Goal: Task Accomplishment & Management: Manage account settings

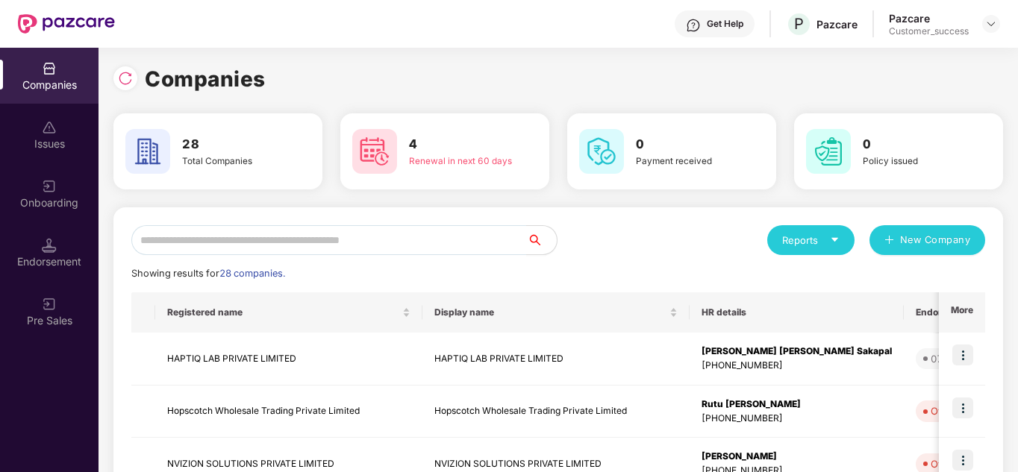
click at [241, 245] on input "text" at bounding box center [328, 240] width 395 height 30
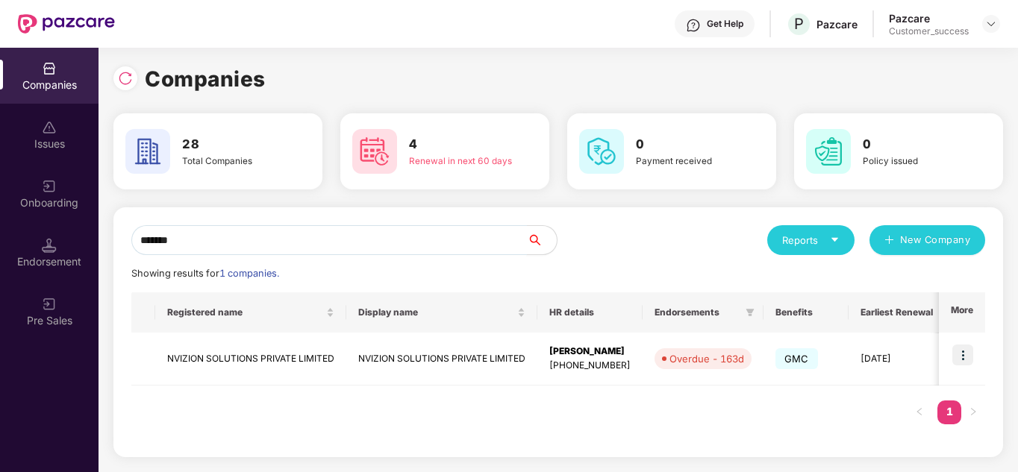
type input "*******"
click at [962, 355] on img at bounding box center [962, 355] width 21 height 21
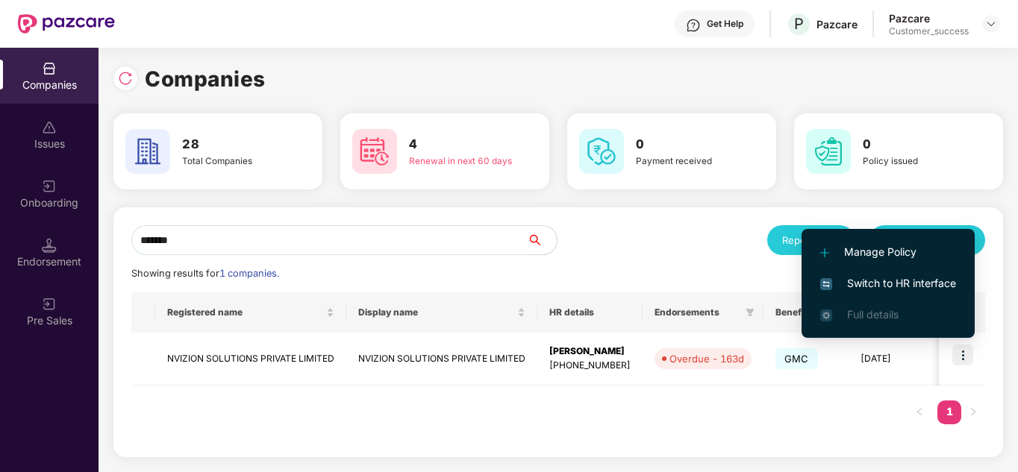
click at [886, 276] on span "Switch to HR interface" at bounding box center [888, 283] width 136 height 16
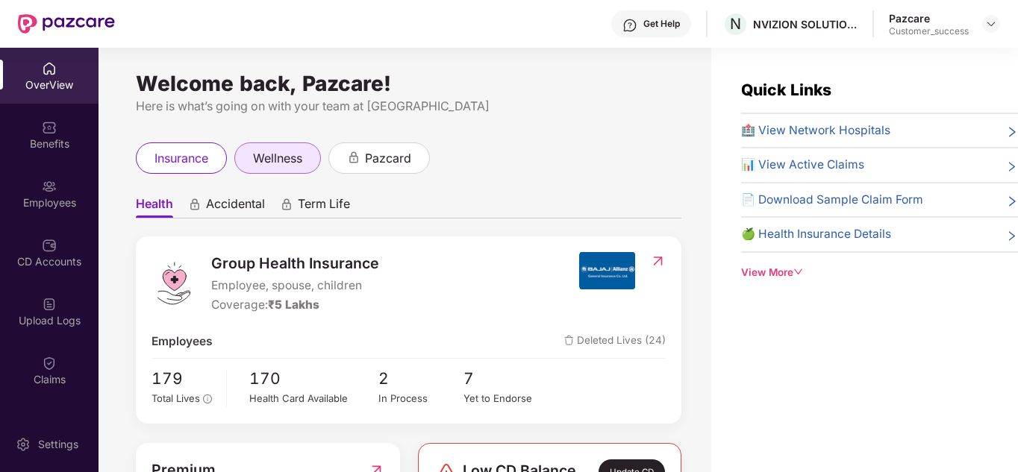
click at [266, 157] on span "wellness" at bounding box center [277, 158] width 49 height 19
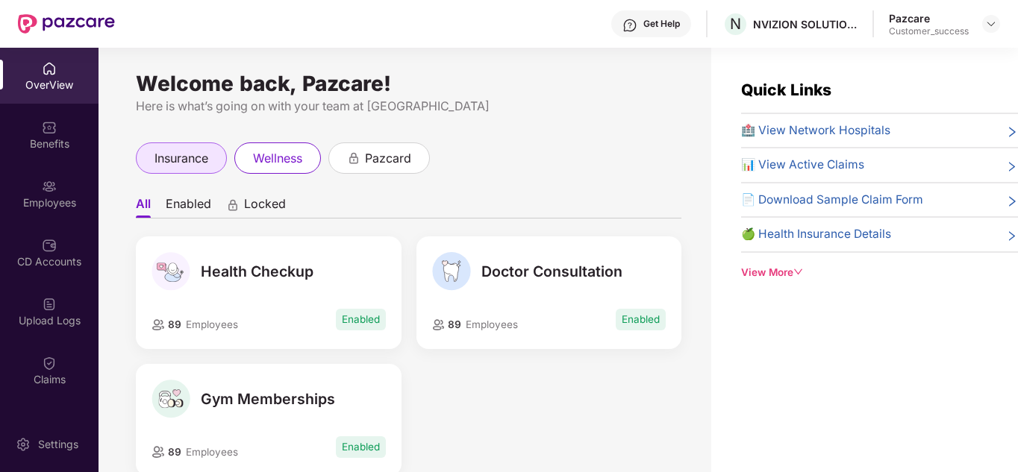
click at [186, 157] on span "insurance" at bounding box center [181, 158] width 54 height 19
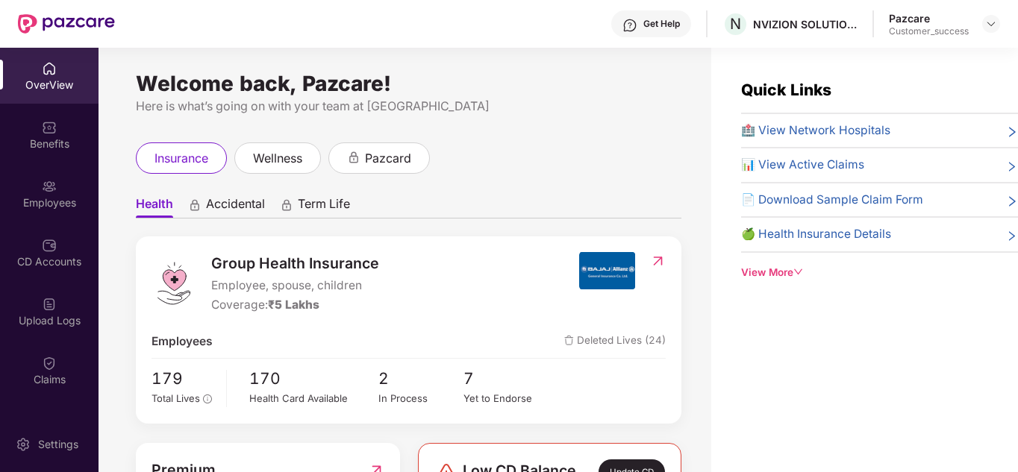
click at [237, 205] on span "Accidental" at bounding box center [235, 207] width 59 height 22
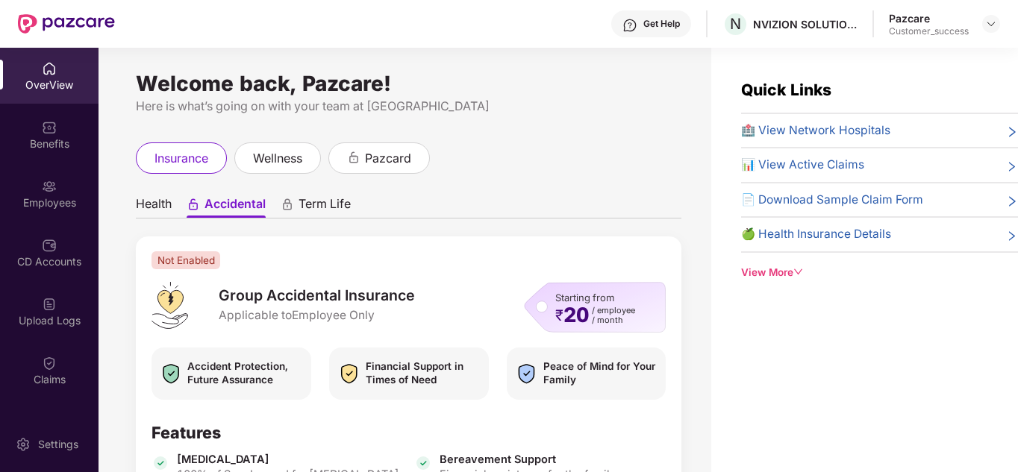
click at [147, 209] on span "Health" at bounding box center [154, 207] width 36 height 22
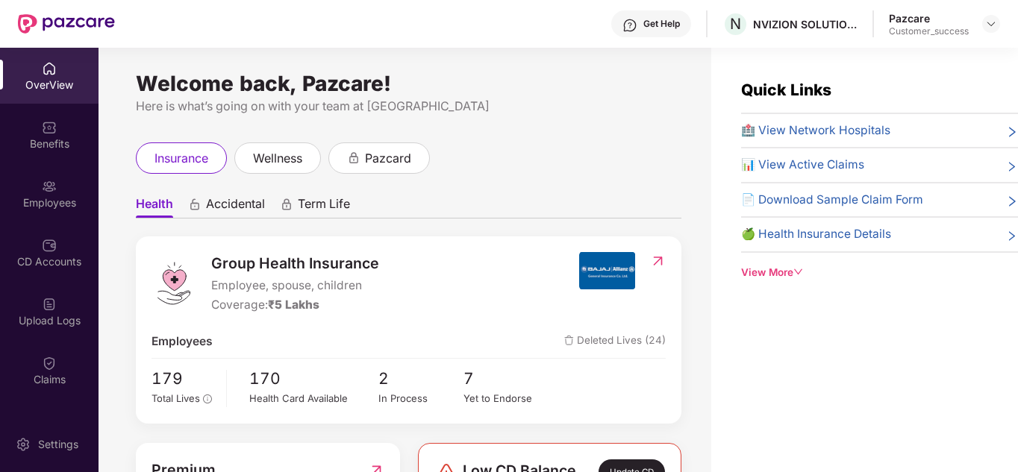
click at [618, 162] on div "insurance wellness pazcard" at bounding box center [408, 157] width 545 height 31
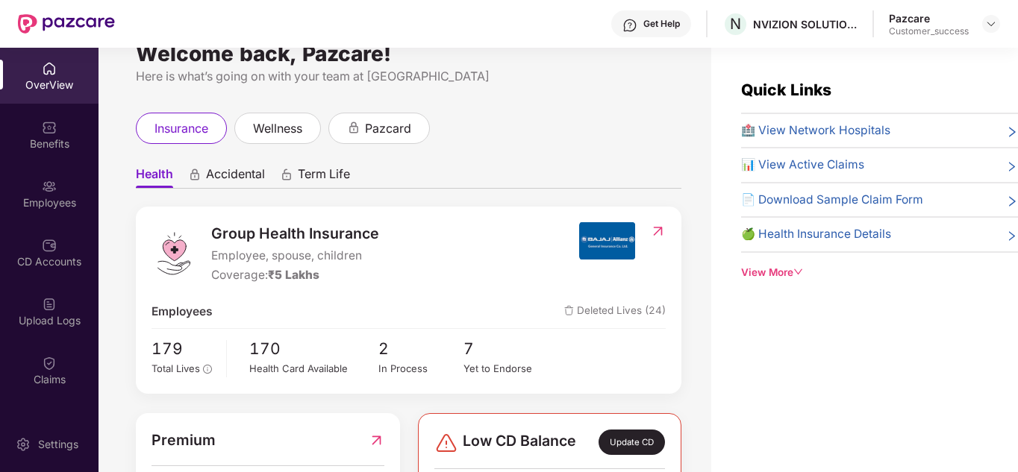
scroll to position [149, 0]
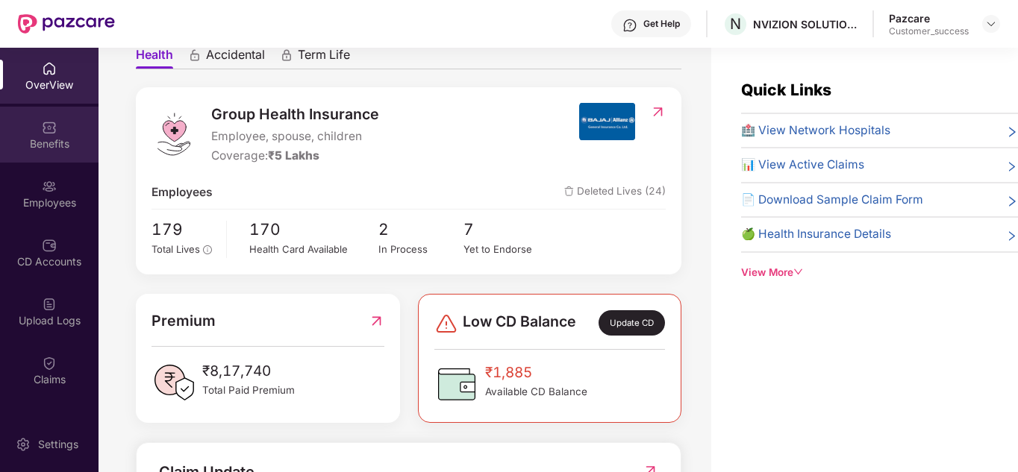
click at [31, 137] on div "Benefits" at bounding box center [49, 144] width 98 height 15
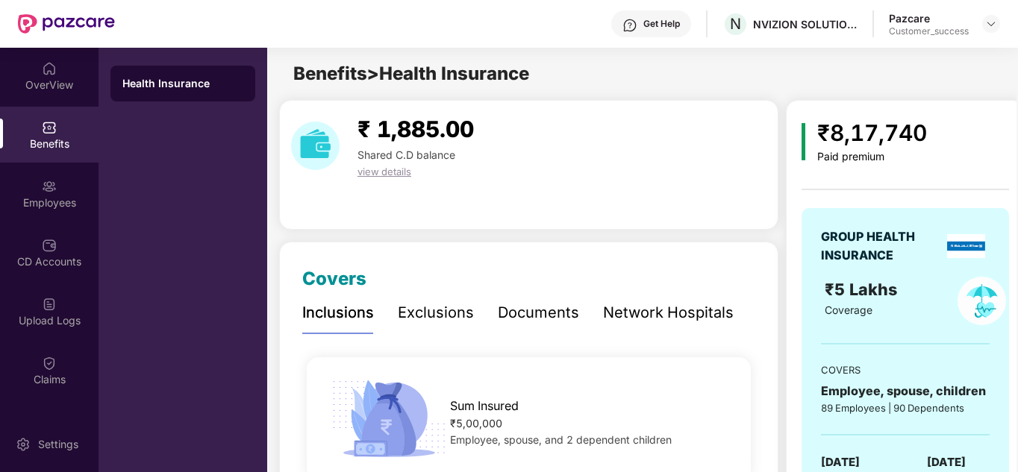
click at [606, 222] on div "₹ 1,885.00 Shared C.D balance view details" at bounding box center [528, 165] width 499 height 130
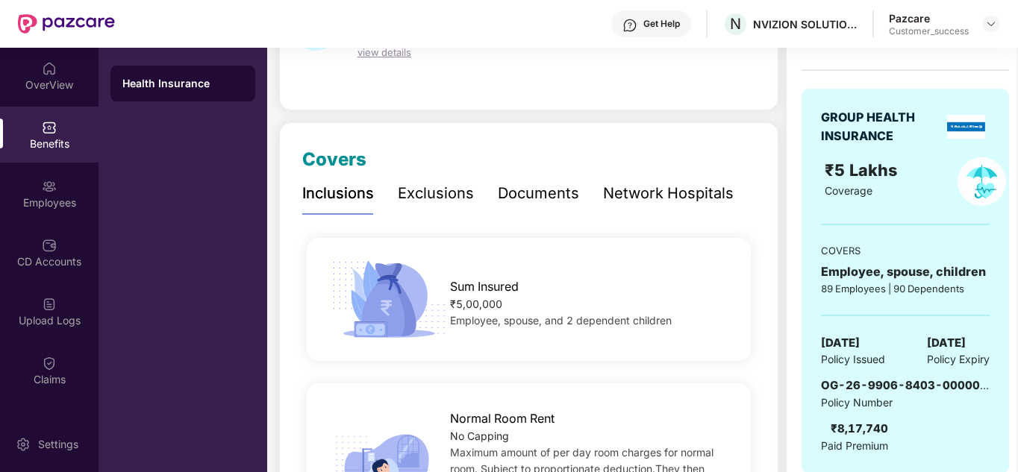
click at [545, 204] on div "Documents" at bounding box center [538, 193] width 81 height 23
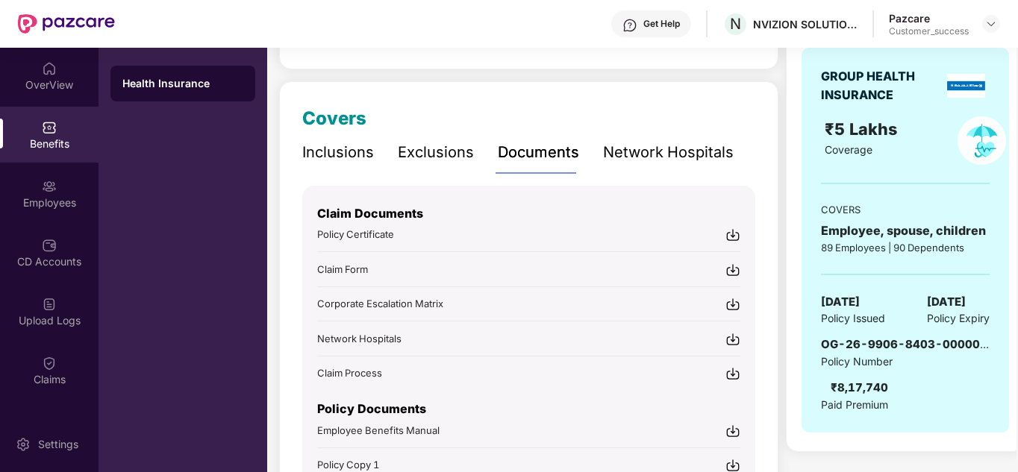
scroll to position [131, 0]
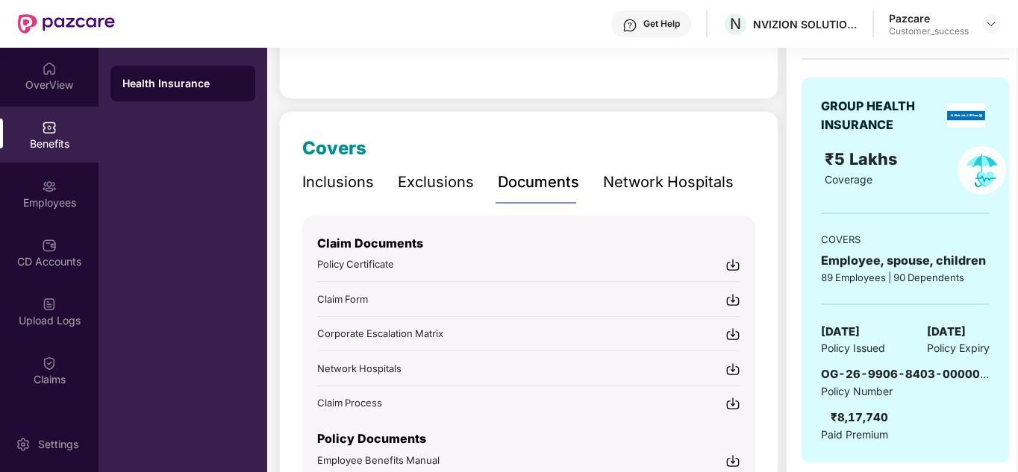
click at [342, 181] on div "Inclusions" at bounding box center [338, 182] width 72 height 23
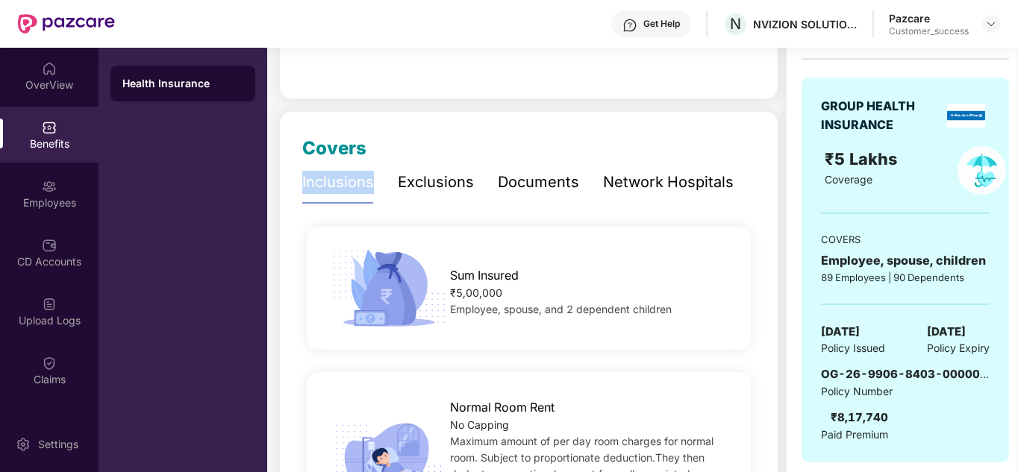
click at [342, 181] on div "Inclusions" at bounding box center [338, 182] width 72 height 23
click at [440, 186] on div "Exclusions" at bounding box center [436, 182] width 76 height 23
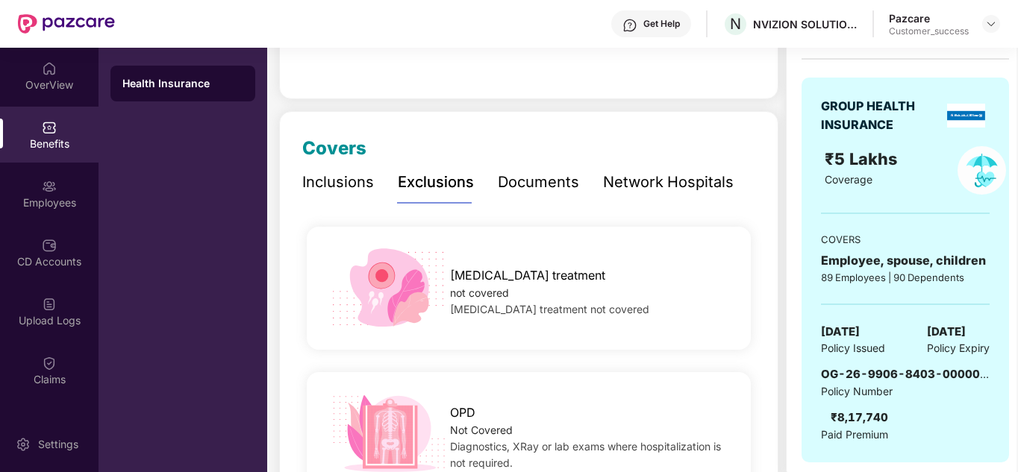
click at [564, 173] on div "Documents" at bounding box center [538, 182] width 81 height 23
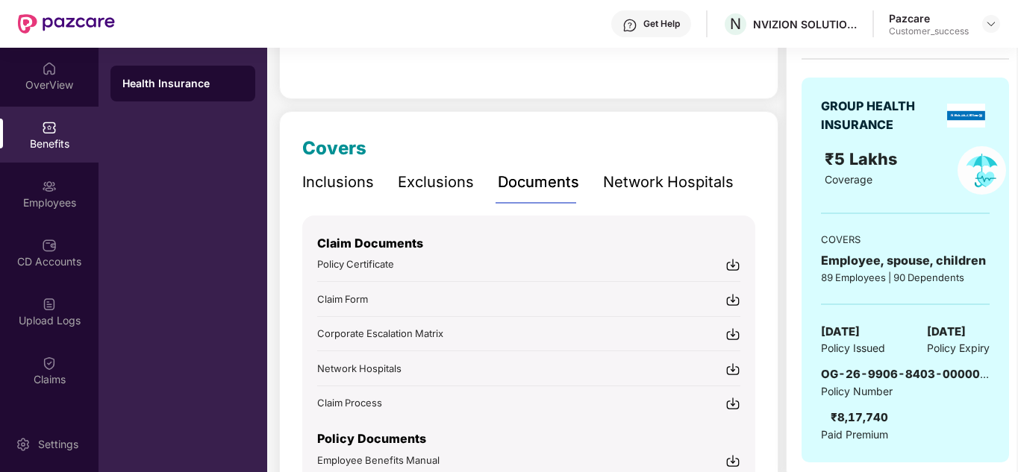
click at [656, 178] on div "Network Hospitals" at bounding box center [668, 182] width 131 height 23
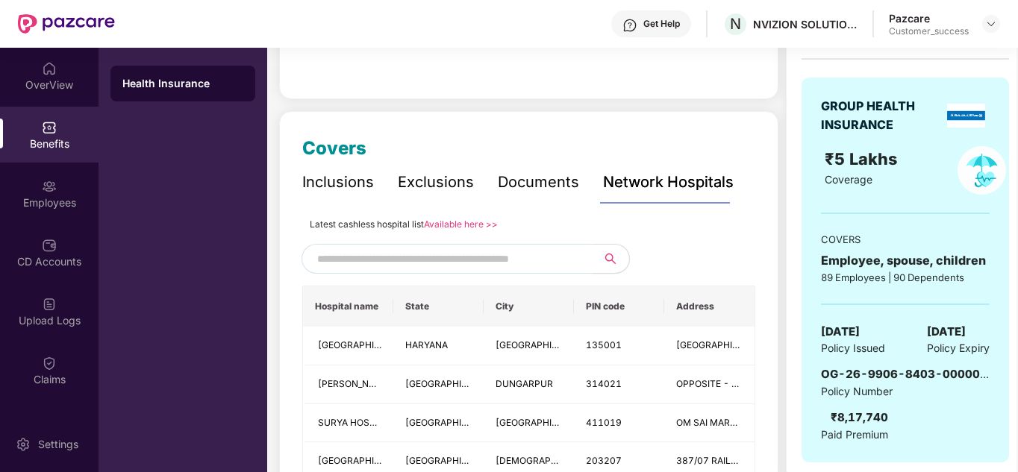
click at [559, 175] on div "Documents" at bounding box center [538, 182] width 81 height 23
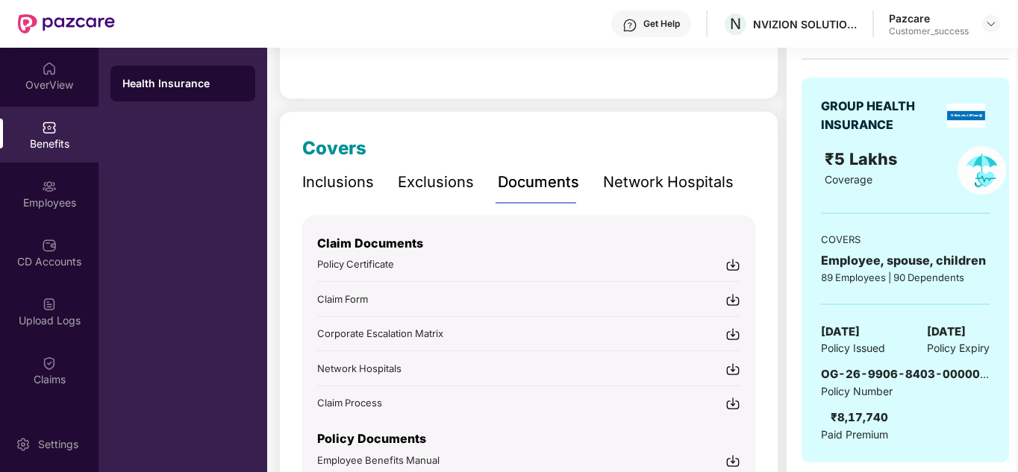
click at [647, 172] on div "Network Hospitals" at bounding box center [668, 182] width 131 height 23
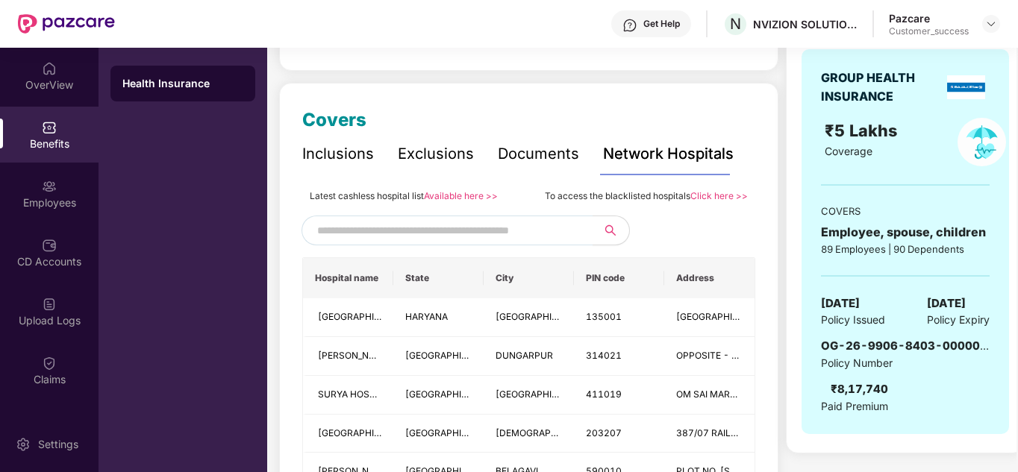
scroll to position [160, 0]
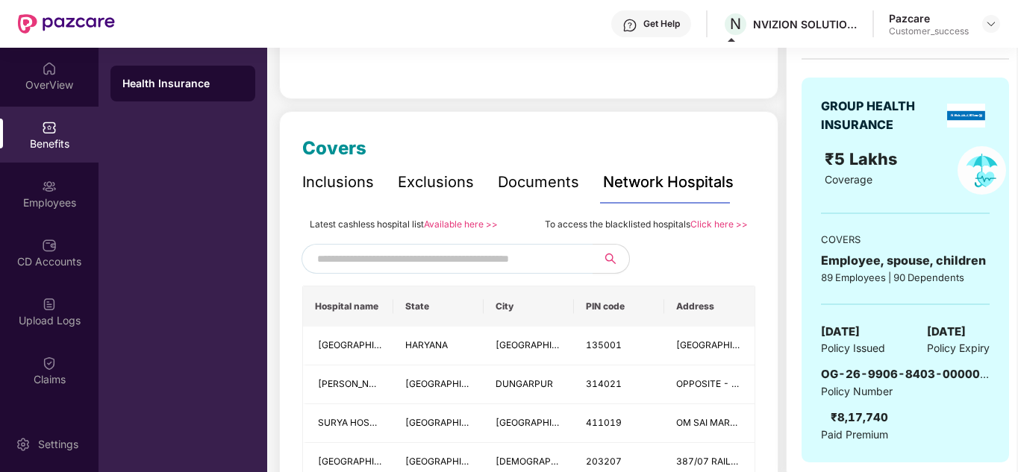
scroll to position [0, 0]
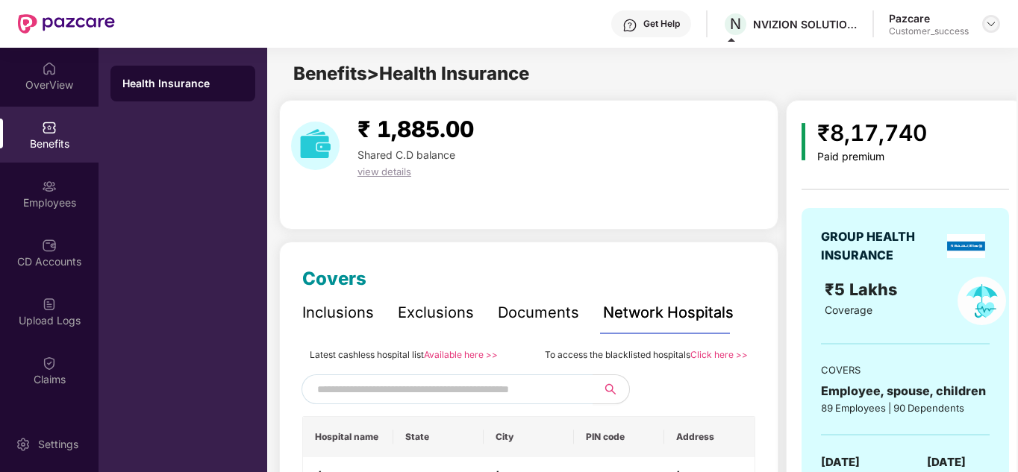
click at [991, 25] on img at bounding box center [991, 24] width 12 height 12
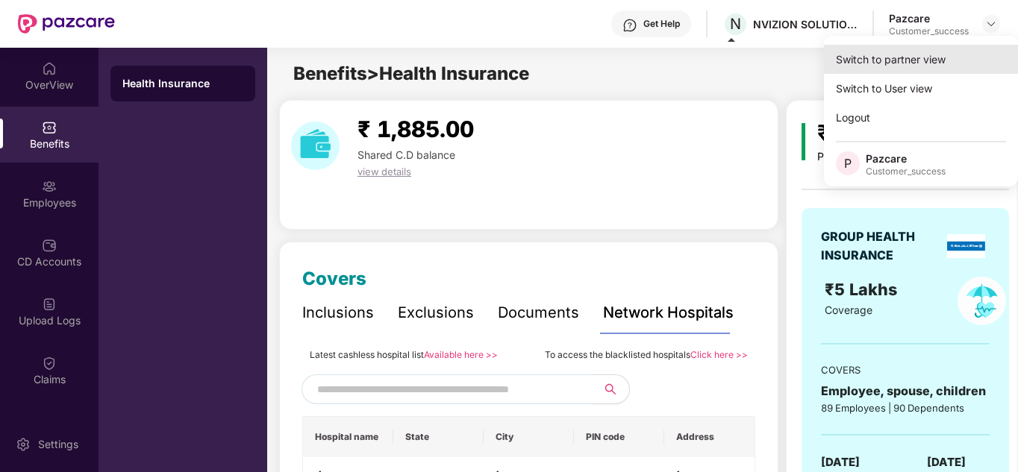
click at [932, 51] on div "Switch to partner view" at bounding box center [921, 59] width 194 height 29
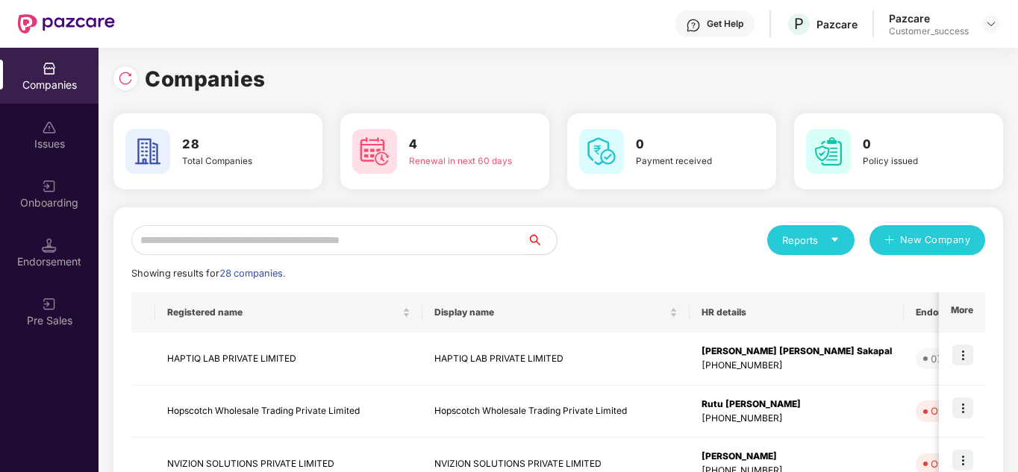
click at [216, 236] on input "text" at bounding box center [328, 240] width 395 height 30
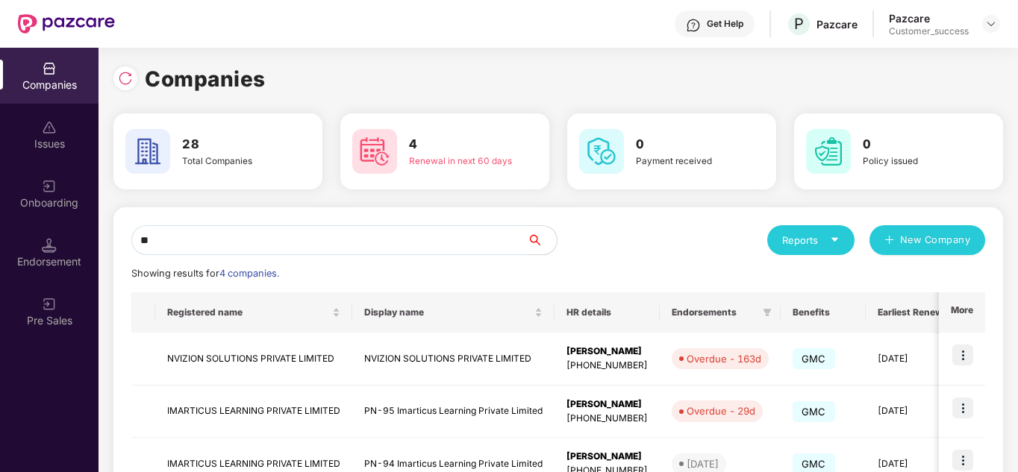
type input "*"
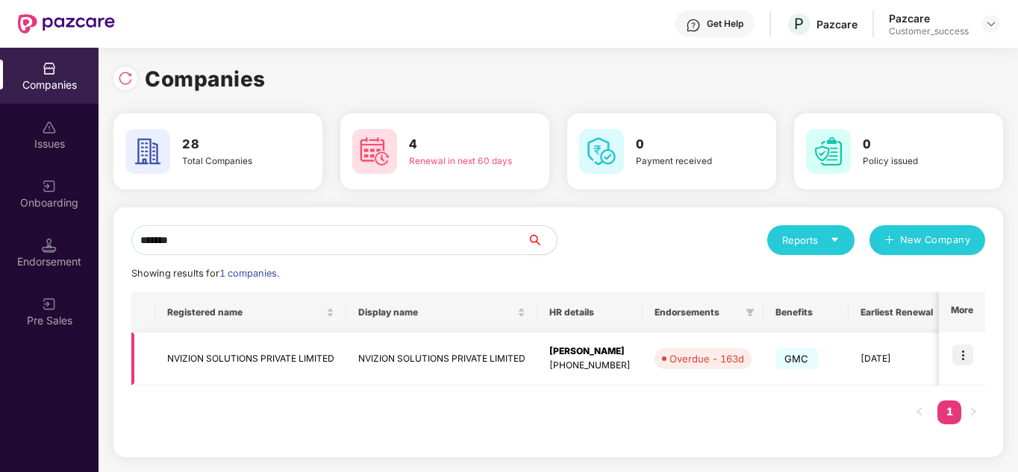
type input "*******"
click at [307, 360] on td "NVIZION SOLUTIONS PRIVATE LIMITED" at bounding box center [250, 359] width 191 height 53
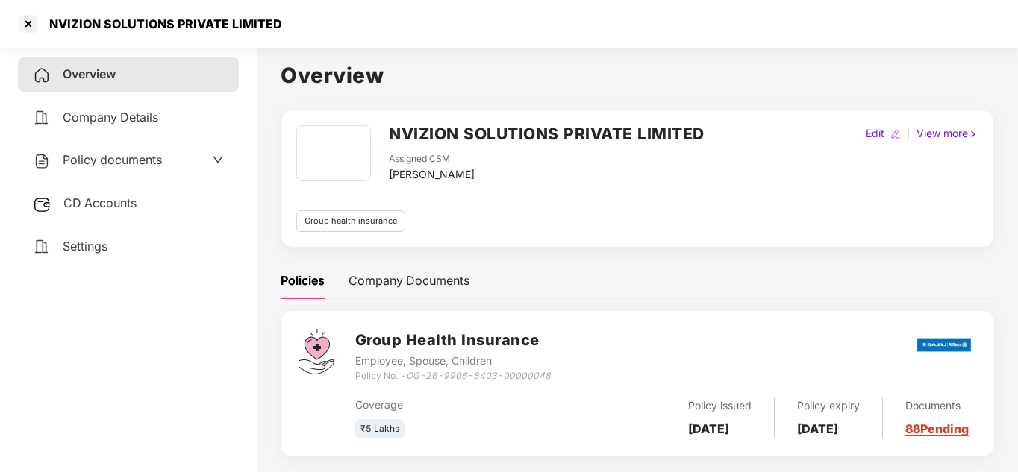
click at [104, 204] on span "CD Accounts" at bounding box center [99, 202] width 73 height 15
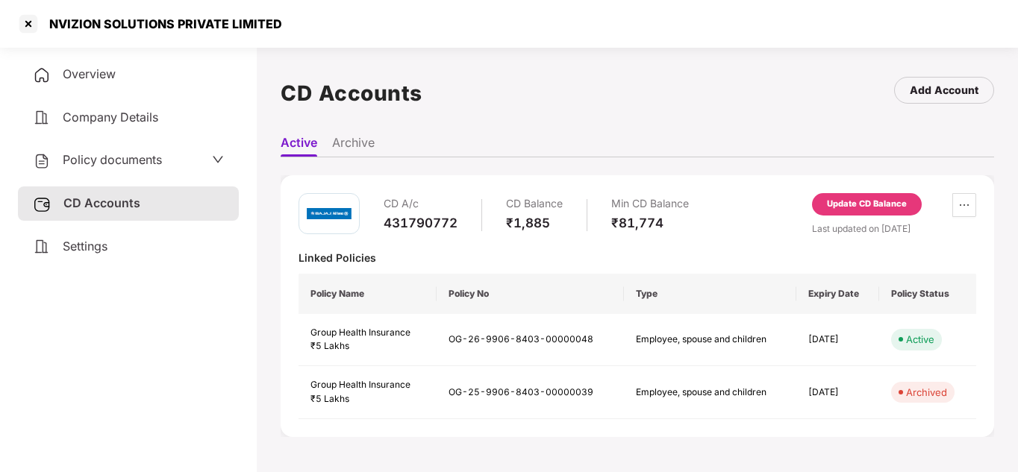
click at [510, 252] on div "Linked Policies" at bounding box center [636, 258] width 677 height 14
click at [192, 153] on div "Policy documents" at bounding box center [128, 160] width 191 height 19
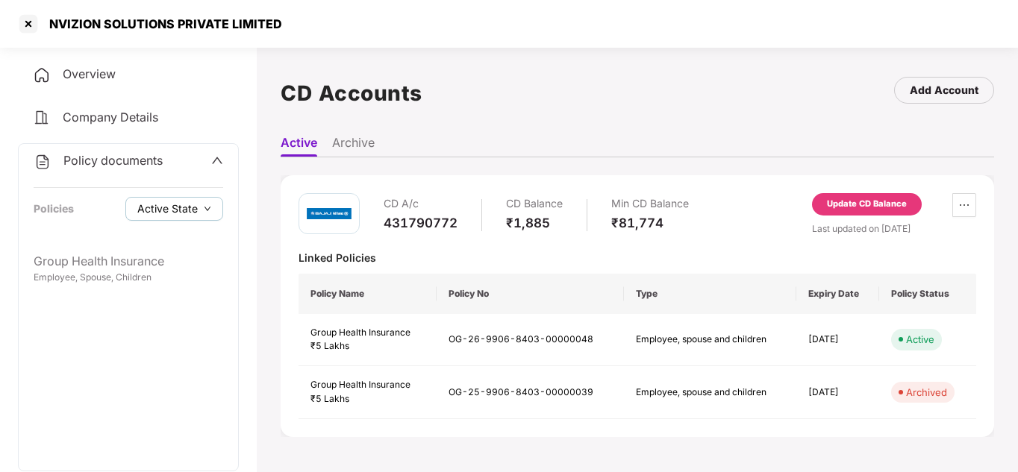
click at [186, 202] on span "Active State" at bounding box center [167, 209] width 60 height 16
click at [179, 235] on span "Active State" at bounding box center [179, 238] width 72 height 16
click at [91, 327] on div "Group Health Insurance Employee, Spouse, Children" at bounding box center [128, 358] width 219 height 226
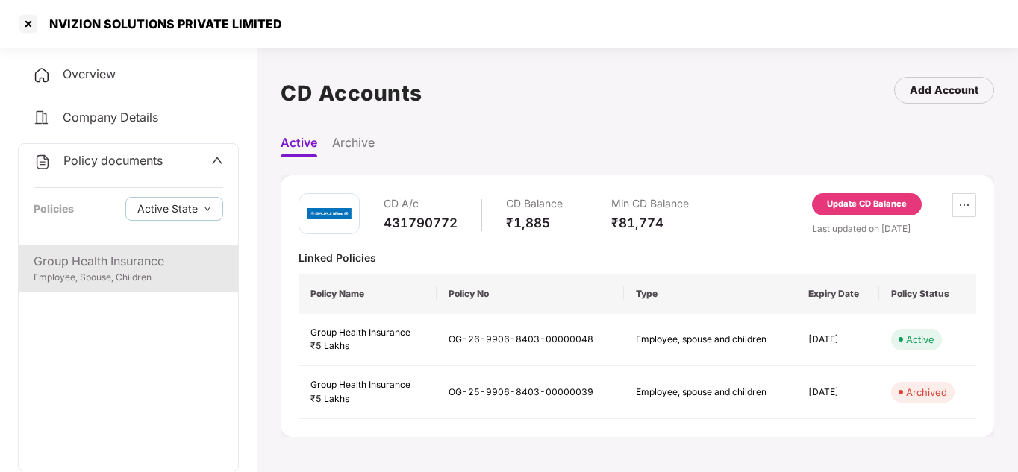
click at [71, 272] on div "Employee, Spouse, Children" at bounding box center [128, 278] width 189 height 14
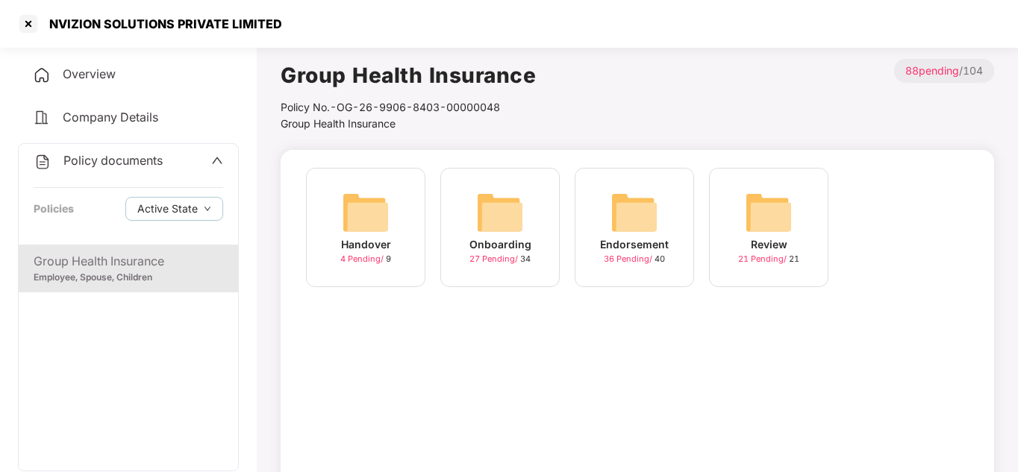
click at [401, 258] on div "Handover 4 Pending / 9" at bounding box center [365, 227] width 119 height 119
click at [536, 218] on div "Onboarding 27 Pending / 34" at bounding box center [499, 227] width 119 height 119
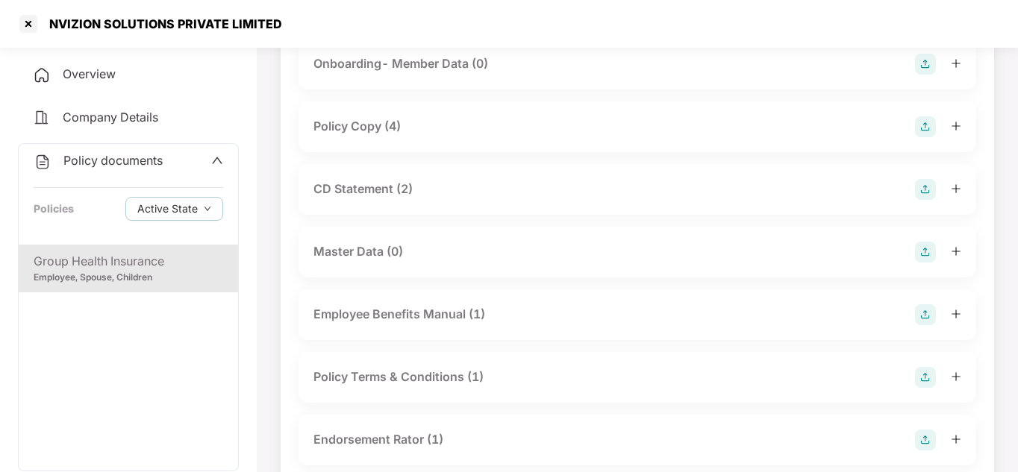
scroll to position [149, 0]
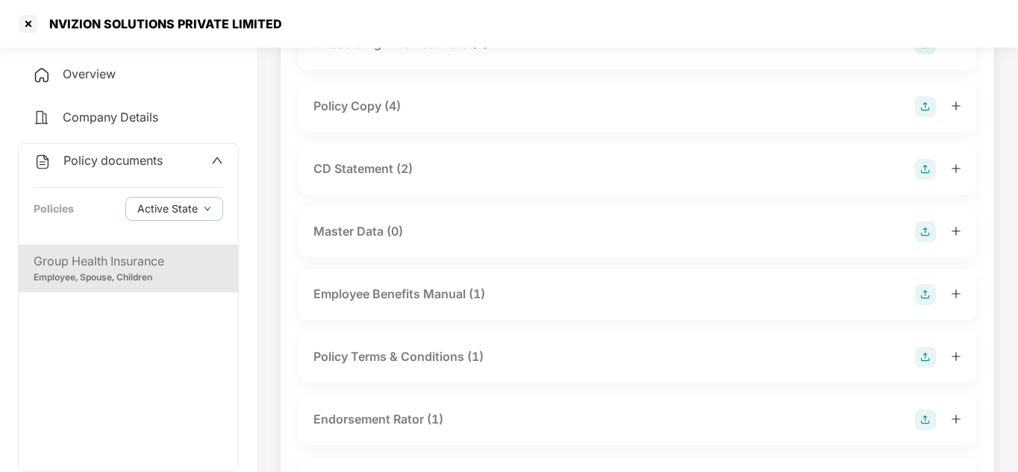
click at [962, 167] on div "CD Statement (2)" at bounding box center [636, 169] width 677 height 51
click at [959, 169] on icon "plus" at bounding box center [955, 168] width 10 height 10
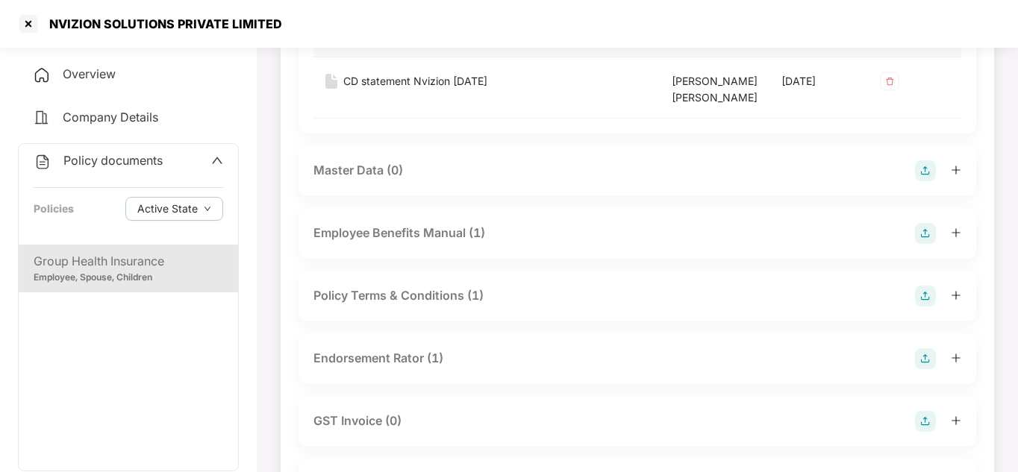
scroll to position [418, 0]
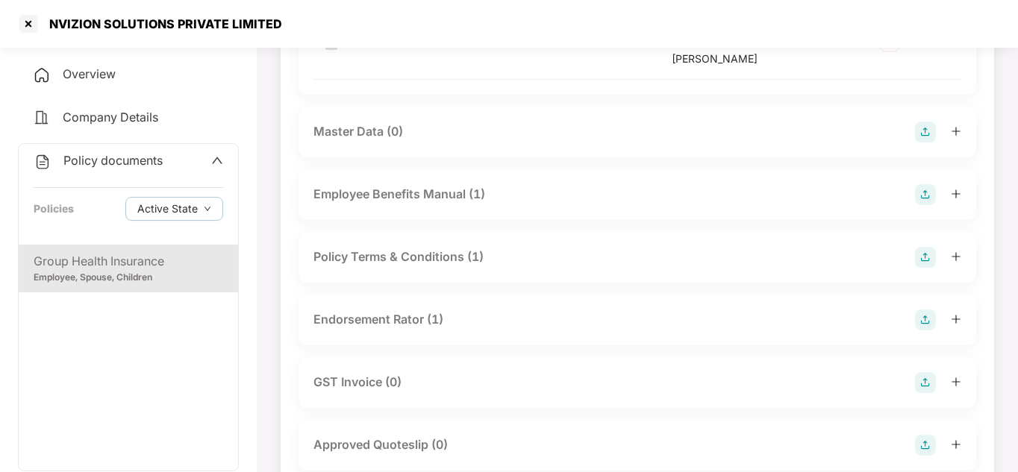
click at [953, 142] on div at bounding box center [938, 132] width 46 height 21
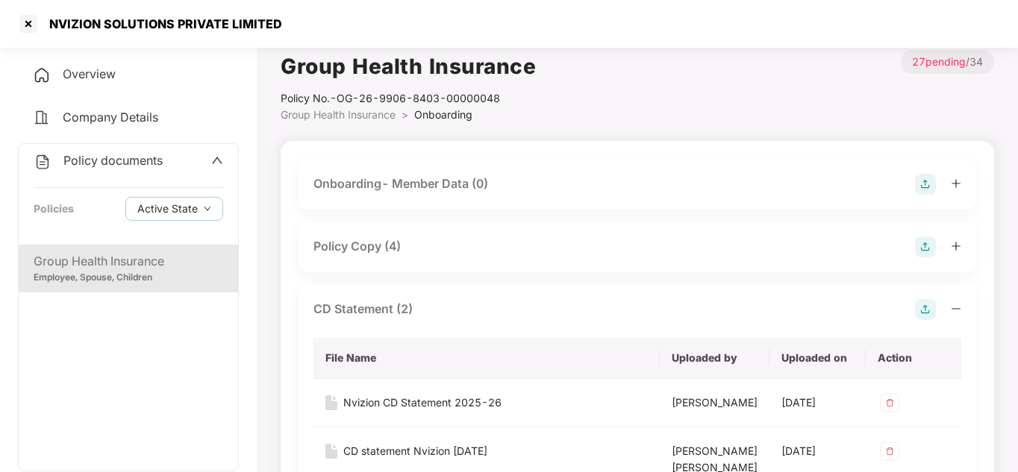
scroll to position [0, 0]
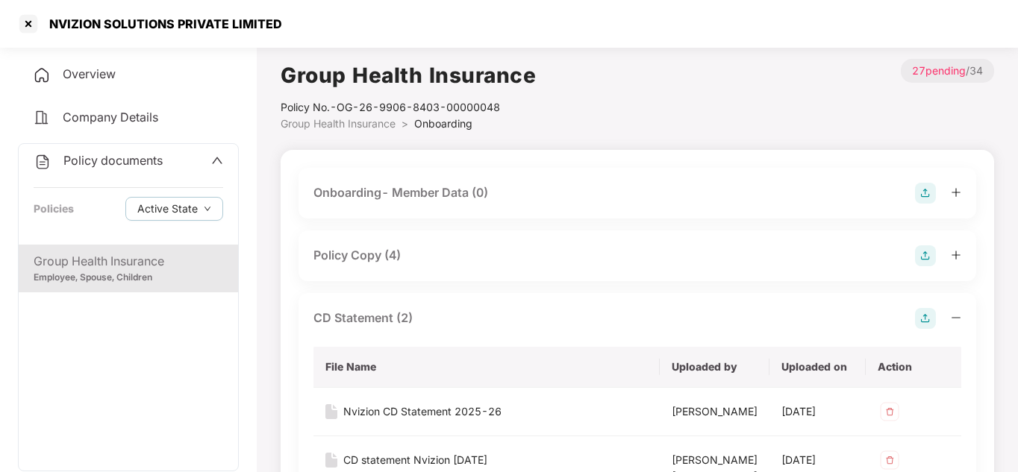
click at [577, 130] on div "Group Health Insurance Policy No.- OG-26-9906-8403-00000048 Group Health Insura…" at bounding box center [636, 95] width 713 height 73
click at [15, 21] on div "NVIZION SOLUTIONS PRIVATE LIMITED" at bounding box center [509, 24] width 1018 height 48
click at [22, 23] on div at bounding box center [28, 24] width 24 height 24
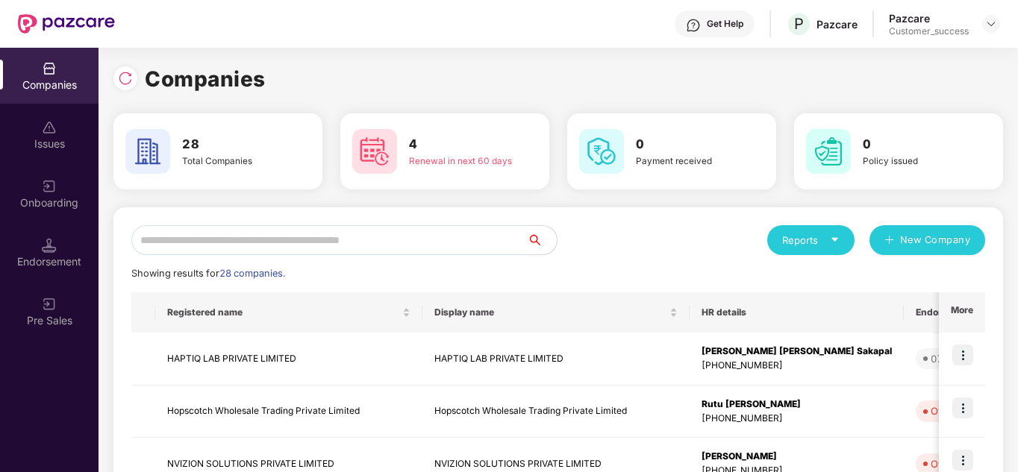
click at [262, 233] on input "text" at bounding box center [328, 240] width 395 height 30
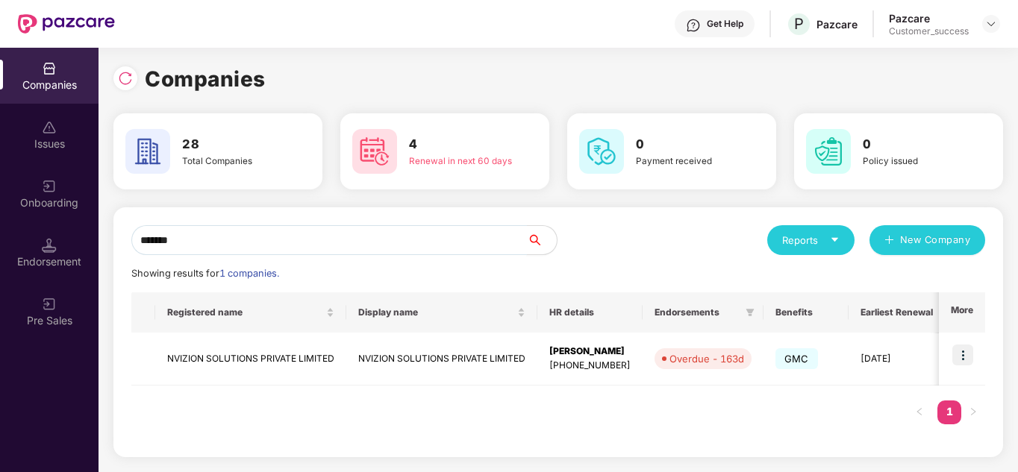
type input "*******"
click at [958, 351] on img at bounding box center [962, 355] width 21 height 21
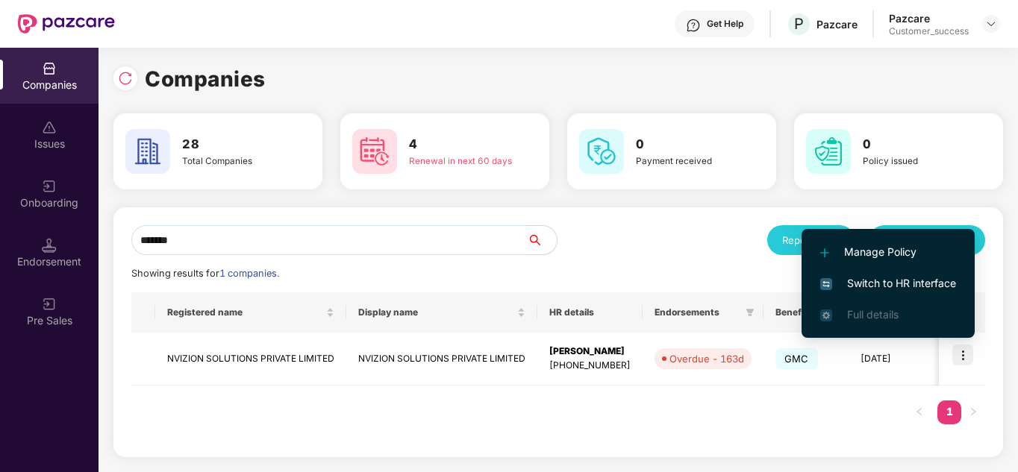
click at [881, 289] on span "Switch to HR interface" at bounding box center [888, 283] width 136 height 16
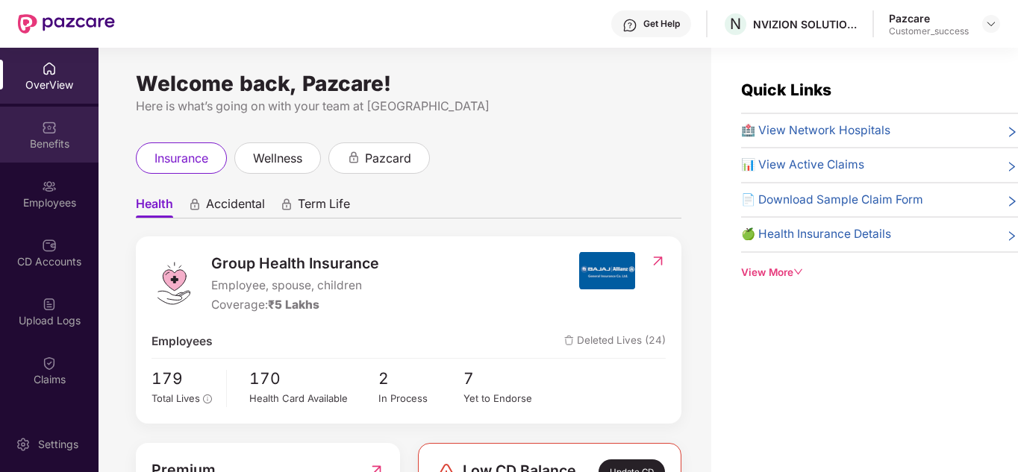
click at [64, 131] on div "Benefits" at bounding box center [49, 135] width 98 height 56
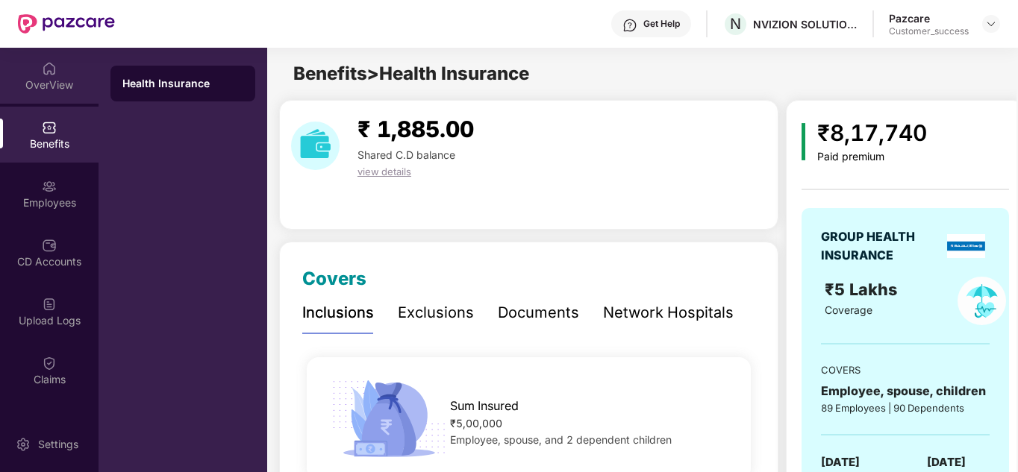
click at [51, 94] on div "OverView" at bounding box center [49, 76] width 98 height 56
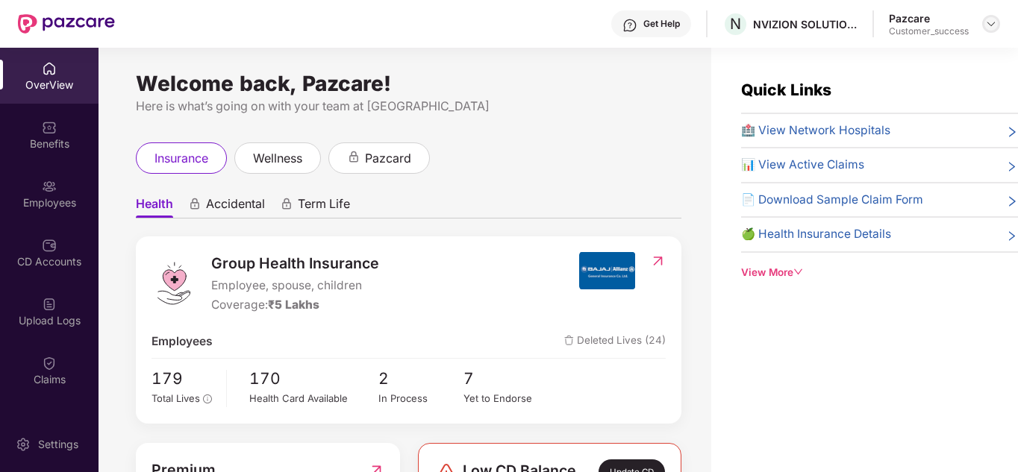
click at [998, 28] on div at bounding box center [991, 24] width 18 height 18
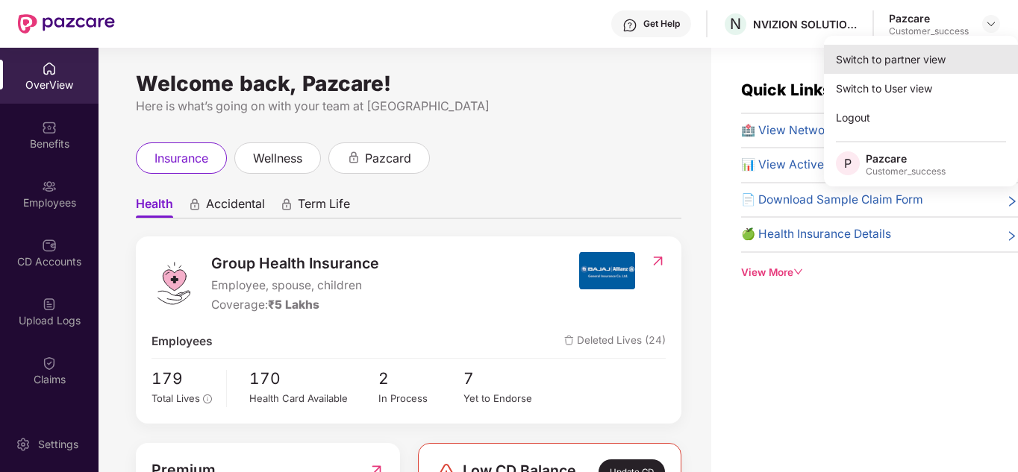
click at [936, 57] on div "Switch to partner view" at bounding box center [921, 59] width 194 height 29
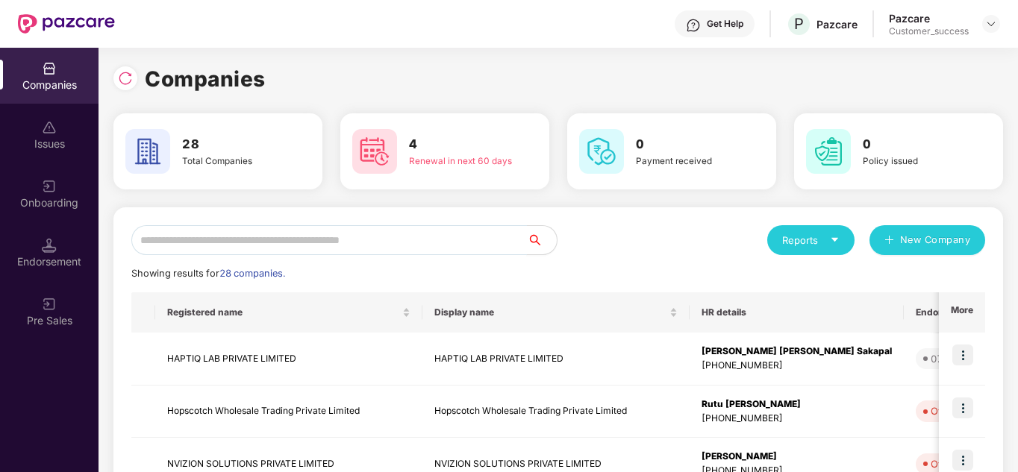
click at [279, 241] on input "text" at bounding box center [328, 240] width 395 height 30
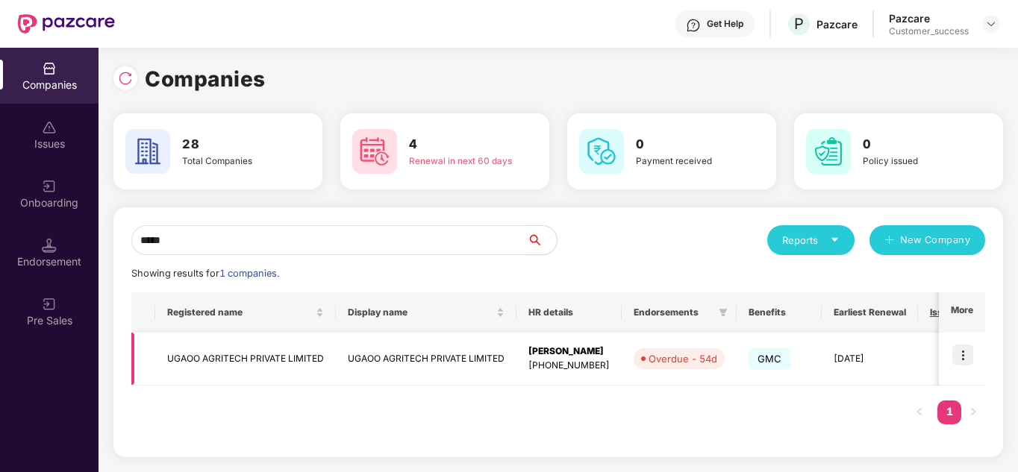
type input "*****"
click at [965, 354] on img at bounding box center [962, 355] width 21 height 21
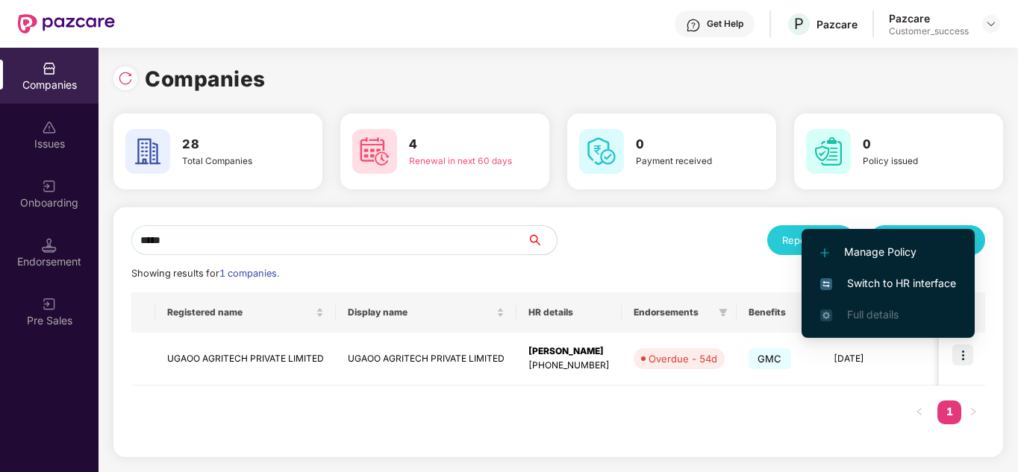
click at [893, 289] on span "Switch to HR interface" at bounding box center [888, 283] width 136 height 16
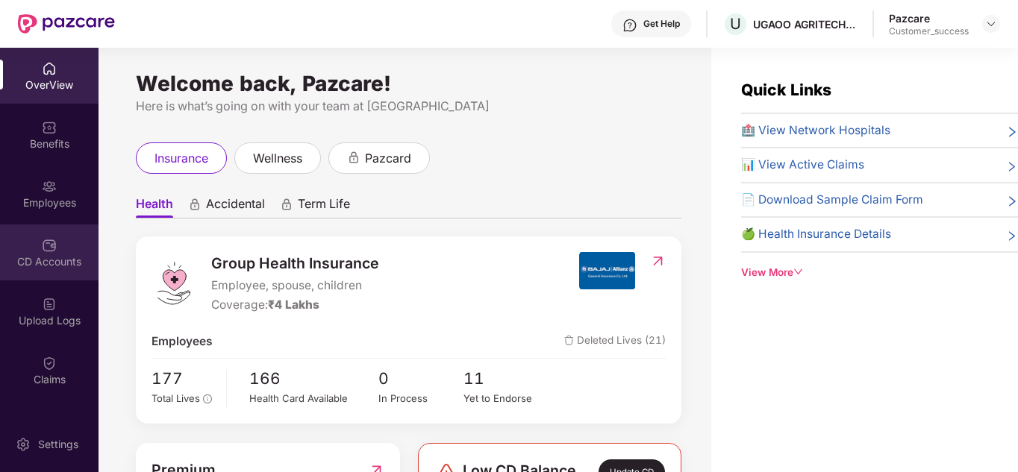
click at [47, 262] on div "CD Accounts" at bounding box center [49, 261] width 98 height 15
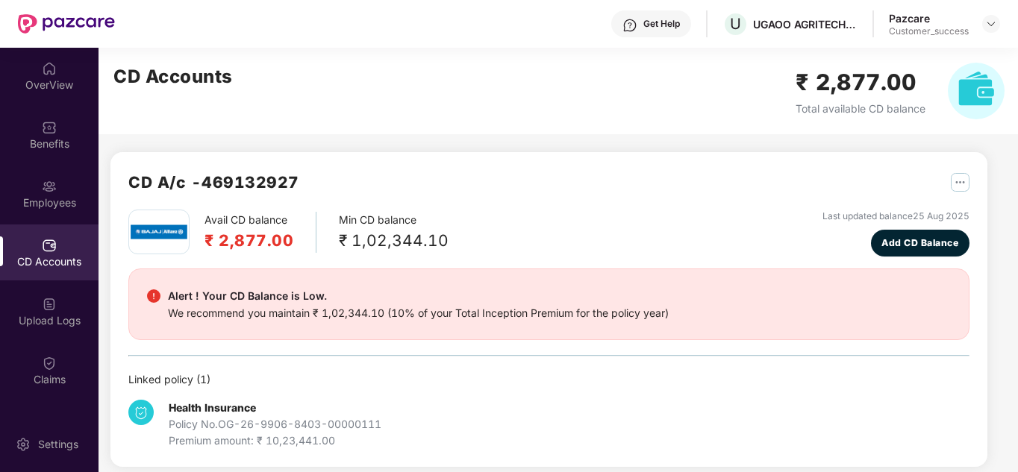
click at [518, 236] on div "Avail CD balance ₹ 2,877.00 Min CD balance ₹ 1,02,344.10 Last updated balance […" at bounding box center [548, 233] width 841 height 47
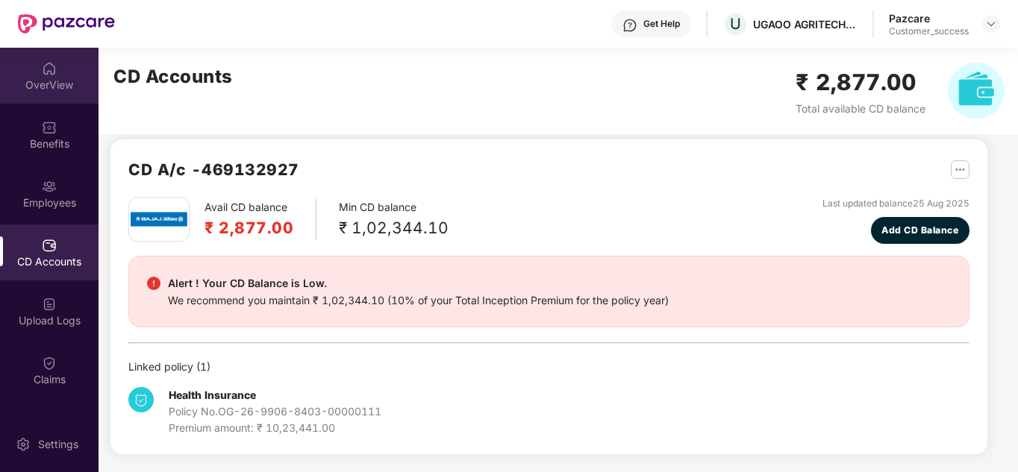
click at [36, 69] on div "OverView" at bounding box center [49, 76] width 98 height 56
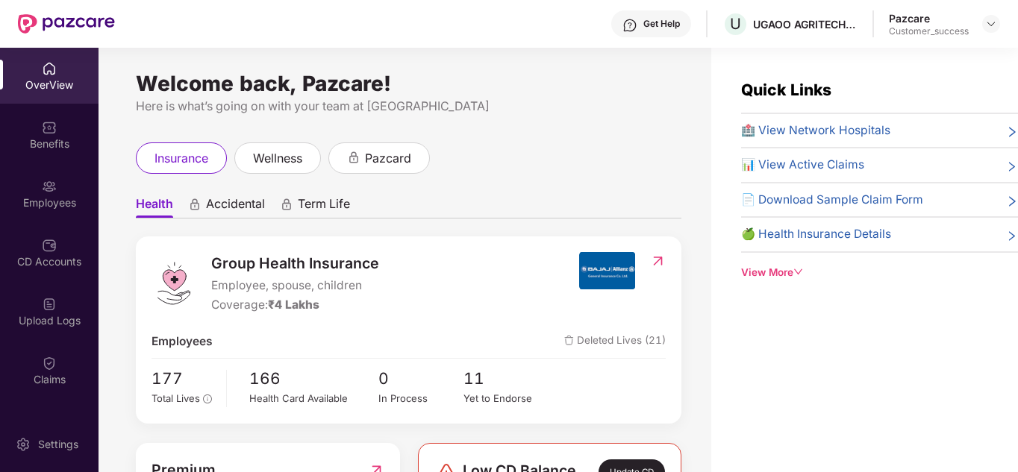
click at [981, 24] on div "Pazcare Customer_success" at bounding box center [943, 24] width 111 height 26
click at [991, 24] on img at bounding box center [991, 24] width 12 height 12
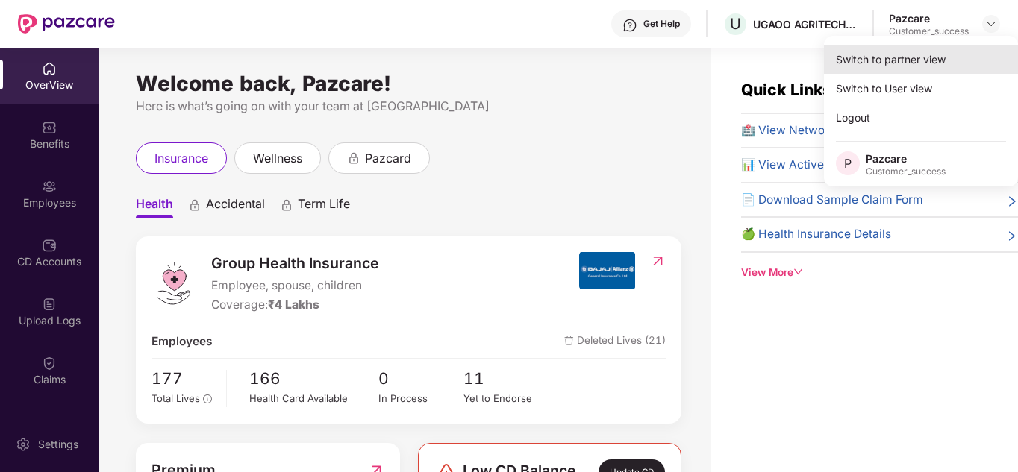
click at [919, 52] on div "Switch to partner view" at bounding box center [921, 59] width 194 height 29
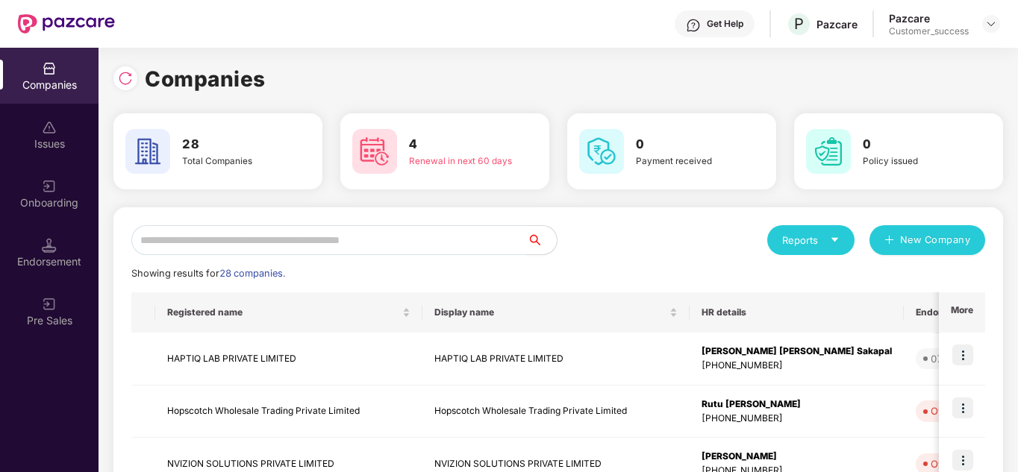
click at [274, 229] on input "text" at bounding box center [328, 240] width 395 height 30
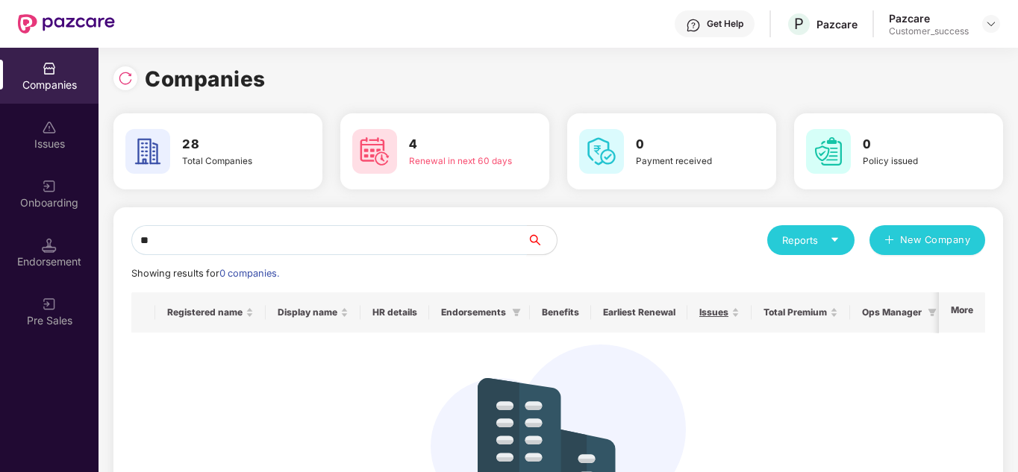
type input "*"
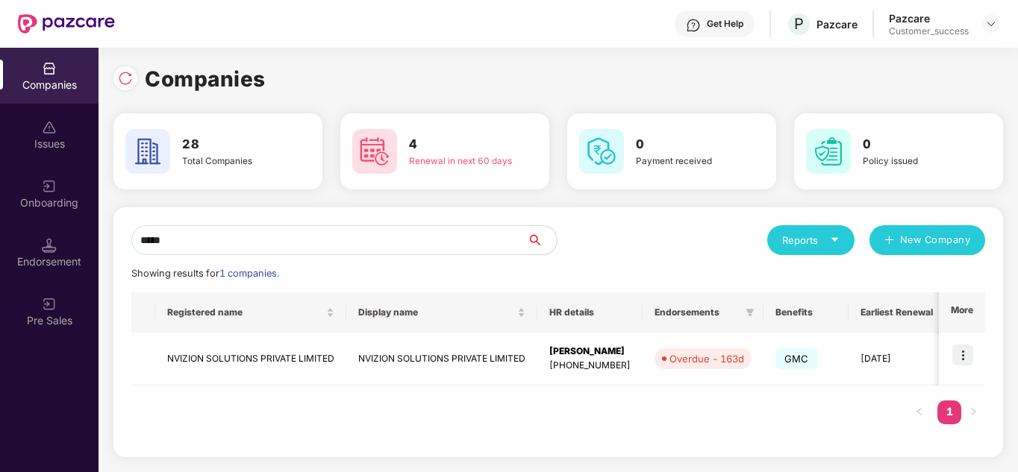
type input "*****"
click at [974, 351] on td at bounding box center [961, 359] width 46 height 53
click at [963, 353] on img at bounding box center [962, 355] width 21 height 21
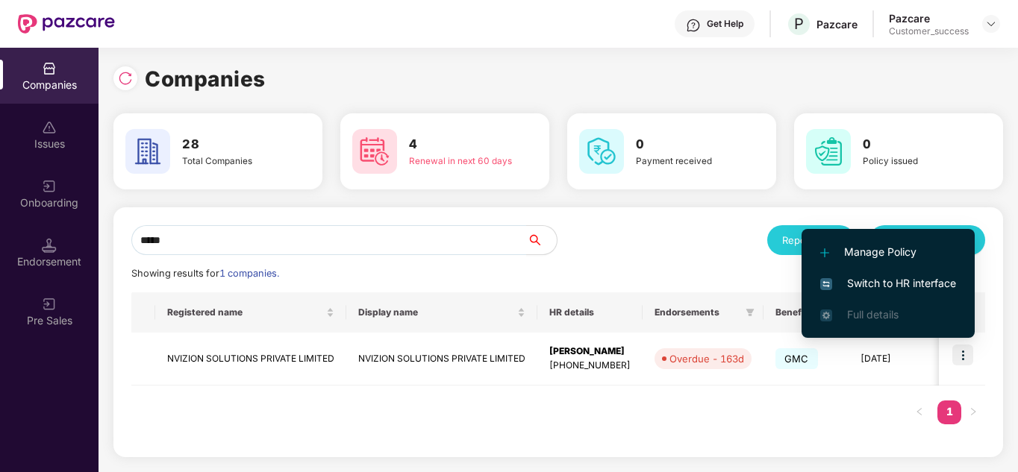
click at [900, 280] on span "Switch to HR interface" at bounding box center [888, 283] width 136 height 16
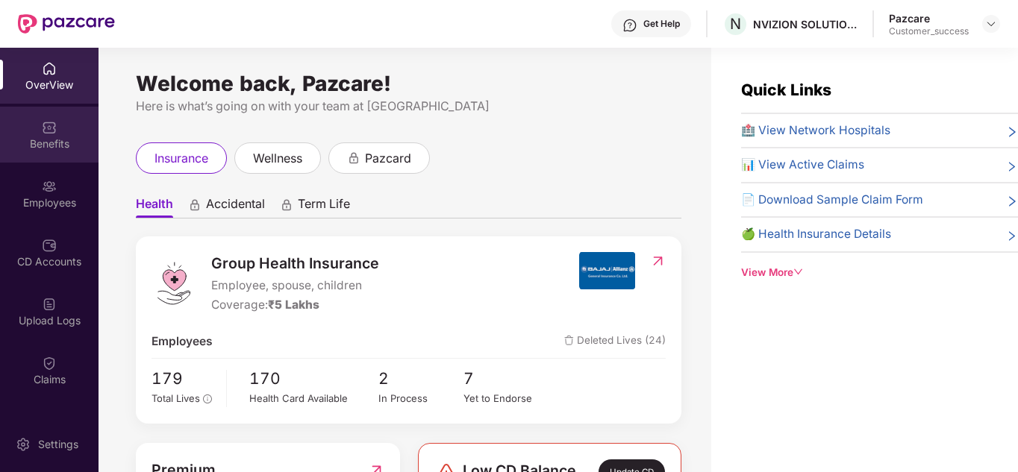
click at [42, 124] on img at bounding box center [49, 127] width 15 height 15
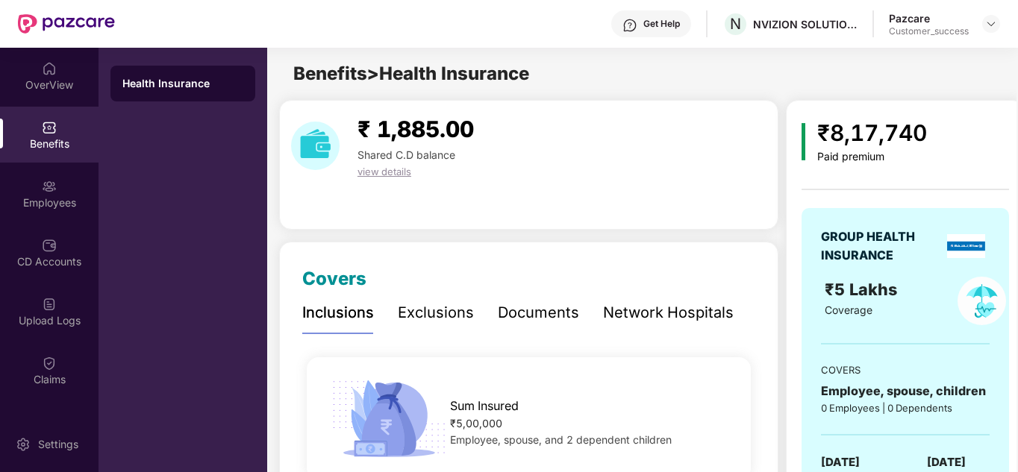
scroll to position [30, 0]
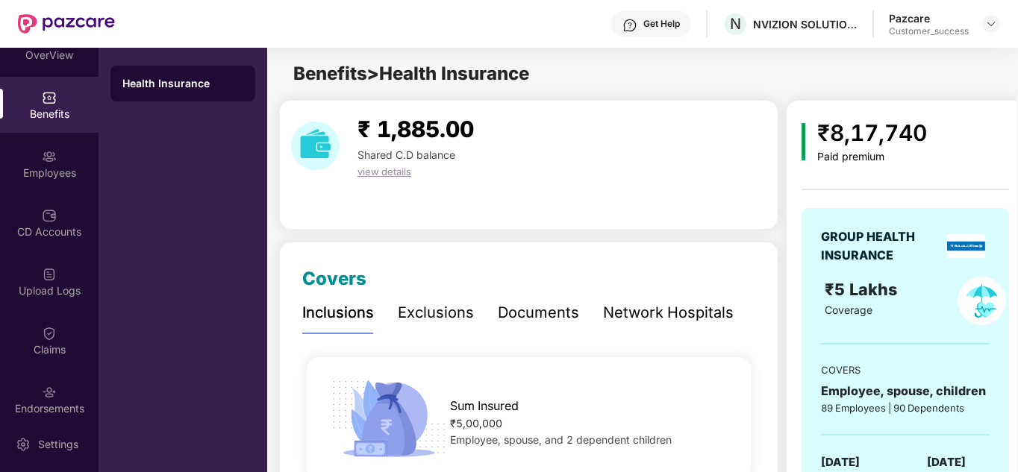
click at [381, 208] on div "₹ 1,885.00 Shared C.D balance view details" at bounding box center [528, 165] width 499 height 130
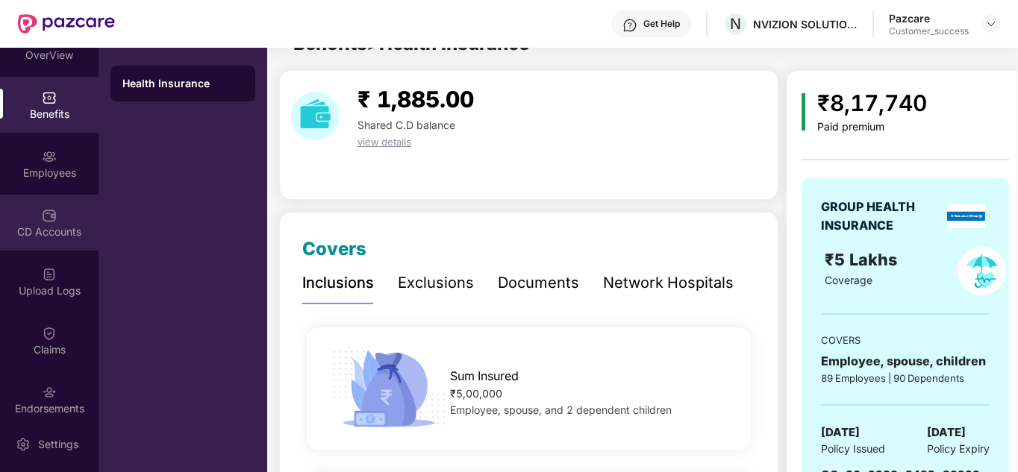
click at [43, 229] on div "CD Accounts" at bounding box center [49, 232] width 98 height 15
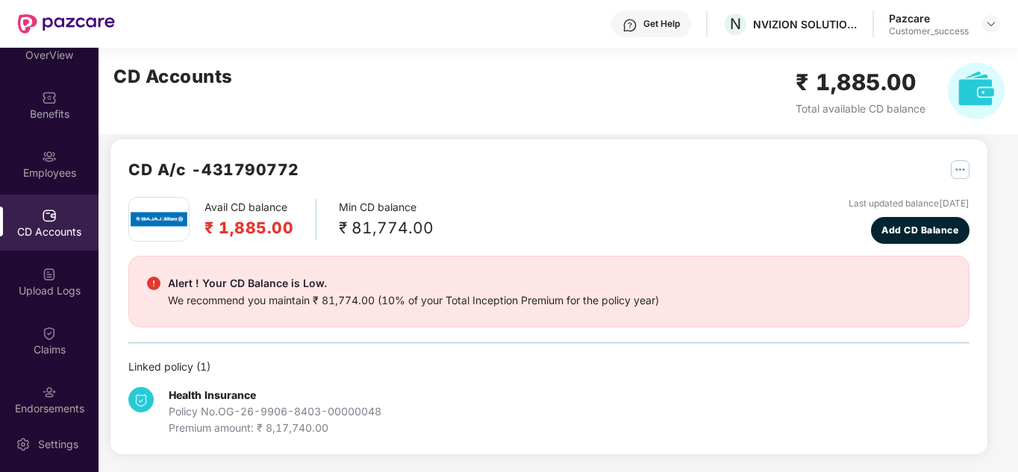
scroll to position [13, 0]
click at [538, 224] on div "Avail CD balance ₹ 1,885.00 Min CD balance ₹ 81,774.00 Last updated balance [DA…" at bounding box center [548, 220] width 841 height 47
drag, startPoint x: 393, startPoint y: 405, endPoint x: 222, endPoint y: 416, distance: 171.9
click at [222, 416] on div "Health Insurance Policy No. OG-26-9906-8403-00000048 Premium amount: ₹ 8,17,740…" at bounding box center [268, 411] width 280 height 49
copy div "OG-26-9906-8403-00000048"
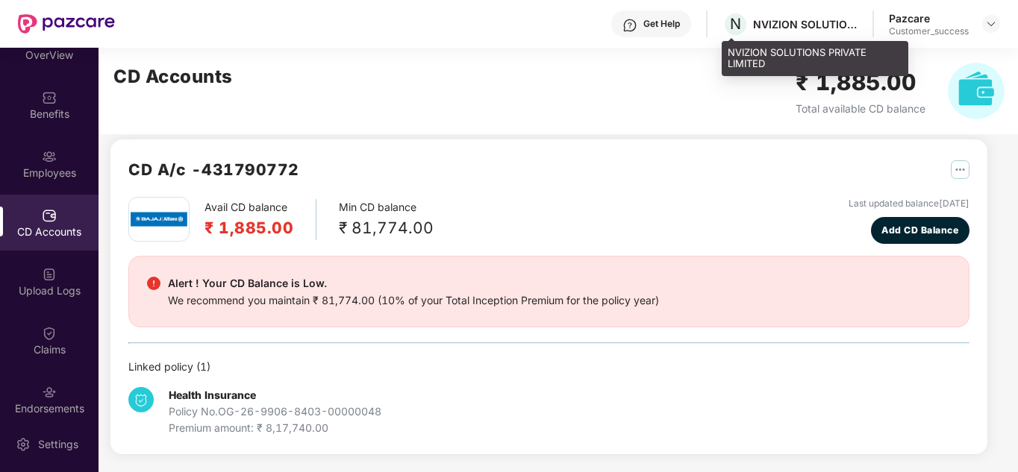
click at [799, 19] on div "NVIZION SOLUTIONS PRIVATE LIMITED" at bounding box center [805, 24] width 104 height 14
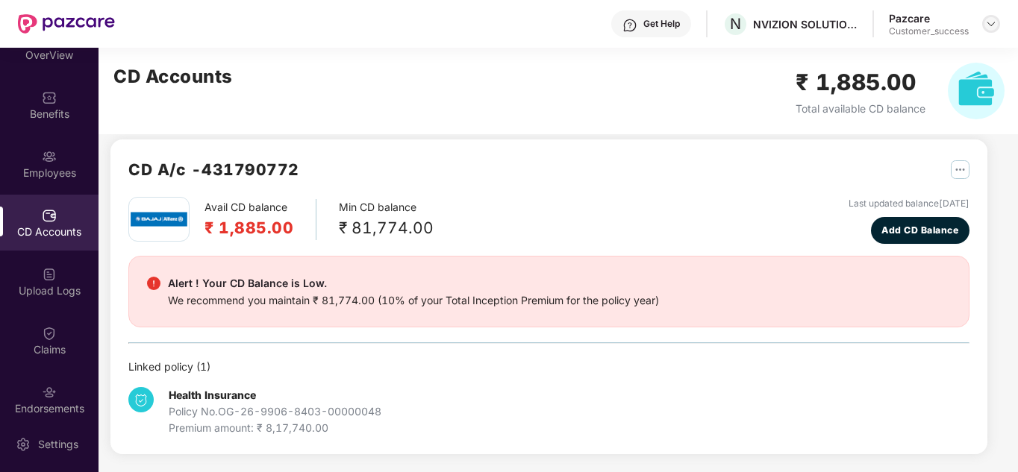
click at [994, 21] on img at bounding box center [991, 24] width 12 height 12
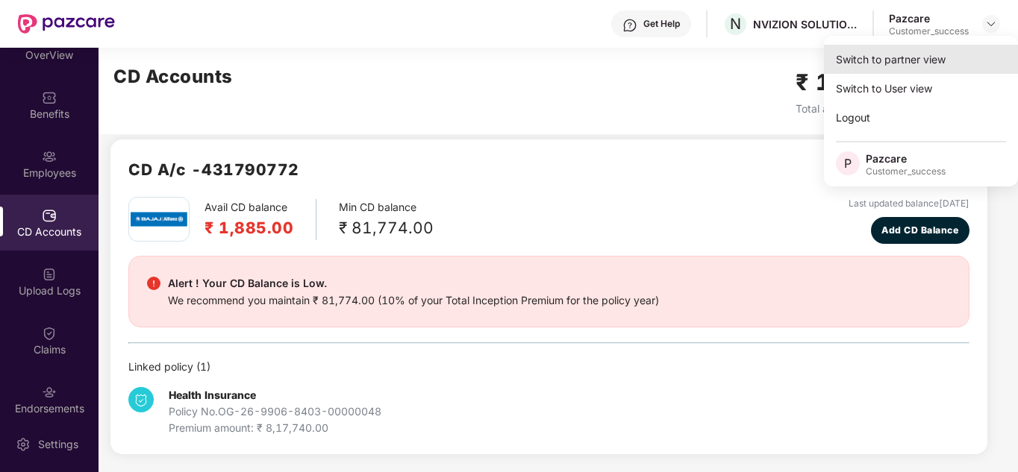
click at [932, 53] on div "Switch to partner view" at bounding box center [921, 59] width 194 height 29
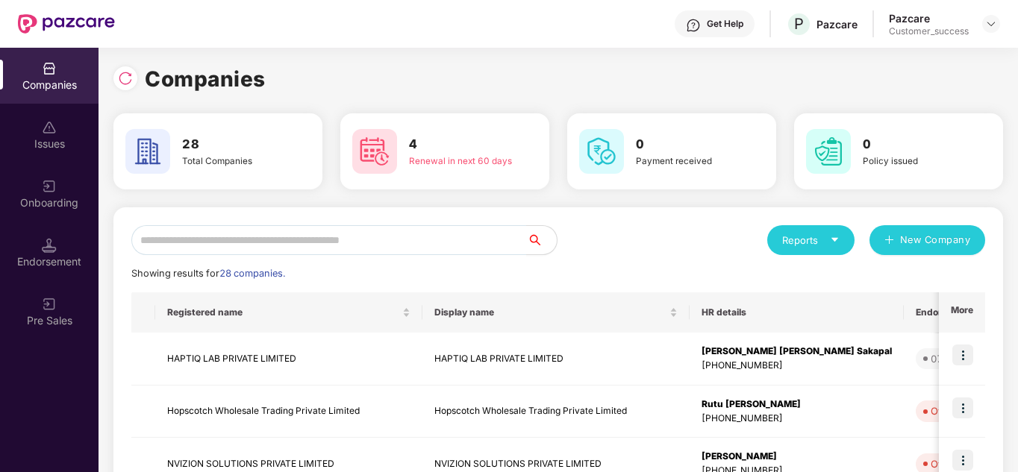
click at [254, 243] on input "text" at bounding box center [328, 240] width 395 height 30
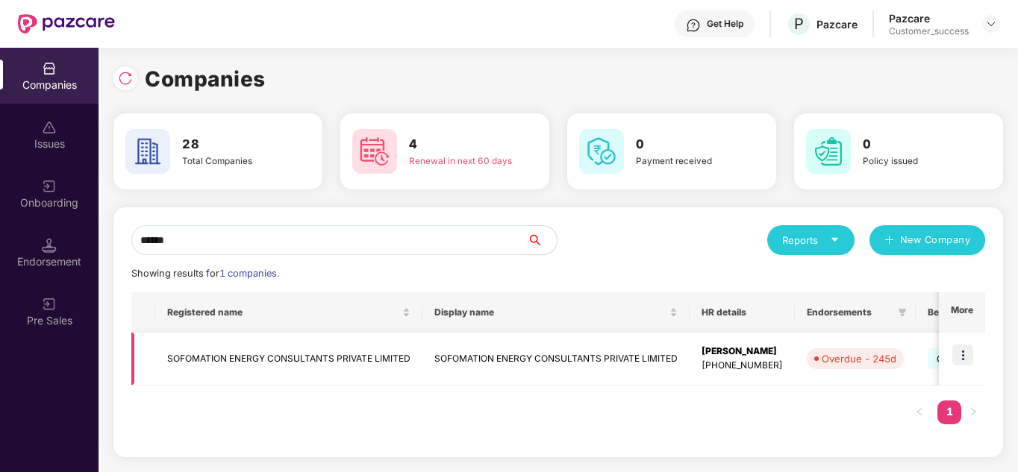
type input "******"
click at [965, 353] on img at bounding box center [962, 355] width 21 height 21
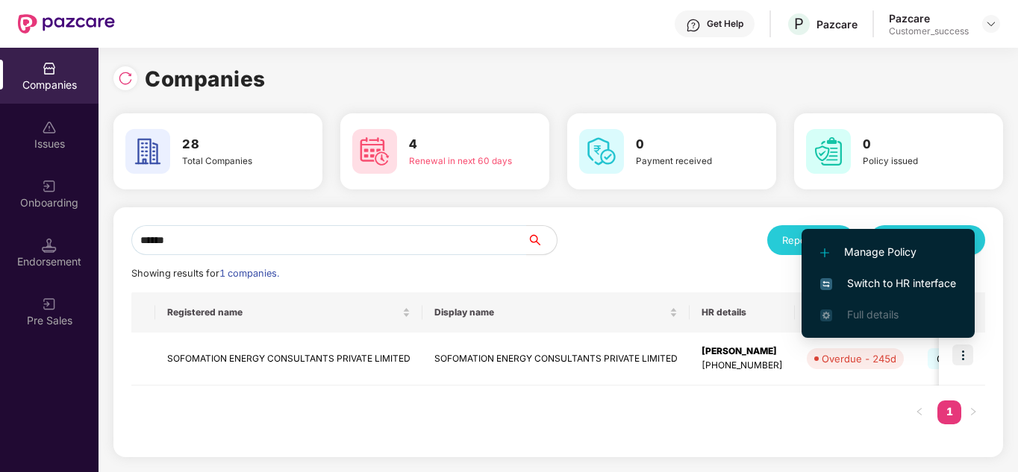
click at [884, 282] on span "Switch to HR interface" at bounding box center [888, 283] width 136 height 16
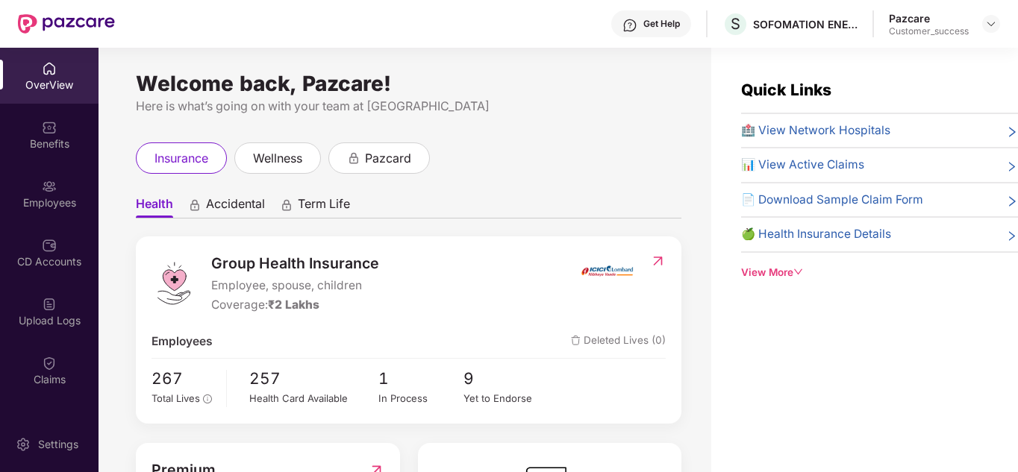
click at [495, 134] on div "Welcome back, Pazcare! Here is what’s going on with your team at Pazcare insura…" at bounding box center [404, 269] width 612 height 442
click at [986, 30] on div at bounding box center [991, 24] width 18 height 18
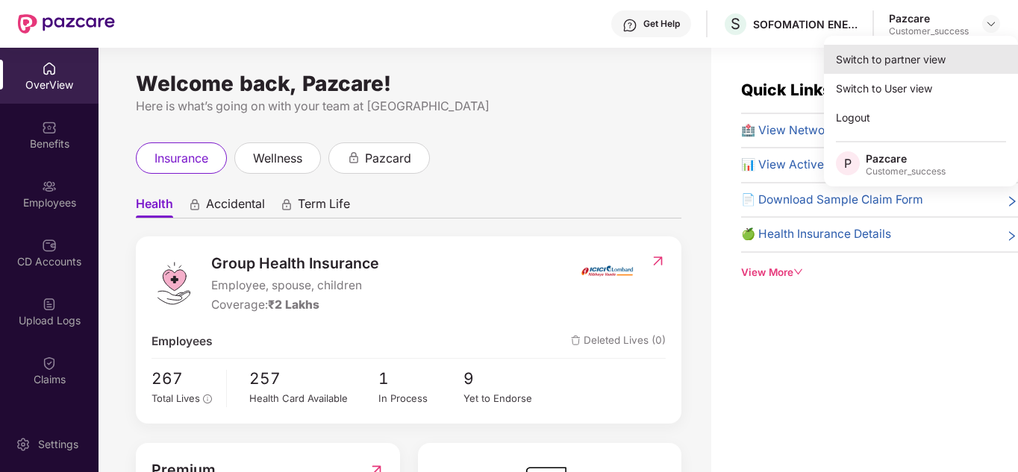
click at [935, 54] on div "Switch to partner view" at bounding box center [921, 59] width 194 height 29
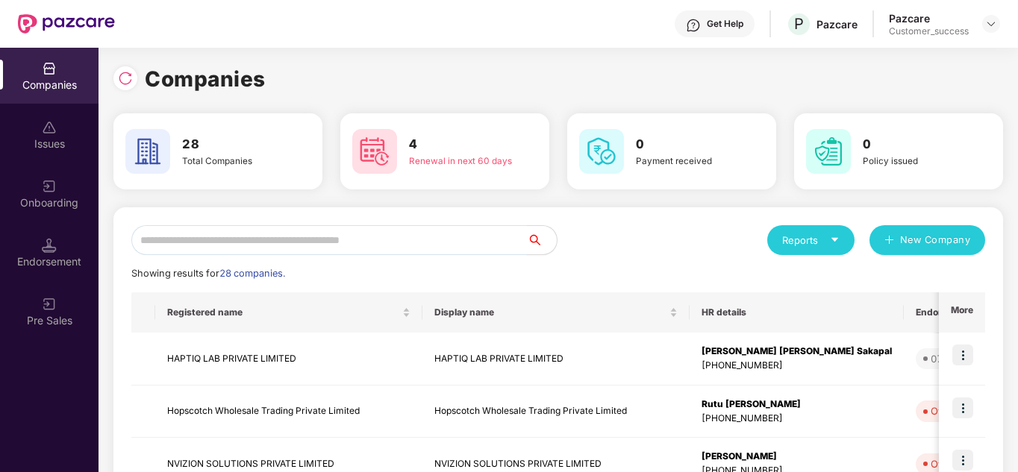
click at [238, 254] on input "text" at bounding box center [328, 240] width 395 height 30
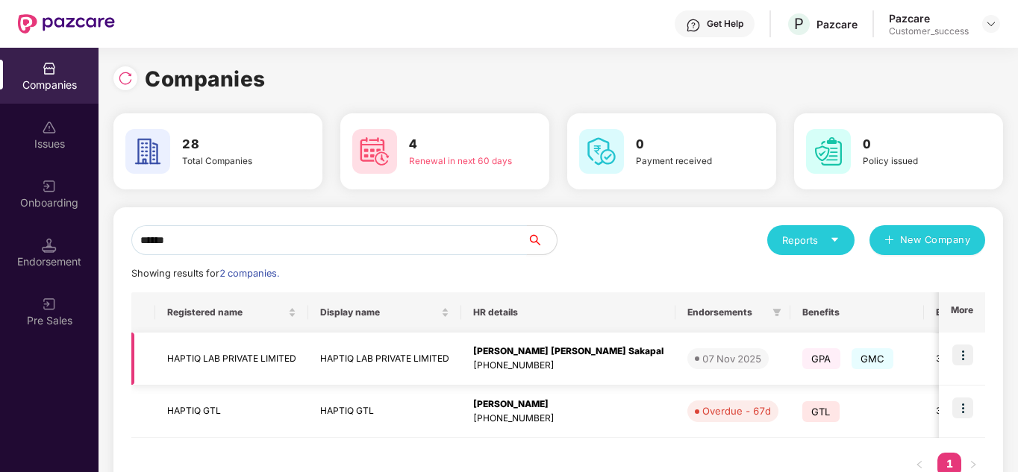
type input "******"
click at [962, 348] on img at bounding box center [962, 355] width 21 height 21
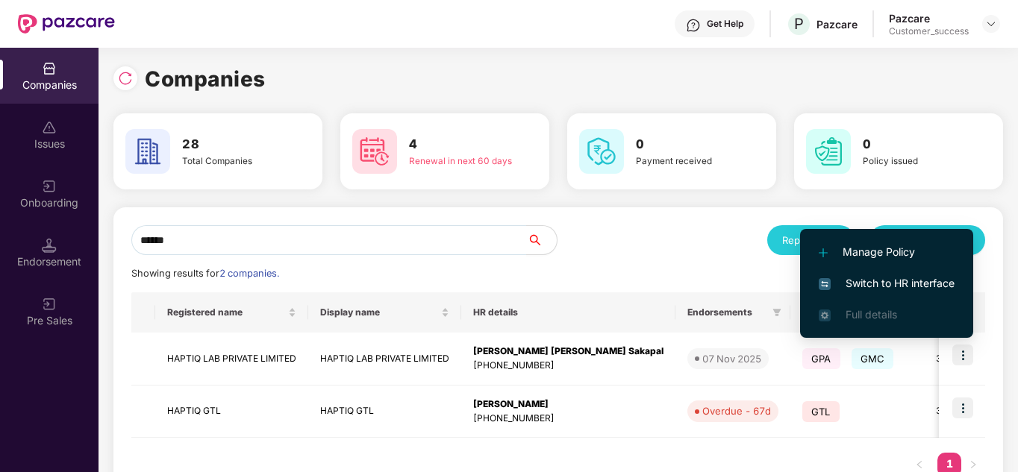
click at [884, 279] on span "Switch to HR interface" at bounding box center [886, 283] width 136 height 16
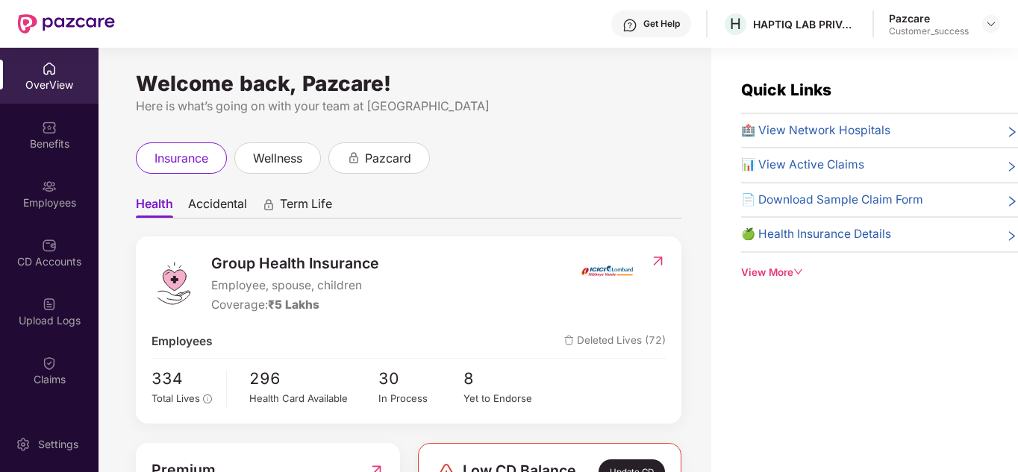
click at [487, 98] on div "Here is what’s going on with your team at [GEOGRAPHIC_DATA]" at bounding box center [408, 106] width 545 height 19
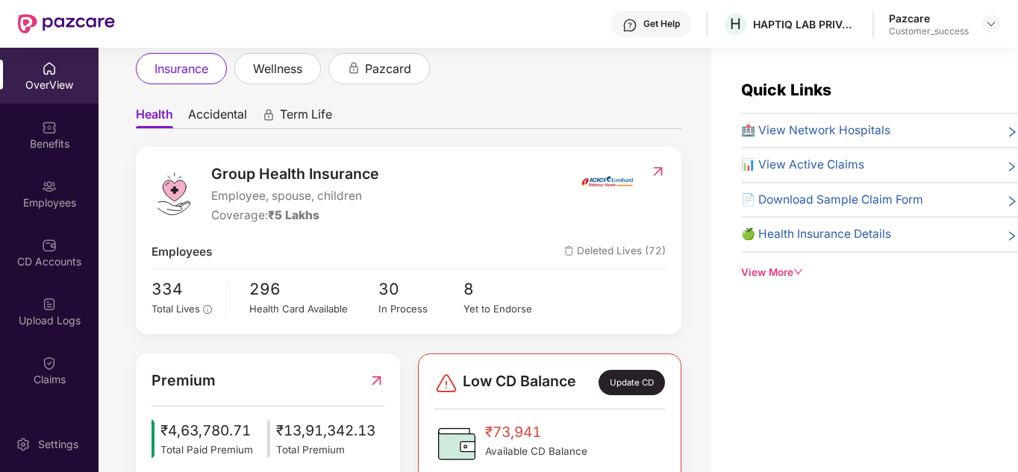
scroll to position [60, 0]
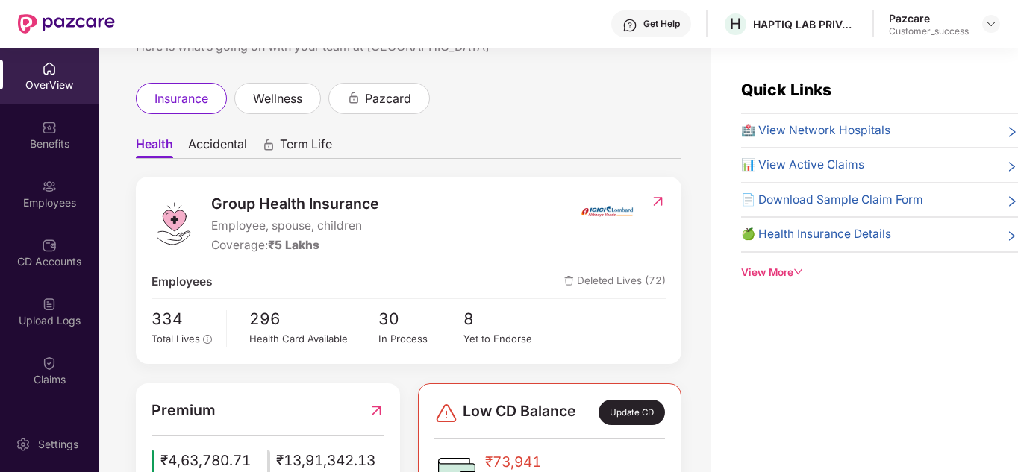
click at [341, 145] on ul "Health Accidental Term Life" at bounding box center [408, 144] width 545 height 30
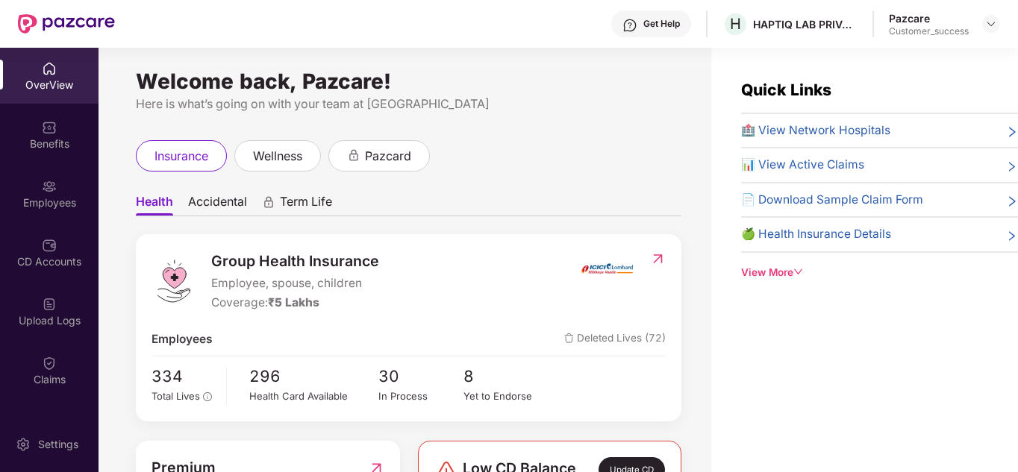
scroll to position [0, 0]
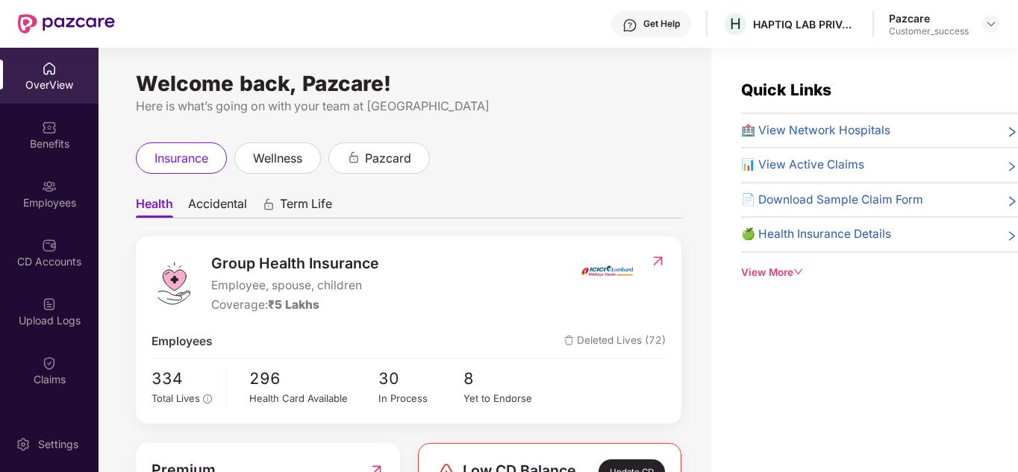
click at [1002, 25] on header "Get Help H HAPTIQ LAB PRIVATE LIMITED Pazcare Customer_success" at bounding box center [509, 24] width 1018 height 48
click at [994, 24] on img at bounding box center [991, 24] width 12 height 12
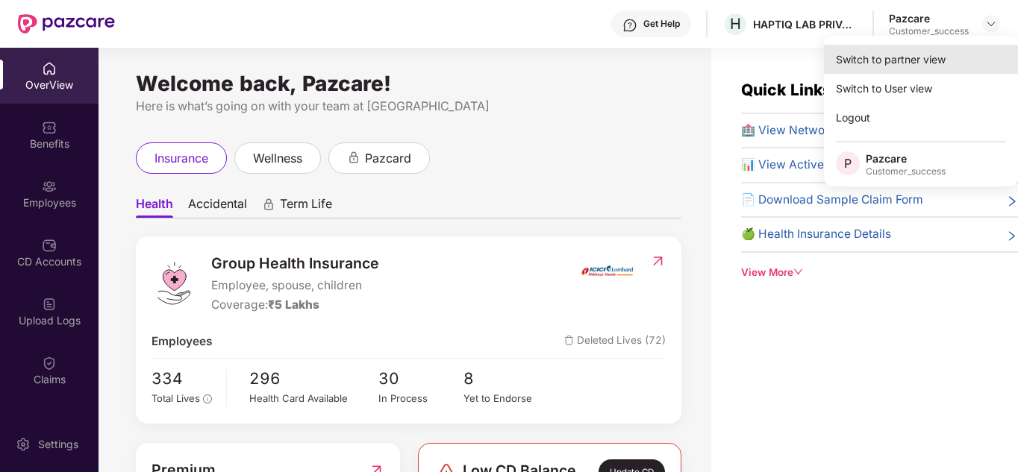
click at [891, 66] on div "Switch to partner view" at bounding box center [921, 59] width 194 height 29
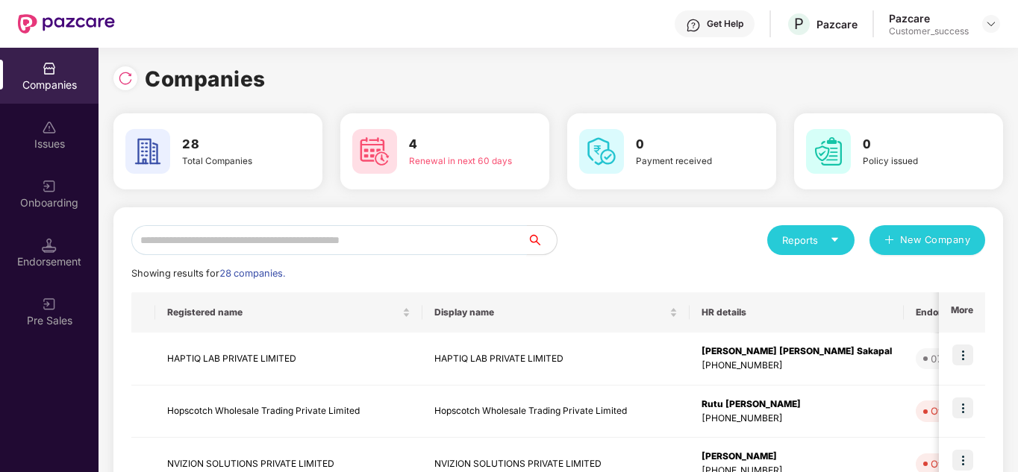
click at [251, 235] on input "text" at bounding box center [328, 240] width 395 height 30
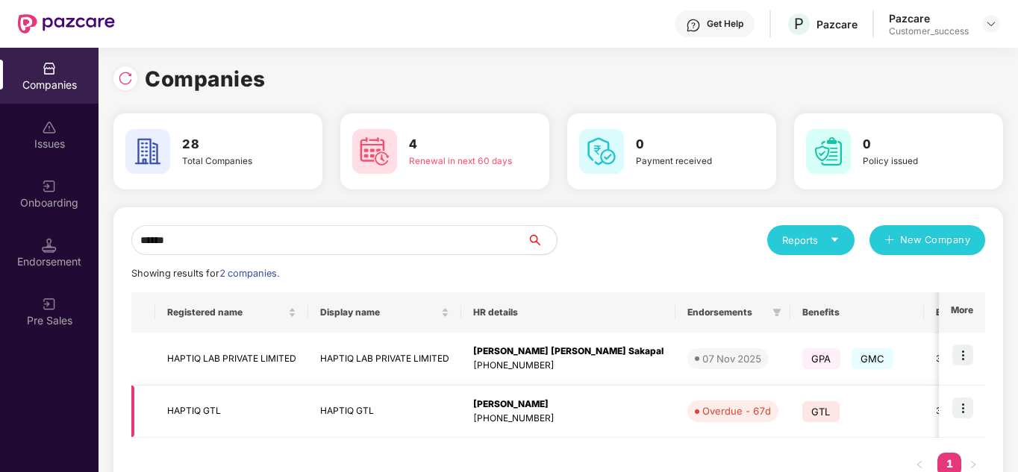
type input "******"
click at [957, 404] on img at bounding box center [962, 408] width 21 height 21
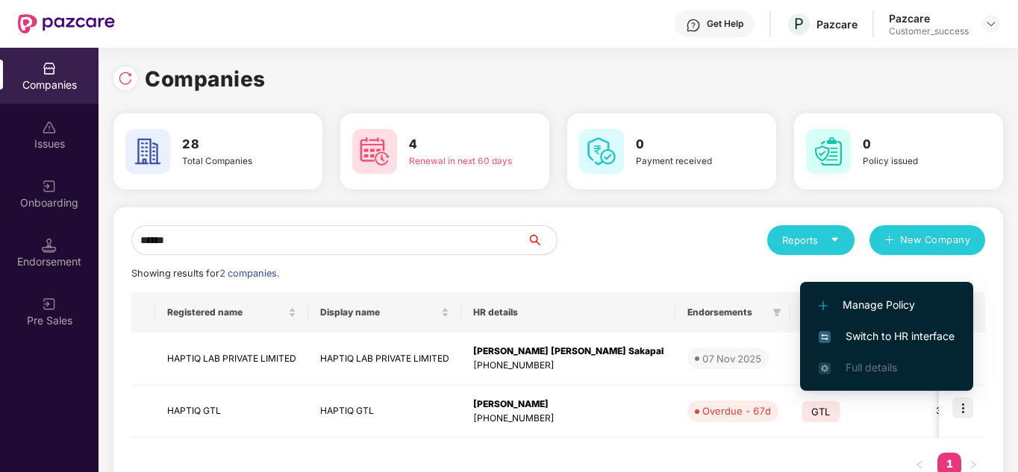
click at [884, 340] on span "Switch to HR interface" at bounding box center [886, 336] width 136 height 16
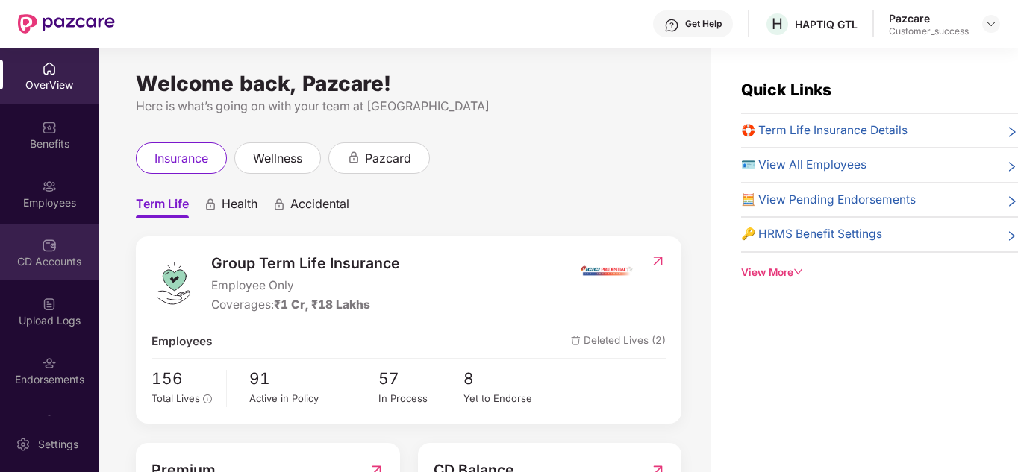
click at [39, 256] on div "CD Accounts" at bounding box center [49, 261] width 98 height 15
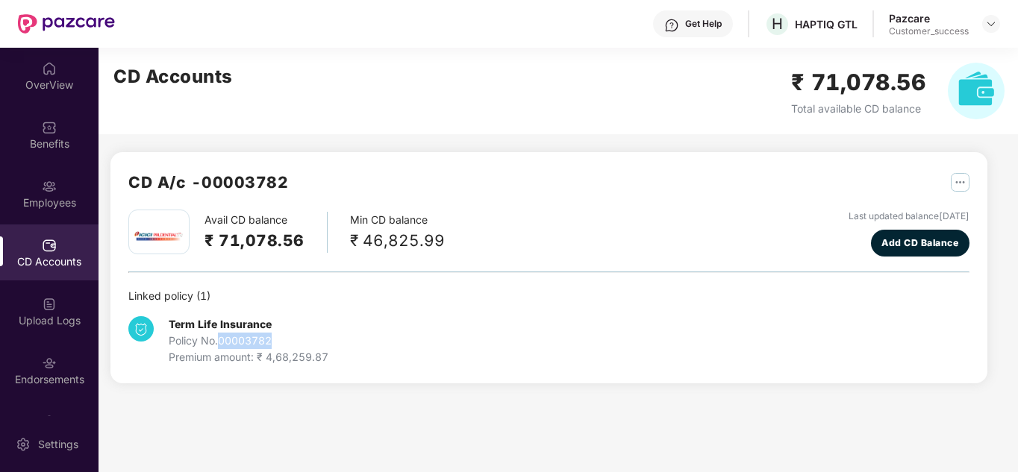
drag, startPoint x: 287, startPoint y: 335, endPoint x: 222, endPoint y: 344, distance: 66.3
click at [222, 344] on div "Policy No. 00003782" at bounding box center [249, 341] width 160 height 16
copy div "00003782"
click at [466, 304] on div "Linked policy ( 1 )" at bounding box center [548, 296] width 841 height 16
click at [997, 19] on div at bounding box center [991, 24] width 18 height 18
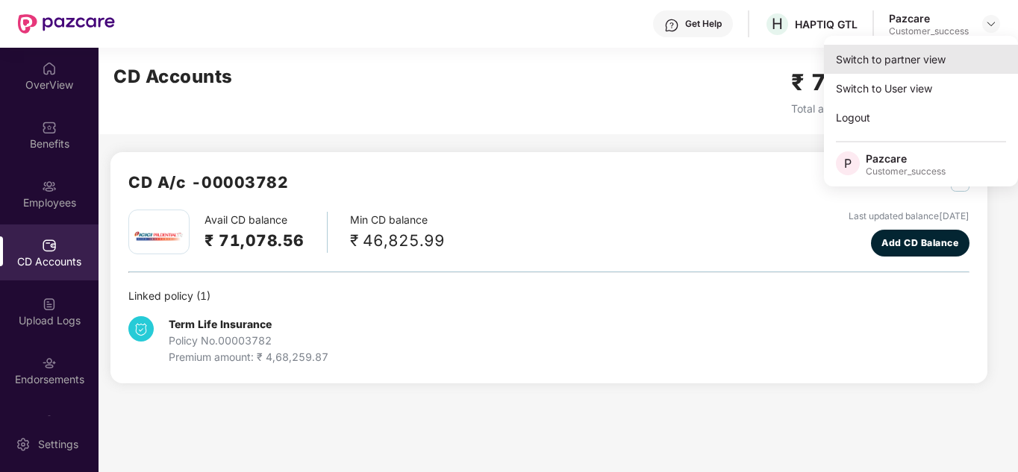
click at [946, 51] on div "Switch to partner view" at bounding box center [921, 59] width 194 height 29
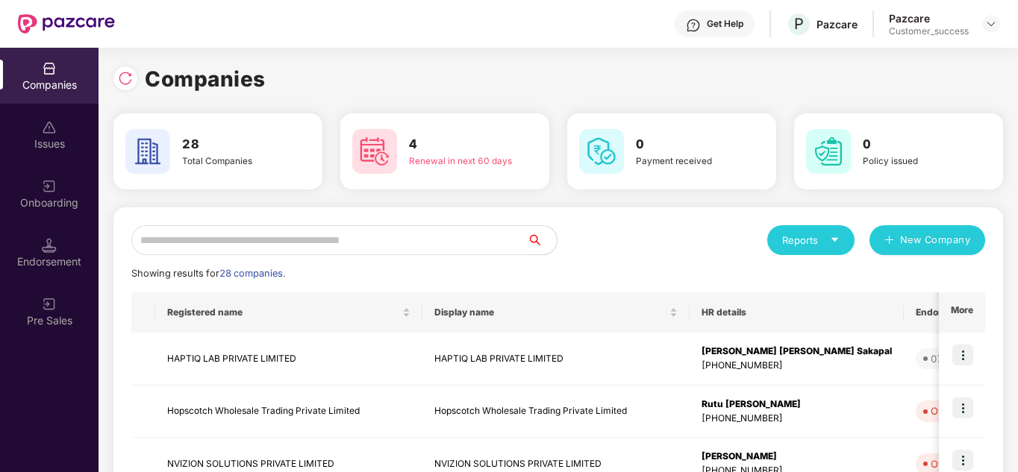
click at [348, 239] on input "text" at bounding box center [328, 240] width 395 height 30
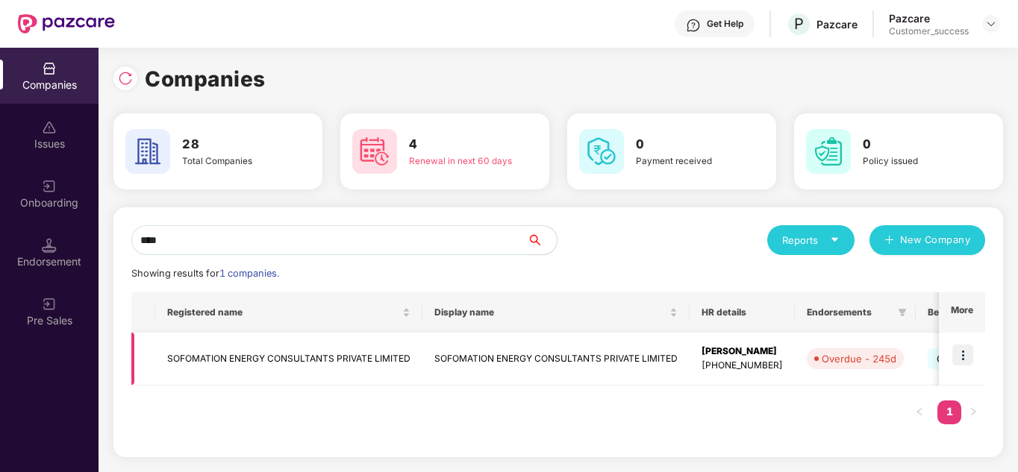
type input "****"
click at [962, 358] on img at bounding box center [962, 355] width 21 height 21
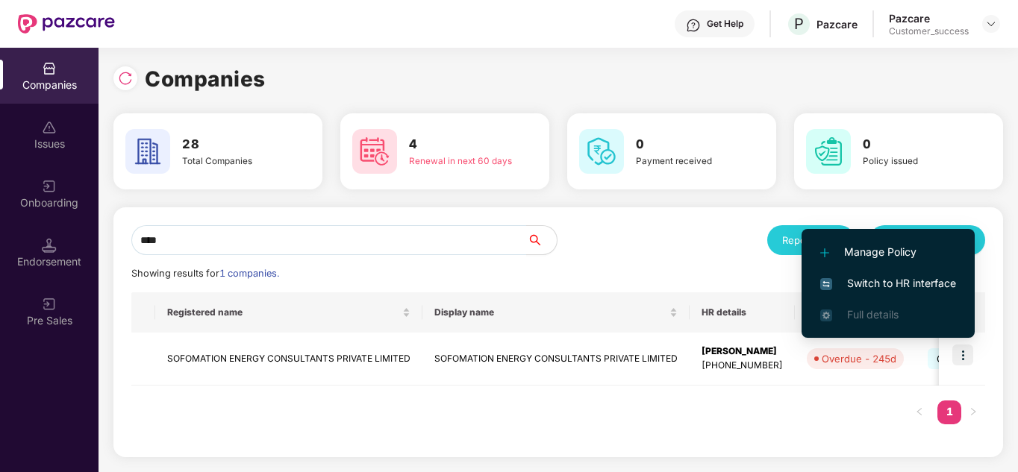
click at [880, 280] on span "Switch to HR interface" at bounding box center [888, 283] width 136 height 16
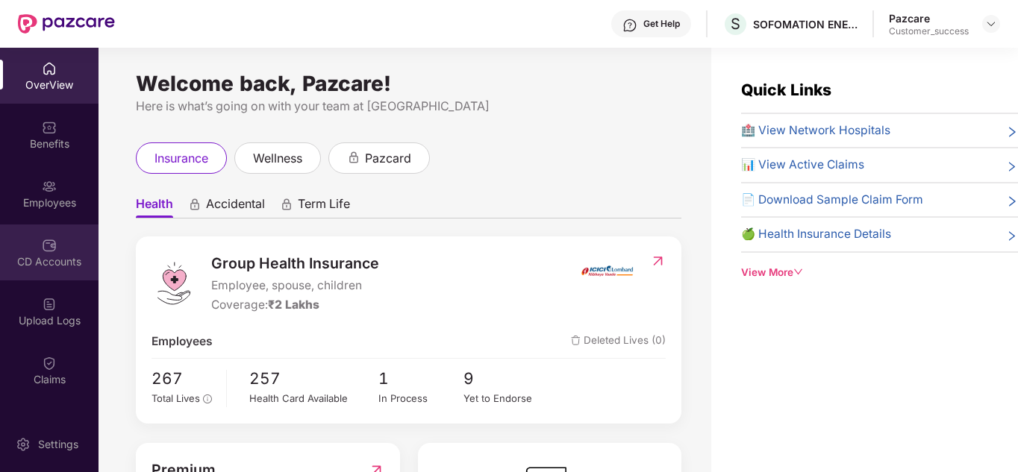
click at [28, 239] on div "CD Accounts" at bounding box center [49, 253] width 98 height 56
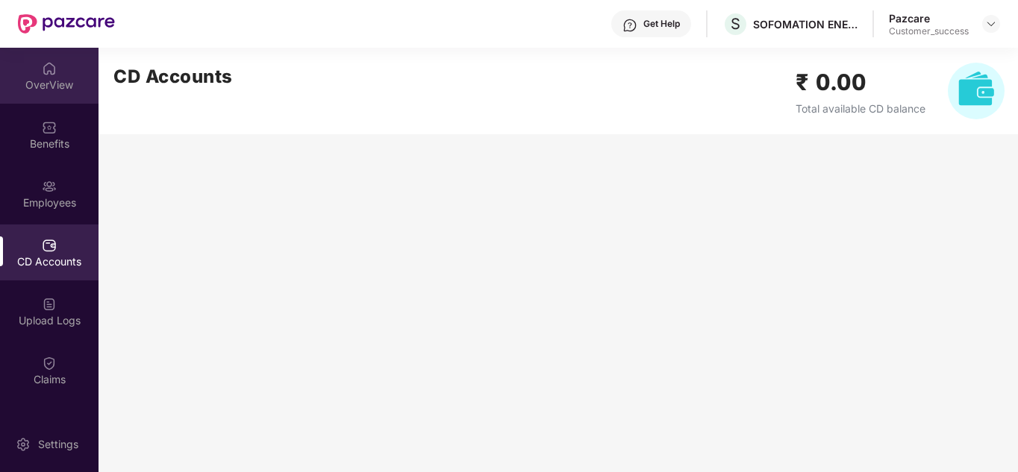
click at [54, 96] on div "OverView" at bounding box center [49, 76] width 98 height 56
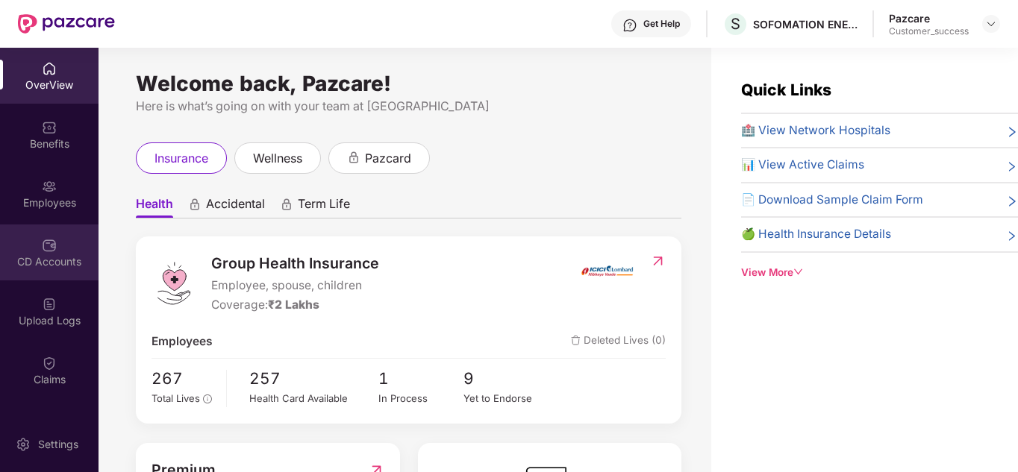
click at [35, 236] on div "CD Accounts" at bounding box center [49, 253] width 98 height 56
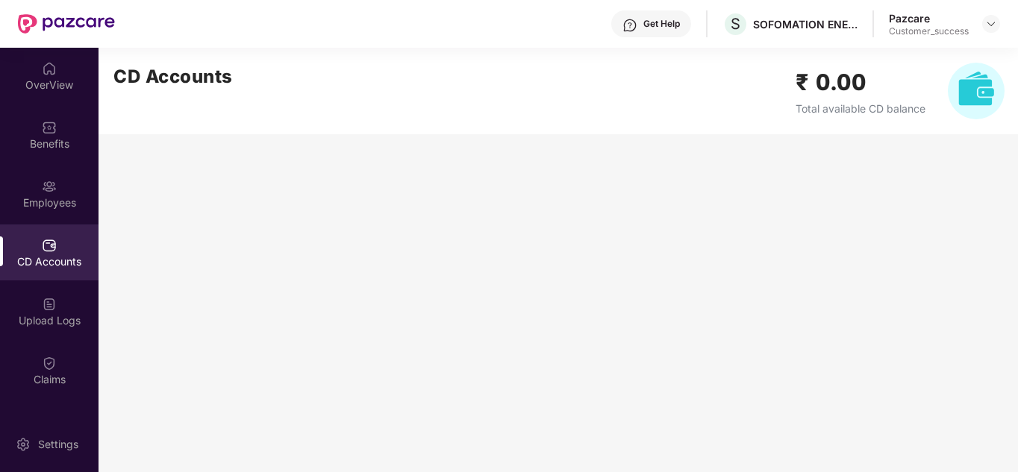
click at [993, 87] on img at bounding box center [975, 91] width 57 height 57
click at [44, 132] on img at bounding box center [49, 127] width 15 height 15
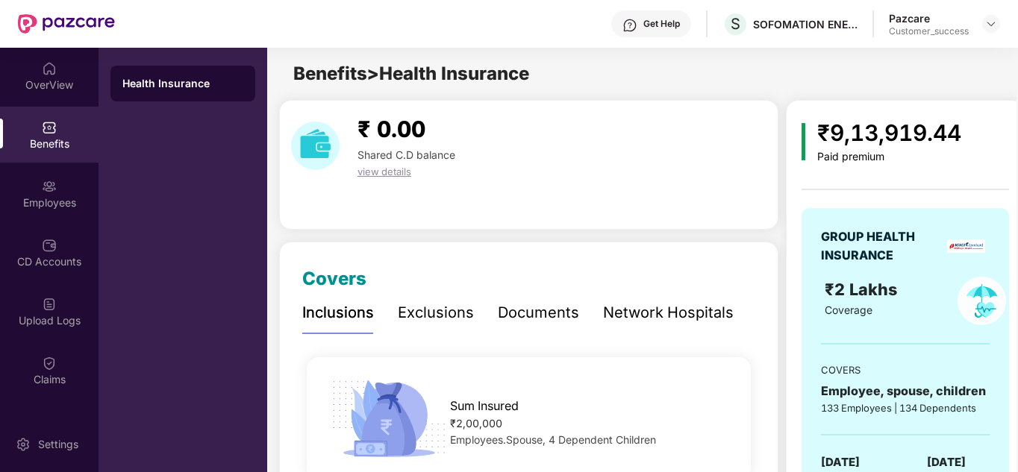
click at [495, 202] on div "₹ 0.00 Shared C.D balance view details" at bounding box center [528, 165] width 499 height 130
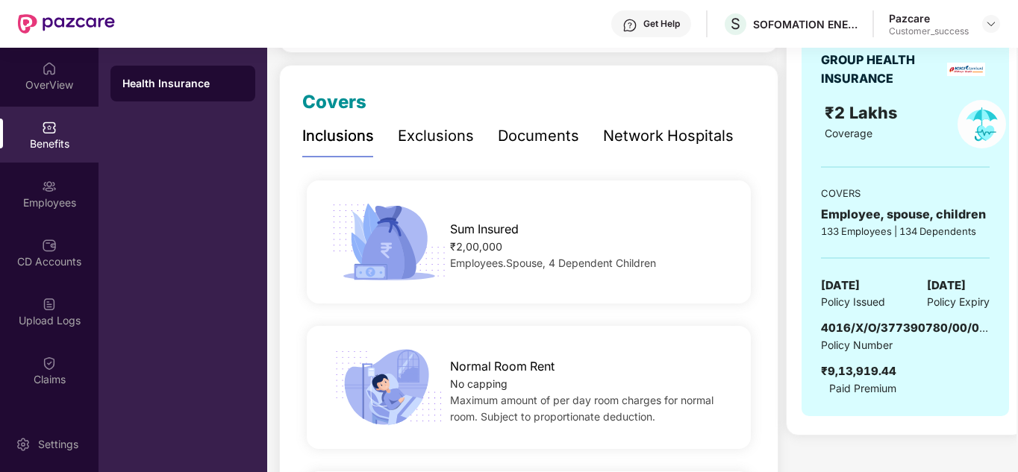
scroll to position [179, 0]
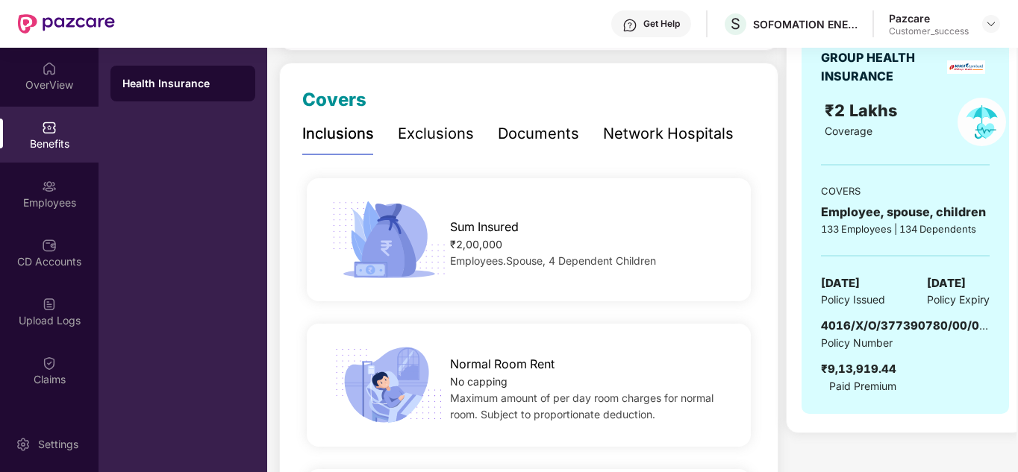
click at [865, 329] on span "4016/X/O/377390780/00/000" at bounding box center [907, 326] width 173 height 14
click at [878, 325] on span "4016/X/O/377390780/00/000" at bounding box center [907, 326] width 173 height 14
click at [853, 327] on span "4016/X/O/377390780/00/000" at bounding box center [907, 326] width 173 height 14
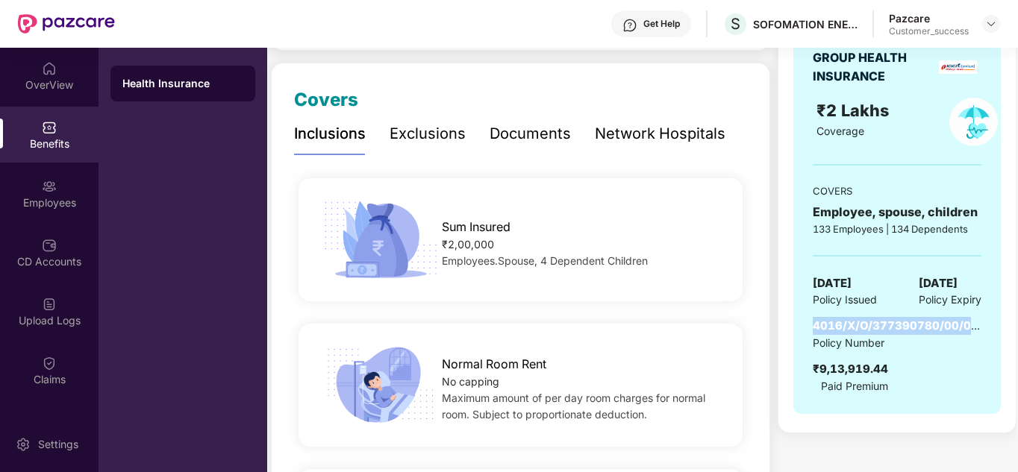
drag, startPoint x: 824, startPoint y: 327, endPoint x: 1012, endPoint y: 318, distance: 188.9
click at [1012, 318] on div "₹9,13,919.44 Paid premium GROUP HEALTH INSURANCE ₹2 Lakhs Coverage COVERS Emplo…" at bounding box center [896, 177] width 239 height 512
click at [974, 364] on div "4016/X/O/377390780/00/000 Policy Number ₹9,13,919.44 Paid Premium" at bounding box center [896, 355] width 169 height 77
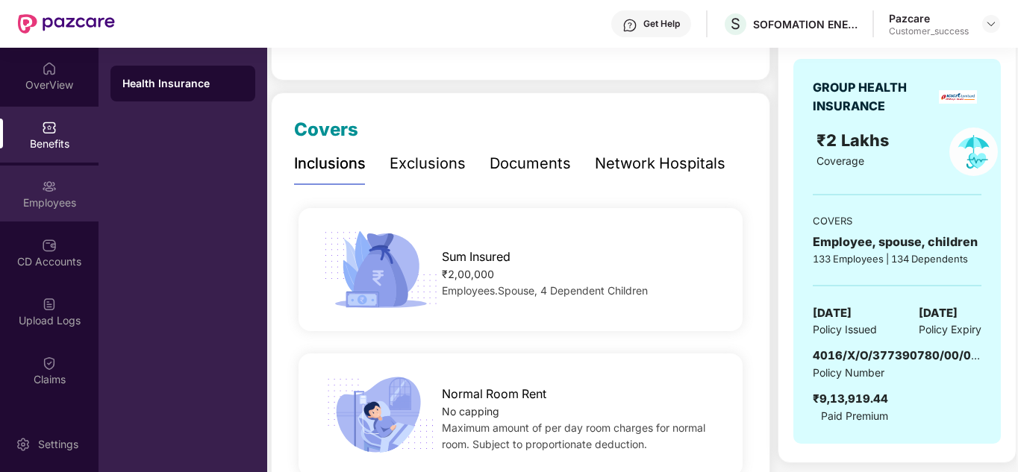
click at [66, 186] on div "Employees" at bounding box center [49, 194] width 98 height 56
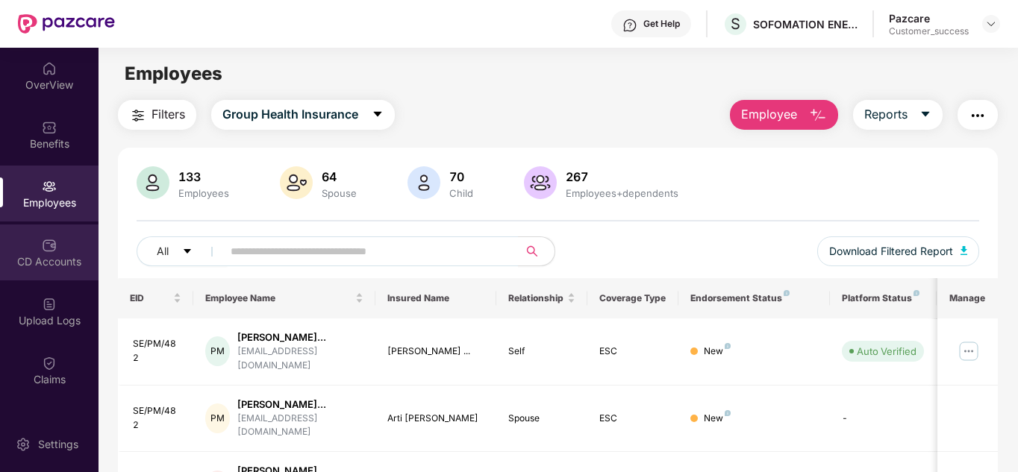
click at [61, 225] on div "CD Accounts" at bounding box center [49, 253] width 98 height 56
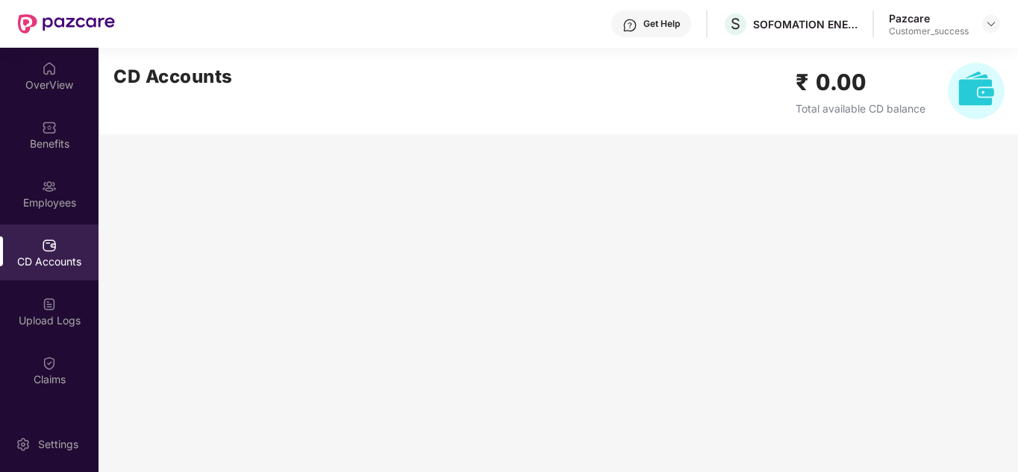
click at [989, 82] on img at bounding box center [975, 91] width 57 height 57
click at [52, 306] on img at bounding box center [49, 304] width 15 height 15
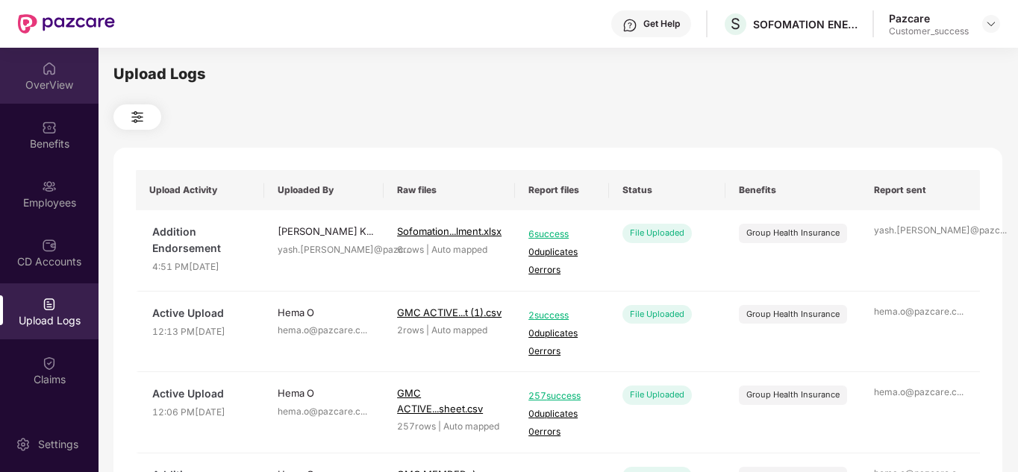
click at [48, 78] on div "OverView" at bounding box center [49, 85] width 98 height 15
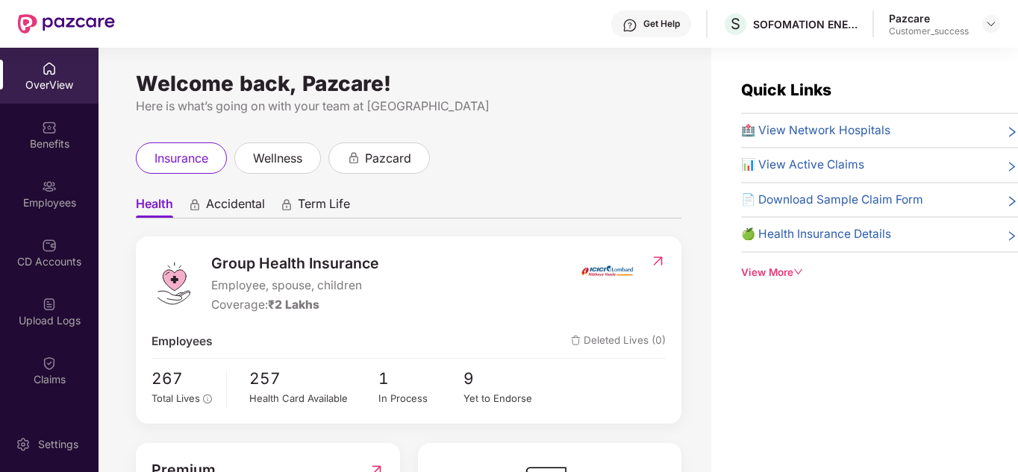
click at [545, 195] on ul "Health Accidental Term Life" at bounding box center [408, 204] width 545 height 30
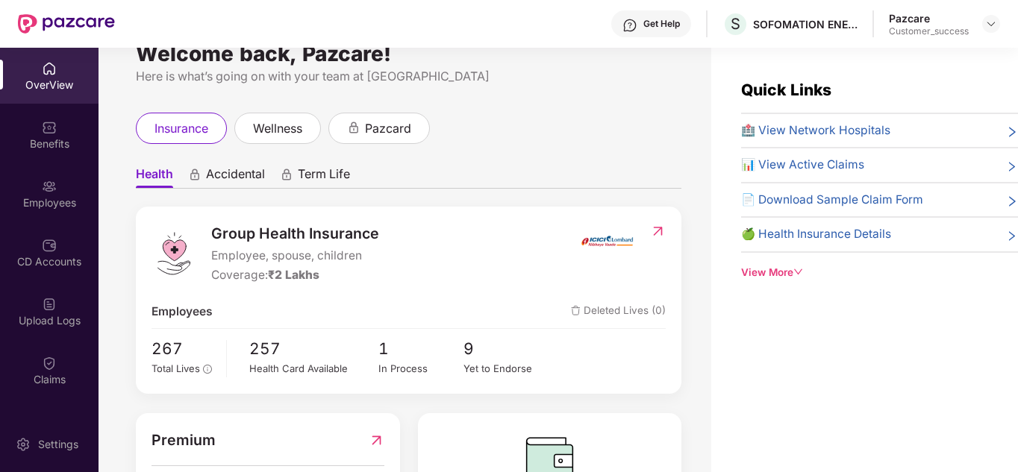
click at [658, 227] on img at bounding box center [658, 231] width 16 height 15
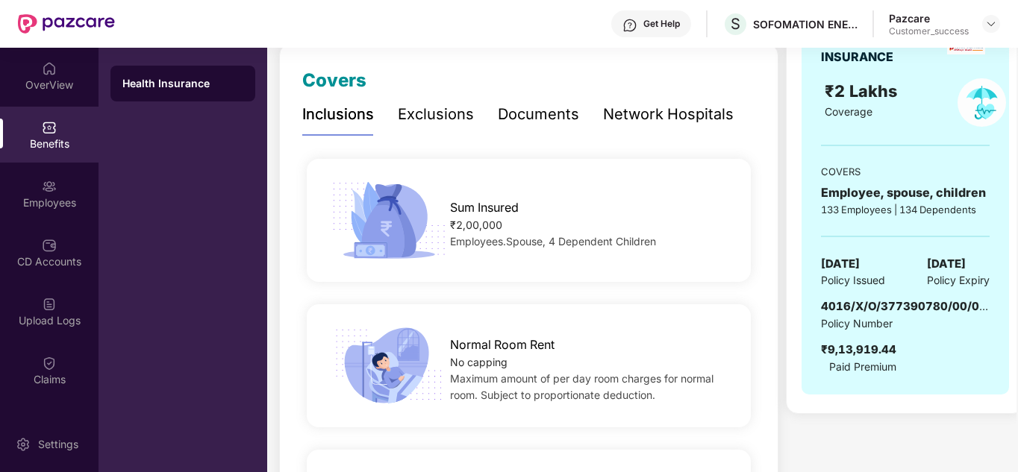
scroll to position [209, 0]
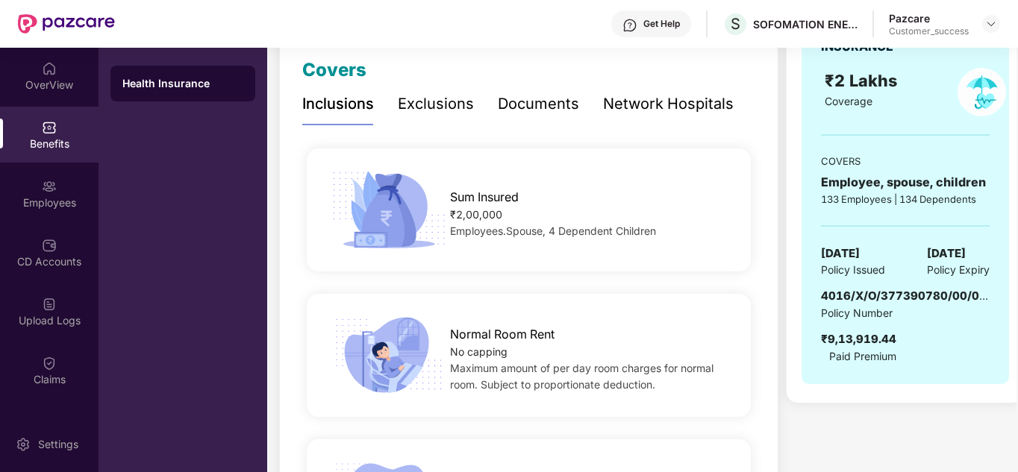
click at [865, 287] on div "4016/X/O/377390780/00/000" at bounding box center [905, 296] width 169 height 18
click at [883, 292] on span "4016/X/O/377390780/00/000" at bounding box center [907, 296] width 173 height 14
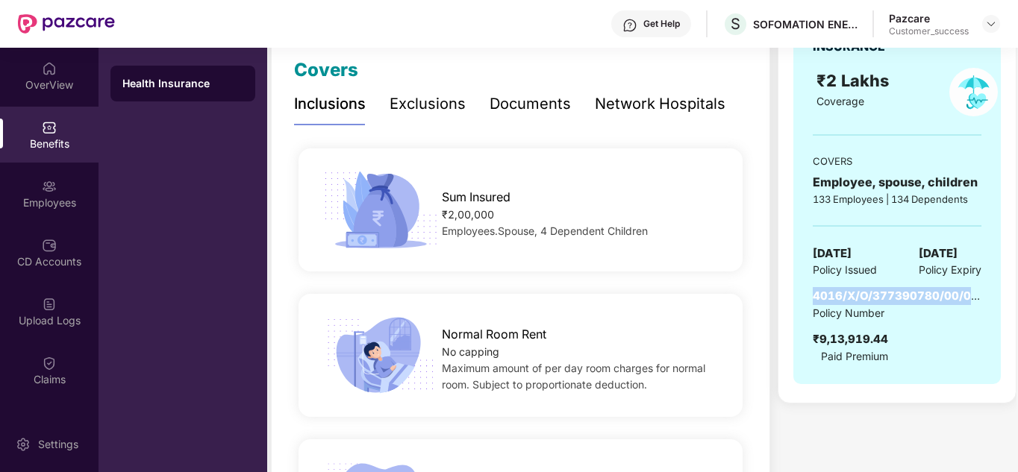
drag, startPoint x: 824, startPoint y: 294, endPoint x: 1003, endPoint y: 302, distance: 179.2
click at [1003, 302] on div "₹9,13,919.44 Paid premium GROUP HEALTH INSURANCE ₹2 Lakhs Coverage COVERS Emplo…" at bounding box center [896, 147] width 239 height 512
click at [975, 301] on span "4016/X/O/377390780/00/000" at bounding box center [898, 296] width 173 height 14
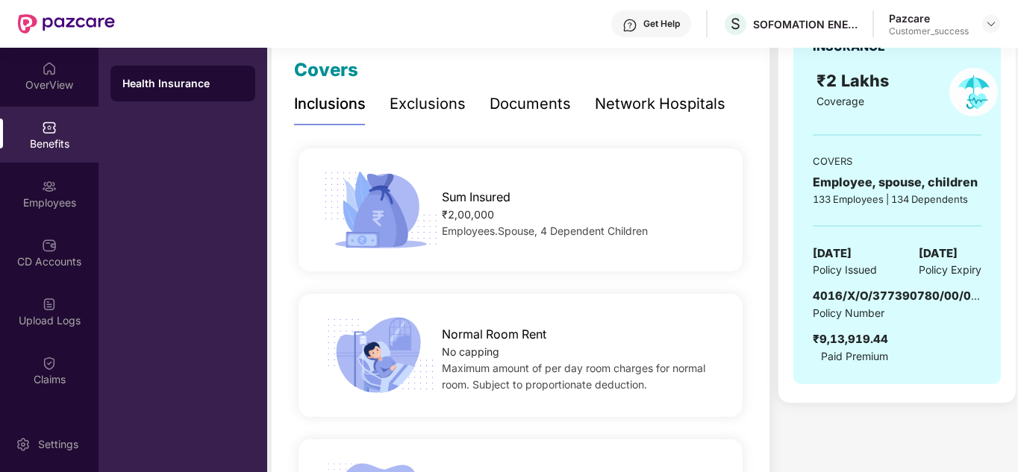
click at [968, 295] on span "4016/X/O/377390780/00/000" at bounding box center [898, 296] width 173 height 14
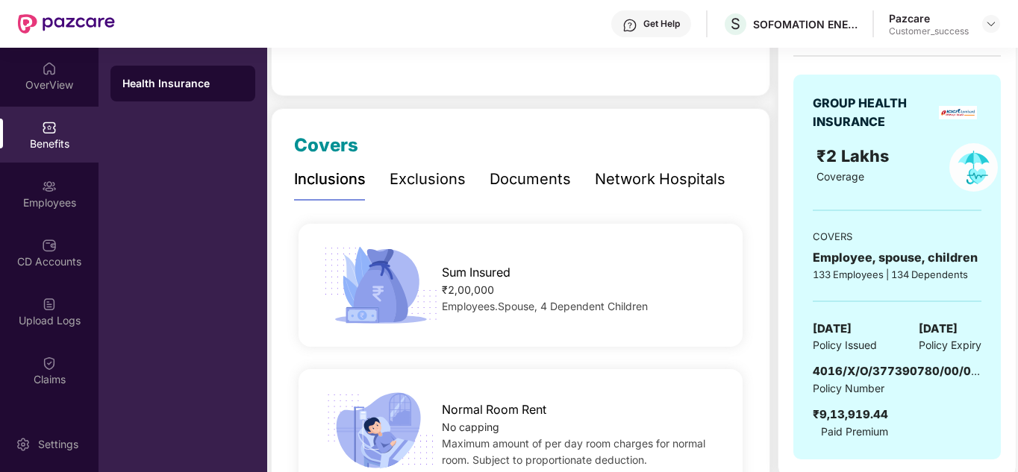
scroll to position [134, 0]
click at [859, 357] on div "GROUP HEALTH INSURANCE ₹2 Lakhs Coverage COVERS Employee, spouse, children 133 …" at bounding box center [896, 266] width 207 height 385
drag, startPoint x: 818, startPoint y: 367, endPoint x: 885, endPoint y: 371, distance: 67.2
click at [885, 371] on span "4016/X/O/377390780/00/000" at bounding box center [898, 370] width 173 height 14
click at [837, 370] on span "4016/X/O/377390780/00/000" at bounding box center [898, 370] width 173 height 14
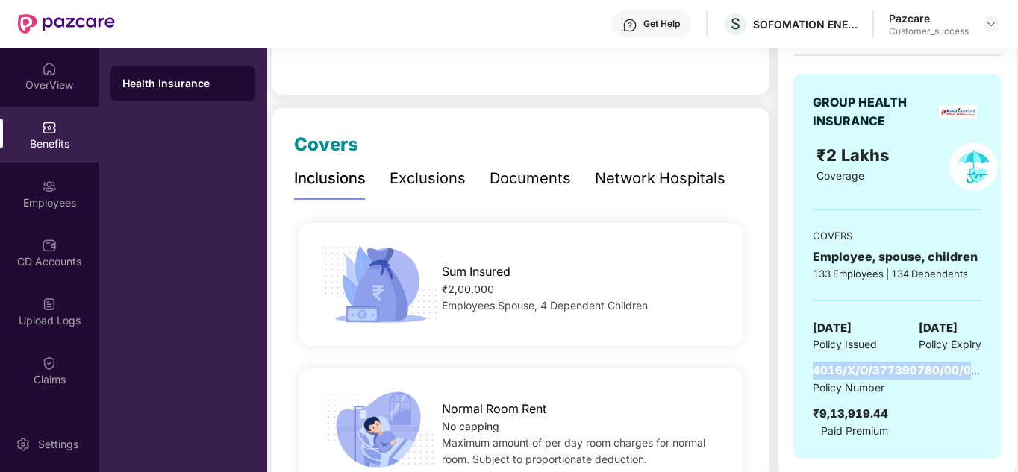
drag, startPoint x: 813, startPoint y: 372, endPoint x: 969, endPoint y: 369, distance: 155.9
click at [969, 369] on span "4016/X/O/377390780/00/000" at bounding box center [898, 370] width 173 height 14
copy span "4016/X/O/377390780/00/0"
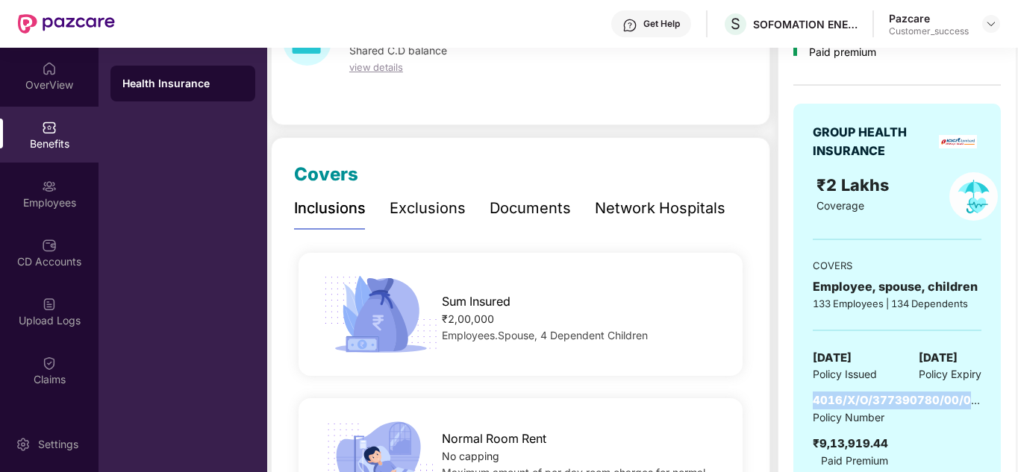
scroll to position [0, 0]
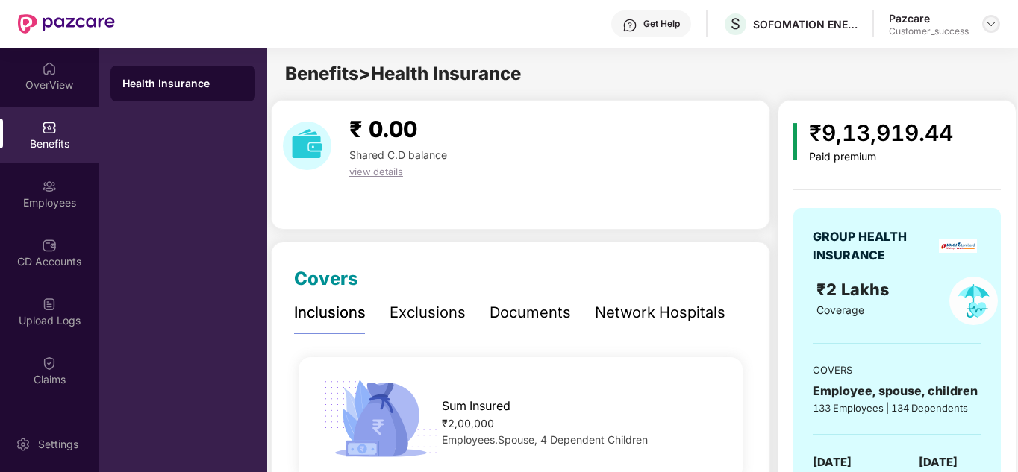
click at [983, 25] on div at bounding box center [991, 24] width 18 height 18
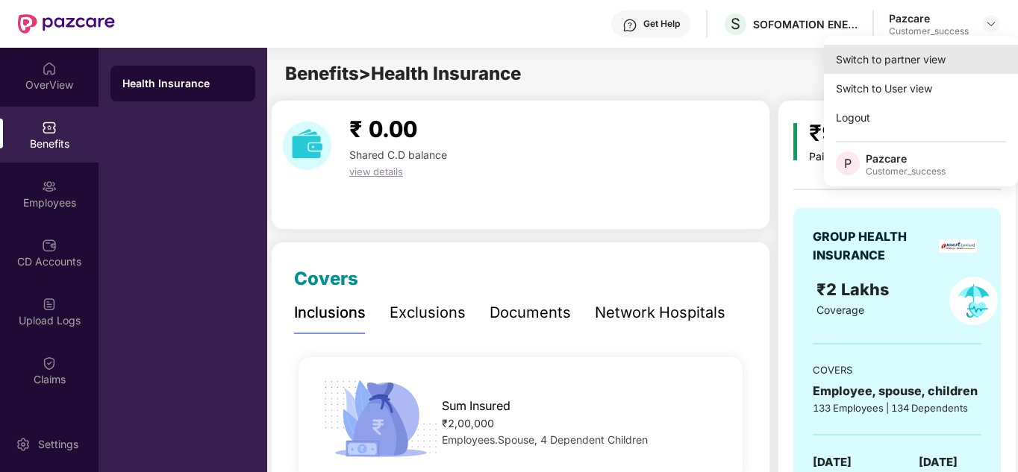
click at [935, 52] on div "Switch to partner view" at bounding box center [921, 59] width 194 height 29
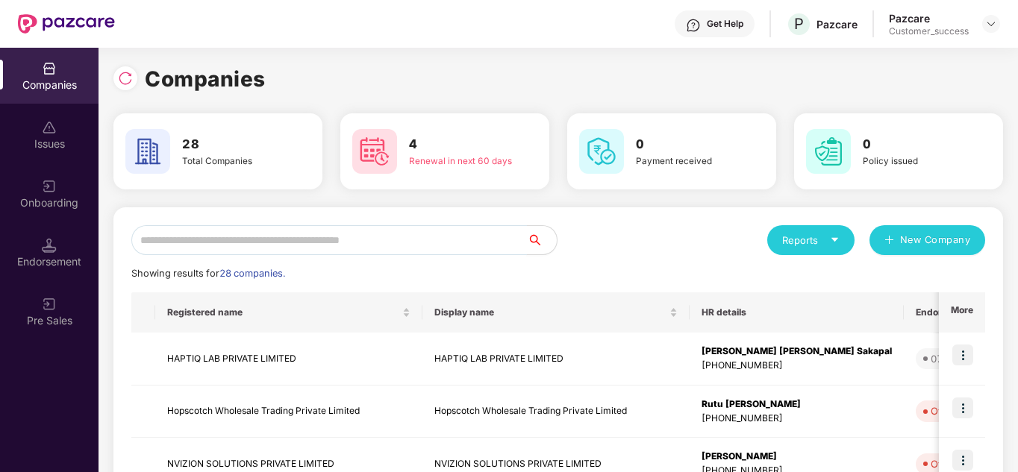
click at [292, 235] on input "text" at bounding box center [328, 240] width 395 height 30
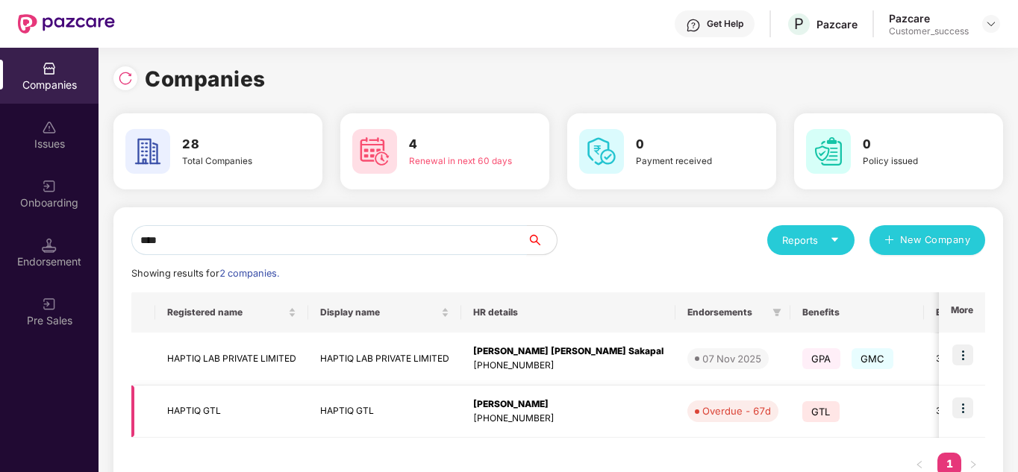
type input "****"
click at [962, 398] on img at bounding box center [962, 408] width 21 height 21
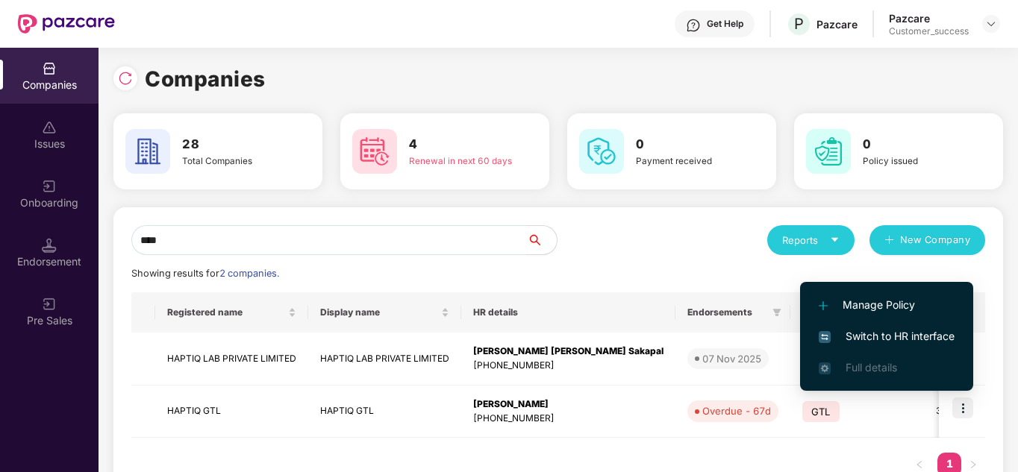
click at [891, 329] on span "Switch to HR interface" at bounding box center [886, 336] width 136 height 16
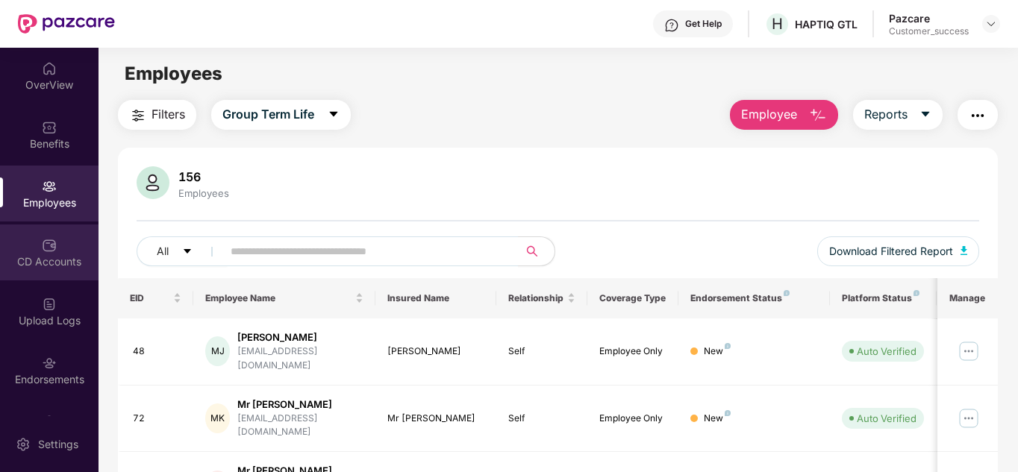
click at [47, 225] on div "CD Accounts" at bounding box center [49, 253] width 98 height 56
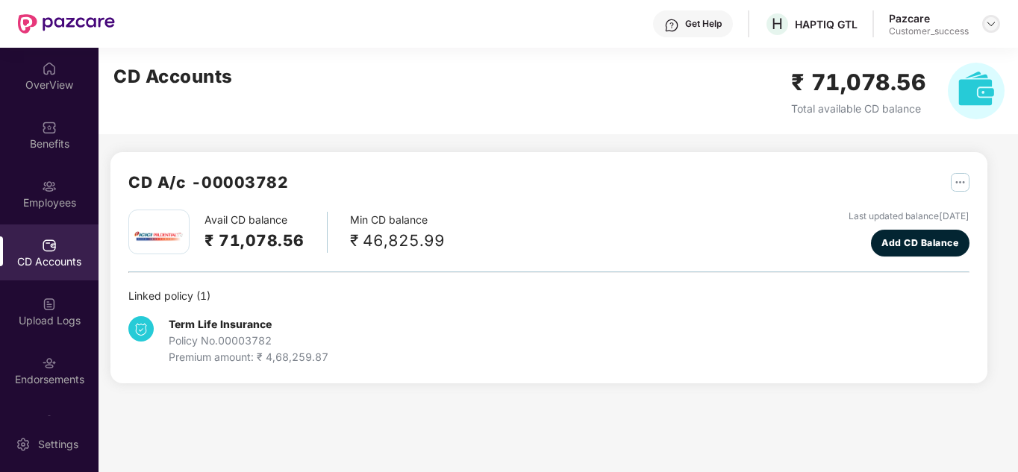
click at [988, 25] on img at bounding box center [991, 24] width 12 height 12
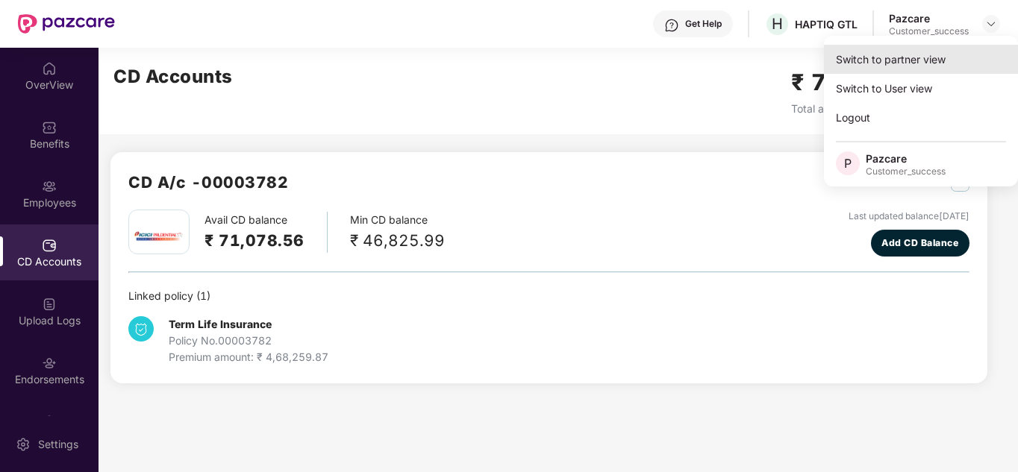
click at [925, 57] on div "Switch to partner view" at bounding box center [921, 59] width 194 height 29
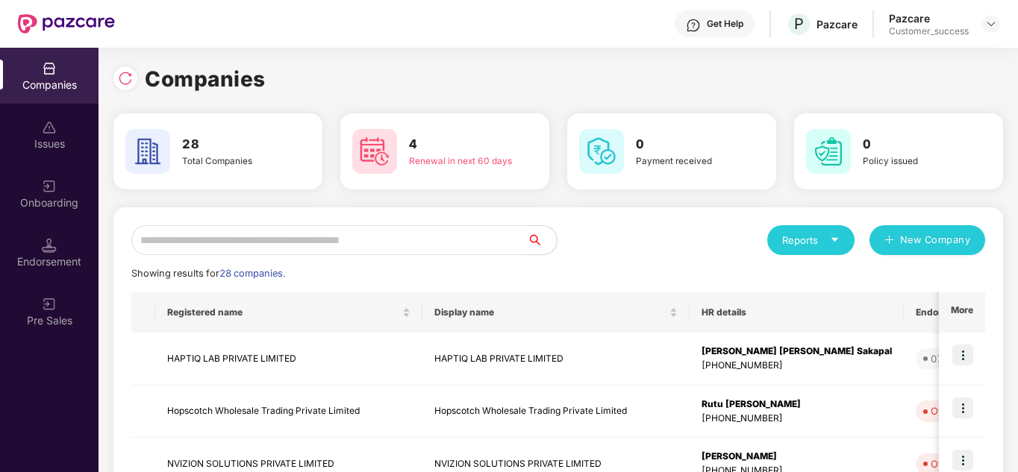
click at [304, 239] on input "text" at bounding box center [328, 240] width 395 height 30
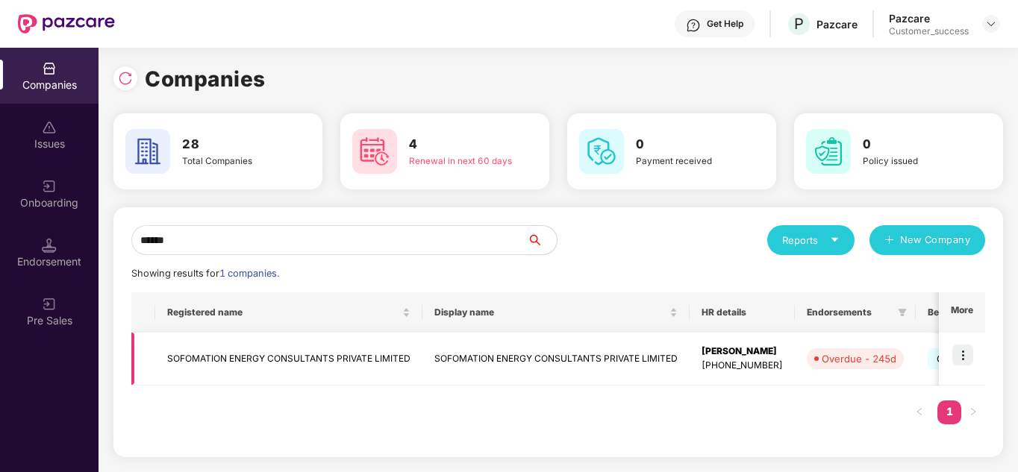
type input "******"
click at [970, 348] on img at bounding box center [962, 355] width 21 height 21
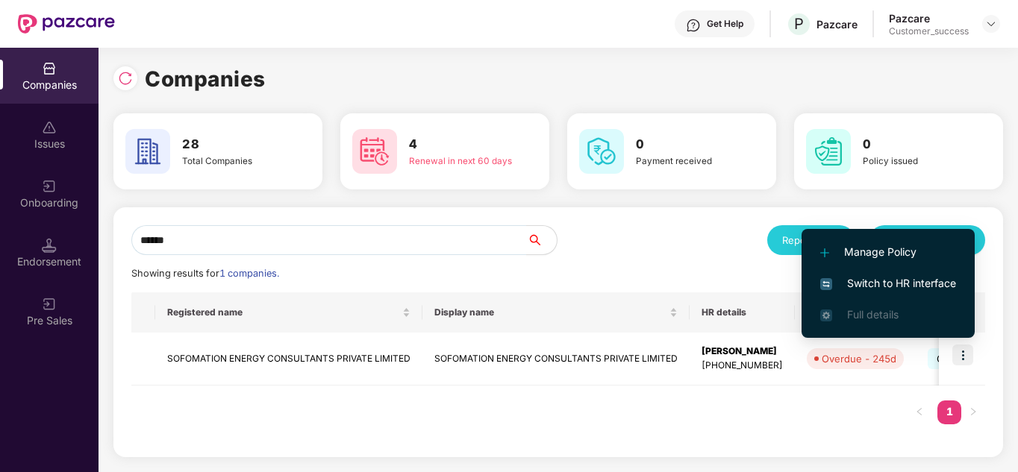
click at [894, 288] on span "Switch to HR interface" at bounding box center [888, 283] width 136 height 16
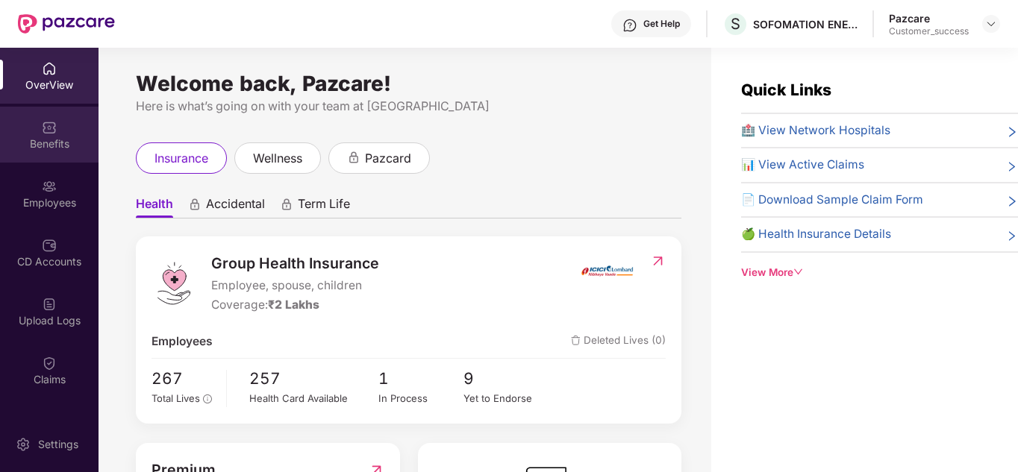
click at [53, 145] on div "Benefits" at bounding box center [49, 144] width 98 height 15
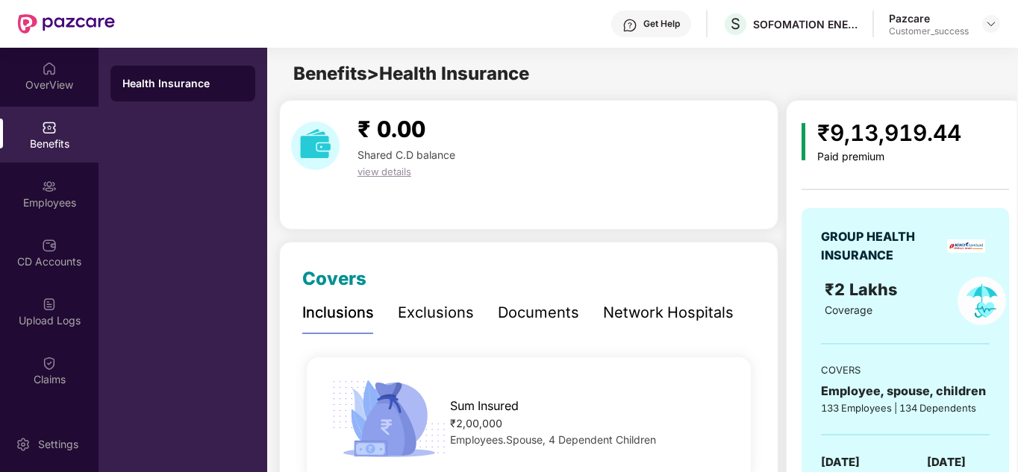
click at [527, 196] on div "₹ 0.00 Shared C.D balance view details" at bounding box center [528, 165] width 499 height 130
click at [992, 28] on img at bounding box center [991, 24] width 12 height 12
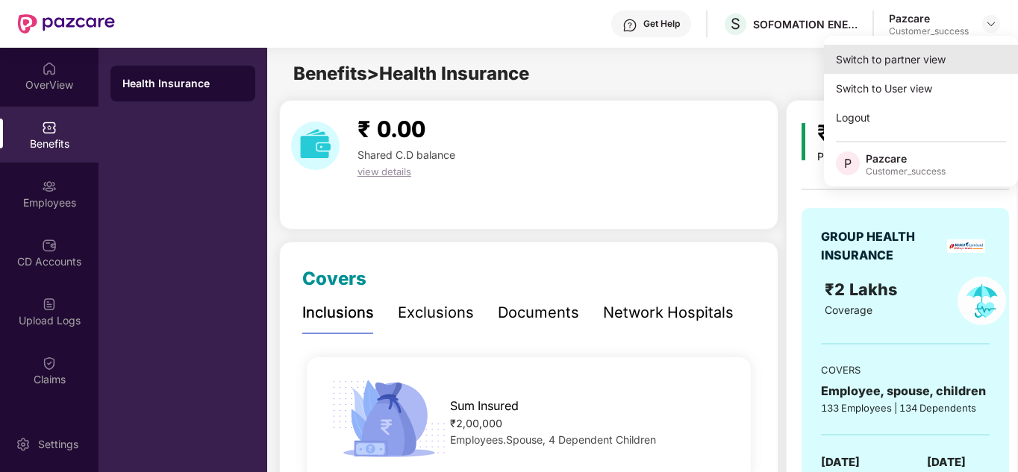
click at [932, 56] on div "Switch to partner view" at bounding box center [921, 59] width 194 height 29
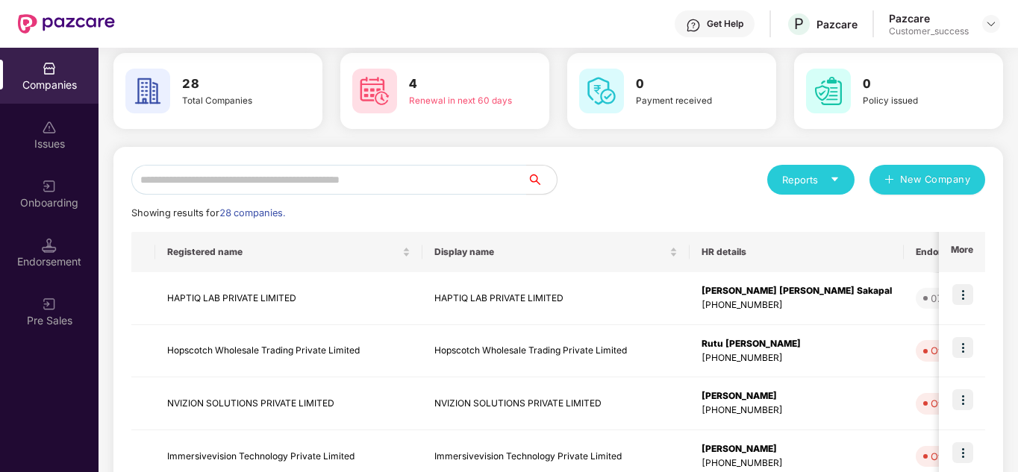
scroll to position [90, 0]
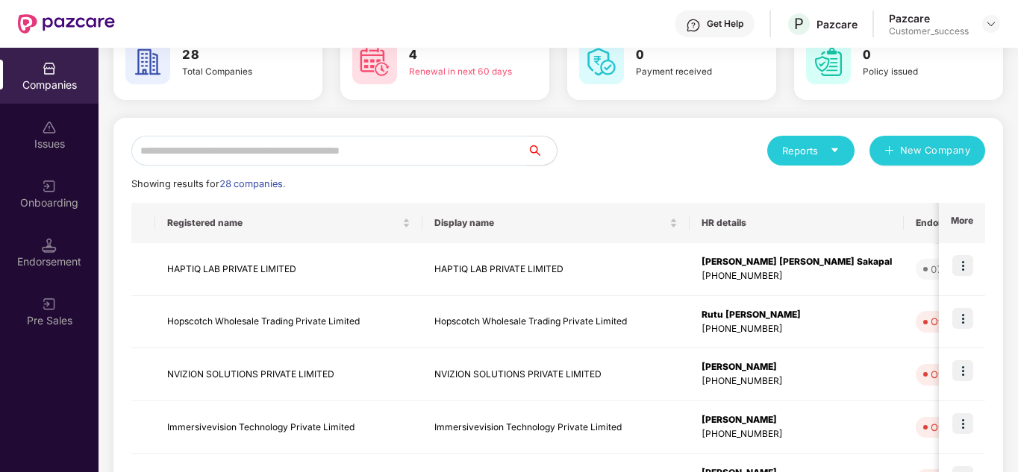
click at [272, 146] on input "text" at bounding box center [328, 151] width 395 height 30
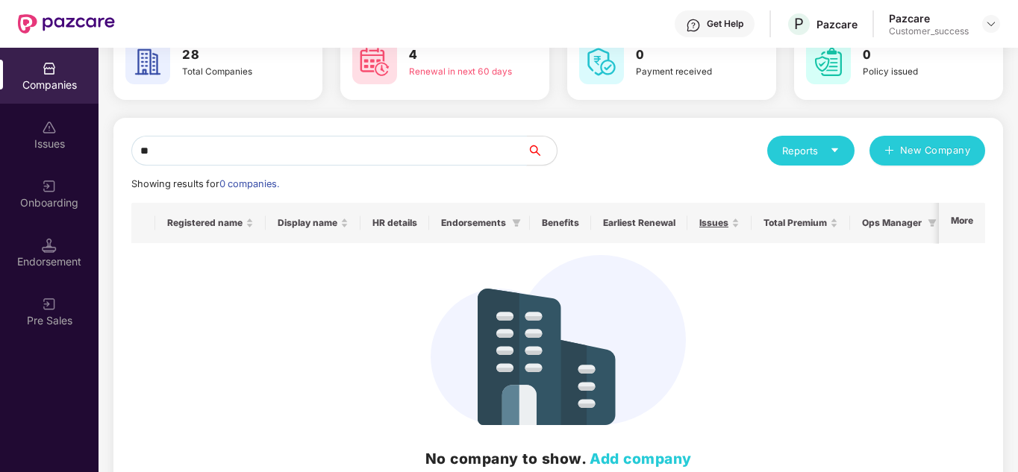
scroll to position [0, 0]
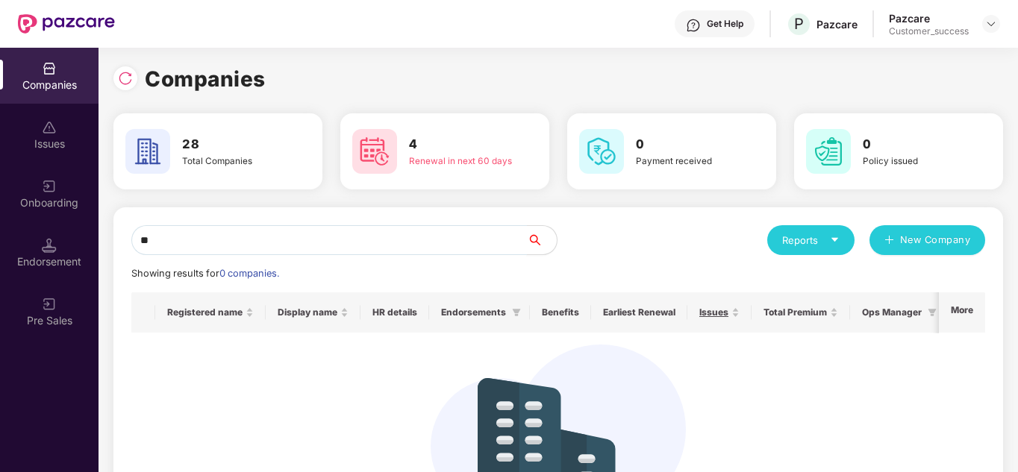
type input "*"
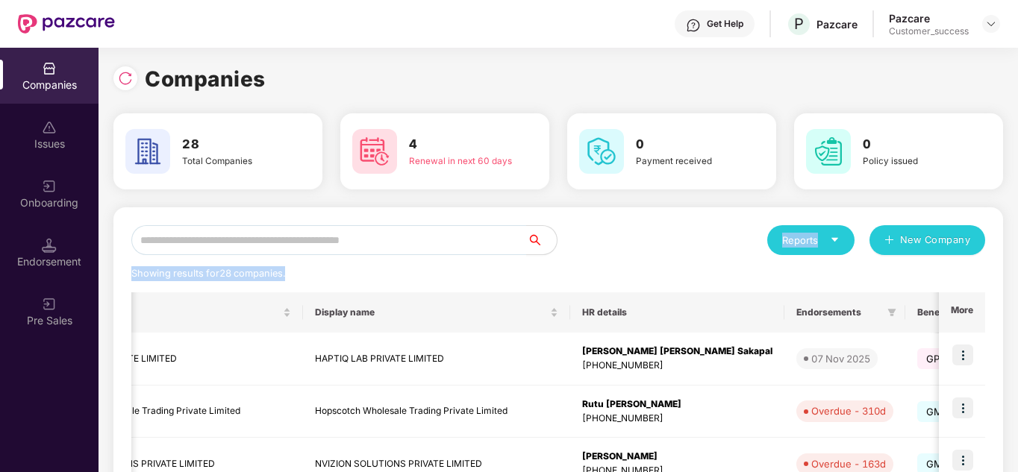
drag, startPoint x: 827, startPoint y: 286, endPoint x: 689, endPoint y: 250, distance: 142.8
click at [689, 250] on div "Reports New Company" at bounding box center [771, 240] width 427 height 30
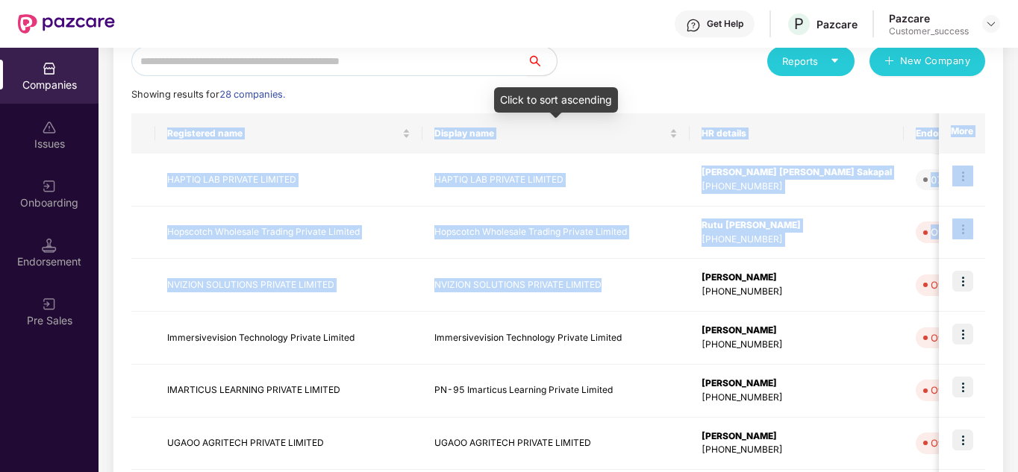
drag, startPoint x: 687, startPoint y: 269, endPoint x: 671, endPoint y: 85, distance: 185.0
click at [671, 85] on div "Reports New Company Showing results for 28 companies. Registered name Display n…" at bounding box center [557, 390] width 853 height 689
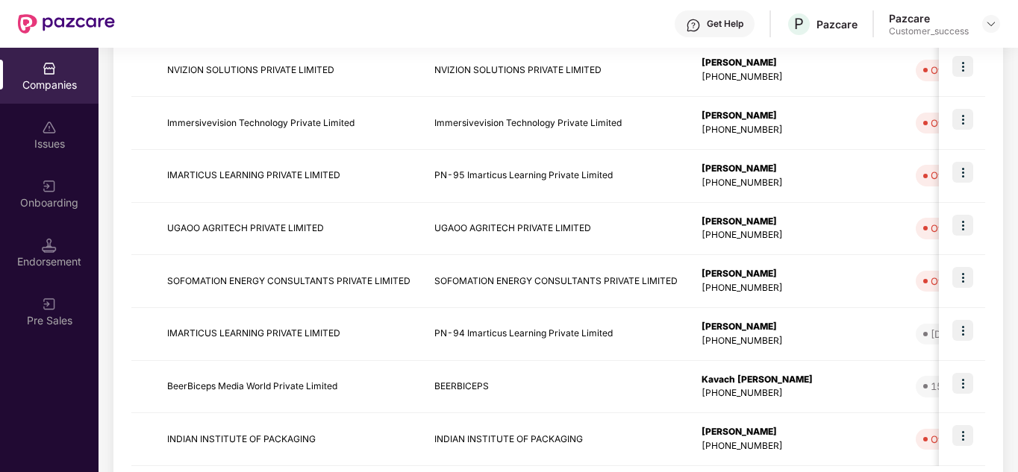
scroll to position [471, 0]
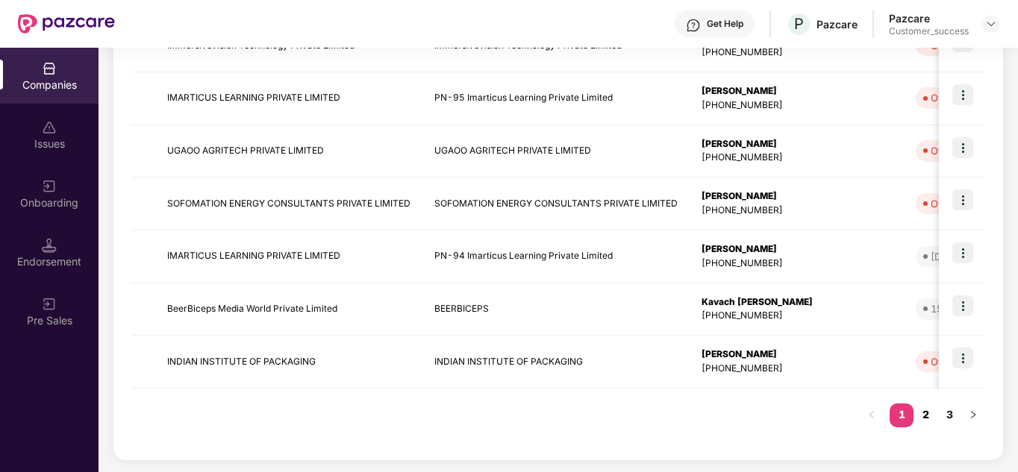
click at [923, 413] on link "2" at bounding box center [925, 415] width 24 height 22
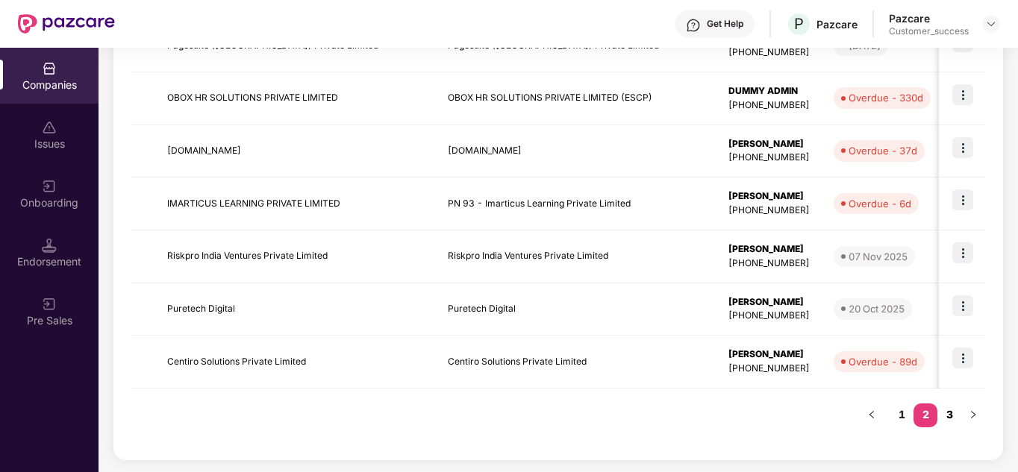
click at [950, 421] on link "3" at bounding box center [949, 415] width 24 height 22
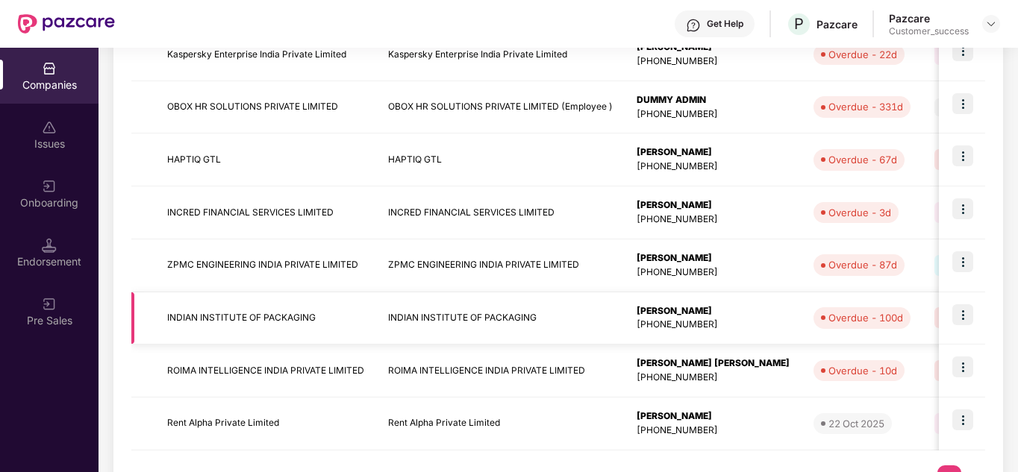
scroll to position [307, 0]
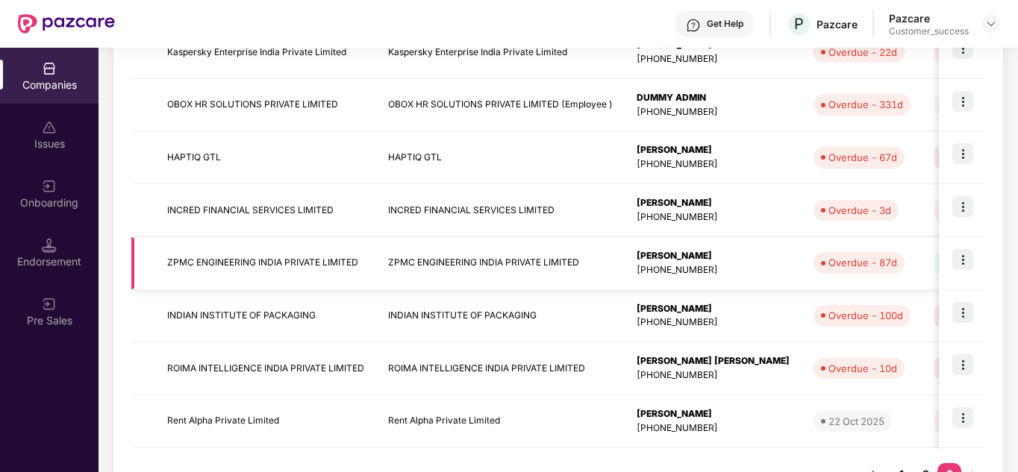
click at [970, 255] on img at bounding box center [962, 259] width 21 height 21
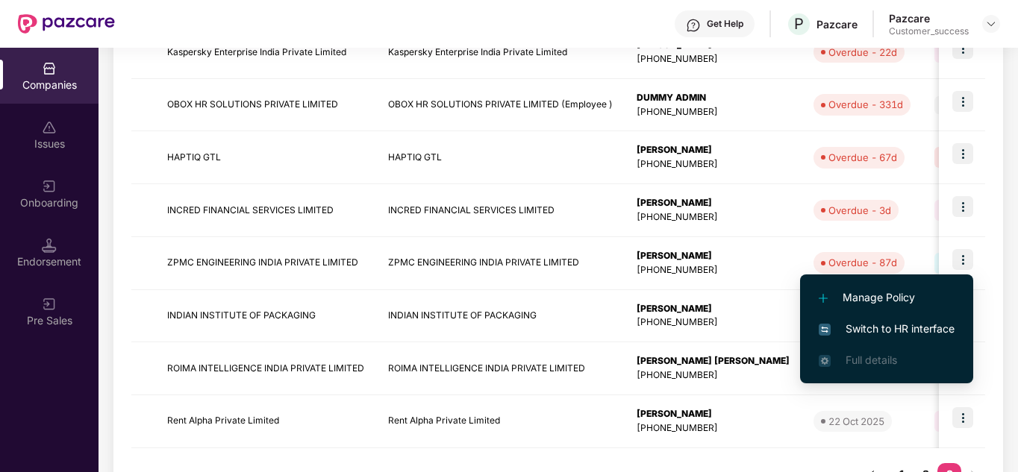
click at [880, 328] on span "Switch to HR interface" at bounding box center [886, 329] width 136 height 16
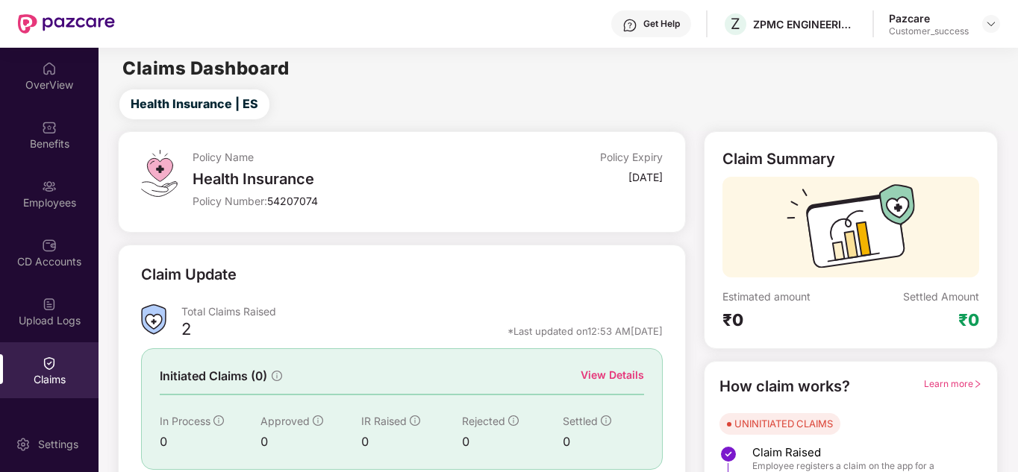
click at [392, 300] on div "Claim Update" at bounding box center [401, 283] width 521 height 41
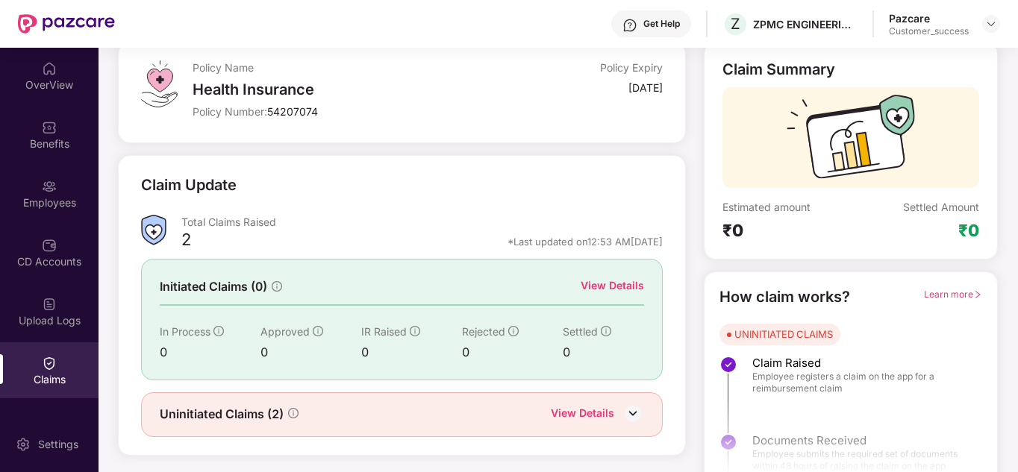
scroll to position [112, 0]
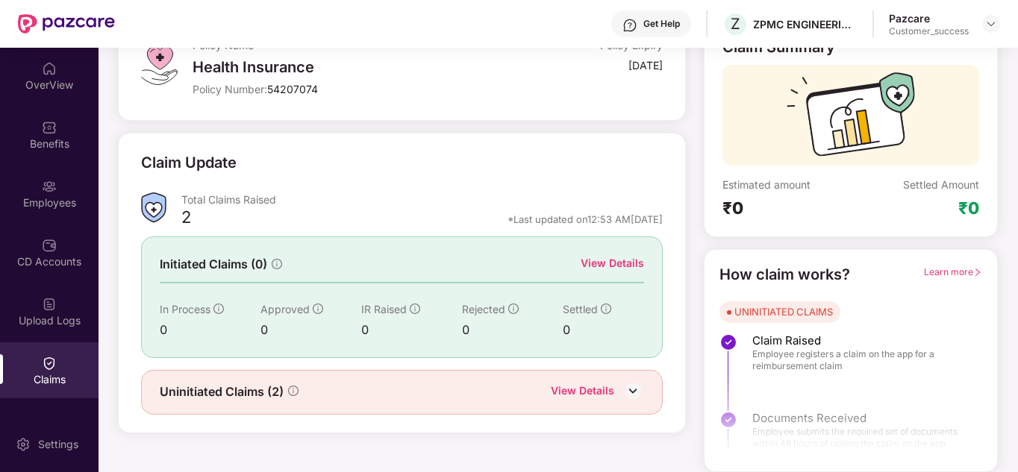
click at [600, 259] on div "View Details" at bounding box center [611, 263] width 63 height 16
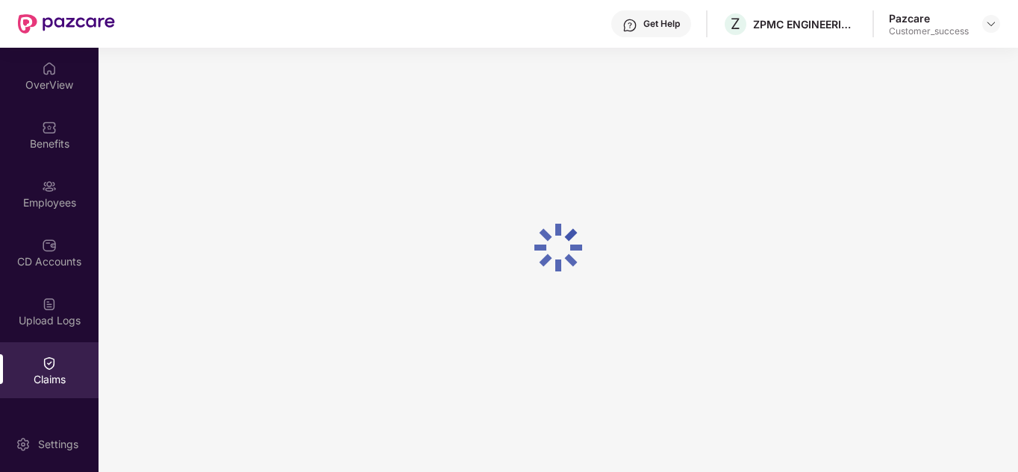
scroll to position [112, 0]
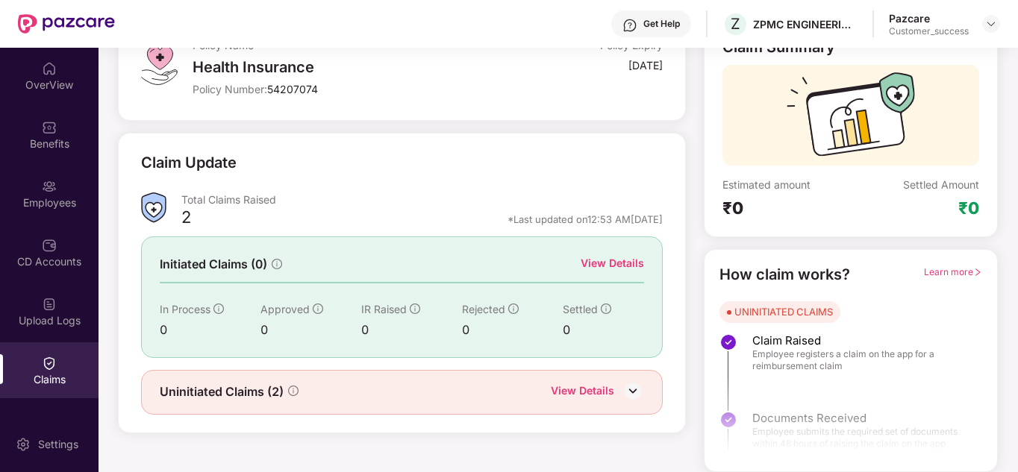
click at [586, 394] on div "View Details" at bounding box center [582, 392] width 63 height 19
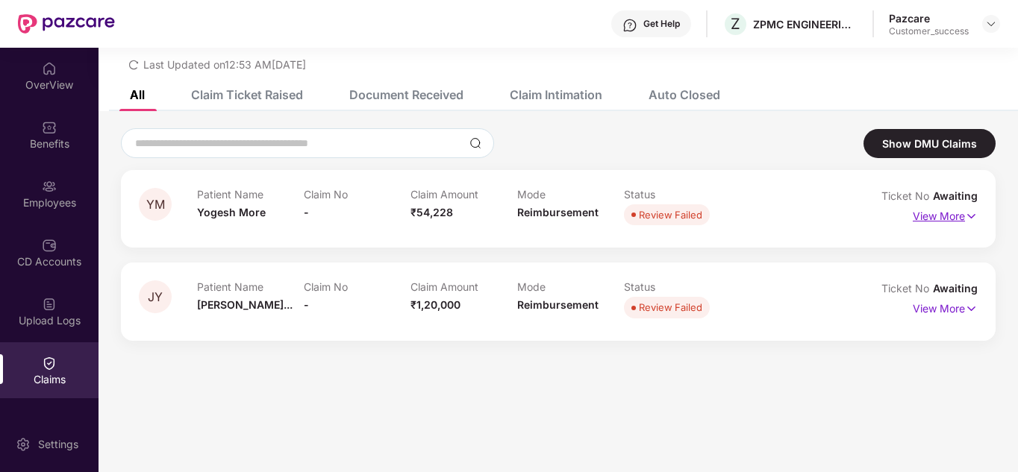
click at [935, 213] on p "View More" at bounding box center [944, 214] width 65 height 20
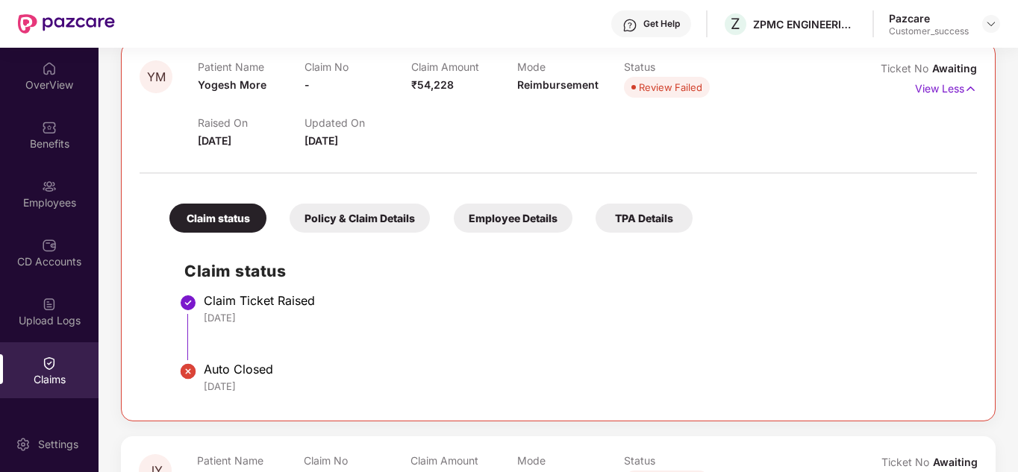
scroll to position [144, 0]
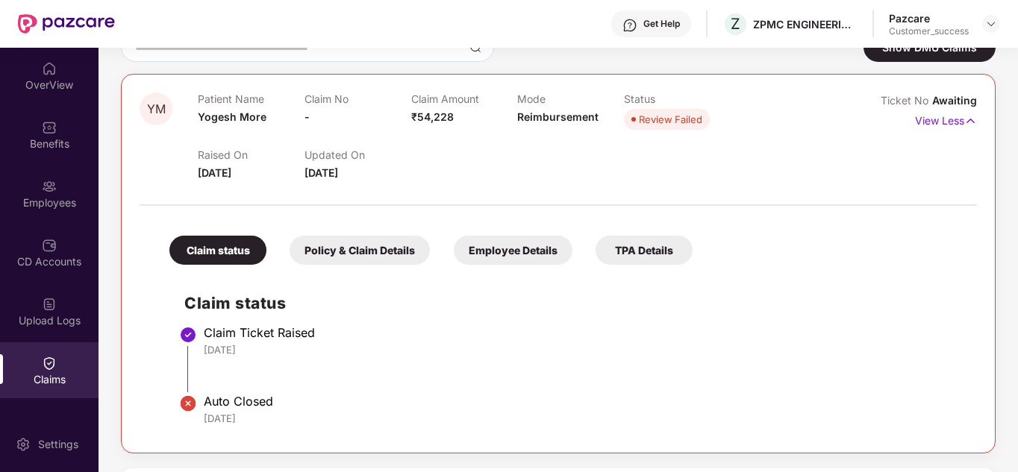
click at [326, 240] on div "Policy & Claim Details" at bounding box center [359, 250] width 140 height 29
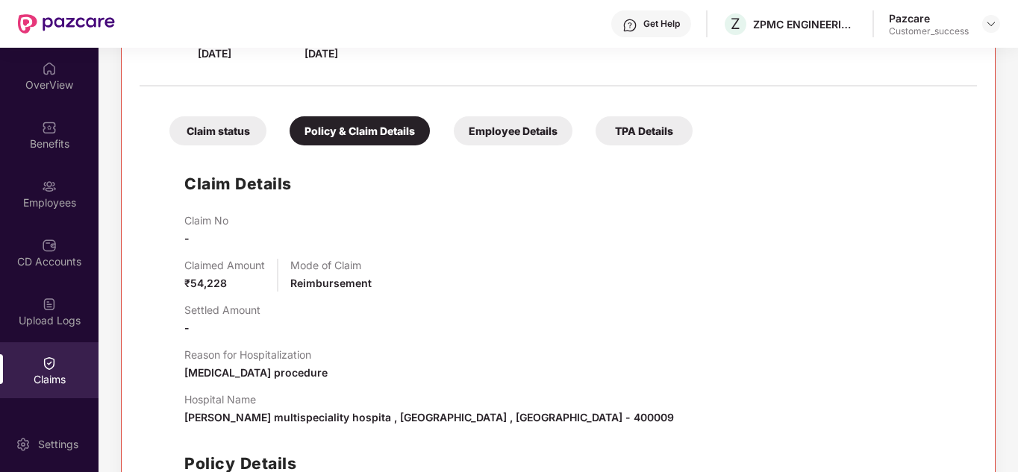
scroll to position [293, 0]
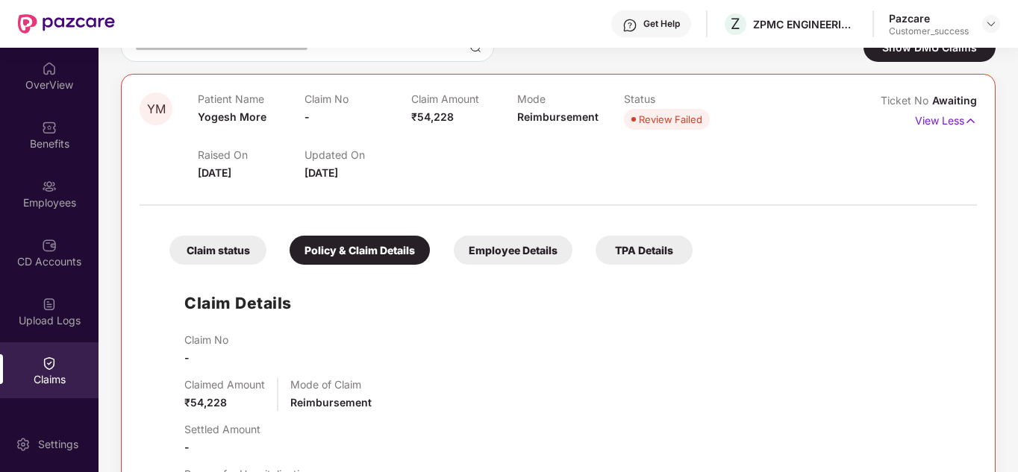
click at [512, 248] on div "Employee Details" at bounding box center [513, 250] width 119 height 29
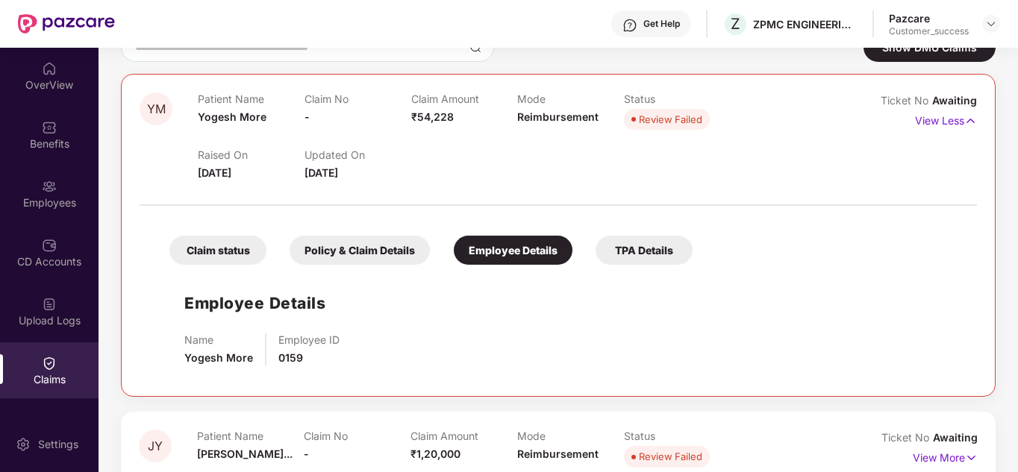
scroll to position [174, 0]
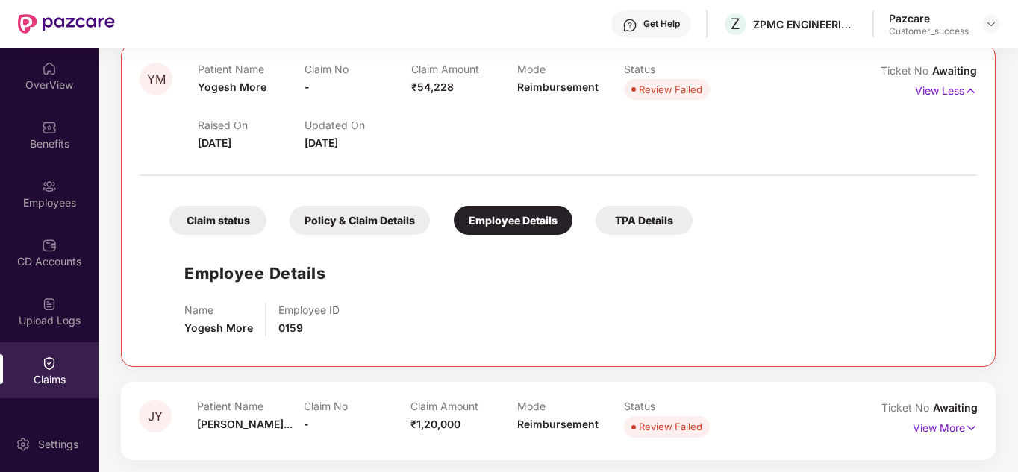
click at [623, 213] on div "TPA Details" at bounding box center [643, 220] width 97 height 29
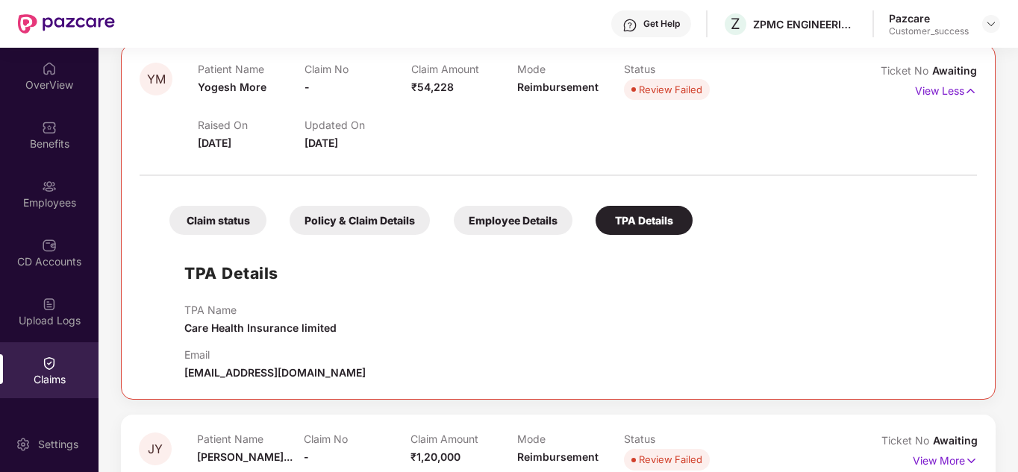
click at [267, 216] on div "Claim status Policy & Claim Details Employee Details TPA Details" at bounding box center [423, 213] width 538 height 44
click at [239, 231] on div "Claim status" at bounding box center [217, 220] width 97 height 29
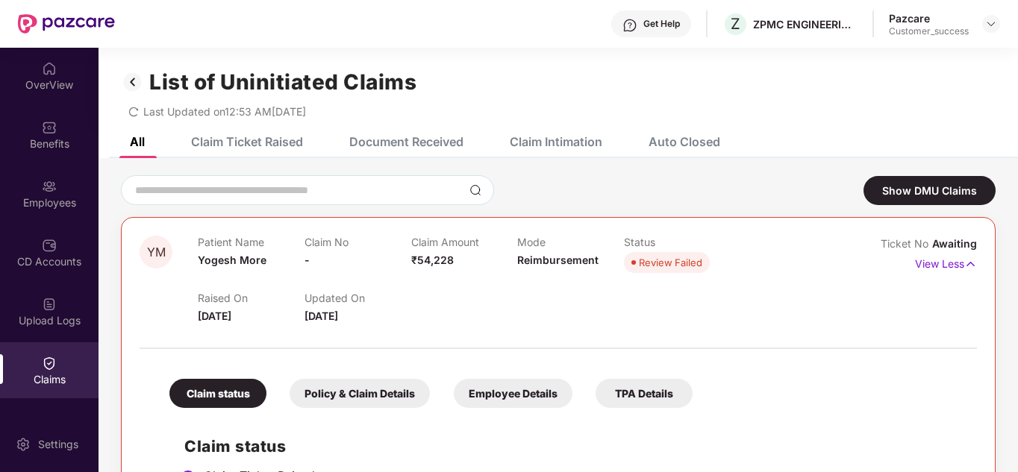
scroll to position [0, 0]
click at [990, 29] on img at bounding box center [991, 24] width 12 height 12
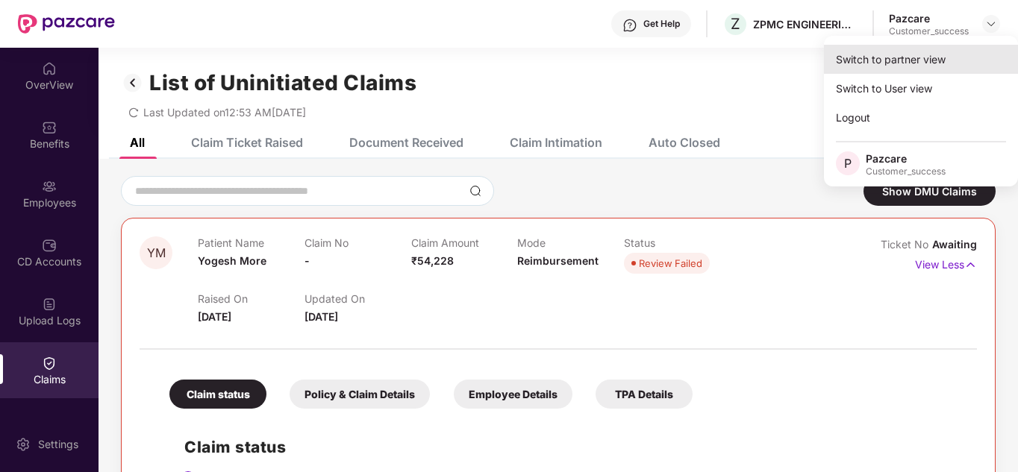
click at [906, 72] on div "Switch to partner view" at bounding box center [921, 59] width 194 height 29
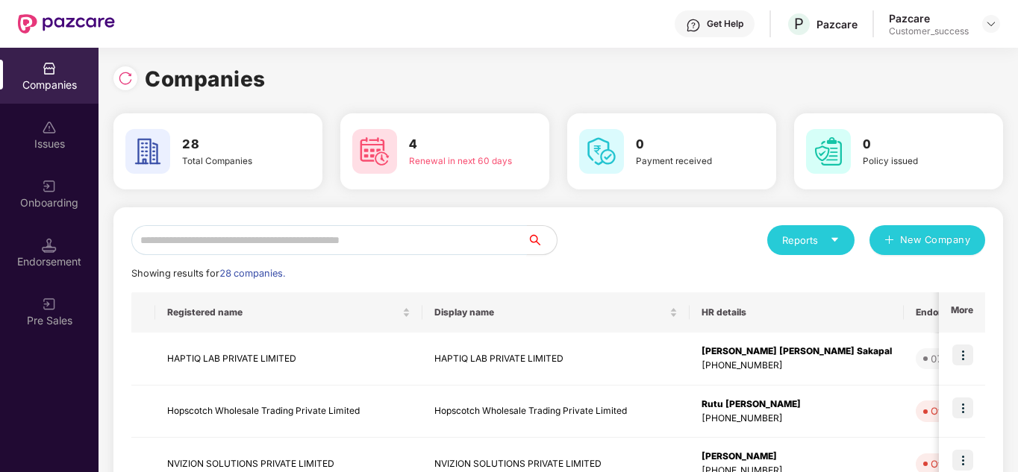
click at [413, 235] on input "text" at bounding box center [328, 240] width 395 height 30
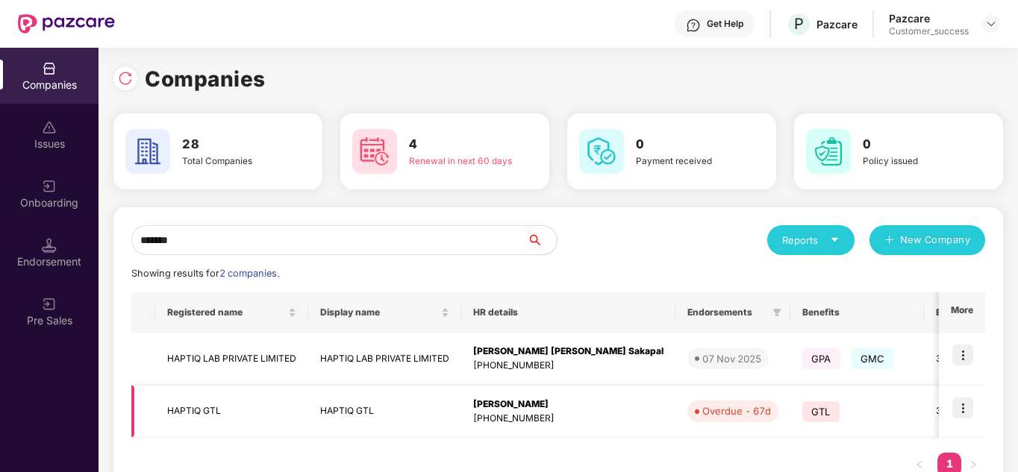
type input "******"
click at [956, 407] on img at bounding box center [962, 408] width 21 height 21
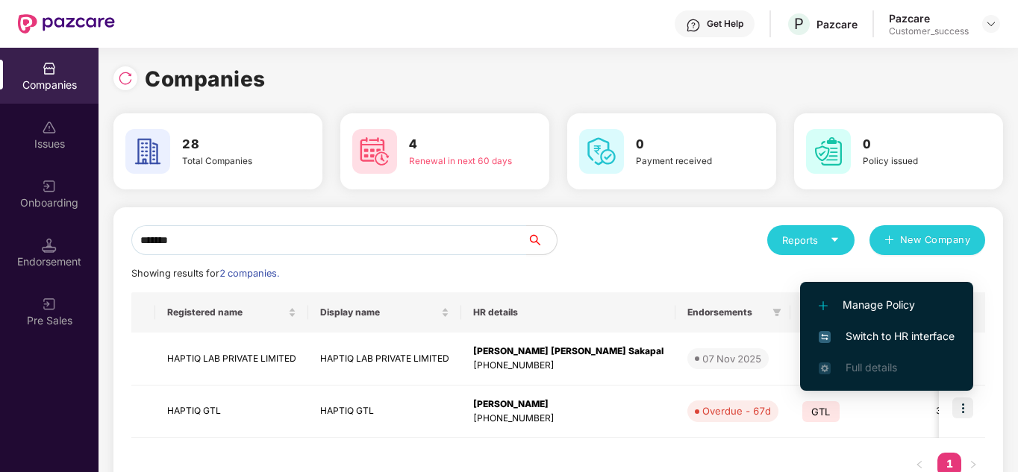
click at [899, 345] on li "Switch to HR interface" at bounding box center [886, 336] width 173 height 31
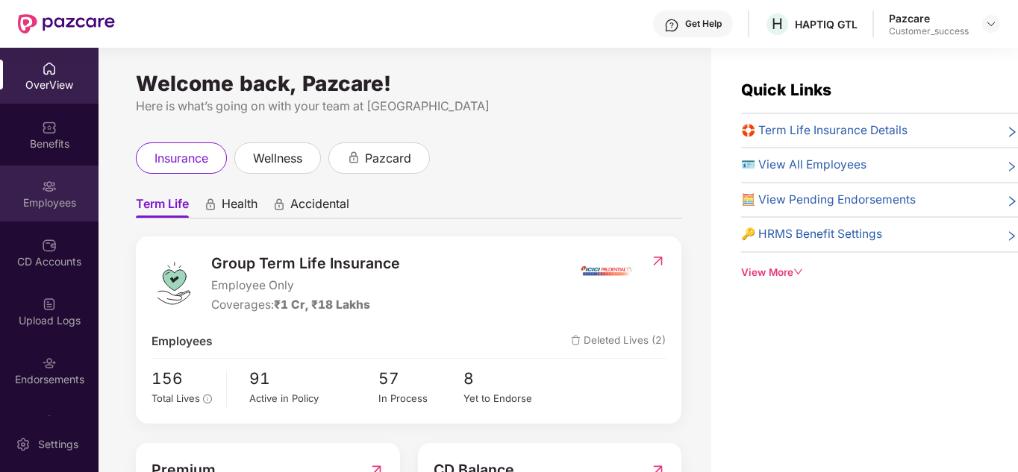
click at [22, 168] on div "Employees" at bounding box center [49, 194] width 98 height 56
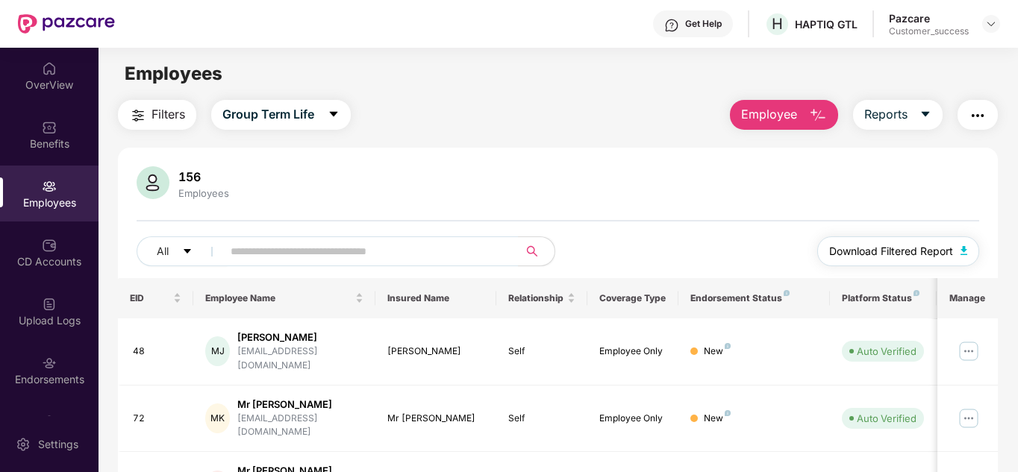
click at [878, 251] on span "Download Filtered Report" at bounding box center [891, 251] width 124 height 16
click at [372, 251] on input "text" at bounding box center [365, 251] width 268 height 22
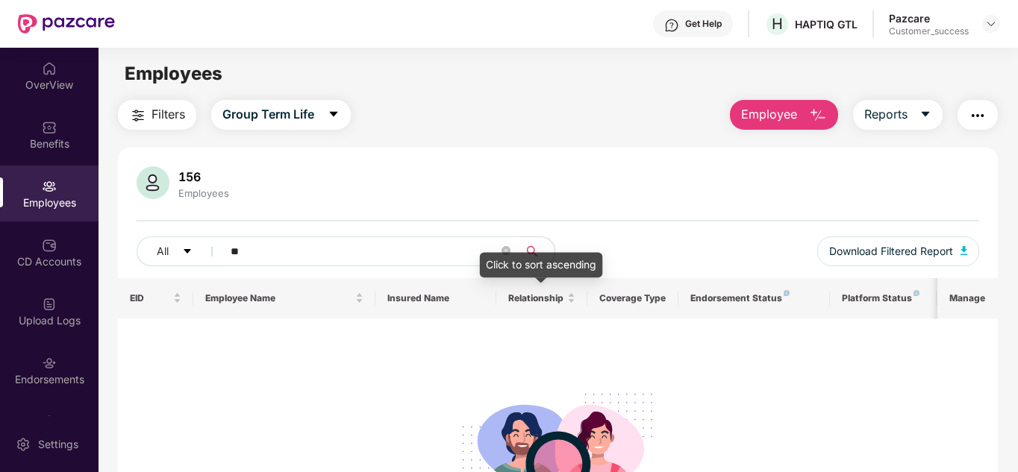
type input "*"
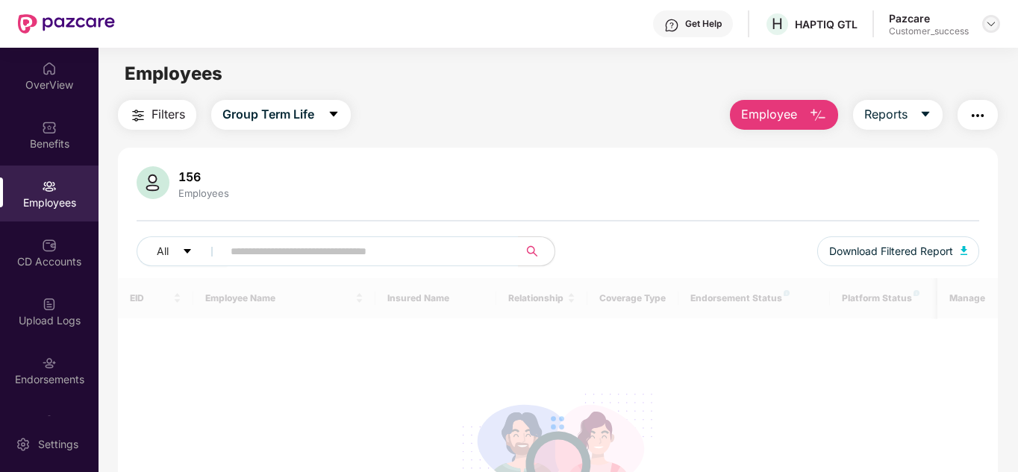
click at [987, 21] on img at bounding box center [991, 24] width 12 height 12
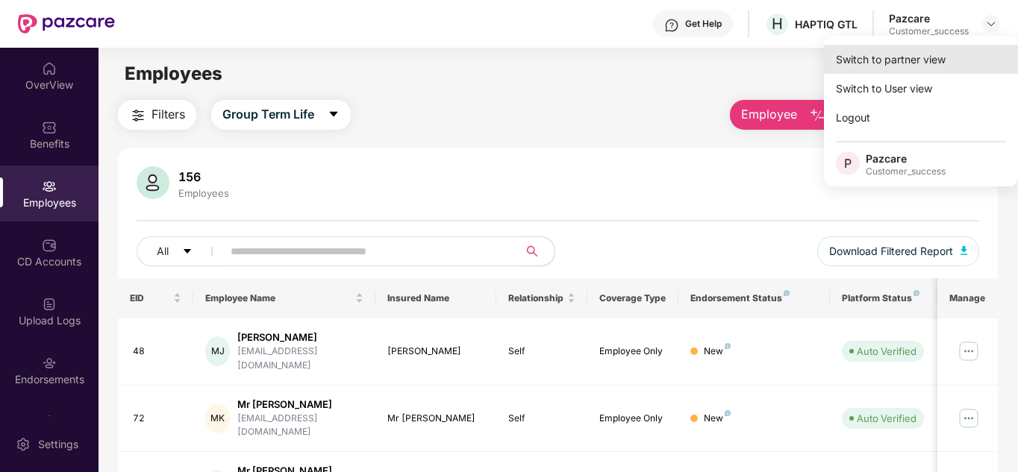
click at [921, 50] on div "Switch to partner view" at bounding box center [921, 59] width 194 height 29
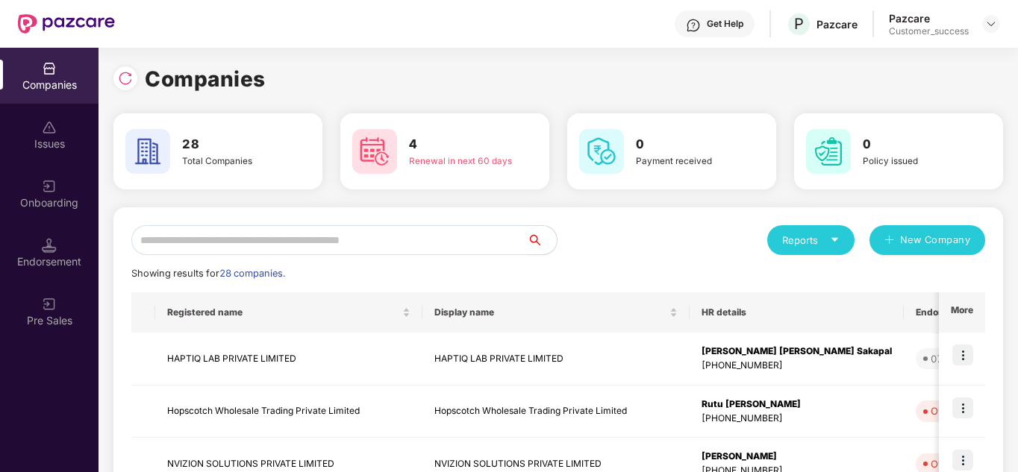
click at [348, 233] on input "text" at bounding box center [328, 240] width 395 height 30
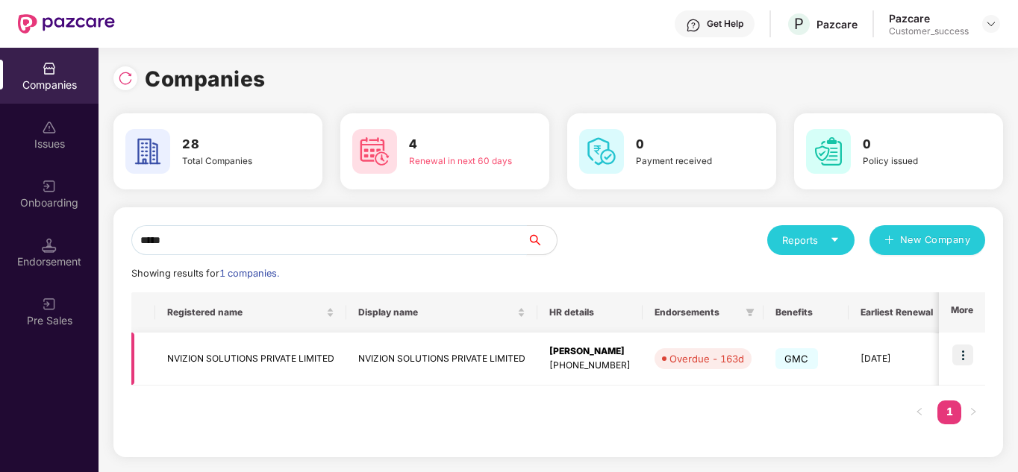
type input "*****"
click at [967, 353] on img at bounding box center [962, 355] width 21 height 21
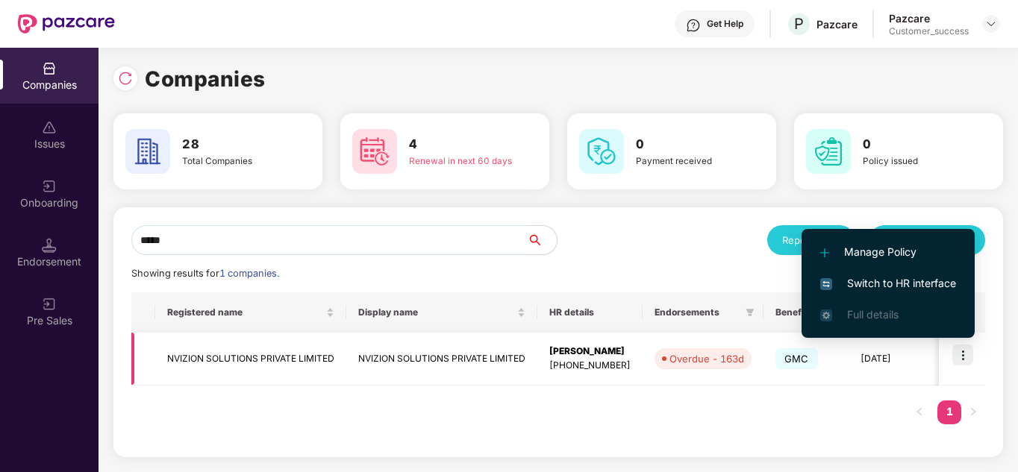
click at [395, 357] on td "NVIZION SOLUTIONS PRIVATE LIMITED" at bounding box center [441, 359] width 191 height 53
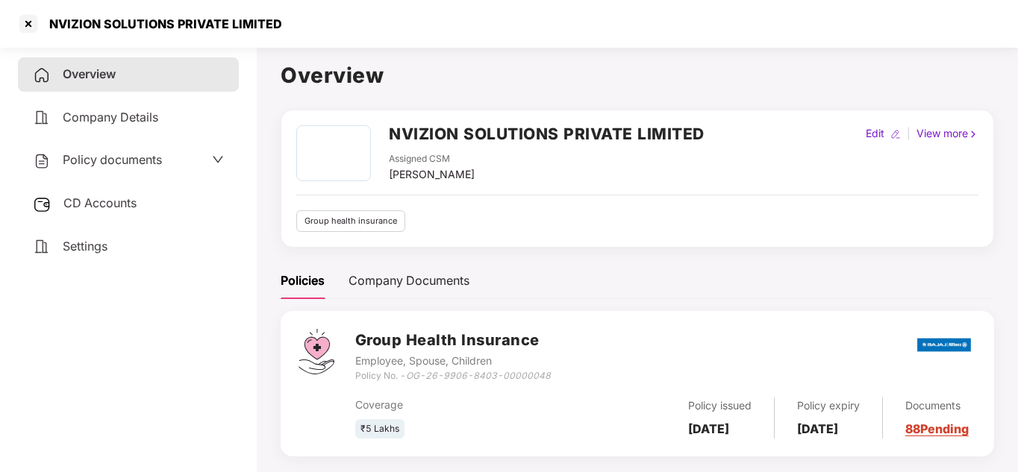
click at [202, 167] on div "Policy documents" at bounding box center [128, 160] width 191 height 19
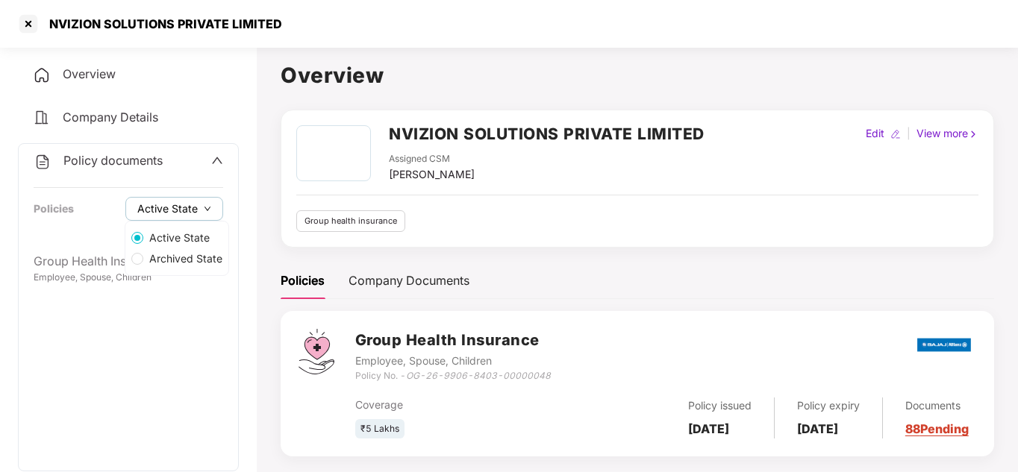
click at [175, 203] on span "Active State" at bounding box center [167, 209] width 60 height 16
click at [173, 235] on span "Active State" at bounding box center [179, 238] width 72 height 16
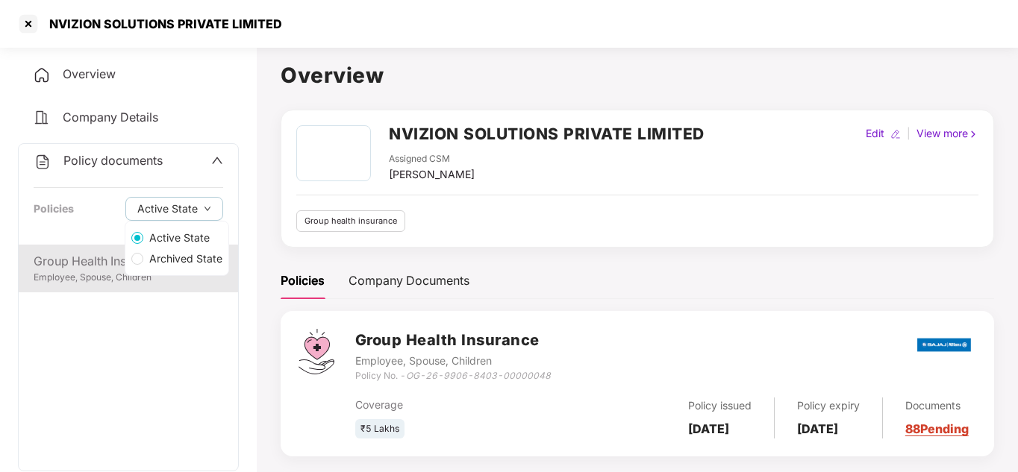
click at [60, 277] on div "Employee, Spouse, Children" at bounding box center [128, 278] width 189 height 14
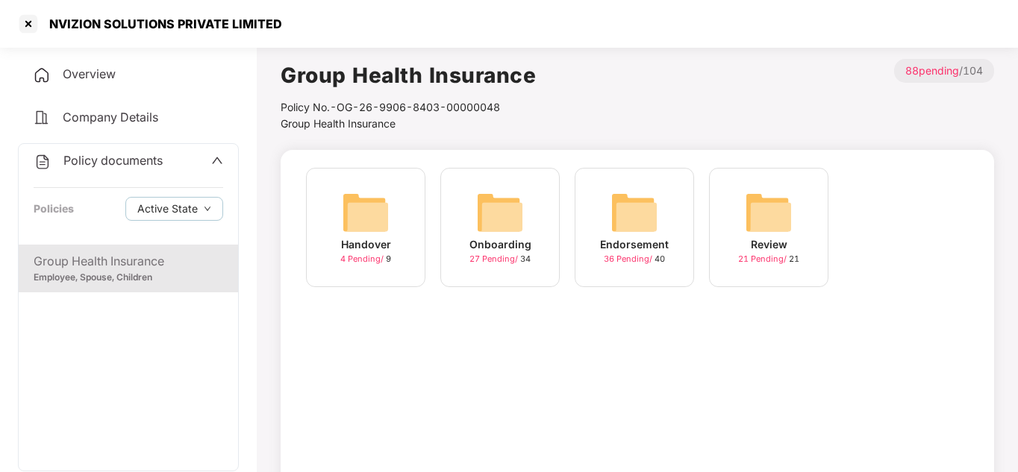
click at [621, 217] on img at bounding box center [634, 213] width 48 height 48
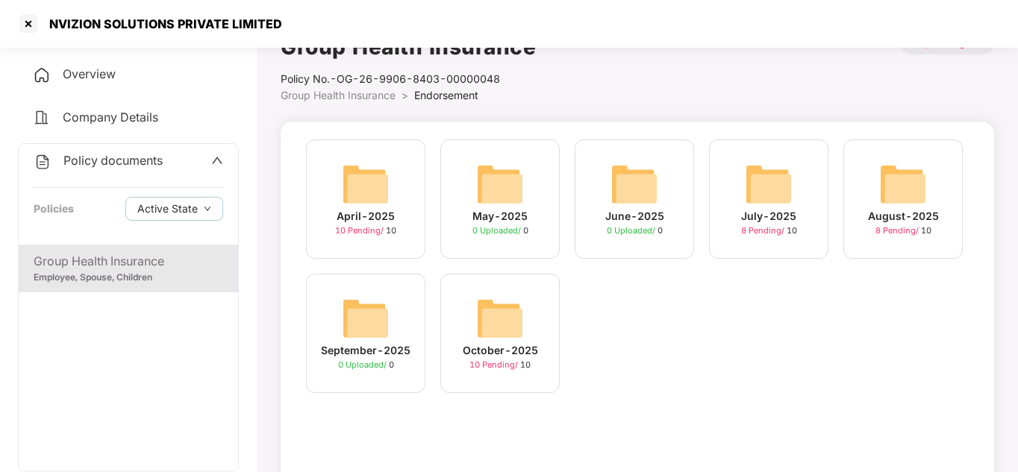
scroll to position [30, 0]
click at [515, 286] on div "October-2025 10 Pending / 10" at bounding box center [499, 331] width 119 height 119
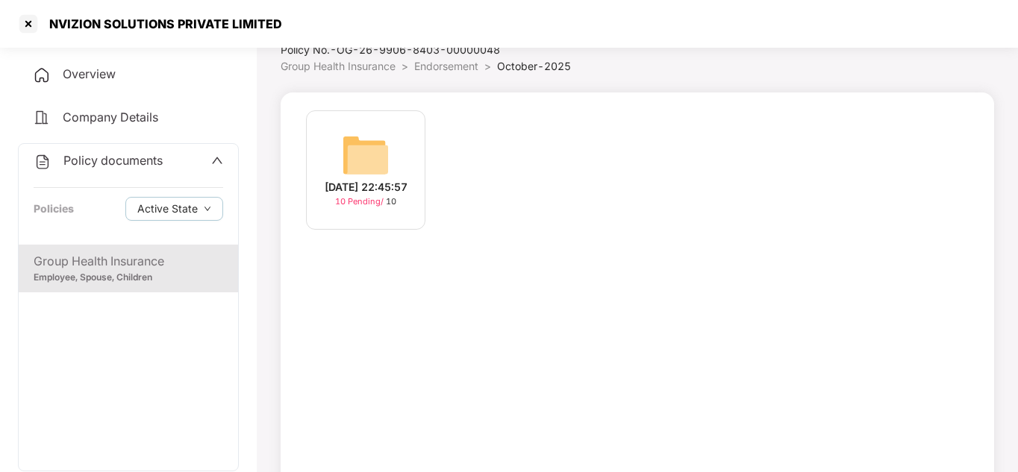
scroll to position [60, 0]
click at [390, 186] on div "[DATE] 22:45:57" at bounding box center [366, 185] width 83 height 16
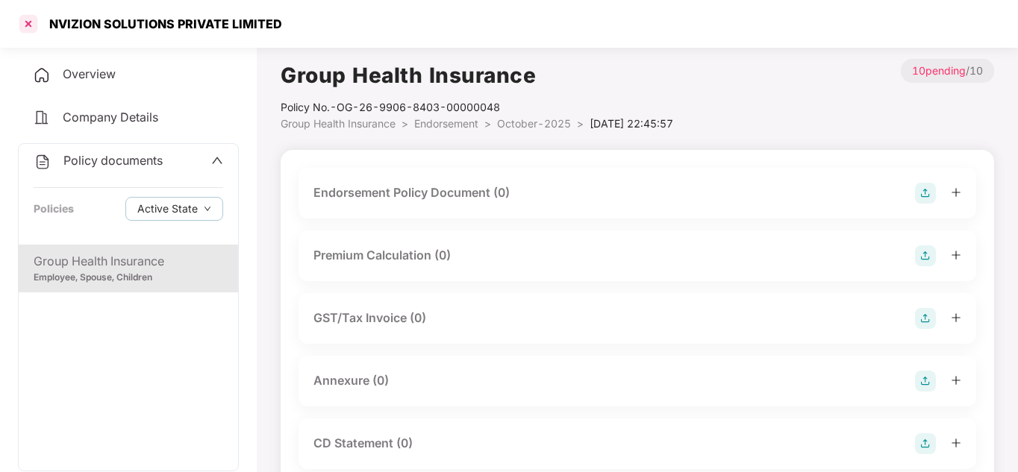
click at [25, 25] on div at bounding box center [28, 24] width 24 height 24
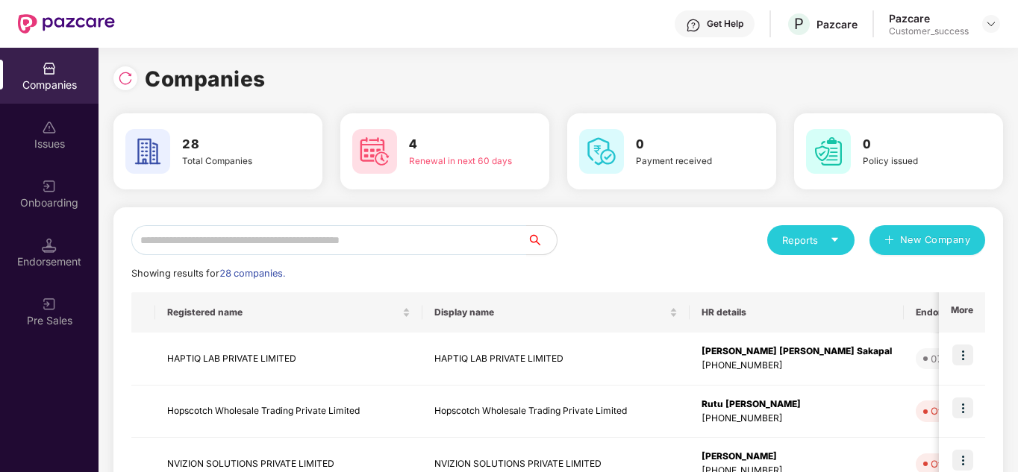
scroll to position [60, 0]
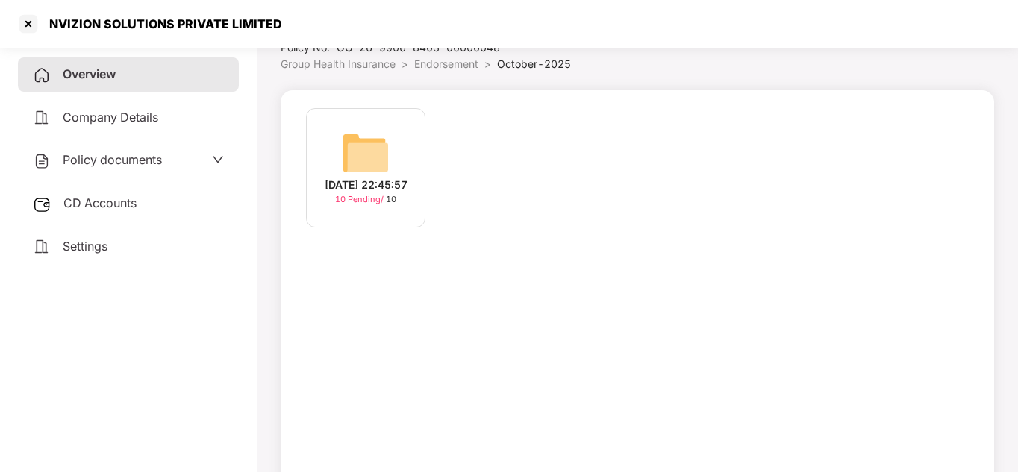
click at [196, 163] on div "Policy documents" at bounding box center [128, 160] width 191 height 19
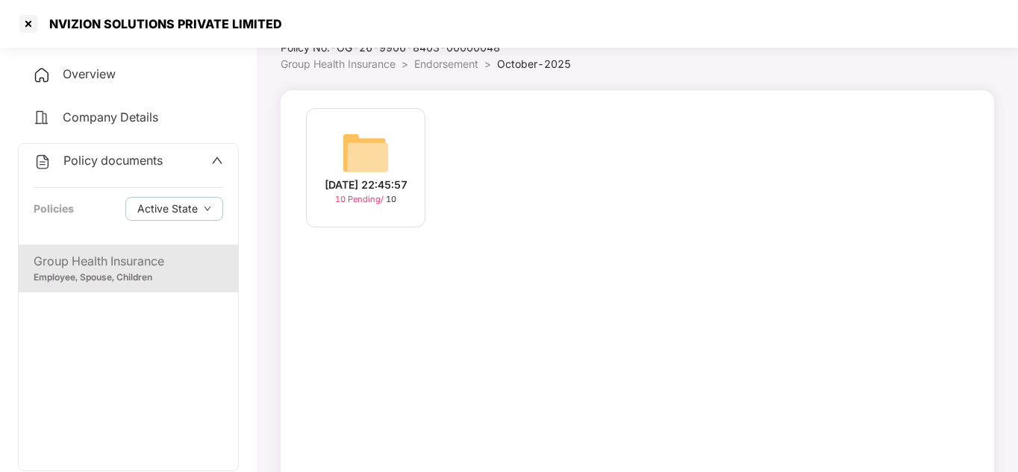
click at [130, 266] on div "Group Health Insurance" at bounding box center [128, 261] width 189 height 19
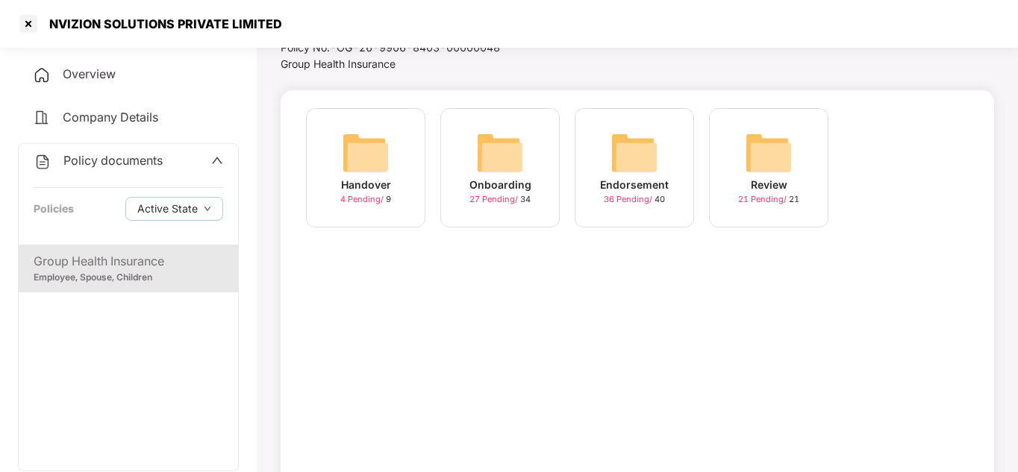
click at [771, 178] on div "Review" at bounding box center [768, 185] width 37 height 16
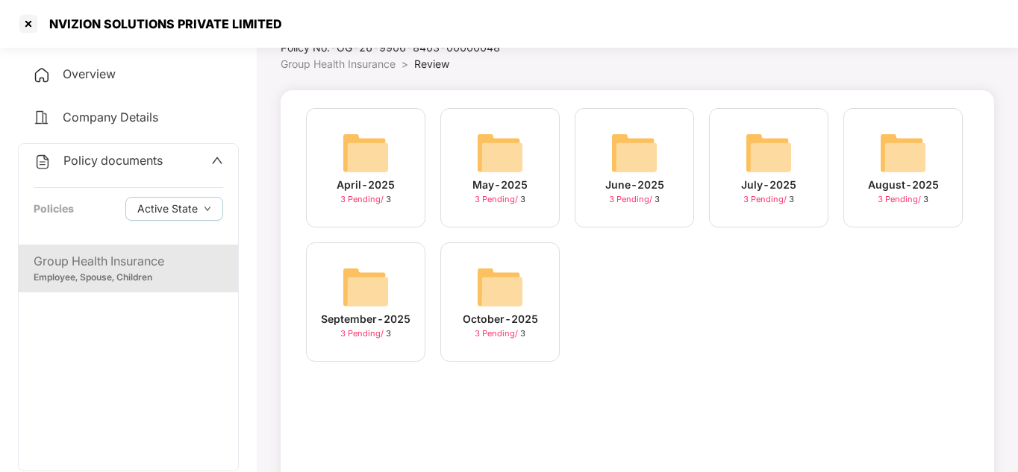
click at [499, 315] on div "October-2025" at bounding box center [500, 319] width 75 height 16
click at [401, 319] on div "September-2025" at bounding box center [366, 319] width 90 height 16
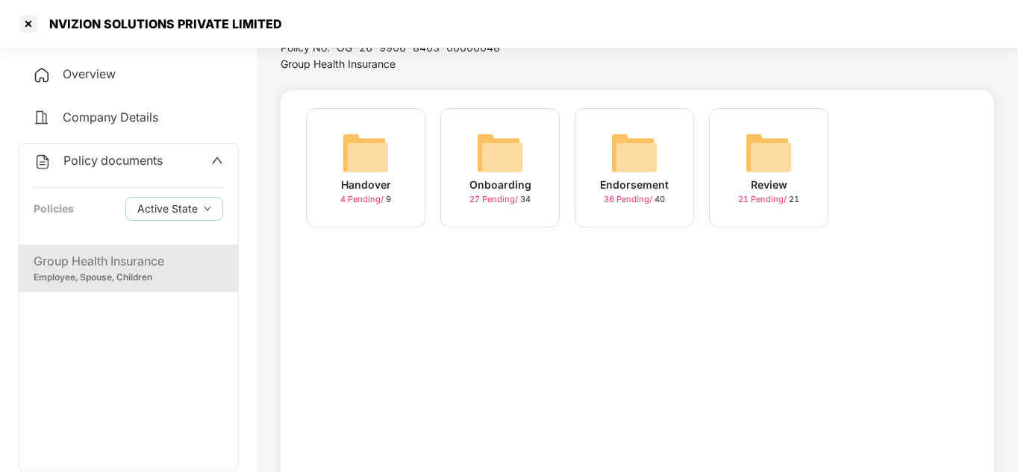
click at [575, 171] on div "Endorsement 36 Pending / 40" at bounding box center [633, 167] width 119 height 119
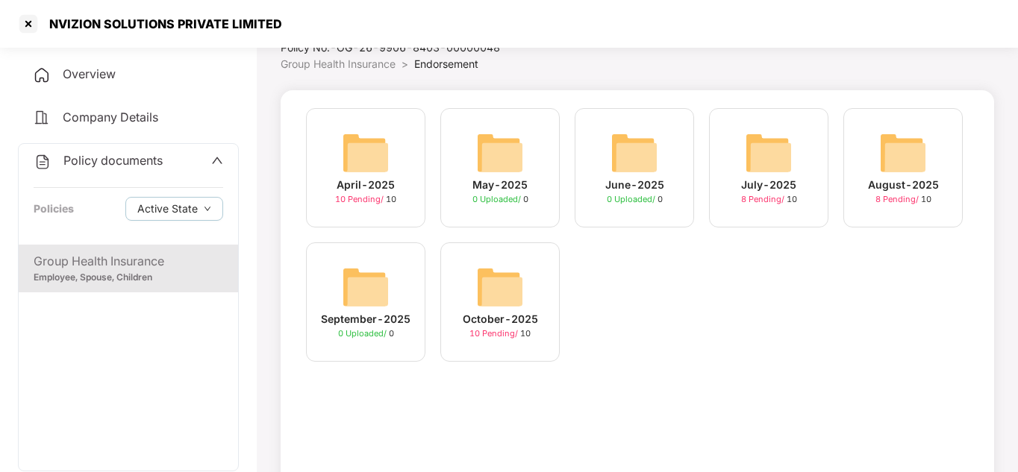
click at [471, 294] on div "October-2025 10 Pending / 10" at bounding box center [499, 301] width 119 height 119
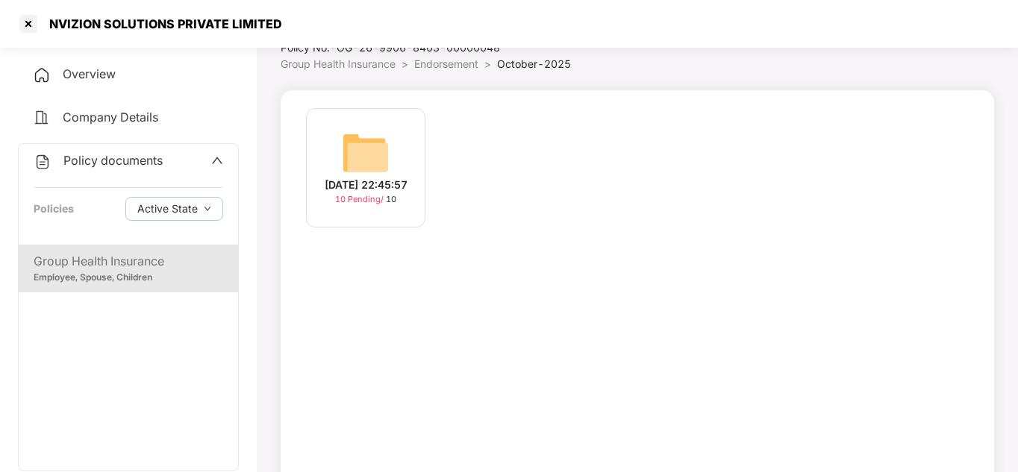
click at [386, 227] on div "[DATE] 22:45:57 10 Pending / 10" at bounding box center [365, 167] width 119 height 119
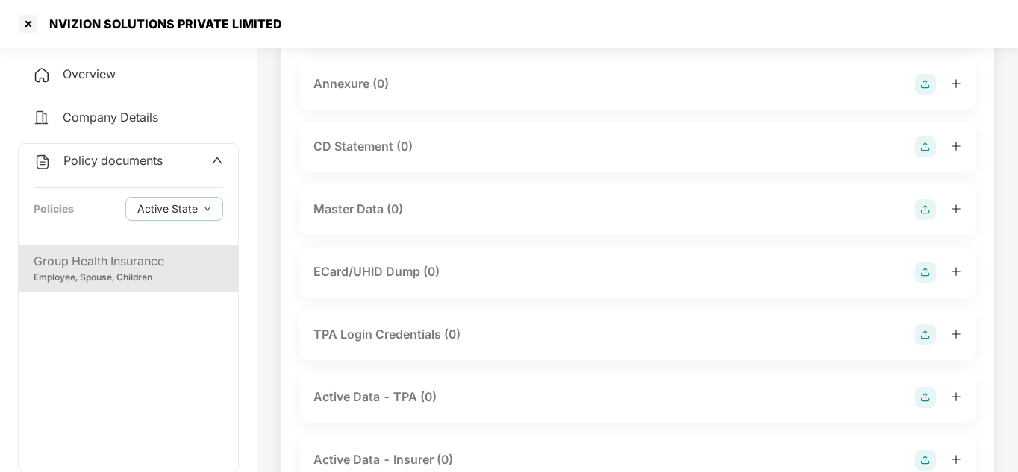
scroll to position [298, 0]
click at [961, 157] on div "CD Statement (0)" at bounding box center [636, 145] width 677 height 51
click at [956, 150] on div at bounding box center [938, 145] width 46 height 21
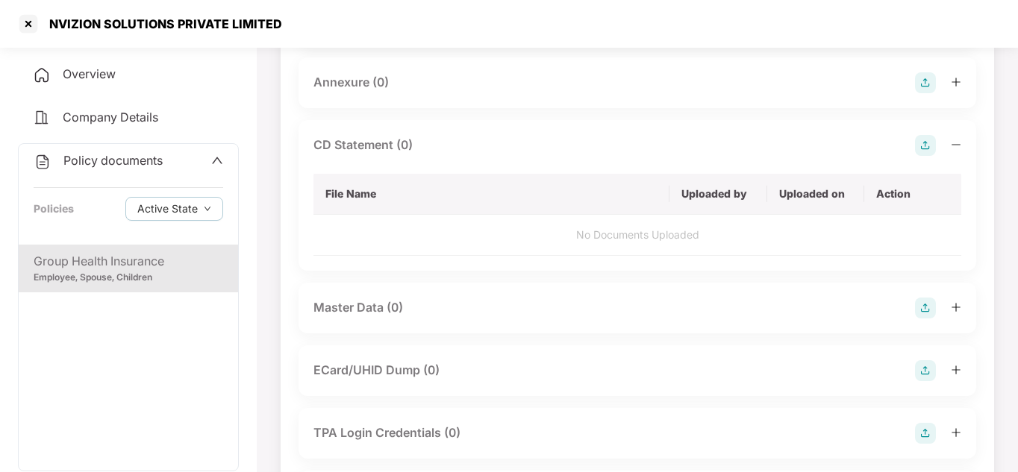
click at [956, 150] on div at bounding box center [938, 145] width 46 height 21
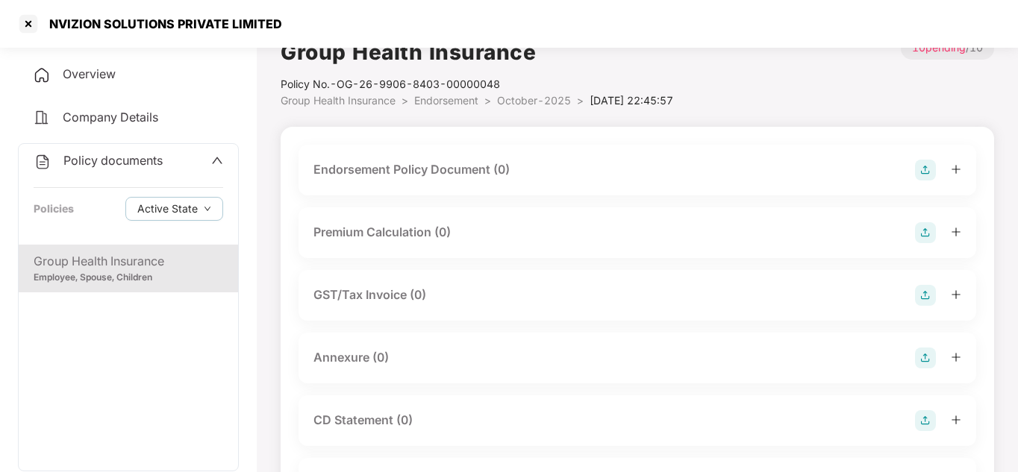
scroll to position [0, 0]
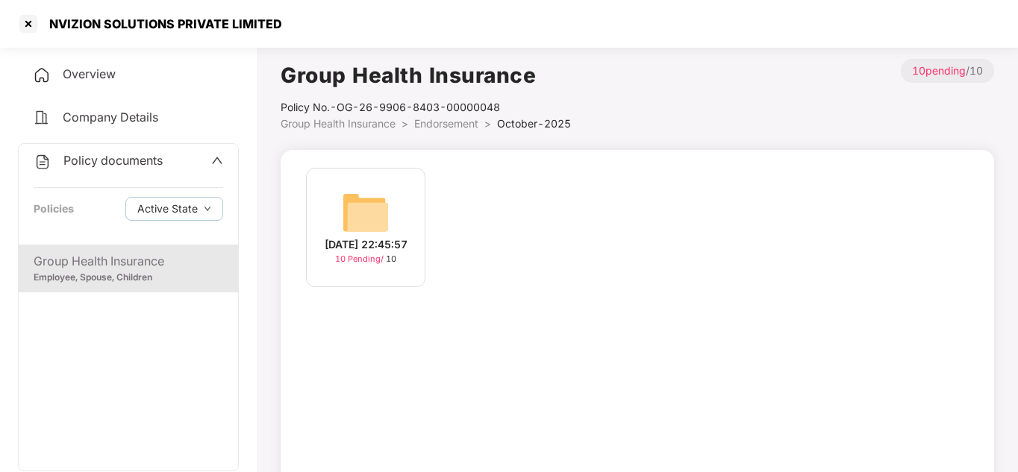
scroll to position [60, 0]
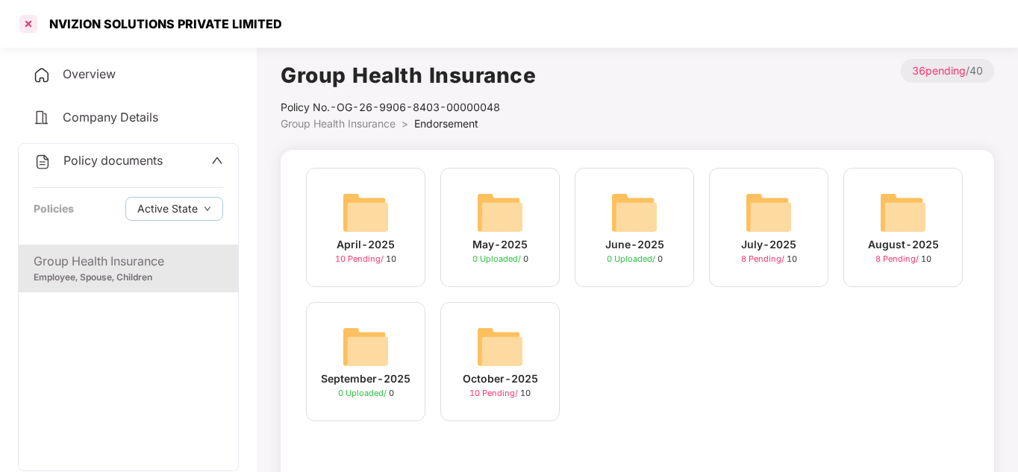
click at [22, 28] on div at bounding box center [28, 24] width 24 height 24
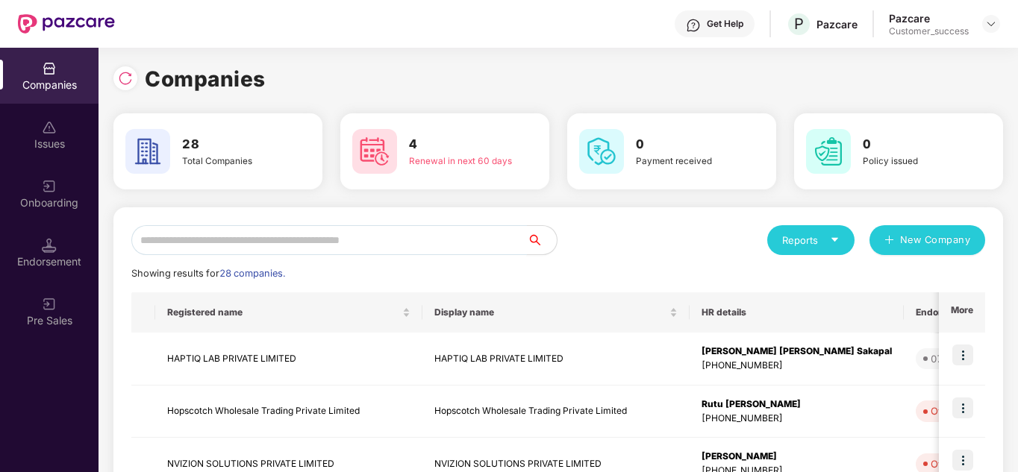
click at [299, 250] on input "text" at bounding box center [328, 240] width 395 height 30
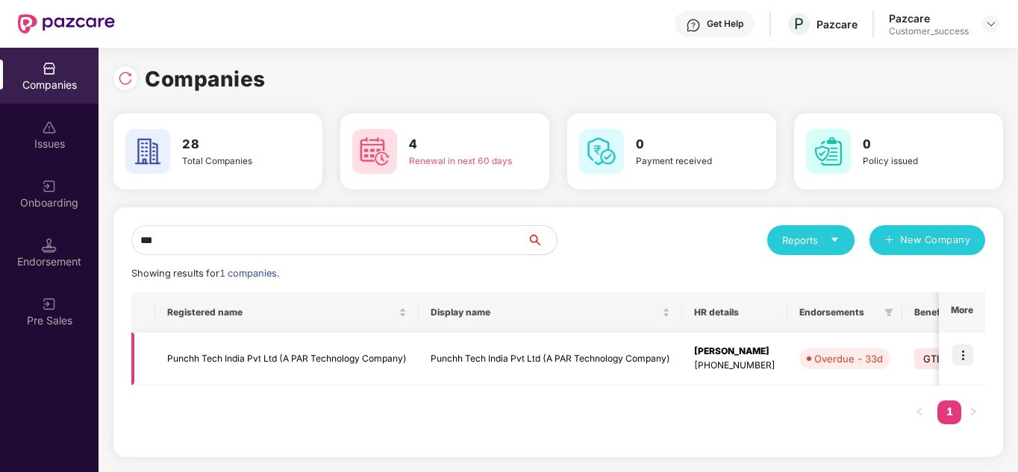
type input "***"
click at [970, 361] on img at bounding box center [962, 355] width 21 height 21
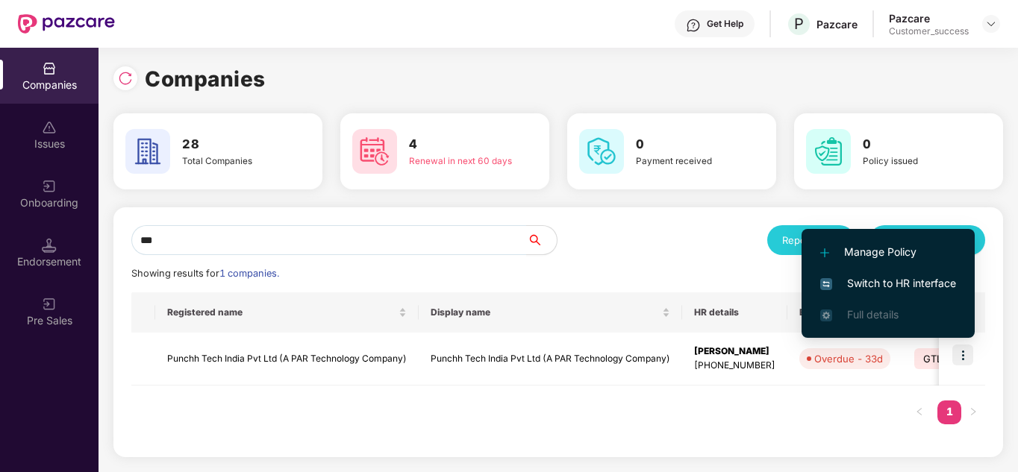
click at [903, 288] on span "Switch to HR interface" at bounding box center [888, 283] width 136 height 16
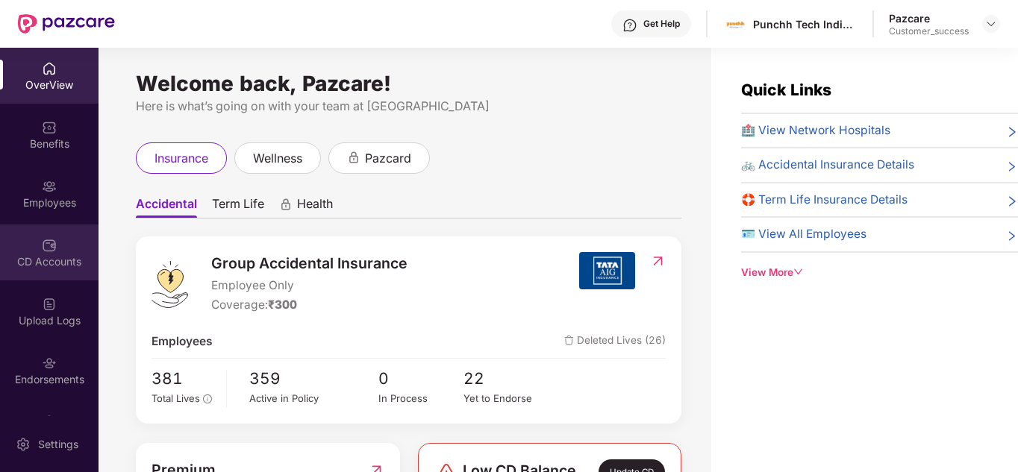
click at [65, 245] on div "CD Accounts" at bounding box center [49, 253] width 98 height 56
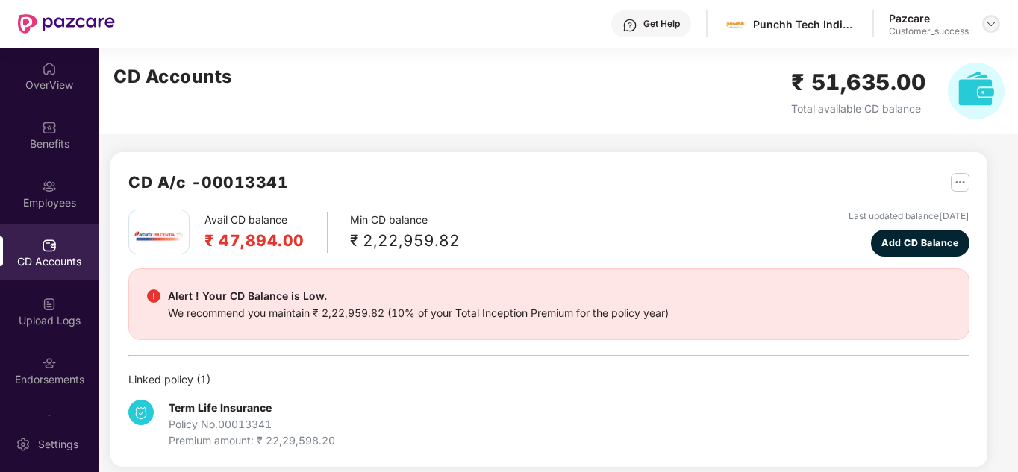
click at [988, 30] on div at bounding box center [991, 24] width 18 height 18
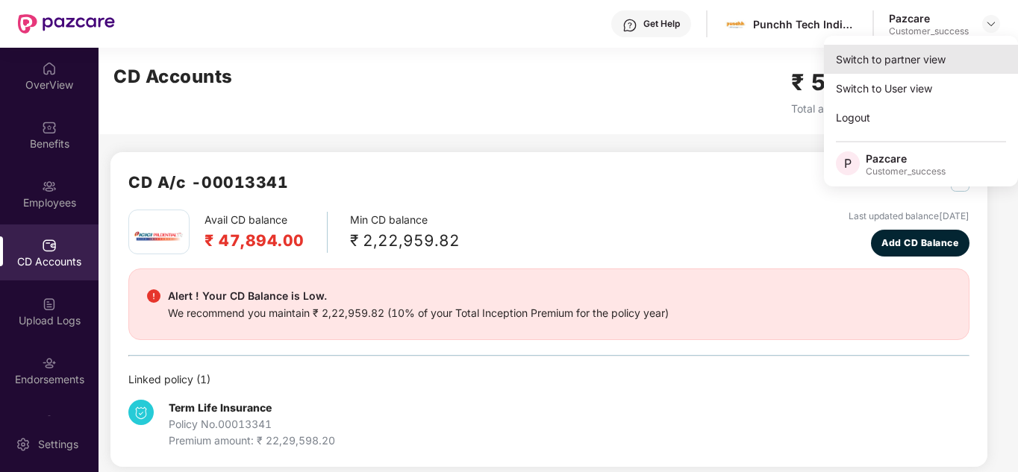
click at [918, 54] on div "Switch to partner view" at bounding box center [921, 59] width 194 height 29
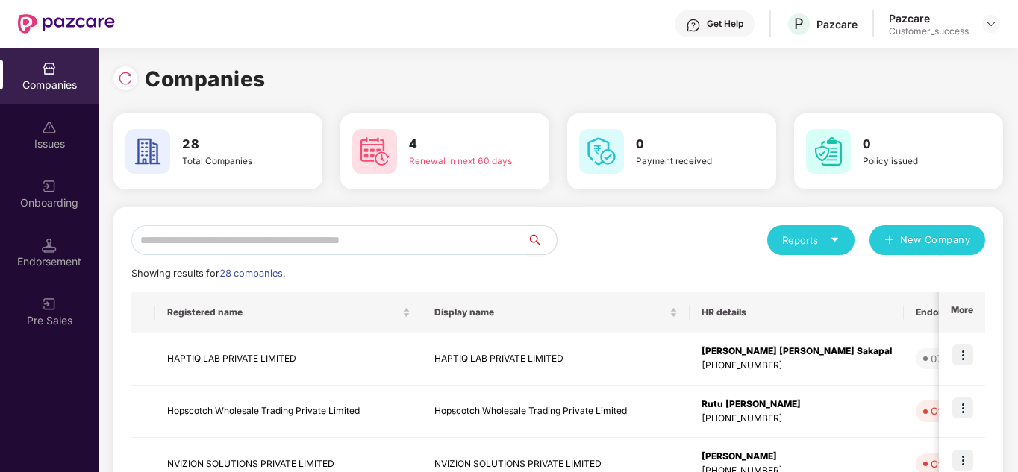
click at [281, 236] on input "text" at bounding box center [328, 240] width 395 height 30
click at [268, 248] on input "text" at bounding box center [328, 240] width 395 height 30
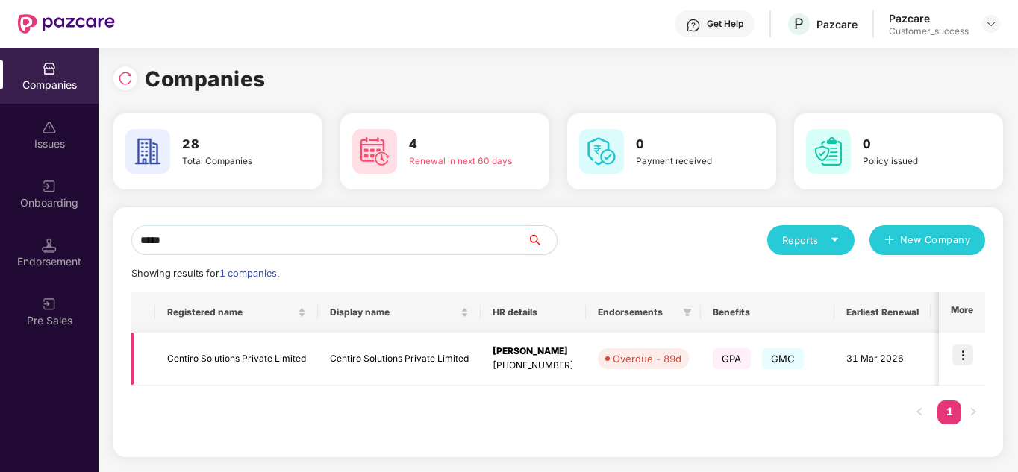
type input "*****"
click at [980, 356] on td at bounding box center [961, 359] width 46 height 53
click at [964, 356] on img at bounding box center [962, 355] width 21 height 21
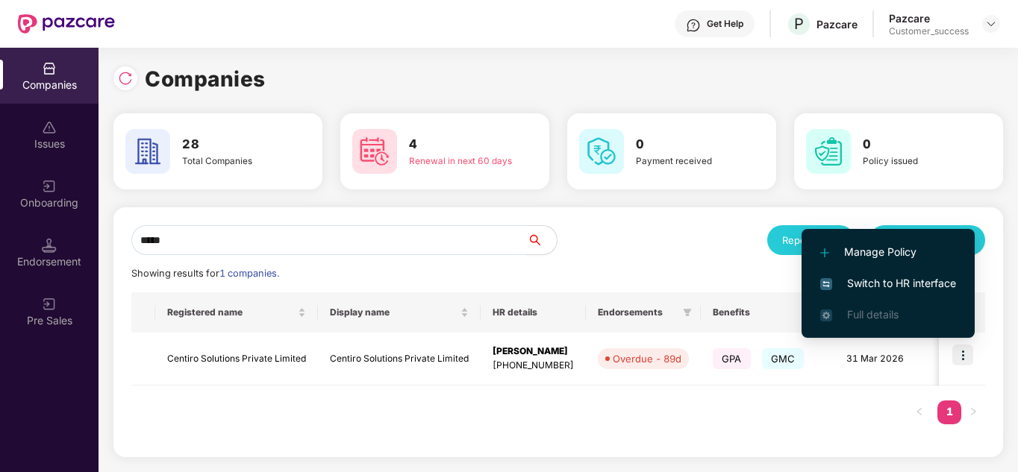
click at [879, 285] on span "Switch to HR interface" at bounding box center [888, 283] width 136 height 16
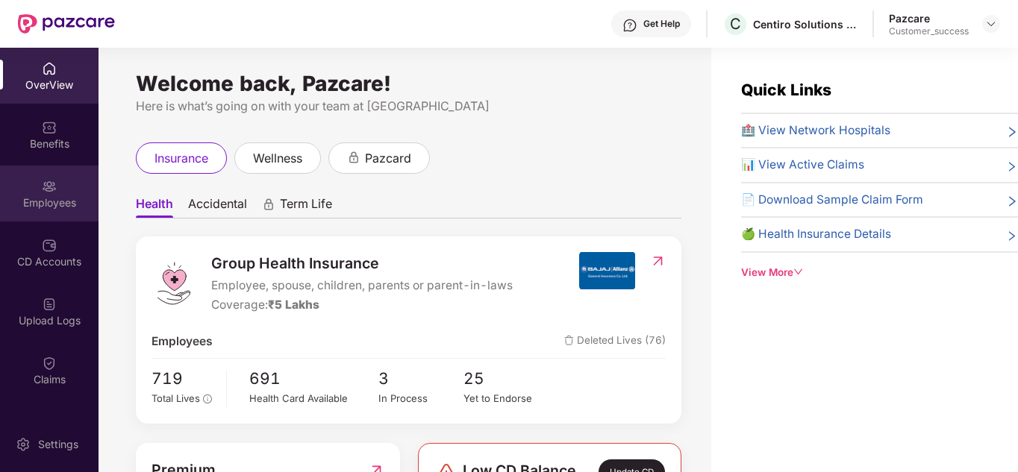
click at [47, 203] on div "Employees" at bounding box center [49, 202] width 98 height 15
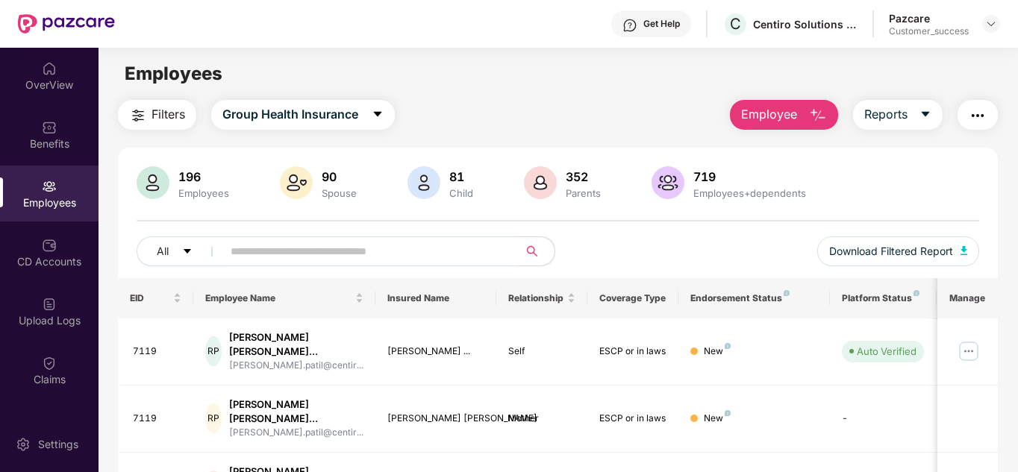
click at [285, 244] on input "text" at bounding box center [365, 251] width 268 height 22
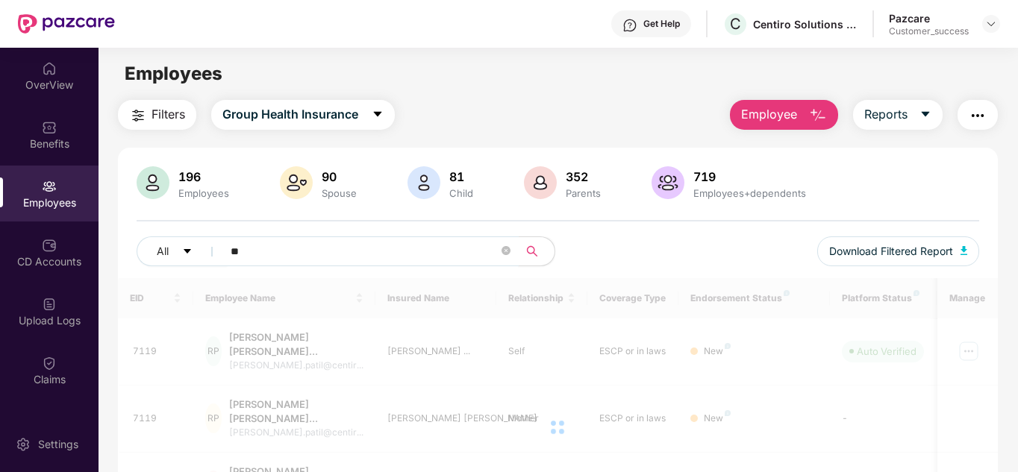
type input "*"
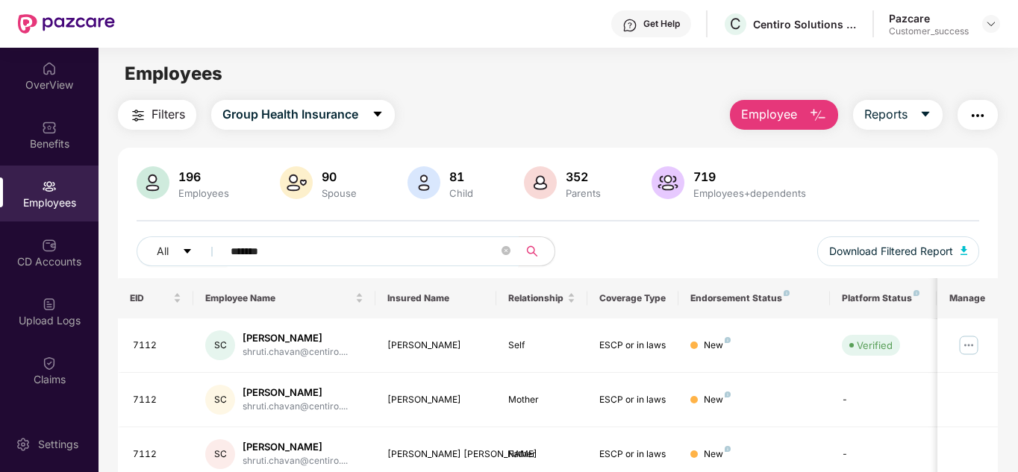
type input "******"
click at [747, 252] on div "All ****** Download Filtered Report" at bounding box center [558, 257] width 843 height 42
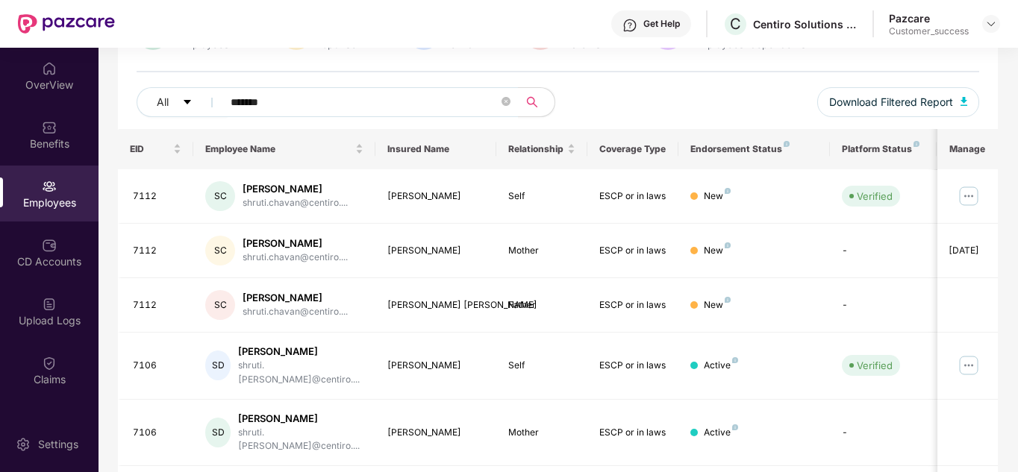
scroll to position [119, 0]
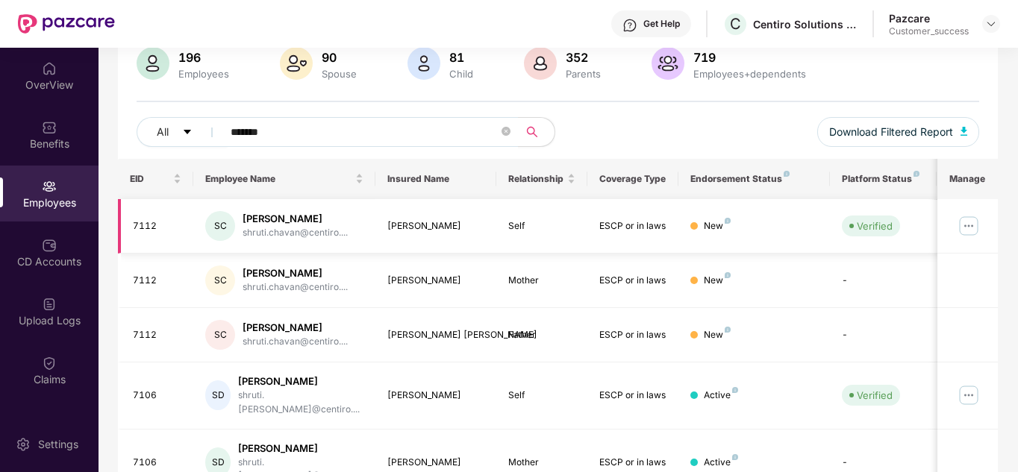
click at [967, 223] on img at bounding box center [968, 226] width 24 height 24
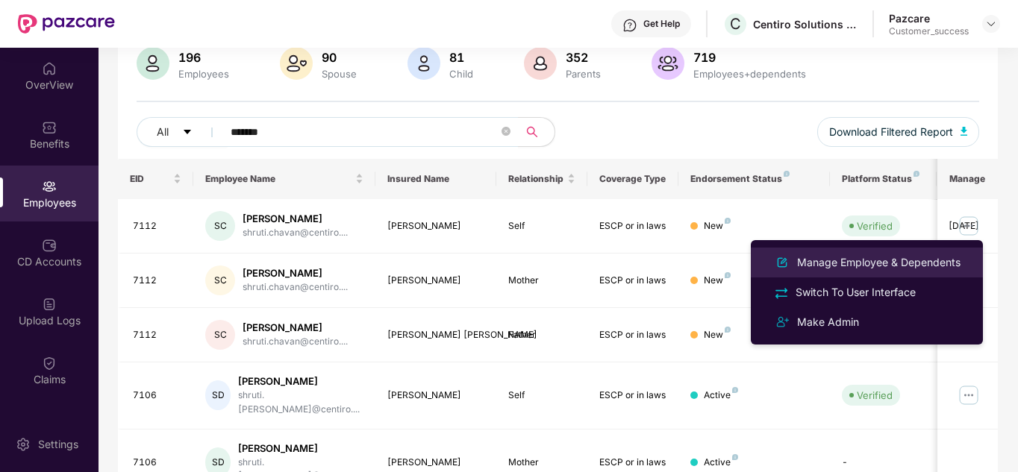
click at [879, 262] on div "Manage Employee & Dependents" at bounding box center [878, 262] width 169 height 16
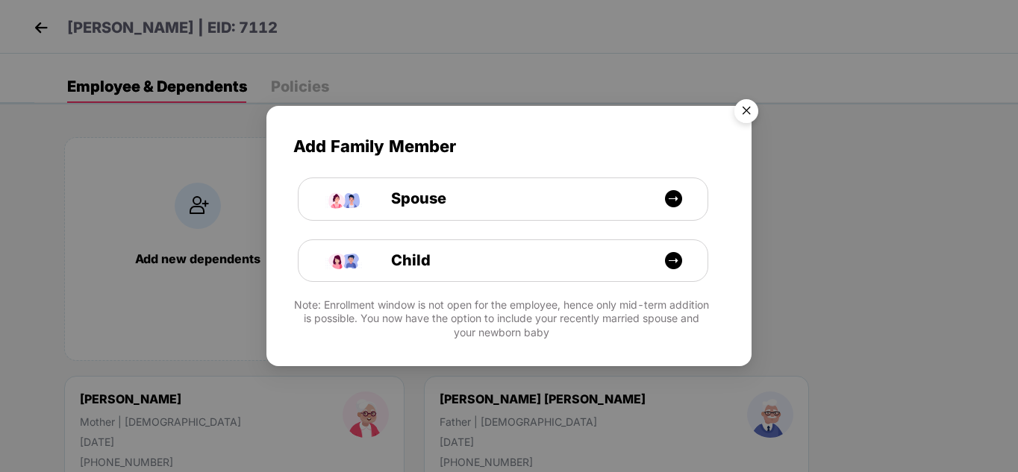
click at [748, 116] on img "Close" at bounding box center [746, 114] width 42 height 42
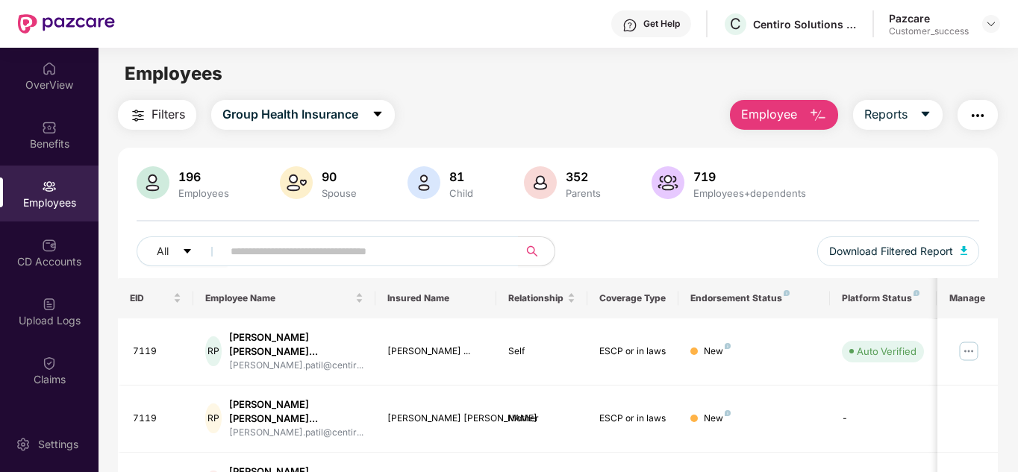
click at [671, 254] on div "All Download Filtered Report" at bounding box center [558, 257] width 843 height 42
click at [46, 251] on img at bounding box center [49, 245] width 15 height 15
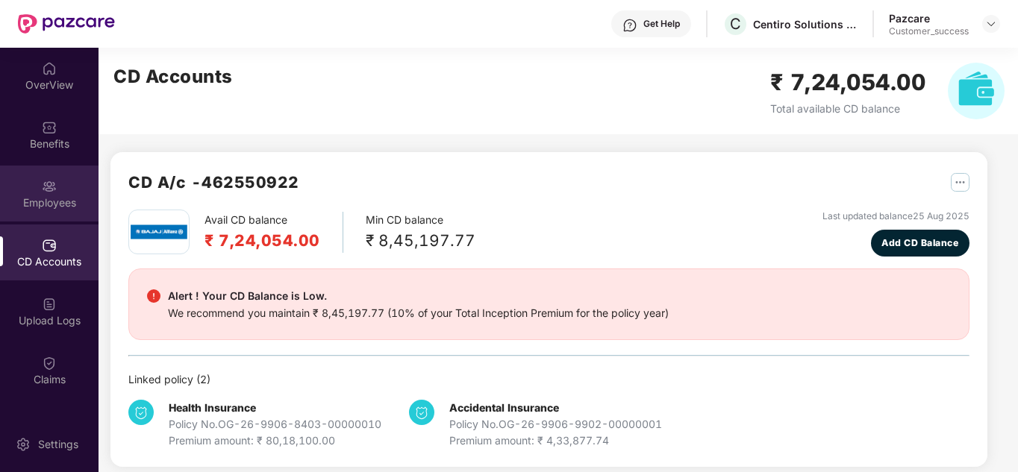
click at [50, 198] on div "Employees" at bounding box center [49, 202] width 98 height 15
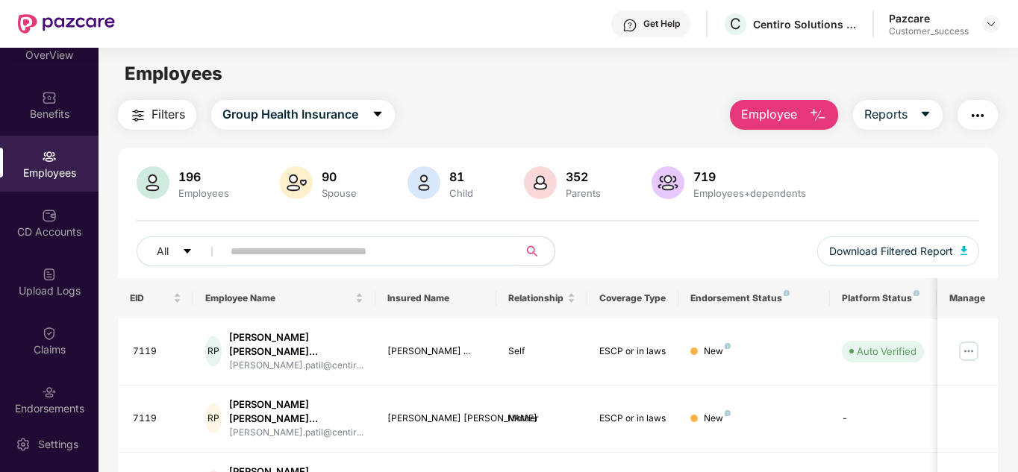
scroll to position [60, 0]
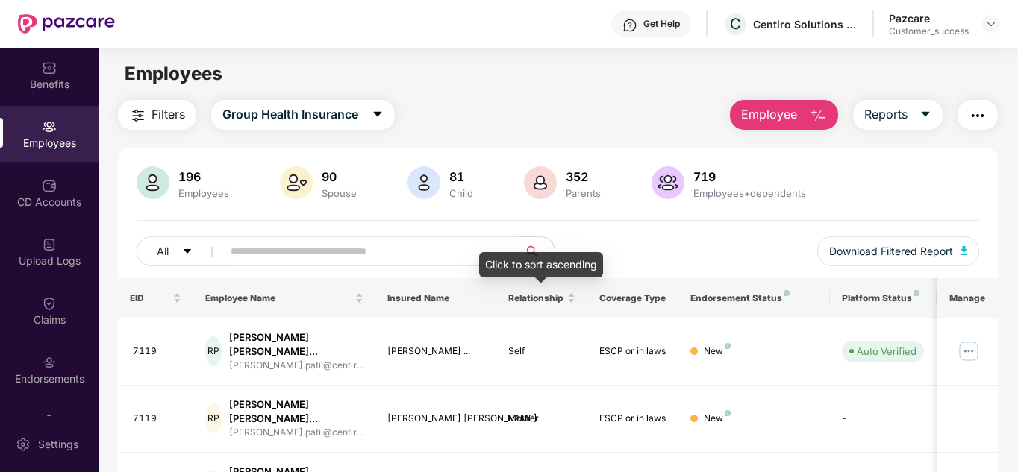
click at [633, 248] on div "All Download Filtered Report" at bounding box center [558, 257] width 843 height 42
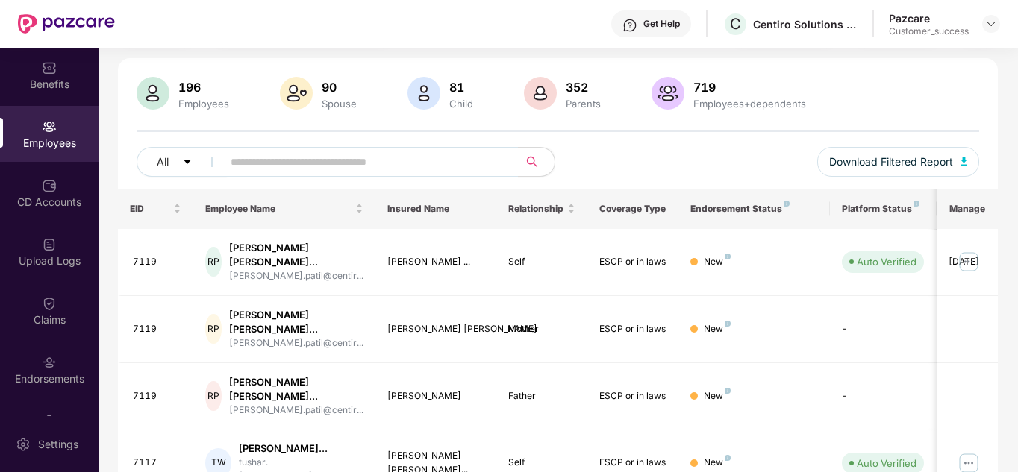
scroll to position [119, 0]
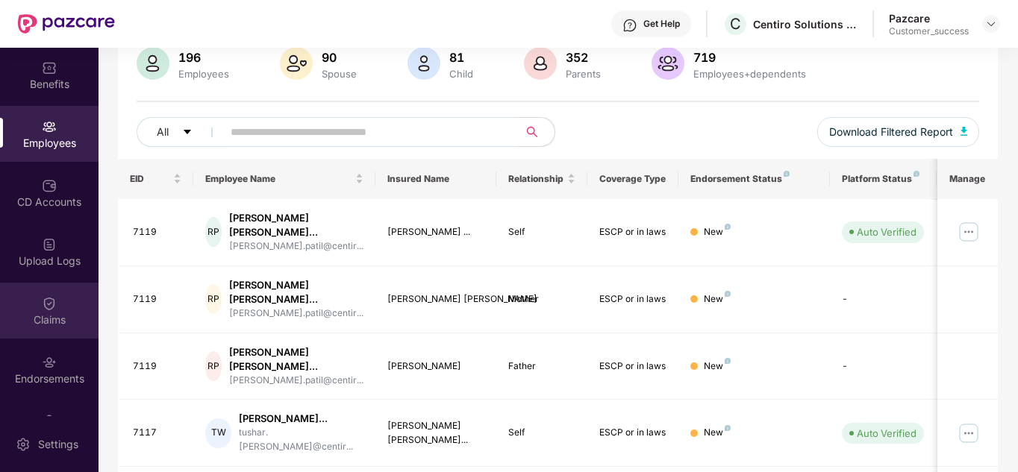
click at [70, 313] on div "Claims" at bounding box center [49, 320] width 98 height 15
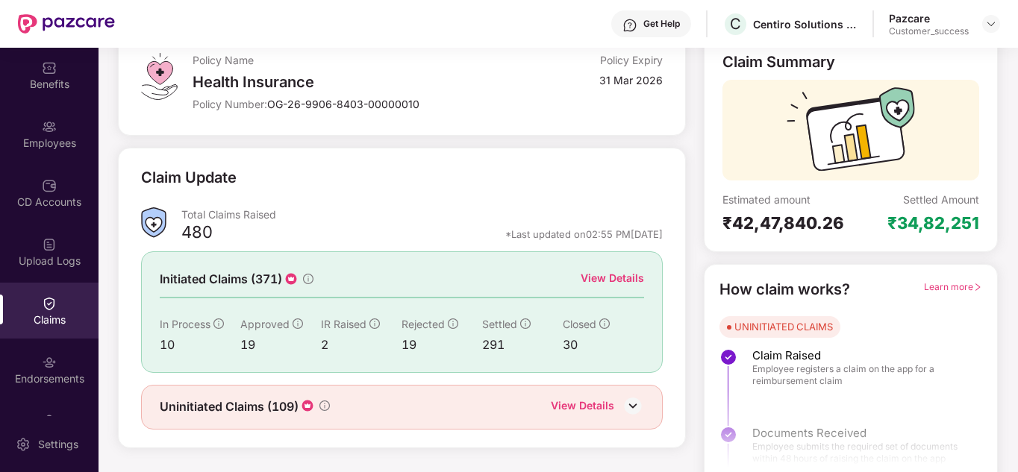
scroll to position [112, 0]
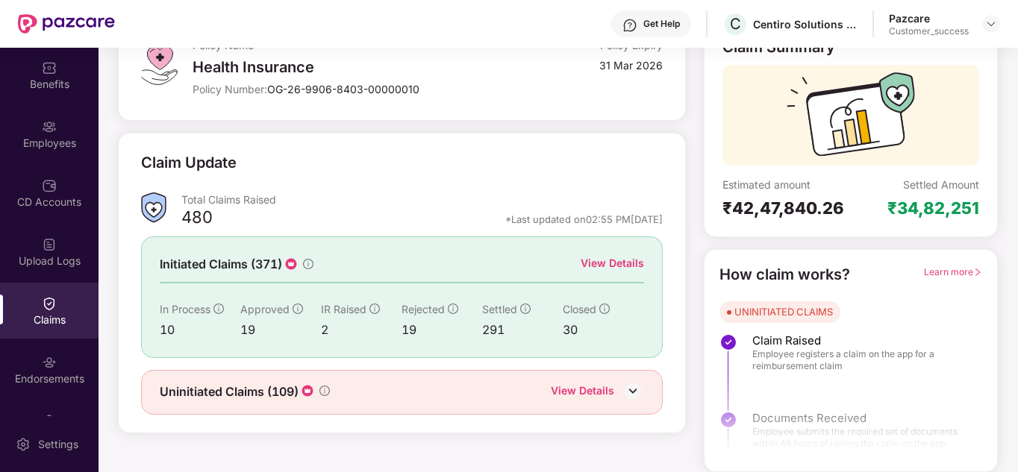
click at [413, 185] on div "Claim Update" at bounding box center [401, 171] width 521 height 41
click at [609, 260] on div "View Details" at bounding box center [611, 263] width 63 height 16
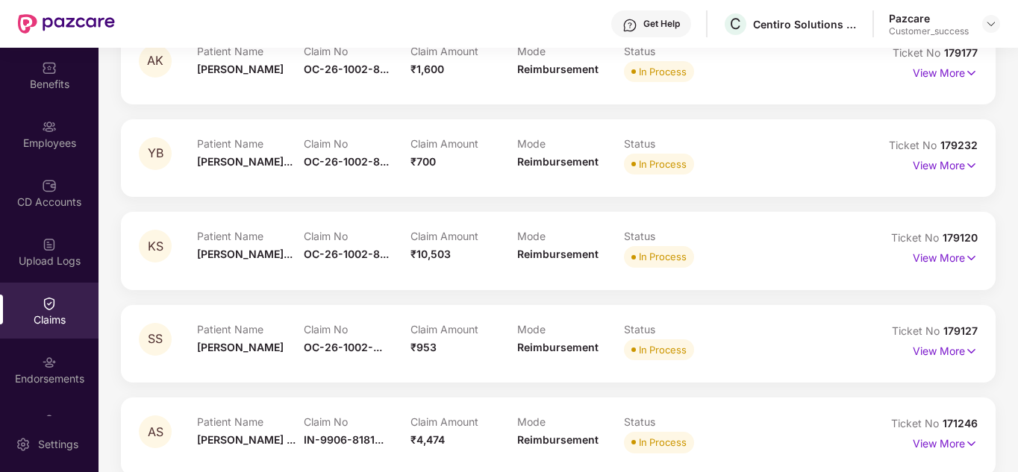
scroll to position [746, 0]
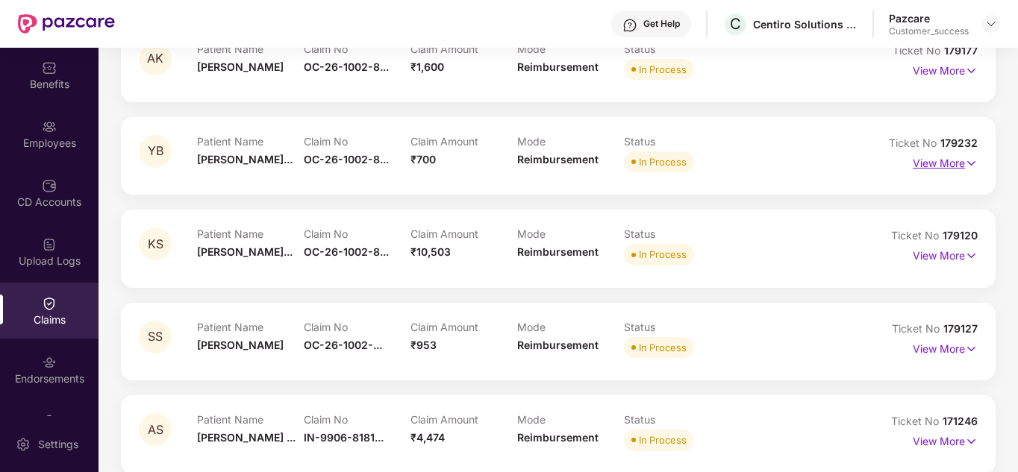
click at [937, 164] on p "View More" at bounding box center [944, 161] width 65 height 20
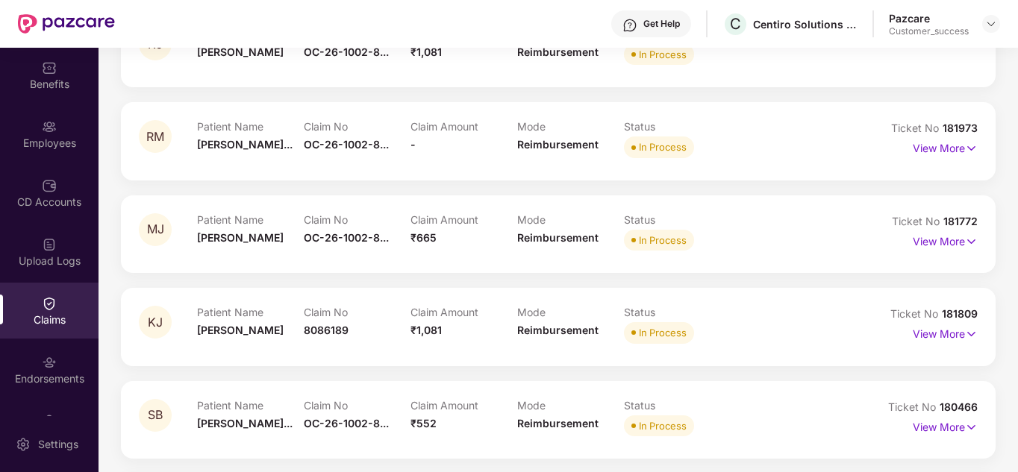
scroll to position [30, 0]
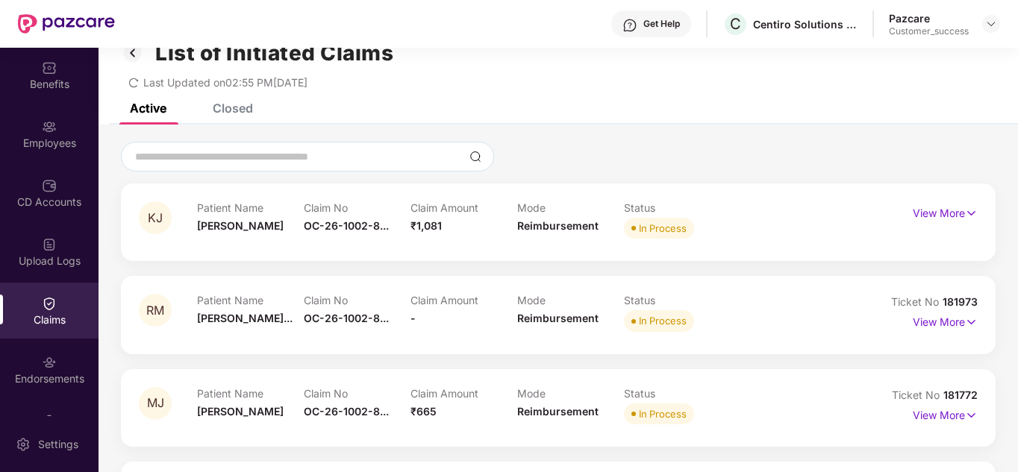
click at [224, 105] on div "Closed" at bounding box center [233, 108] width 40 height 15
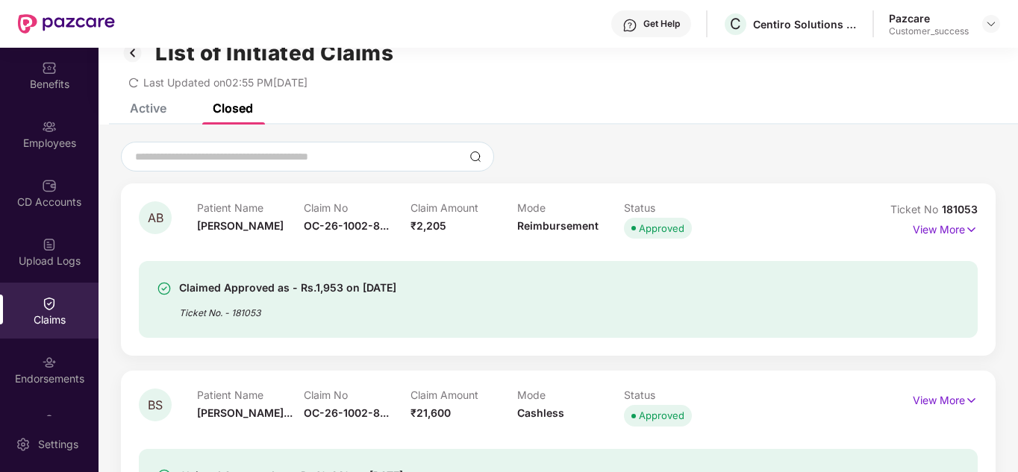
click at [232, 111] on div "Closed" at bounding box center [233, 108] width 40 height 15
click at [486, 114] on div "Active Closed" at bounding box center [557, 114] width 919 height 21
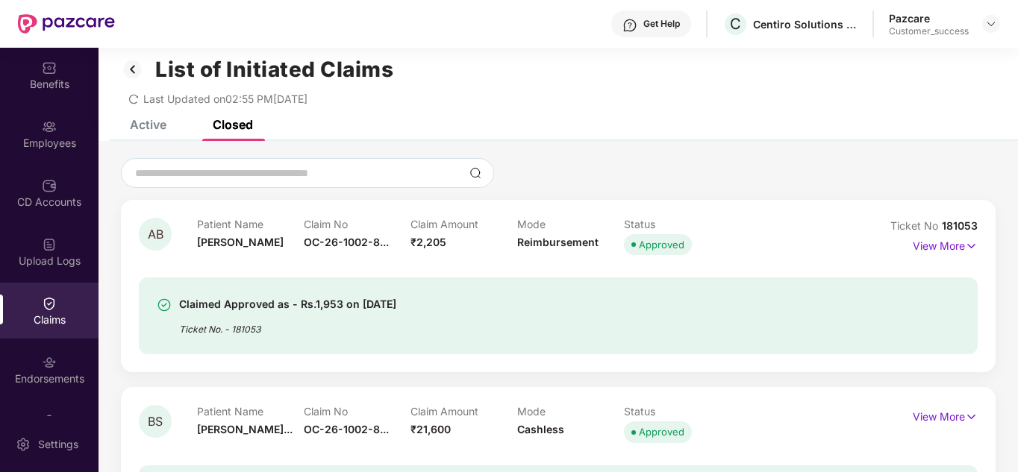
scroll to position [0, 0]
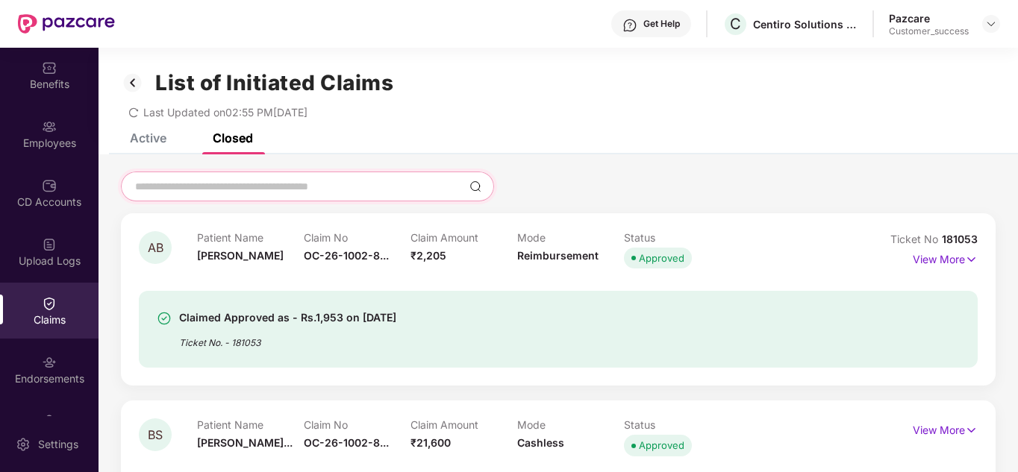
click at [275, 179] on input at bounding box center [299, 187] width 330 height 16
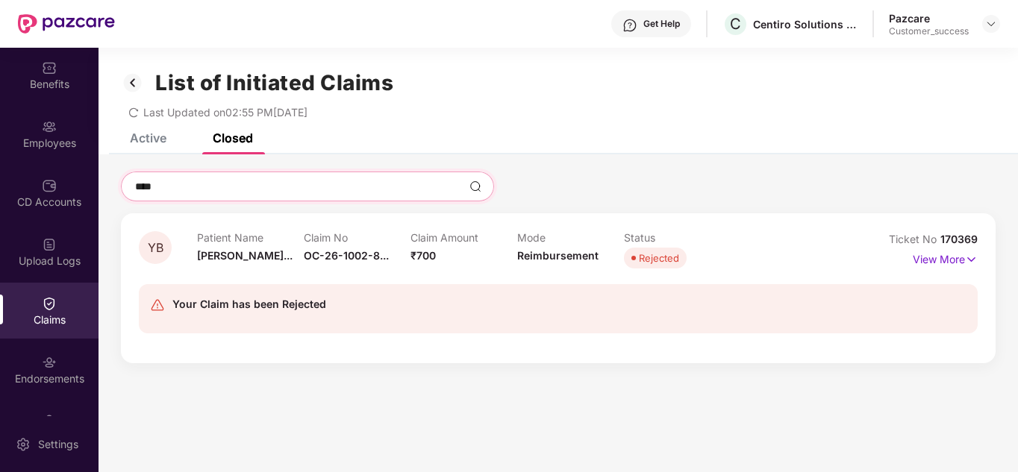
click at [275, 179] on input "****" at bounding box center [299, 187] width 330 height 16
type input "****"
click at [930, 260] on p "View More" at bounding box center [944, 258] width 65 height 20
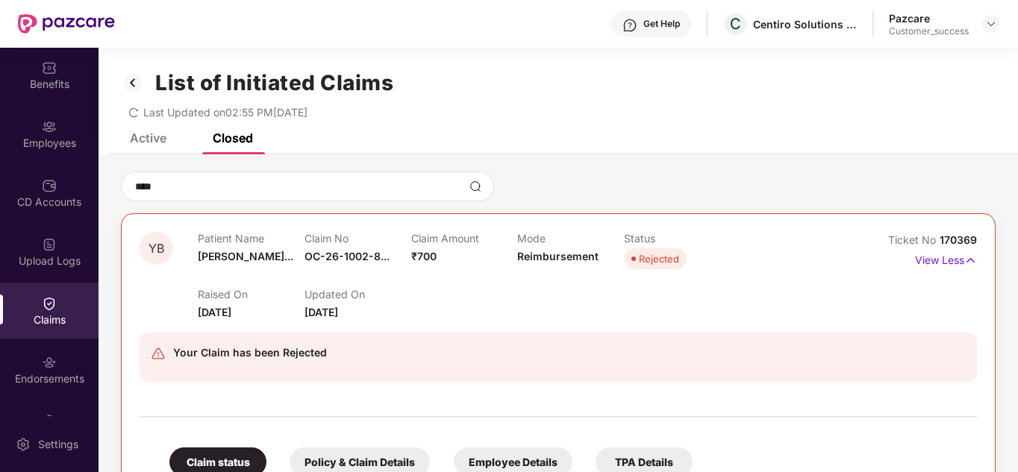
click at [751, 314] on div "Raised On [DATE] Updated On [DATE]" at bounding box center [517, 297] width 639 height 48
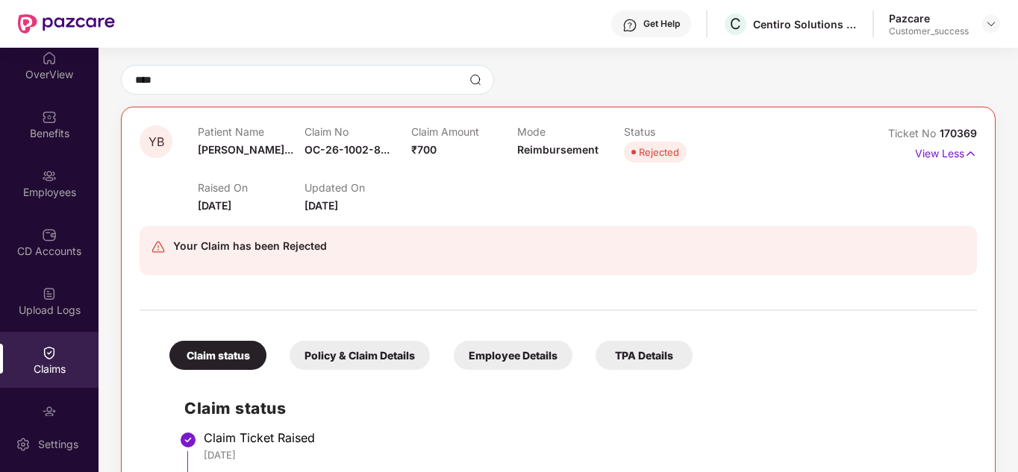
scroll to position [3, 0]
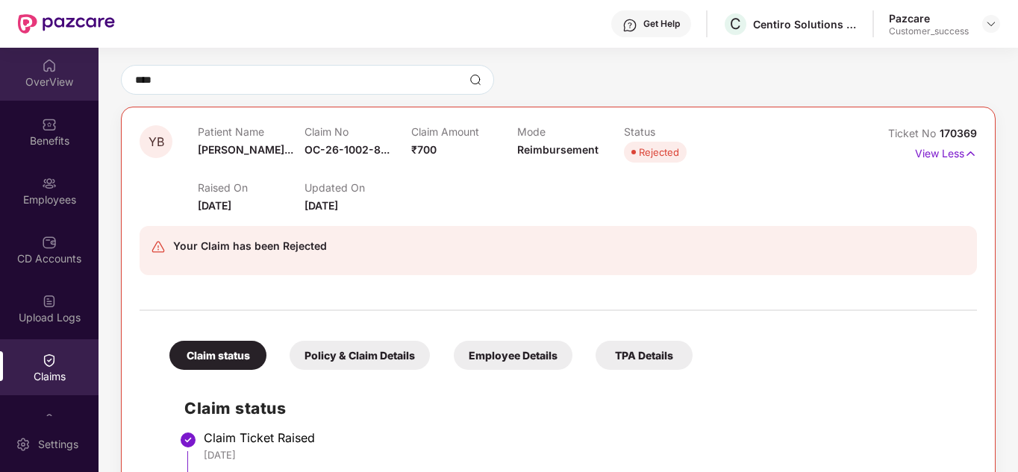
click at [63, 87] on div "OverView" at bounding box center [49, 82] width 98 height 15
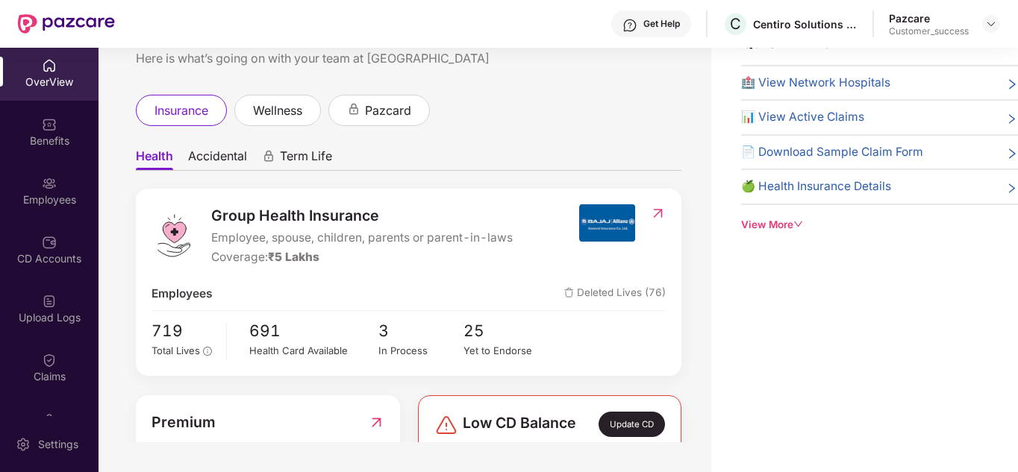
click at [517, 93] on div "Welcome back, Pazcare! Here is what’s going on with your team at Pazcare insura…" at bounding box center [404, 221] width 612 height 442
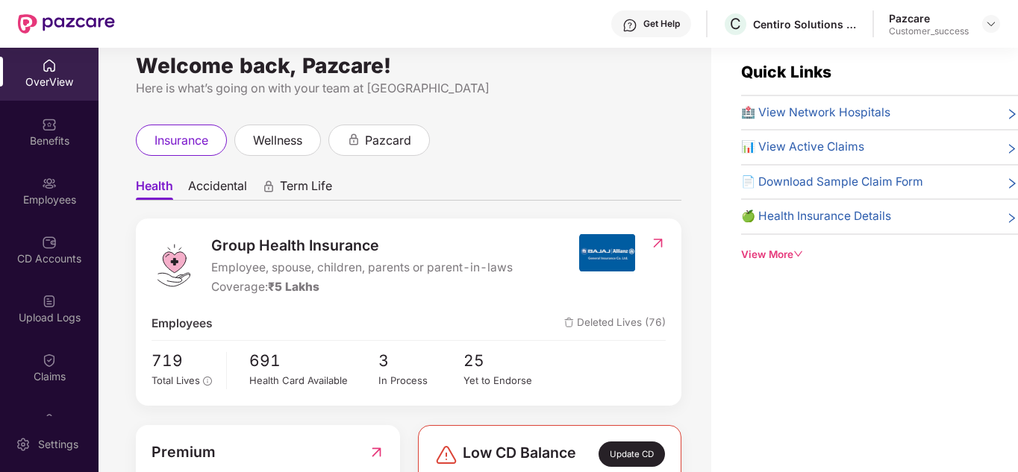
scroll to position [0, 0]
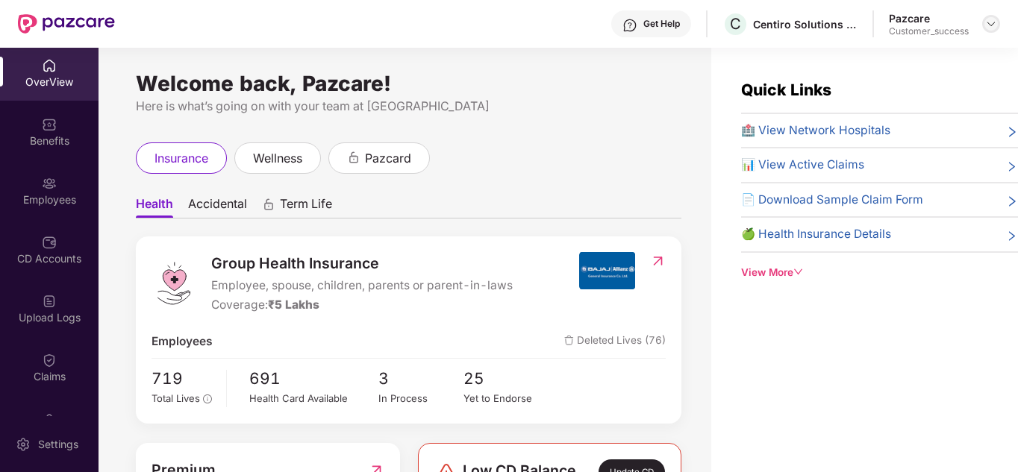
click at [994, 21] on img at bounding box center [991, 24] width 12 height 12
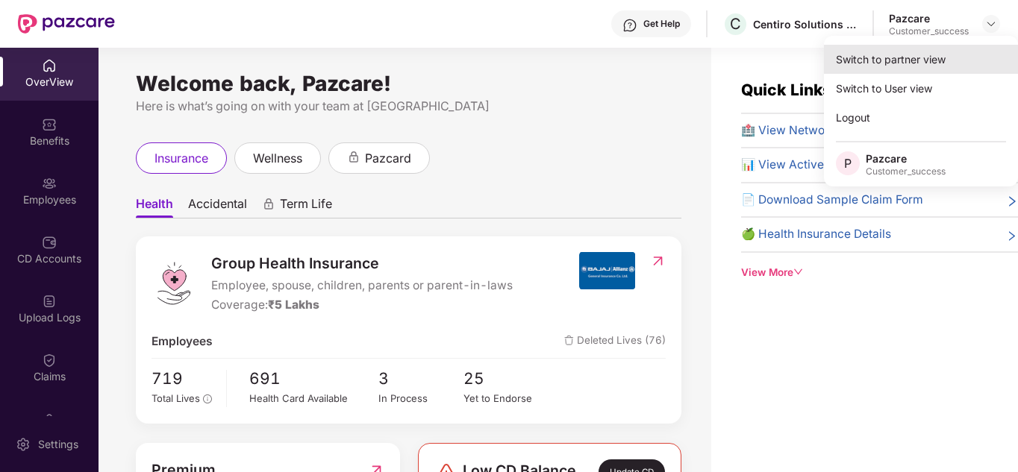
click at [940, 58] on div "Switch to partner view" at bounding box center [921, 59] width 194 height 29
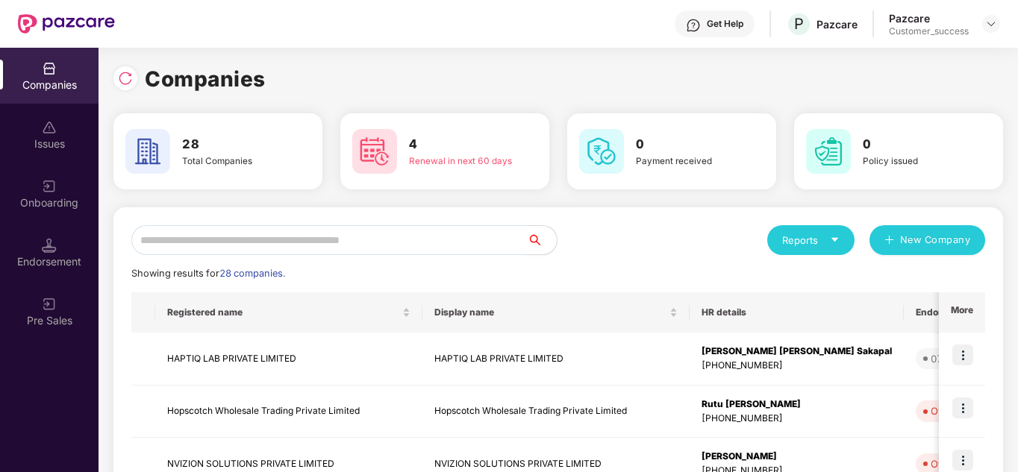
click at [308, 252] on input "text" at bounding box center [328, 240] width 395 height 30
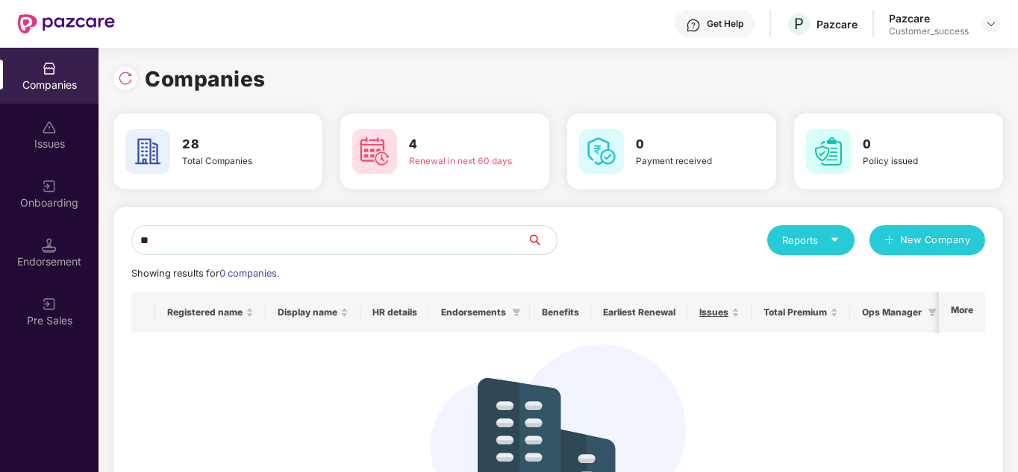
type input "*"
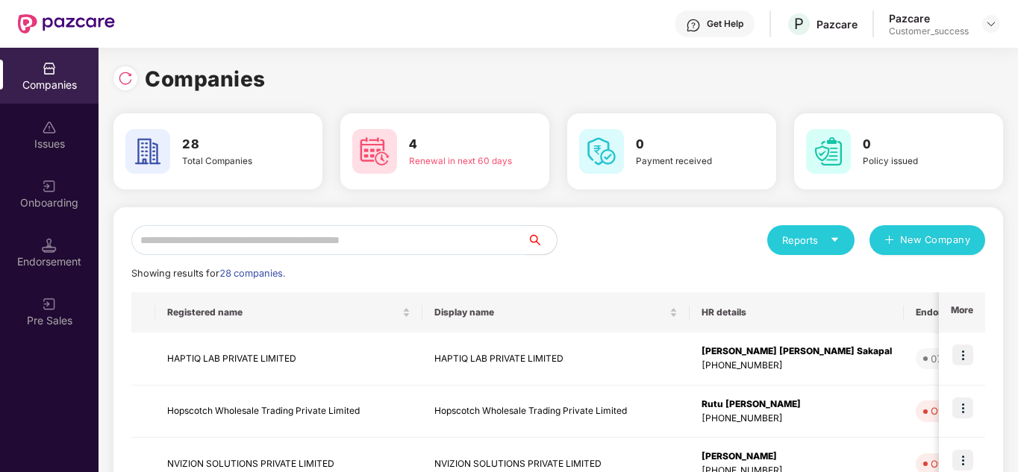
click at [688, 277] on div "Showing results for 28 companies." at bounding box center [557, 273] width 853 height 15
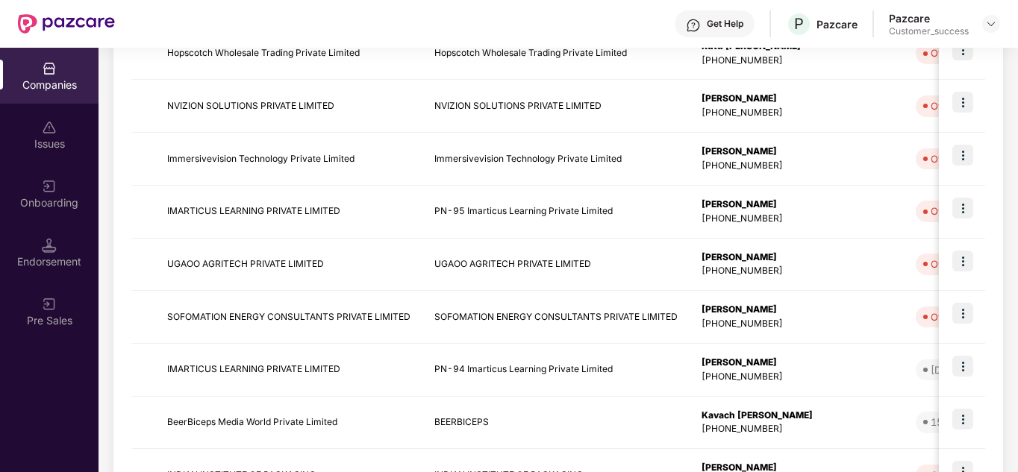
scroll to position [471, 0]
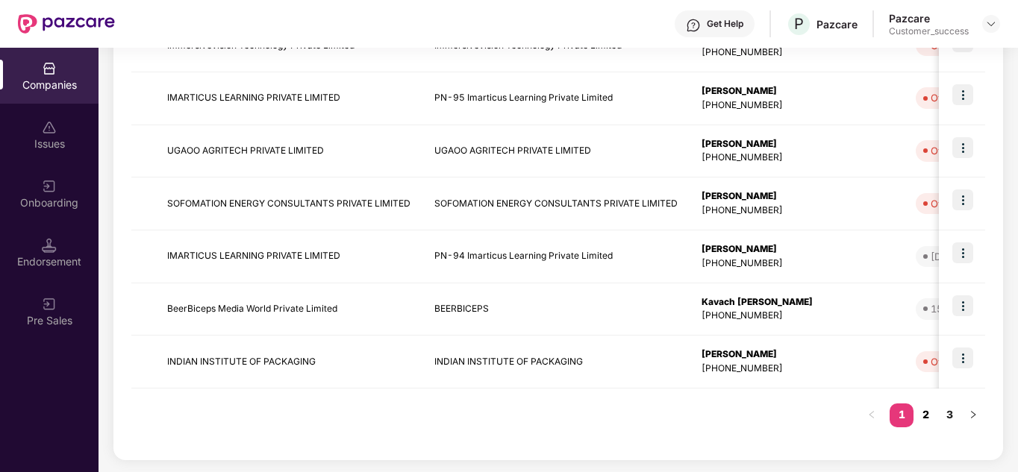
click at [926, 412] on link "2" at bounding box center [925, 415] width 24 height 22
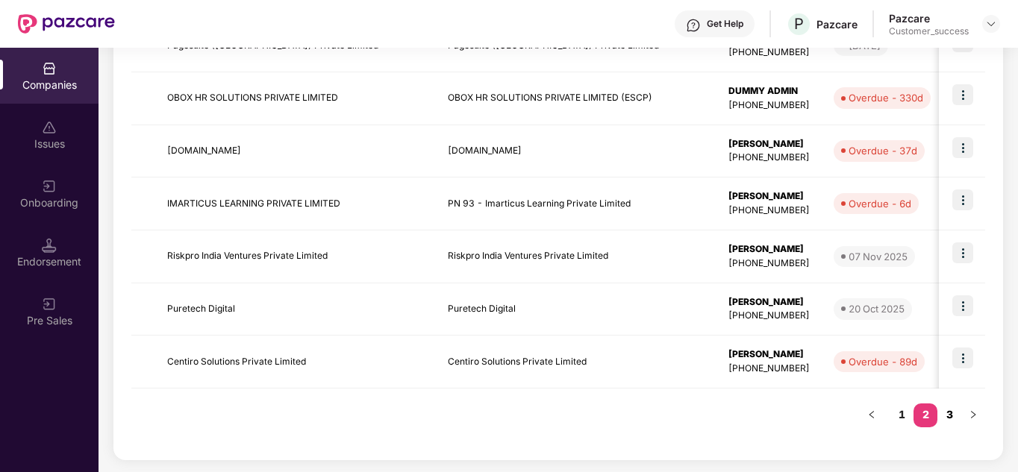
click at [953, 416] on link "3" at bounding box center [949, 415] width 24 height 22
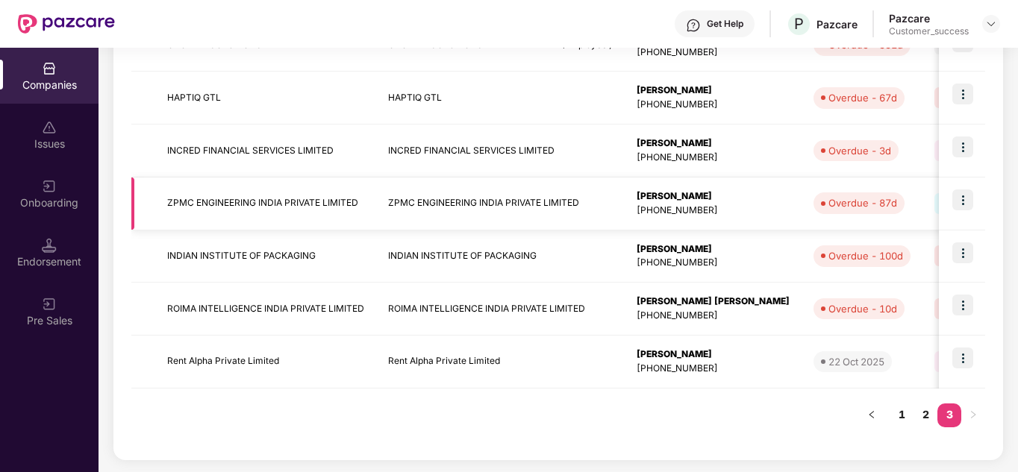
click at [966, 198] on img at bounding box center [962, 199] width 21 height 21
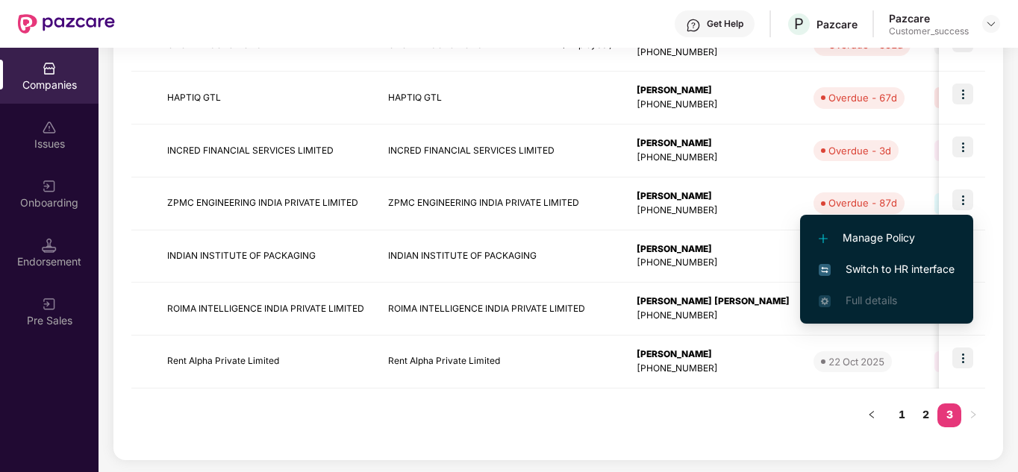
click at [900, 259] on li "Switch to HR interface" at bounding box center [886, 269] width 173 height 31
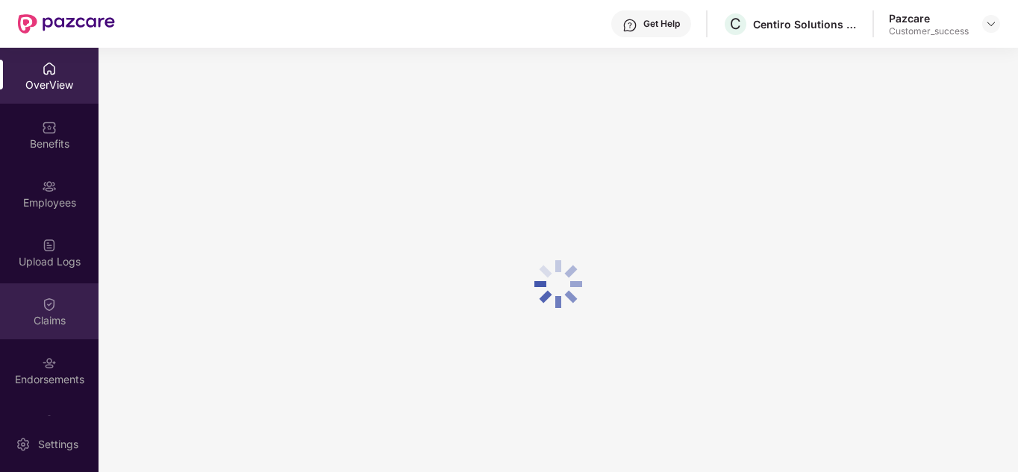
click at [54, 319] on div "Claims" at bounding box center [49, 320] width 98 height 15
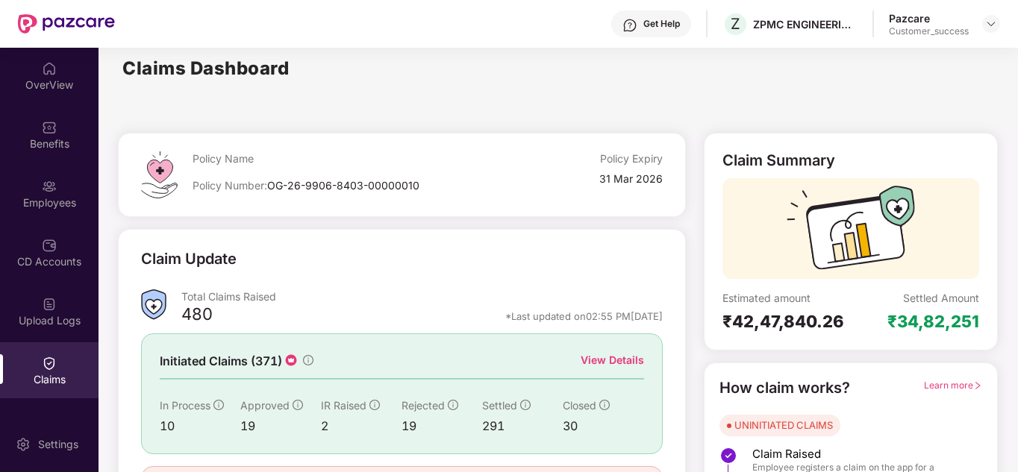
click at [624, 365] on div "View Details" at bounding box center [611, 360] width 63 height 16
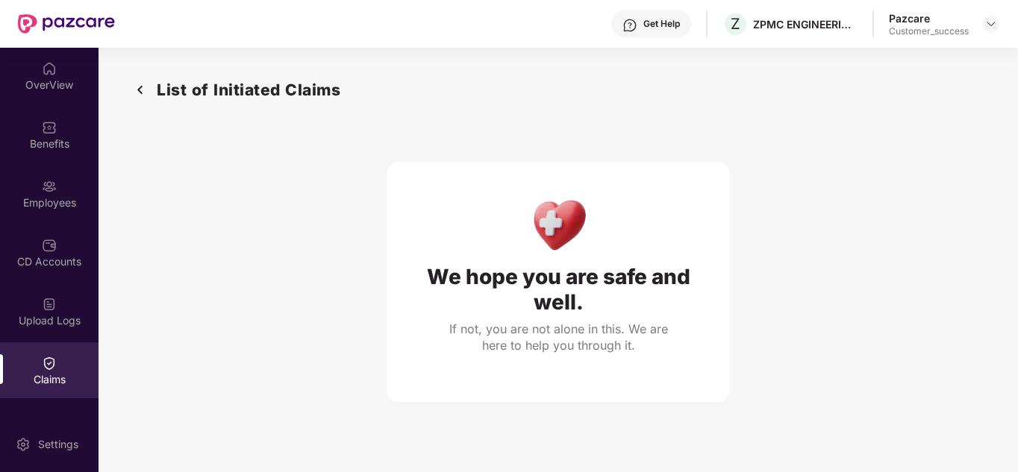
click at [145, 88] on img at bounding box center [140, 90] width 24 height 25
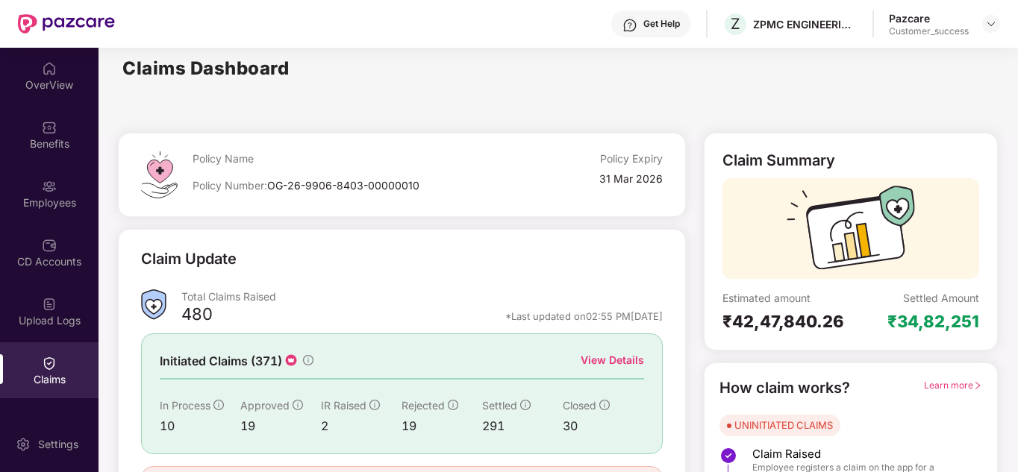
click at [602, 358] on div "View Details" at bounding box center [611, 360] width 63 height 16
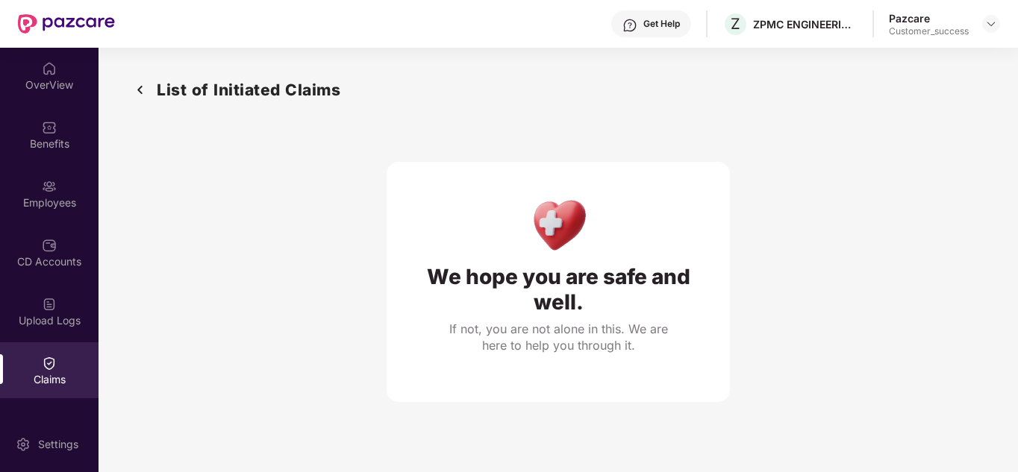
click at [401, 298] on div "We hope you are safe and well. If not, you are not alone in this. We are here t…" at bounding box center [557, 282] width 343 height 240
click at [147, 81] on img at bounding box center [140, 90] width 24 height 25
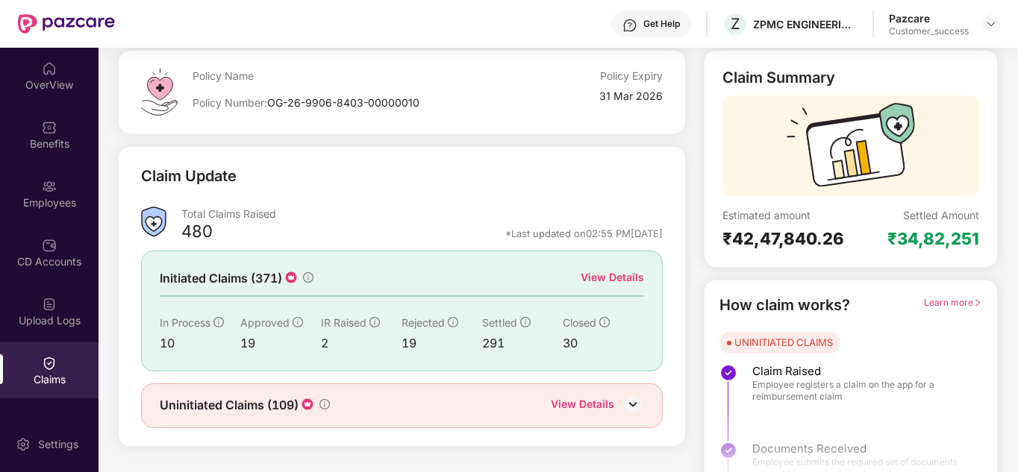
scroll to position [113, 0]
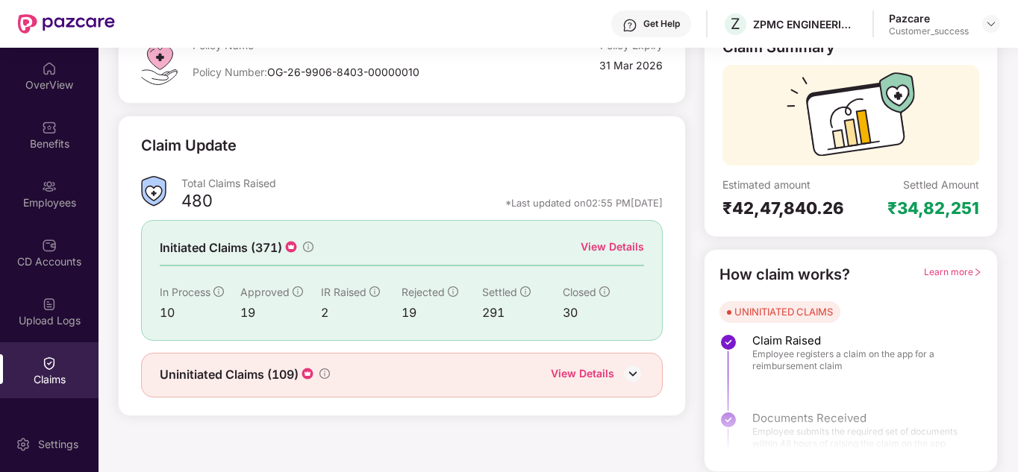
click at [583, 374] on div "View Details" at bounding box center [582, 375] width 63 height 19
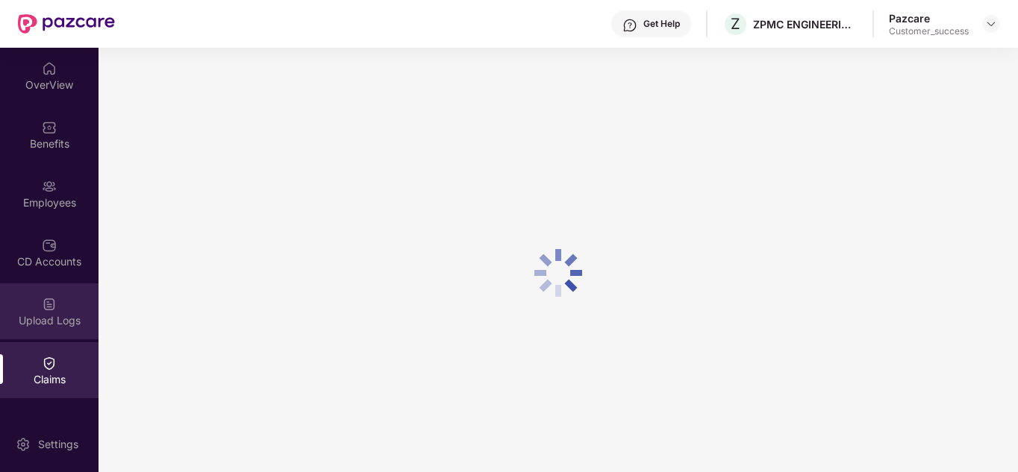
click at [40, 291] on div "Upload Logs" at bounding box center [49, 311] width 98 height 56
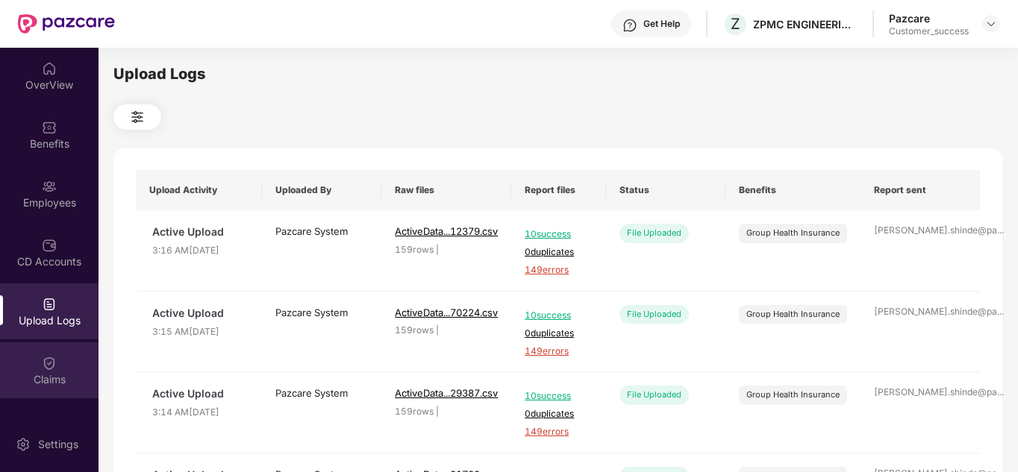
click at [44, 347] on div "Claims" at bounding box center [49, 370] width 98 height 56
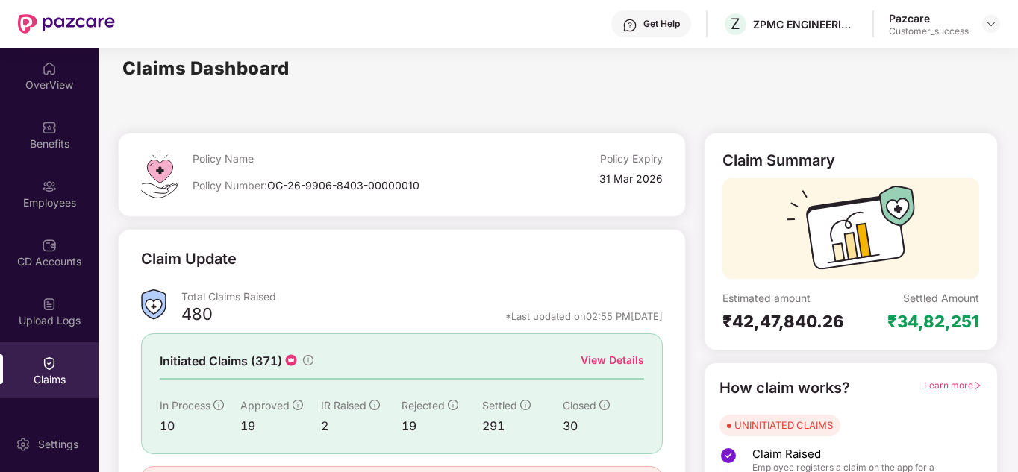
click at [321, 305] on div "Total Claims Raised" at bounding box center [421, 299] width 480 height 20
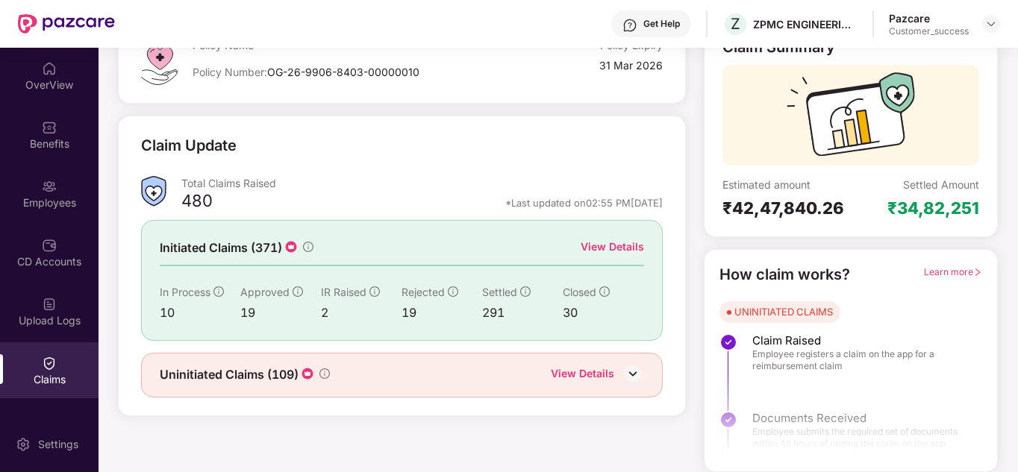
click at [600, 254] on div "View Details" at bounding box center [611, 247] width 63 height 16
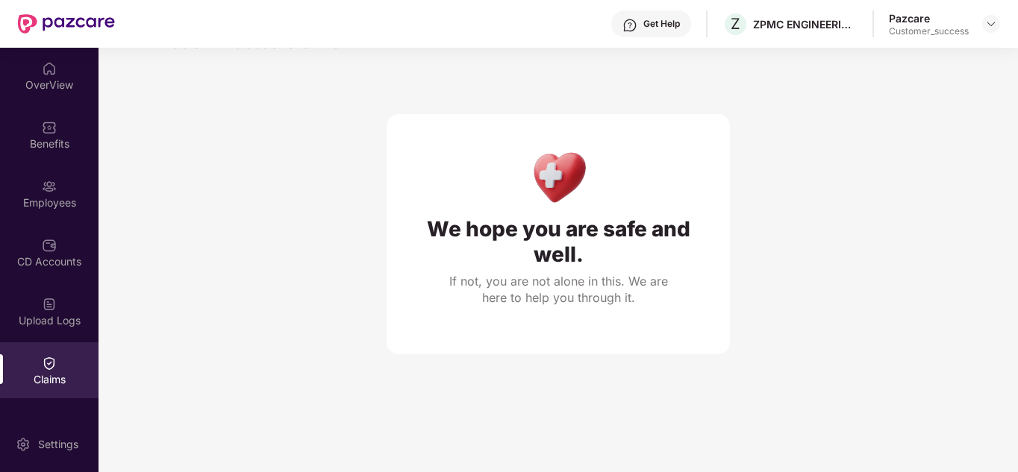
scroll to position [48, 0]
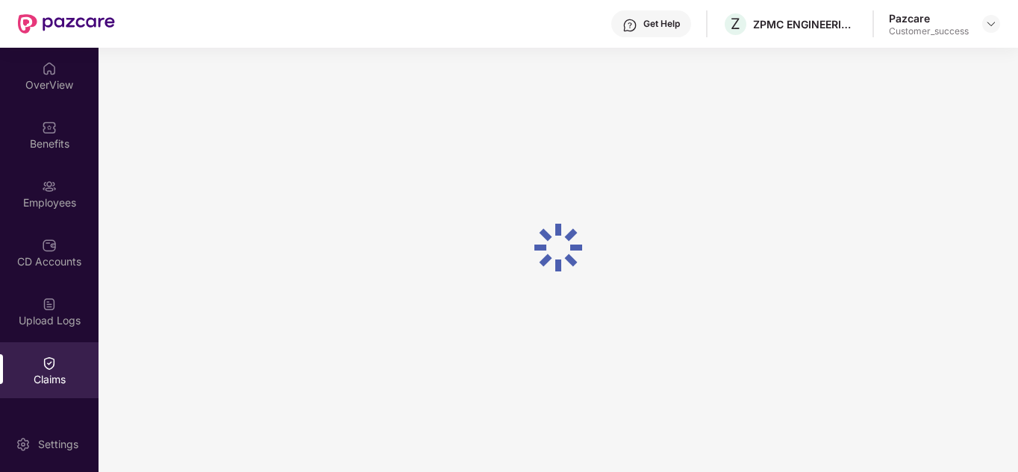
scroll to position [113, 0]
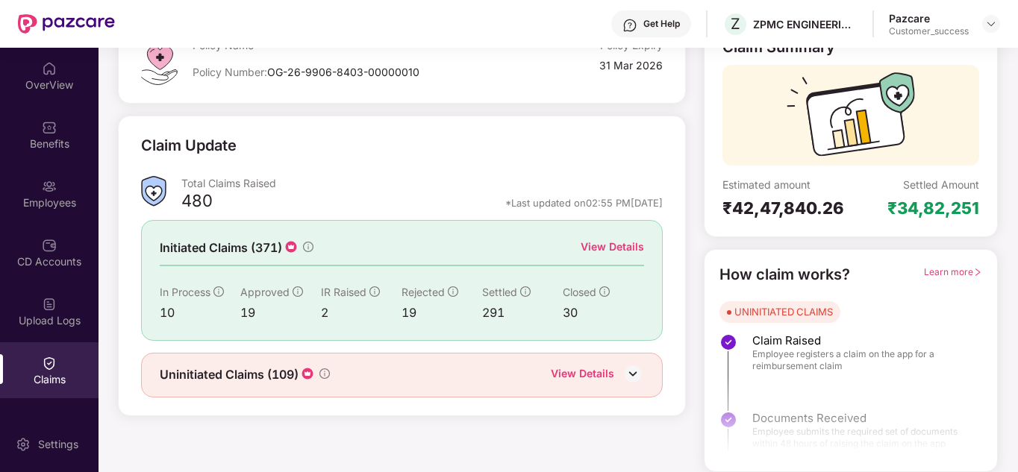
click at [577, 375] on div "View Details" at bounding box center [582, 375] width 63 height 19
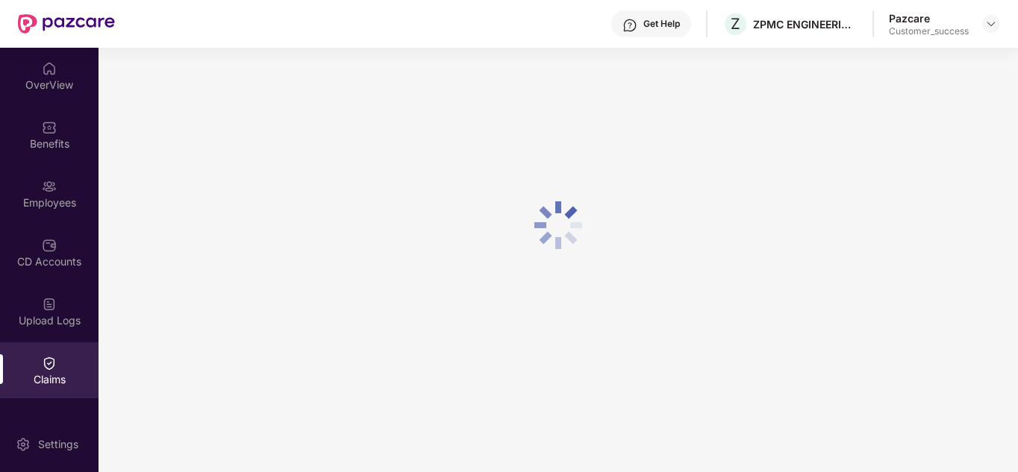
click at [978, 22] on div "Pazcare Customer_success" at bounding box center [943, 24] width 111 height 26
click at [979, 22] on div "Pazcare Customer_success" at bounding box center [943, 24] width 111 height 26
click at [986, 22] on img at bounding box center [991, 24] width 12 height 12
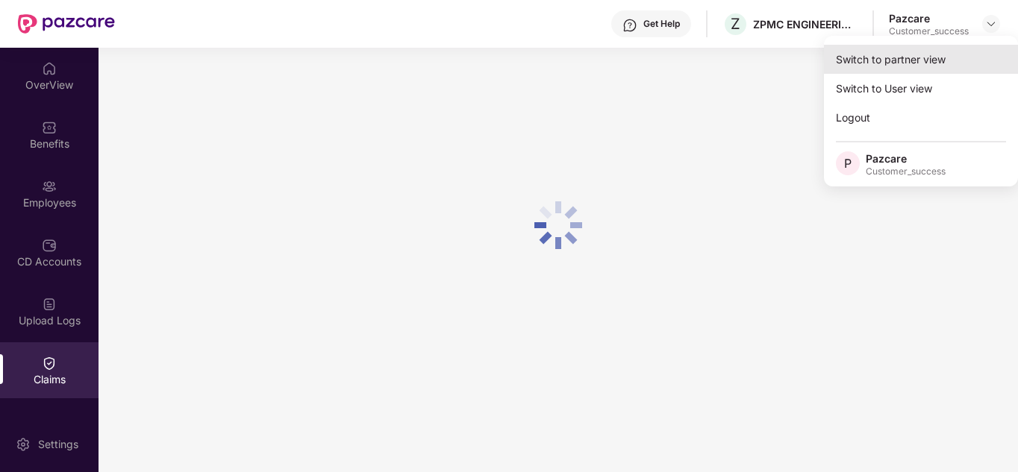
click at [935, 54] on div "Switch to partner view" at bounding box center [921, 59] width 194 height 29
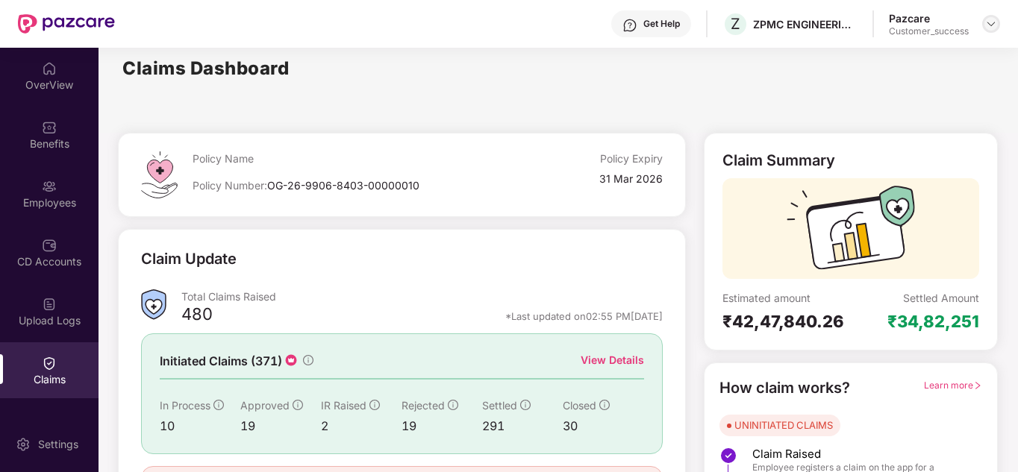
click at [988, 19] on img at bounding box center [991, 24] width 12 height 12
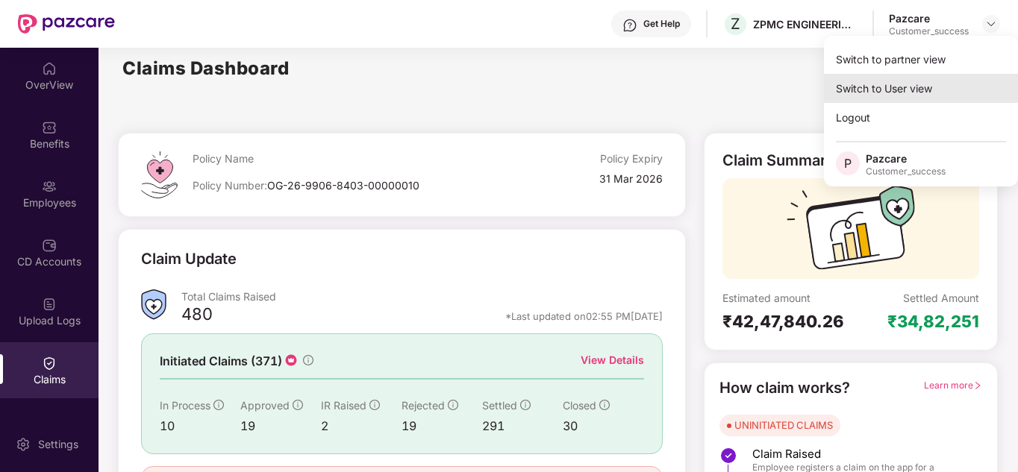
click at [953, 97] on div "Switch to User view" at bounding box center [921, 88] width 194 height 29
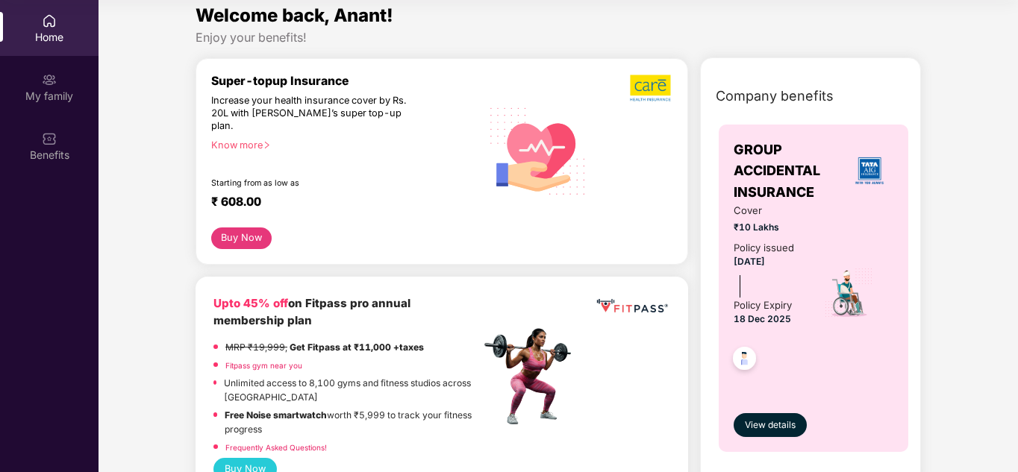
scroll to position [7, 0]
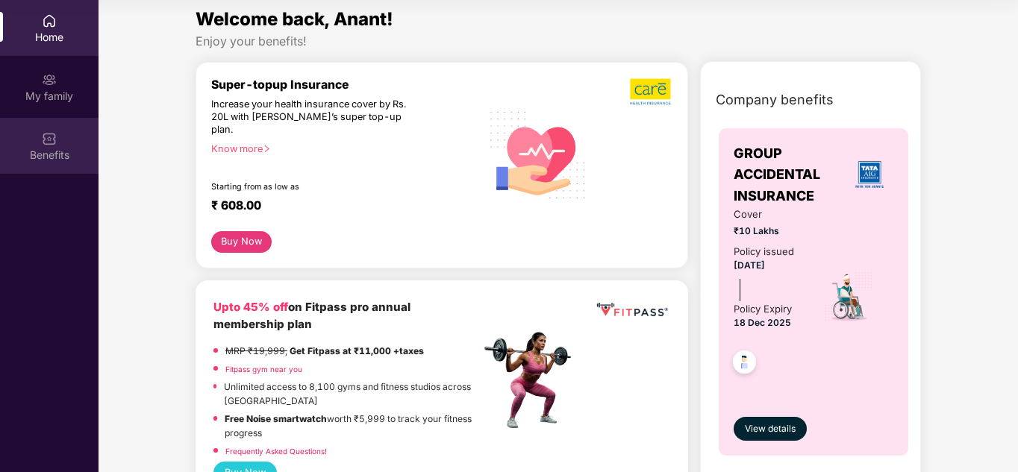
click at [59, 132] on div "Benefits" at bounding box center [49, 146] width 98 height 56
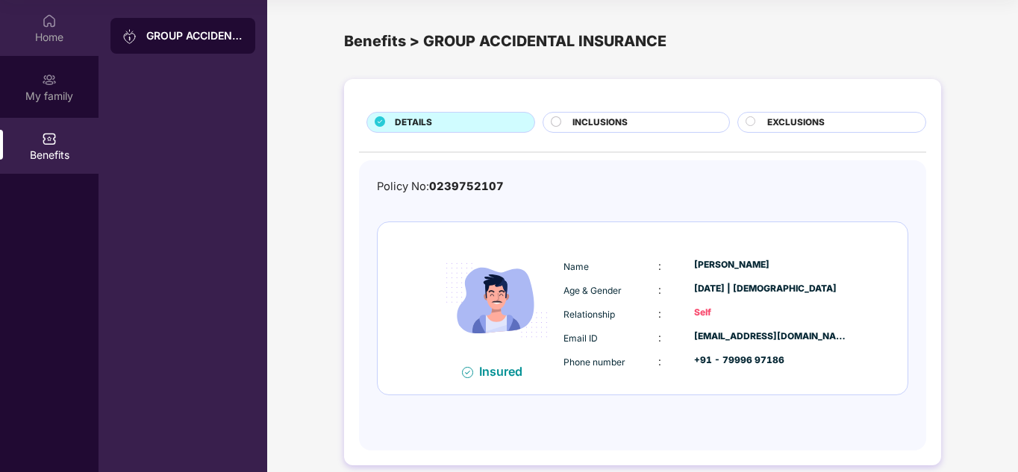
scroll to position [0, 0]
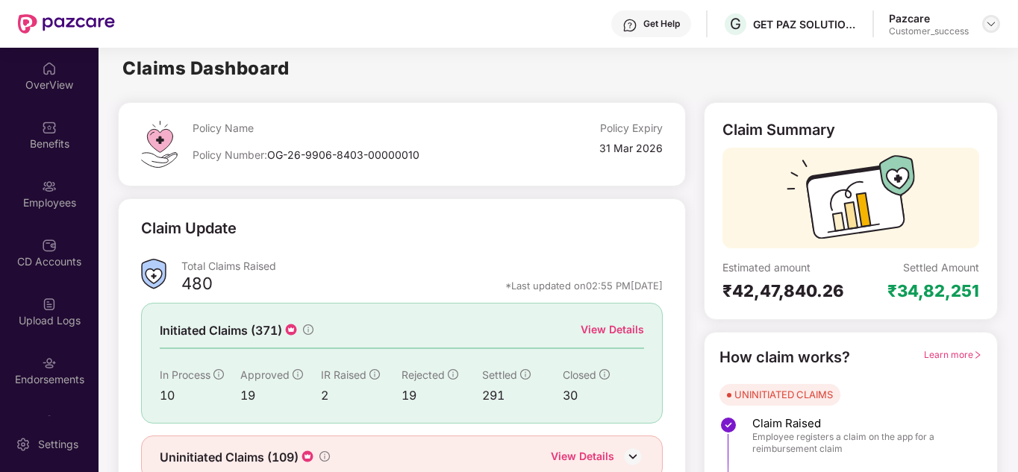
click at [988, 25] on img at bounding box center [991, 24] width 12 height 12
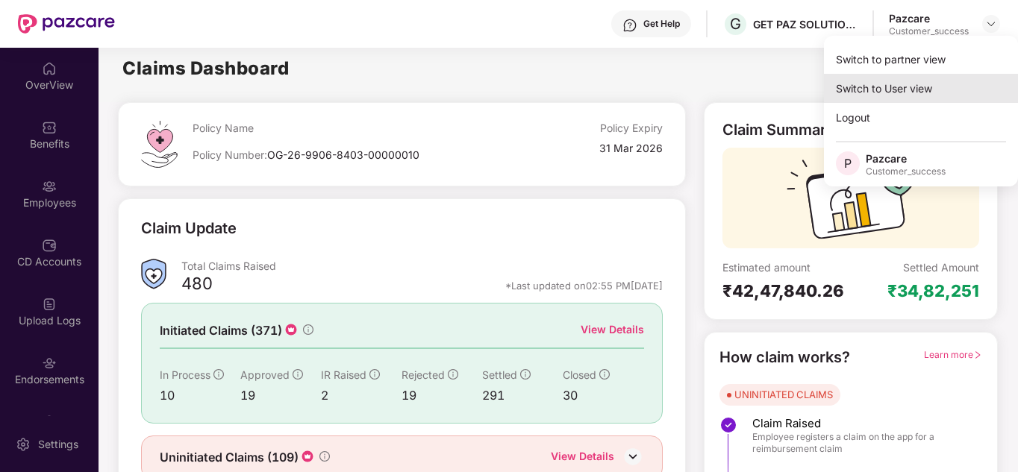
click at [912, 78] on div "Switch to User view" at bounding box center [921, 88] width 194 height 29
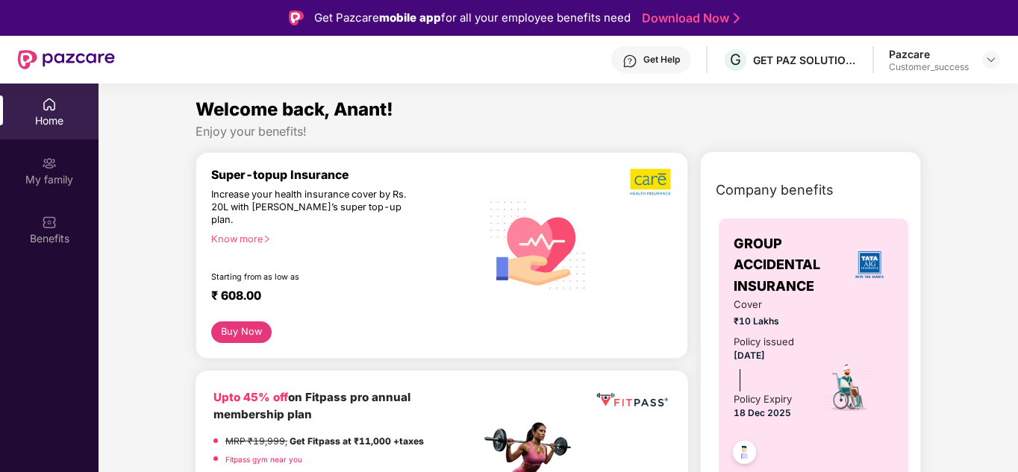
click at [1005, 52] on header "Get Help G GET PAZ SOLUTIONS PRIVATE LIMTED Pazcare Customer_success" at bounding box center [509, 60] width 1018 height 48
click at [1001, 55] on header "Get Help G GET PAZ SOLUTIONS PRIVATE LIMTED Pazcare Customer_success" at bounding box center [509, 60] width 1018 height 48
click at [997, 56] on div at bounding box center [991, 60] width 18 height 18
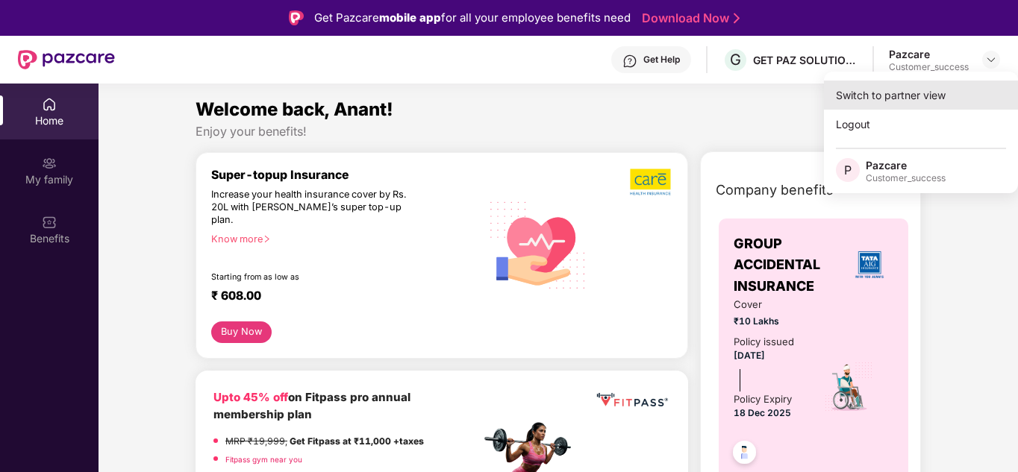
click at [935, 90] on div "Switch to partner view" at bounding box center [921, 95] width 194 height 29
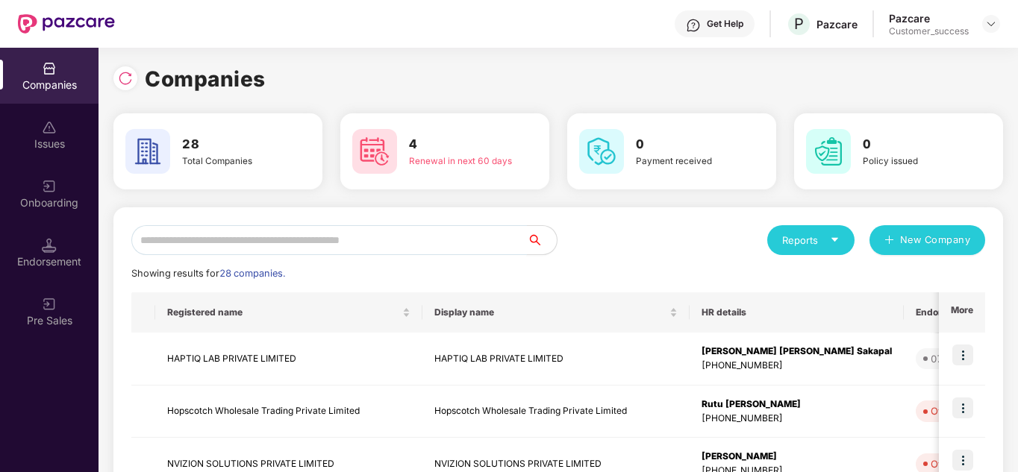
click at [275, 241] on input "text" at bounding box center [328, 240] width 395 height 30
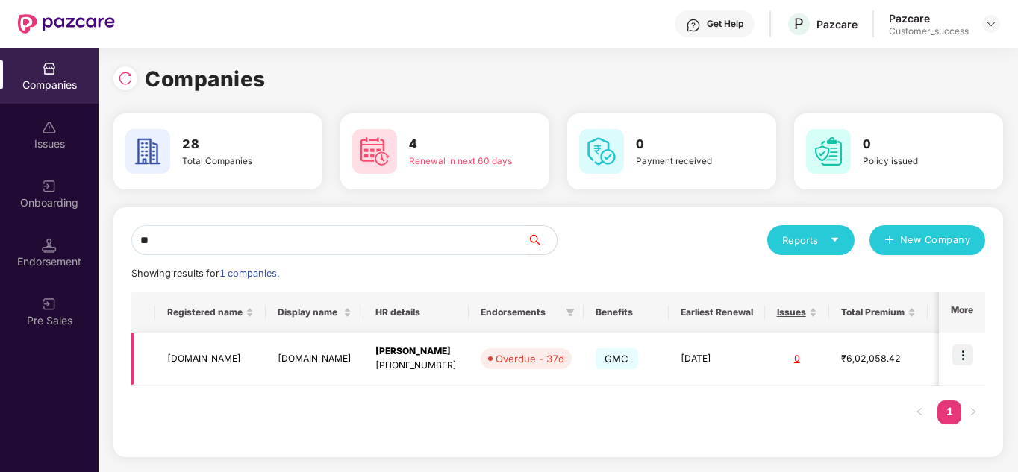
type input "**"
click at [957, 353] on img at bounding box center [962, 355] width 21 height 21
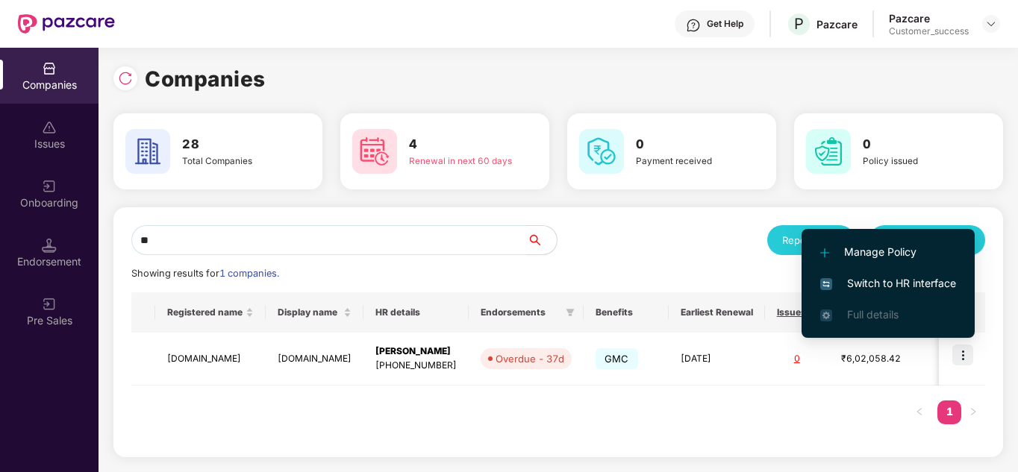
click at [885, 278] on span "Switch to HR interface" at bounding box center [888, 283] width 136 height 16
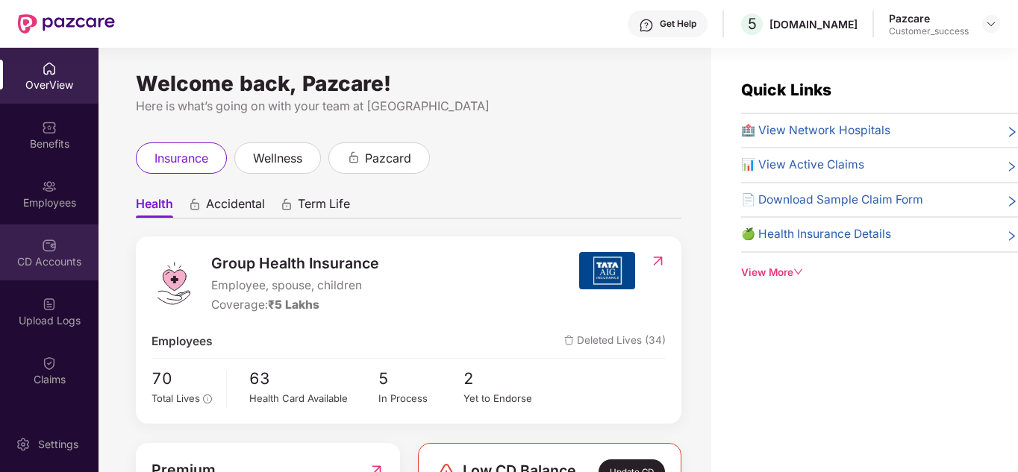
click at [55, 266] on div "CD Accounts" at bounding box center [49, 261] width 98 height 15
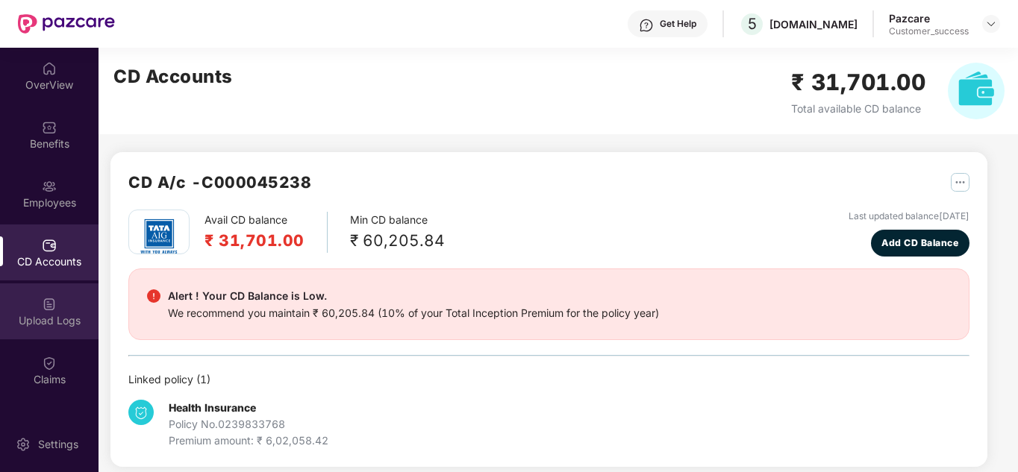
click at [51, 301] on img at bounding box center [49, 304] width 15 height 15
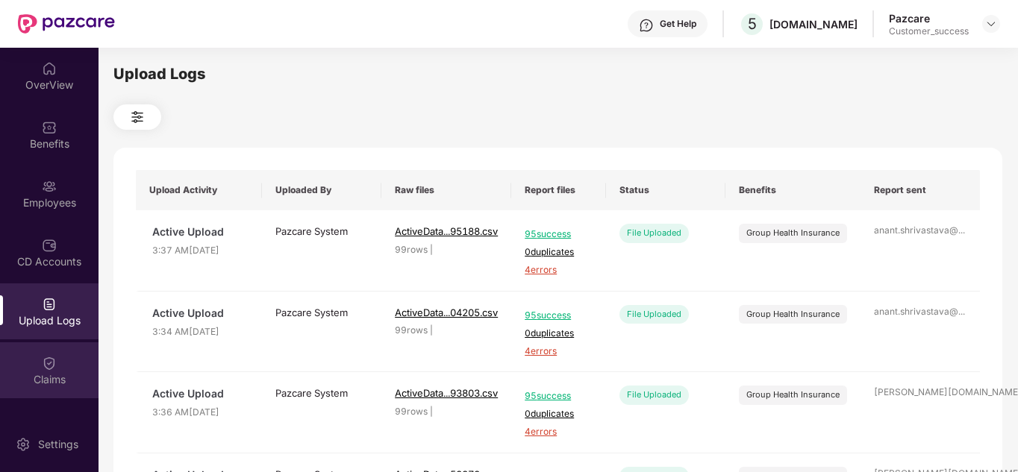
click at [50, 366] on img at bounding box center [49, 363] width 15 height 15
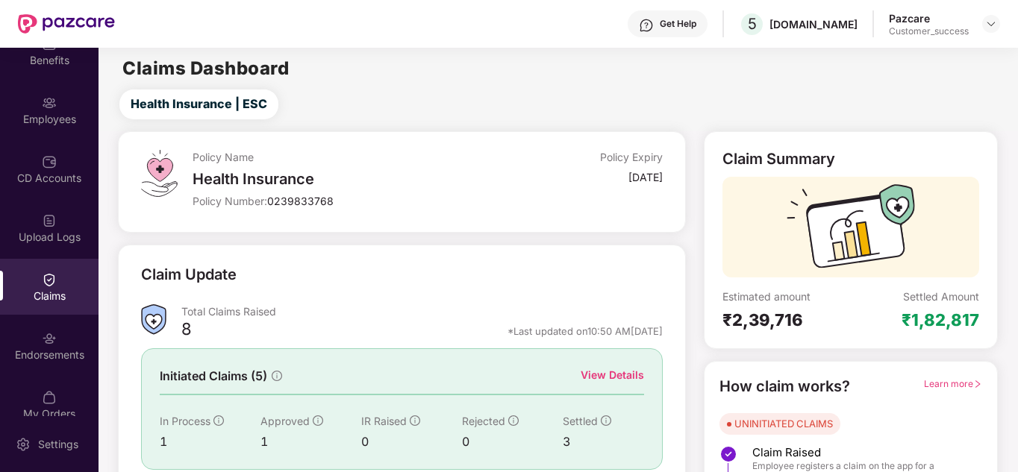
scroll to position [103, 0]
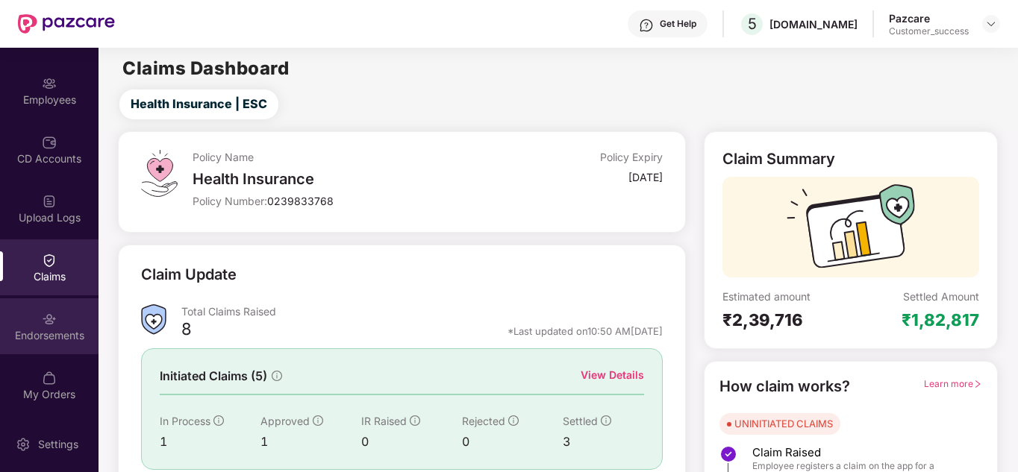
click at [37, 336] on div "Endorsements" at bounding box center [49, 335] width 98 height 15
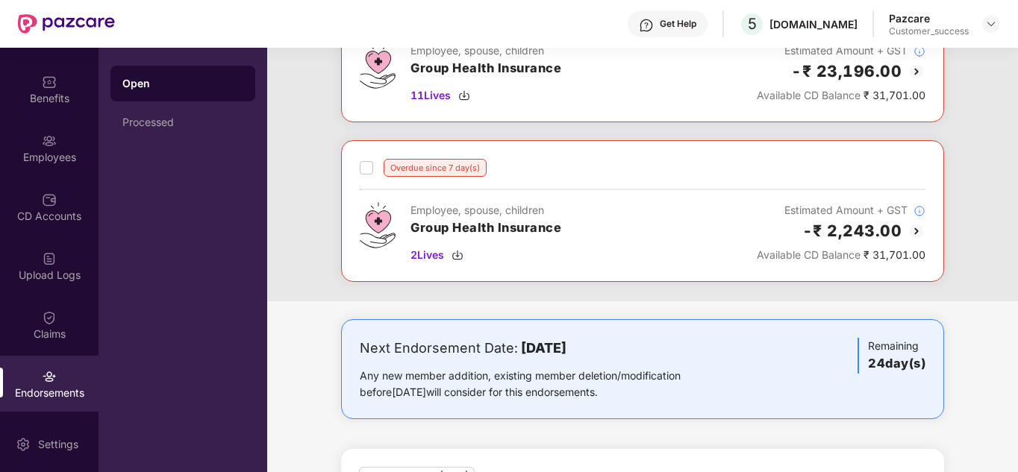
scroll to position [43, 0]
click at [295, 229] on div "Overdue since 37 day(s) Employee, spouse, children Group Health Insurance 11 Li…" at bounding box center [642, 141] width 750 height 321
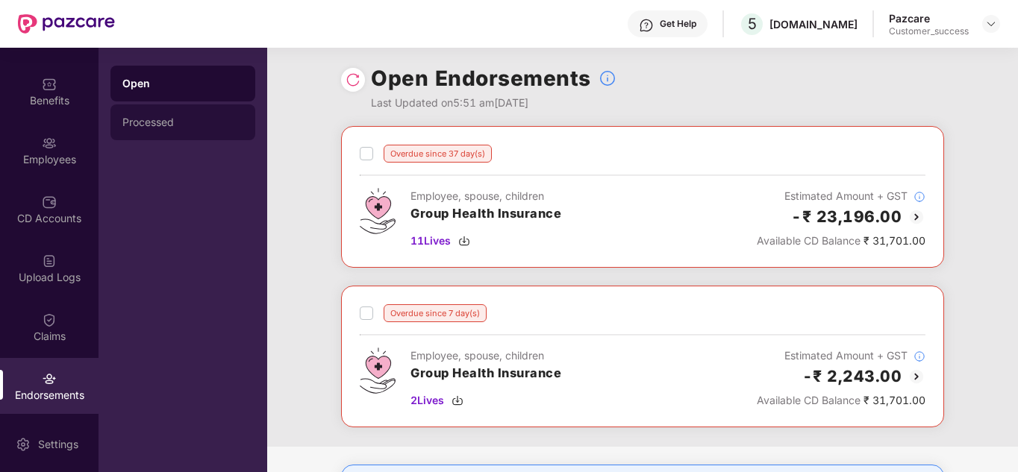
scroll to position [0, 0]
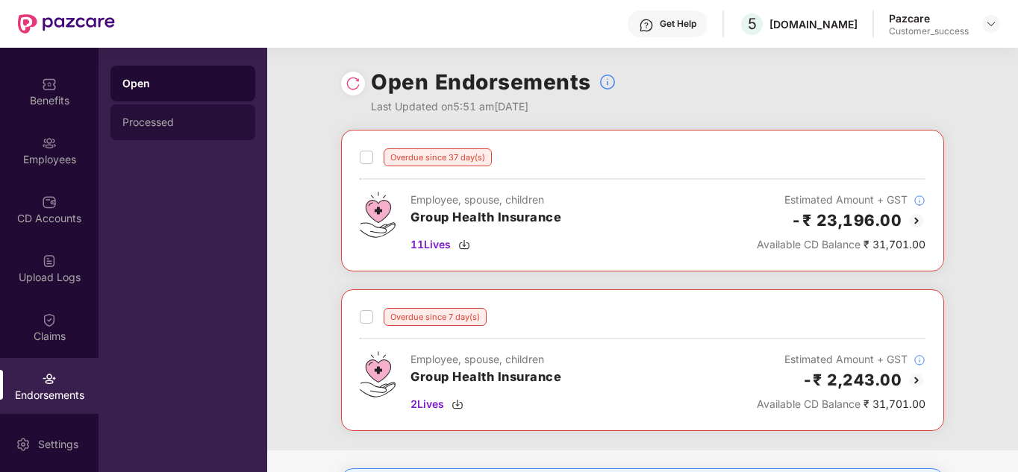
click at [135, 124] on div "Processed" at bounding box center [182, 122] width 121 height 12
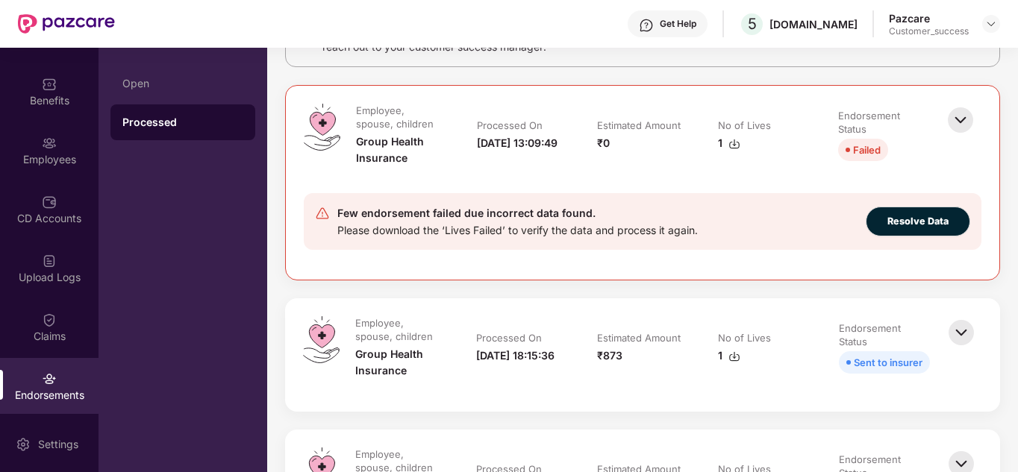
scroll to position [119, 0]
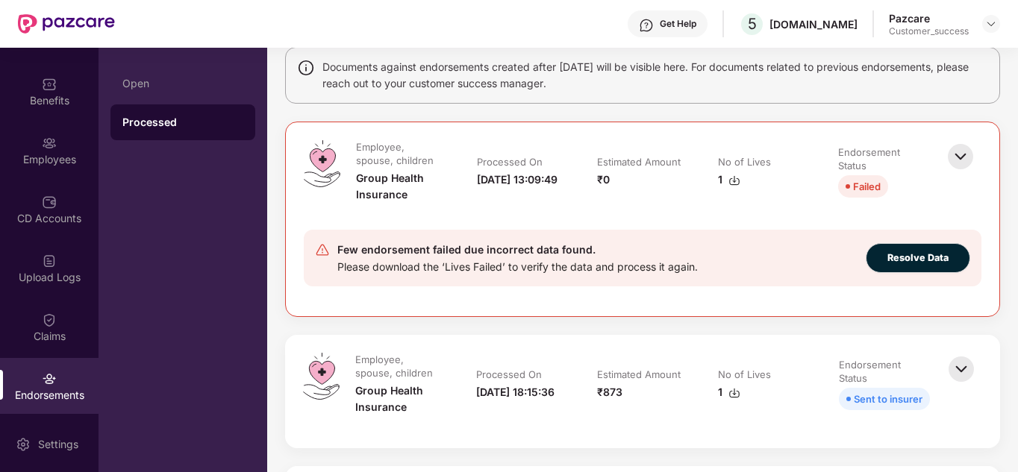
click at [956, 377] on img at bounding box center [960, 369] width 33 height 33
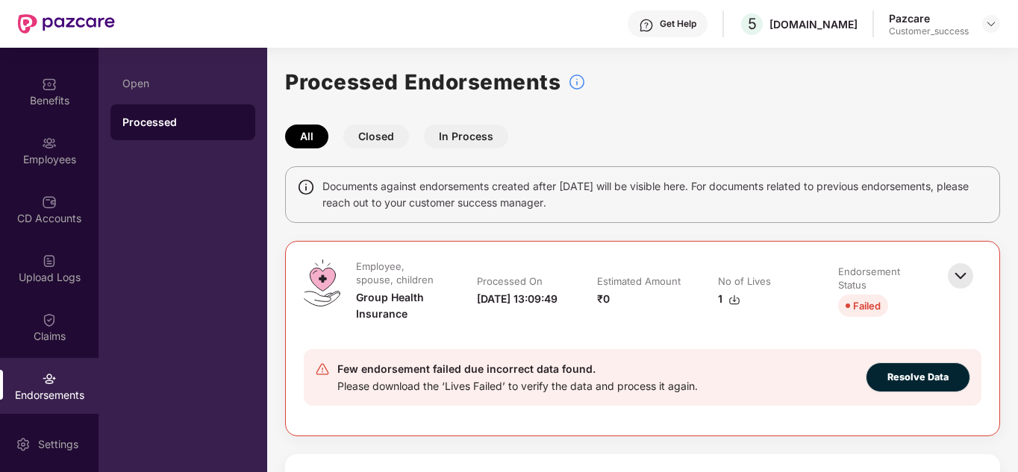
scroll to position [0, 0]
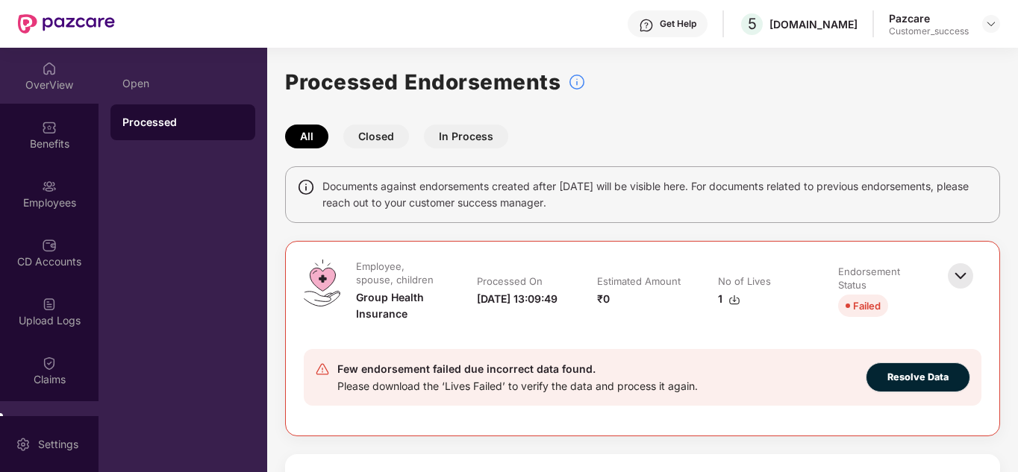
click at [25, 73] on div "OverView" at bounding box center [49, 76] width 98 height 56
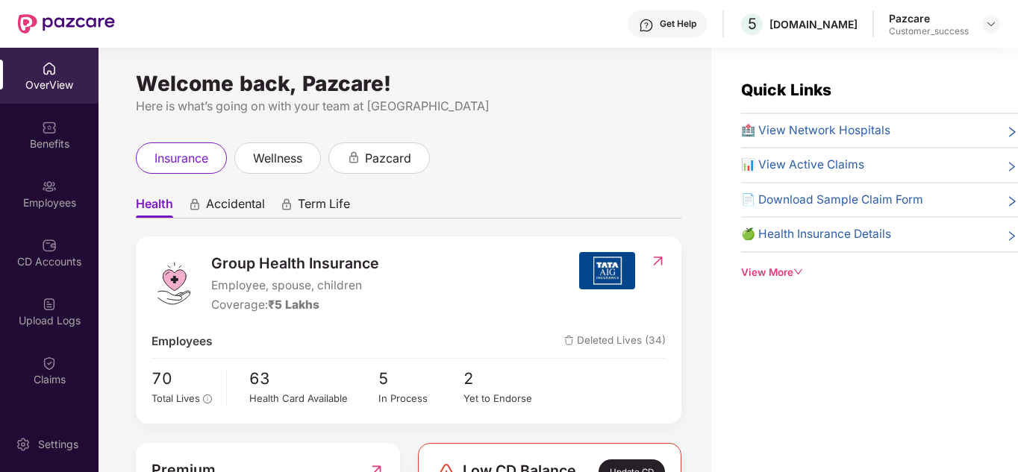
click at [1003, 24] on header "Get Help 5 5X.Co Pazcare Customer_success" at bounding box center [509, 24] width 1018 height 48
click at [983, 19] on div at bounding box center [991, 24] width 18 height 18
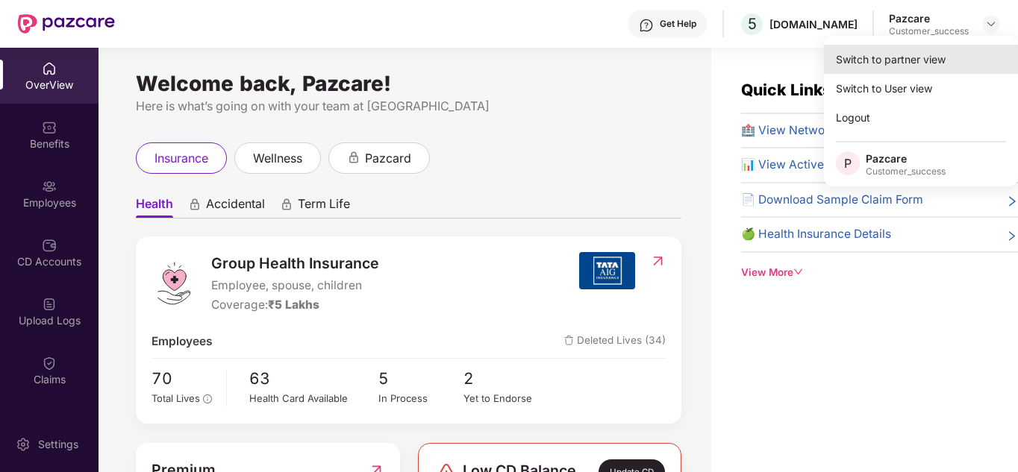
click at [927, 57] on div "Switch to partner view" at bounding box center [921, 59] width 194 height 29
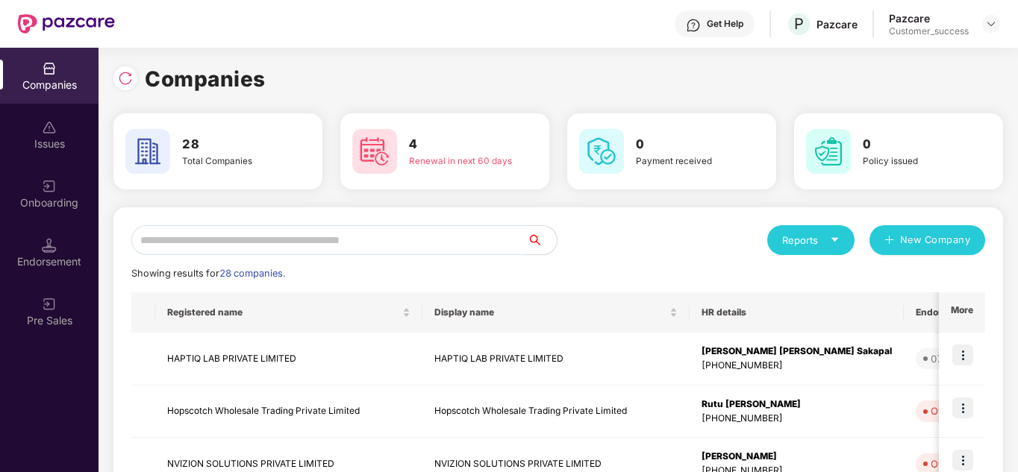
click at [709, 237] on div "Reports New Company" at bounding box center [771, 240] width 427 height 30
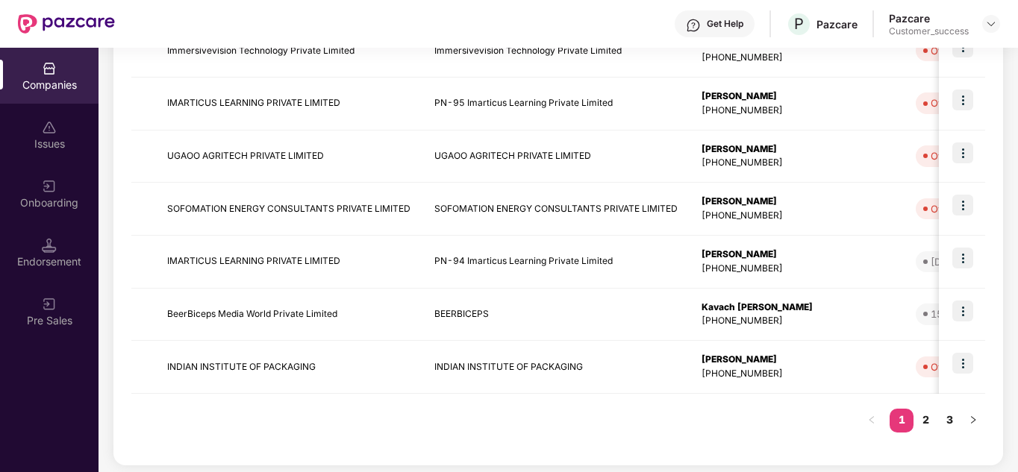
scroll to position [471, 0]
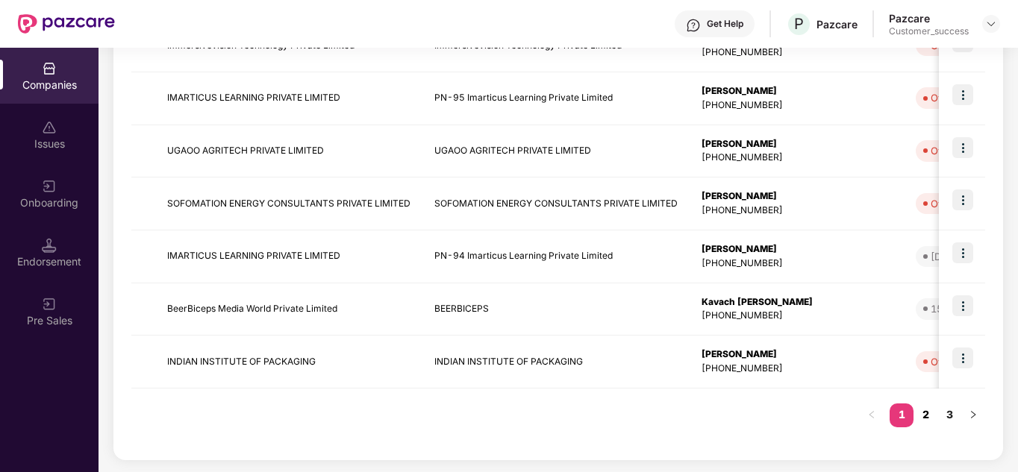
click at [924, 410] on link "2" at bounding box center [925, 415] width 24 height 22
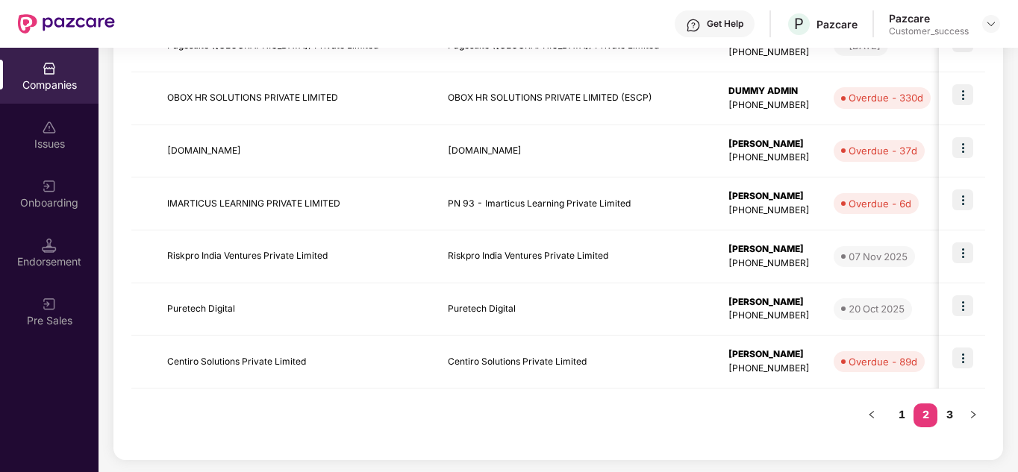
click at [682, 418] on div "Registered name Display name HR details Endorsements Benefits Earliest Renewal …" at bounding box center [557, 131] width 853 height 621
click at [952, 413] on link "3" at bounding box center [949, 415] width 24 height 22
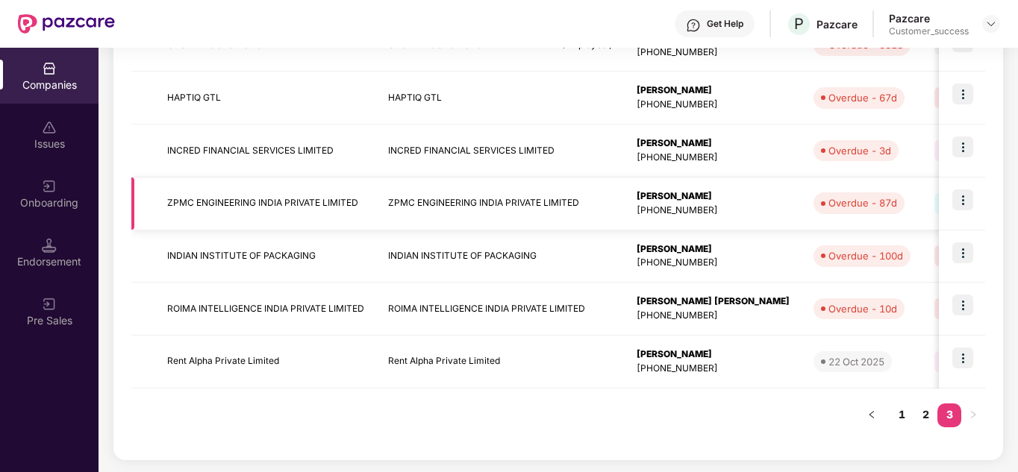
click at [963, 210] on img at bounding box center [962, 199] width 21 height 21
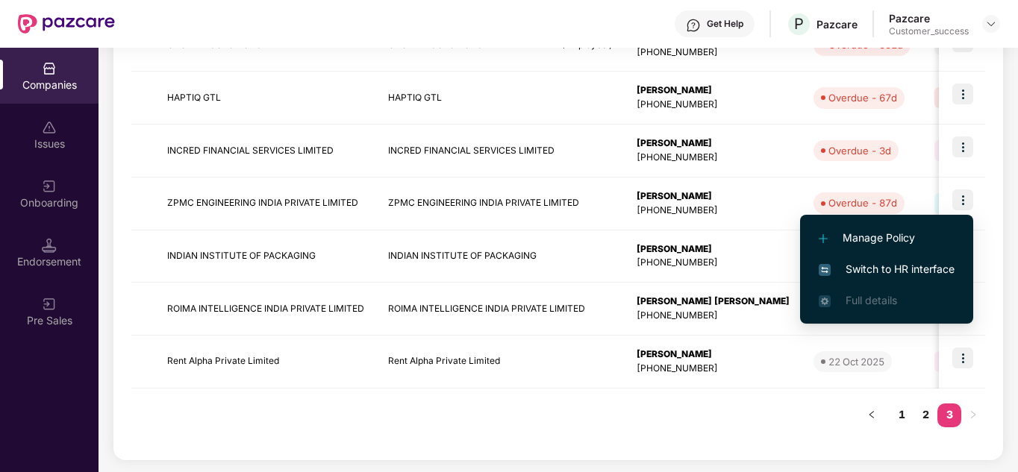
click at [918, 258] on li "Switch to HR interface" at bounding box center [886, 269] width 173 height 31
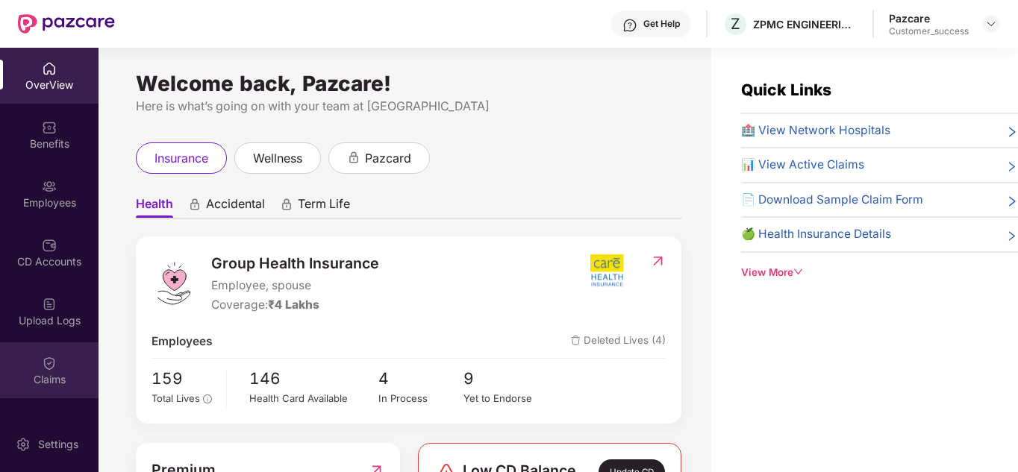
click at [49, 365] on img at bounding box center [49, 363] width 15 height 15
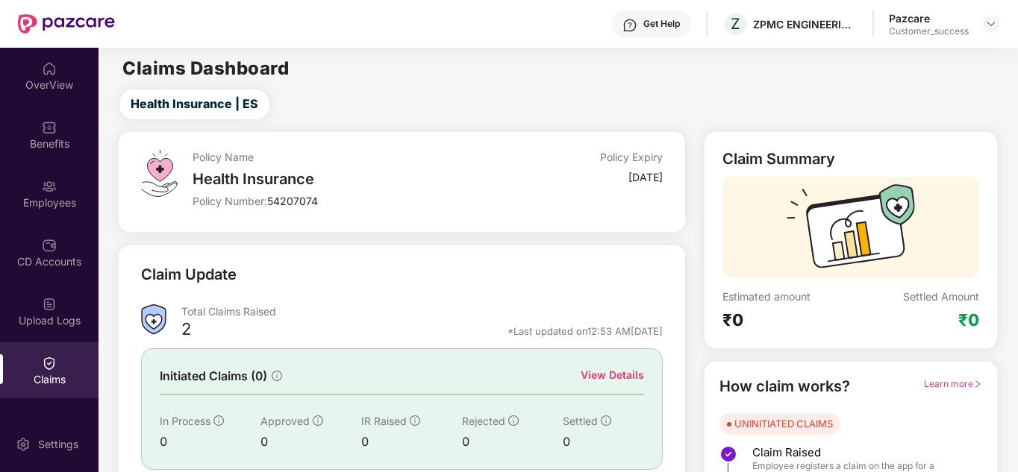
click at [398, 292] on div "Claim Update" at bounding box center [401, 283] width 521 height 41
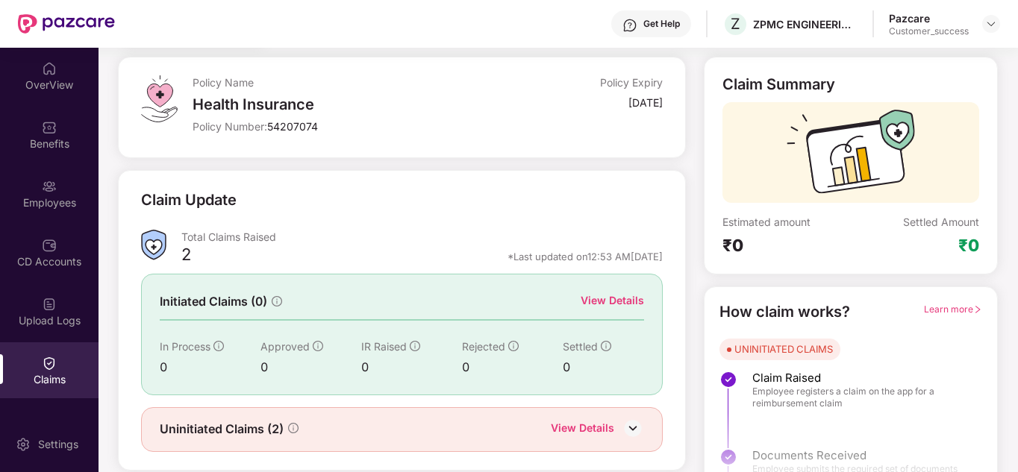
scroll to position [112, 0]
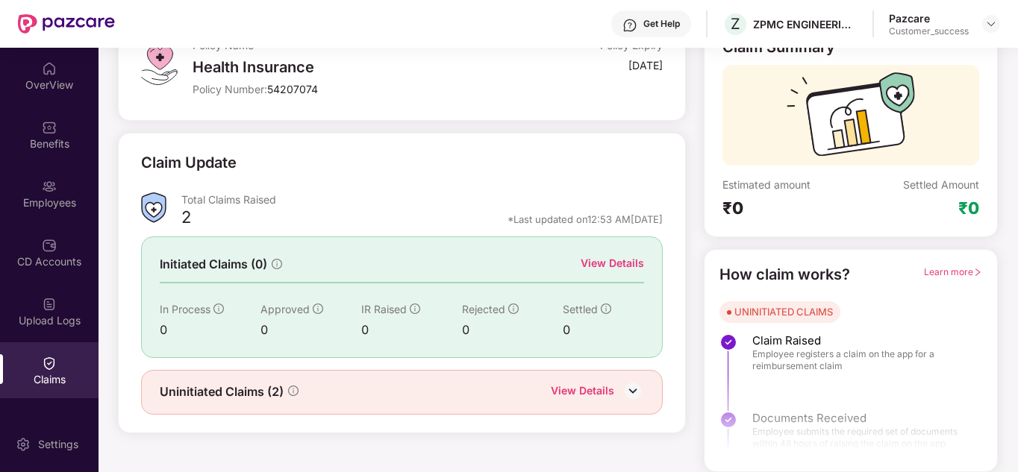
click at [592, 389] on div "View Details" at bounding box center [582, 392] width 63 height 19
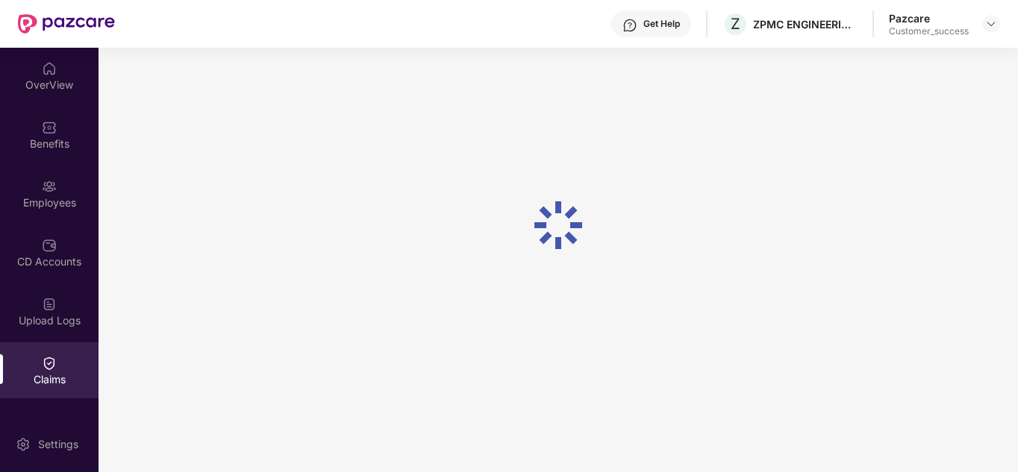
scroll to position [48, 0]
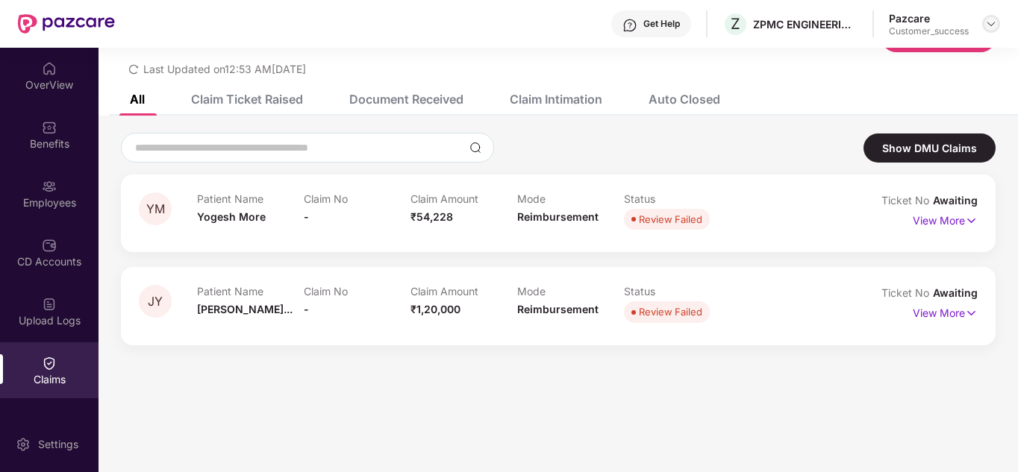
click at [984, 21] on div at bounding box center [991, 24] width 18 height 18
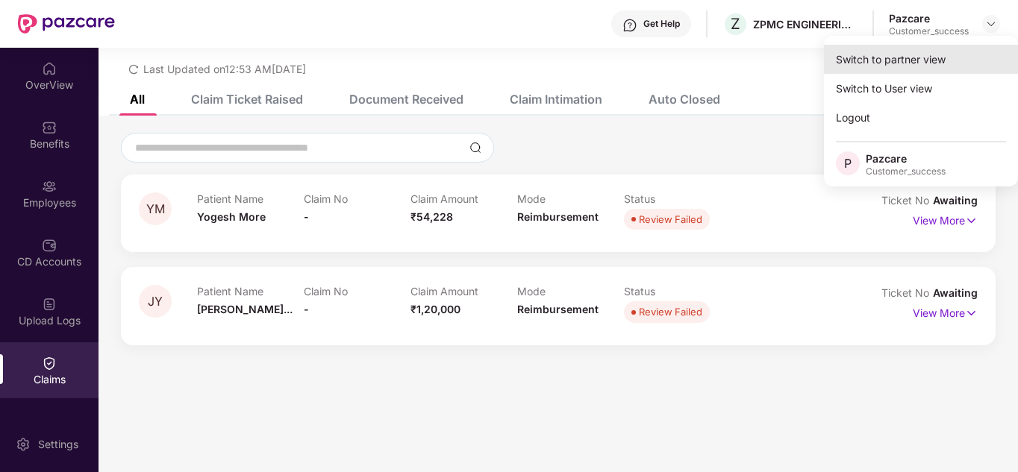
click at [950, 58] on div "Switch to partner view" at bounding box center [921, 59] width 194 height 29
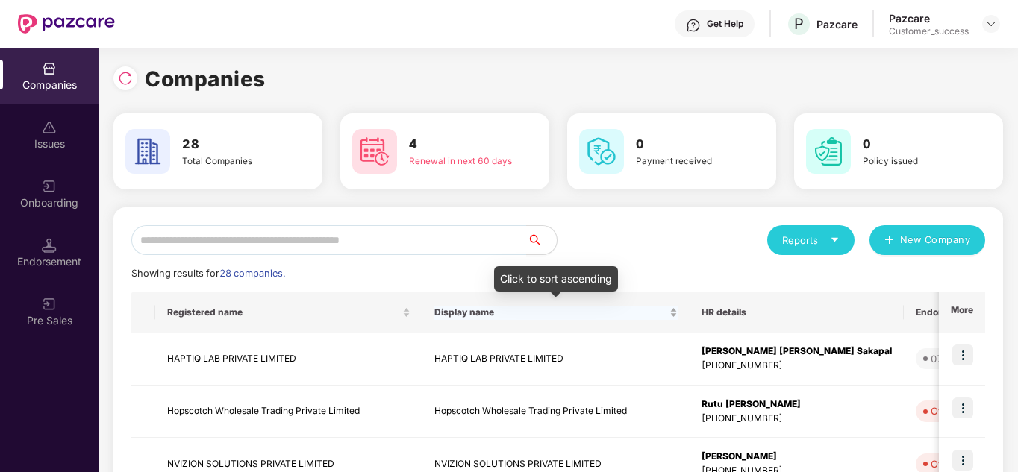
click at [548, 293] on div "Click to sort ascending" at bounding box center [556, 284] width 124 height 36
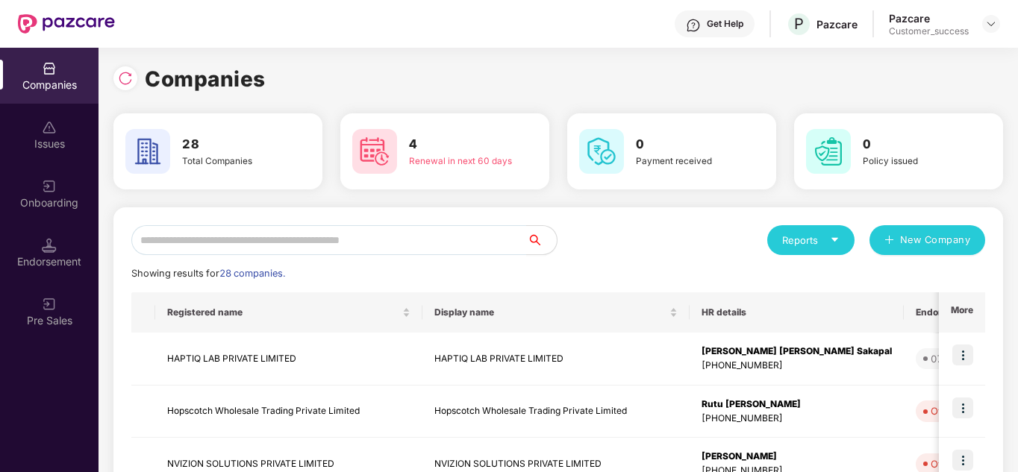
click at [592, 229] on div "Reports New Company" at bounding box center [771, 240] width 427 height 30
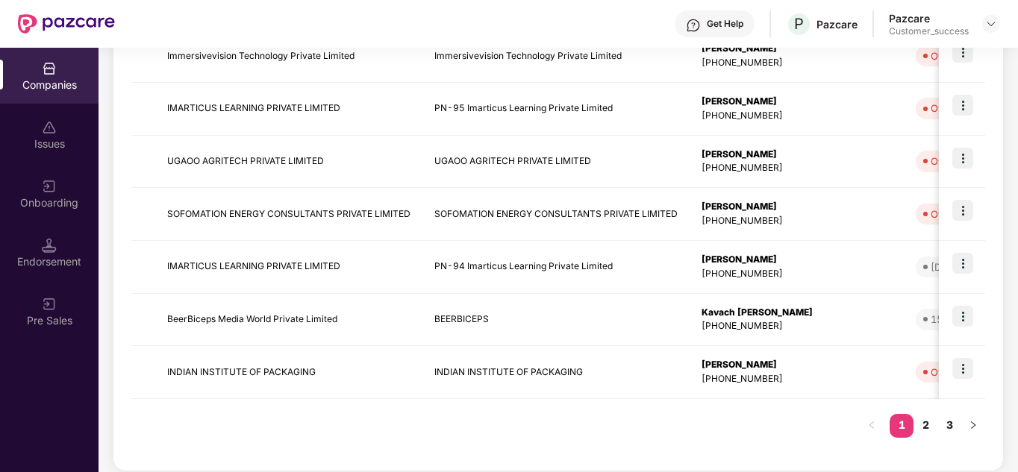
scroll to position [471, 0]
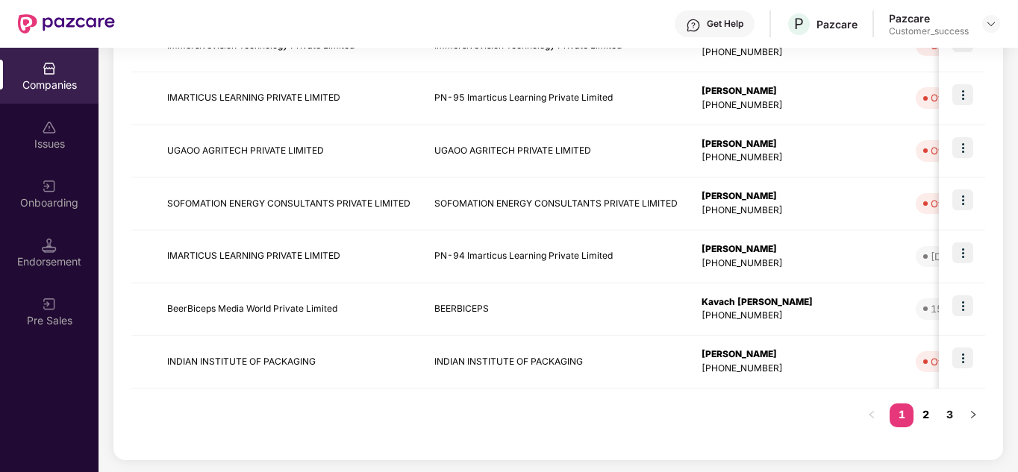
click at [925, 416] on link "2" at bounding box center [925, 415] width 24 height 22
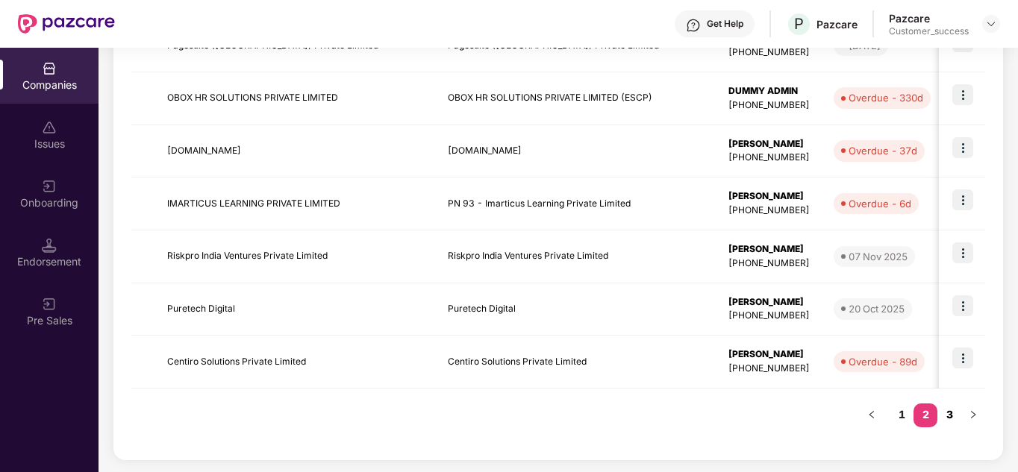
click at [940, 419] on link "3" at bounding box center [949, 415] width 24 height 22
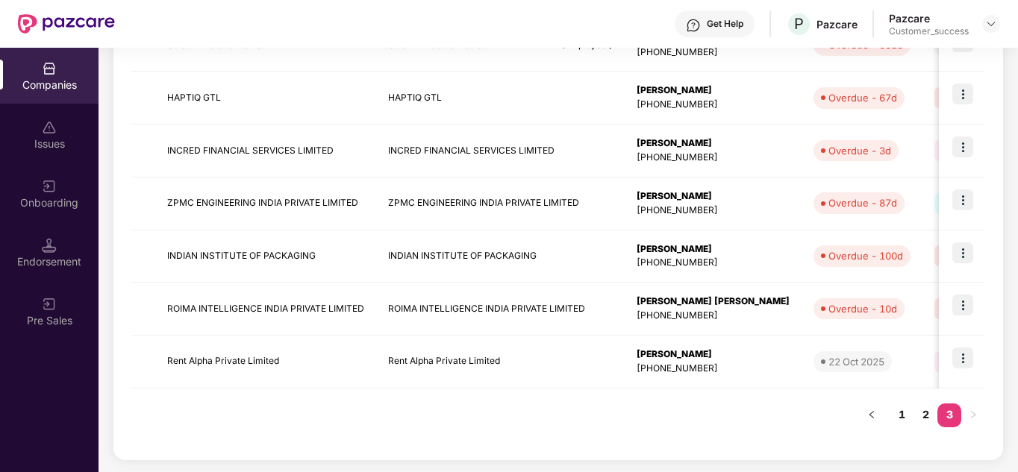
scroll to position [366, 0]
click at [959, 199] on img at bounding box center [962, 199] width 21 height 21
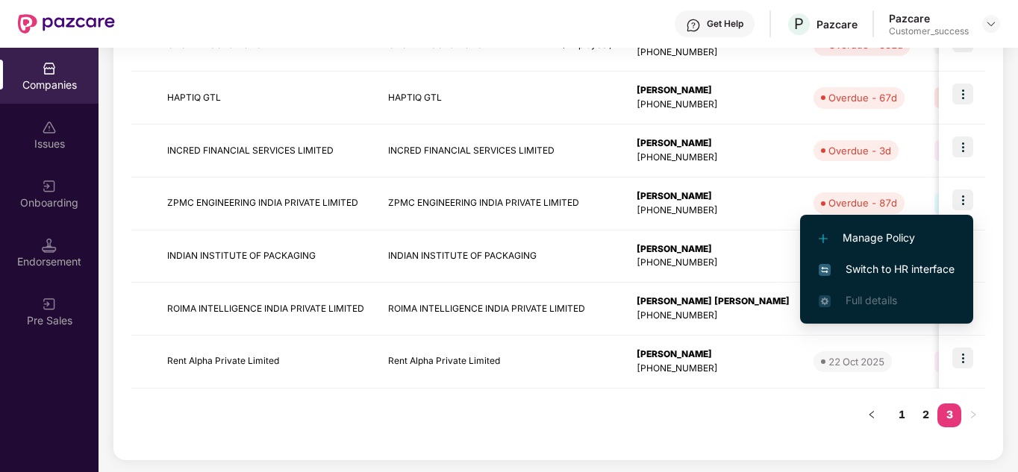
click at [888, 271] on span "Switch to HR interface" at bounding box center [886, 269] width 136 height 16
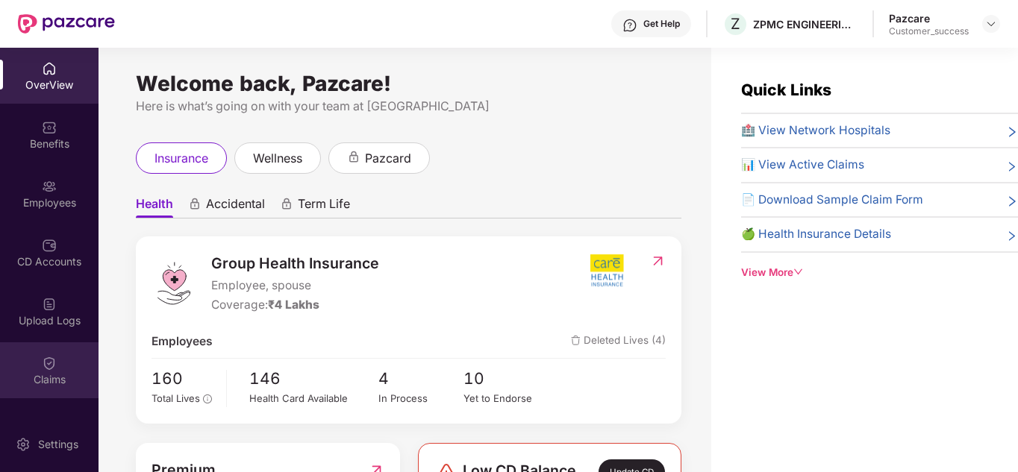
click at [62, 374] on div "Claims" at bounding box center [49, 379] width 98 height 15
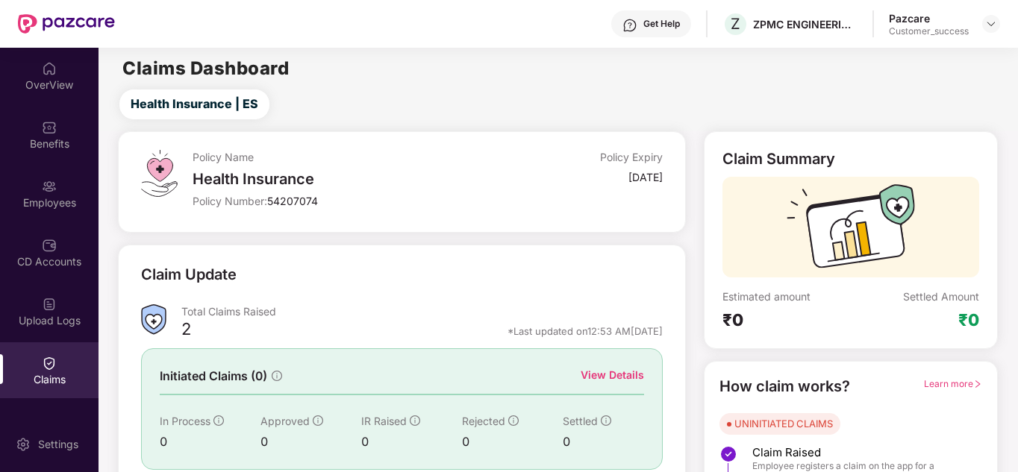
click at [453, 297] on div "Claim Update" at bounding box center [401, 283] width 521 height 41
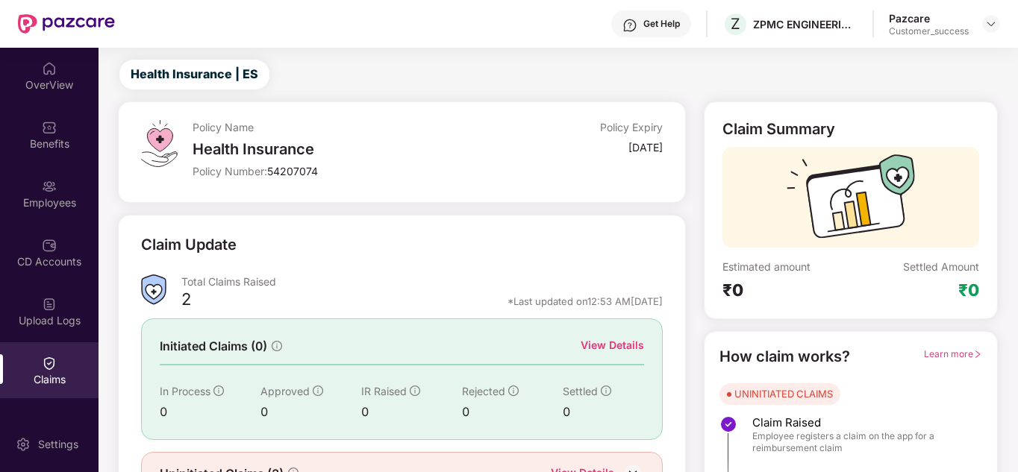
scroll to position [112, 0]
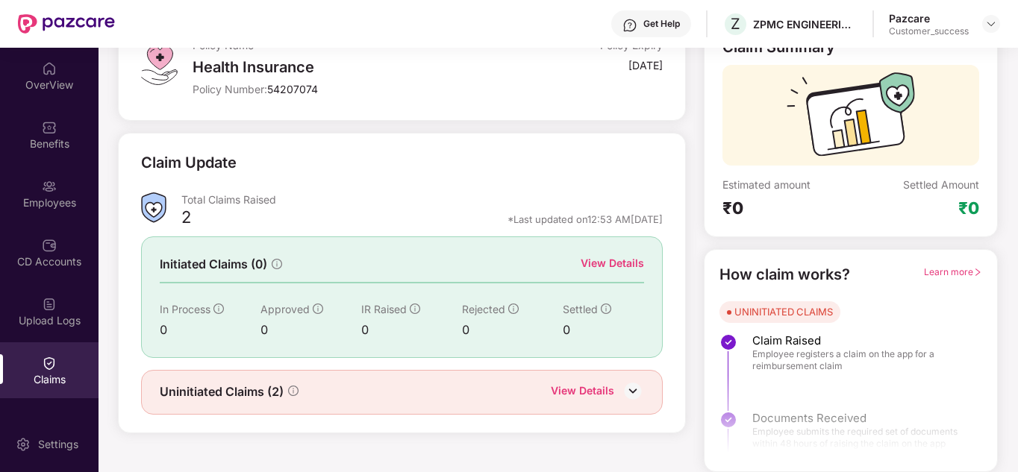
click at [574, 388] on div "View Details" at bounding box center [582, 392] width 63 height 19
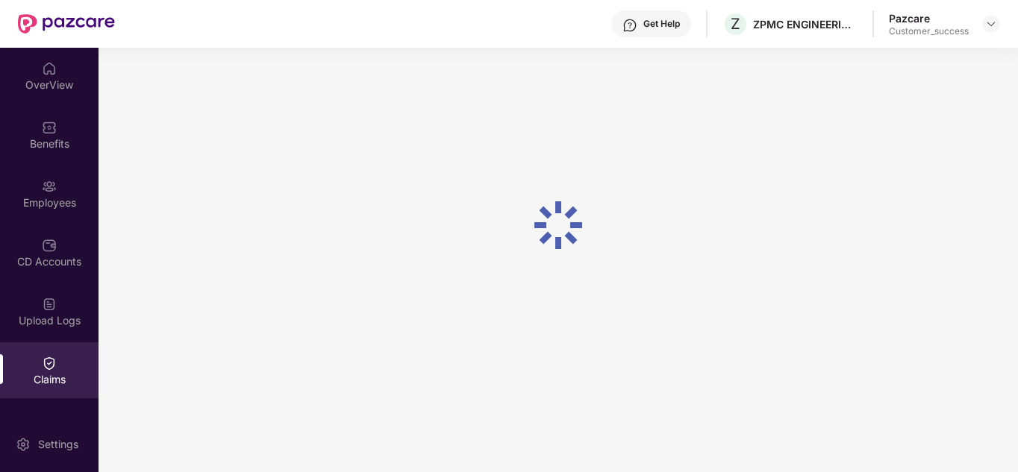
scroll to position [48, 0]
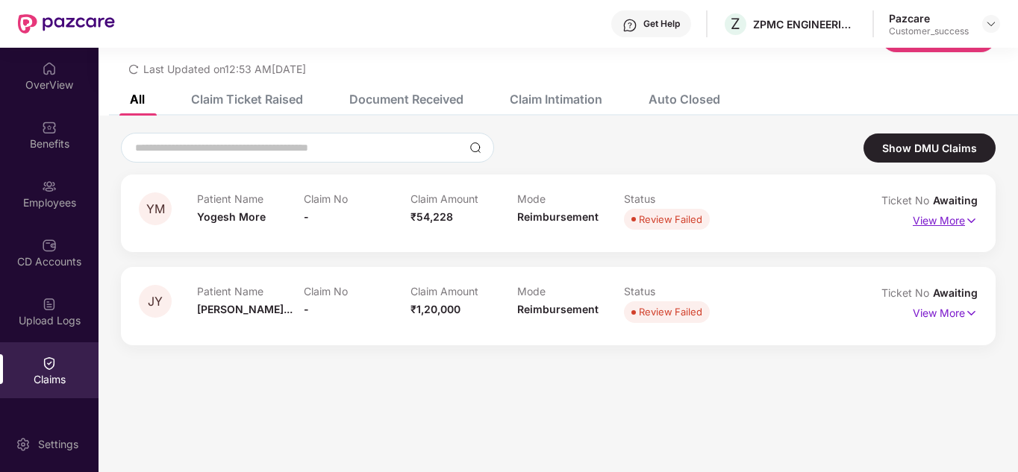
click at [943, 219] on p "View More" at bounding box center [944, 219] width 65 height 20
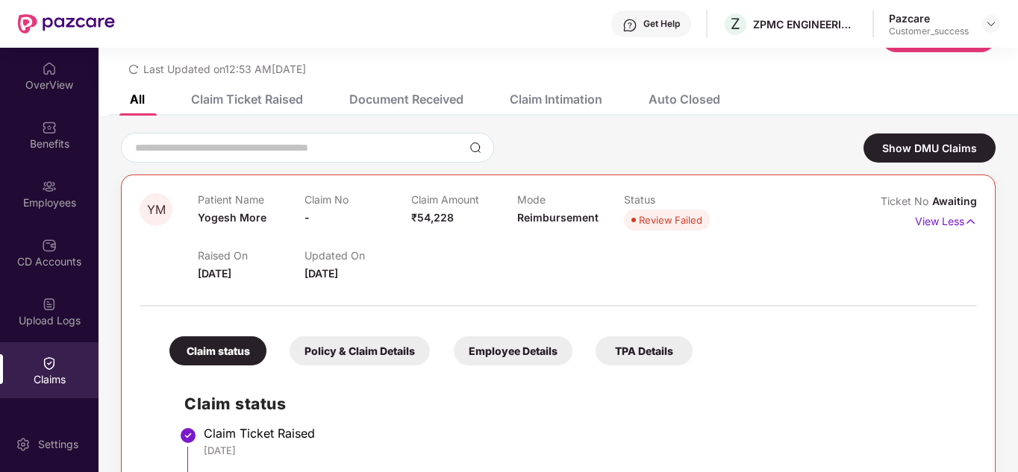
click at [759, 380] on div "Claim status Claim Ticket Raised 08 Oct 2025 Auto Closed 10 Oct 2025" at bounding box center [557, 454] width 807 height 163
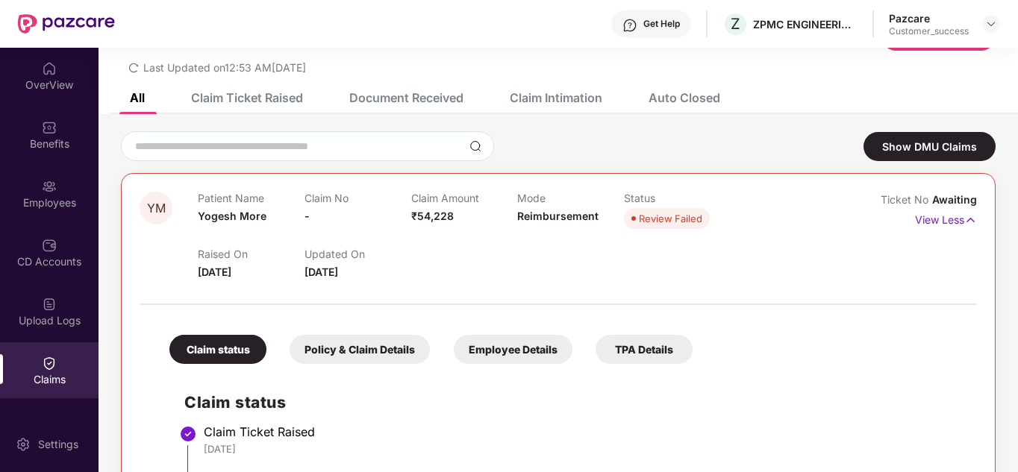
scroll to position [29, 0]
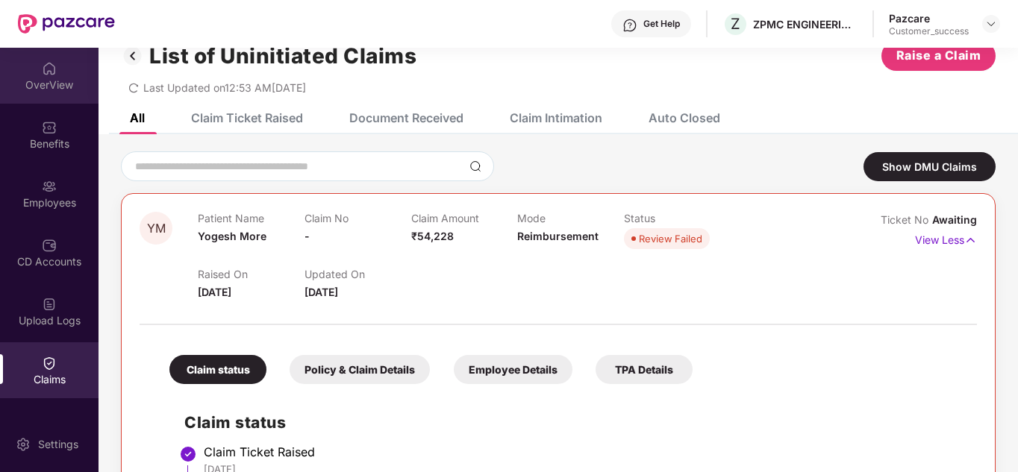
click at [62, 61] on div "OverView" at bounding box center [49, 76] width 98 height 56
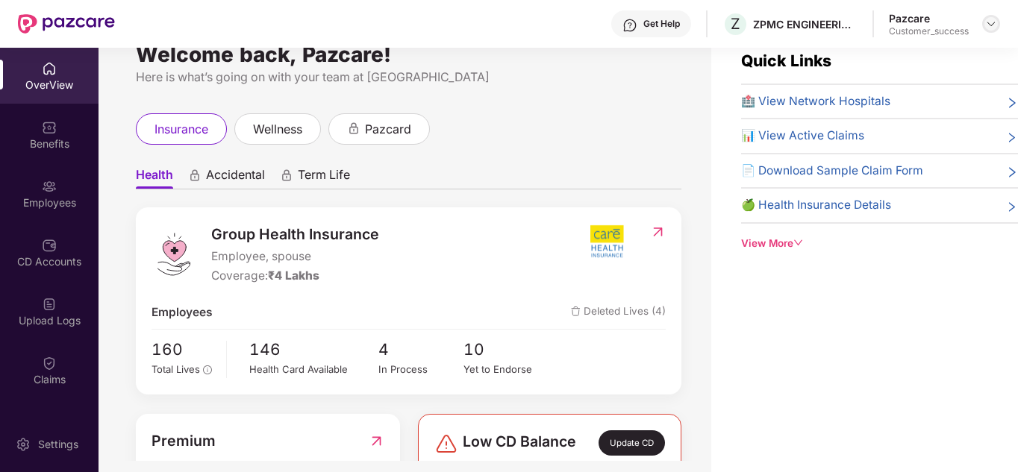
click at [992, 22] on img at bounding box center [991, 24] width 12 height 12
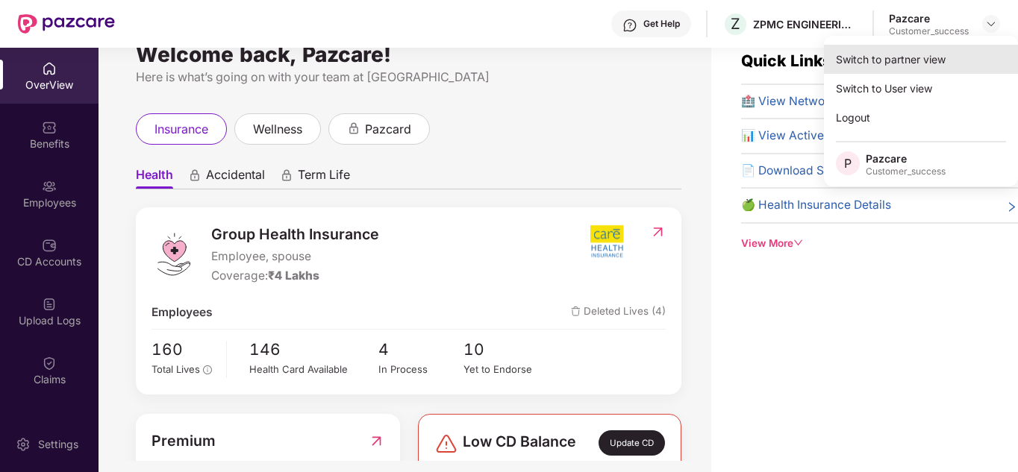
click at [919, 66] on div "Switch to partner view" at bounding box center [921, 59] width 194 height 29
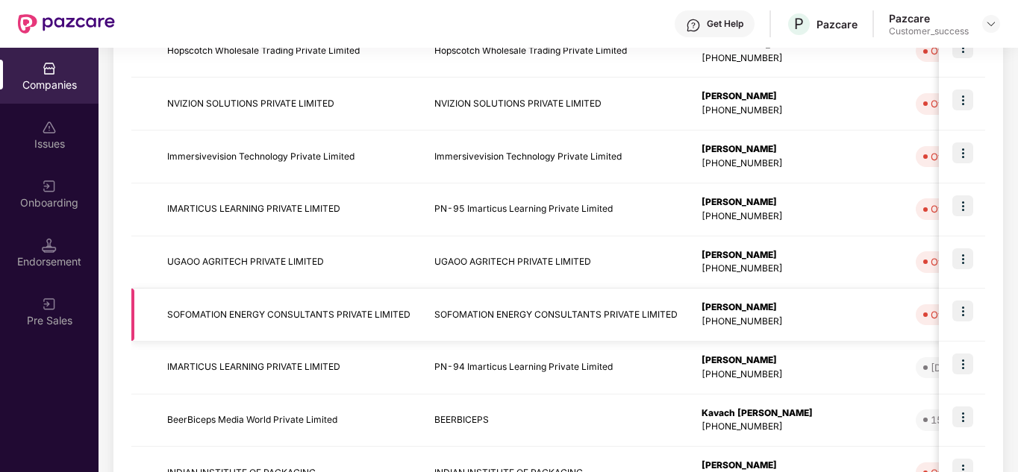
scroll to position [471, 0]
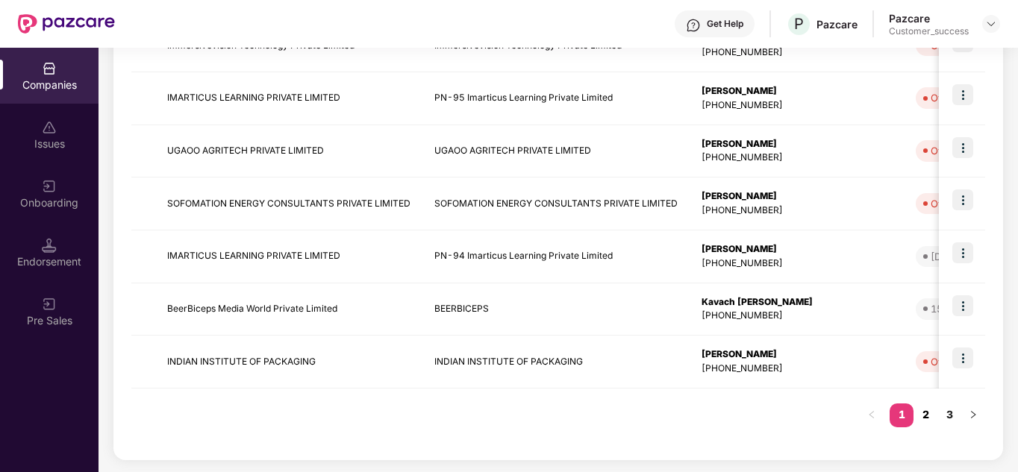
click at [925, 415] on link "2" at bounding box center [925, 415] width 24 height 22
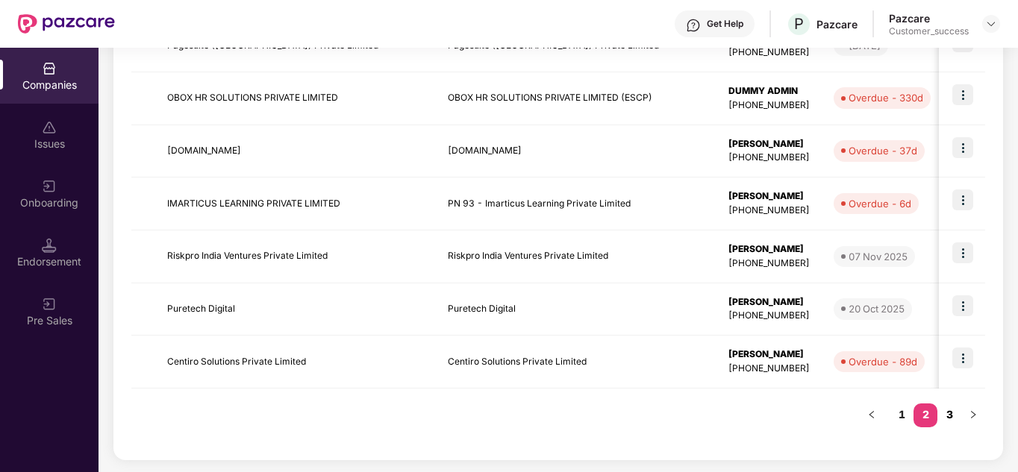
click at [953, 407] on link "3" at bounding box center [949, 415] width 24 height 22
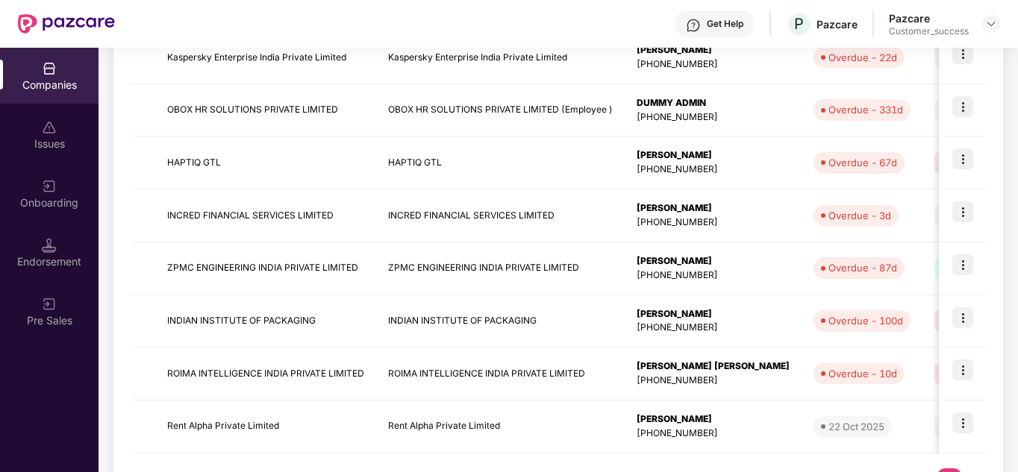
scroll to position [366, 0]
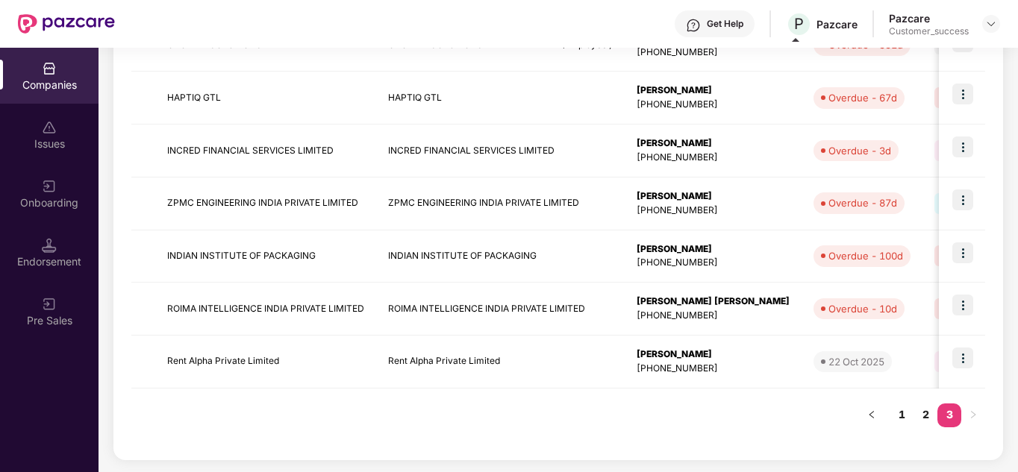
click at [606, 405] on div "Registered name Display name HR details Endorsements Benefits Earliest Renewal …" at bounding box center [557, 184] width 853 height 516
click at [924, 413] on link "2" at bounding box center [925, 415] width 24 height 22
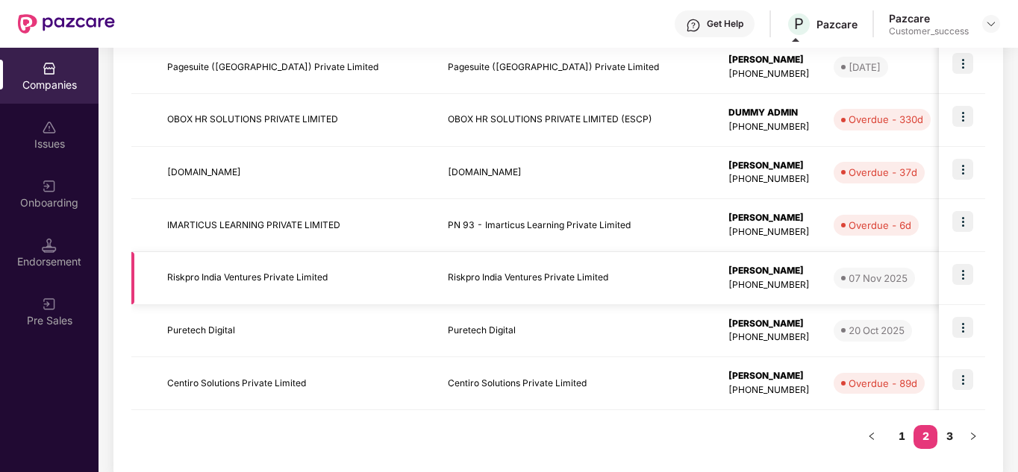
scroll to position [471, 0]
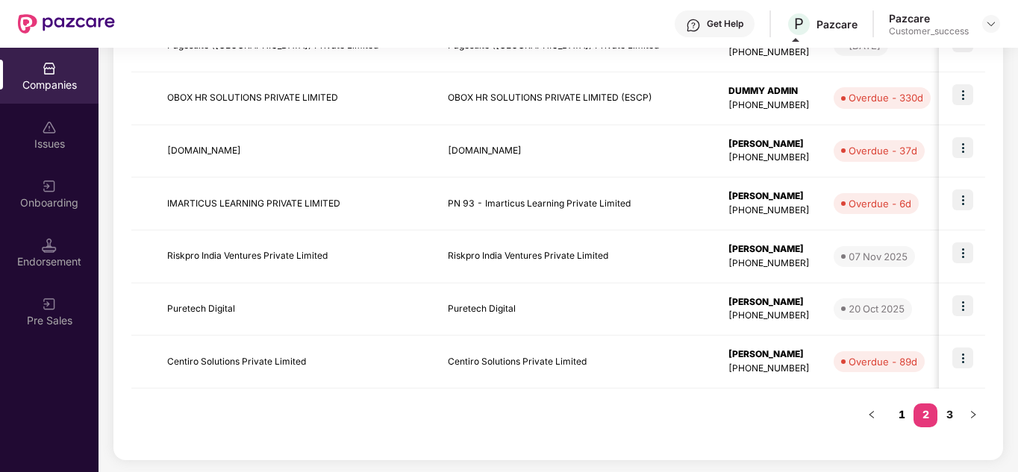
click at [893, 419] on link "1" at bounding box center [901, 415] width 24 height 22
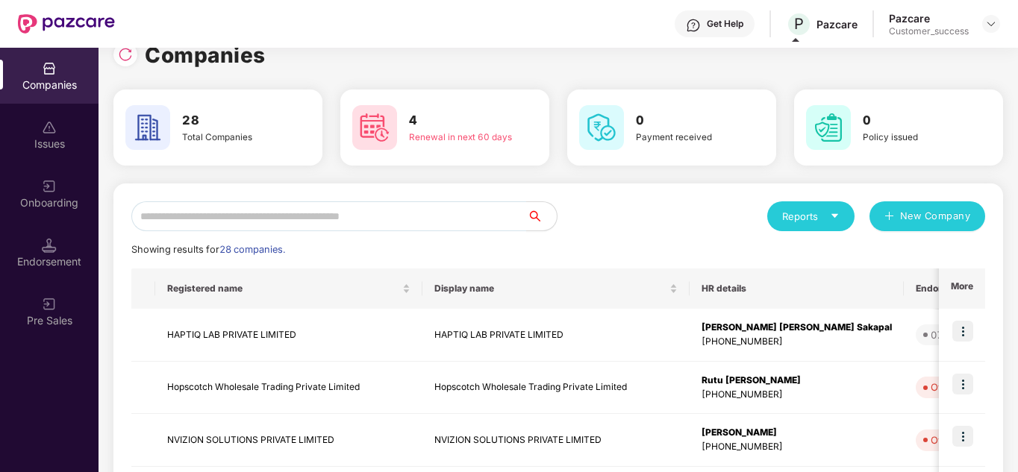
scroll to position [0, 0]
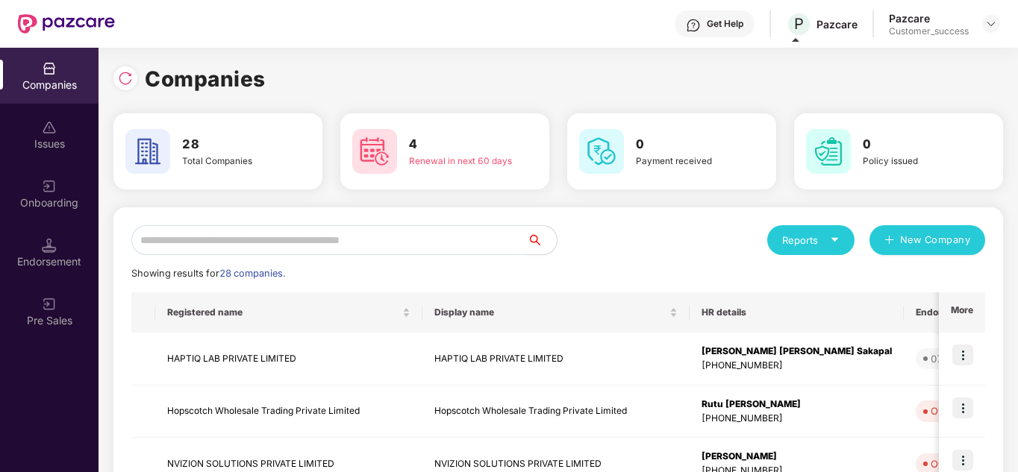
click at [351, 254] on input "text" at bounding box center [328, 240] width 395 height 30
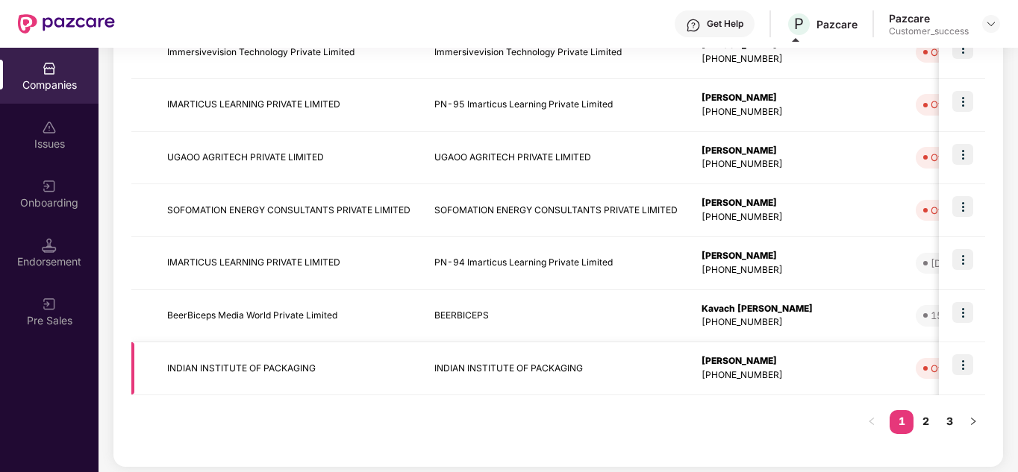
scroll to position [471, 0]
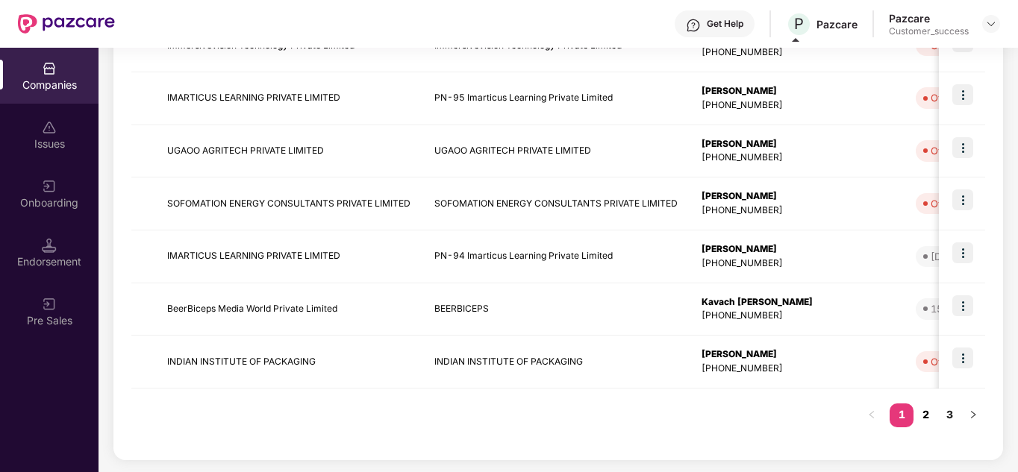
click at [930, 417] on link "2" at bounding box center [925, 415] width 24 height 22
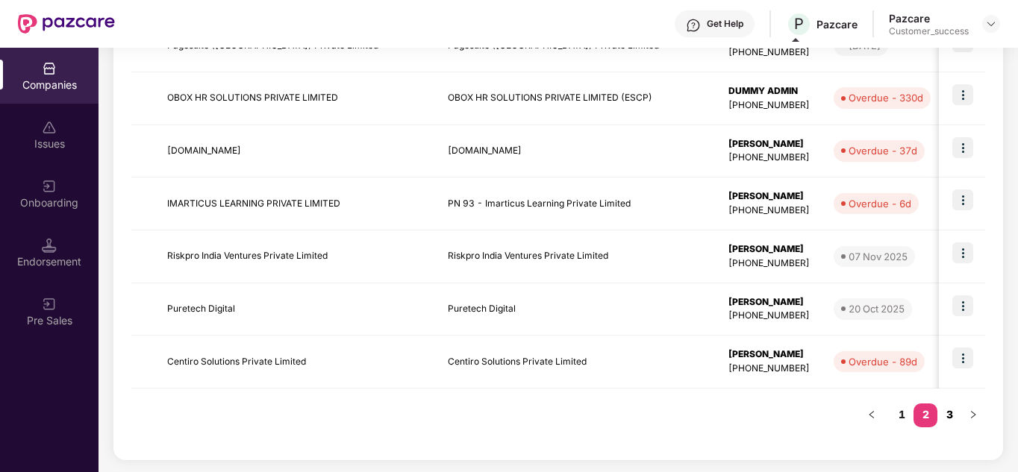
click at [953, 416] on link "3" at bounding box center [949, 415] width 24 height 22
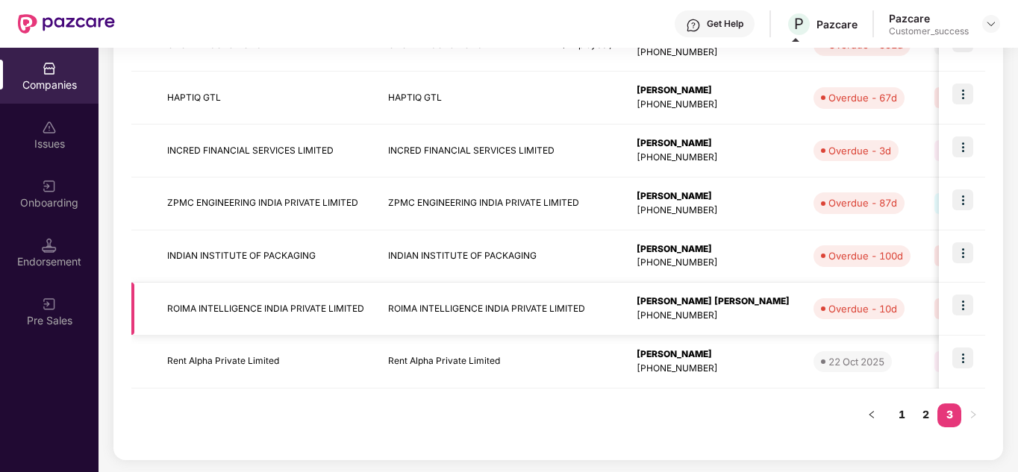
scroll to position [336, 0]
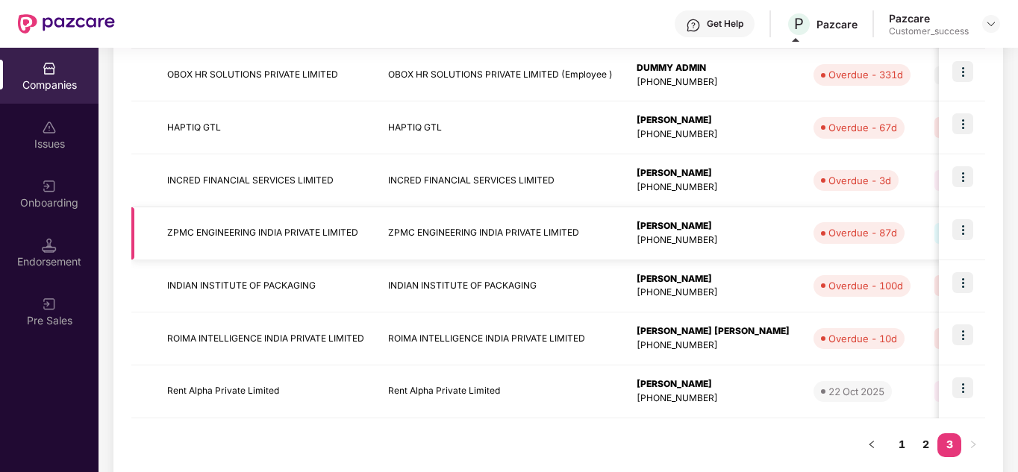
click at [963, 231] on img at bounding box center [962, 229] width 21 height 21
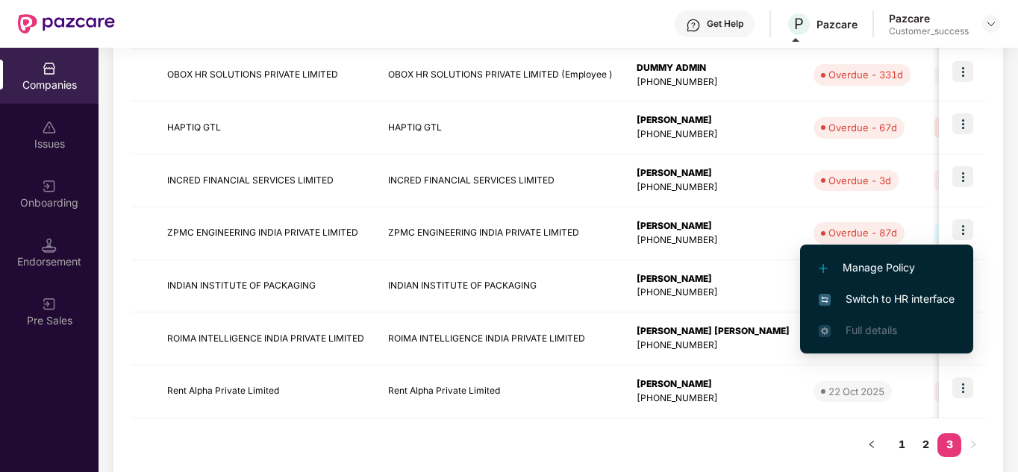
click at [883, 304] on span "Switch to HR interface" at bounding box center [886, 299] width 136 height 16
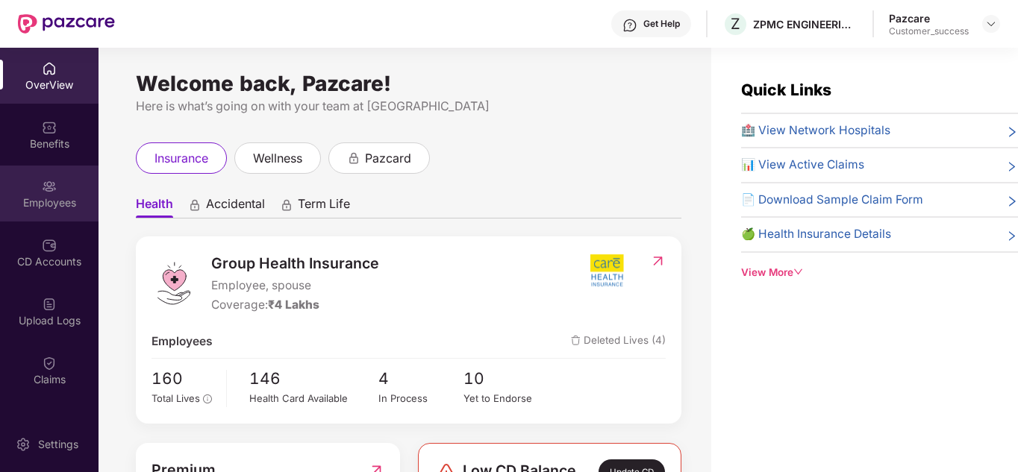
click at [48, 198] on div "Employees" at bounding box center [49, 202] width 98 height 15
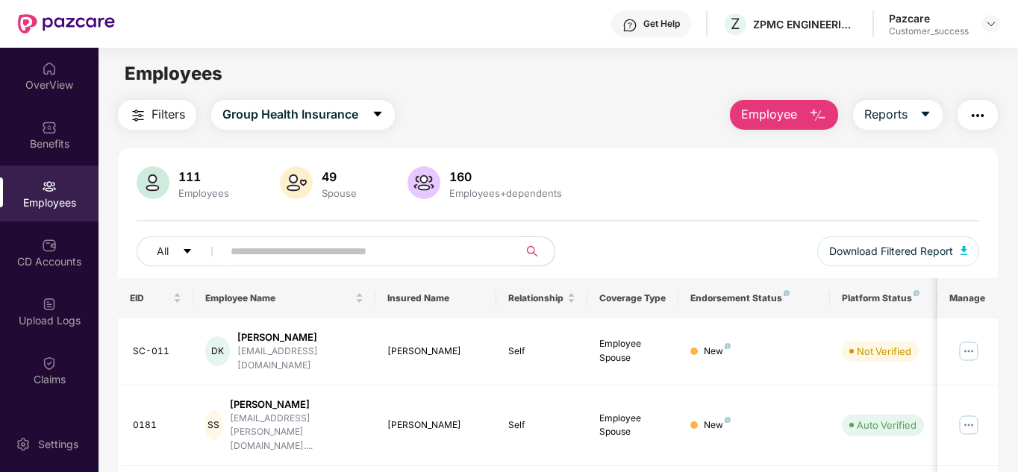
click at [283, 255] on input "text" at bounding box center [365, 251] width 268 height 22
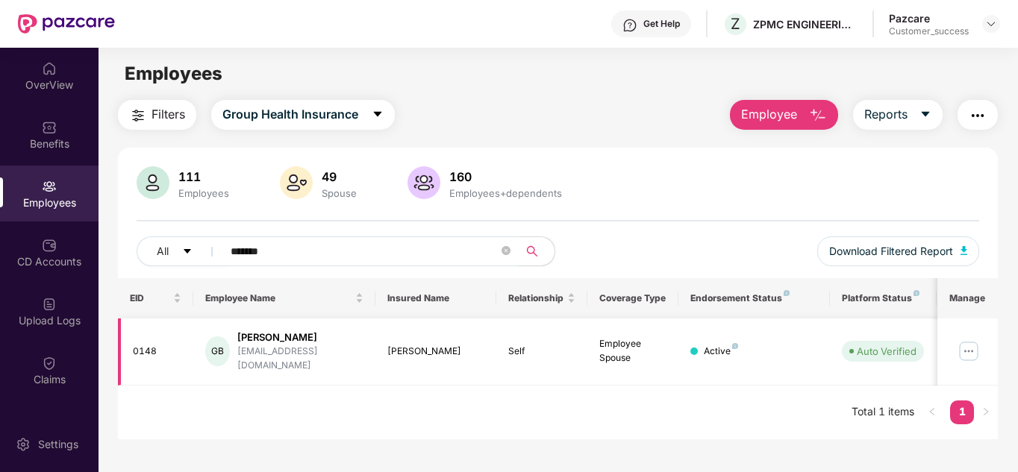
type input "******"
click at [980, 347] on img at bounding box center [968, 351] width 24 height 24
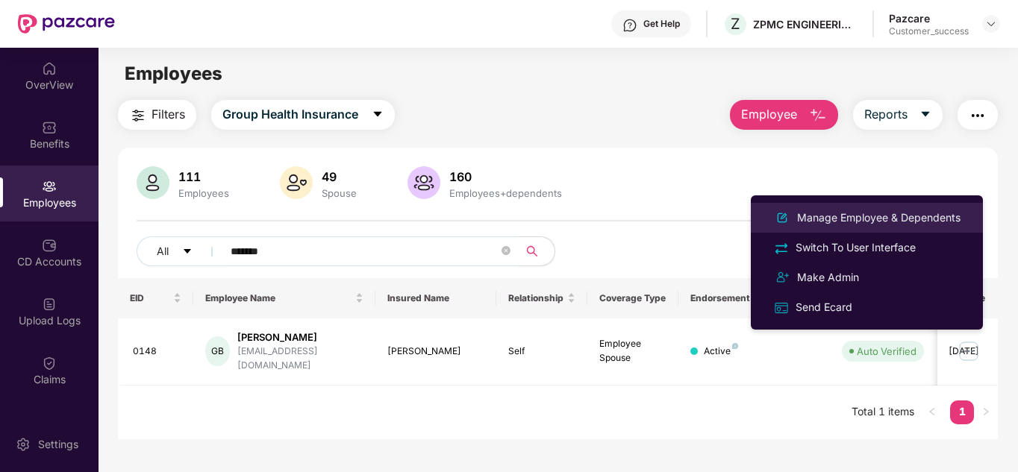
click at [838, 222] on div "Manage Employee & Dependents" at bounding box center [878, 218] width 169 height 16
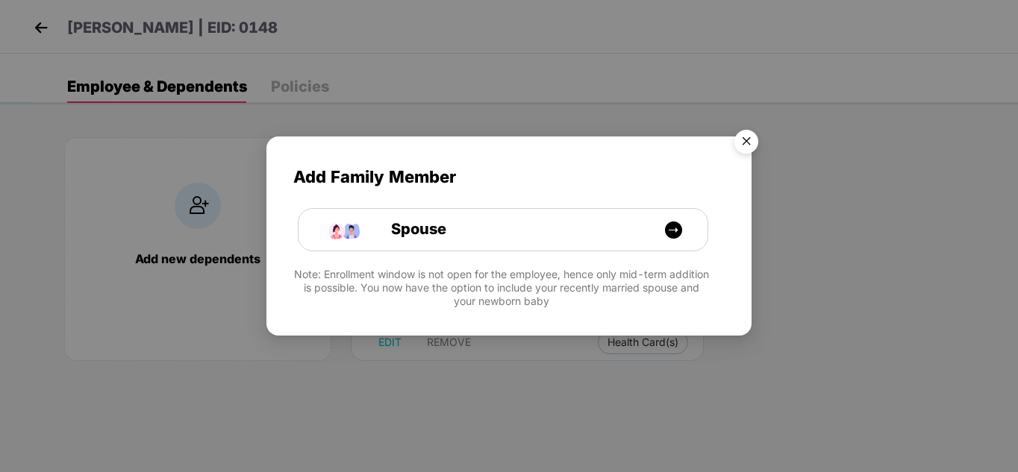
click at [733, 150] on img "Close" at bounding box center [746, 144] width 42 height 42
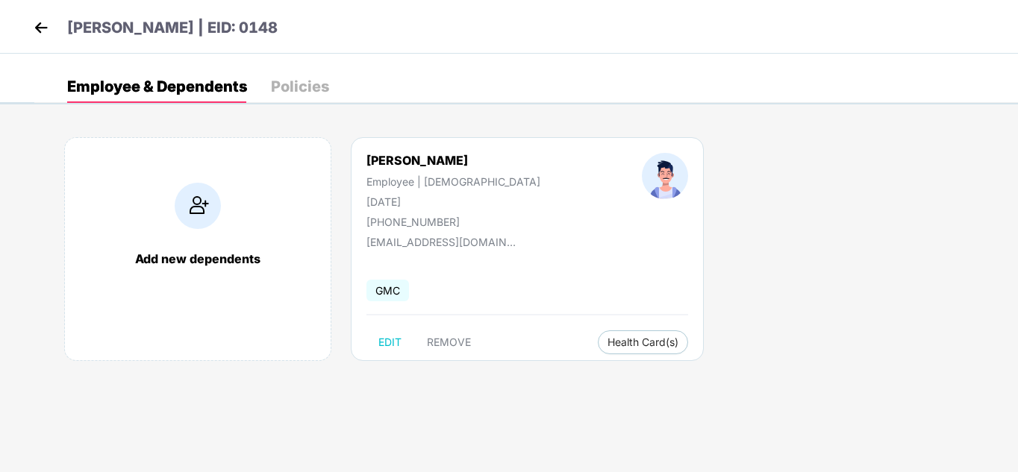
click at [770, 153] on div "Add new dependents Gautam Bachhav Employee | Male 05 May 2002 +917990587339 dum…" at bounding box center [525, 256] width 983 height 283
click at [382, 336] on span "EDIT" at bounding box center [389, 342] width 23 height 12
select select "****"
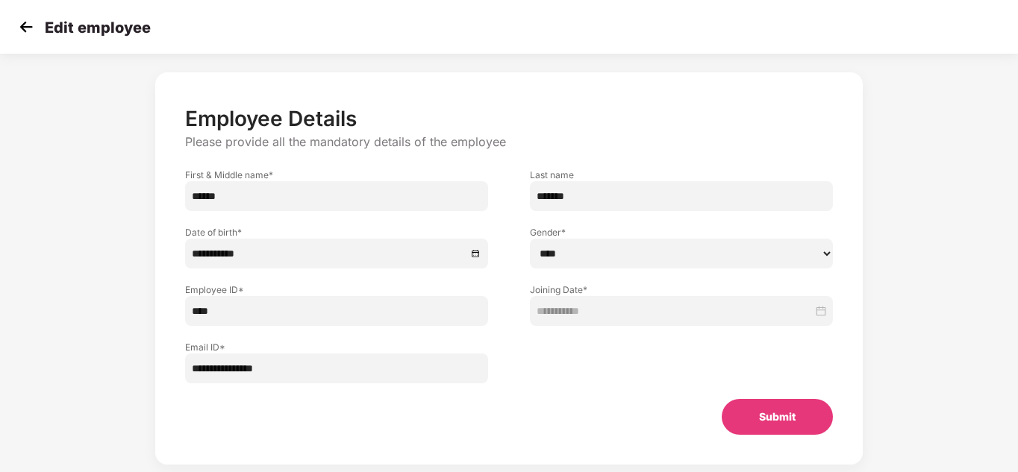
scroll to position [0, 0]
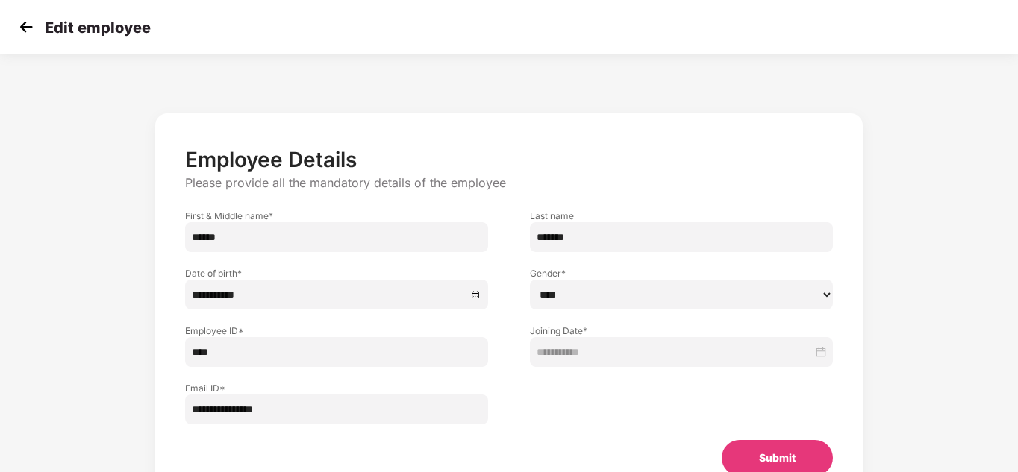
click at [28, 28] on img at bounding box center [26, 27] width 22 height 22
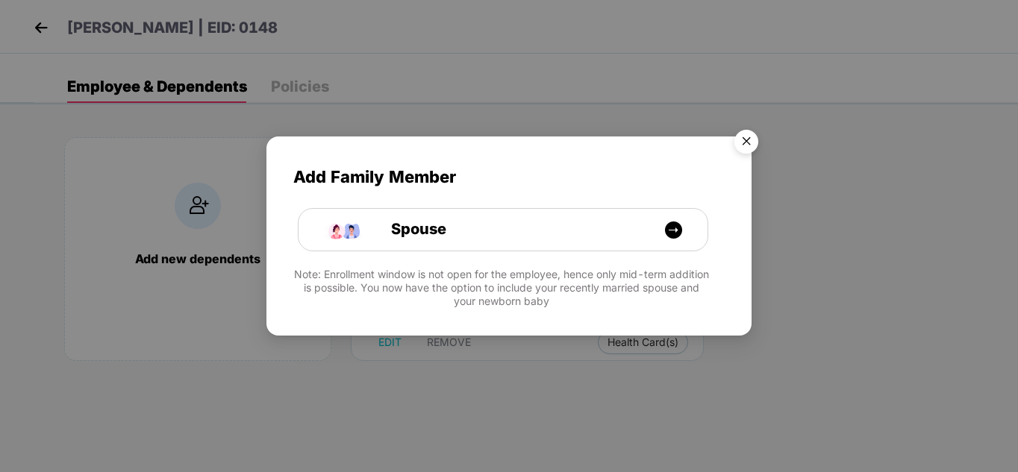
click at [751, 132] on img "Close" at bounding box center [746, 144] width 42 height 42
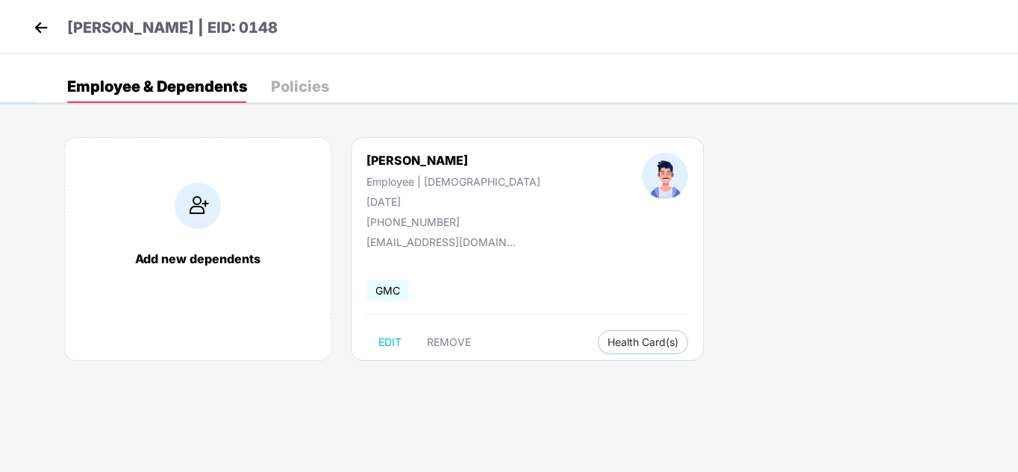
click at [416, 221] on div "+917990587339" at bounding box center [453, 222] width 174 height 13
click at [397, 339] on span "EDIT" at bounding box center [389, 342] width 23 height 12
select select "****"
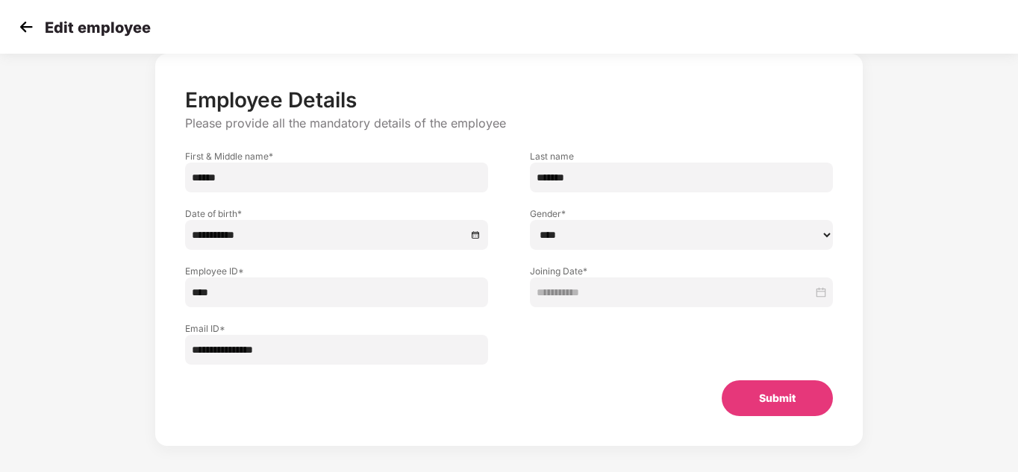
scroll to position [71, 0]
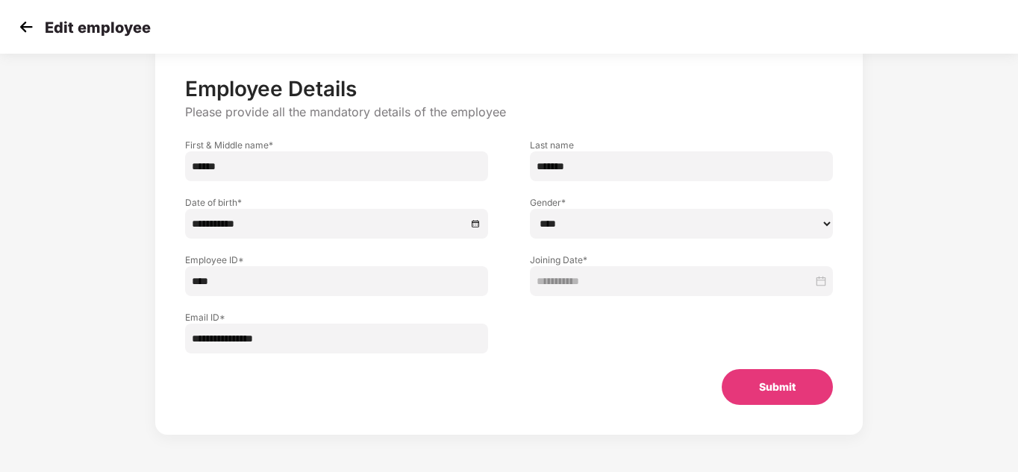
click at [23, 27] on img at bounding box center [26, 27] width 22 height 22
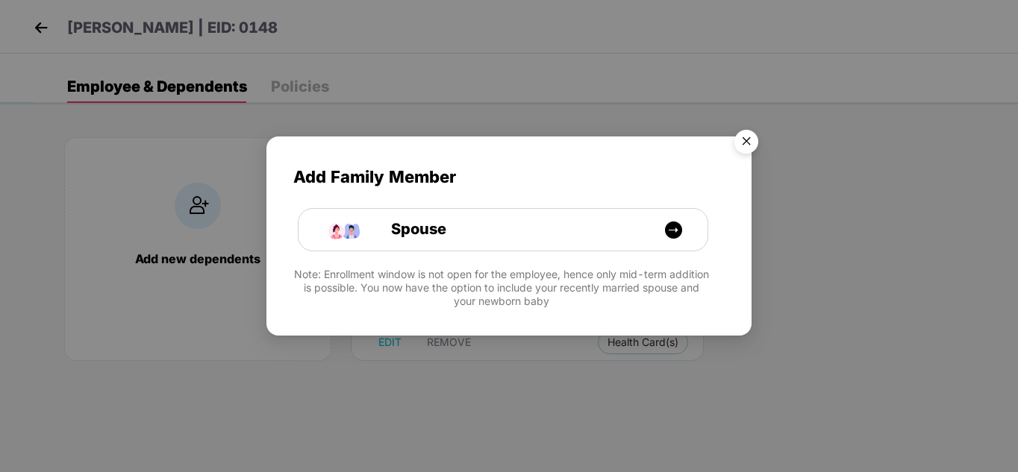
click at [736, 128] on img "Close" at bounding box center [746, 144] width 42 height 42
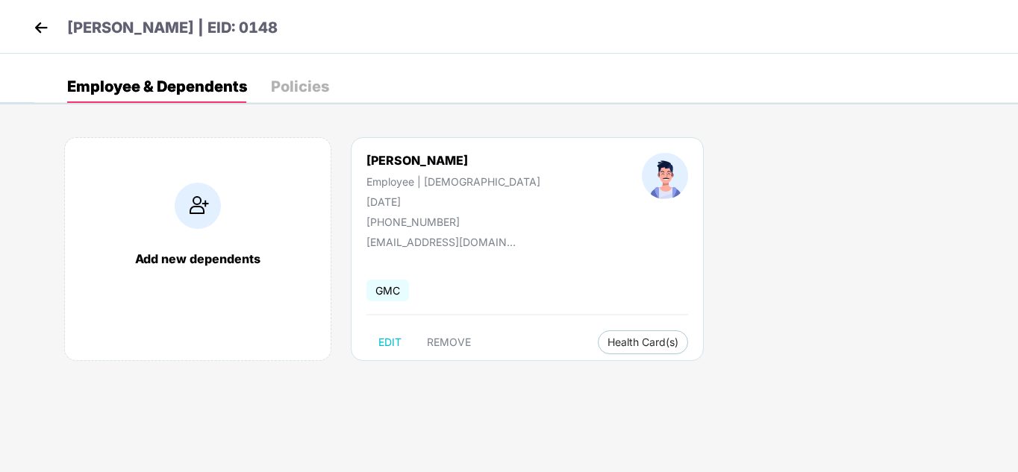
click at [48, 28] on img at bounding box center [41, 27] width 22 height 22
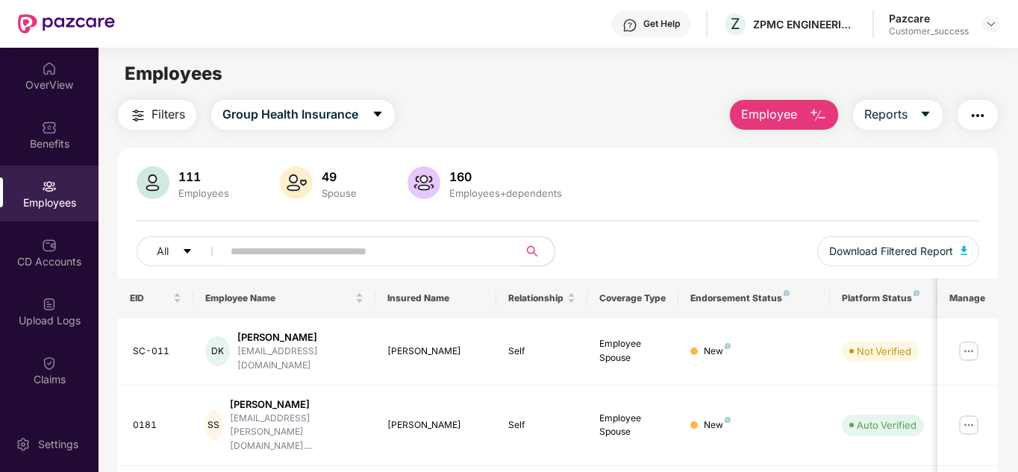
click at [294, 260] on input "text" at bounding box center [365, 251] width 268 height 22
click at [709, 226] on div "111 Employees 49 Spouse 160 Employees+dependents All Download Filtered Report" at bounding box center [558, 222] width 880 height 112
click at [38, 245] on div "CD Accounts" at bounding box center [49, 253] width 98 height 56
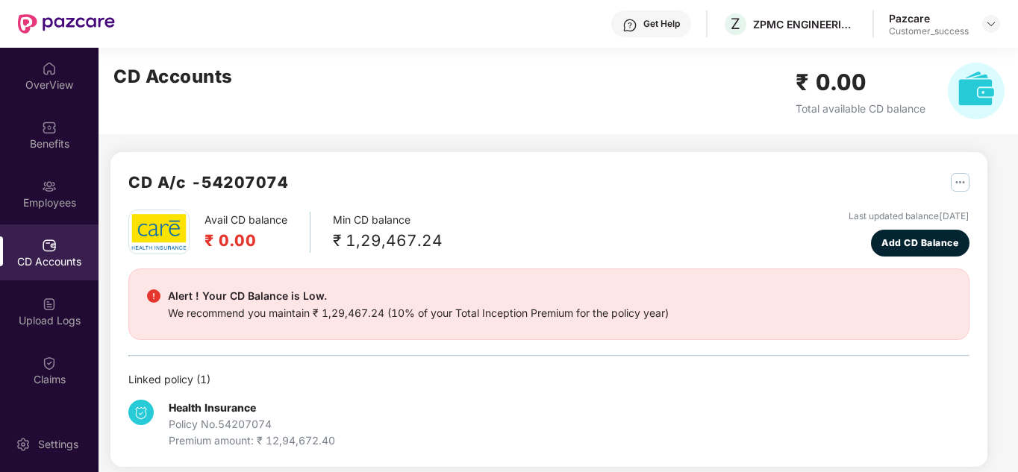
click at [438, 164] on div "CD A/c - 54207074 Avail CD balance ₹ 0.00 Min CD balance ₹ 1,29,467.24 Last upd…" at bounding box center [548, 309] width 877 height 315
click at [41, 78] on div "OverView" at bounding box center [49, 85] width 98 height 15
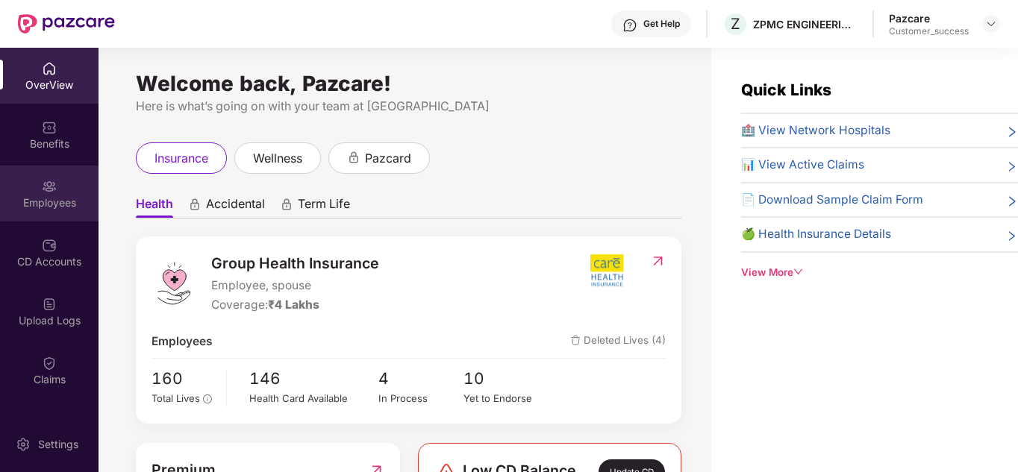
click at [47, 192] on img at bounding box center [49, 186] width 15 height 15
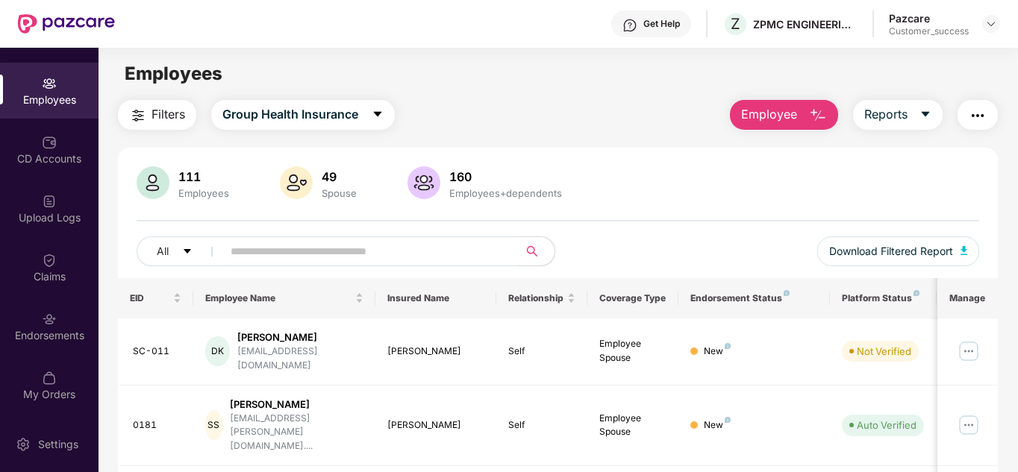
scroll to position [30, 0]
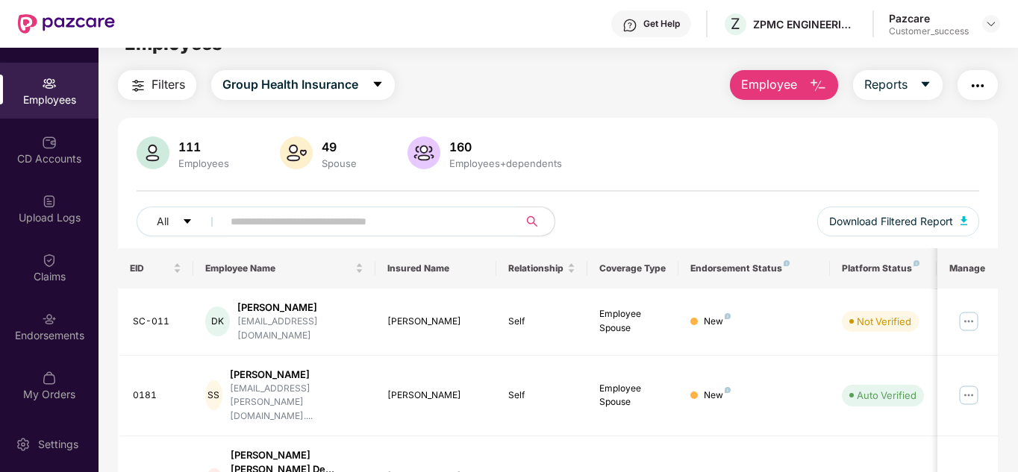
click at [614, 173] on div "111 Employees 49 Spouse 160 Employees+dependents All Download Filtered Report" at bounding box center [558, 193] width 880 height 112
click at [988, 26] on img at bounding box center [991, 24] width 12 height 12
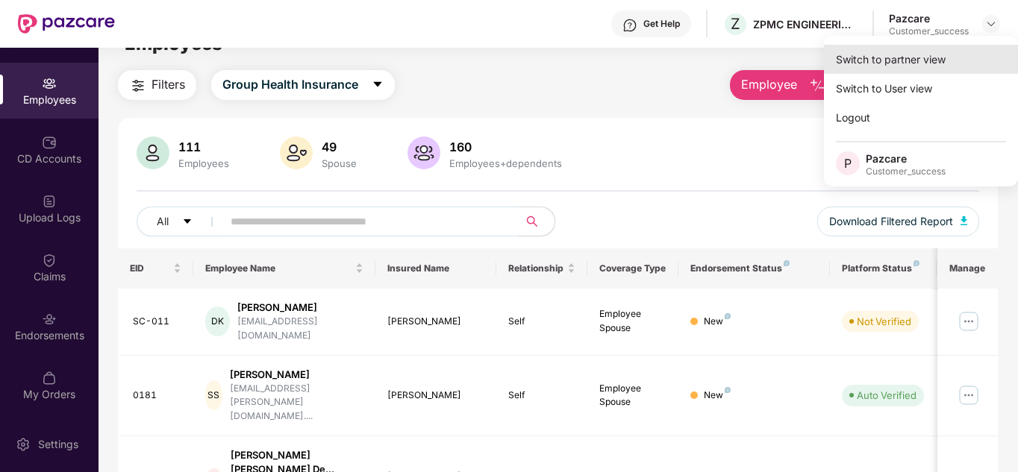
click at [900, 62] on div "Switch to partner view" at bounding box center [921, 59] width 194 height 29
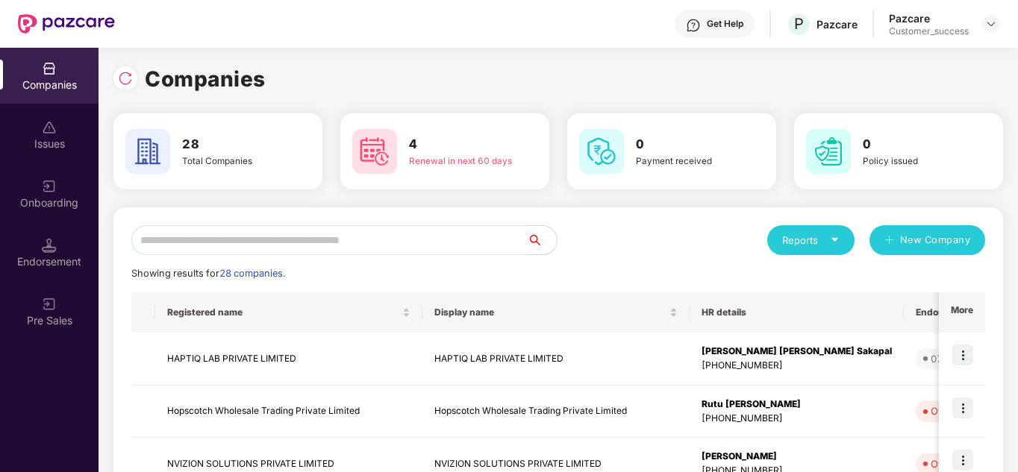
click at [301, 241] on input "text" at bounding box center [328, 240] width 395 height 30
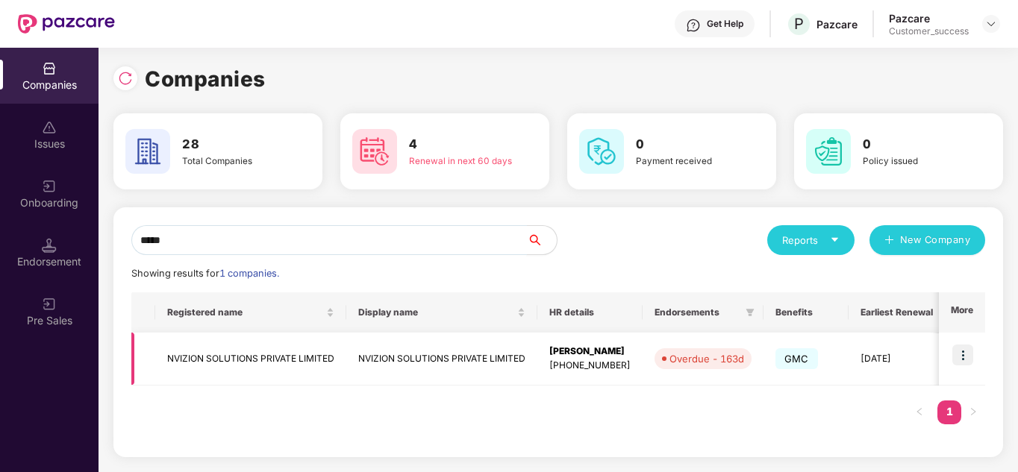
type input "*****"
click at [958, 352] on img at bounding box center [962, 355] width 21 height 21
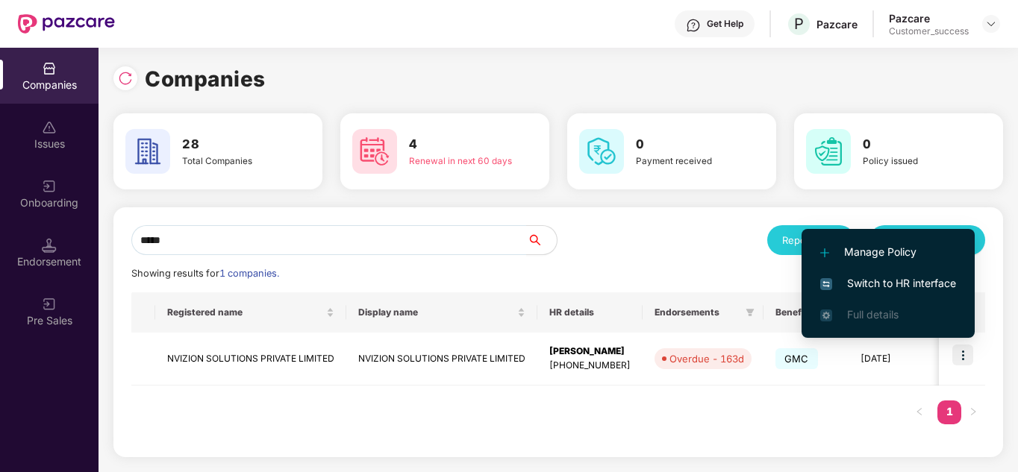
click at [871, 280] on span "Switch to HR interface" at bounding box center [888, 283] width 136 height 16
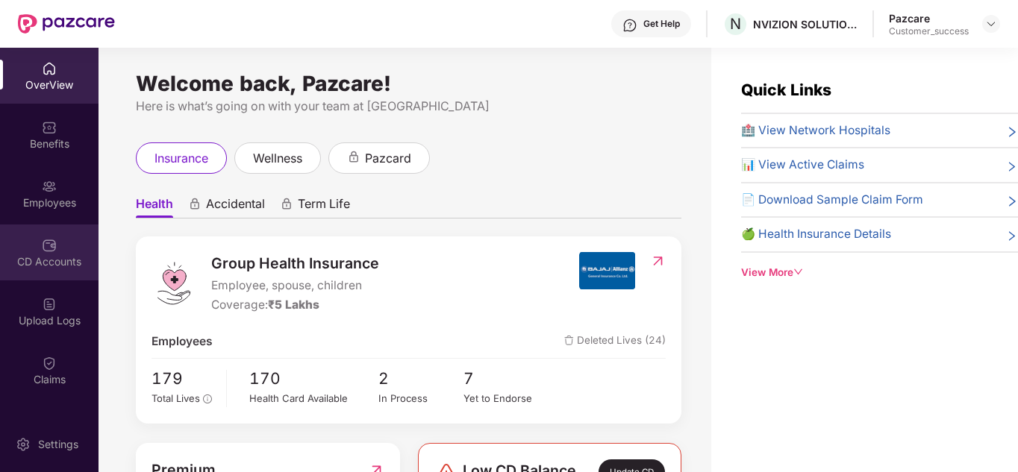
click at [55, 238] on div "CD Accounts" at bounding box center [49, 253] width 98 height 56
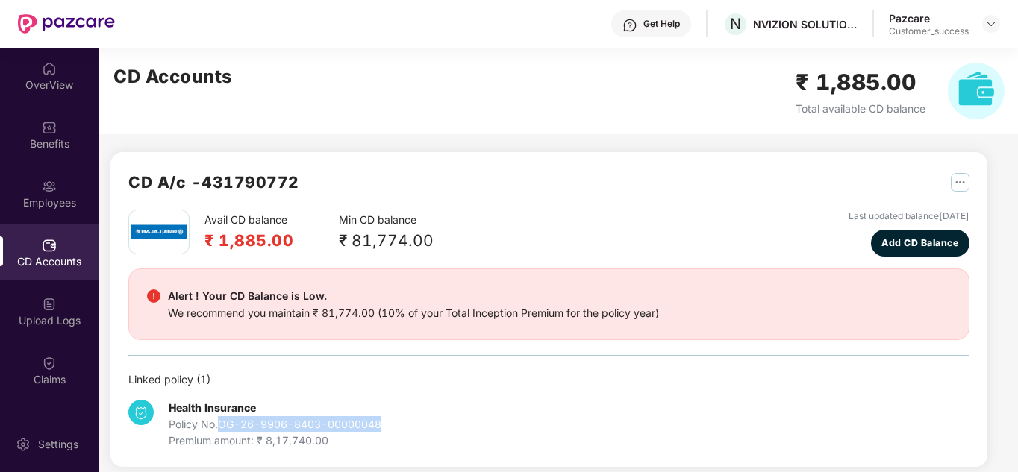
drag, startPoint x: 392, startPoint y: 422, endPoint x: 223, endPoint y: 426, distance: 168.6
click at [223, 426] on div "Health Insurance Policy No. OG-26-9906-8403-00000048 Premium amount: ₹ 8,17,740…" at bounding box center [268, 424] width 280 height 49
copy div "OG-26-9906-8403-00000048"
click at [43, 123] on img at bounding box center [49, 127] width 15 height 15
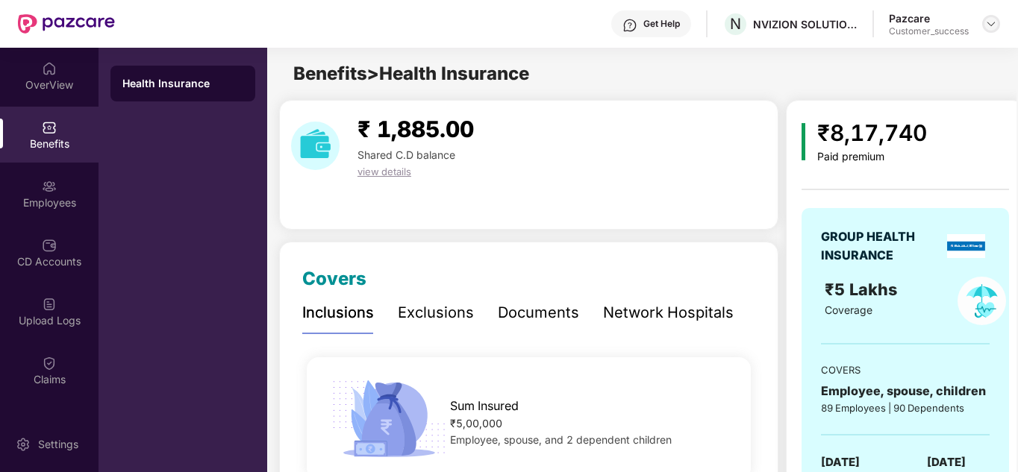
click at [988, 22] on img at bounding box center [991, 24] width 12 height 12
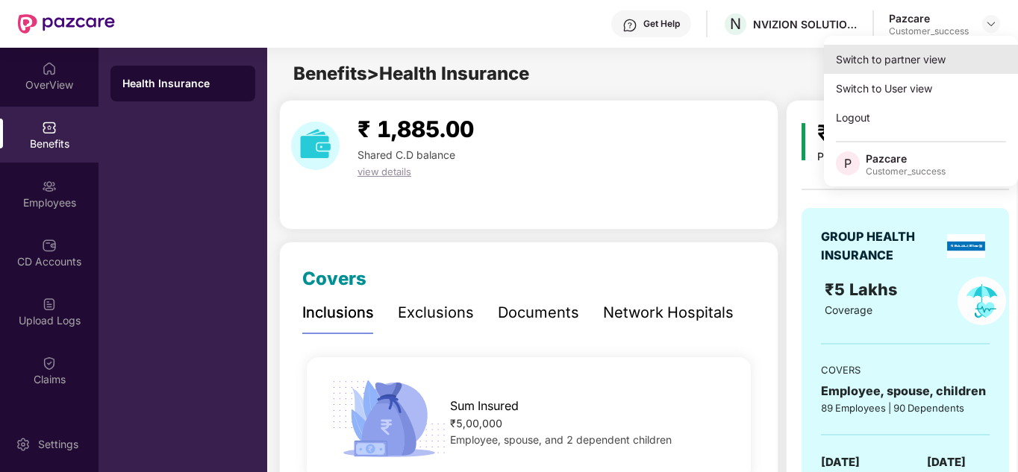
click at [922, 52] on div "Switch to partner view" at bounding box center [921, 59] width 194 height 29
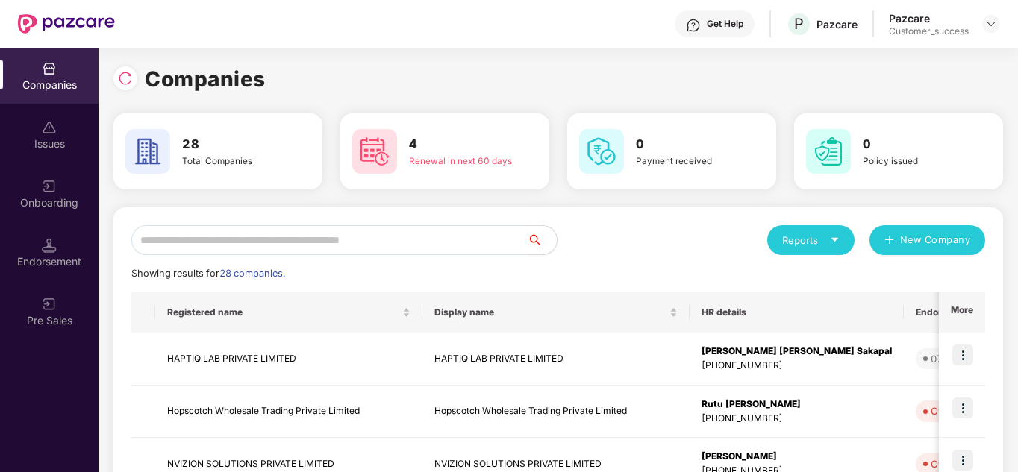
click at [322, 245] on input "text" at bounding box center [328, 240] width 395 height 30
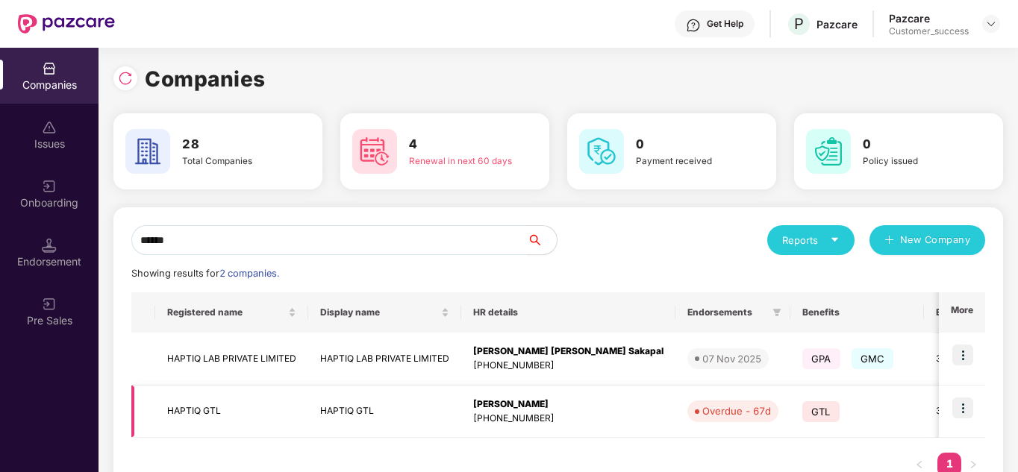
type input "******"
click at [964, 415] on img at bounding box center [962, 408] width 21 height 21
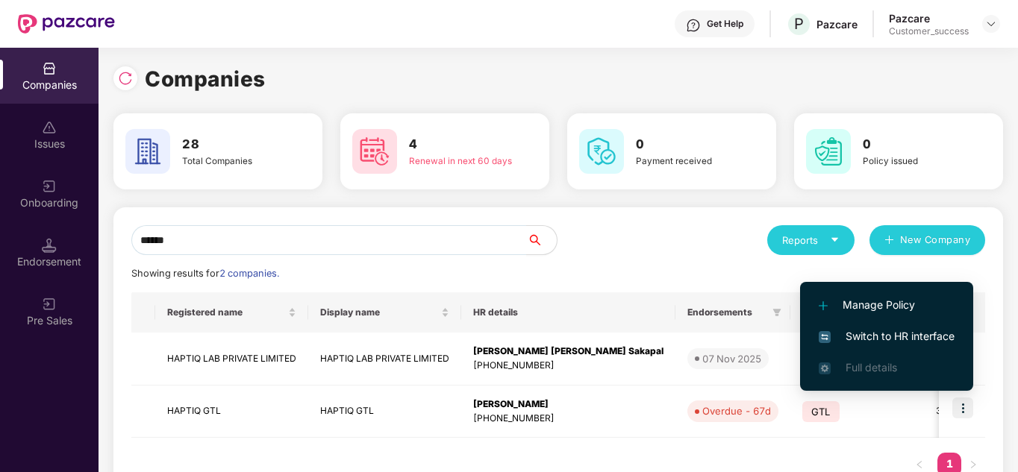
click at [891, 333] on span "Switch to HR interface" at bounding box center [886, 336] width 136 height 16
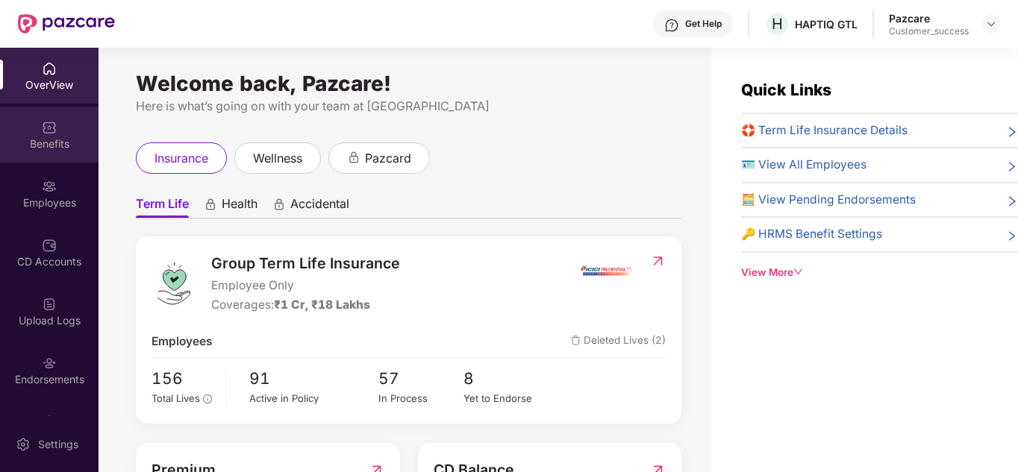
click at [53, 133] on img at bounding box center [49, 127] width 15 height 15
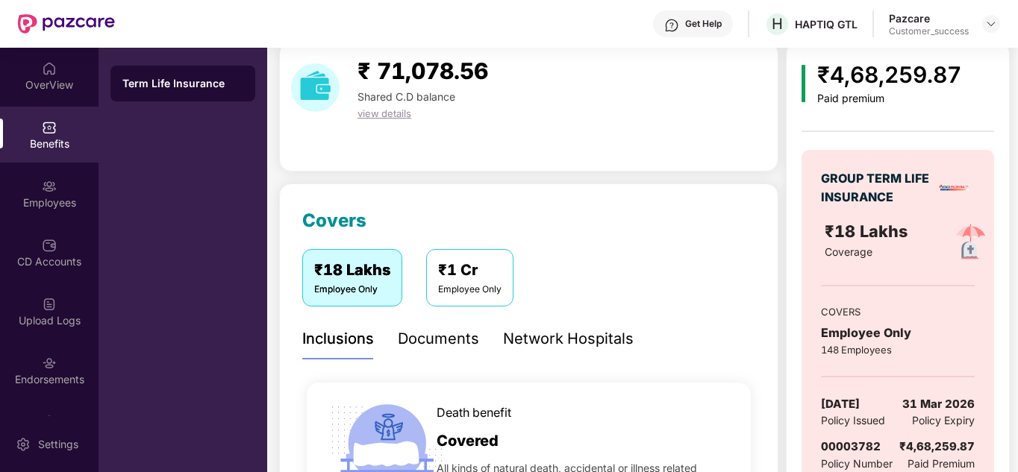
scroll to position [60, 0]
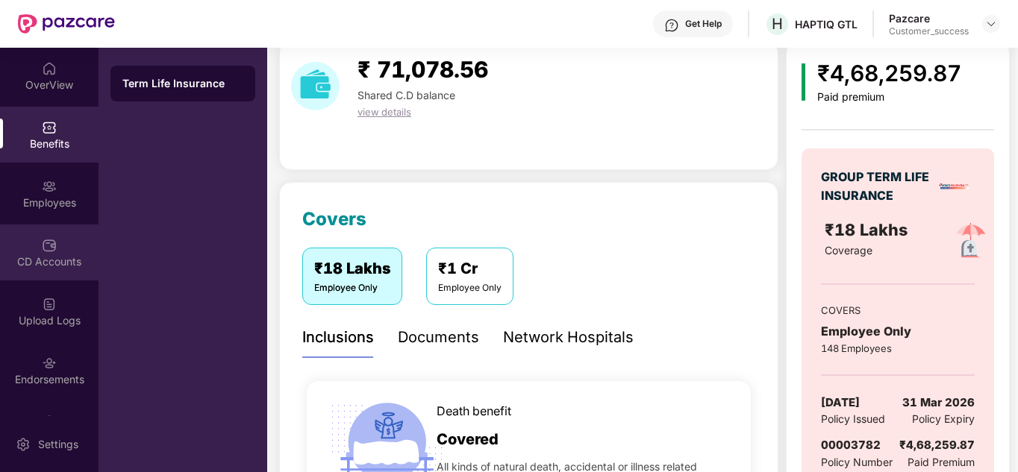
click at [52, 233] on div "CD Accounts" at bounding box center [49, 253] width 98 height 56
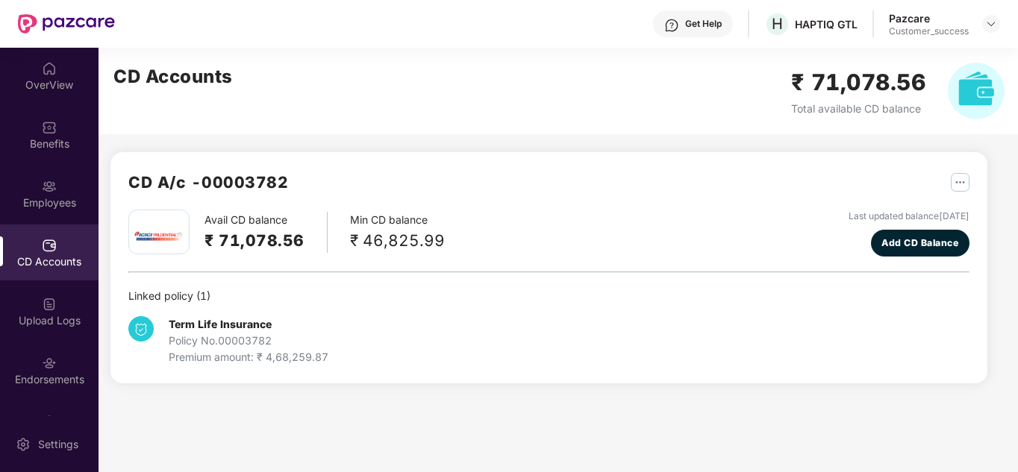
scroll to position [0, 0]
drag, startPoint x: 293, startPoint y: 336, endPoint x: 221, endPoint y: 345, distance: 73.0
click at [221, 345] on div "Policy No. 00003782" at bounding box center [249, 341] width 160 height 16
copy div "00003782"
click at [1003, 31] on header "Get Help H HAPTIQ GTL Pazcare Customer_success" at bounding box center [509, 24] width 1018 height 48
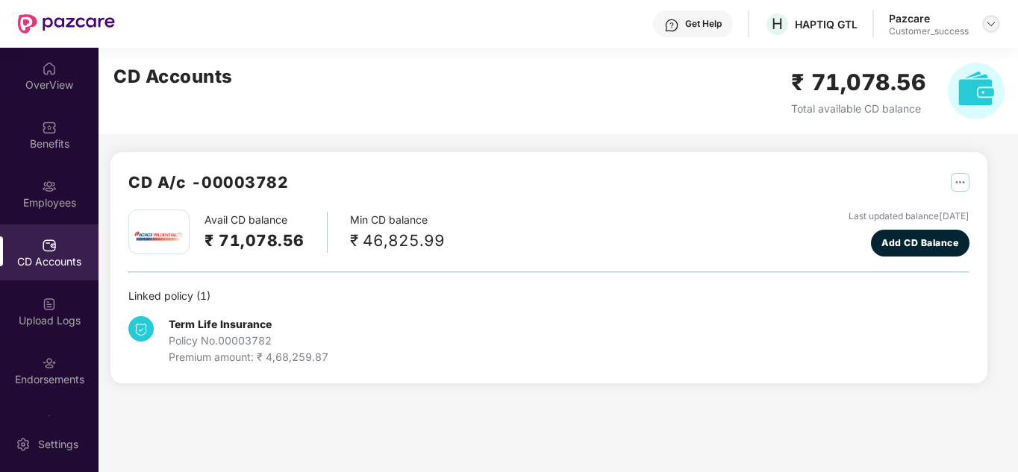
click at [994, 25] on img at bounding box center [991, 24] width 12 height 12
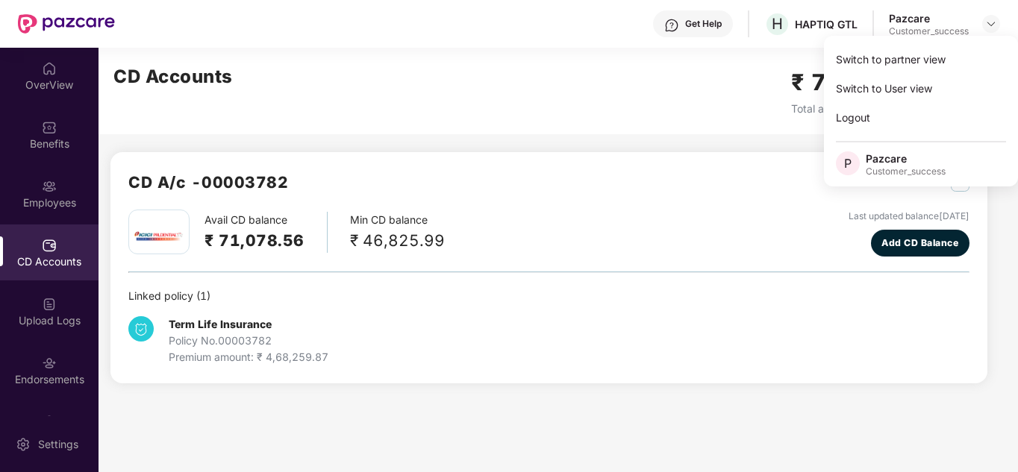
click at [947, 44] on div "Switch to partner view Switch to User view Logout P Pazcare Customer_success" at bounding box center [921, 111] width 194 height 151
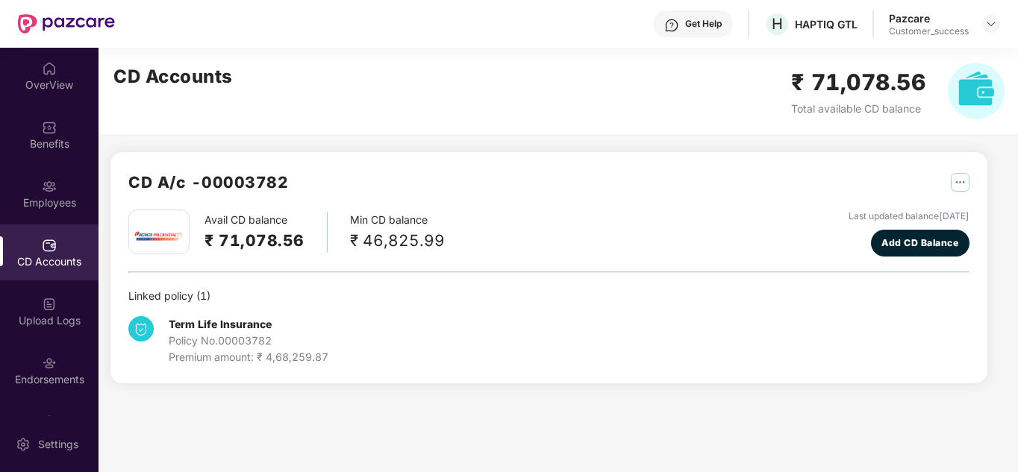
click at [932, 51] on div "CD Accounts ₹ 71,078.56 Total available CD balance" at bounding box center [558, 91] width 921 height 87
click at [995, 26] on img at bounding box center [991, 24] width 12 height 12
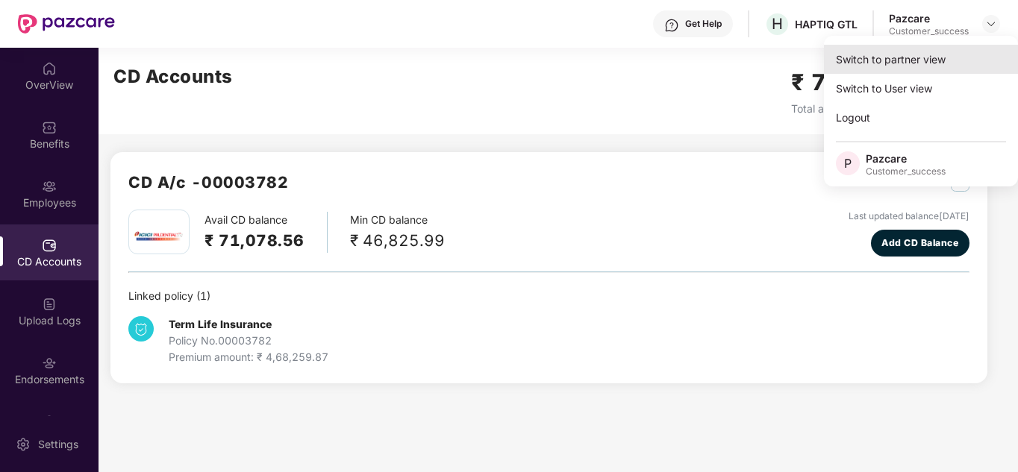
click at [927, 57] on div "Switch to partner view" at bounding box center [921, 59] width 194 height 29
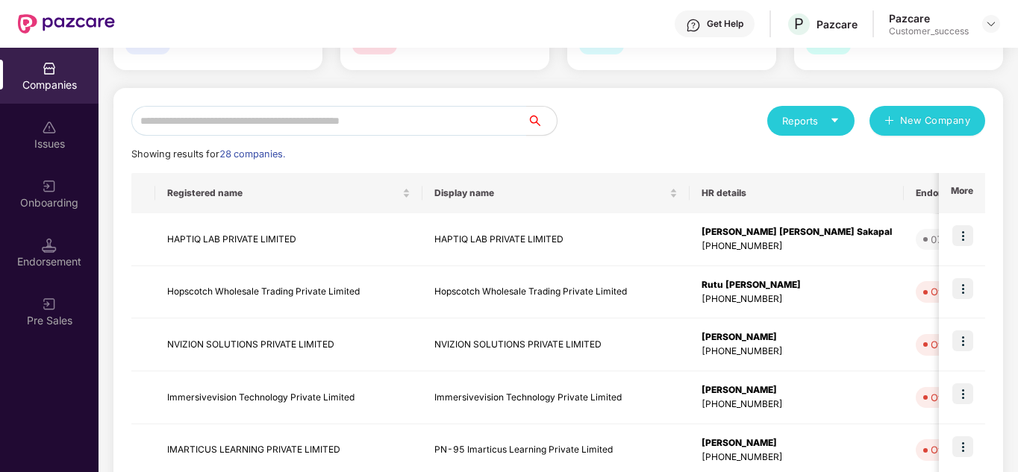
drag, startPoint x: 656, startPoint y: 397, endPoint x: 603, endPoint y: 121, distance: 281.2
click at [603, 121] on div "Reports New Company Showing results for 28 companies. Registered name Display n…" at bounding box center [557, 450] width 853 height 689
click at [603, 121] on div "Reports New Company" at bounding box center [771, 121] width 427 height 30
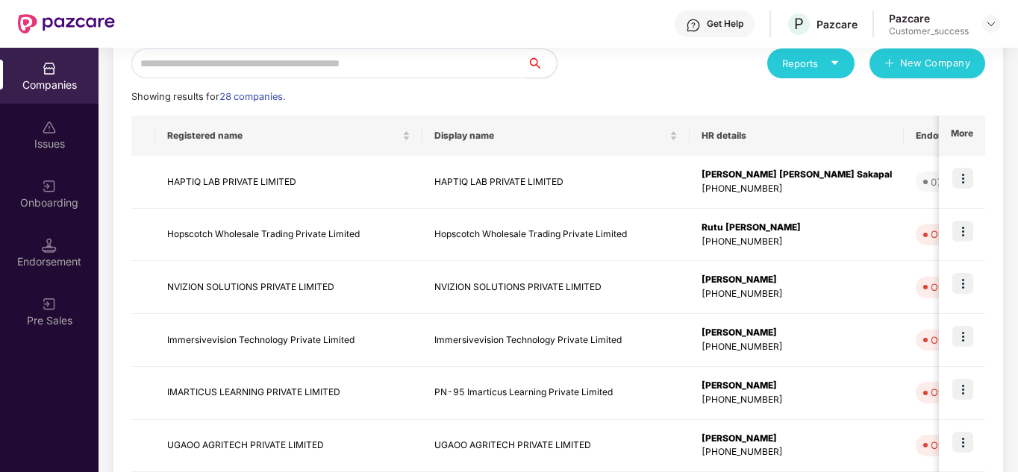
scroll to position [179, 0]
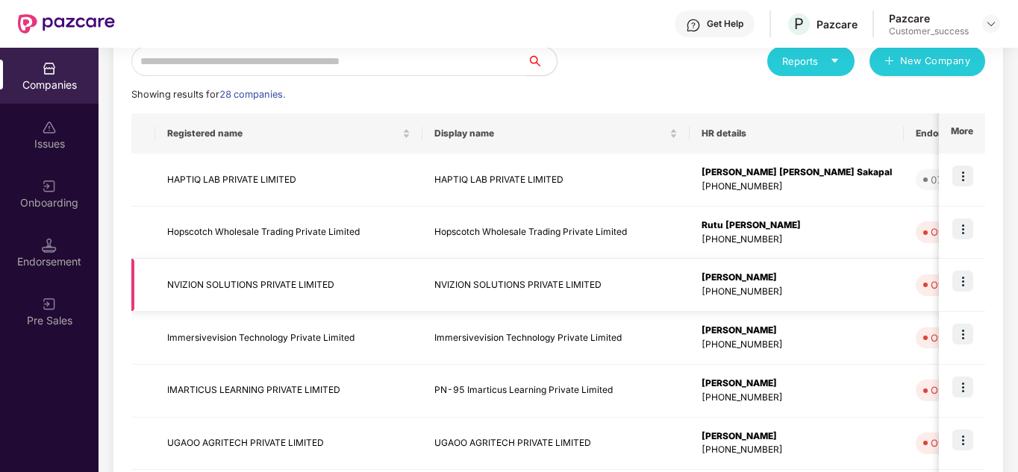
click at [966, 291] on img at bounding box center [962, 281] width 21 height 21
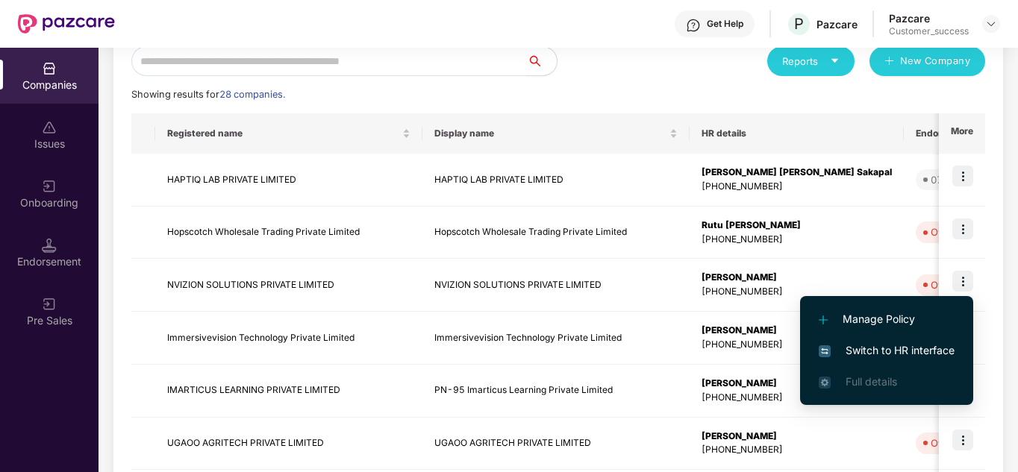
click at [887, 351] on span "Switch to HR interface" at bounding box center [886, 350] width 136 height 16
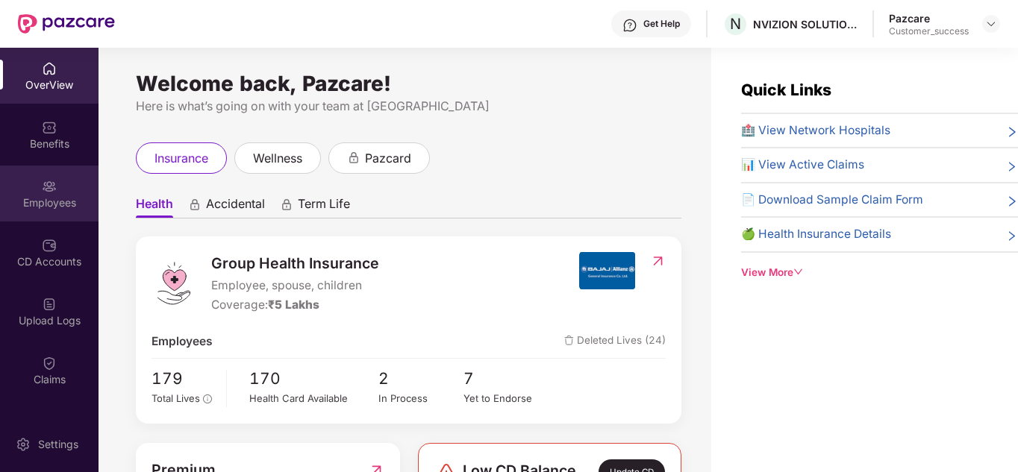
click at [62, 187] on div "Employees" at bounding box center [49, 194] width 98 height 56
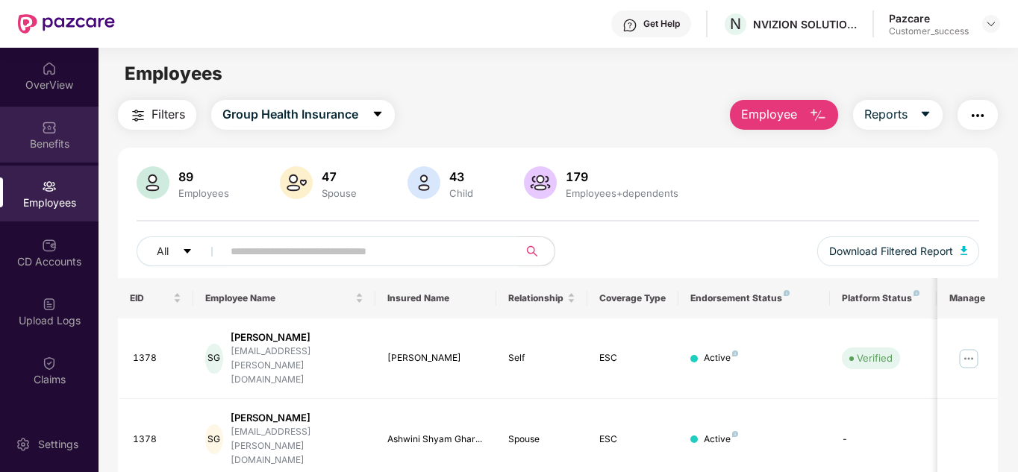
click at [46, 154] on div "Benefits" at bounding box center [49, 135] width 98 height 56
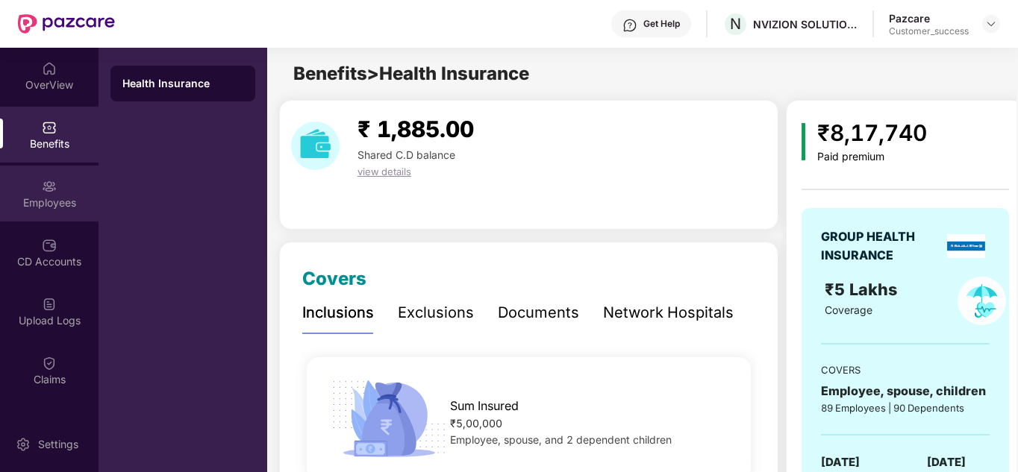
click at [46, 195] on div "Employees" at bounding box center [49, 202] width 98 height 15
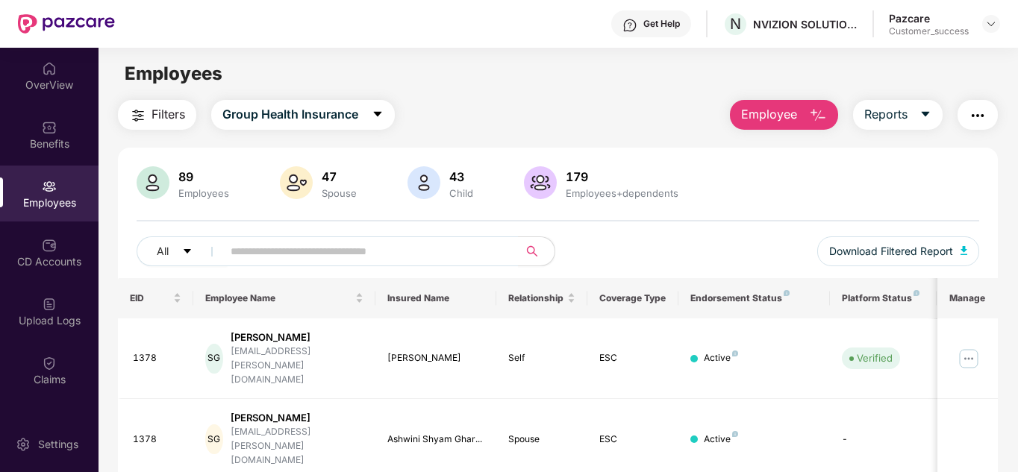
click at [665, 243] on div "All Download Filtered Report" at bounding box center [558, 257] width 843 height 42
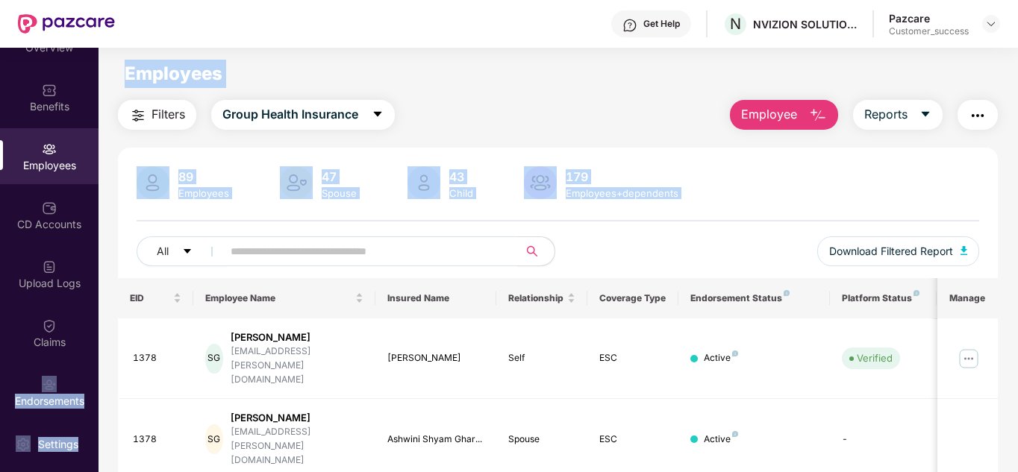
drag, startPoint x: 101, startPoint y: 313, endPoint x: 95, endPoint y: 333, distance: 21.0
click at [95, 333] on div "OverView Benefits Employees CD Accounts Upload Logs Claims Endorsements My Orde…" at bounding box center [509, 260] width 1018 height 424
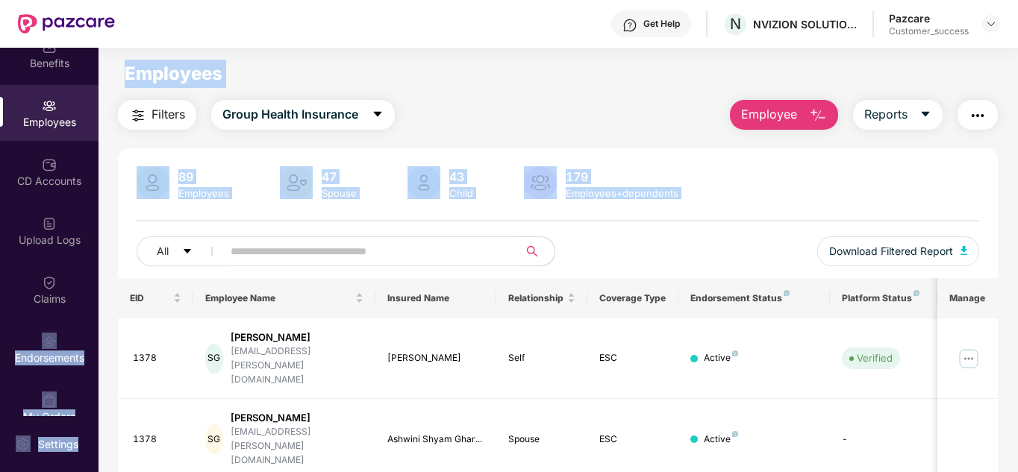
scroll to position [0, 0]
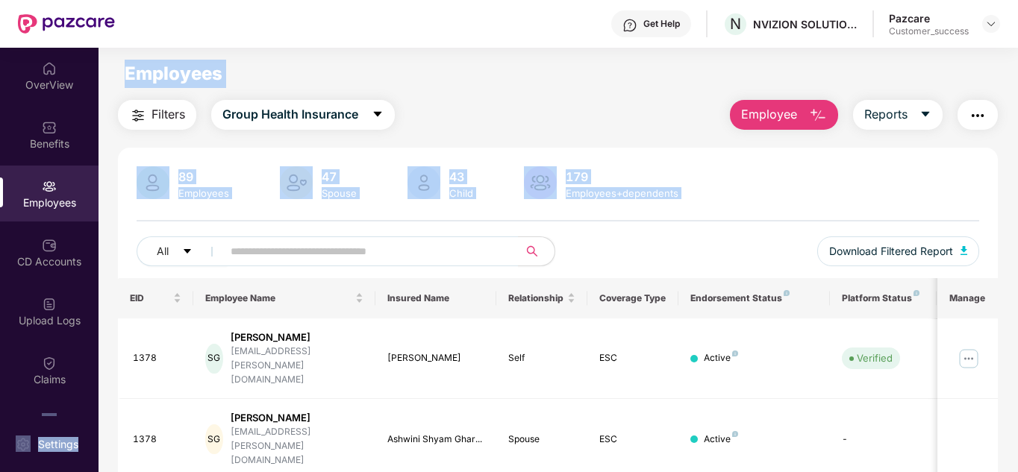
click at [118, 228] on div "89 Employees 47 Spouse 43 Child 179 Employees+dependents All Download Filtered …" at bounding box center [558, 222] width 880 height 112
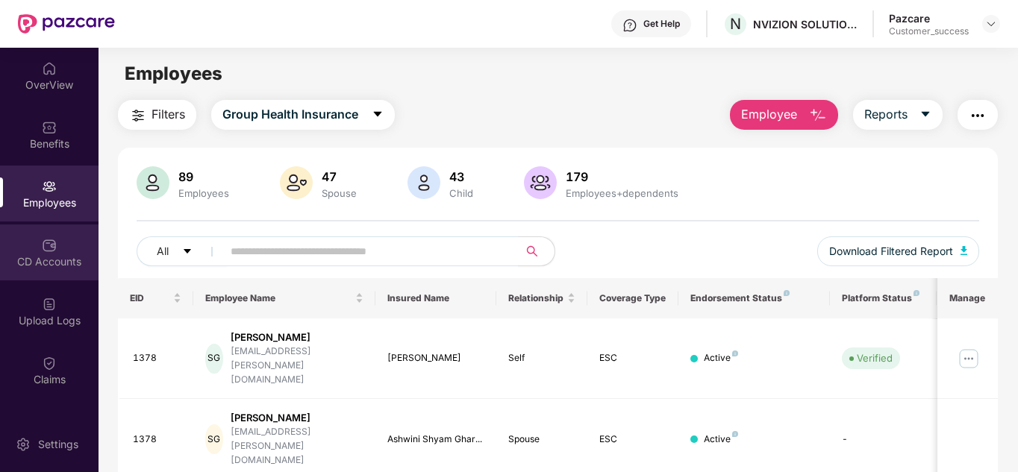
click at [75, 251] on div "CD Accounts" at bounding box center [49, 253] width 98 height 56
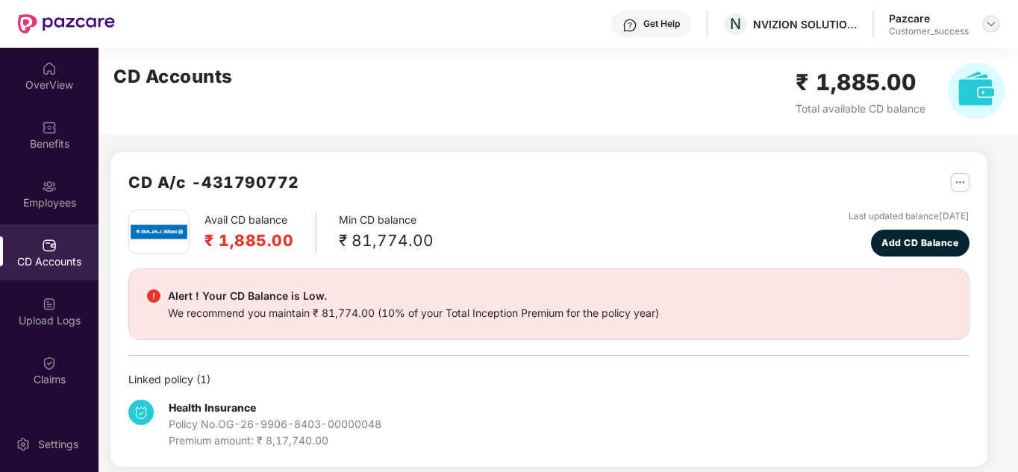
click at [990, 23] on img at bounding box center [991, 24] width 12 height 12
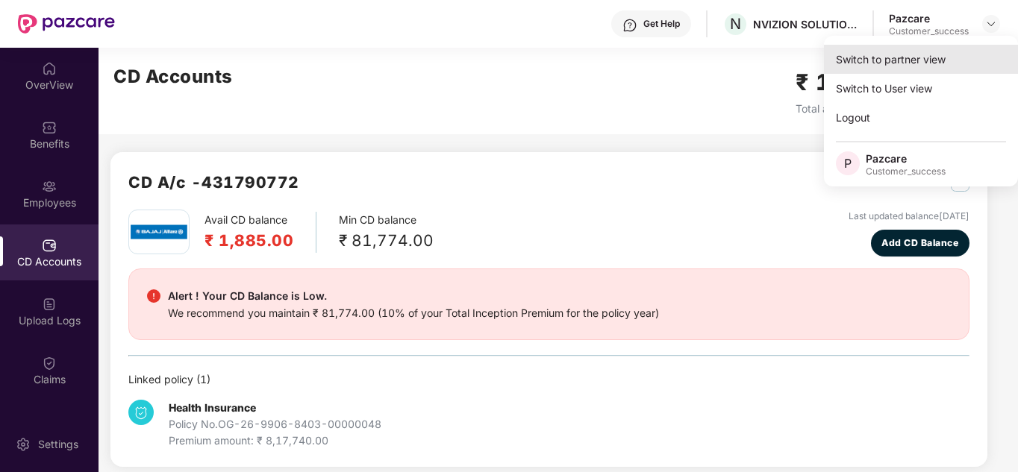
click at [915, 62] on div "Switch to partner view" at bounding box center [921, 59] width 194 height 29
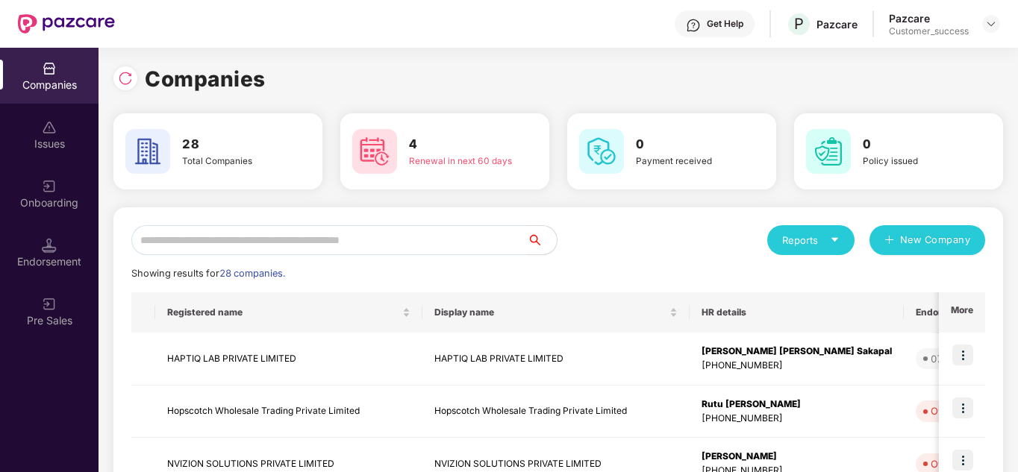
click at [295, 244] on input "text" at bounding box center [328, 240] width 395 height 30
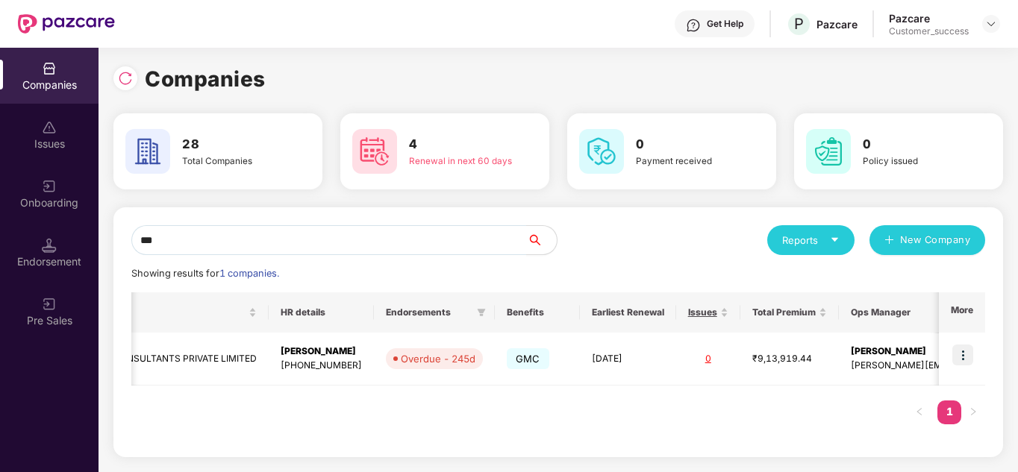
scroll to position [0, 418]
drag, startPoint x: 615, startPoint y: 328, endPoint x: 612, endPoint y: 268, distance: 60.5
click at [612, 268] on div "*** Reports New Company Showing results for 1 companies. Registered name Displa…" at bounding box center [557, 332] width 853 height 214
click at [612, 268] on div "Showing results for 1 companies." at bounding box center [557, 273] width 853 height 15
click at [244, 251] on input "***" at bounding box center [328, 240] width 395 height 30
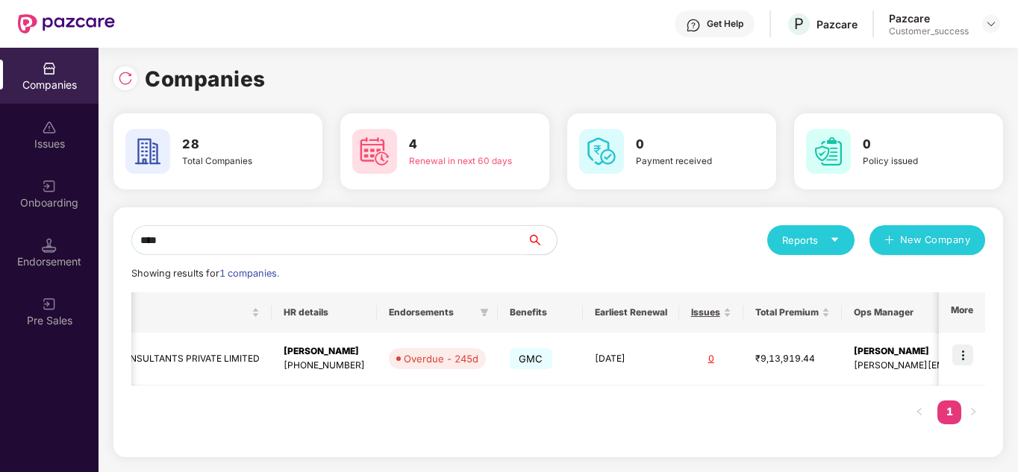
scroll to position [0, 5]
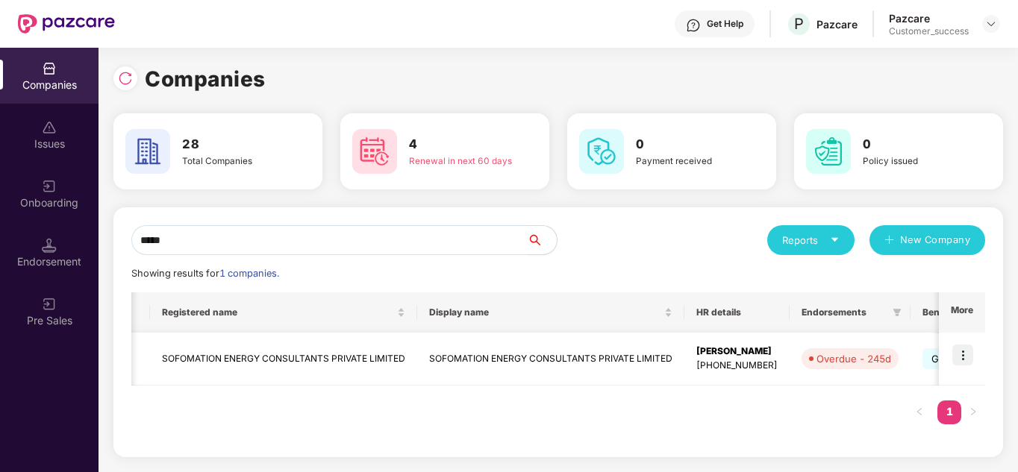
type input "*****"
drag, startPoint x: 165, startPoint y: 357, endPoint x: 430, endPoint y: 407, distance: 270.2
click at [430, 407] on div "Registered name Display name HR details Endorsements Benefits Earliest Renewal …" at bounding box center [557, 365] width 853 height 147
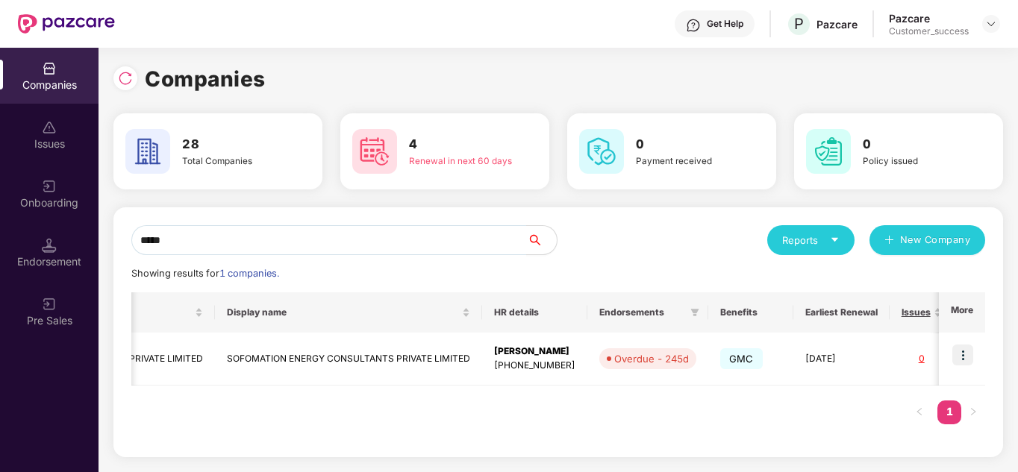
scroll to position [0, 274]
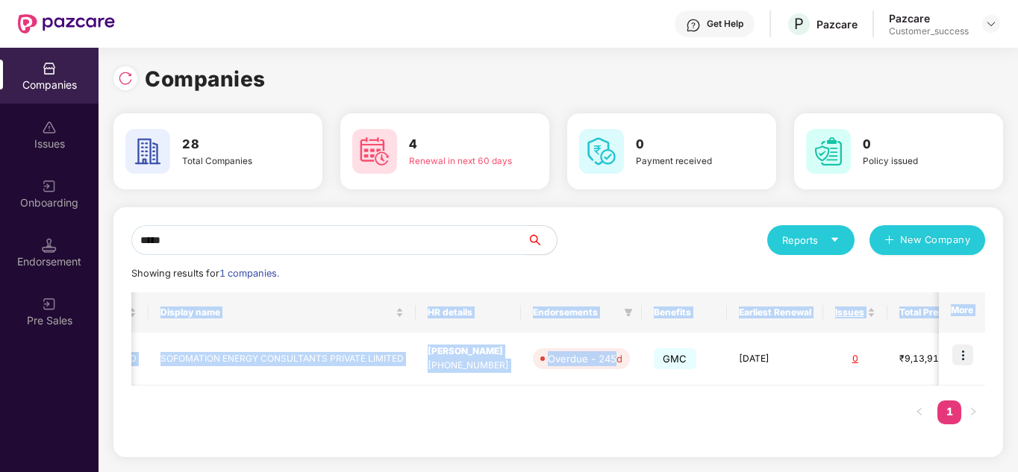
drag, startPoint x: 618, startPoint y: 359, endPoint x: 642, endPoint y: 433, distance: 78.3
click at [642, 433] on div "Registered name Display name HR details Endorsements Benefits Earliest Renewal …" at bounding box center [557, 365] width 853 height 147
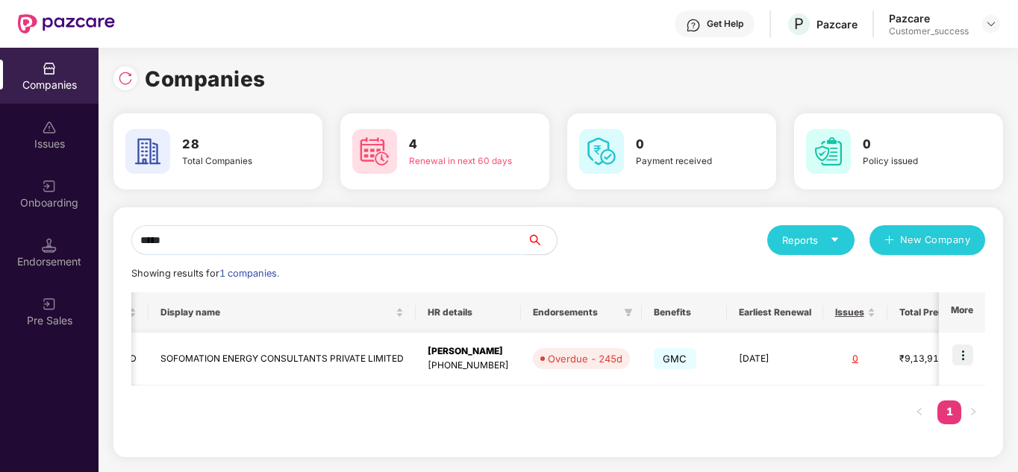
click at [959, 352] on img at bounding box center [962, 355] width 21 height 21
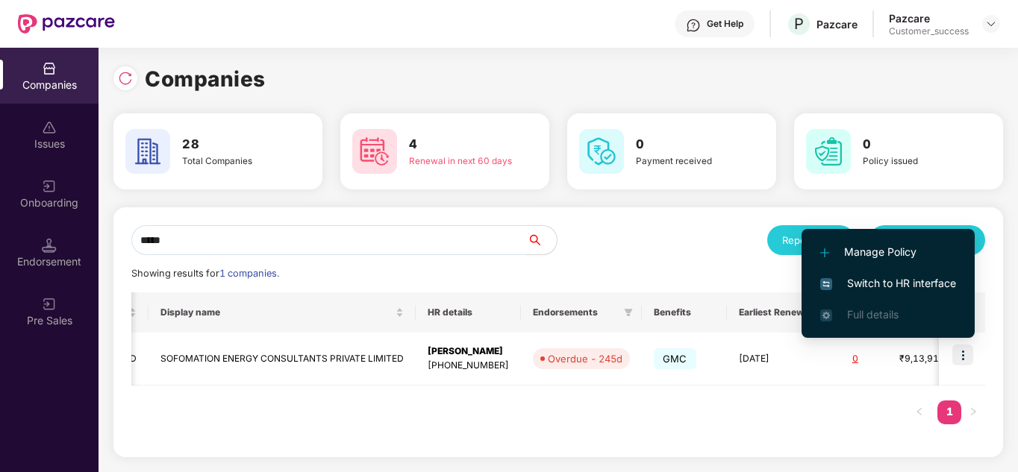
click at [887, 283] on span "Switch to HR interface" at bounding box center [888, 283] width 136 height 16
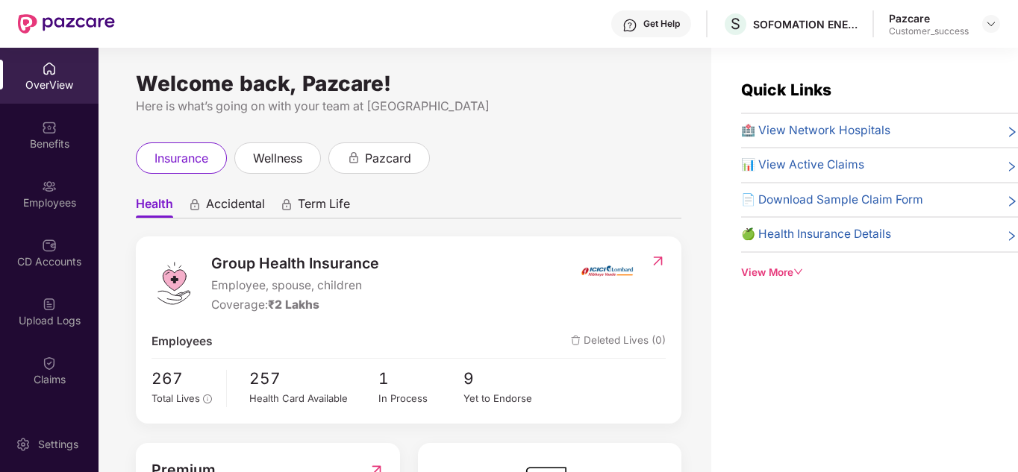
click at [45, 267] on div "CD Accounts" at bounding box center [49, 261] width 98 height 15
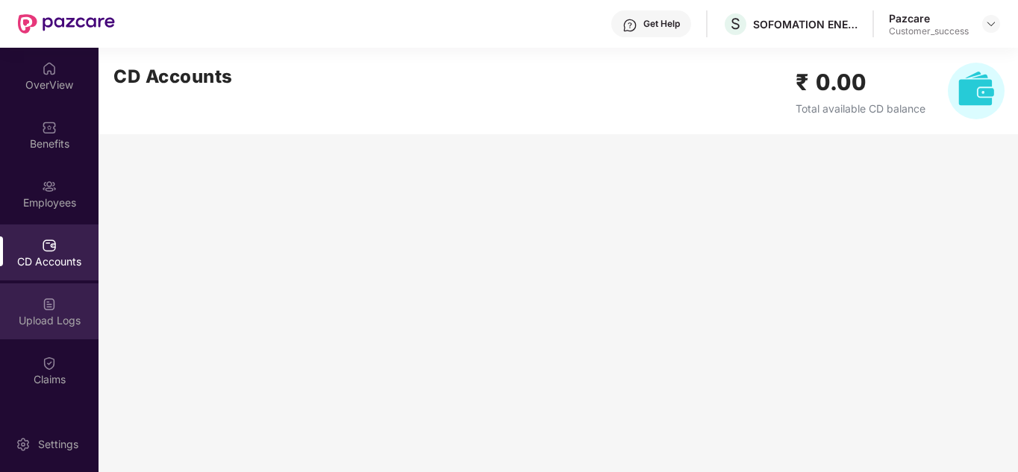
click at [46, 295] on div at bounding box center [49, 302] width 15 height 15
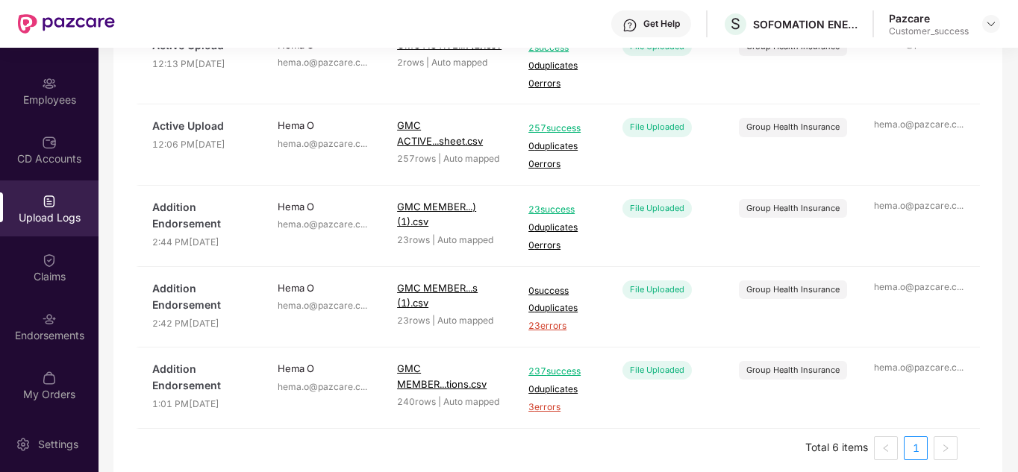
scroll to position [269, 0]
click at [48, 316] on img at bounding box center [49, 319] width 15 height 15
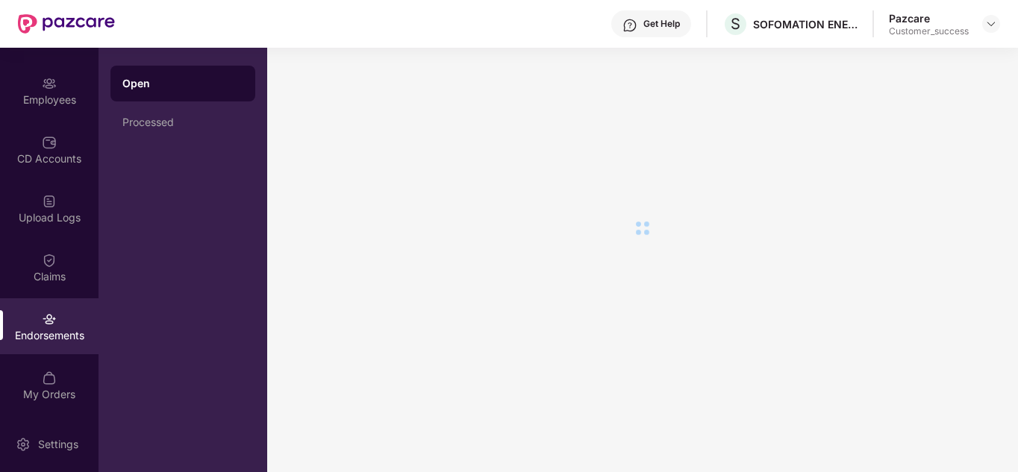
scroll to position [0, 0]
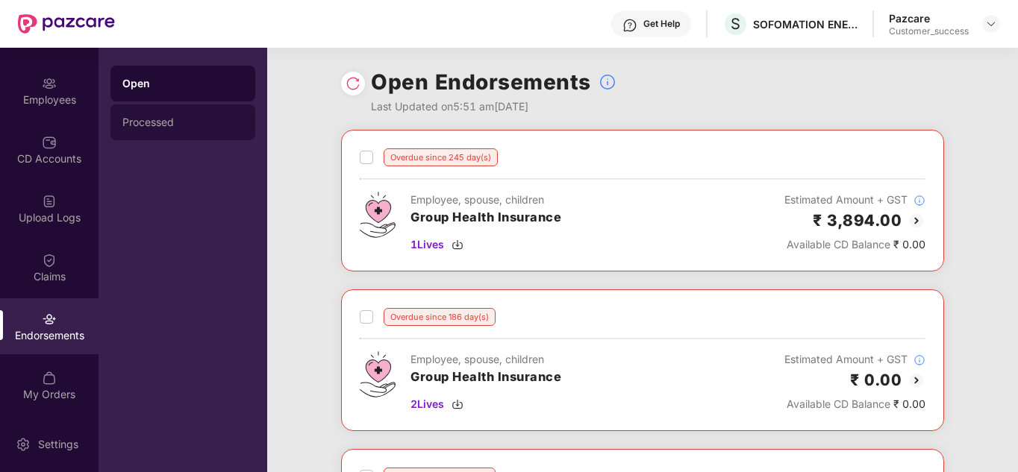
click at [168, 136] on div "Processed" at bounding box center [182, 122] width 145 height 36
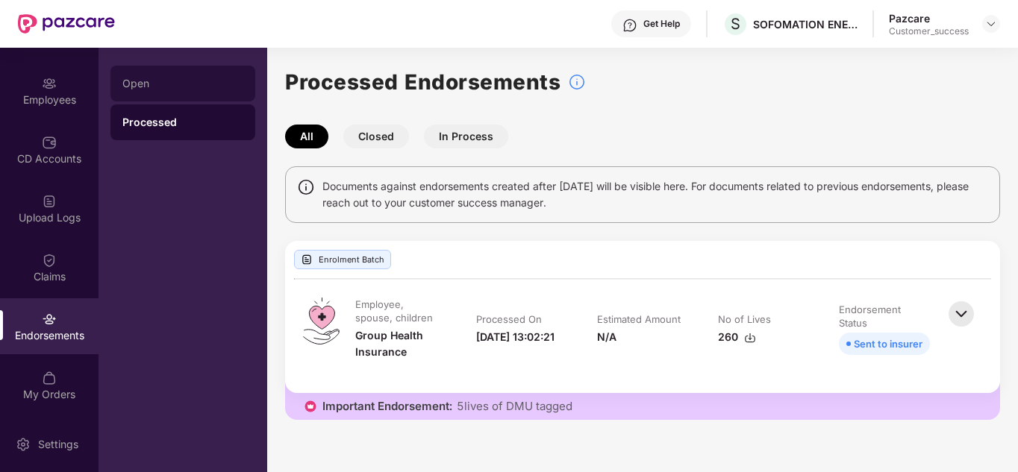
click at [151, 74] on div "Open" at bounding box center [182, 84] width 145 height 36
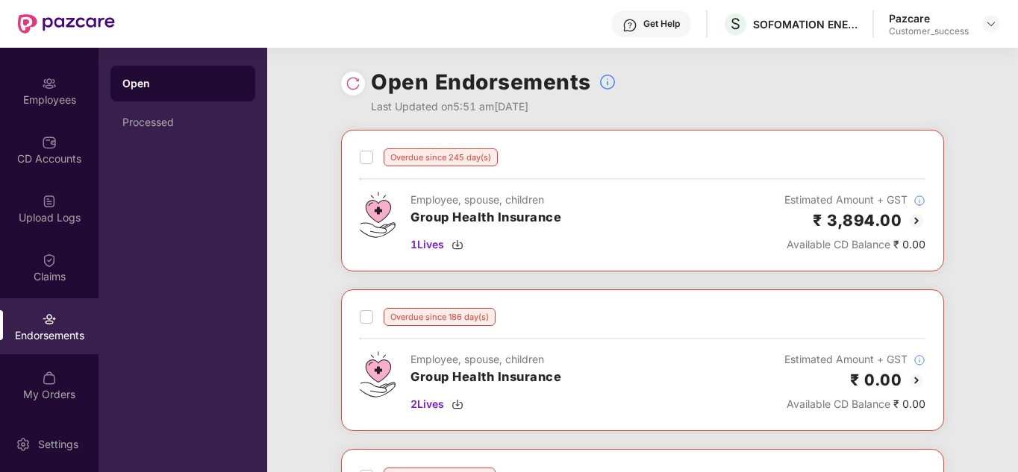
click at [278, 158] on div "Overdue since 245 day(s) Employee, spouse, children Group Health Insurance 1 Li…" at bounding box center [642, 370] width 750 height 480
click at [61, 171] on div "CD Accounts" at bounding box center [49, 150] width 98 height 56
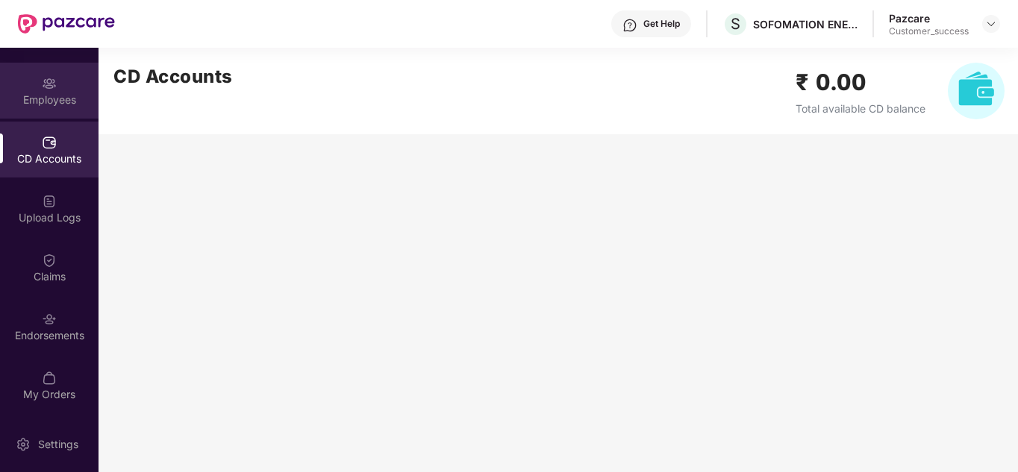
click at [60, 116] on div "Employees" at bounding box center [49, 91] width 98 height 56
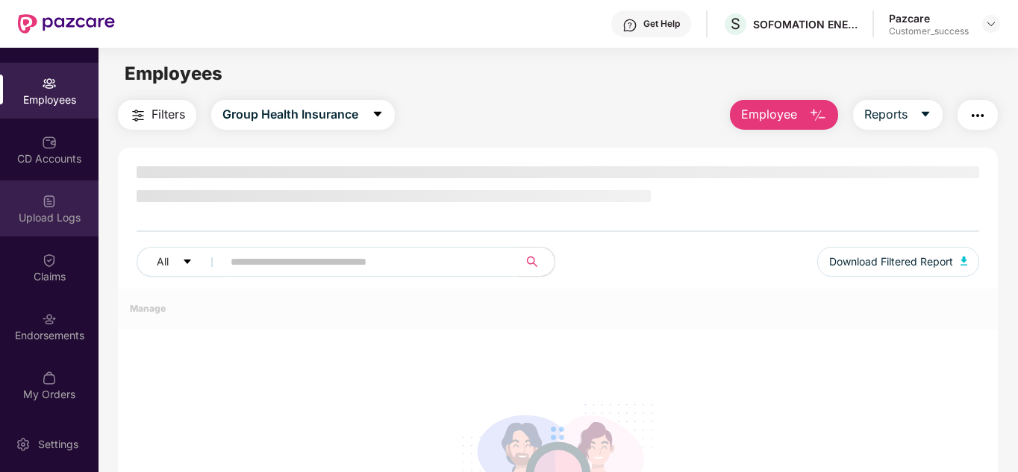
click at [52, 184] on div "Upload Logs" at bounding box center [49, 209] width 98 height 56
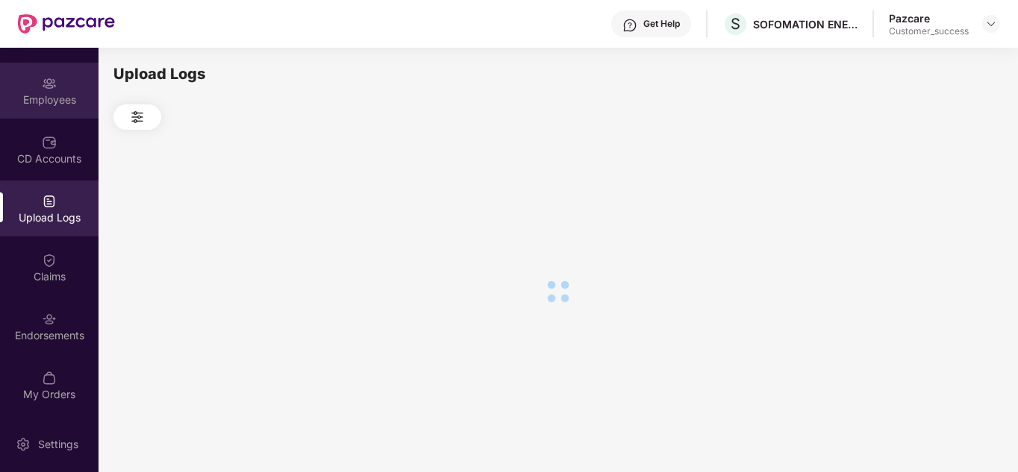
click at [52, 107] on div "Employees" at bounding box center [49, 91] width 98 height 56
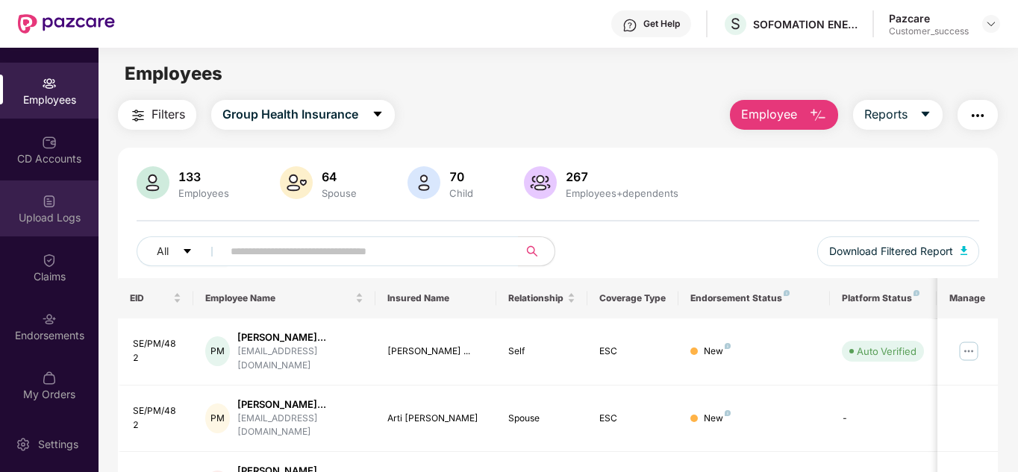
click at [93, 181] on div "Upload Logs" at bounding box center [49, 209] width 98 height 56
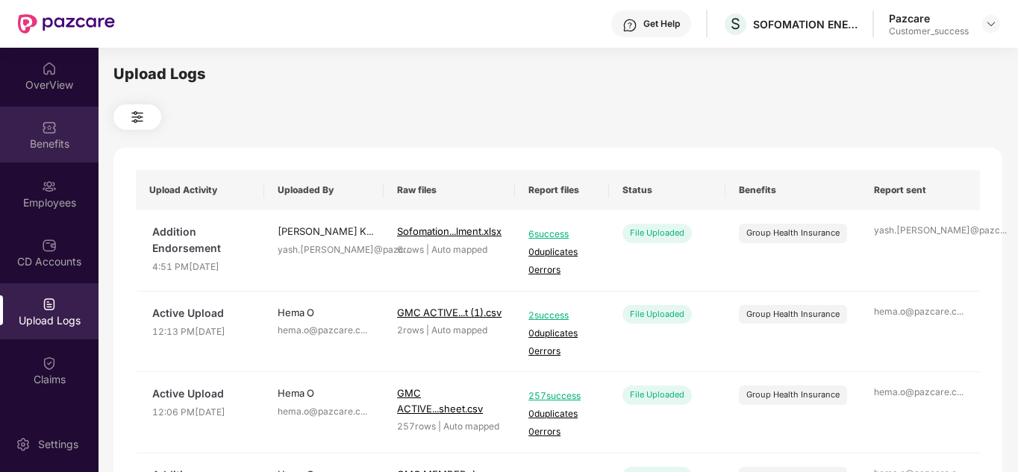
click at [74, 110] on div "Benefits" at bounding box center [49, 135] width 98 height 56
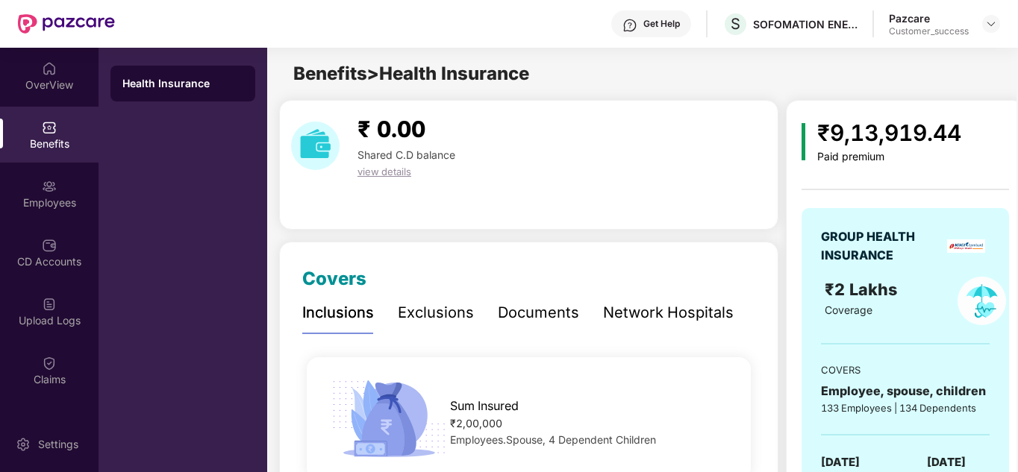
click at [592, 198] on div "₹ 0.00 Shared C.D balance view details" at bounding box center [528, 165] width 499 height 130
click at [377, 162] on div "Shared C.D balance" at bounding box center [406, 155] width 110 height 16
click at [381, 181] on div "₹ 0.00 Shared C.D balance view details" at bounding box center [528, 165] width 499 height 130
click at [389, 173] on span "view details" at bounding box center [384, 172] width 54 height 12
click at [583, 183] on div "₹ 0.00 Shared C.D balance view details" at bounding box center [528, 165] width 499 height 130
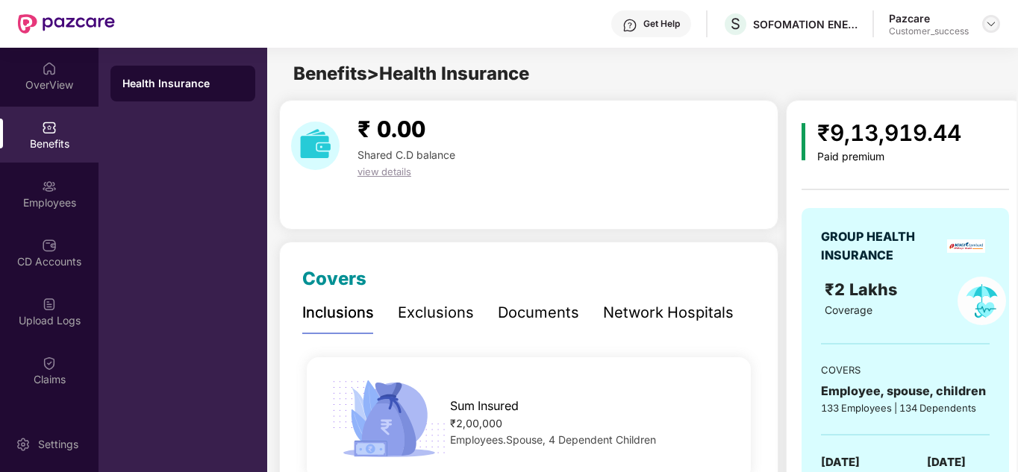
click at [984, 22] on div at bounding box center [991, 24] width 18 height 18
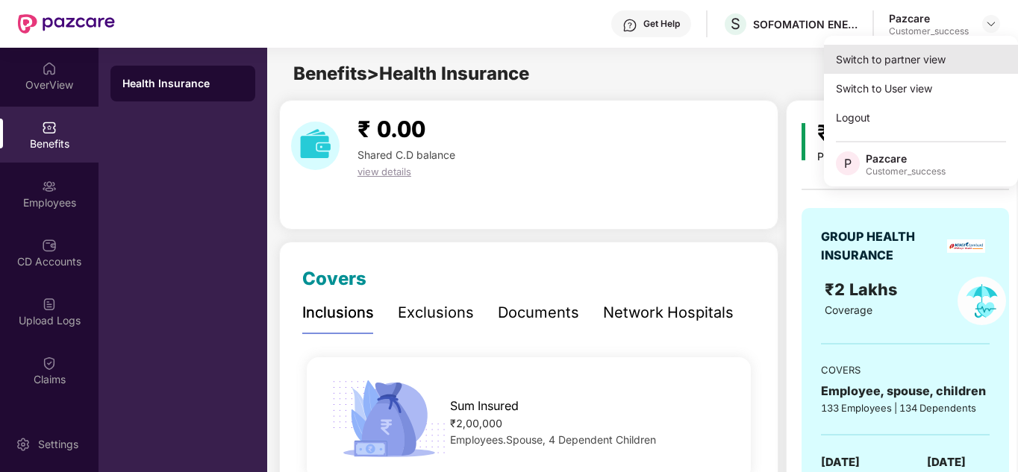
click at [922, 57] on div "Switch to partner view" at bounding box center [921, 59] width 194 height 29
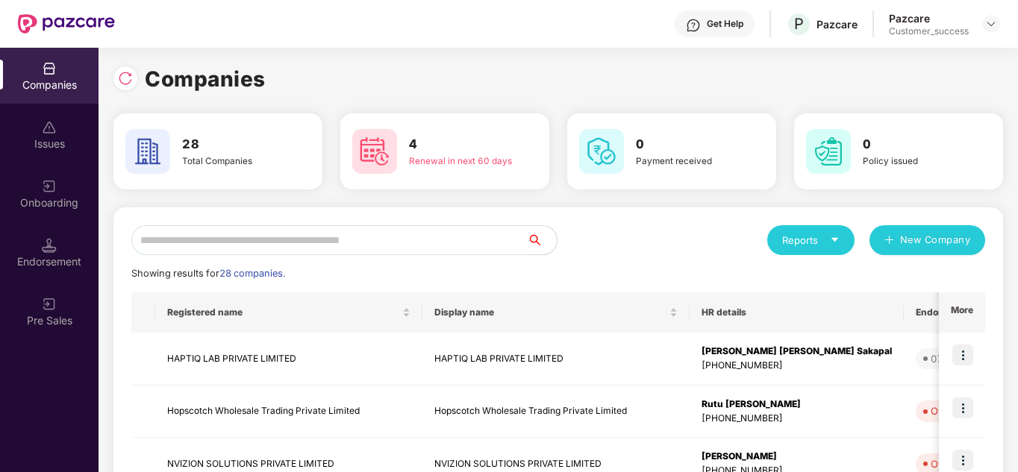
click at [210, 240] on input "text" at bounding box center [328, 240] width 395 height 30
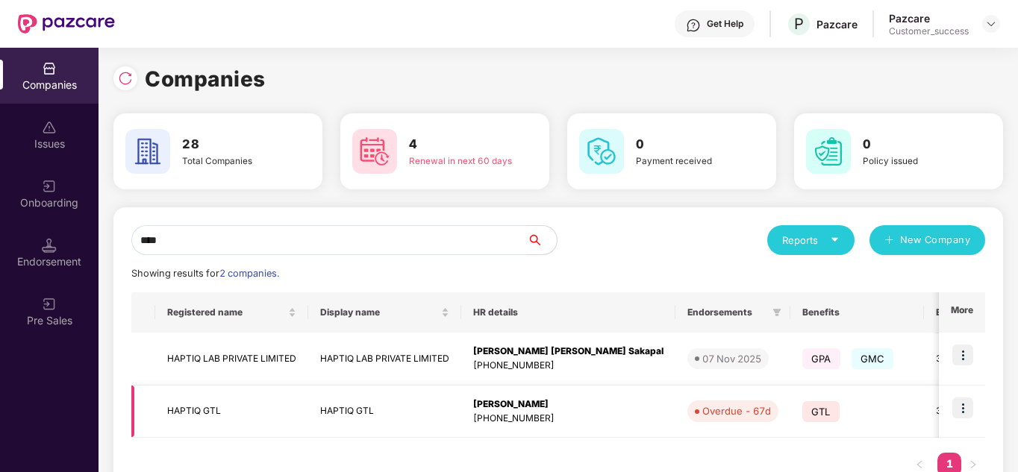
type input "****"
click at [959, 406] on img at bounding box center [962, 408] width 21 height 21
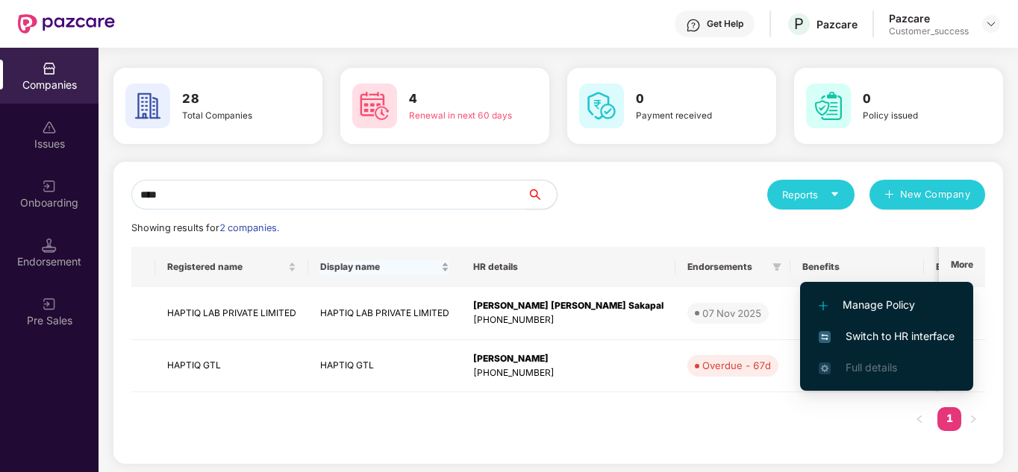
scroll to position [49, 0]
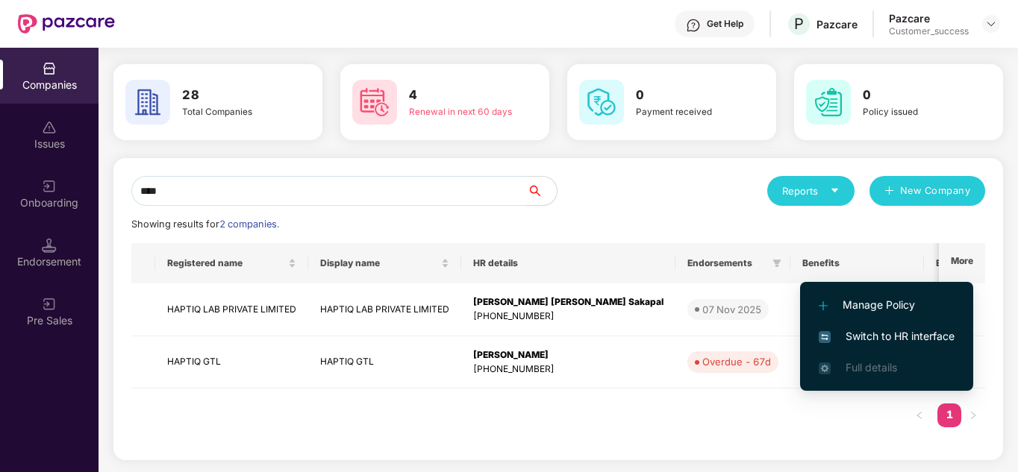
click at [896, 344] on span "Switch to HR interface" at bounding box center [886, 336] width 136 height 16
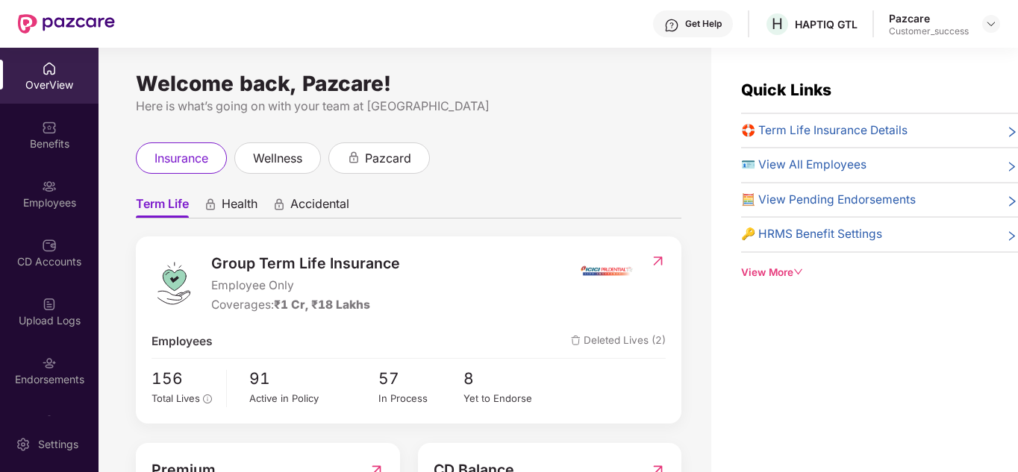
click at [525, 142] on div "insurance wellness pazcard" at bounding box center [408, 157] width 545 height 31
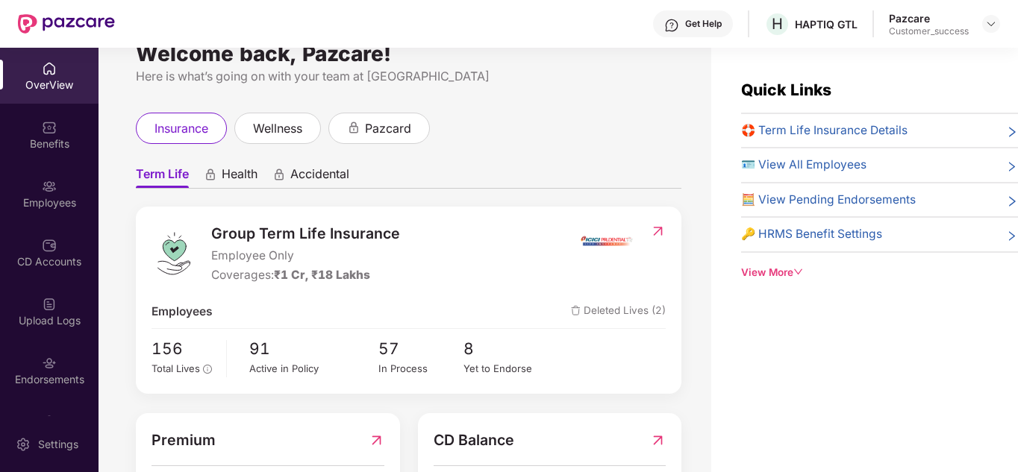
scroll to position [0, 0]
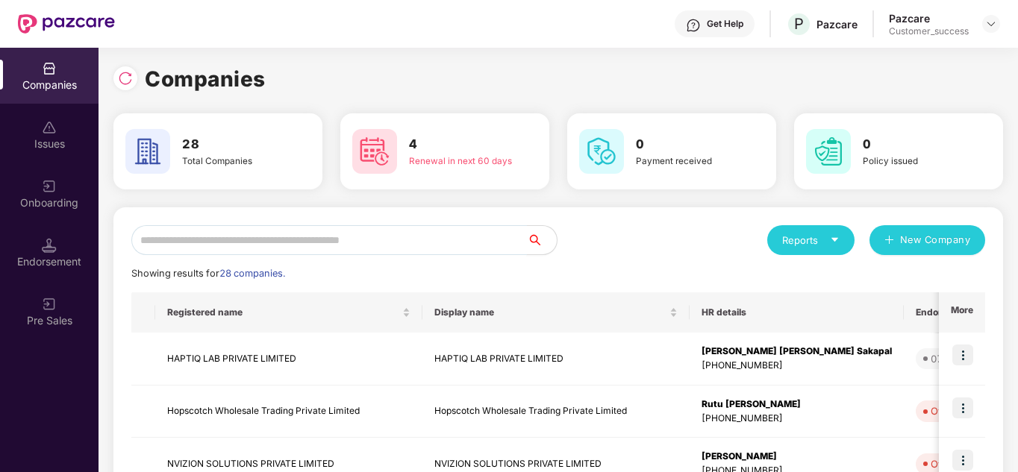
click at [319, 228] on input "text" at bounding box center [328, 240] width 395 height 30
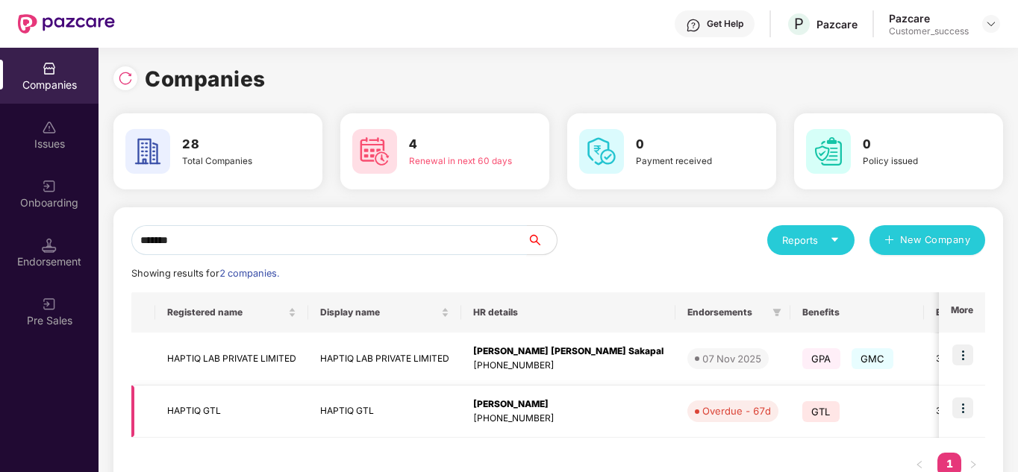
type input "******"
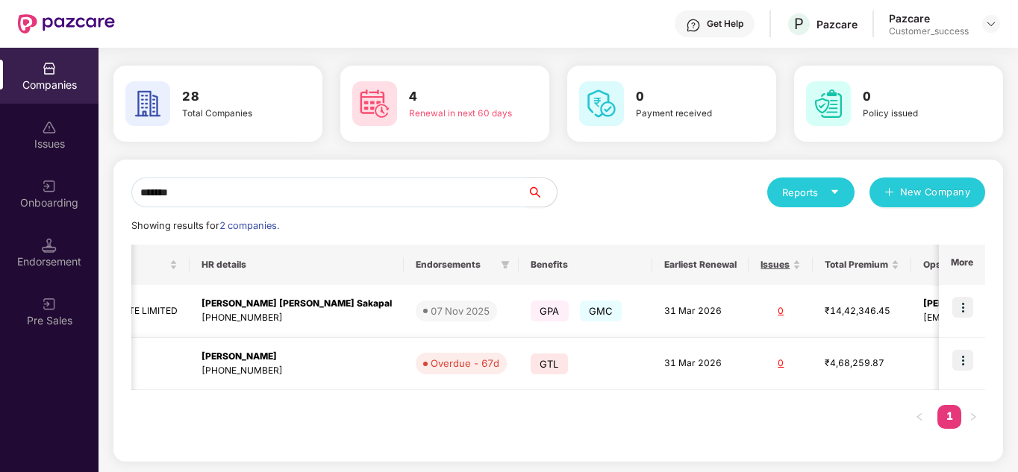
scroll to position [49, 0]
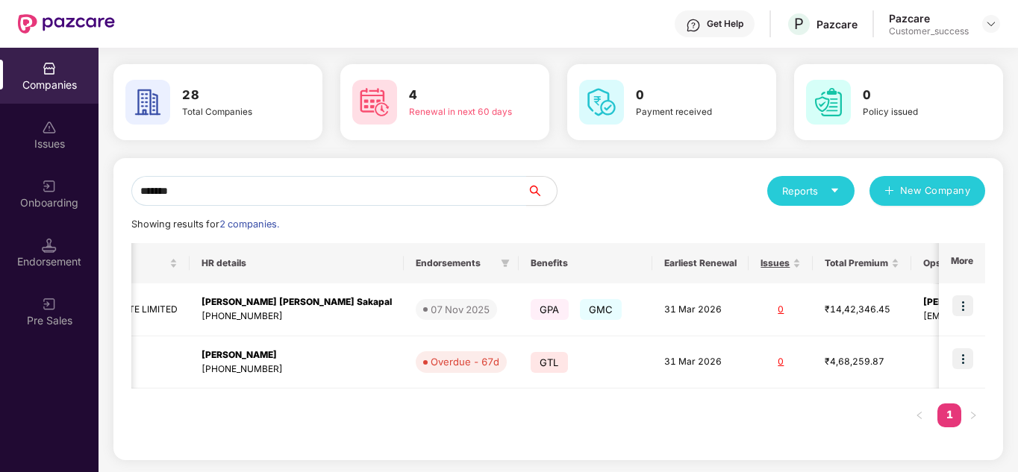
drag, startPoint x: 670, startPoint y: 404, endPoint x: 671, endPoint y: 424, distance: 19.5
click at [671, 424] on div "Registered name Display name HR details Endorsements Benefits Earliest Renewal …" at bounding box center [557, 342] width 853 height 199
click at [967, 357] on img at bounding box center [962, 358] width 21 height 21
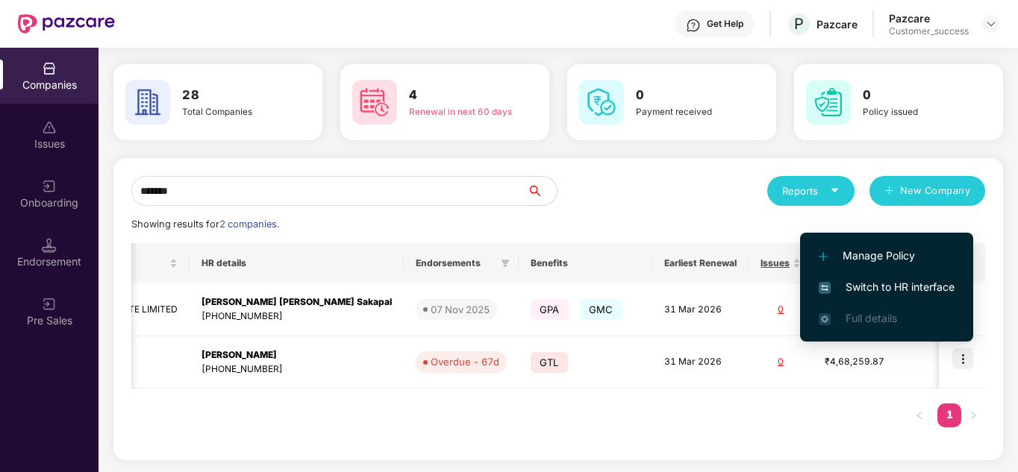
click at [888, 288] on span "Switch to HR interface" at bounding box center [886, 287] width 136 height 16
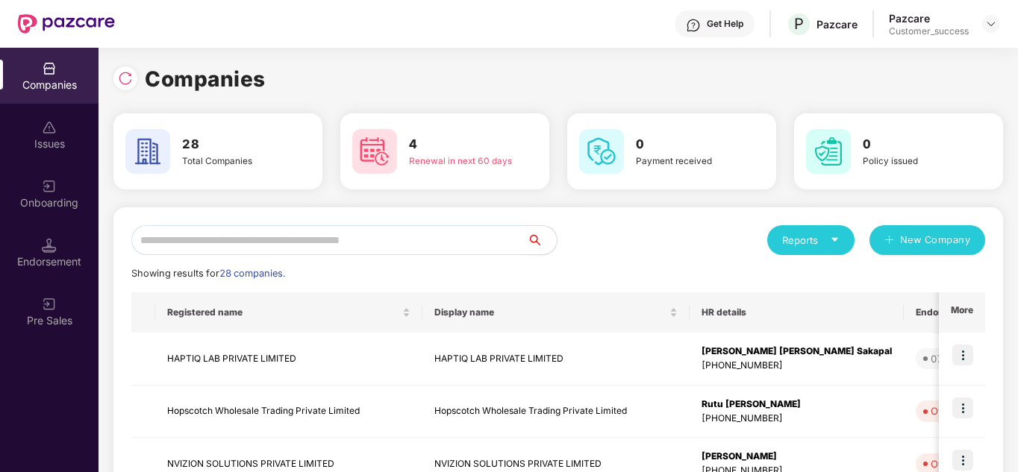
click at [237, 226] on input "text" at bounding box center [328, 240] width 395 height 30
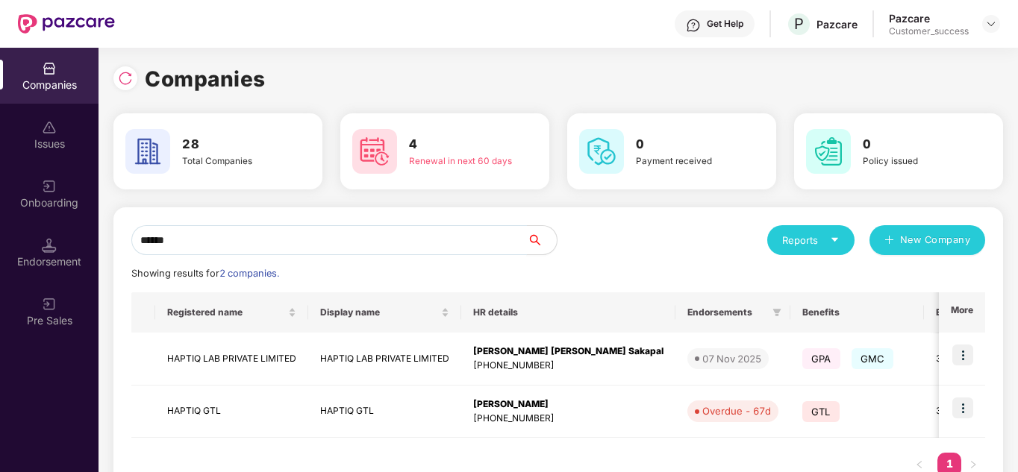
type input "******"
click at [962, 407] on img at bounding box center [962, 408] width 21 height 21
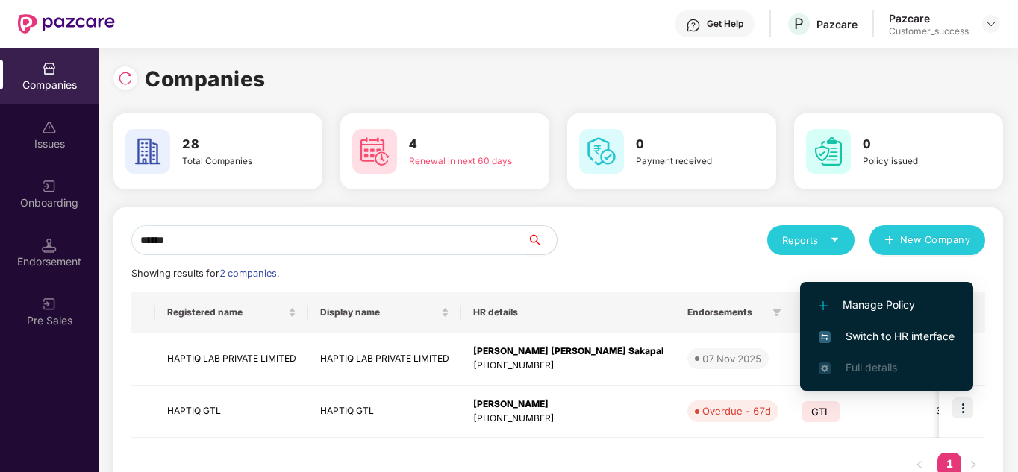
click at [910, 334] on span "Switch to HR interface" at bounding box center [886, 336] width 136 height 16
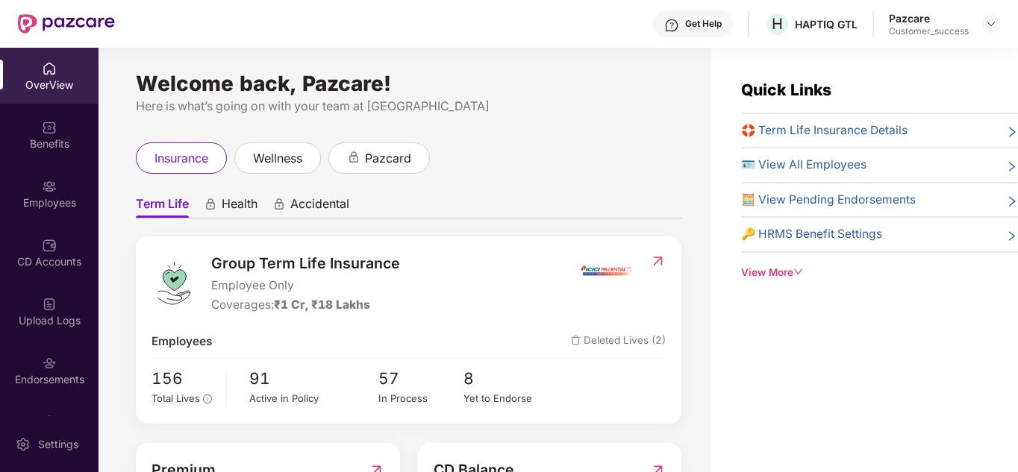
click at [32, 272] on div "CD Accounts" at bounding box center [49, 253] width 98 height 56
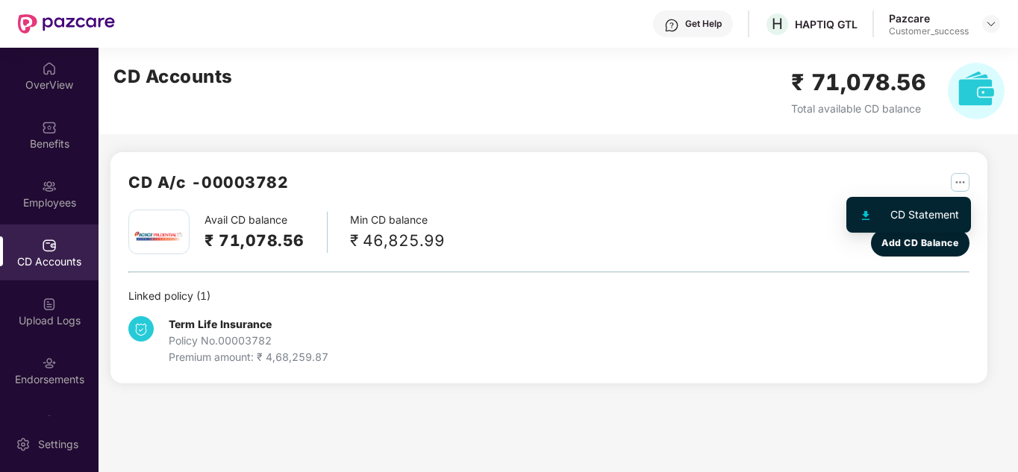
click at [962, 185] on img "button" at bounding box center [959, 182] width 19 height 19
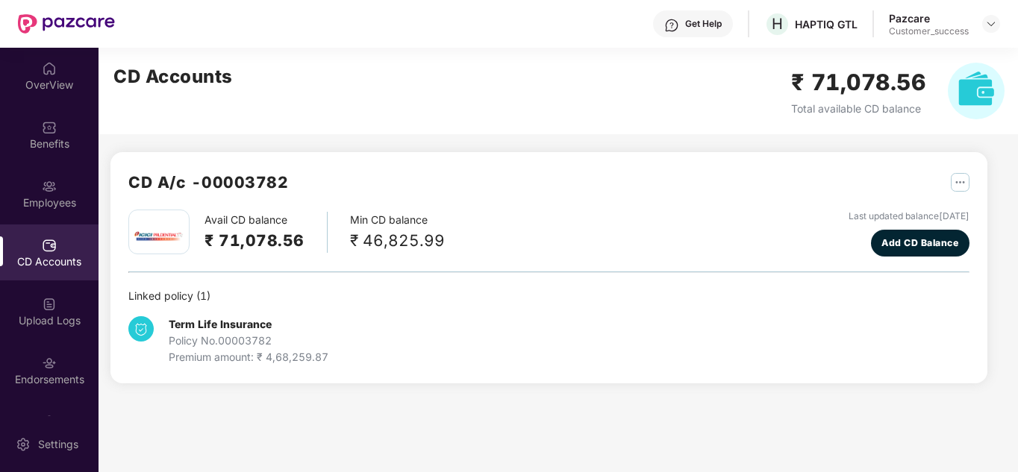
click at [863, 294] on div "Linked policy ( 1 )" at bounding box center [548, 296] width 841 height 16
click at [906, 249] on span "Add CD Balance" at bounding box center [919, 243] width 77 height 14
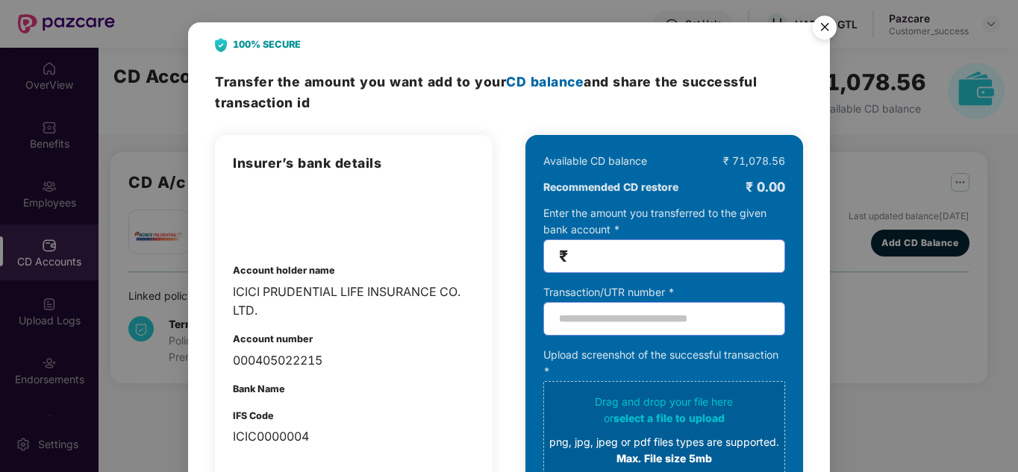
click at [832, 30] on img "Close" at bounding box center [824, 30] width 42 height 42
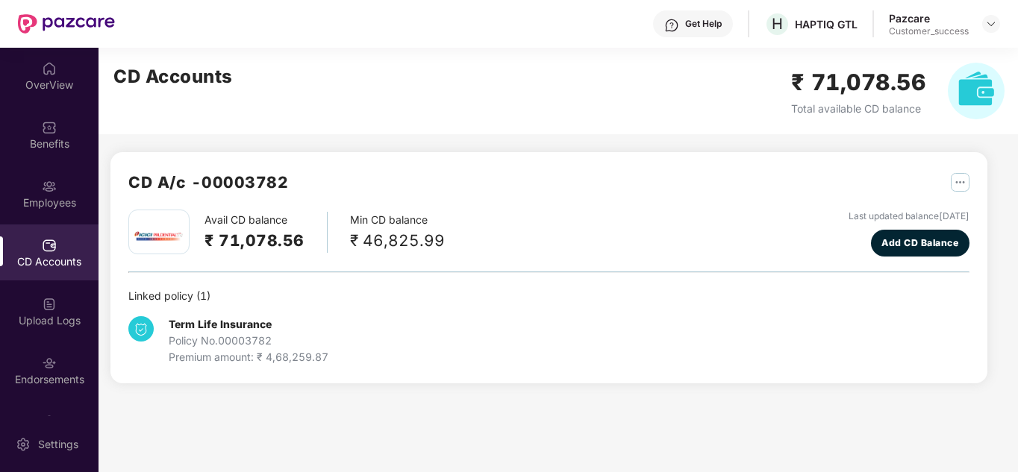
click at [346, 148] on div "CD A/c - 00003782 Avail CD balance ₹ 71,078.56 Min CD balance ₹ 46,825.99 Last …" at bounding box center [542, 225] width 888 height 354
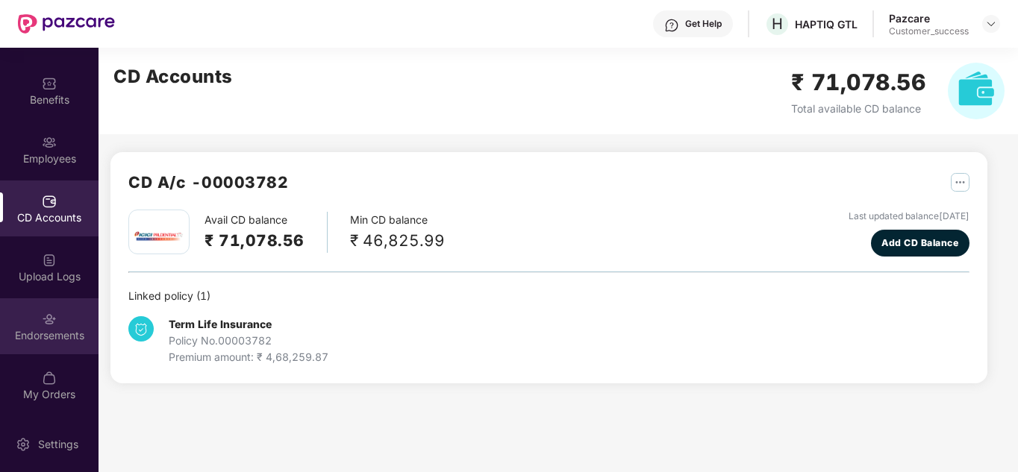
click at [63, 329] on div "Endorsements" at bounding box center [49, 335] width 98 height 15
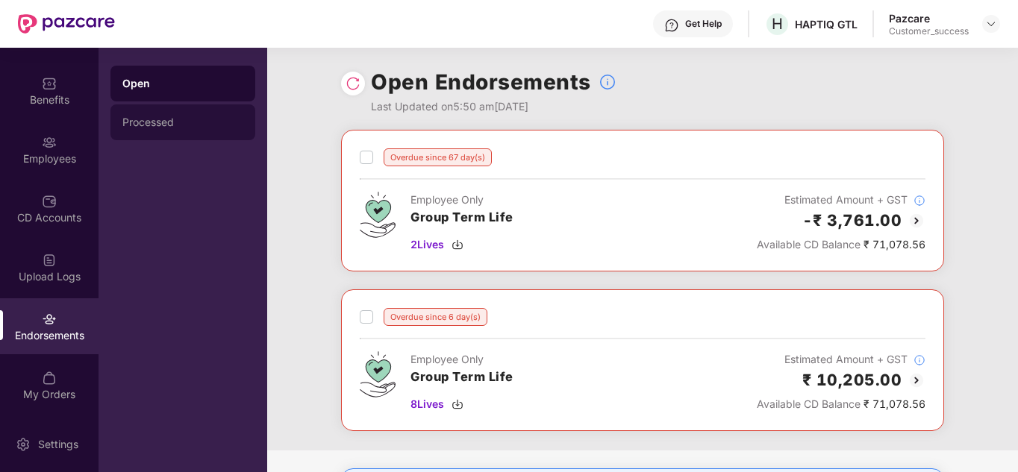
click at [174, 129] on div "Processed" at bounding box center [182, 122] width 145 height 36
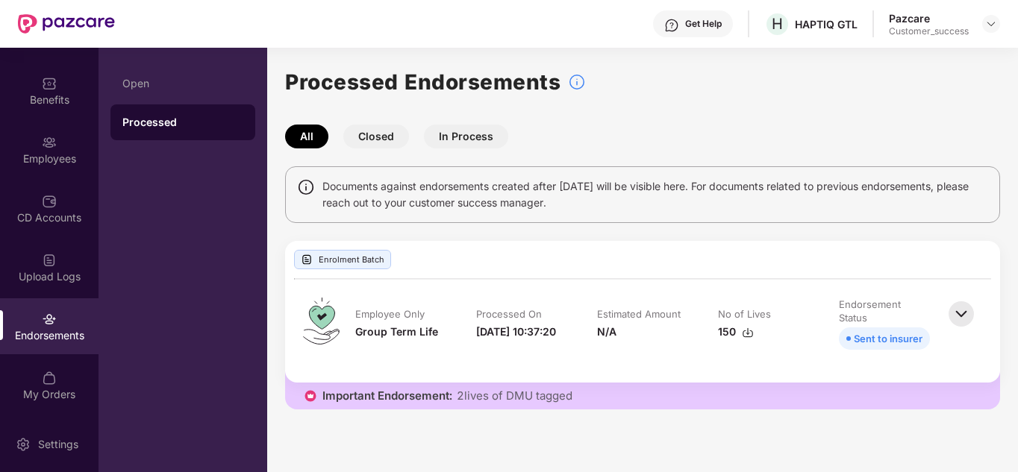
scroll to position [0, 0]
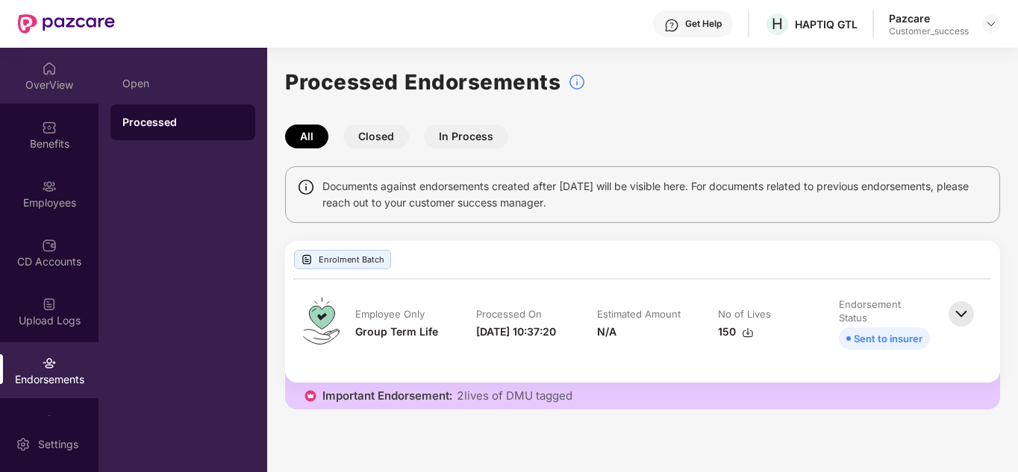
click at [50, 99] on div "OverView" at bounding box center [49, 76] width 98 height 56
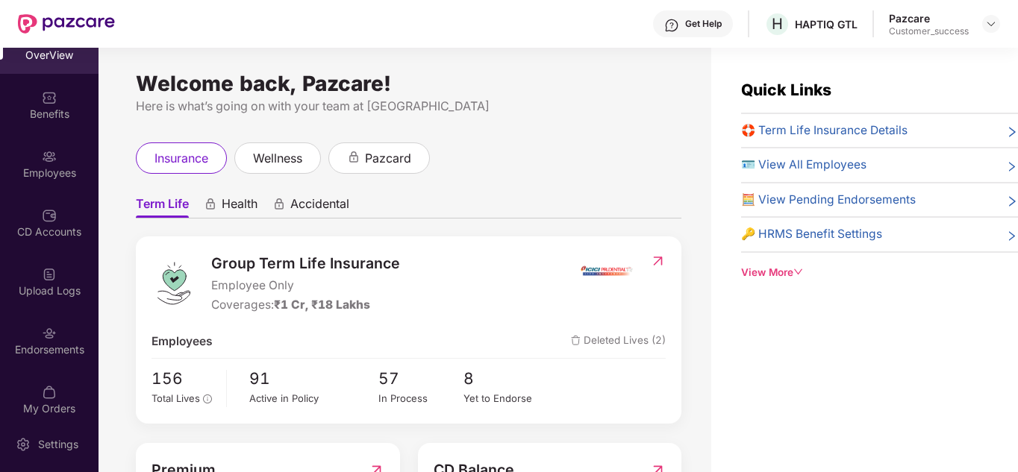
scroll to position [44, 0]
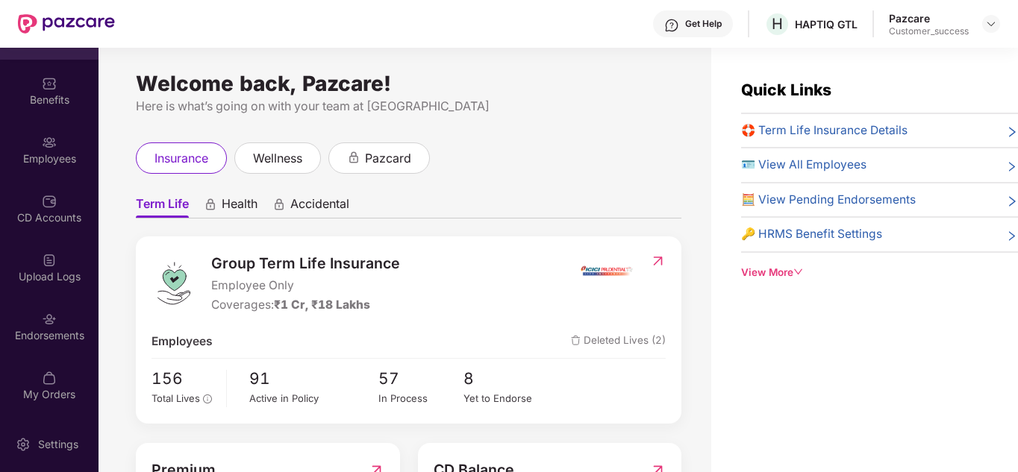
click at [460, 84] on div "Welcome back, Pazcare!" at bounding box center [408, 84] width 545 height 12
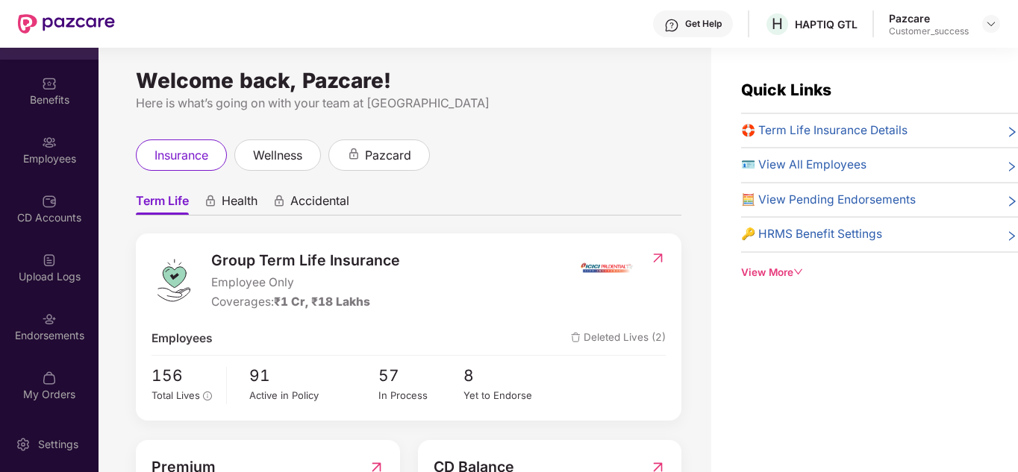
scroll to position [0, 0]
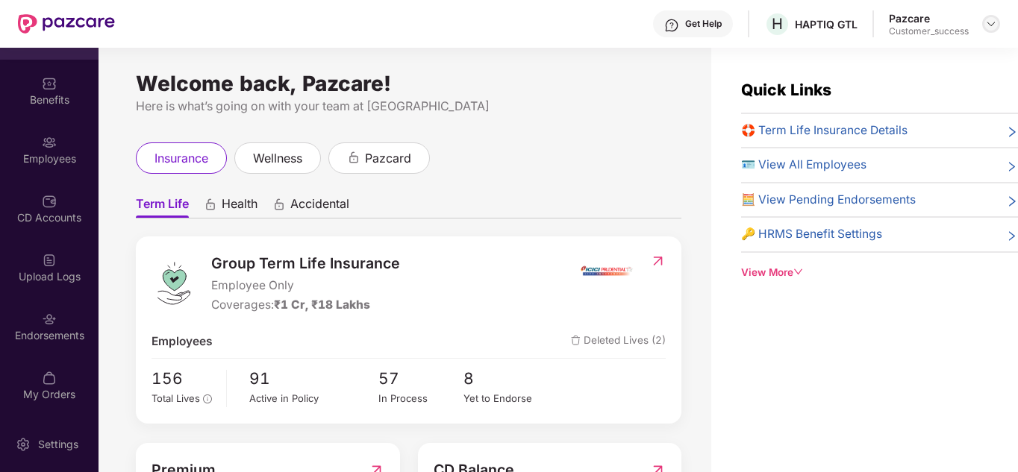
click at [997, 30] on div at bounding box center [991, 24] width 18 height 18
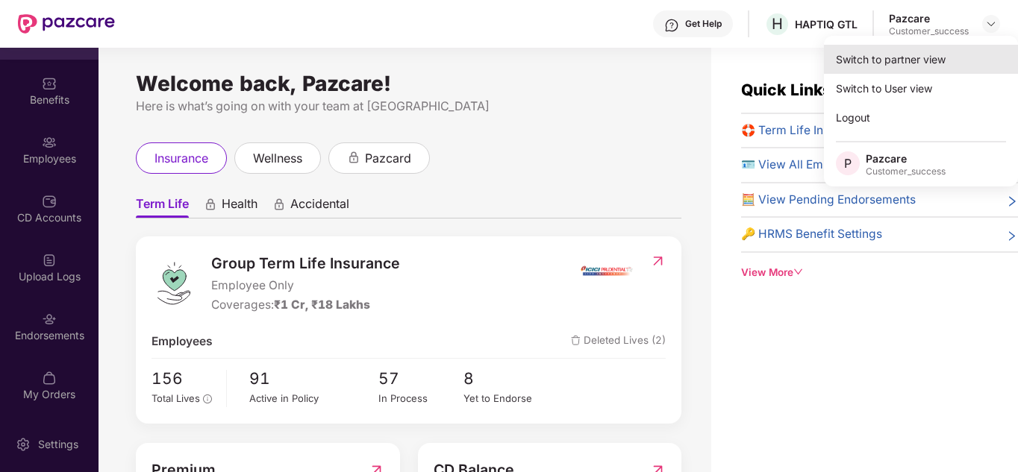
click at [942, 53] on div "Switch to partner view" at bounding box center [921, 59] width 194 height 29
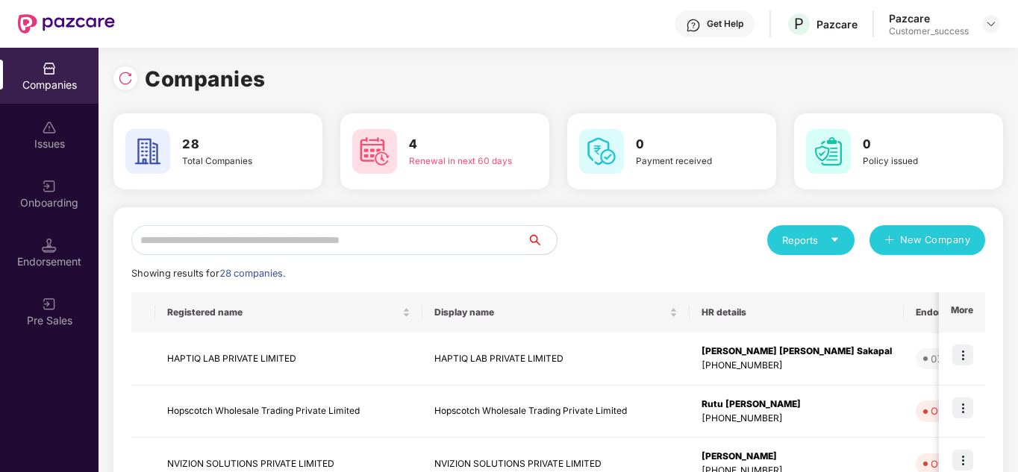
click at [268, 248] on input "text" at bounding box center [328, 240] width 395 height 30
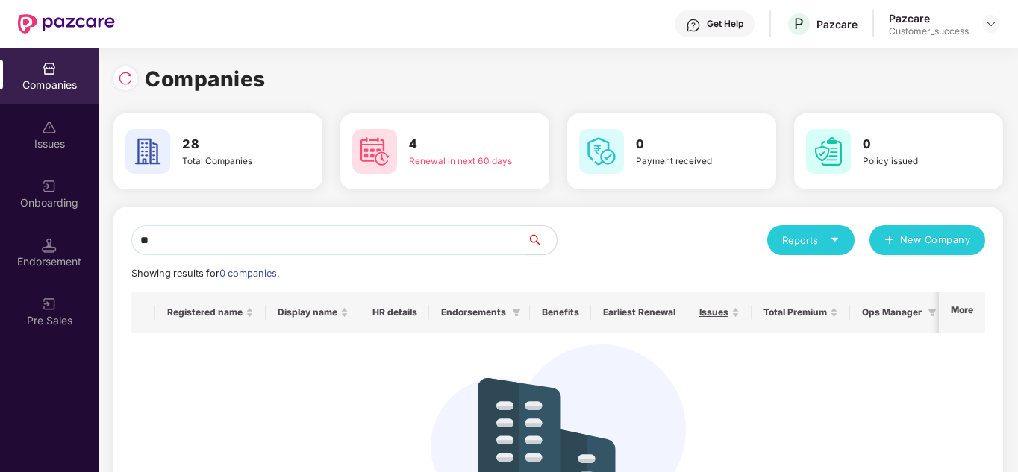
type input "*"
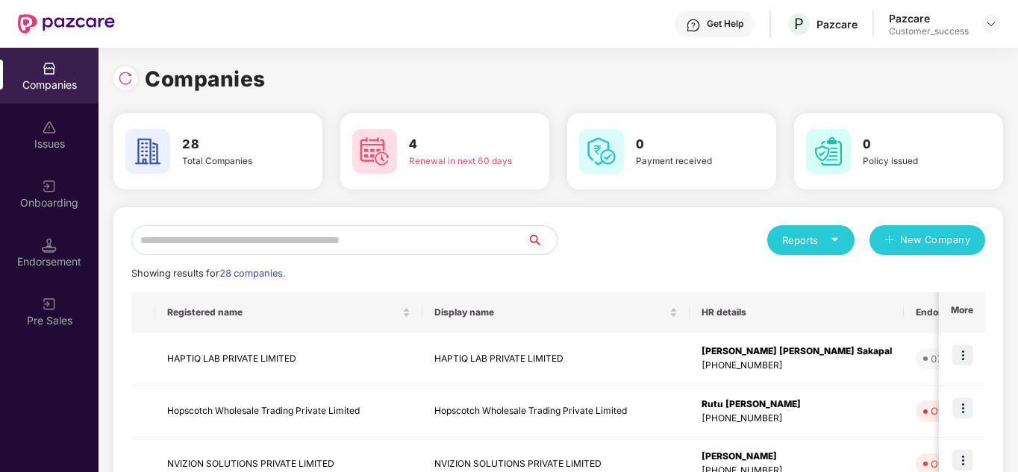
click at [622, 272] on div "Showing results for 28 companies." at bounding box center [557, 273] width 853 height 15
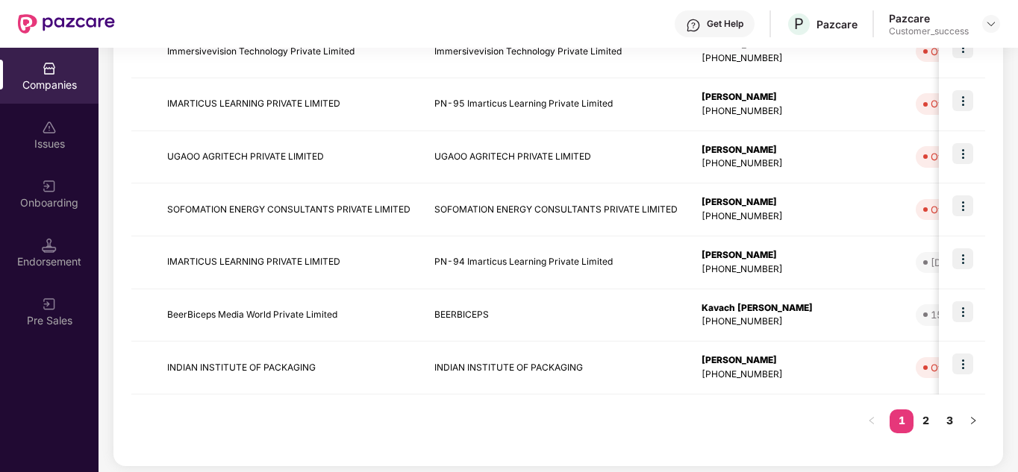
scroll to position [471, 0]
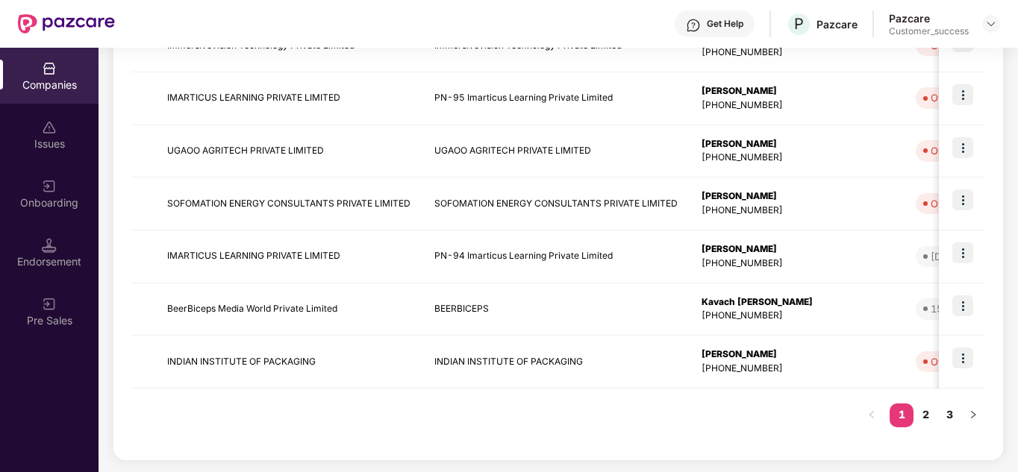
click at [915, 402] on div "Registered name Display name HR details Endorsements Benefits Earliest Renewal …" at bounding box center [557, 131] width 853 height 621
click at [920, 407] on link "2" at bounding box center [925, 415] width 24 height 22
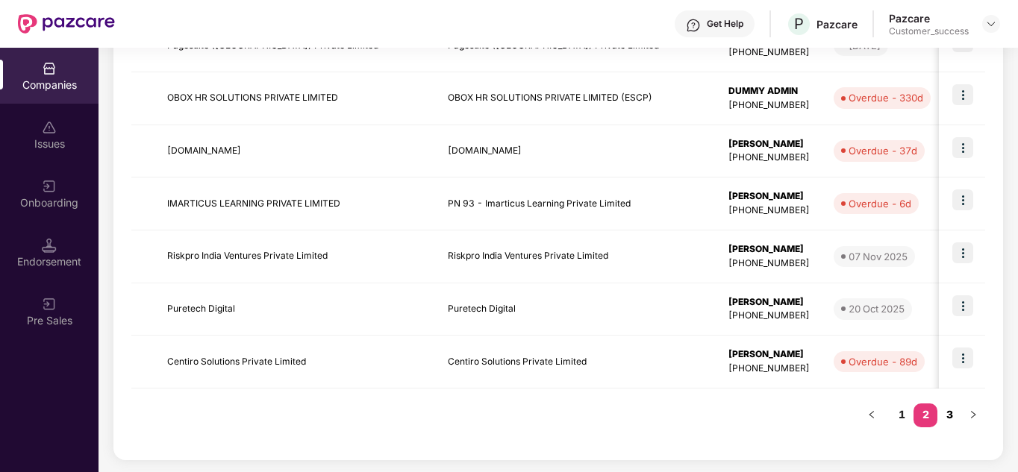
click at [944, 410] on link "3" at bounding box center [949, 415] width 24 height 22
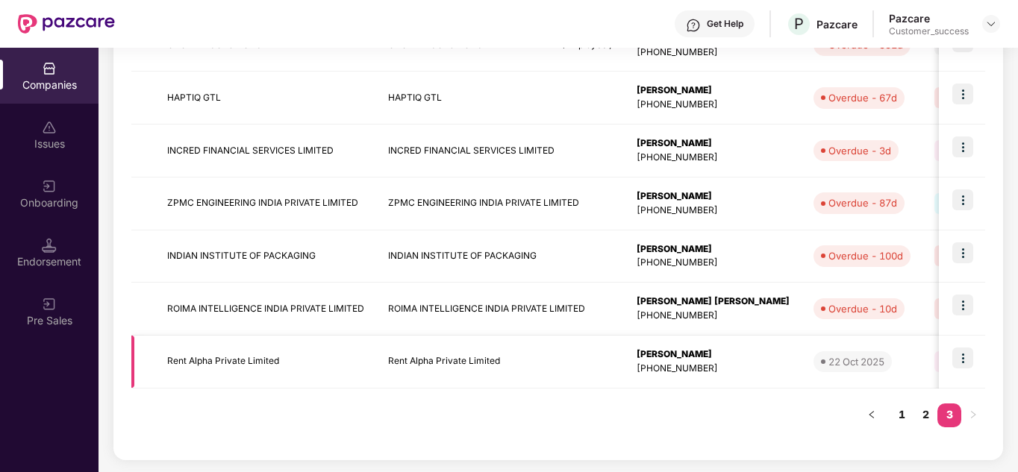
scroll to position [336, 0]
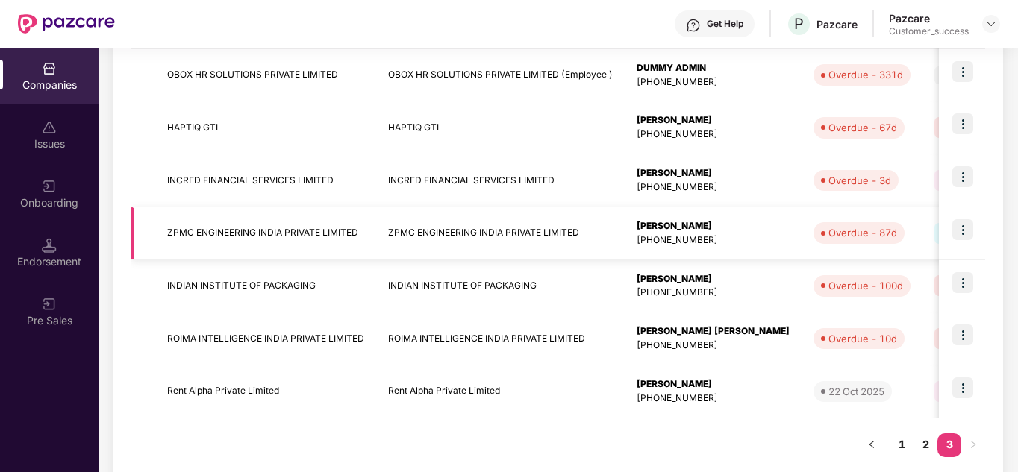
click at [967, 225] on img at bounding box center [962, 229] width 21 height 21
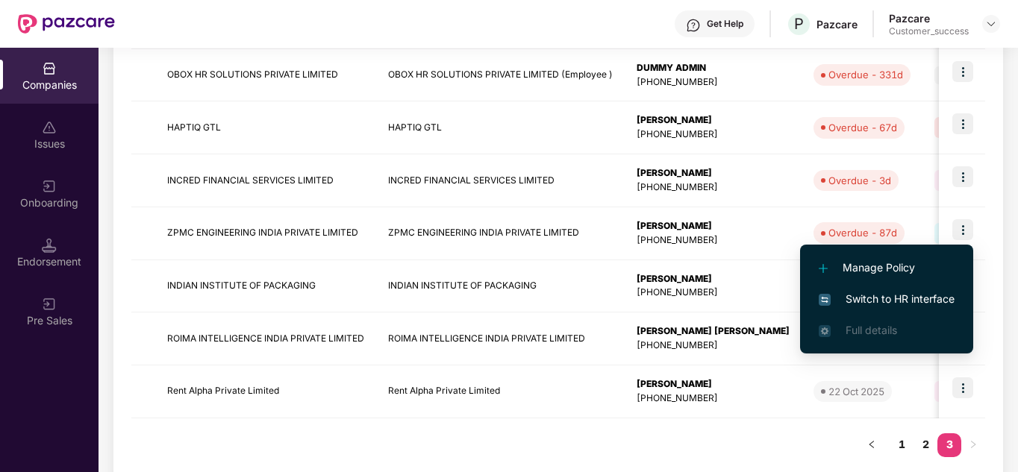
click at [898, 292] on span "Switch to HR interface" at bounding box center [886, 299] width 136 height 16
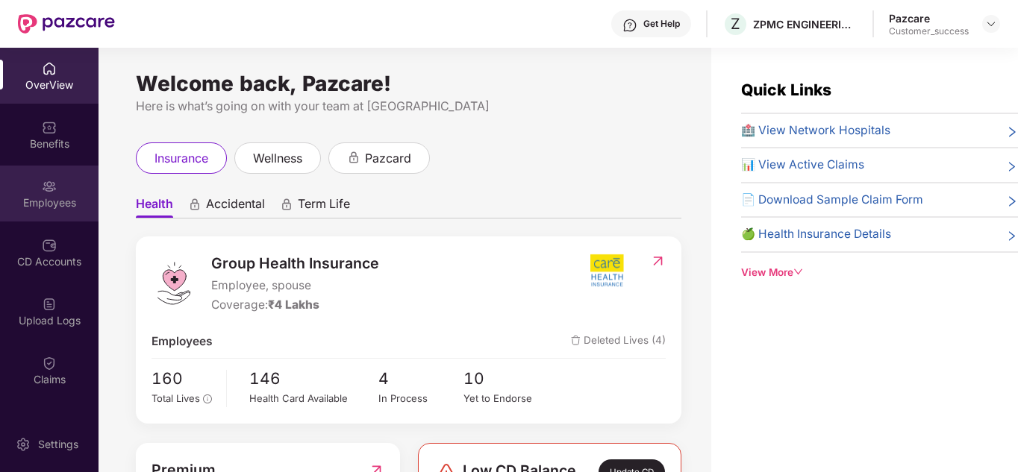
click at [61, 210] on div "Employees" at bounding box center [49, 202] width 98 height 15
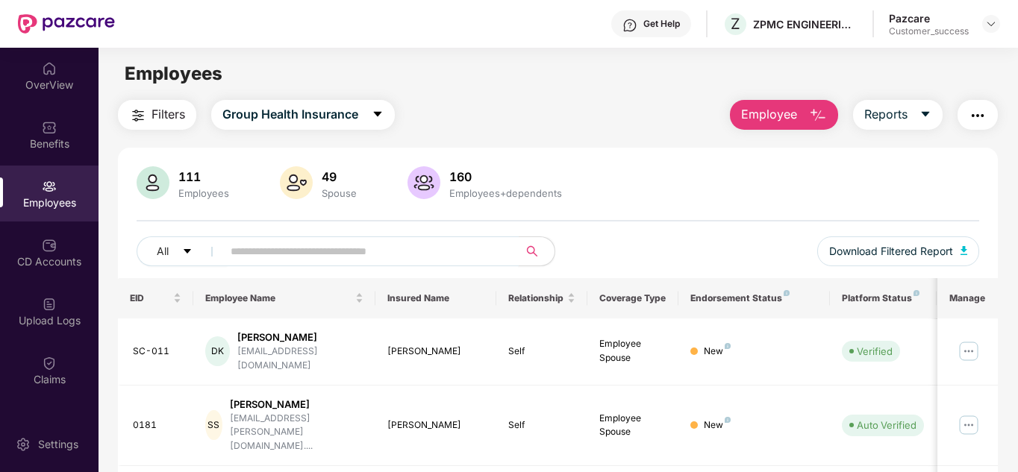
click at [336, 253] on input "text" at bounding box center [365, 251] width 268 height 22
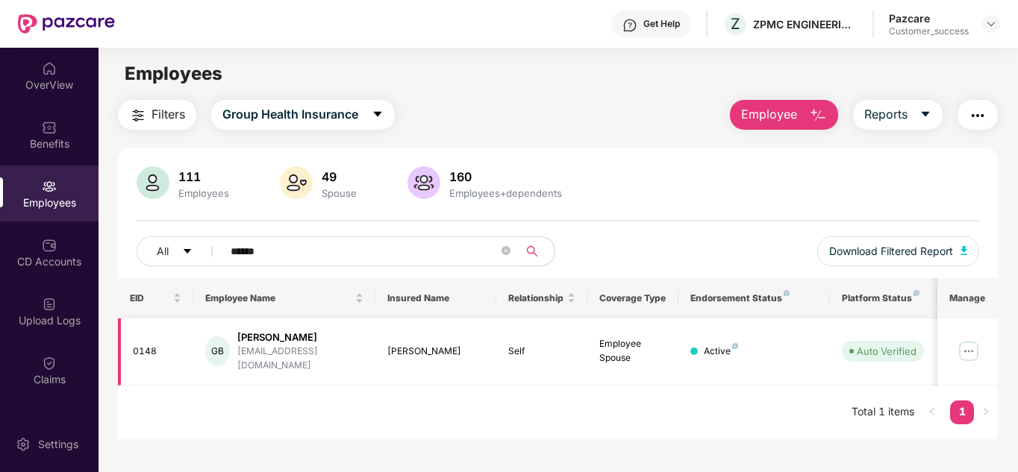
type input "******"
click at [975, 332] on td at bounding box center [967, 352] width 60 height 67
click at [972, 342] on img at bounding box center [968, 351] width 24 height 24
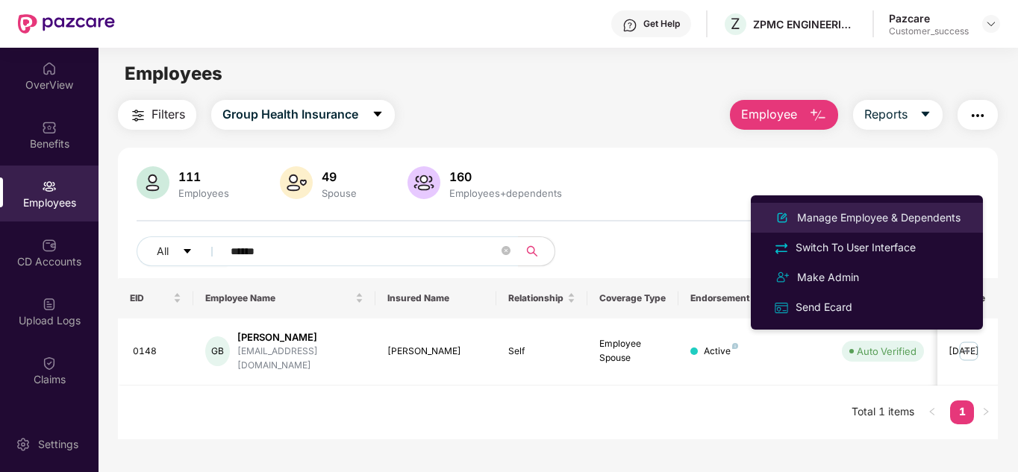
click at [843, 217] on div "Manage Employee & Dependents" at bounding box center [878, 218] width 169 height 16
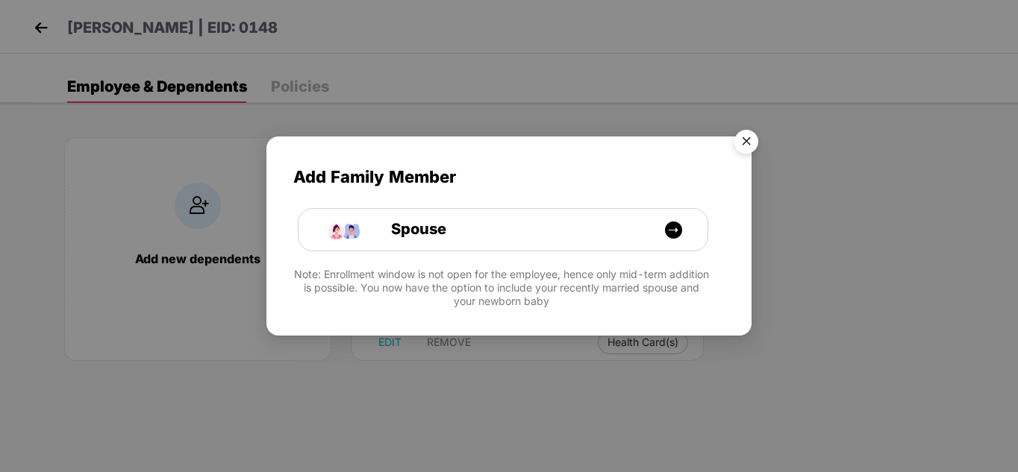
click at [747, 138] on img "Close" at bounding box center [746, 144] width 42 height 42
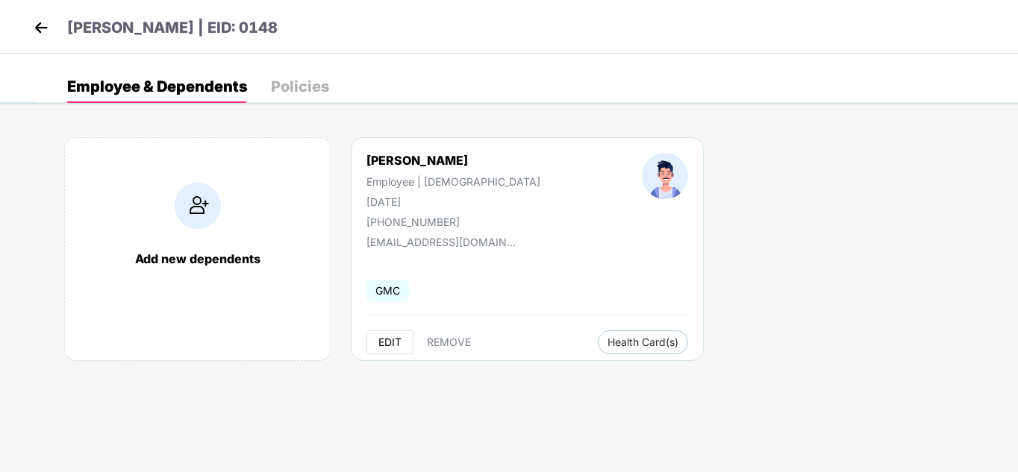
click at [391, 334] on button "EDIT" at bounding box center [389, 342] width 47 height 24
select select "****"
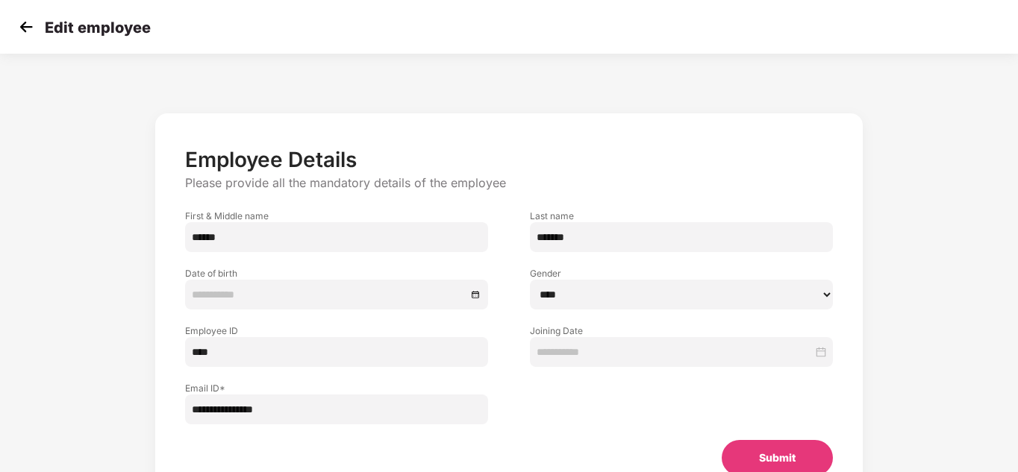
type input "**********"
click at [499, 189] on p "Please provide all the mandatory details of the employee" at bounding box center [508, 183] width 647 height 16
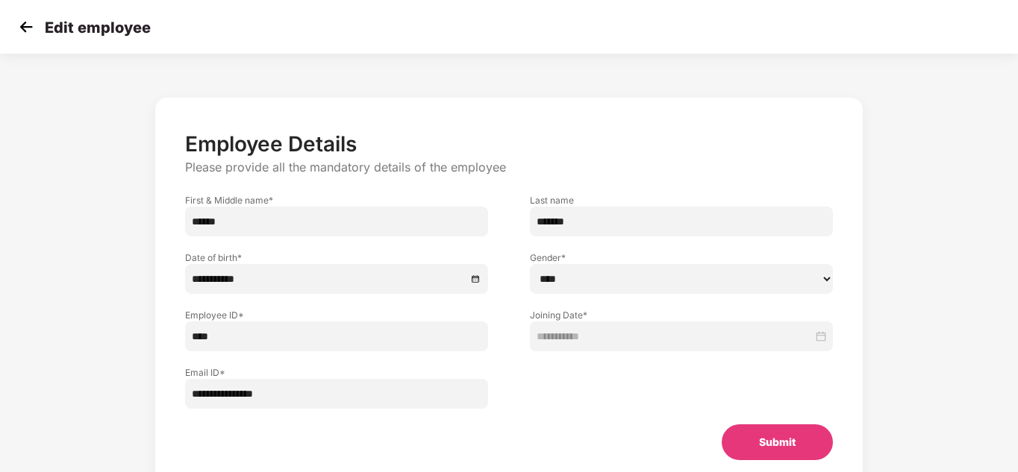
scroll to position [0, 0]
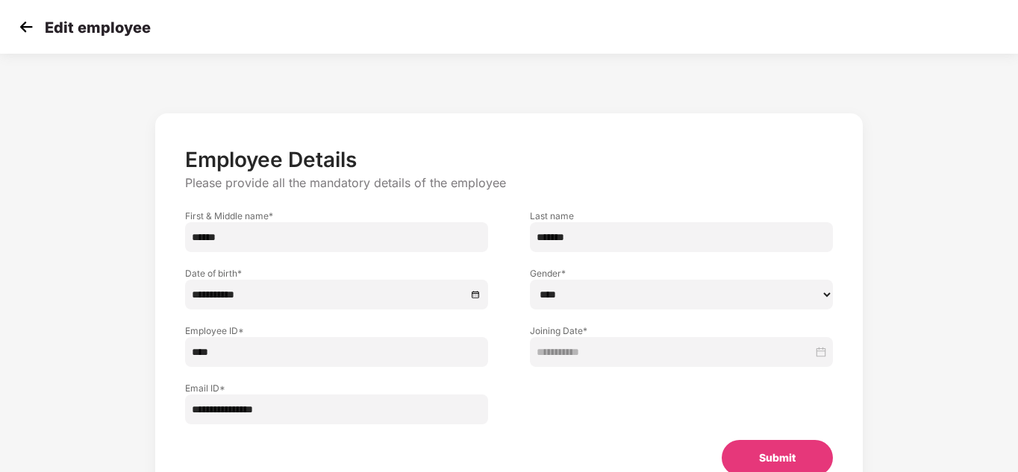
click at [24, 35] on img at bounding box center [26, 27] width 22 height 22
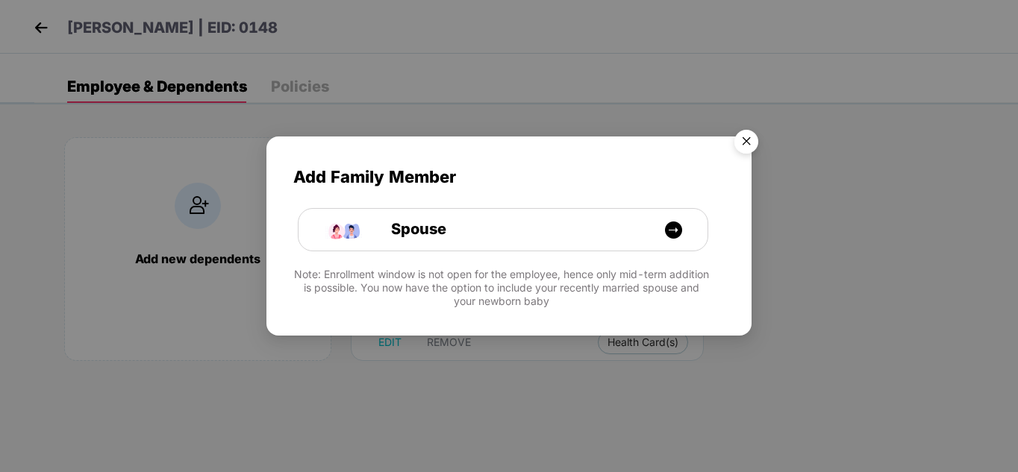
click at [734, 138] on img "Close" at bounding box center [746, 144] width 42 height 42
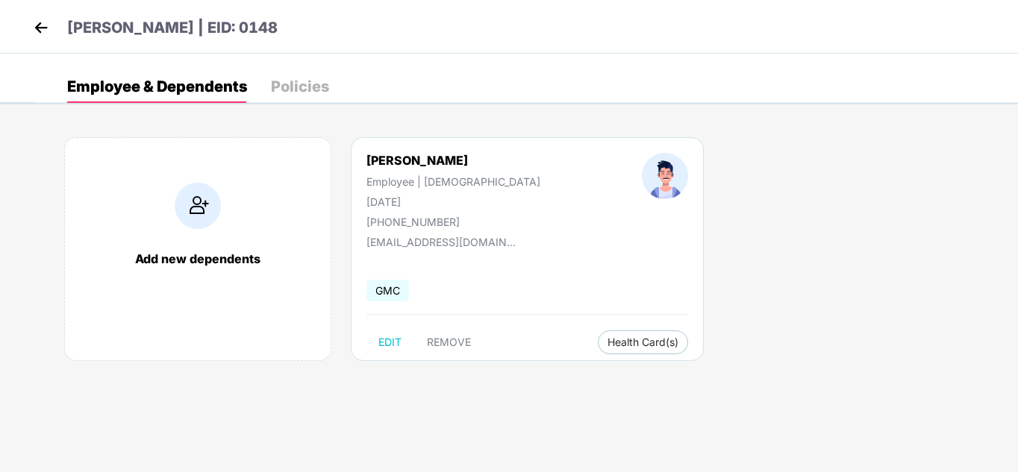
click at [301, 94] on div "Policies" at bounding box center [300, 86] width 58 height 15
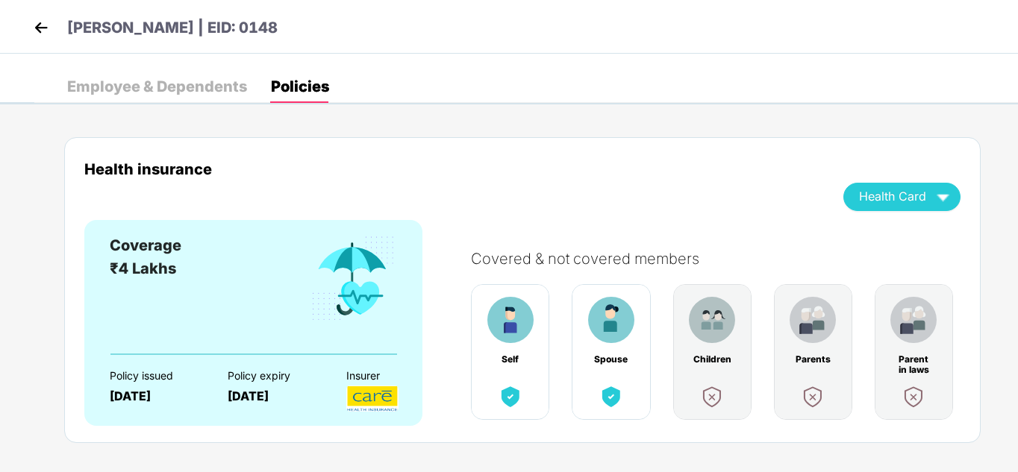
click at [176, 77] on div "Employee & Dependents" at bounding box center [157, 86] width 180 height 33
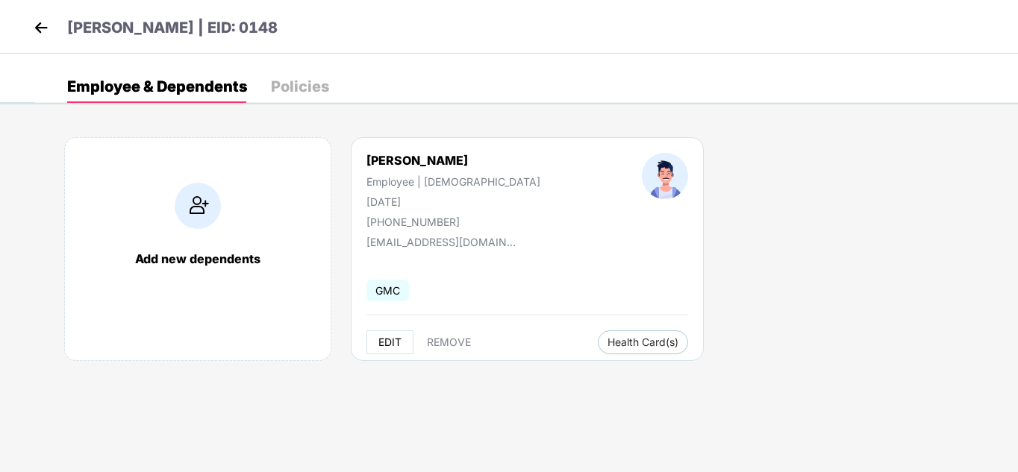
click at [392, 349] on button "EDIT" at bounding box center [389, 342] width 47 height 24
select select "****"
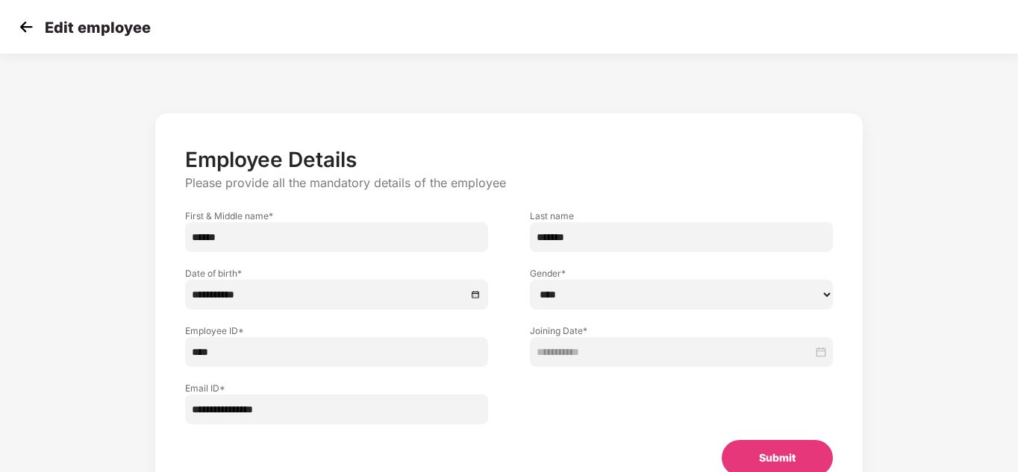
click at [22, 28] on img at bounding box center [26, 27] width 22 height 22
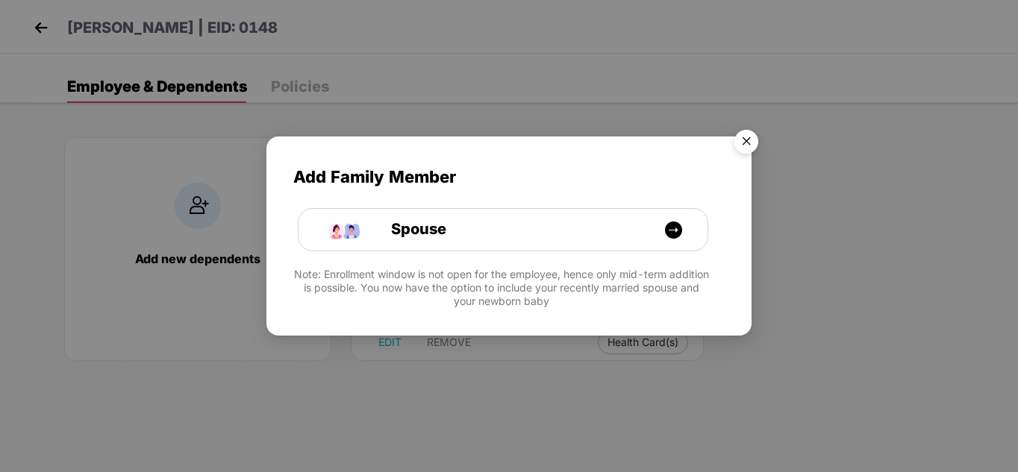
click at [744, 144] on img "Close" at bounding box center [746, 144] width 42 height 42
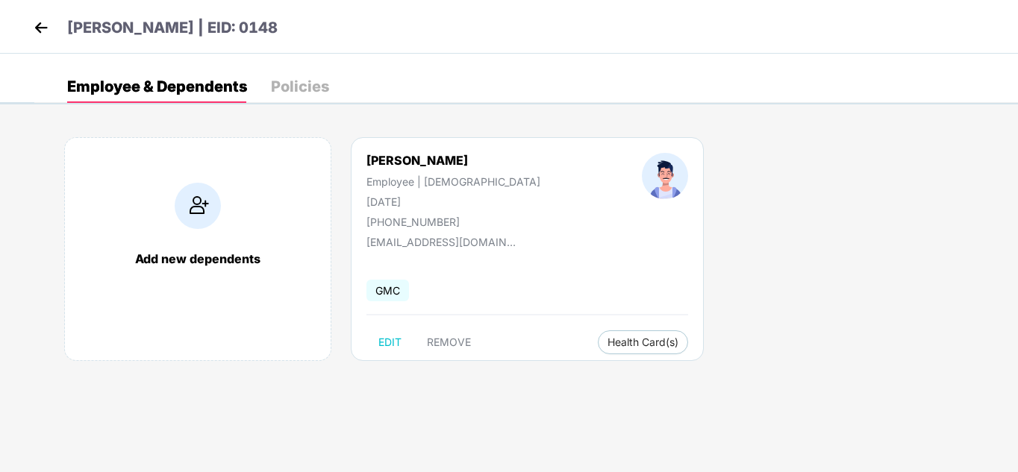
click at [45, 30] on img at bounding box center [41, 27] width 22 height 22
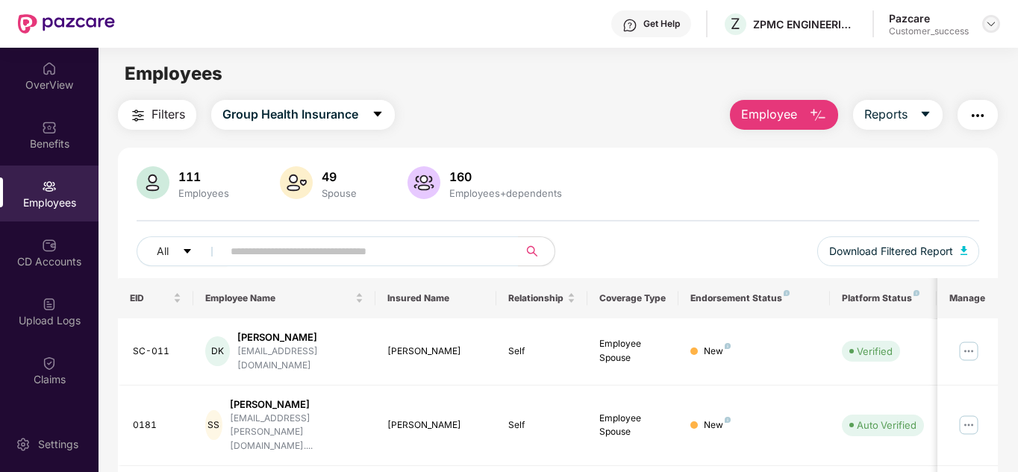
click at [989, 16] on div at bounding box center [991, 24] width 18 height 18
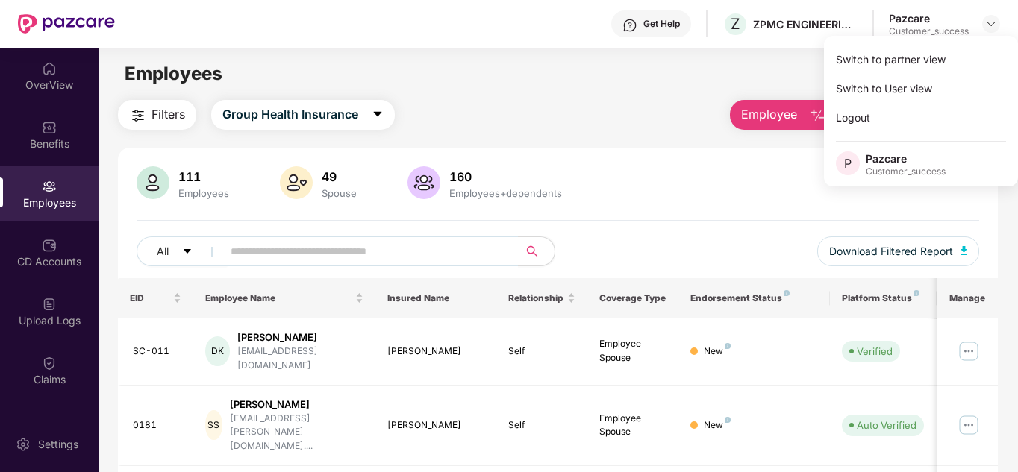
click at [662, 181] on div "111 Employees 49 Spouse 160 Employees+dependents" at bounding box center [558, 184] width 843 height 36
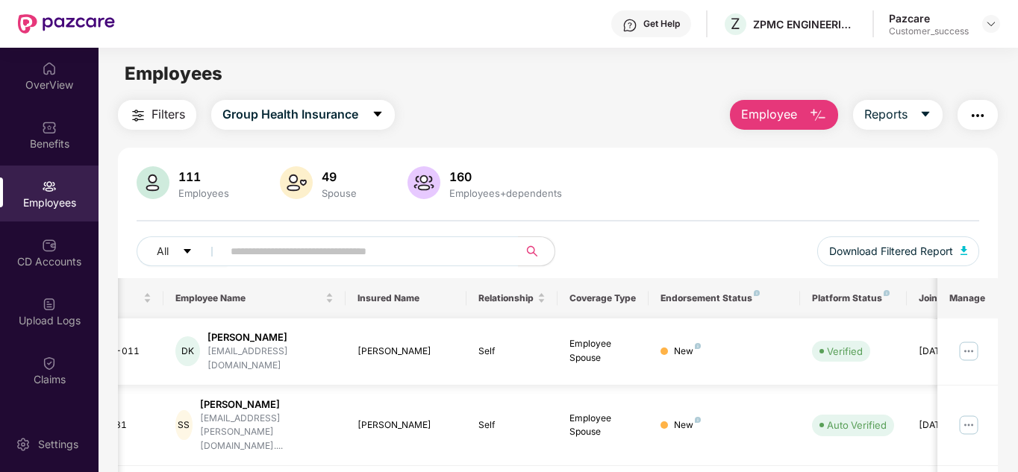
click at [759, 347] on div "New" at bounding box center [724, 352] width 128 height 14
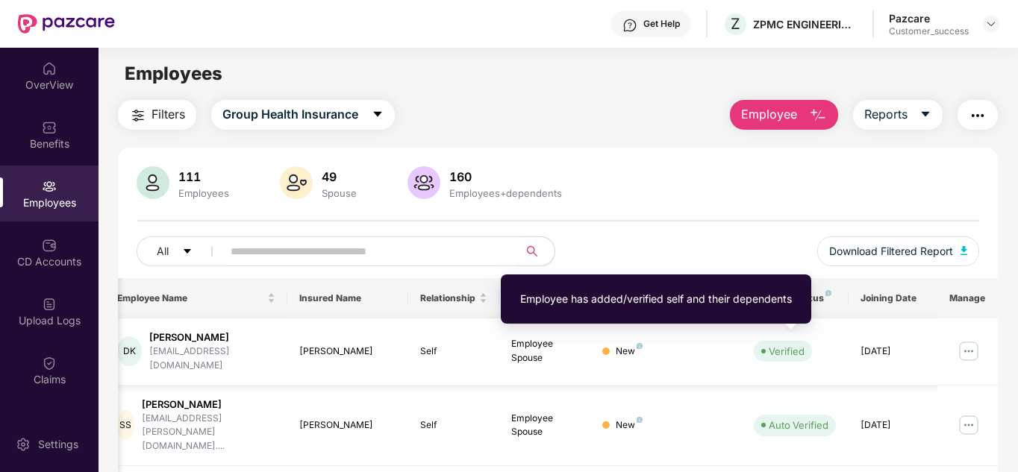
click at [759, 347] on span "Verified" at bounding box center [782, 351] width 58 height 21
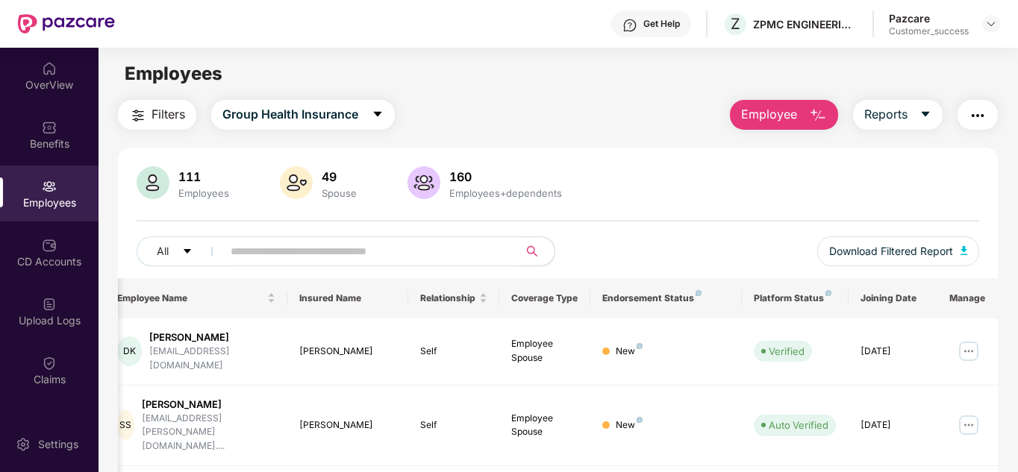
click at [327, 246] on input "text" at bounding box center [365, 251] width 268 height 22
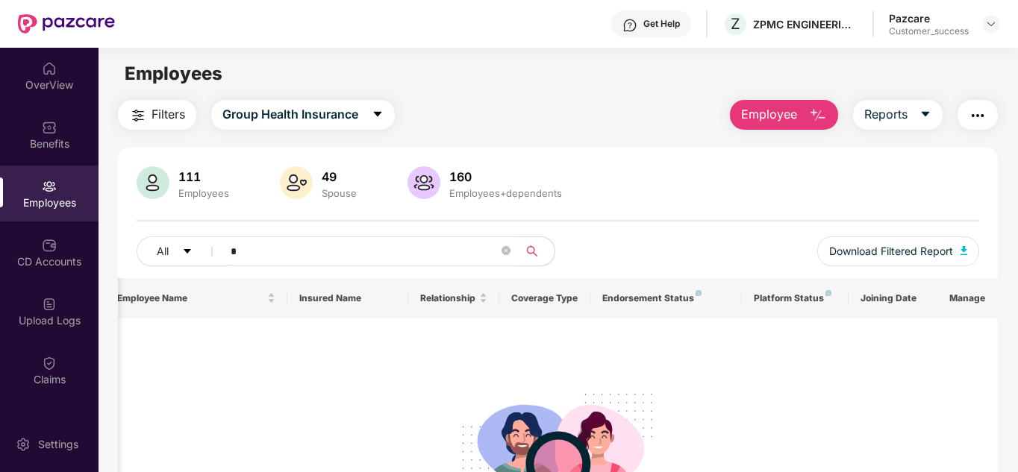
type input "*"
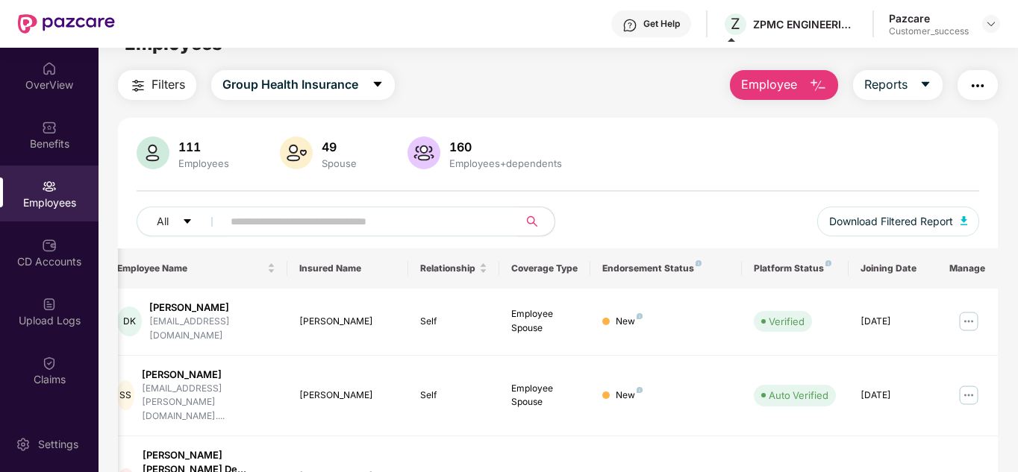
click at [800, 84] on button "Employee" at bounding box center [784, 85] width 108 height 30
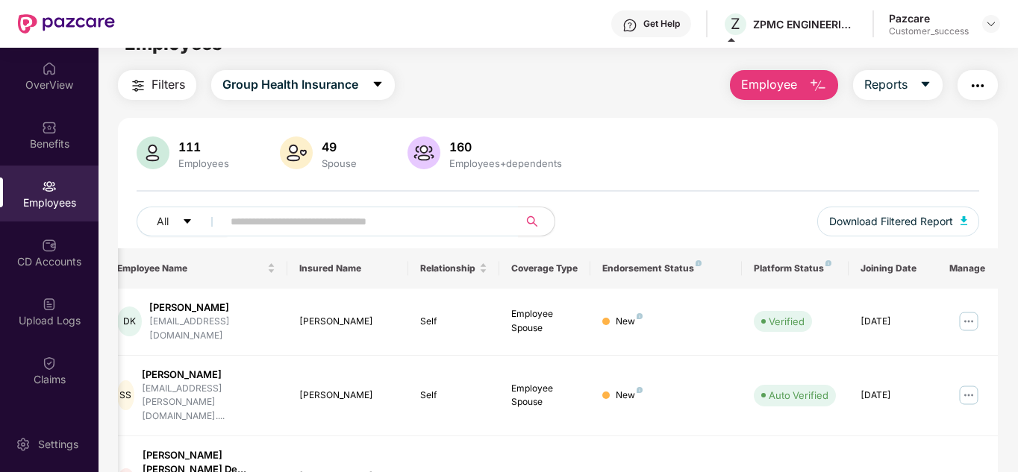
click at [977, 82] on img "button" at bounding box center [977, 86] width 18 height 18
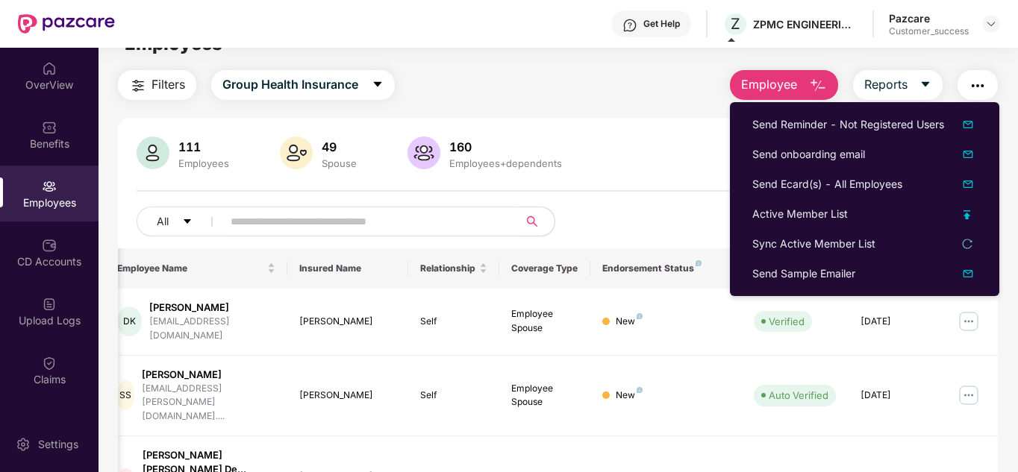
click at [676, 177] on div "111 Employees 49 Spouse 160 Employees+dependents All Download Filtered Report" at bounding box center [558, 193] width 880 height 112
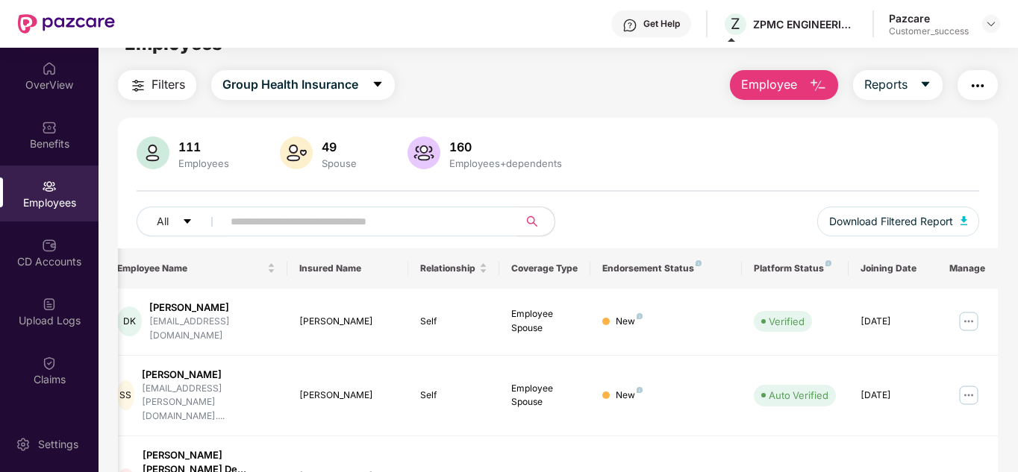
click at [974, 91] on img "button" at bounding box center [977, 86] width 18 height 18
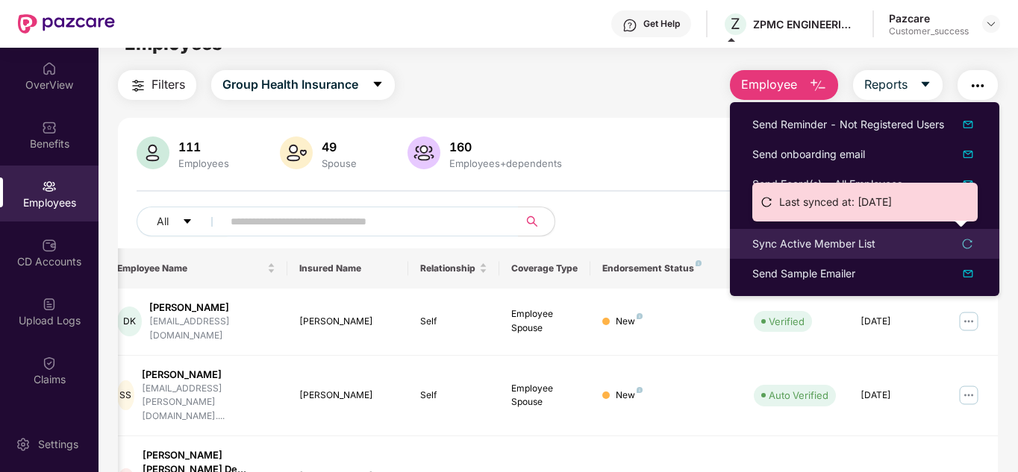
click at [843, 239] on div "Sync Active Member List" at bounding box center [813, 244] width 123 height 16
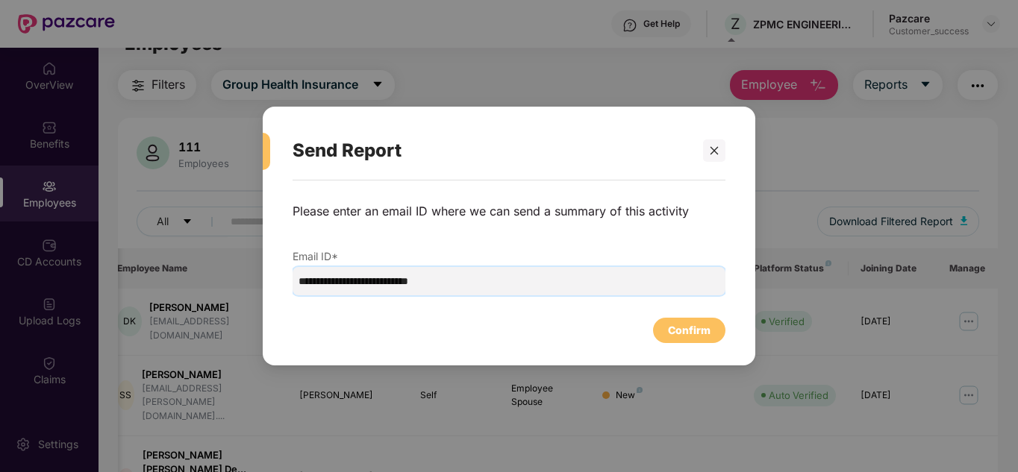
click at [569, 282] on input "**********" at bounding box center [508, 281] width 433 height 28
click at [680, 339] on div "Confirm" at bounding box center [689, 330] width 72 height 25
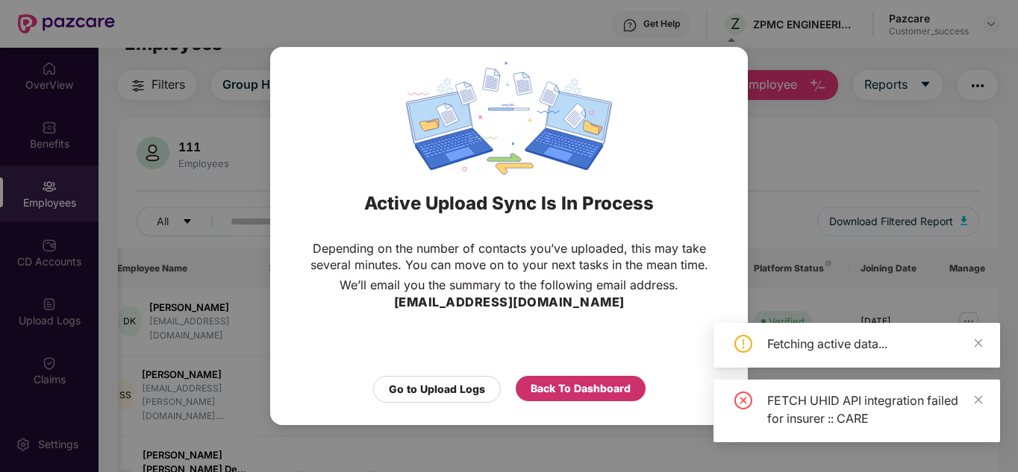
click at [556, 385] on div "Back To Dashboard" at bounding box center [580, 388] width 100 height 16
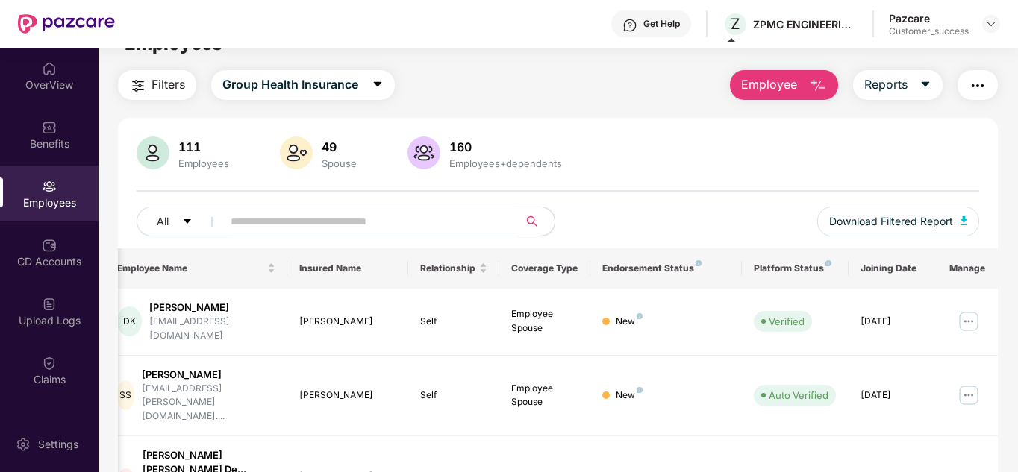
click at [814, 188] on div "111 Employees 49 Spouse 160 Employees+dependents All Download Filtered Report" at bounding box center [558, 193] width 880 height 112
click at [905, 87] on span "Reports" at bounding box center [885, 84] width 43 height 19
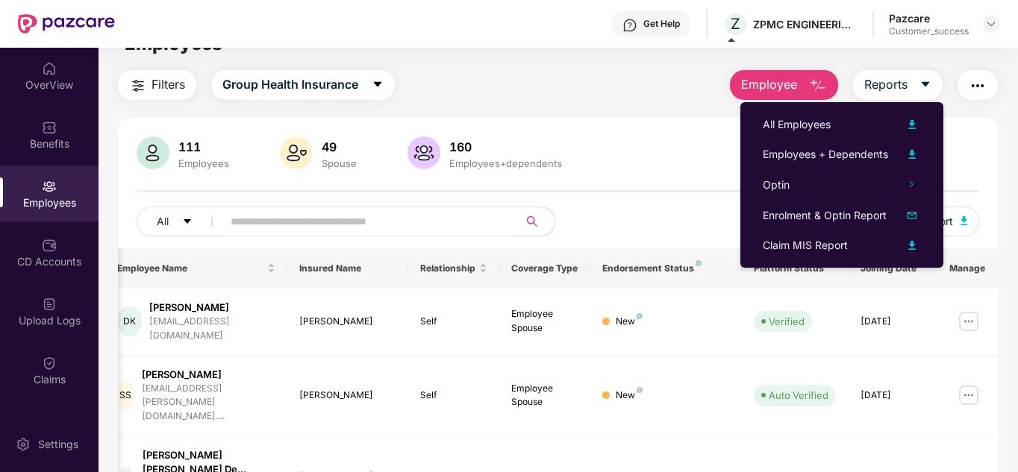
click at [980, 183] on div "111 Employees 49 Spouse 160 Employees+dependents All Download Filtered Report" at bounding box center [558, 193] width 880 height 112
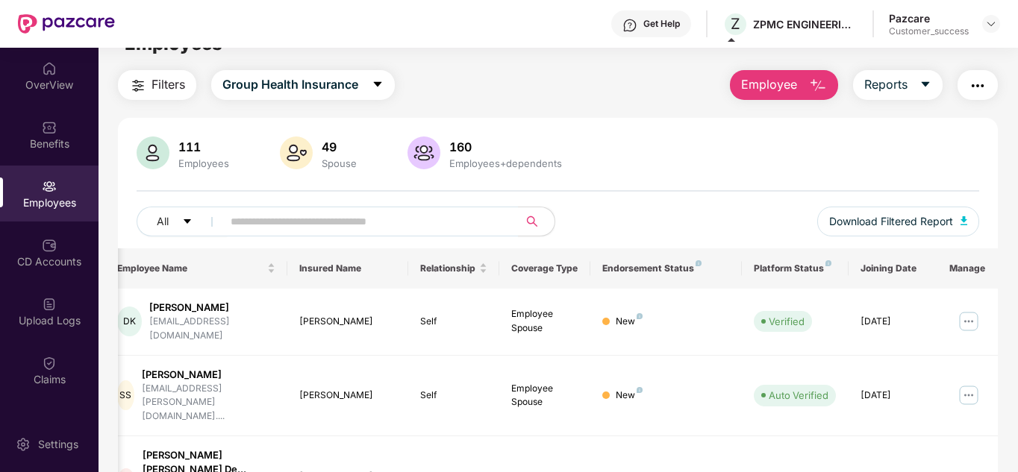
click at [989, 18] on img at bounding box center [991, 24] width 12 height 12
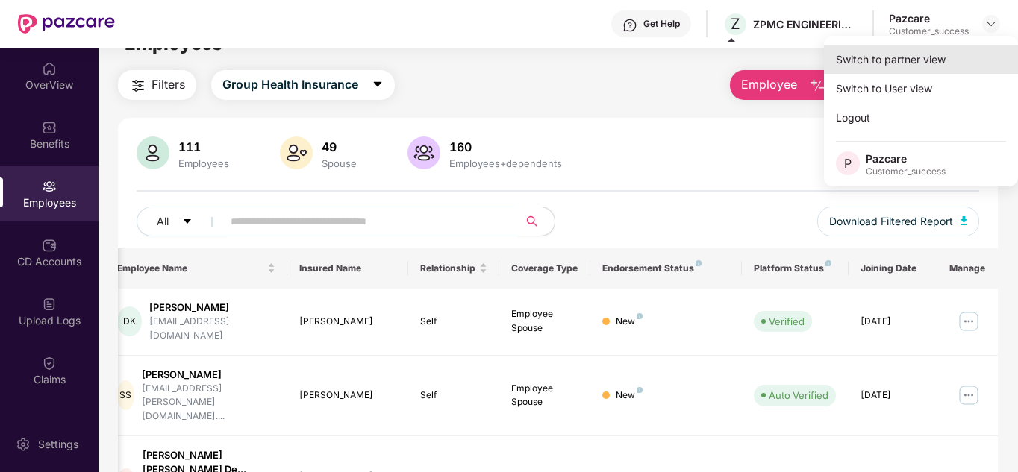
click at [921, 53] on div "Switch to partner view" at bounding box center [921, 59] width 194 height 29
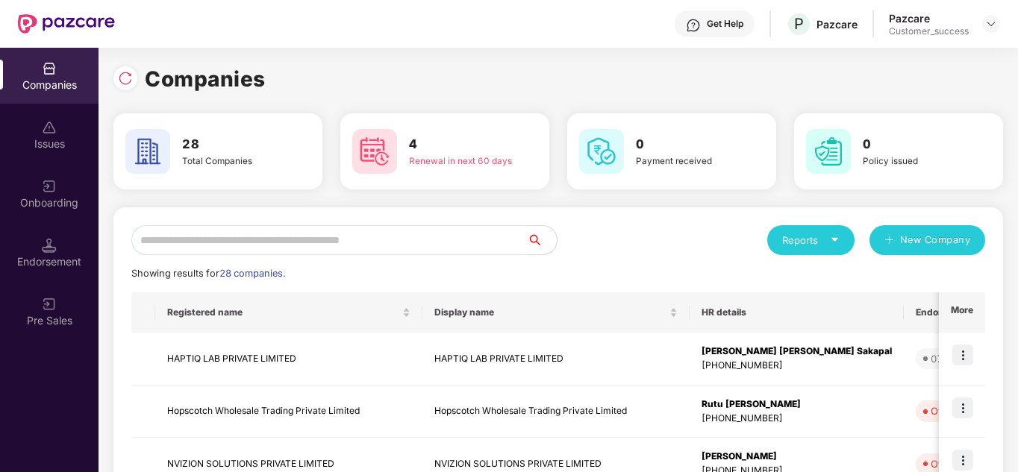
click at [319, 238] on input "text" at bounding box center [328, 240] width 395 height 30
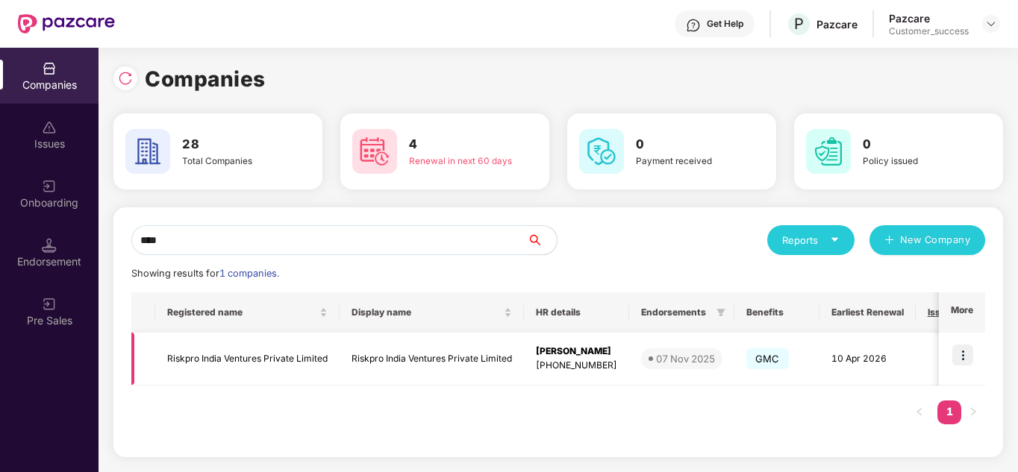
type input "****"
click at [973, 348] on img at bounding box center [962, 355] width 21 height 21
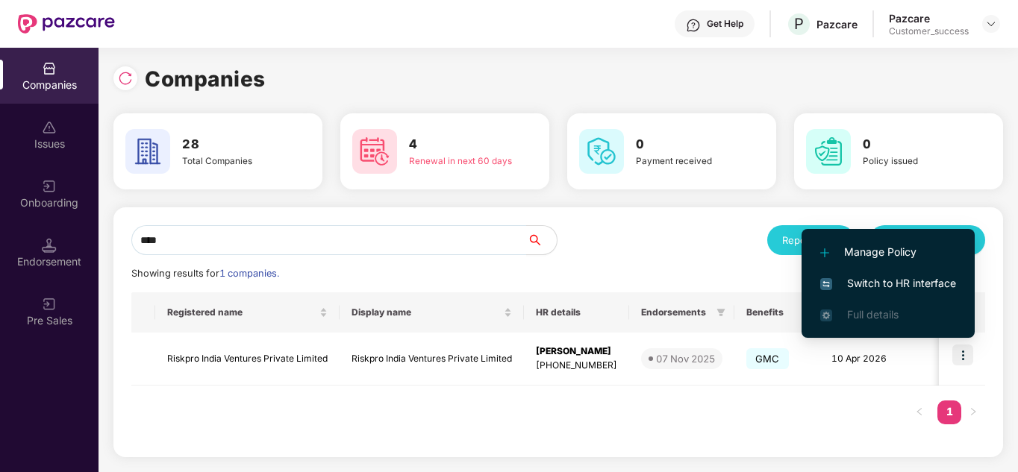
click at [906, 290] on span "Switch to HR interface" at bounding box center [888, 283] width 136 height 16
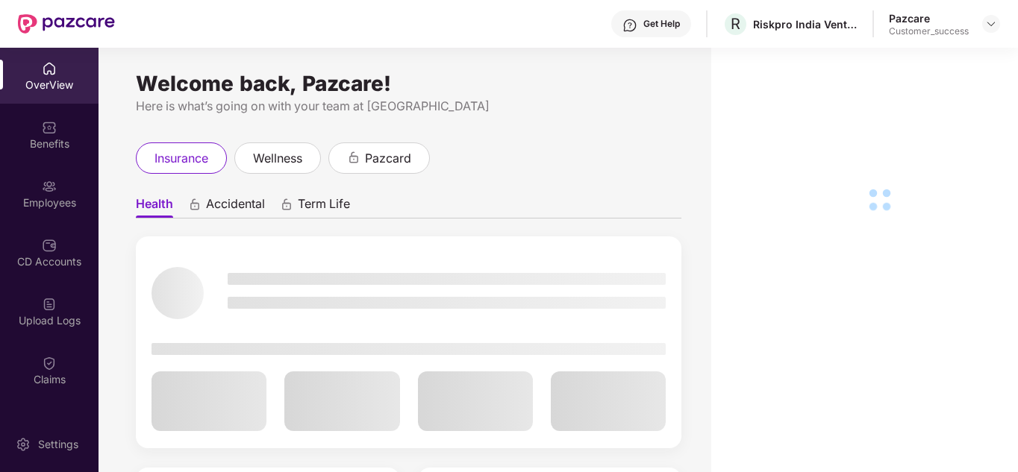
click at [43, 300] on img at bounding box center [49, 304] width 15 height 15
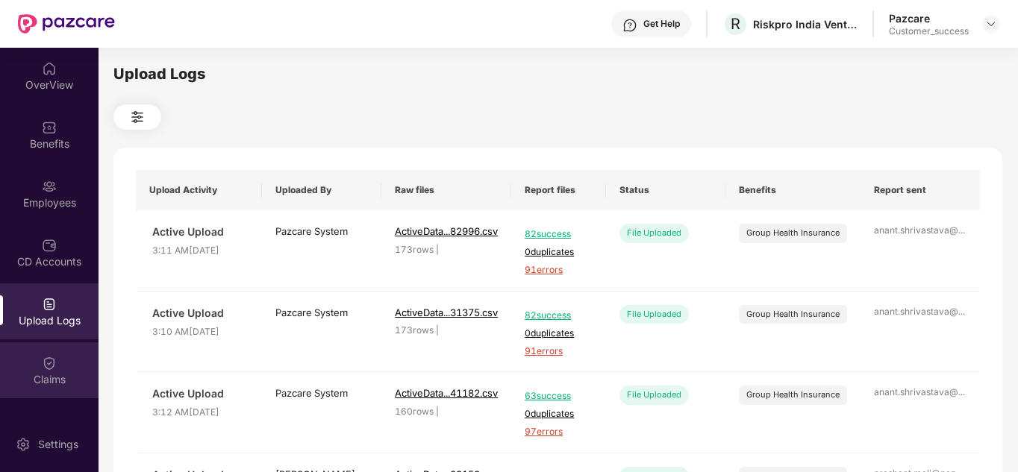
click at [45, 359] on img at bounding box center [49, 363] width 15 height 15
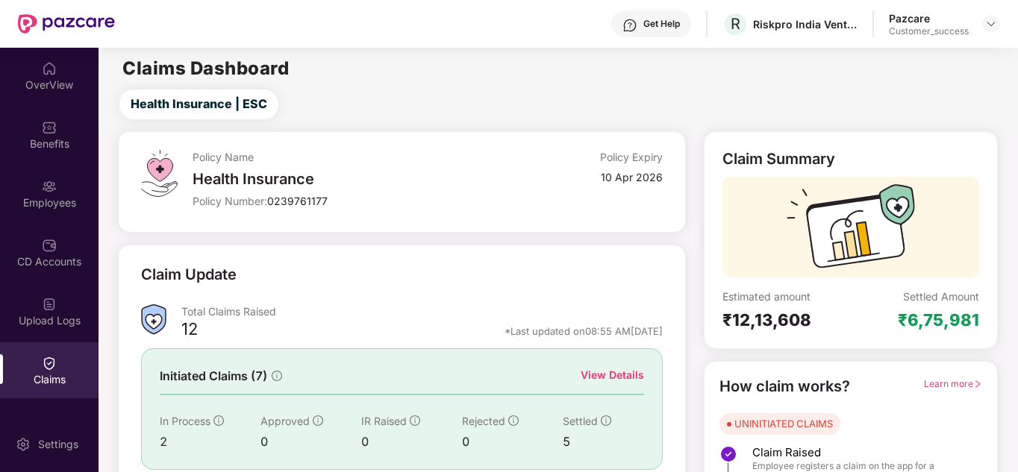
click at [404, 231] on div "Policy Name Health Insurance Policy Number: 0239761177 Policy Expiry 10 Apr 2026" at bounding box center [401, 181] width 567 height 101
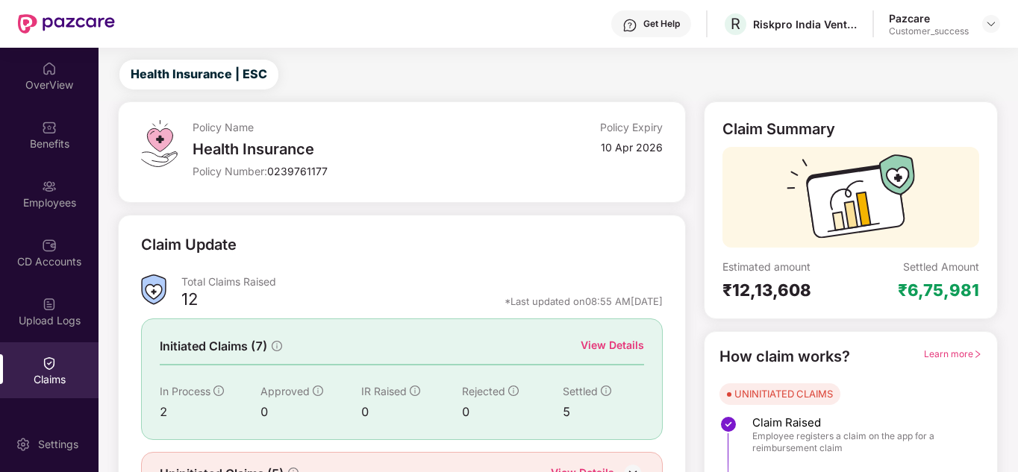
click at [590, 342] on div "View Details" at bounding box center [611, 345] width 63 height 16
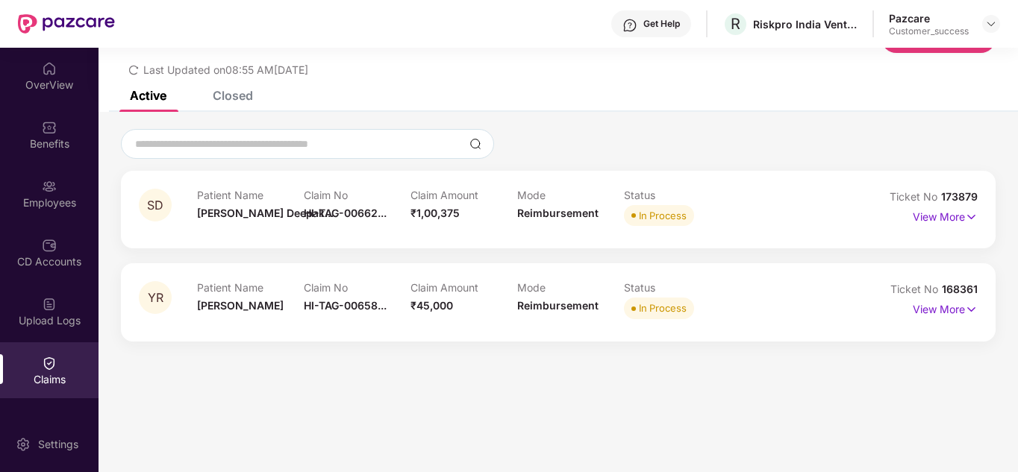
scroll to position [48, 0]
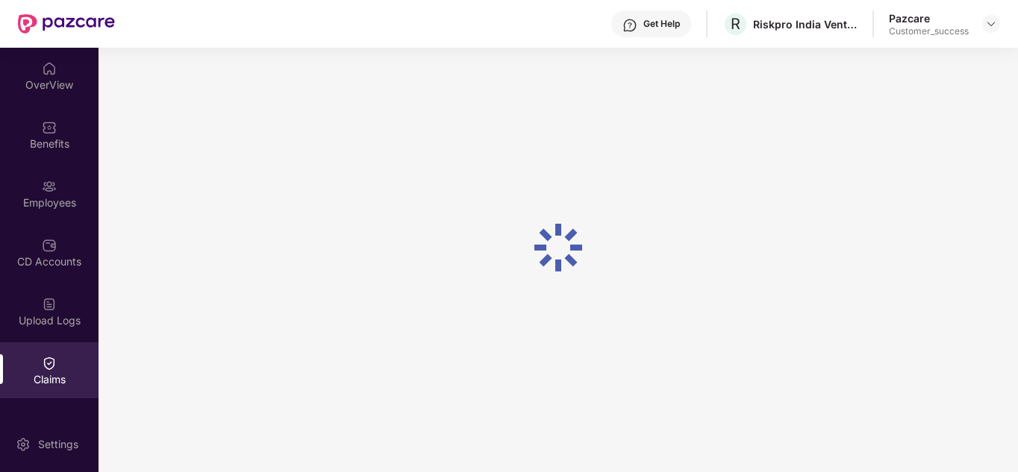
scroll to position [48, 0]
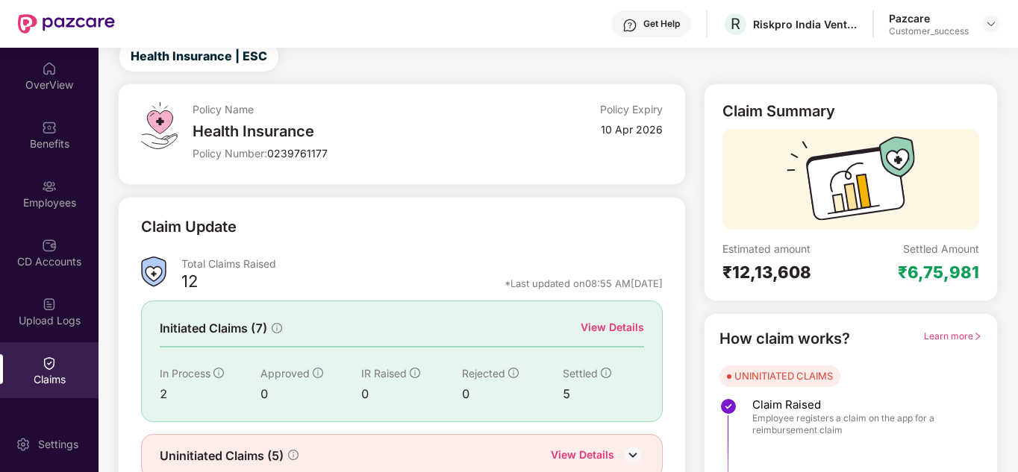
click at [383, 161] on div "Policy Name Health Insurance Policy Number: 0239761177" at bounding box center [348, 134] width 313 height 64
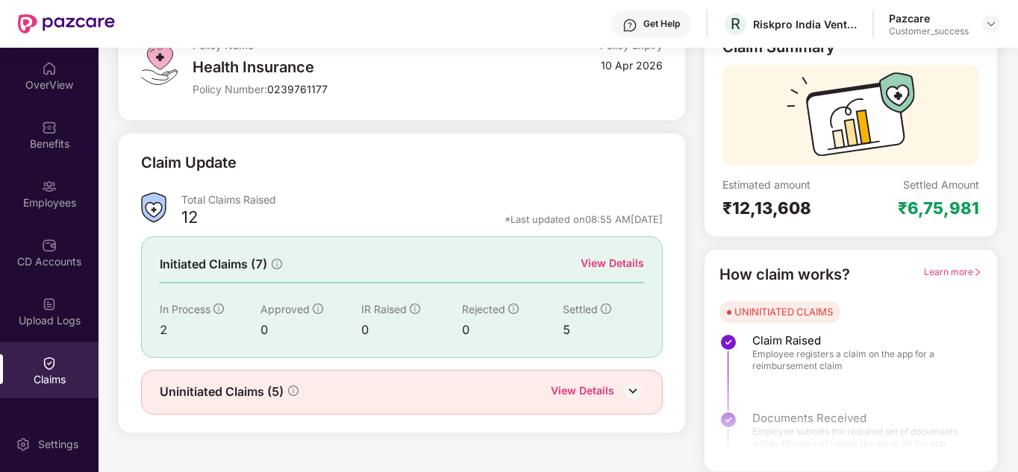
click at [579, 390] on div "View Details" at bounding box center [582, 392] width 63 height 19
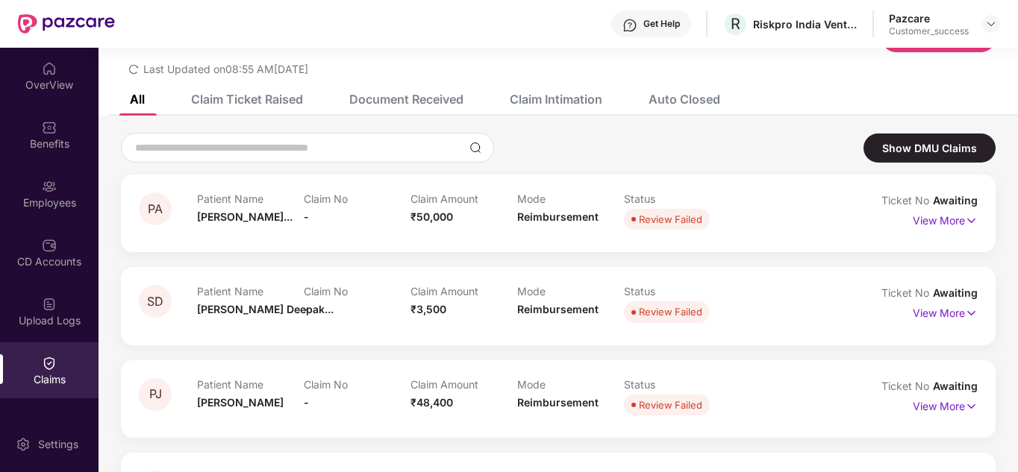
scroll to position [112, 0]
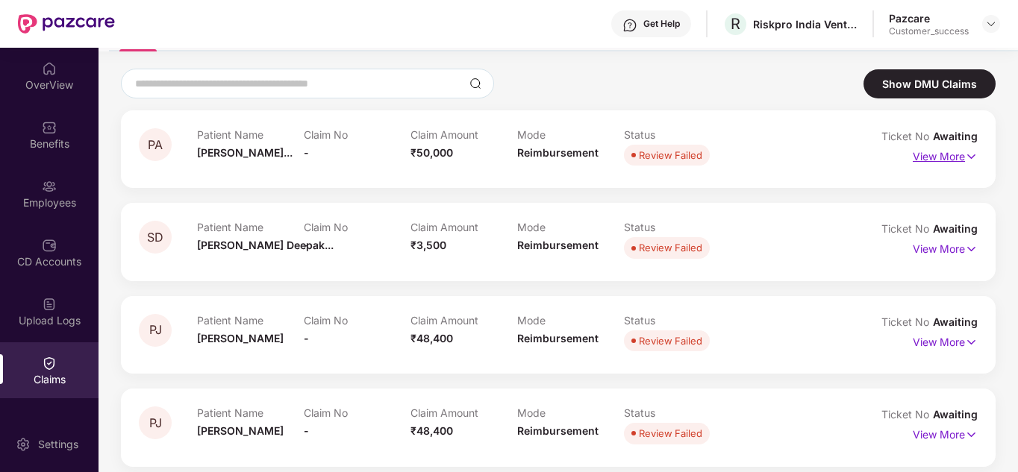
click at [925, 151] on p "View More" at bounding box center [944, 155] width 65 height 20
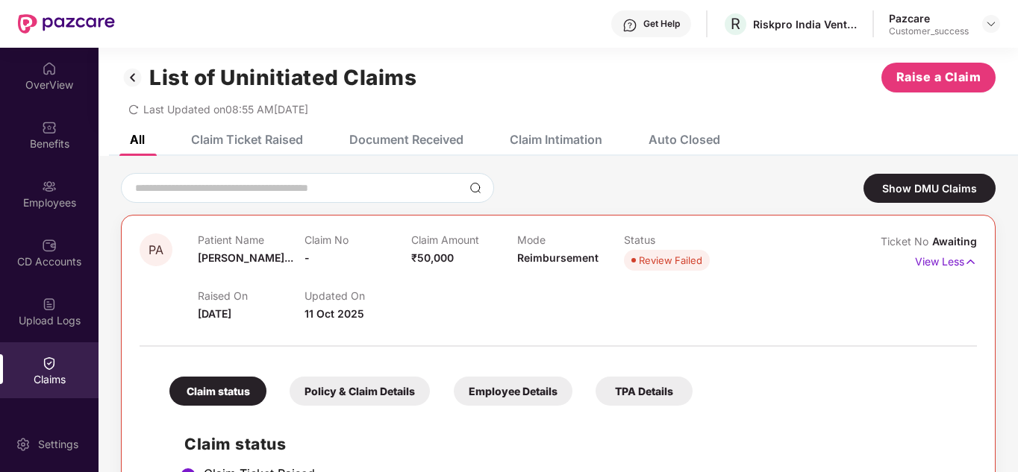
scroll to position [0, 0]
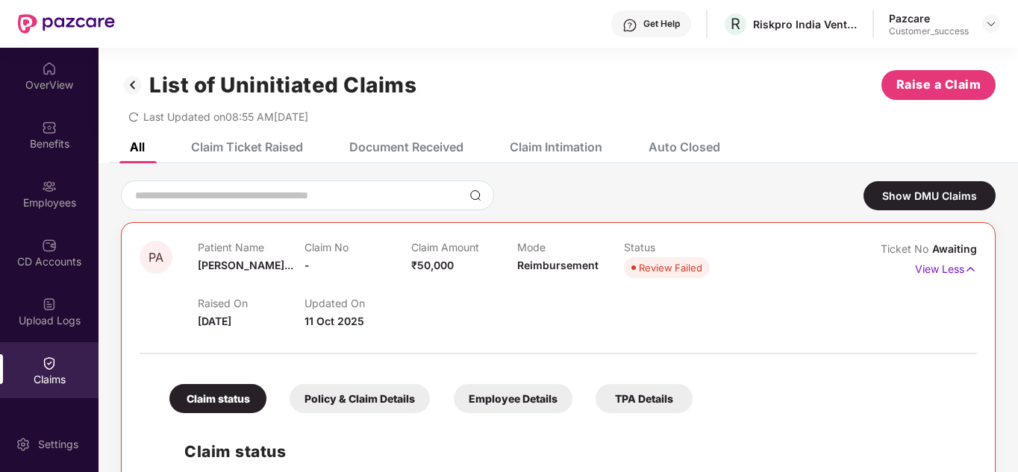
click at [680, 154] on div "Auto Closed" at bounding box center [673, 147] width 94 height 33
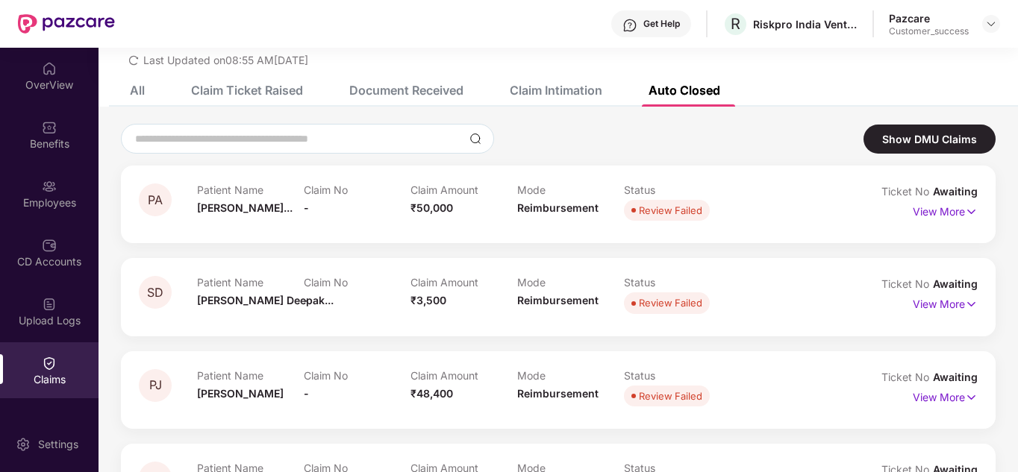
scroll to position [60, 0]
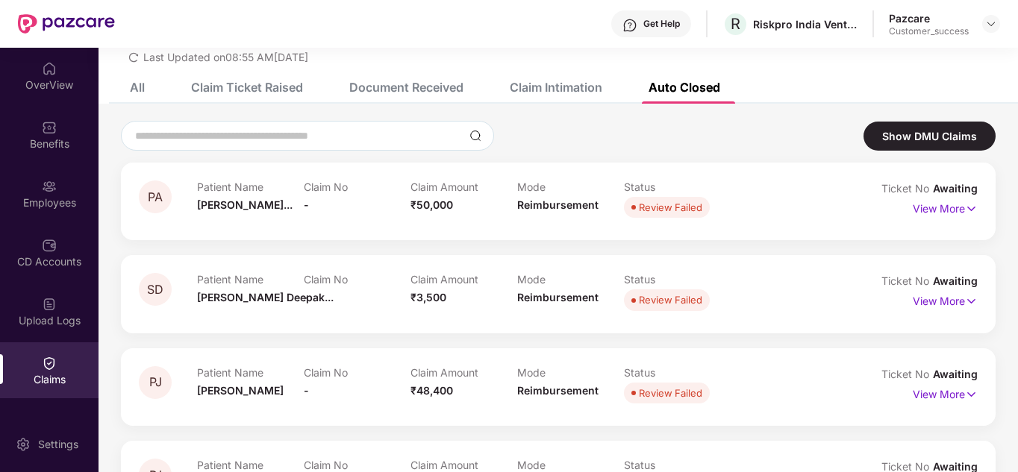
click at [953, 221] on div "Ticket No Awaiting View More" at bounding box center [925, 201] width 105 height 41
click at [948, 213] on p "View More" at bounding box center [944, 207] width 65 height 20
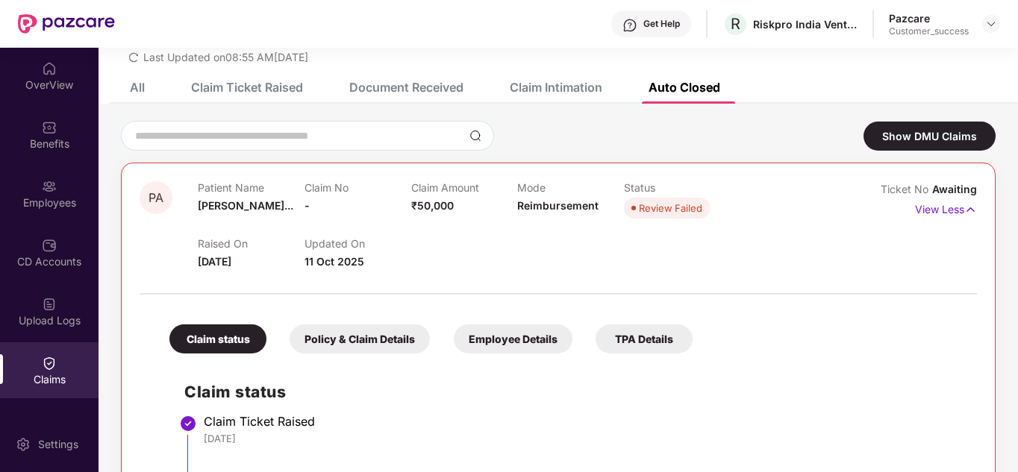
click at [236, 204] on span "Pranoti Ashis..." at bounding box center [245, 205] width 95 height 13
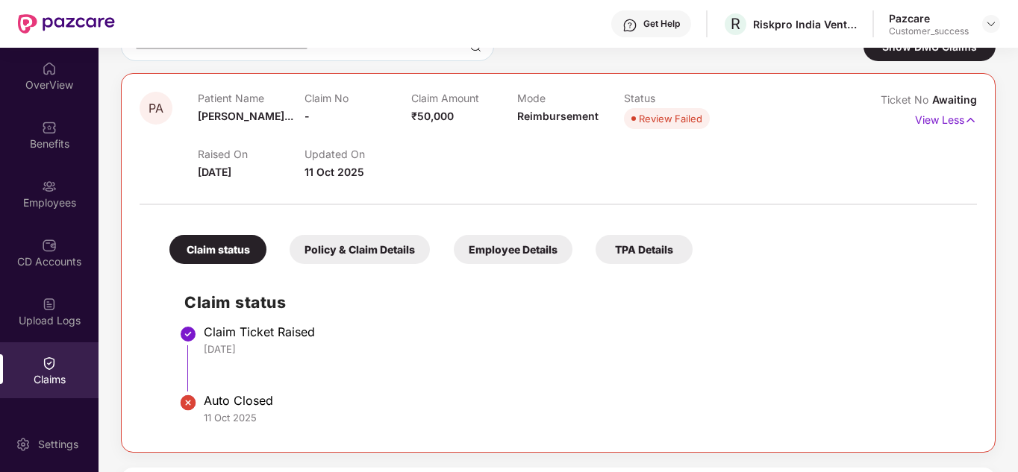
scroll to position [179, 0]
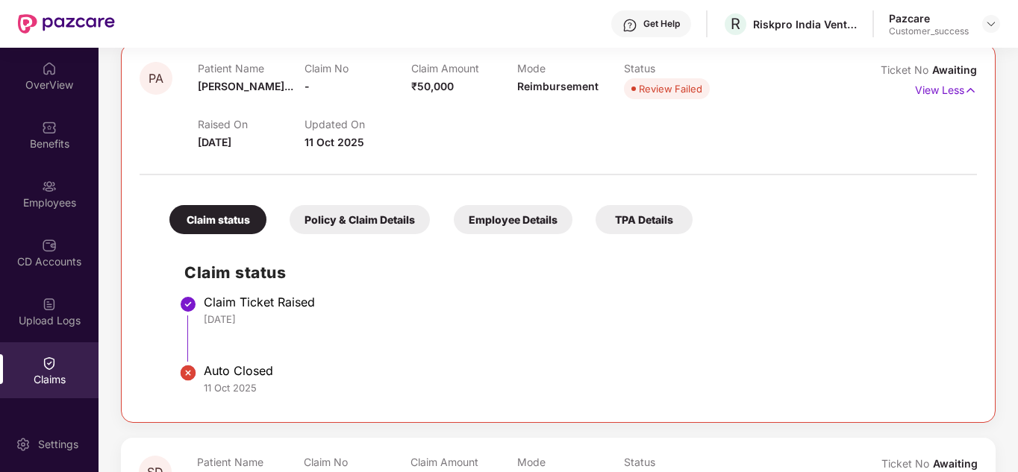
click at [614, 219] on div "TPA Details" at bounding box center [643, 219] width 97 height 29
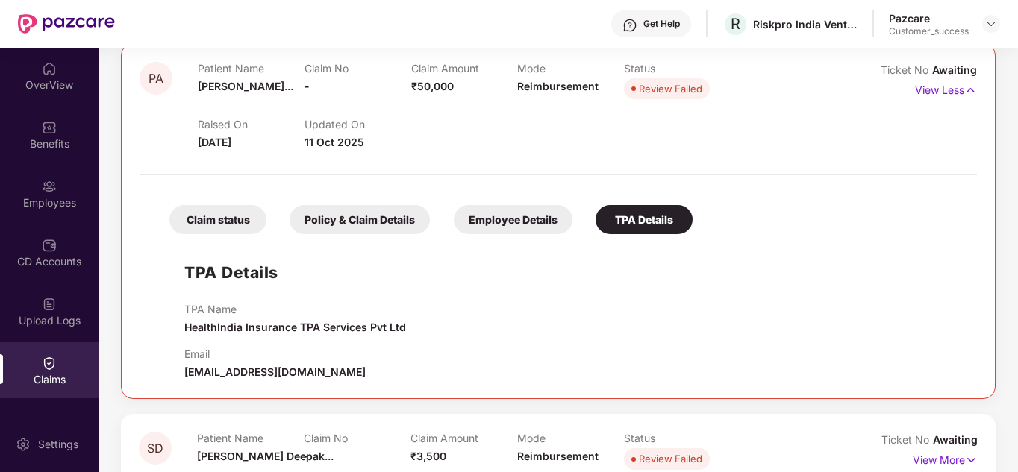
click at [514, 225] on div "Employee Details" at bounding box center [513, 219] width 119 height 29
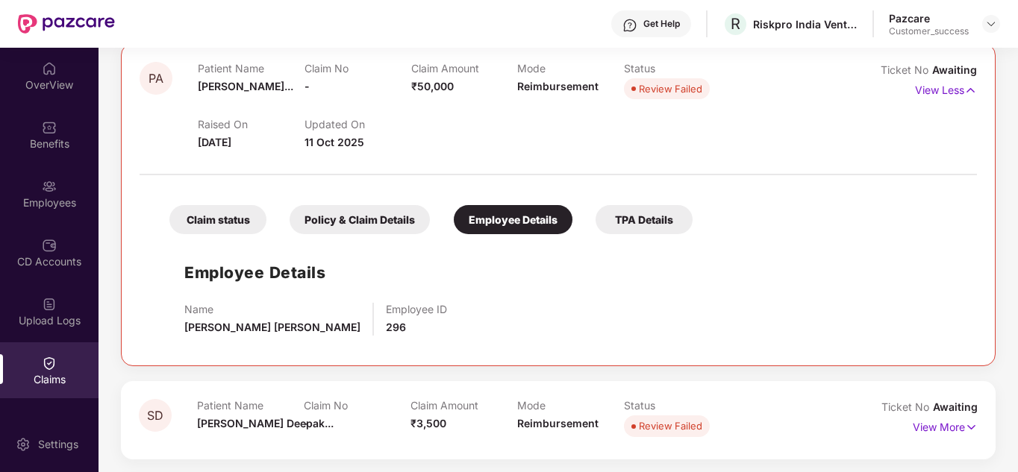
click at [358, 213] on div "Policy & Claim Details" at bounding box center [359, 219] width 140 height 29
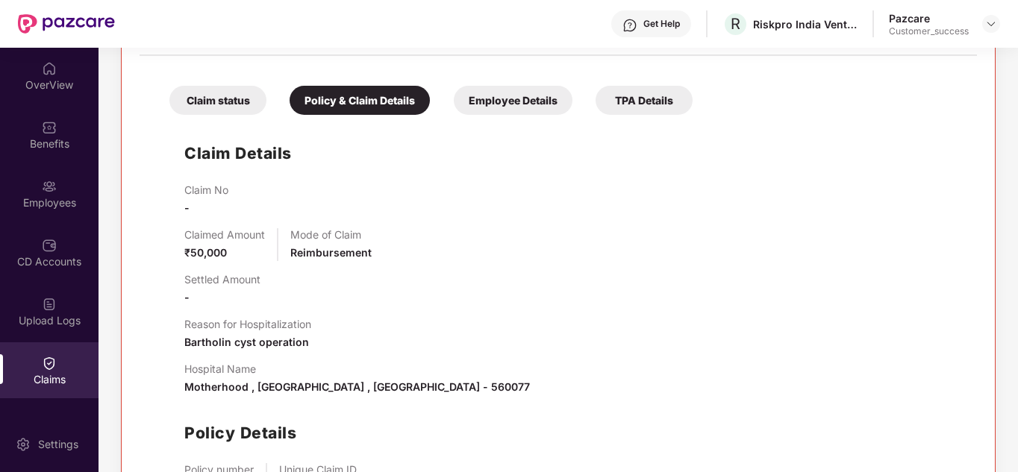
scroll to position [269, 0]
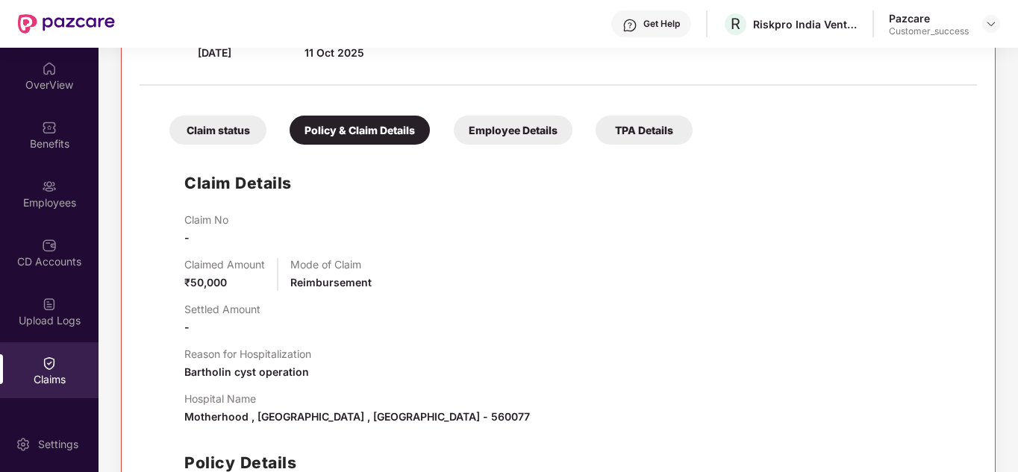
click at [216, 141] on div "Claim status" at bounding box center [217, 130] width 97 height 29
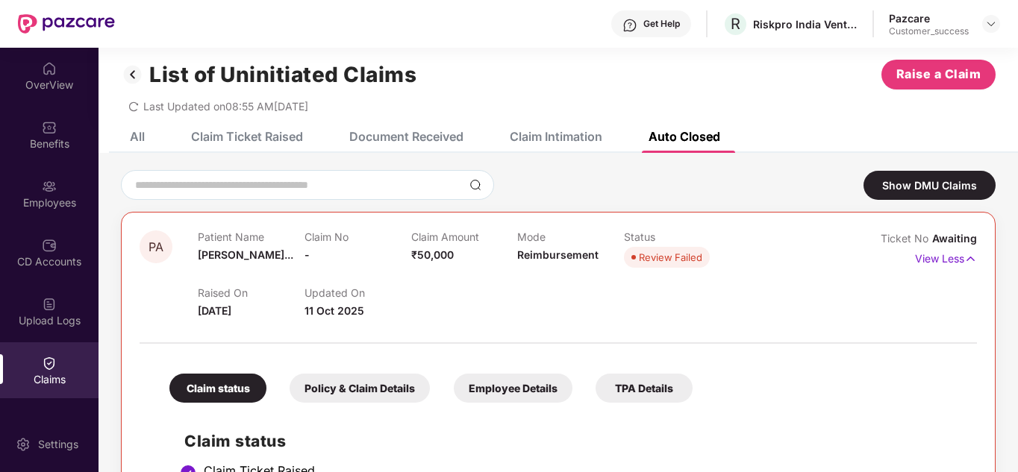
scroll to position [0, 0]
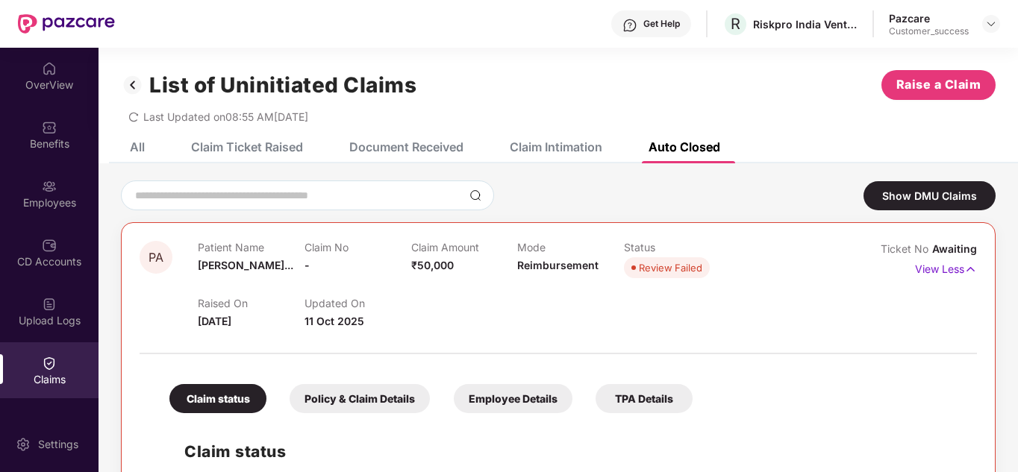
click at [216, 146] on div "Claim Ticket Raised" at bounding box center [247, 147] width 112 height 15
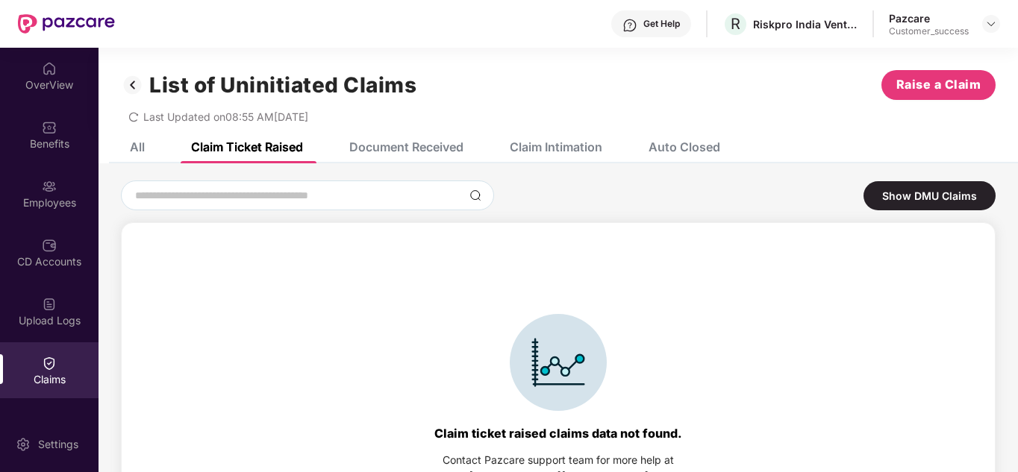
click at [386, 157] on div "Document Received" at bounding box center [395, 147] width 137 height 33
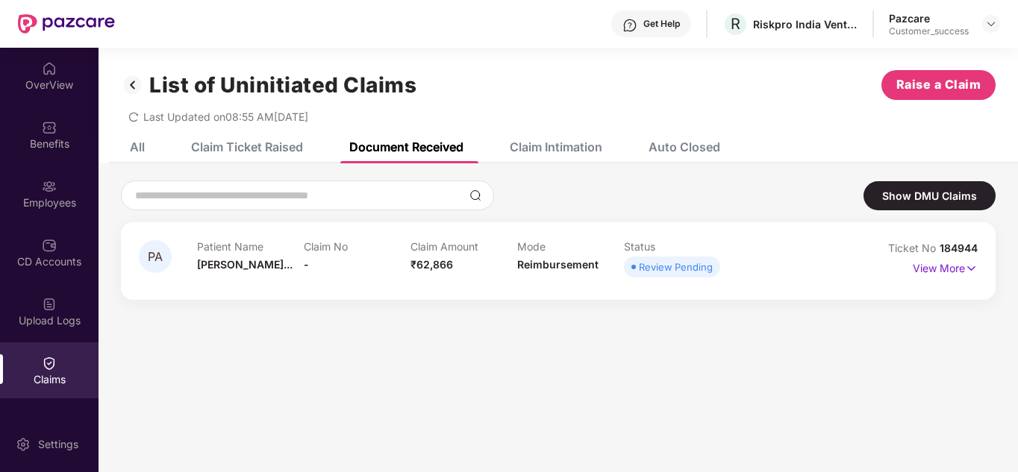
click at [652, 276] on span "Review Pending" at bounding box center [672, 267] width 96 height 21
click at [912, 269] on p "View More" at bounding box center [944, 267] width 65 height 20
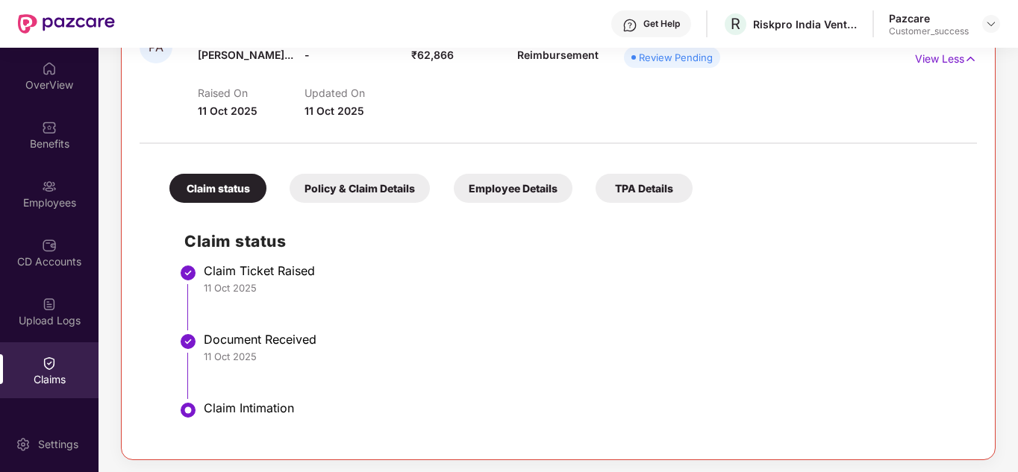
scroll to position [213, 0]
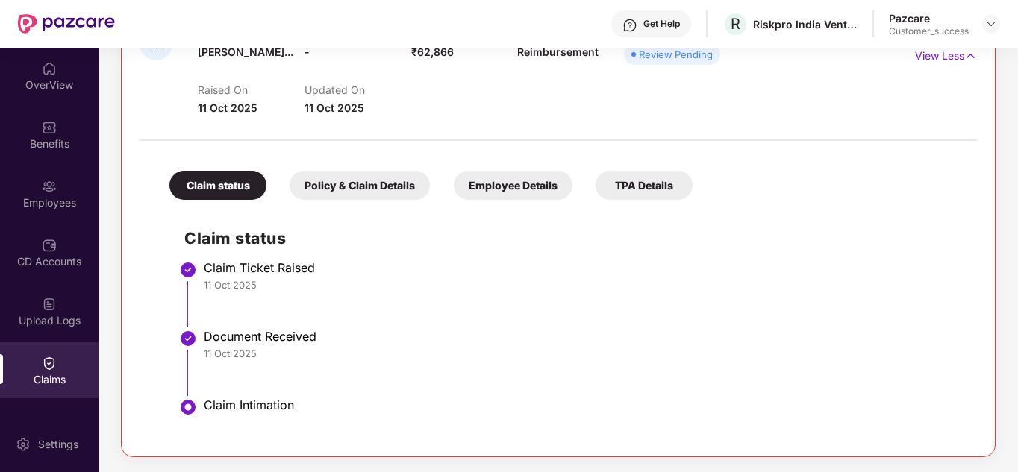
click at [361, 198] on div "Policy & Claim Details" at bounding box center [359, 185] width 140 height 29
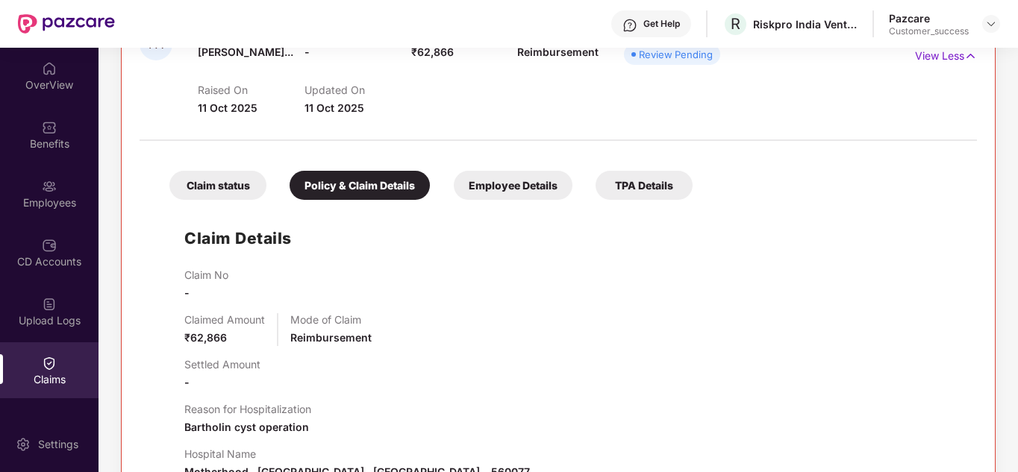
click at [377, 325] on div "Claimed Amount ₹62,866 Mode of Claim Reimbursement" at bounding box center [572, 329] width 777 height 33
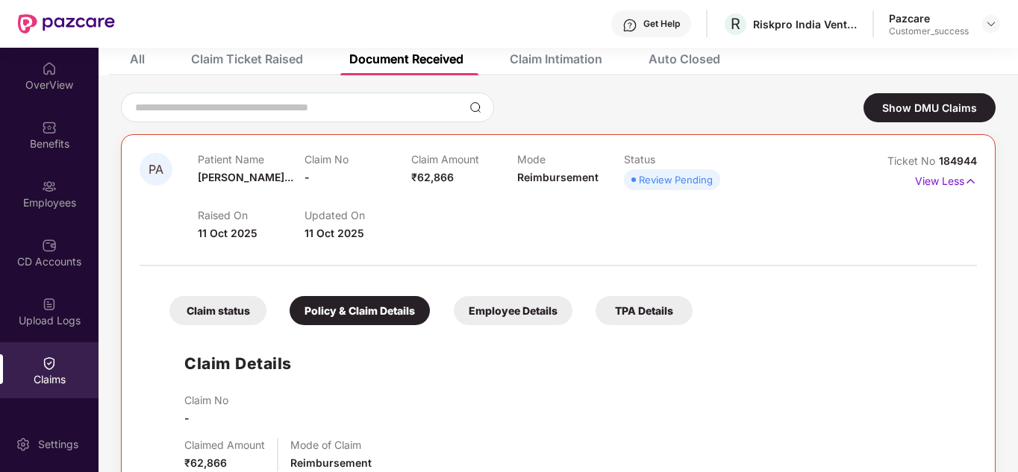
scroll to position [54, 0]
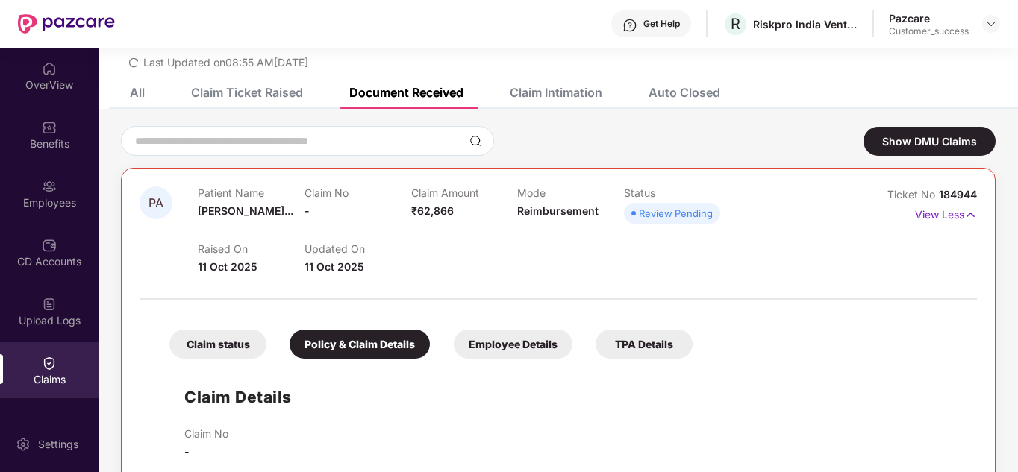
click at [495, 332] on div "Employee Details" at bounding box center [513, 344] width 119 height 29
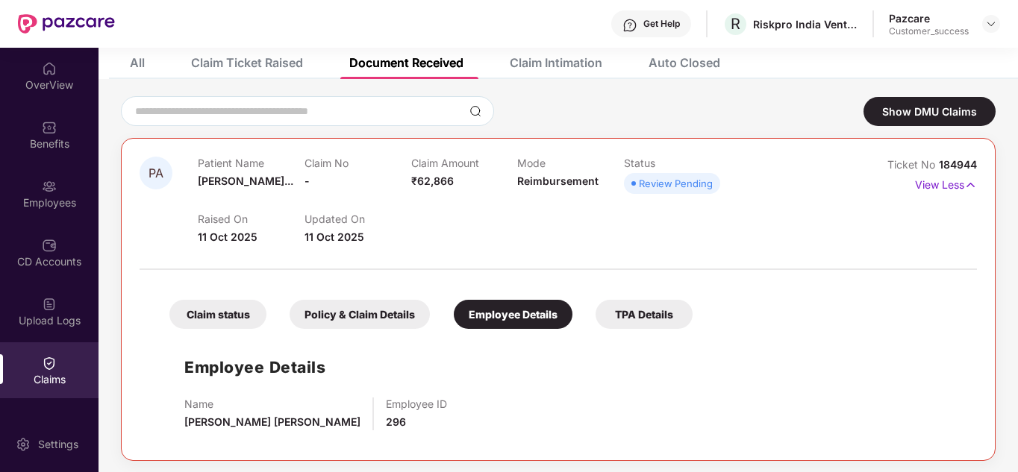
scroll to position [88, 0]
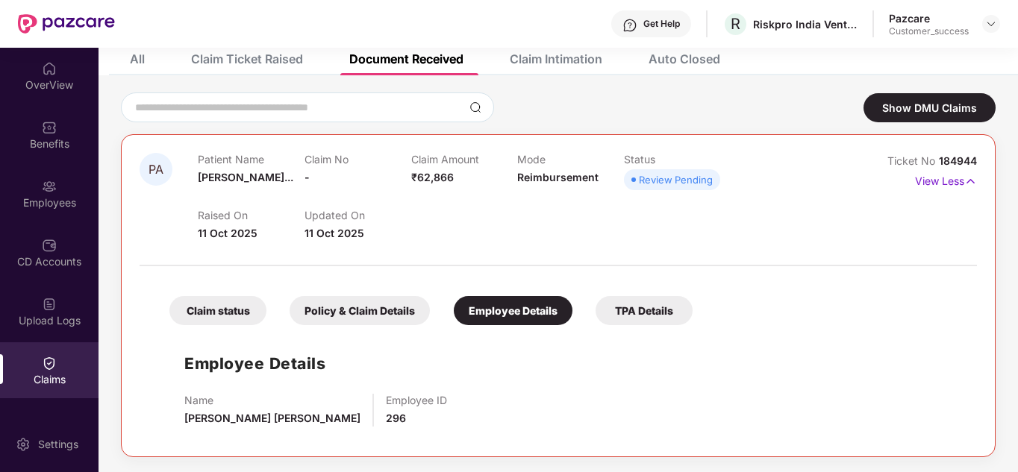
click at [627, 307] on div "TPA Details" at bounding box center [643, 310] width 97 height 29
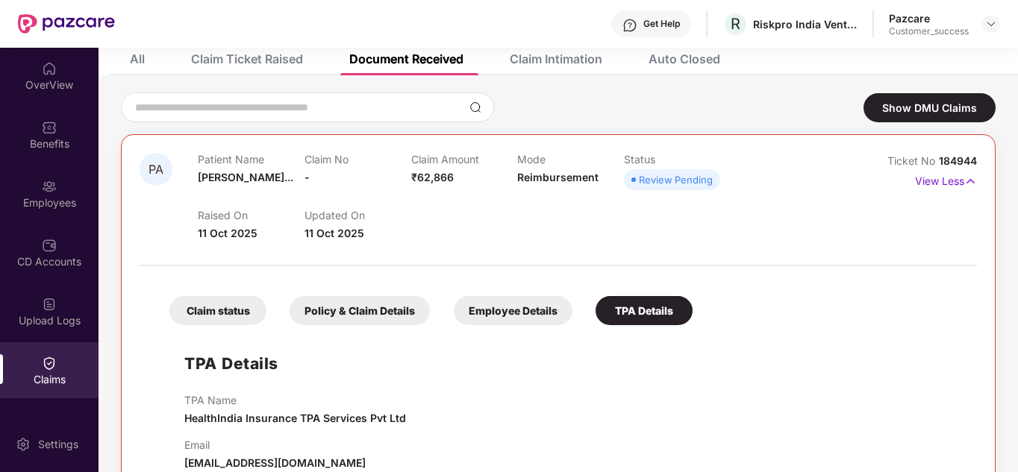
click at [181, 315] on div "Claim status" at bounding box center [217, 310] width 97 height 29
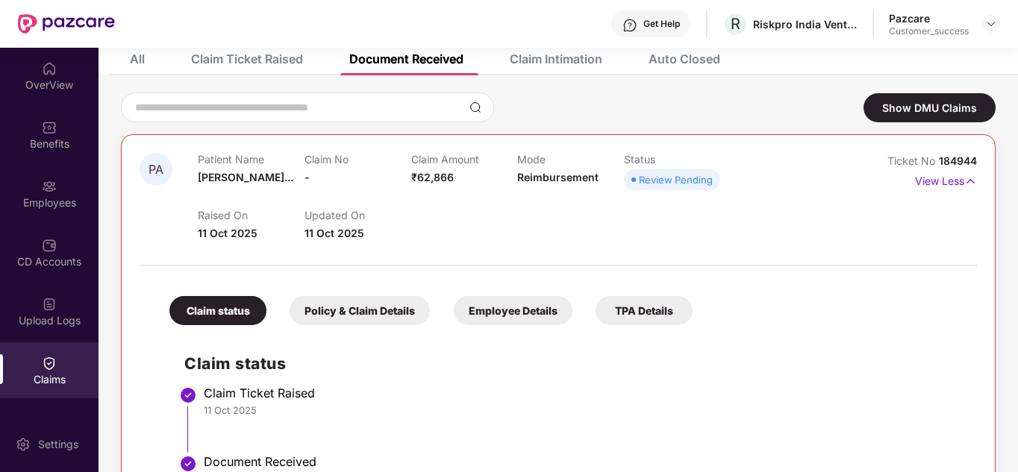
click at [997, 16] on div at bounding box center [991, 24] width 18 height 18
click at [990, 25] on img at bounding box center [991, 24] width 12 height 12
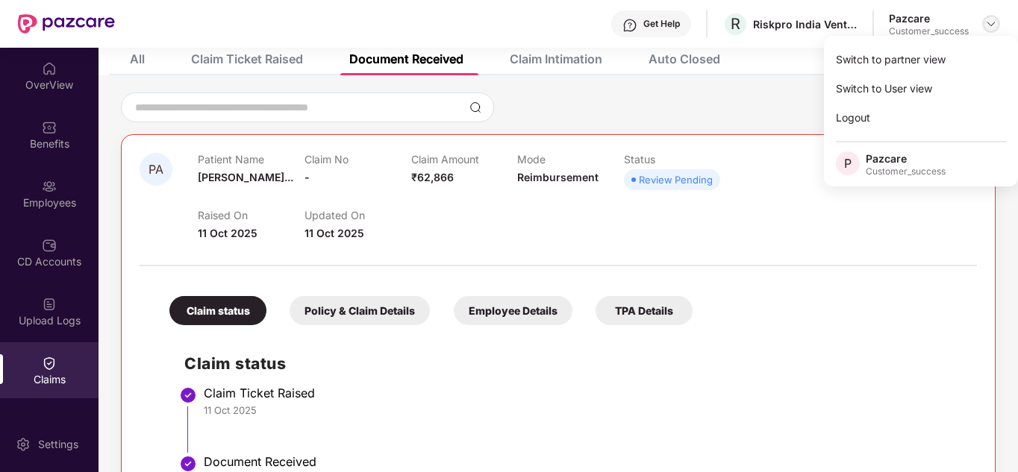
click at [987, 20] on img at bounding box center [991, 24] width 12 height 12
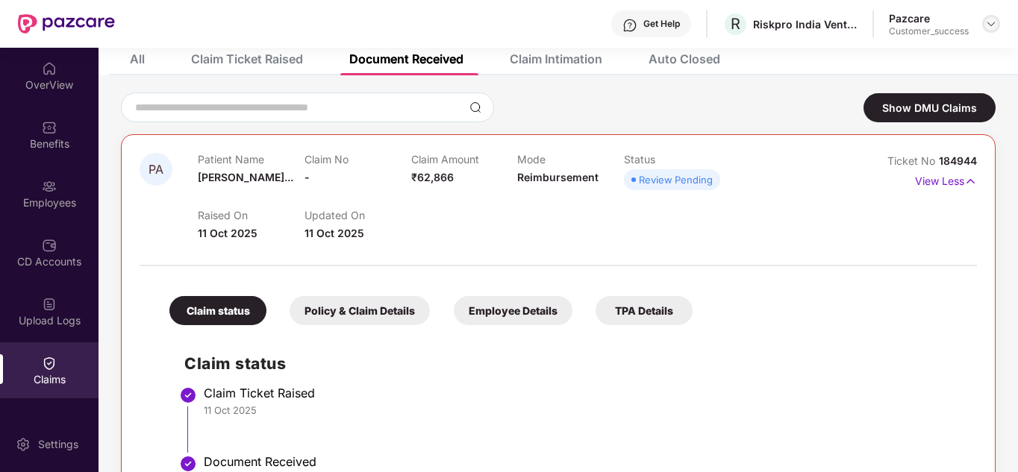
click at [991, 26] on img at bounding box center [991, 24] width 12 height 12
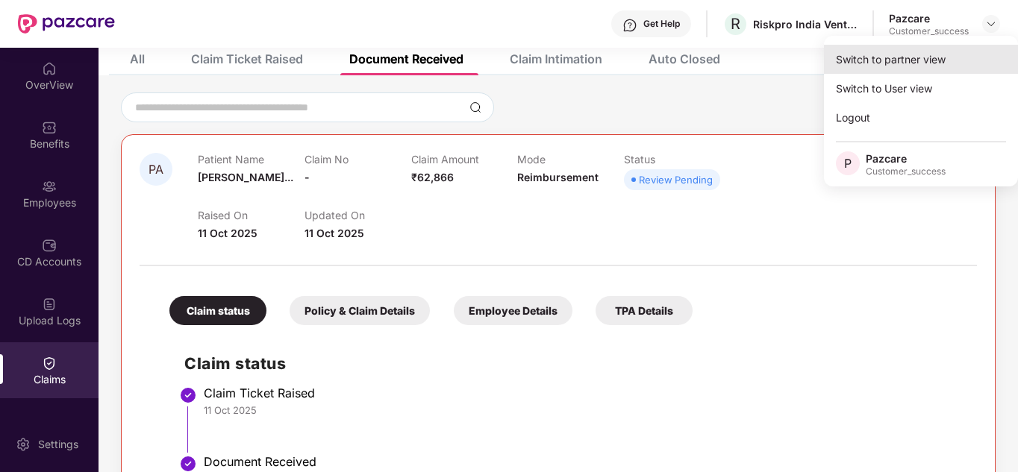
click at [942, 52] on div "Switch to partner view" at bounding box center [921, 59] width 194 height 29
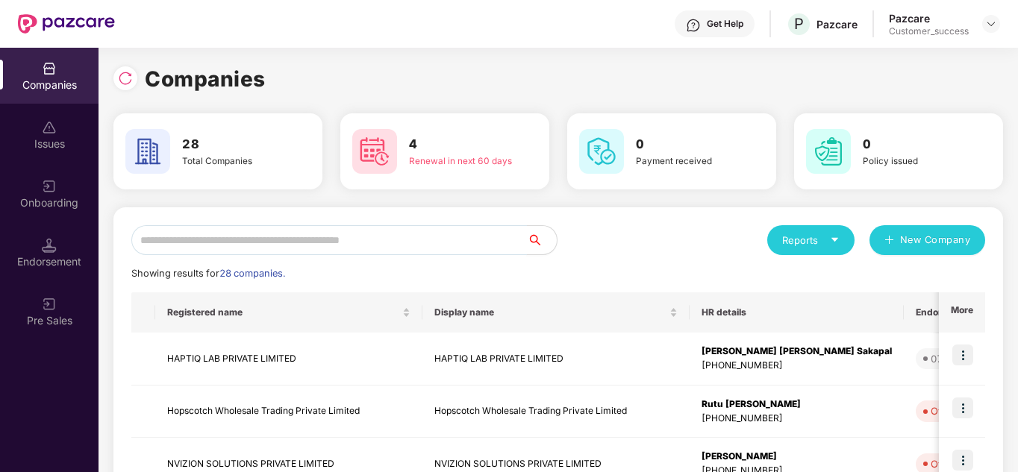
click at [306, 233] on input "text" at bounding box center [328, 240] width 395 height 30
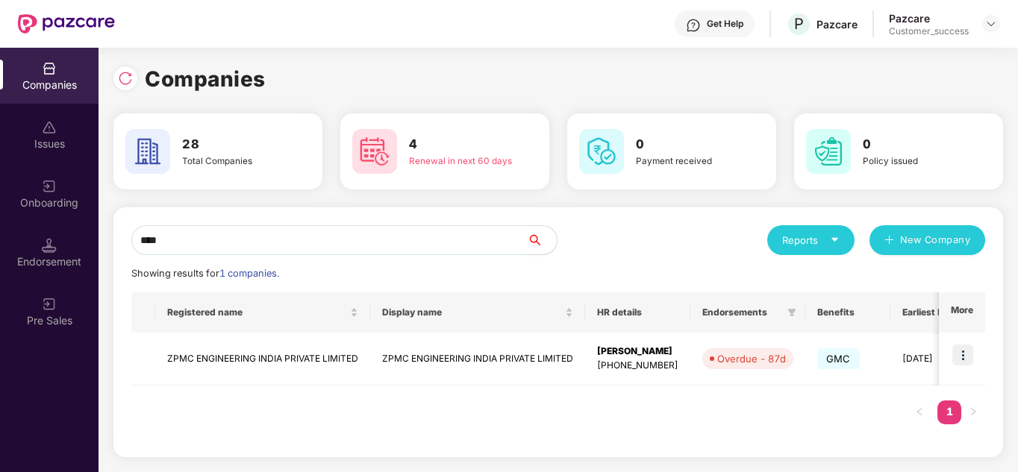
type input "****"
click at [973, 357] on img at bounding box center [962, 355] width 21 height 21
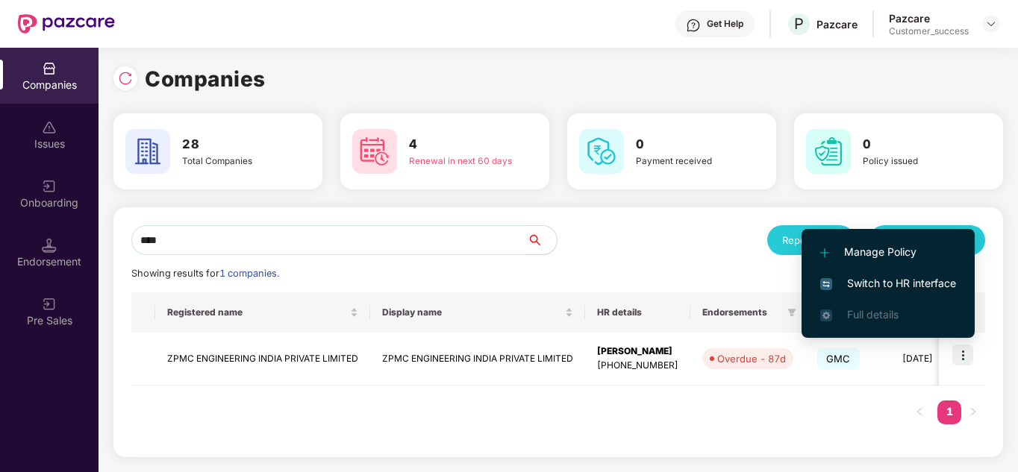
click at [883, 280] on span "Switch to HR interface" at bounding box center [888, 283] width 136 height 16
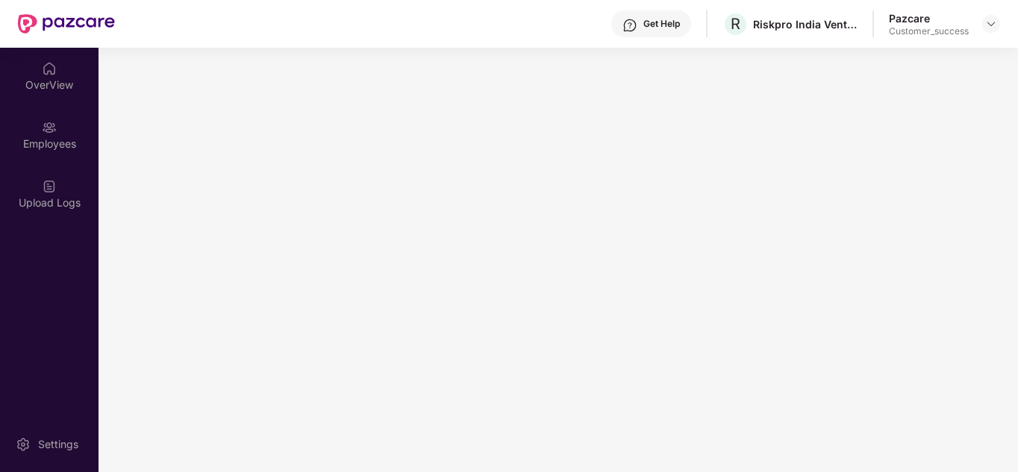
click at [883, 280] on main at bounding box center [557, 260] width 919 height 424
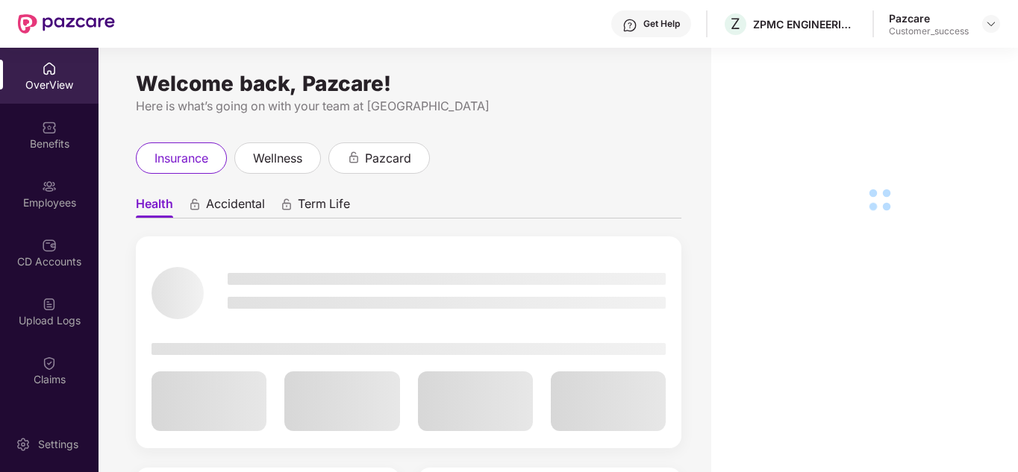
click at [48, 209] on div "Employees" at bounding box center [49, 202] width 98 height 15
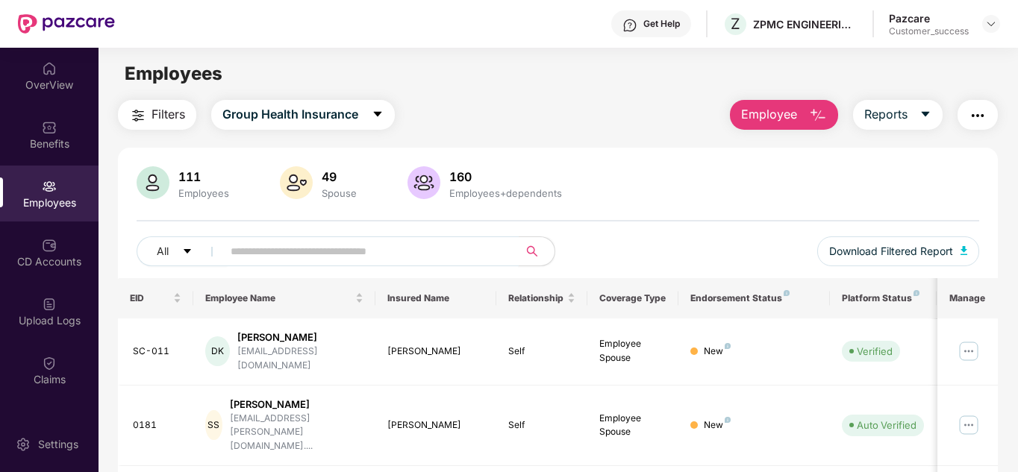
click at [296, 259] on input "text" at bounding box center [365, 251] width 268 height 22
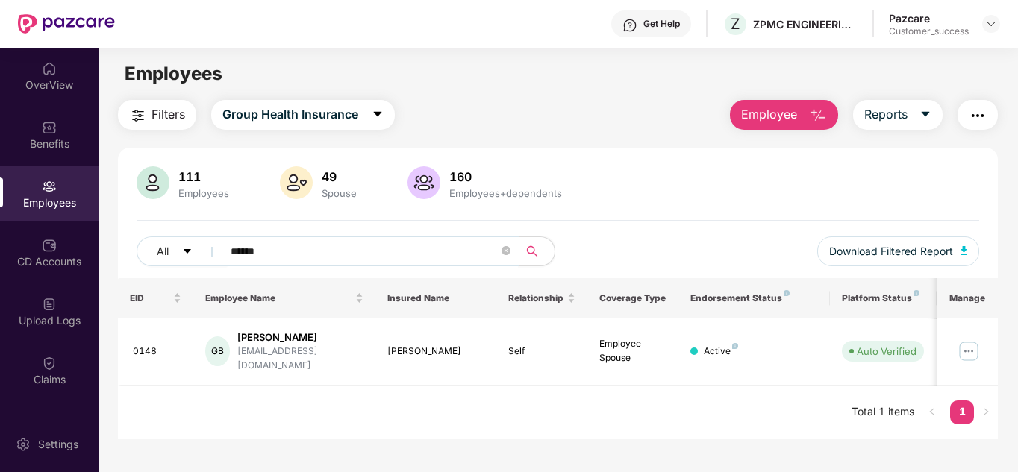
type input "******"
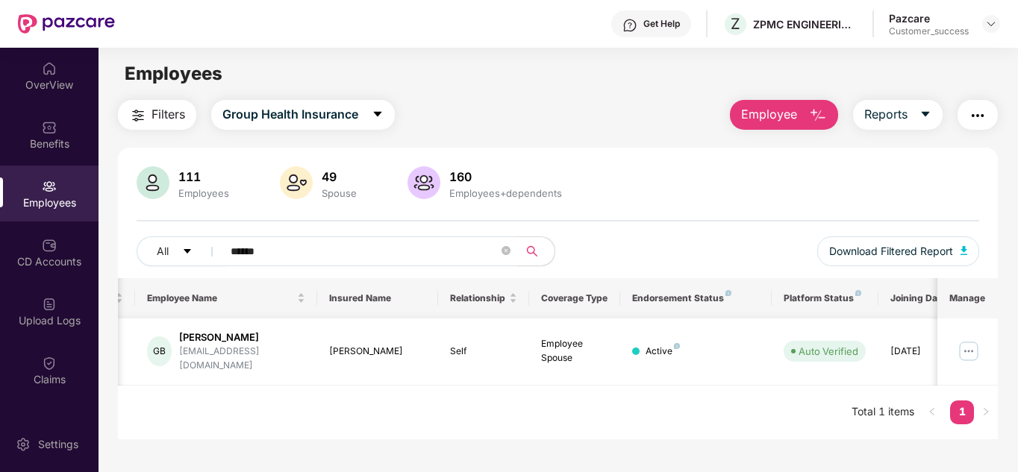
scroll to position [0, 0]
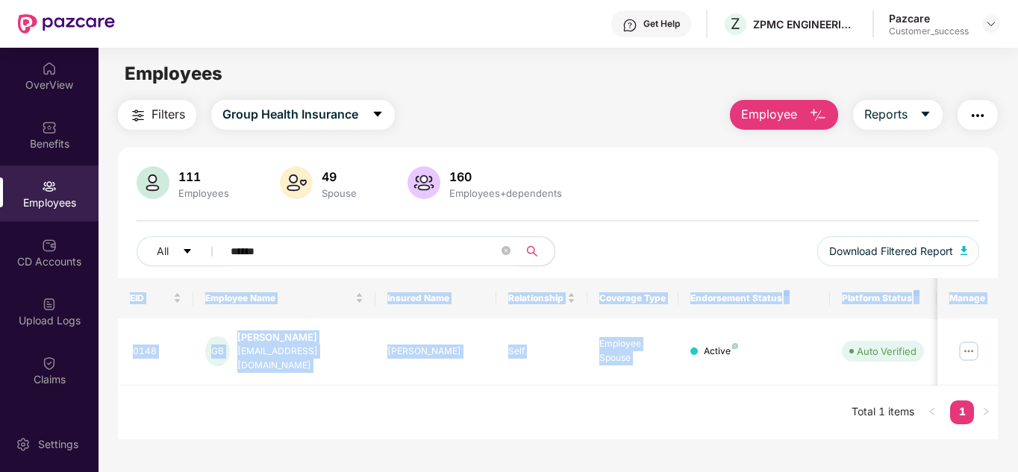
drag, startPoint x: 805, startPoint y: 363, endPoint x: 720, endPoint y: 401, distance: 93.2
click at [720, 401] on div "EID Employee Name Insured Name Relationship Coverage Type Endorsement Status Pl…" at bounding box center [558, 358] width 880 height 161
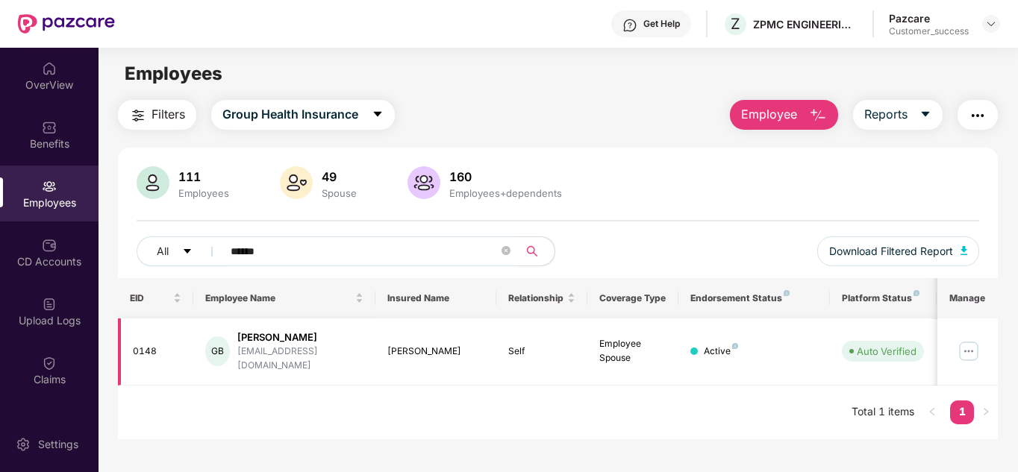
click at [966, 344] on img at bounding box center [968, 351] width 24 height 24
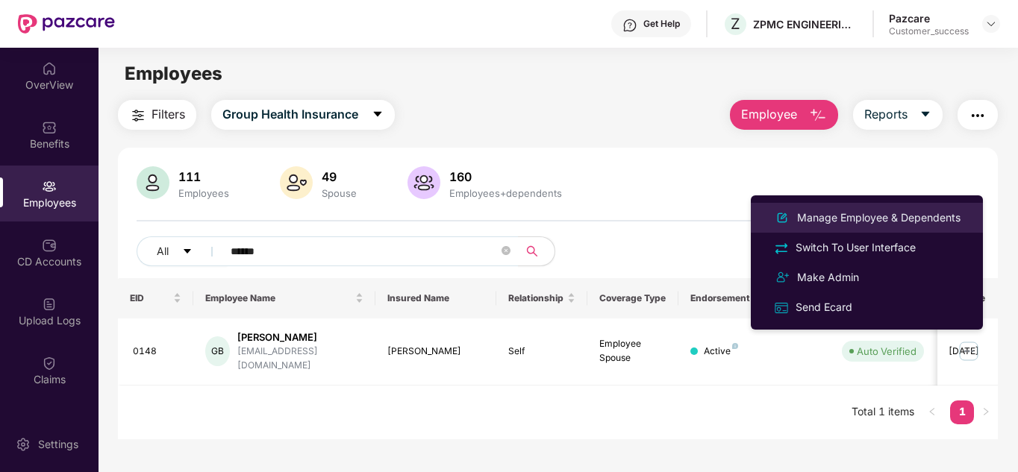
click at [847, 231] on li "Manage Employee & Dependents" at bounding box center [866, 218] width 232 height 30
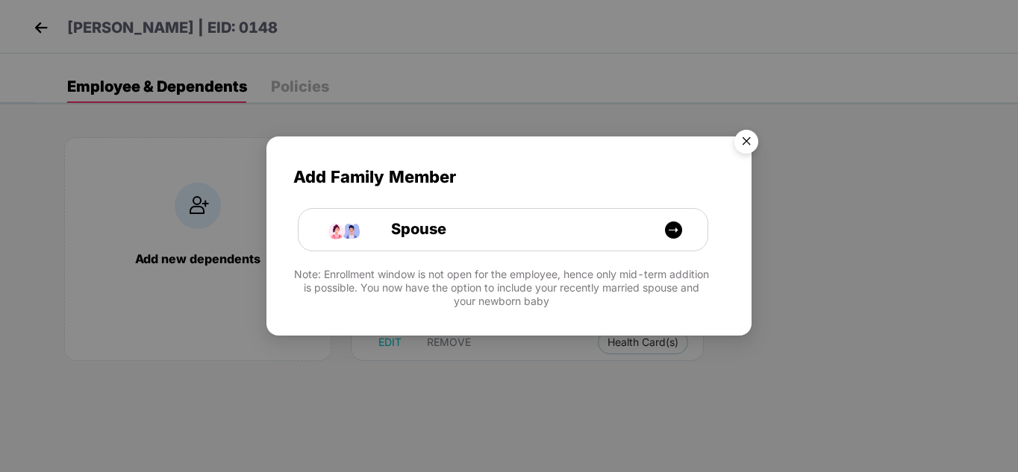
click at [748, 145] on img "Close" at bounding box center [746, 144] width 42 height 42
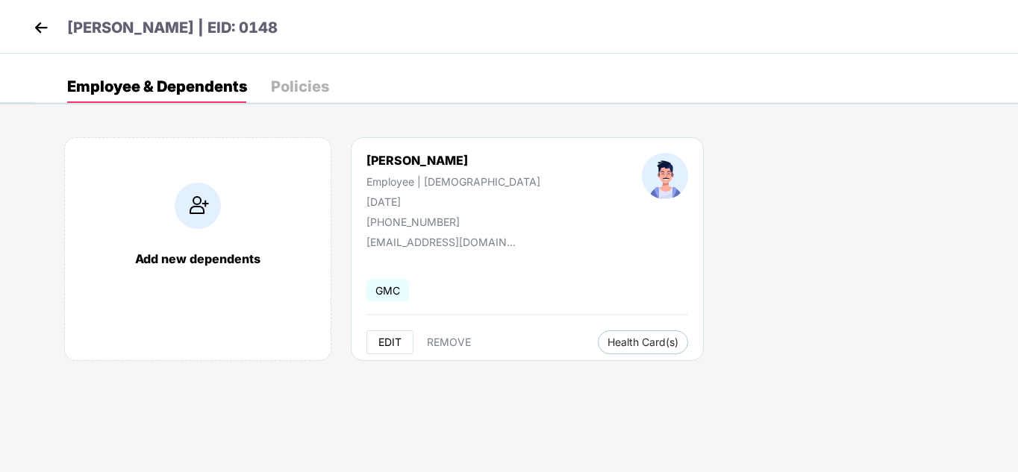
click at [389, 339] on span "EDIT" at bounding box center [389, 342] width 23 height 12
select select "****"
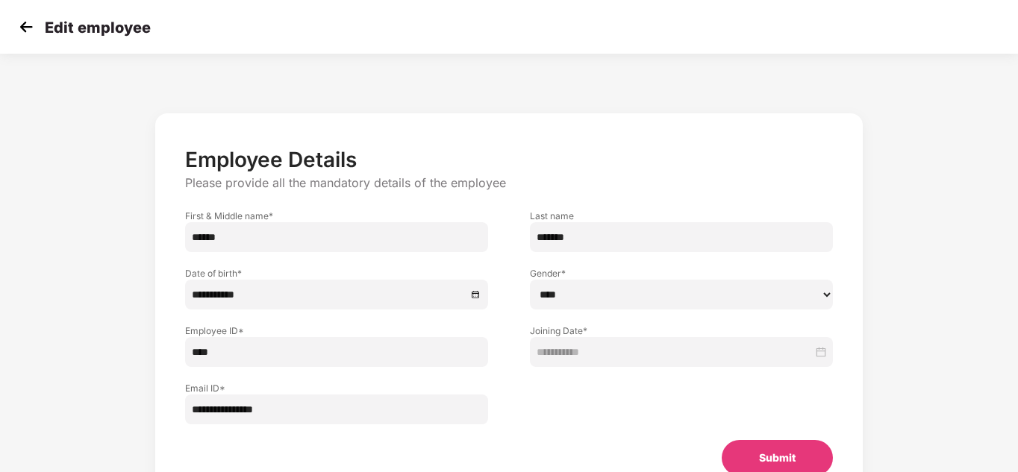
click at [590, 443] on div "Submit" at bounding box center [508, 458] width 695 height 36
click at [25, 22] on img at bounding box center [26, 27] width 22 height 22
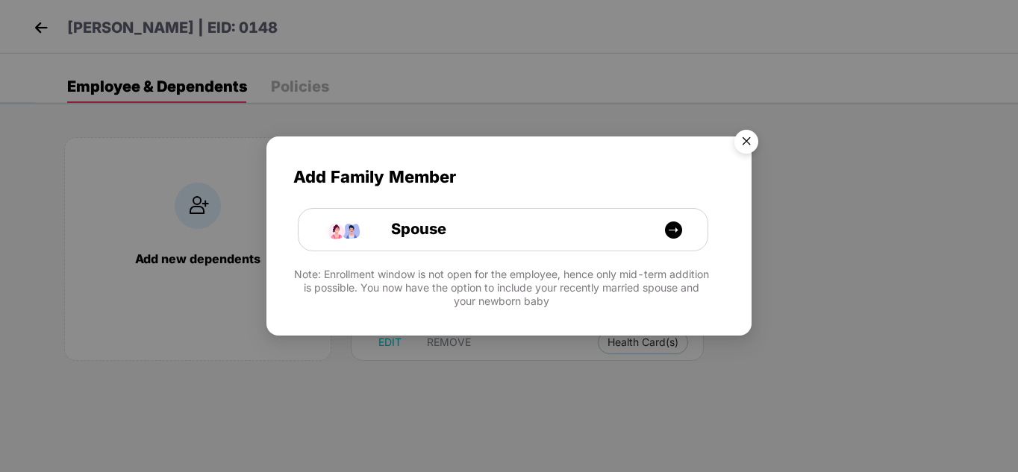
click at [760, 153] on img "Close" at bounding box center [746, 144] width 42 height 42
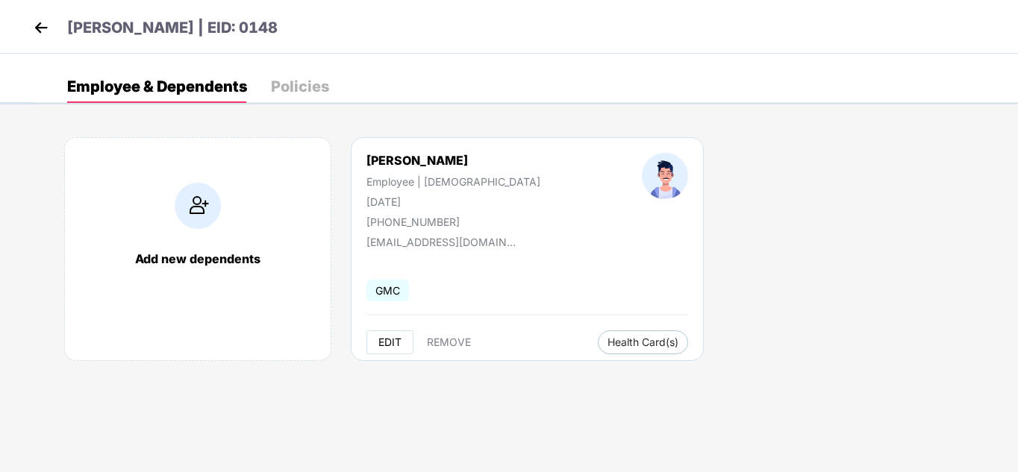
click at [389, 336] on span "EDIT" at bounding box center [389, 342] width 23 height 12
select select "****"
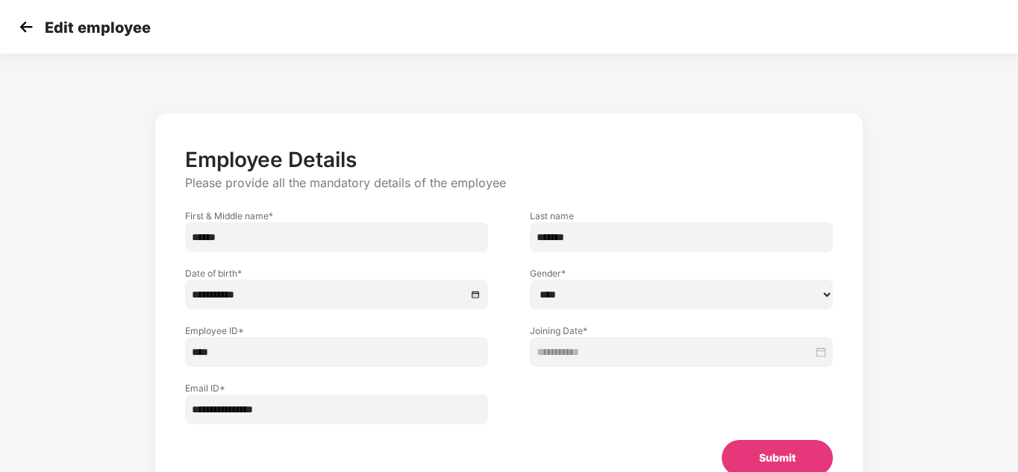
click at [525, 156] on p "Employee Details" at bounding box center [508, 159] width 647 height 25
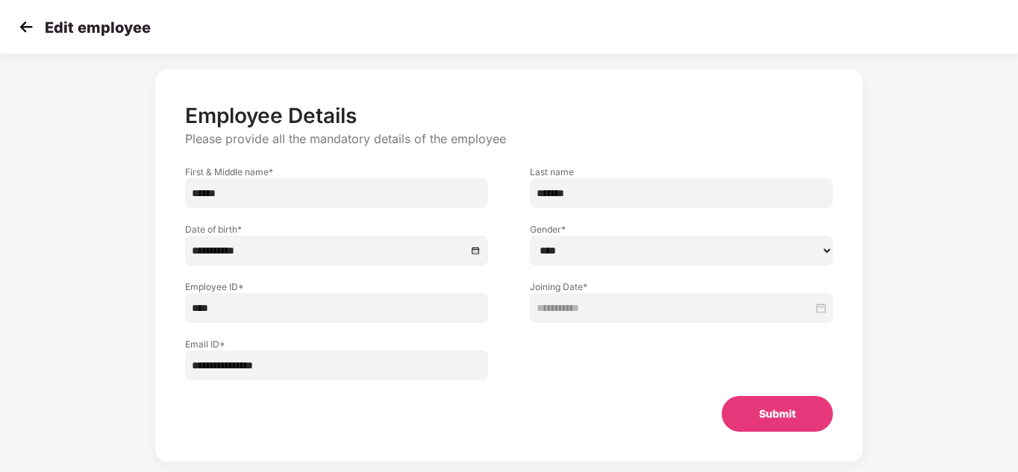
scroll to position [41, 0]
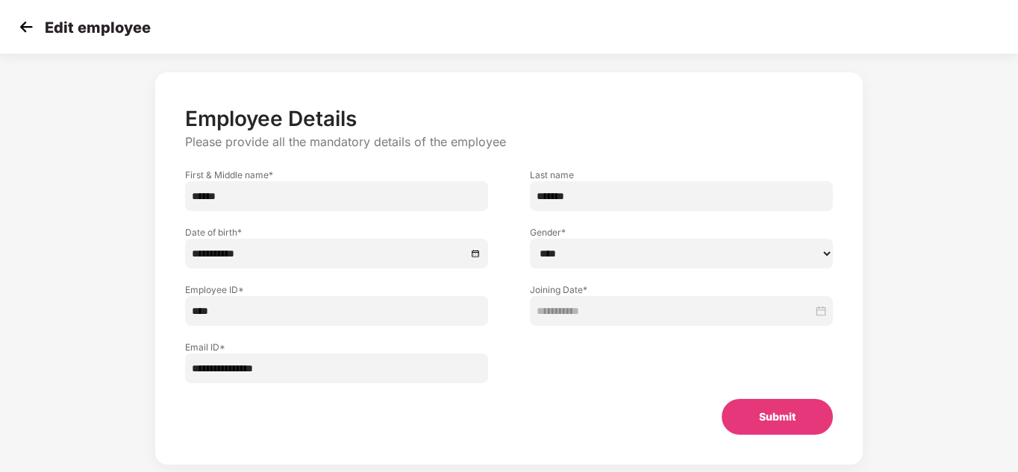
click at [23, 28] on img at bounding box center [26, 27] width 22 height 22
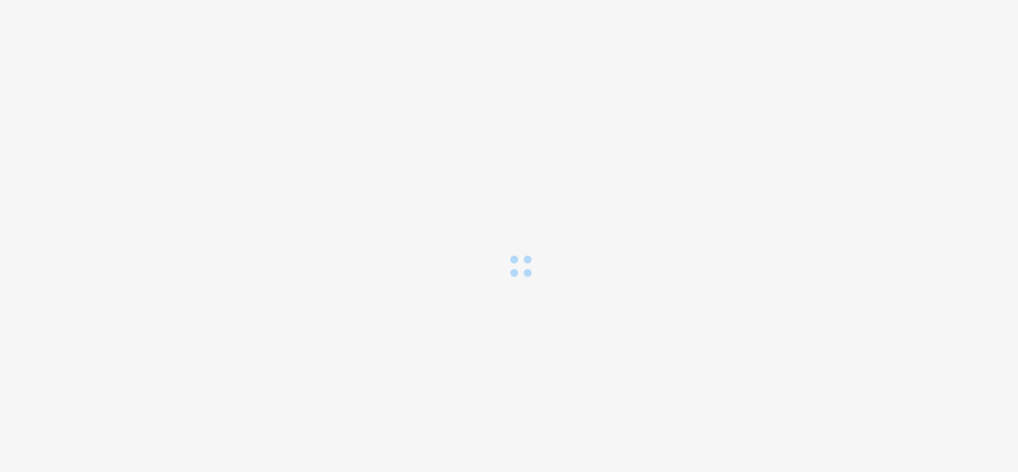
scroll to position [0, 0]
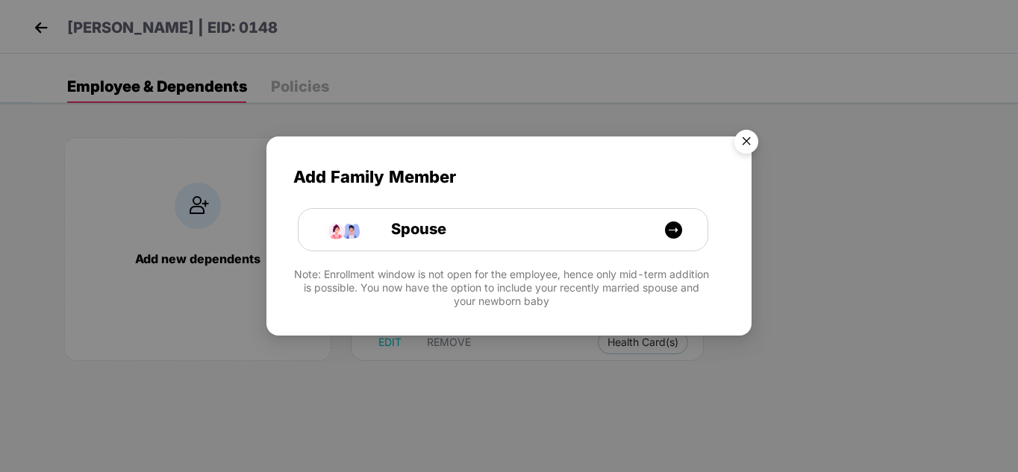
click at [741, 134] on img "Close" at bounding box center [746, 144] width 42 height 42
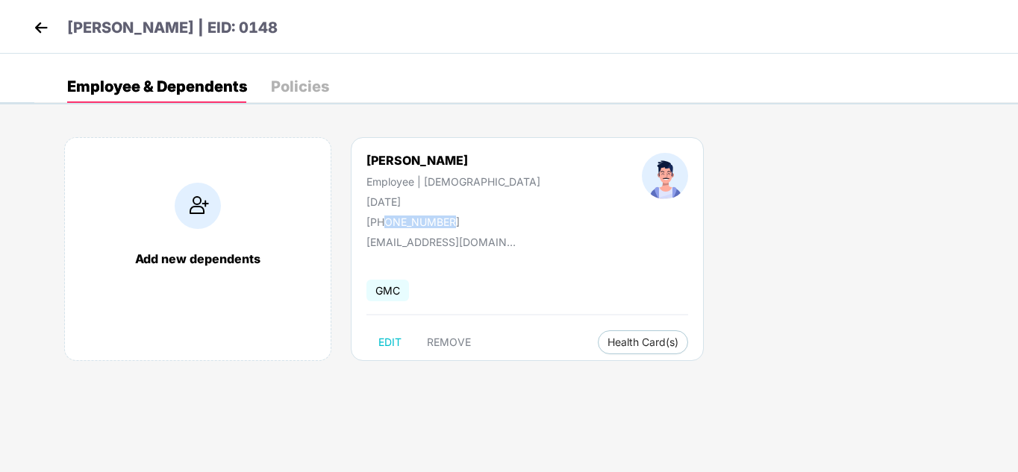
drag, startPoint x: 463, startPoint y: 225, endPoint x: 386, endPoint y: 222, distance: 76.9
click at [386, 222] on div "+917990587339" at bounding box center [453, 222] width 174 height 13
copy div "7990587339"
click at [42, 28] on img at bounding box center [41, 27] width 22 height 22
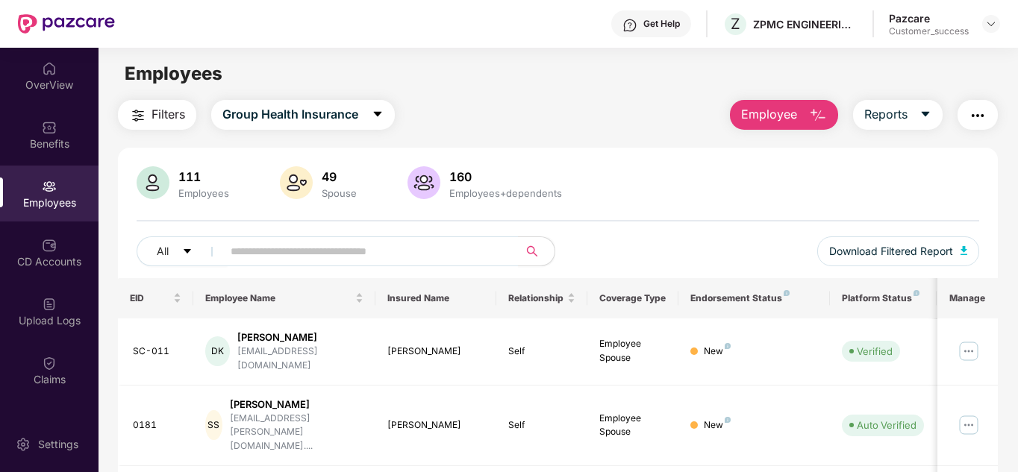
click at [980, 17] on div "Pazcare Customer_success" at bounding box center [943, 24] width 111 height 26
click at [988, 20] on img at bounding box center [991, 24] width 12 height 12
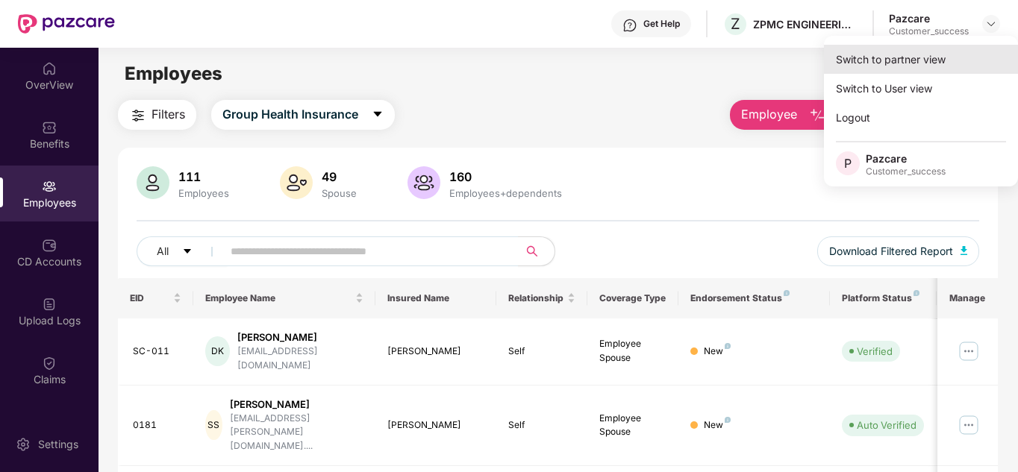
click at [922, 62] on div "Switch to partner view" at bounding box center [921, 59] width 194 height 29
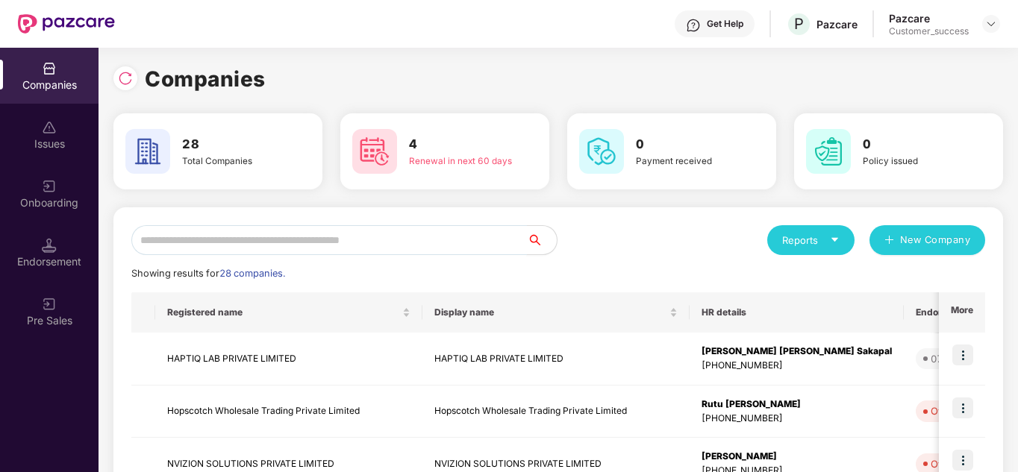
click at [374, 233] on input "text" at bounding box center [328, 240] width 395 height 30
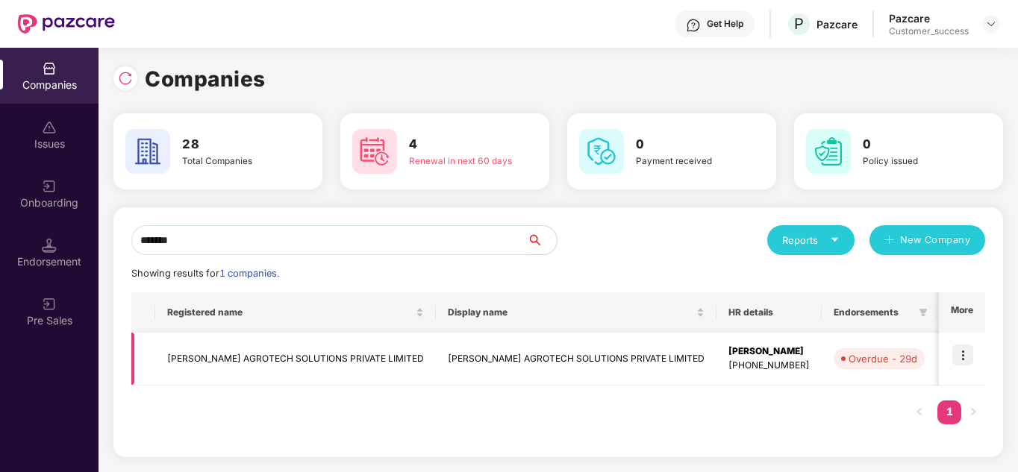
type input "*******"
click at [965, 357] on img at bounding box center [962, 355] width 21 height 21
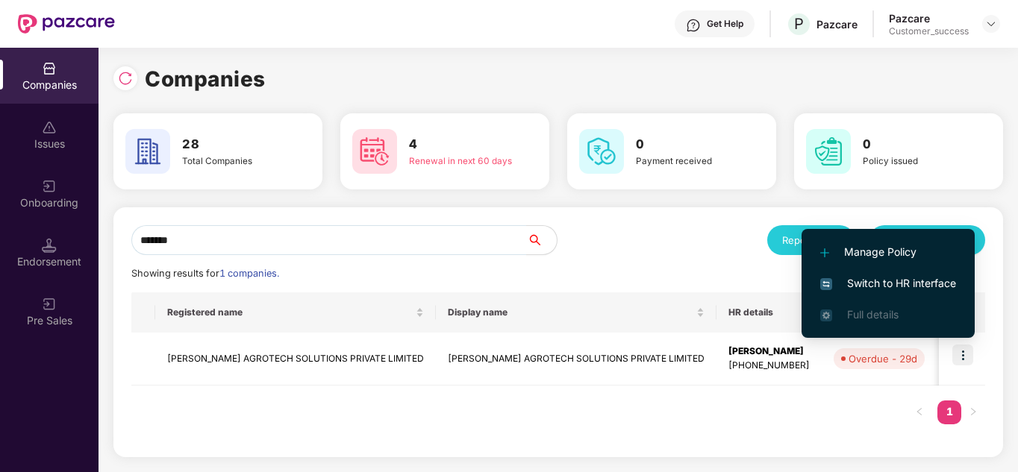
click at [885, 286] on span "Switch to HR interface" at bounding box center [888, 283] width 136 height 16
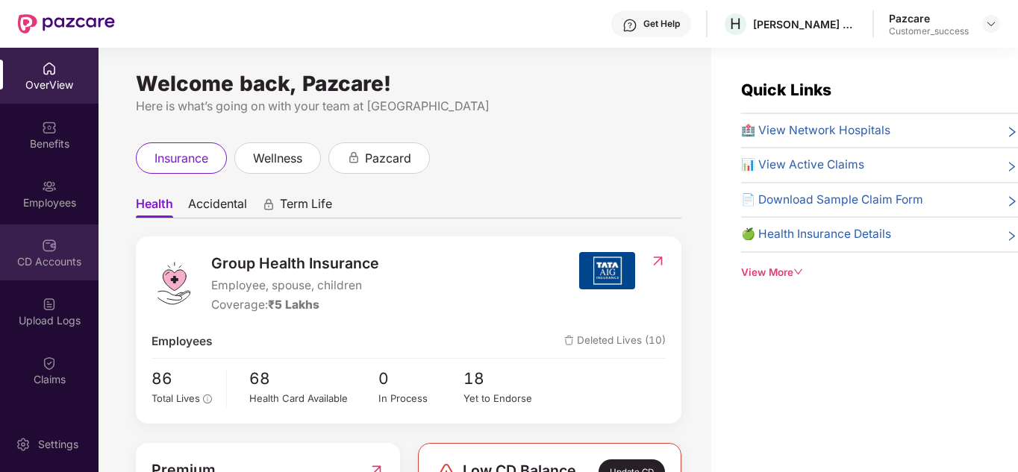
click at [54, 239] on img at bounding box center [49, 245] width 15 height 15
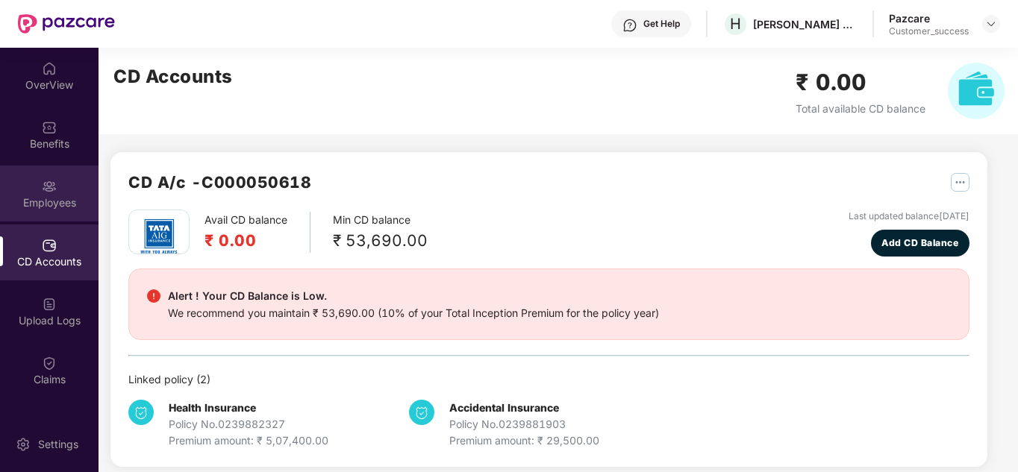
click at [42, 184] on img at bounding box center [49, 186] width 15 height 15
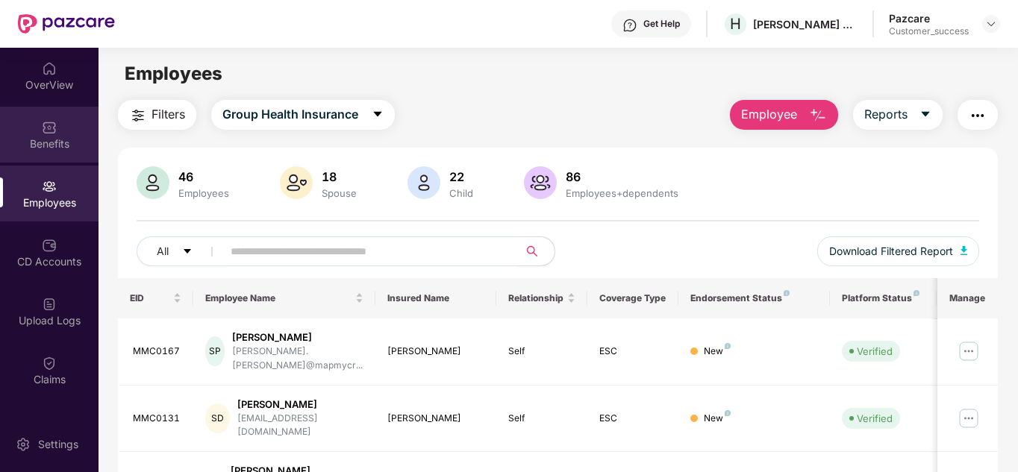
click at [44, 137] on div "Benefits" at bounding box center [49, 144] width 98 height 15
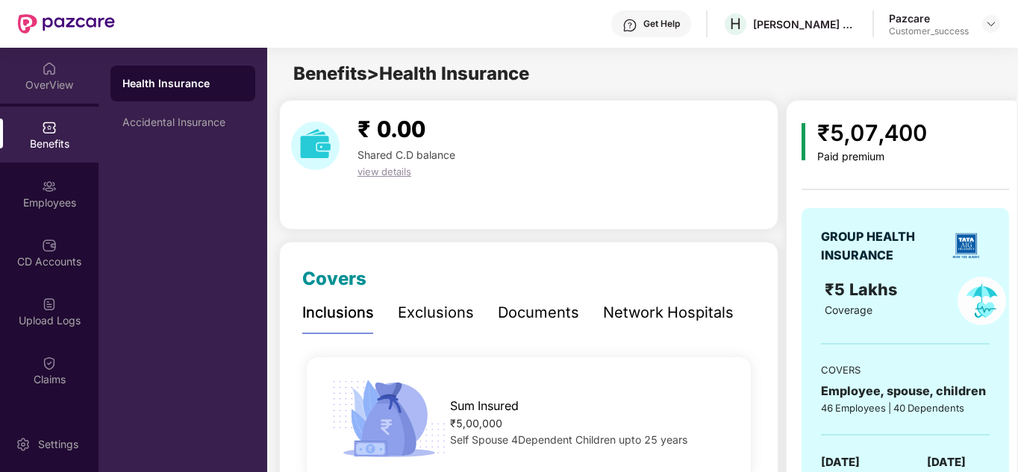
click at [49, 83] on div "OverView" at bounding box center [49, 85] width 98 height 15
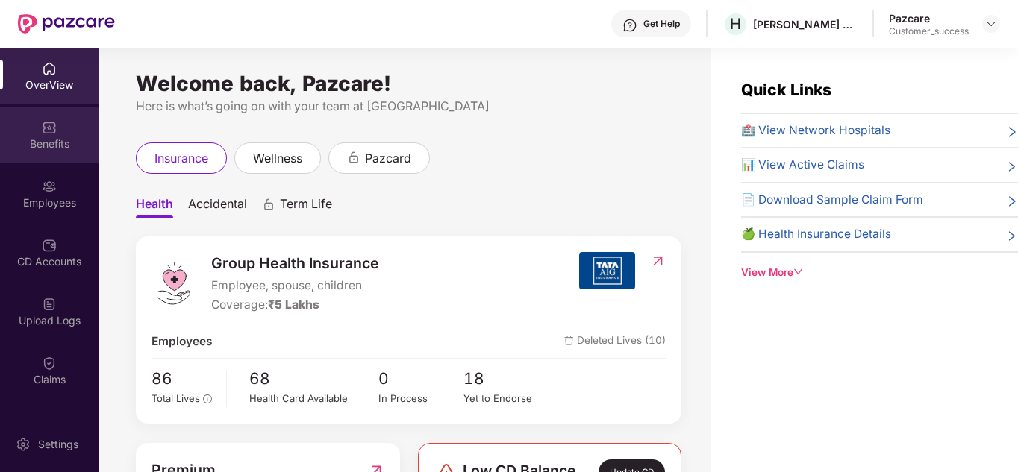
click at [48, 123] on img at bounding box center [49, 127] width 15 height 15
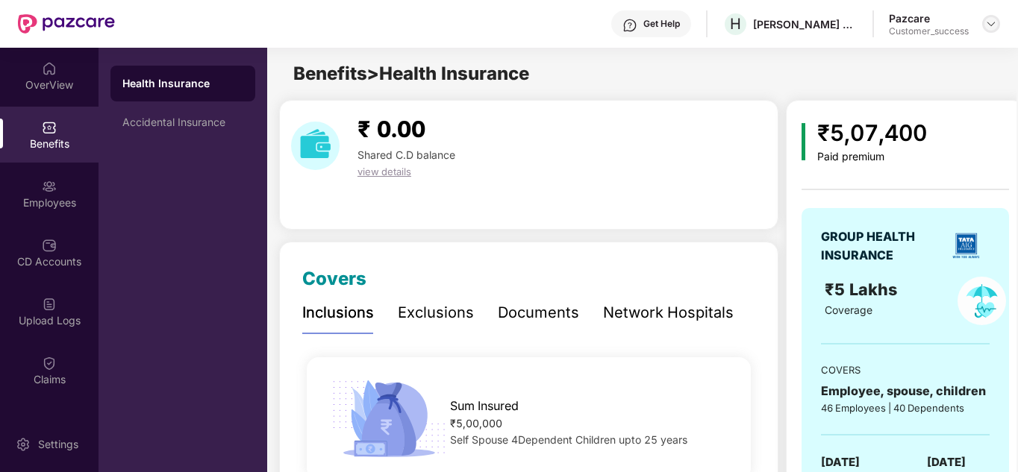
click at [988, 23] on img at bounding box center [991, 24] width 12 height 12
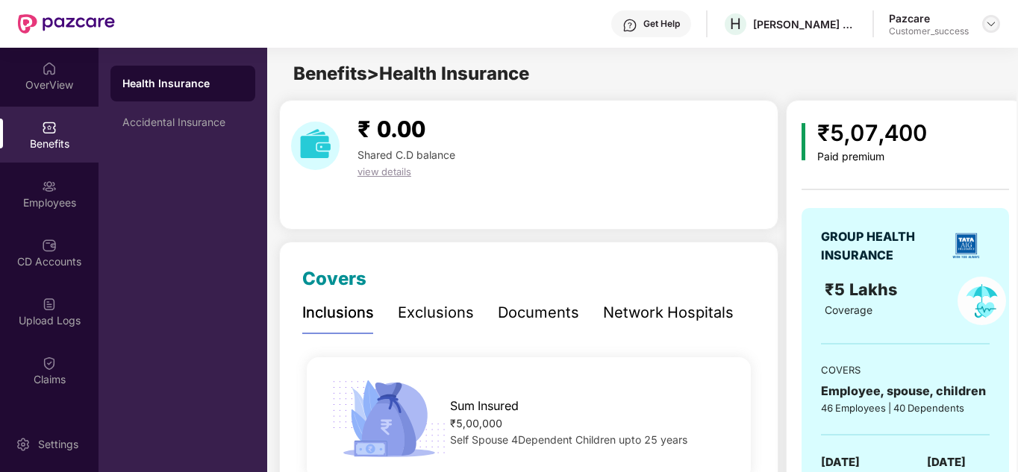
click at [983, 23] on div at bounding box center [991, 24] width 18 height 18
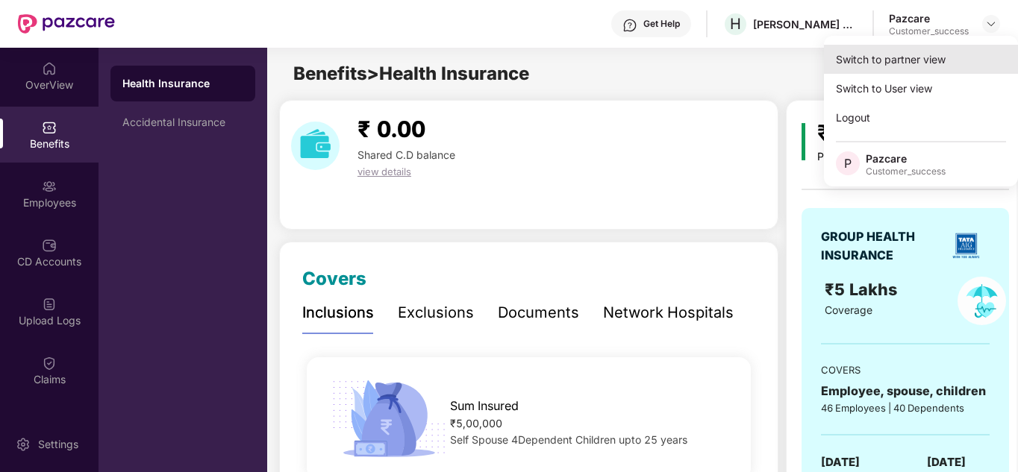
click at [926, 57] on div "Switch to partner view" at bounding box center [921, 59] width 194 height 29
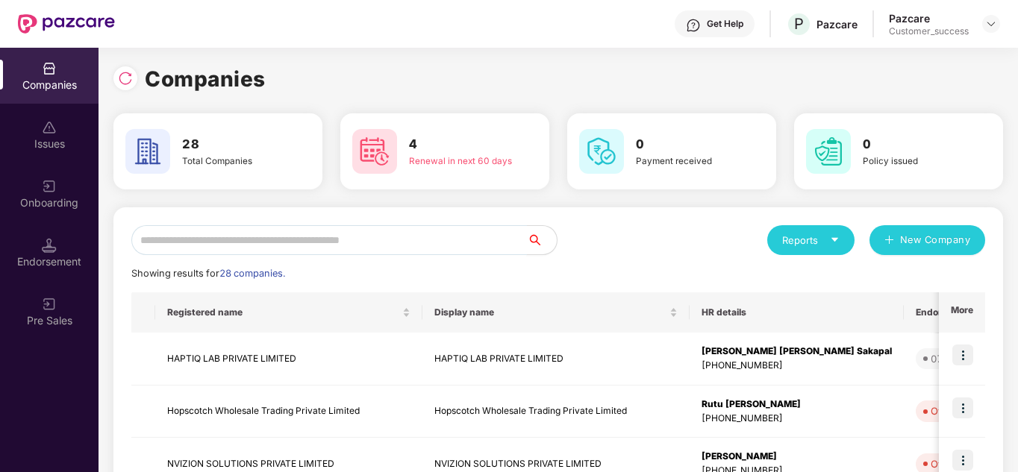
click at [332, 236] on input "text" at bounding box center [328, 240] width 395 height 30
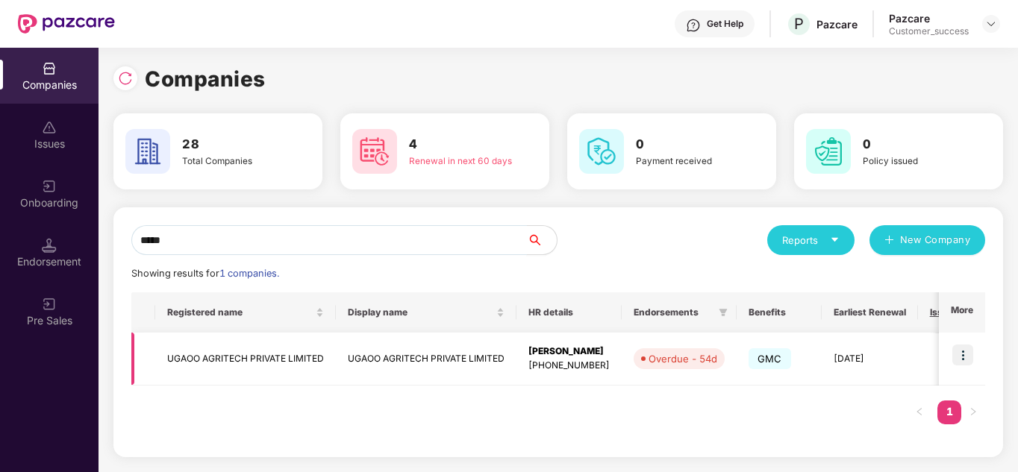
type input "*****"
click at [972, 351] on img at bounding box center [962, 355] width 21 height 21
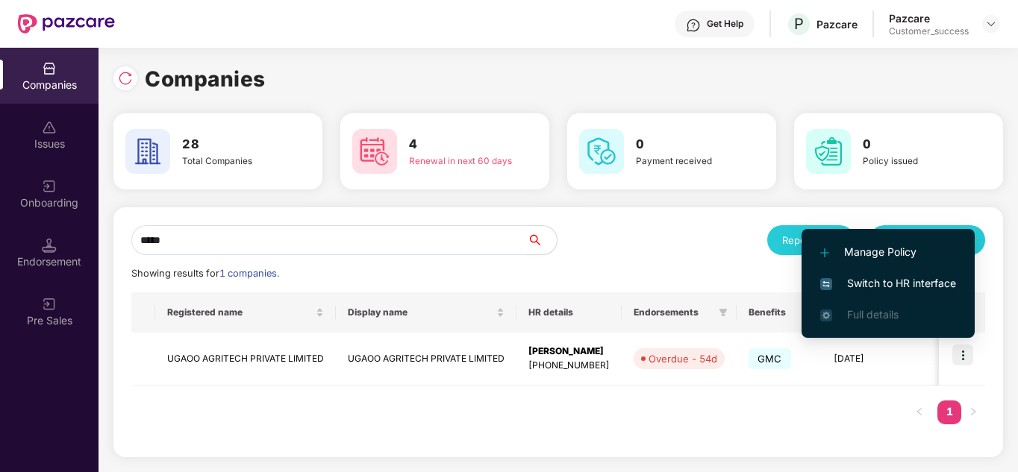
click at [886, 286] on span "Switch to HR interface" at bounding box center [888, 283] width 136 height 16
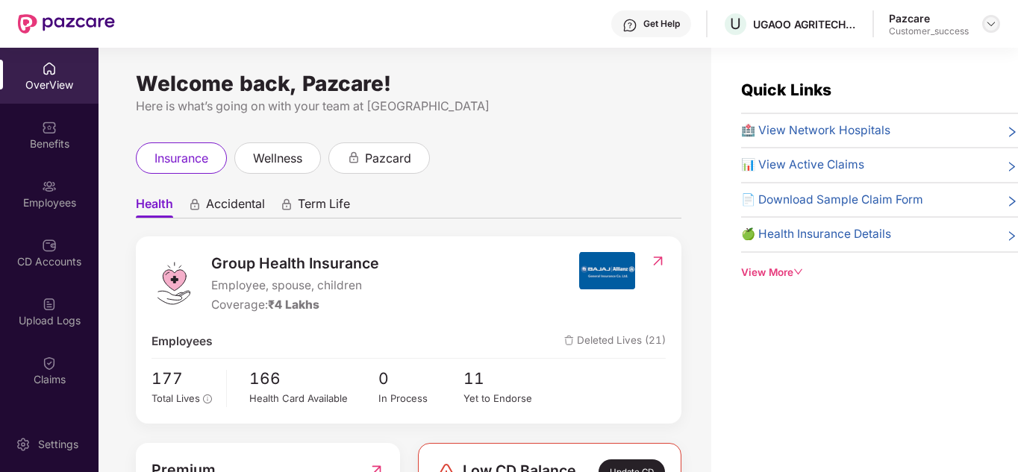
click at [987, 21] on img at bounding box center [991, 24] width 12 height 12
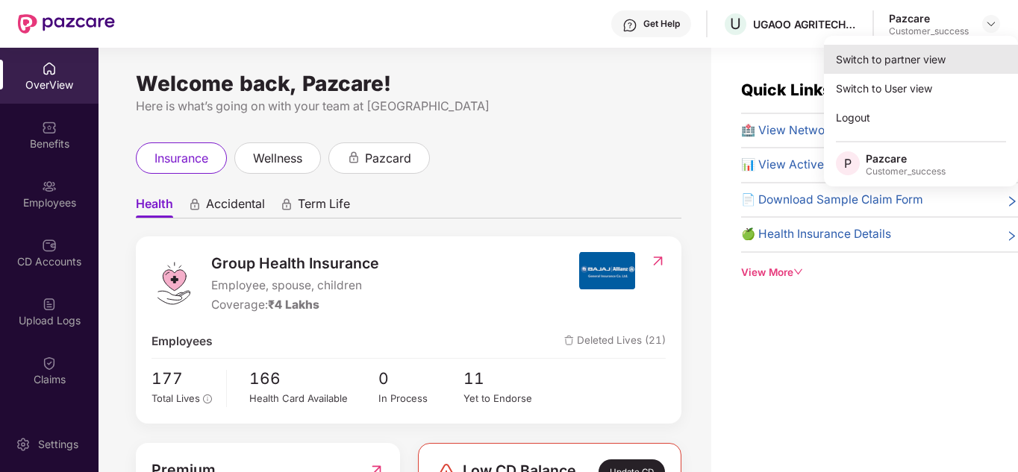
click at [927, 59] on div "Switch to partner view" at bounding box center [921, 59] width 194 height 29
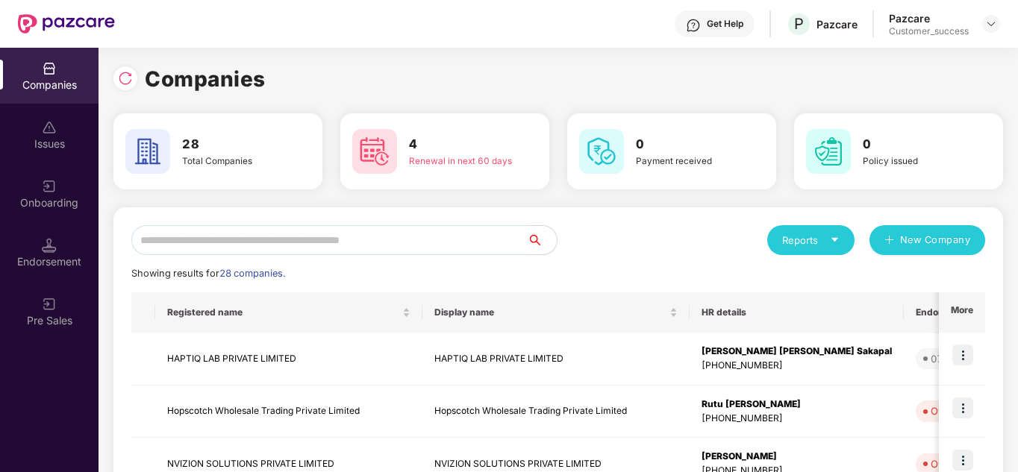
click at [305, 236] on input "text" at bounding box center [328, 240] width 395 height 30
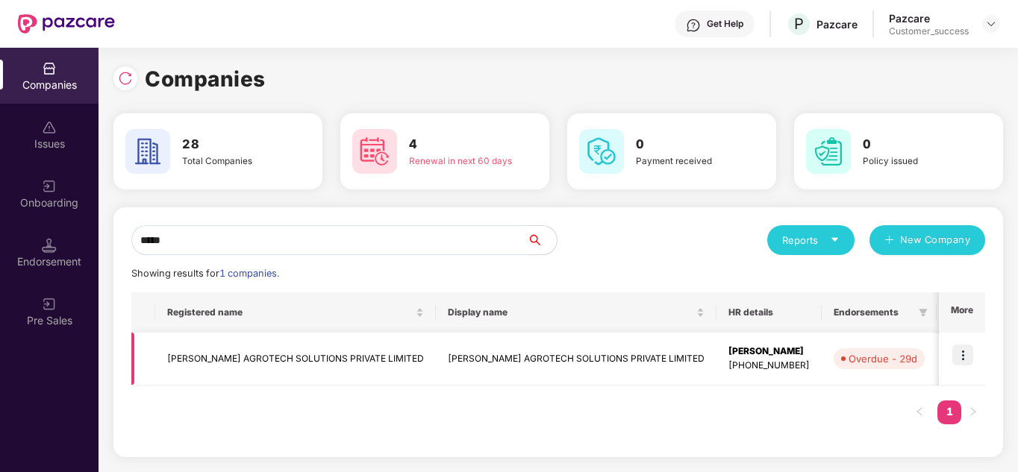
type input "*****"
click at [970, 350] on img at bounding box center [962, 355] width 21 height 21
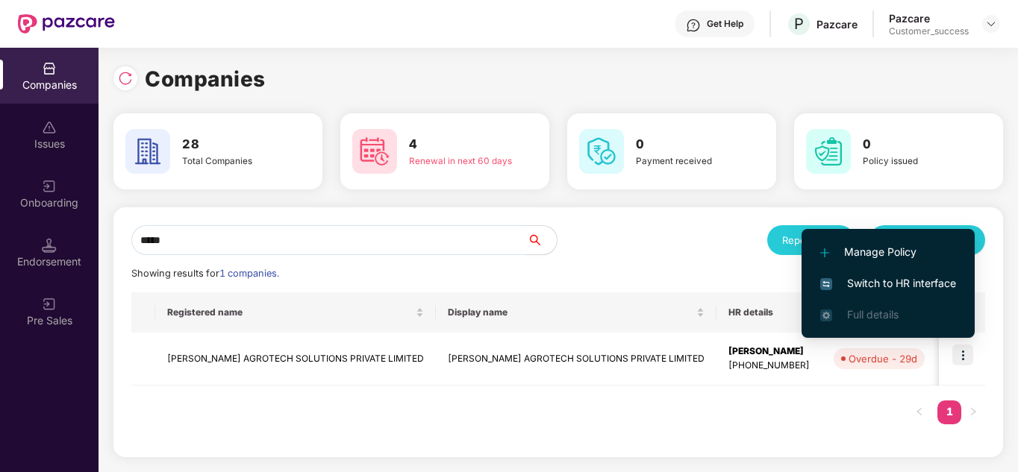
click at [883, 278] on span "Switch to HR interface" at bounding box center [888, 283] width 136 height 16
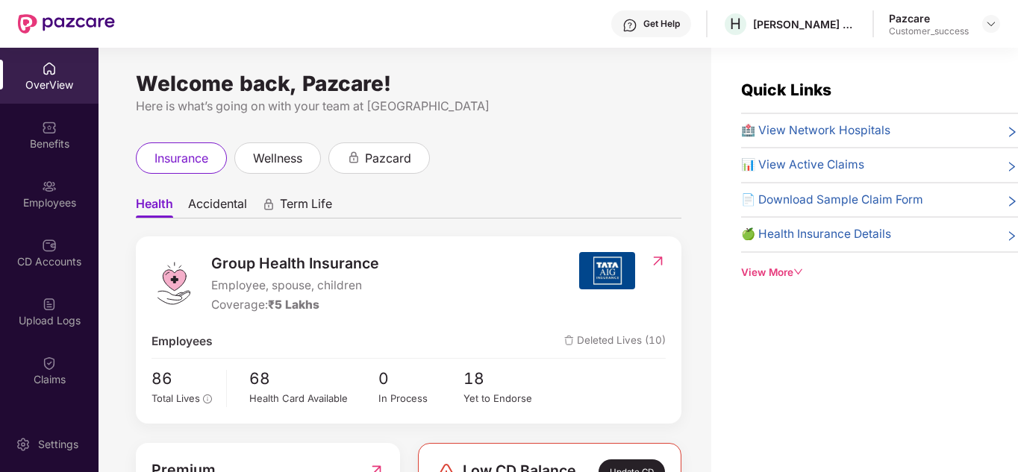
click at [92, 286] on div "Upload Logs" at bounding box center [49, 311] width 98 height 56
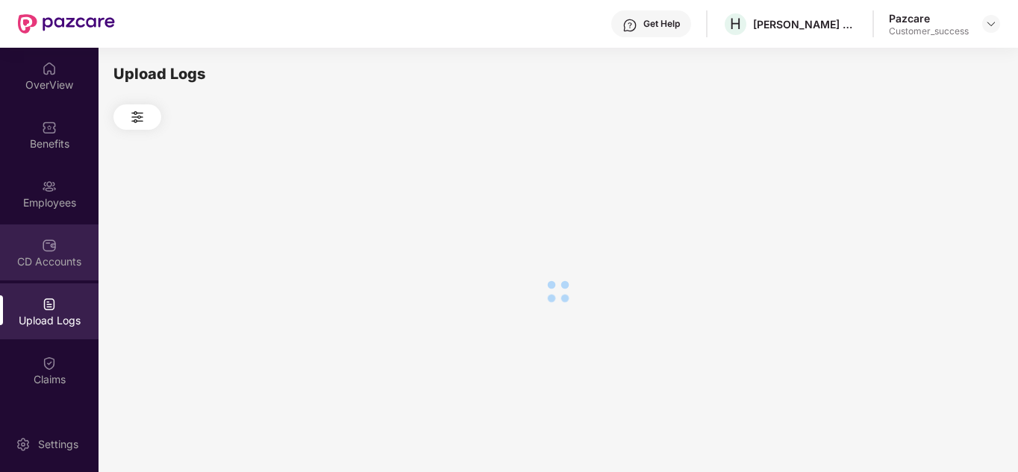
click at [45, 247] on img at bounding box center [49, 245] width 15 height 15
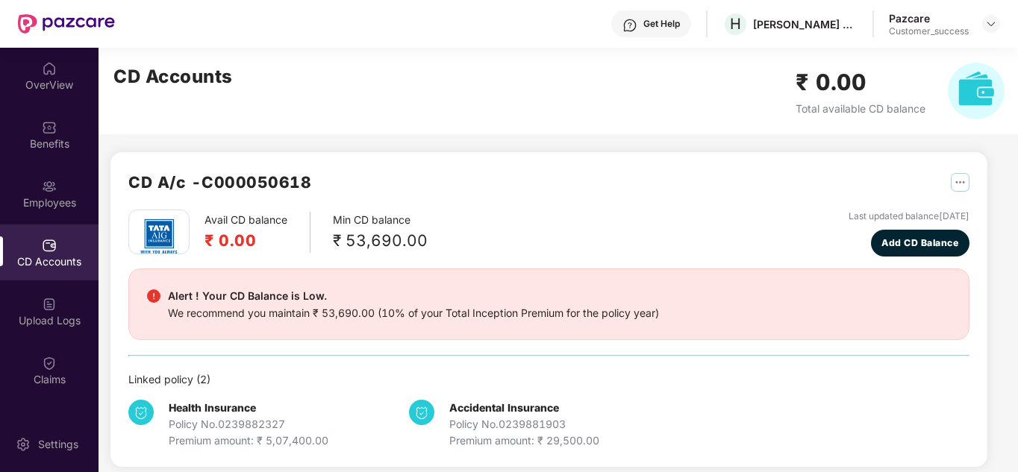
click at [575, 193] on div "CD A/c - C000050618" at bounding box center [548, 190] width 841 height 40
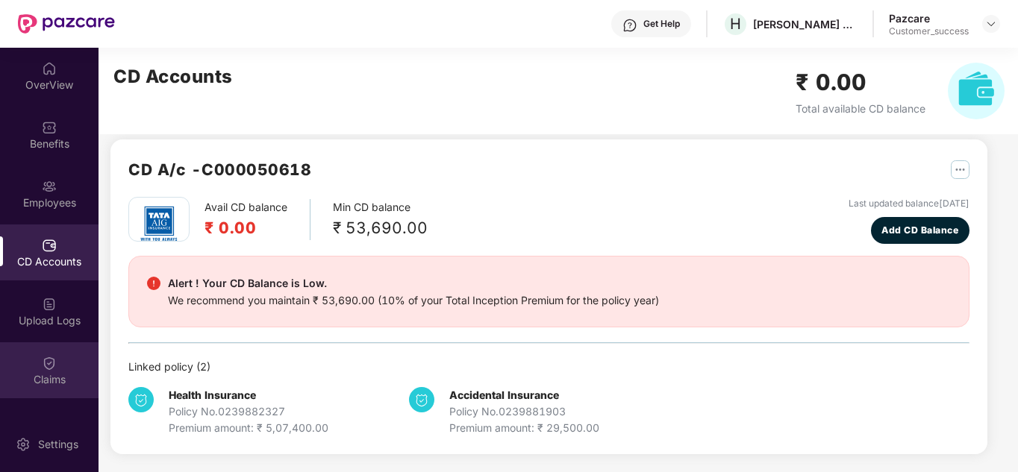
click at [57, 351] on div "Claims" at bounding box center [49, 370] width 98 height 56
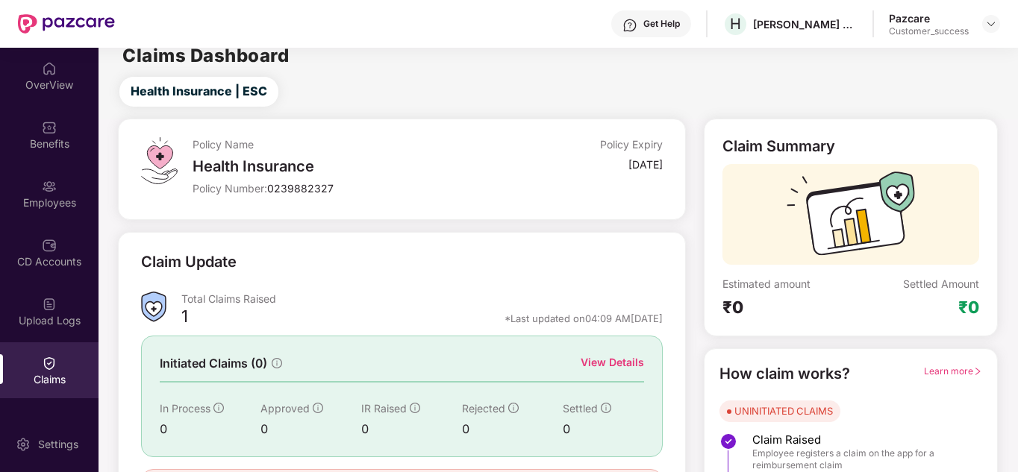
scroll to position [30, 0]
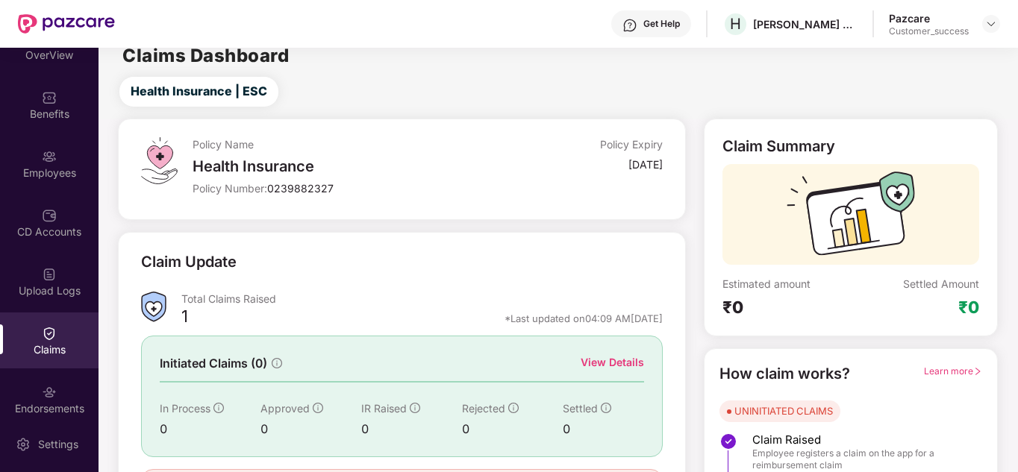
click at [458, 270] on div "Claim Update" at bounding box center [401, 271] width 521 height 41
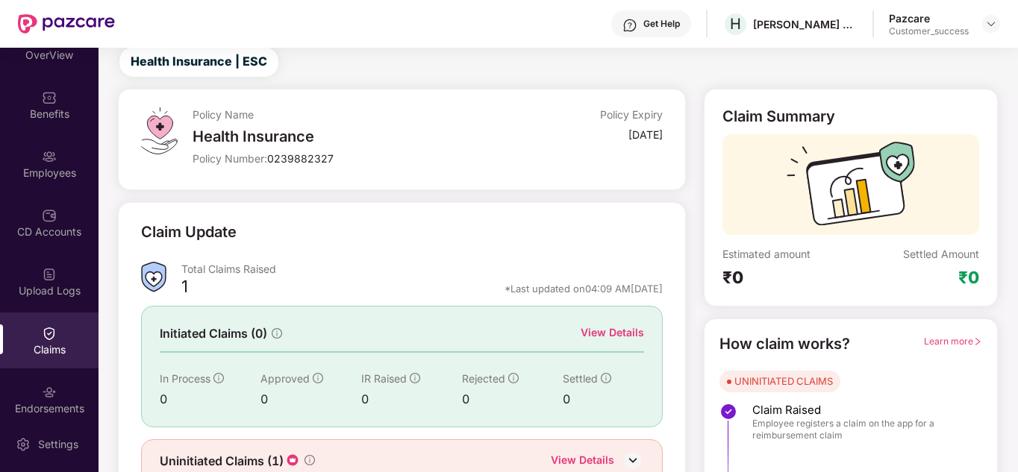
scroll to position [112, 0]
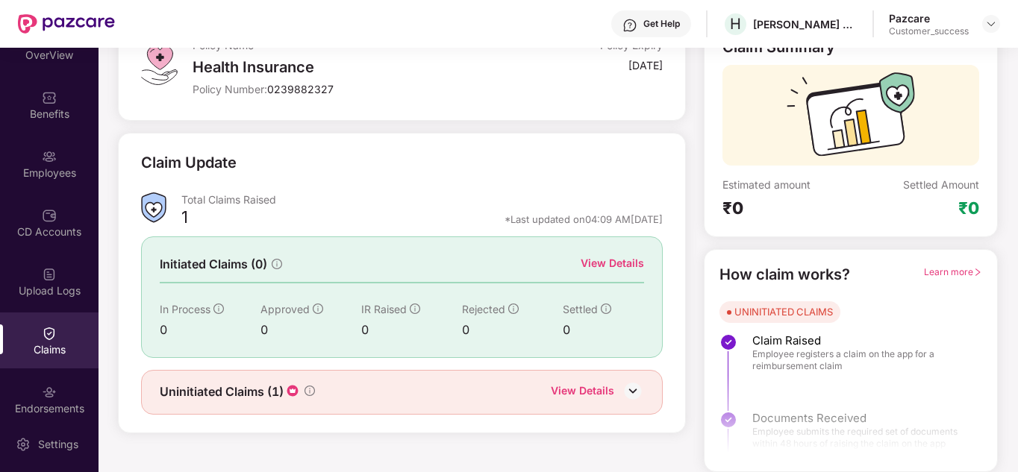
click at [589, 387] on div "View Details" at bounding box center [582, 392] width 63 height 19
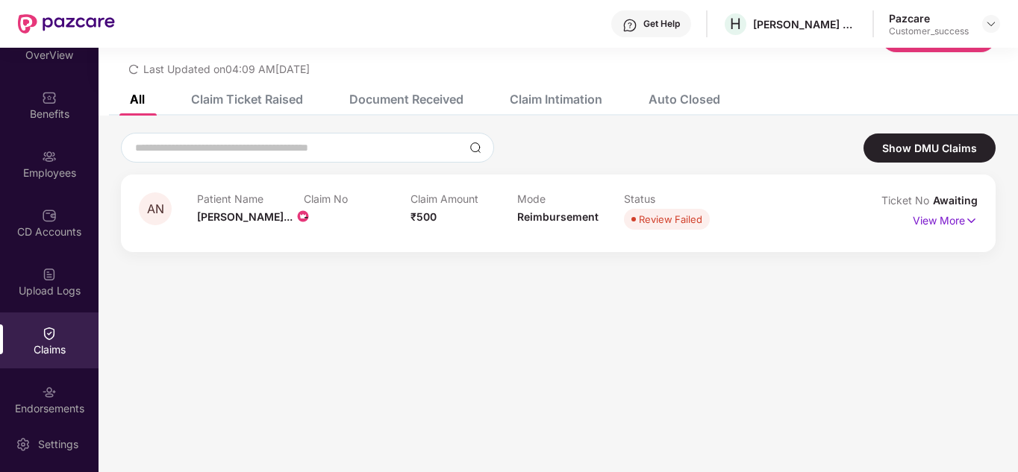
click at [236, 86] on div "Claim Ticket Raised" at bounding box center [236, 99] width 134 height 33
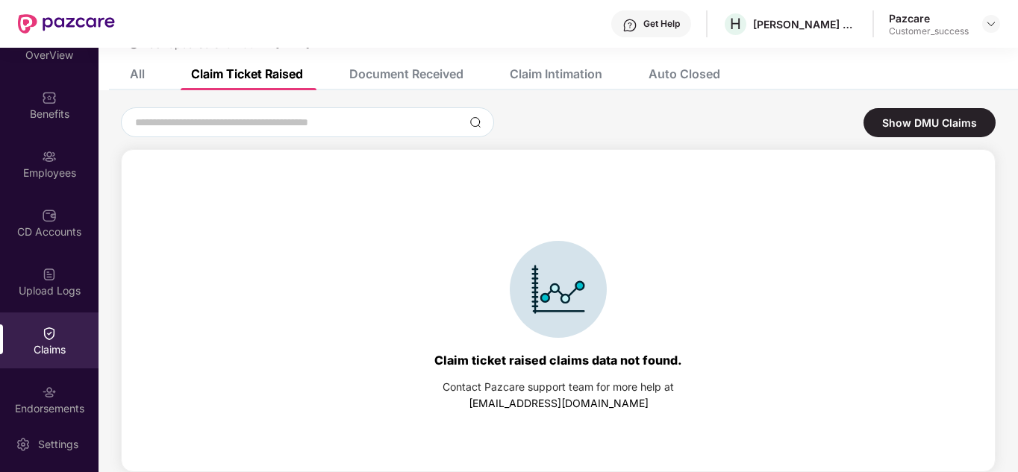
click at [167, 75] on div "All Claim Ticket Raised Document Received Claim Intimation Auto Closed" at bounding box center [413, 73] width 612 height 33
click at [152, 75] on div "All Claim Ticket Raised Document Received Claim Intimation Auto Closed" at bounding box center [413, 73] width 612 height 33
click at [134, 75] on div "All" at bounding box center [137, 73] width 15 height 15
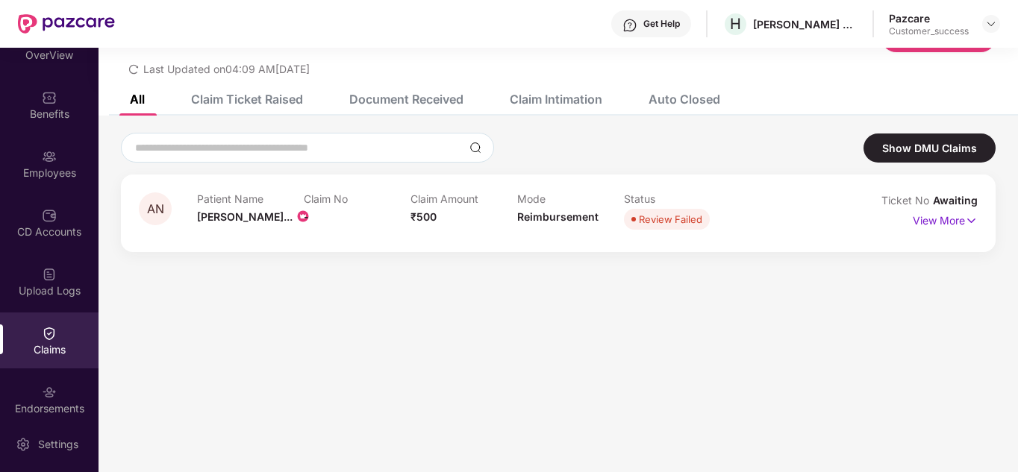
click at [419, 98] on div "Document Received" at bounding box center [406, 99] width 114 height 15
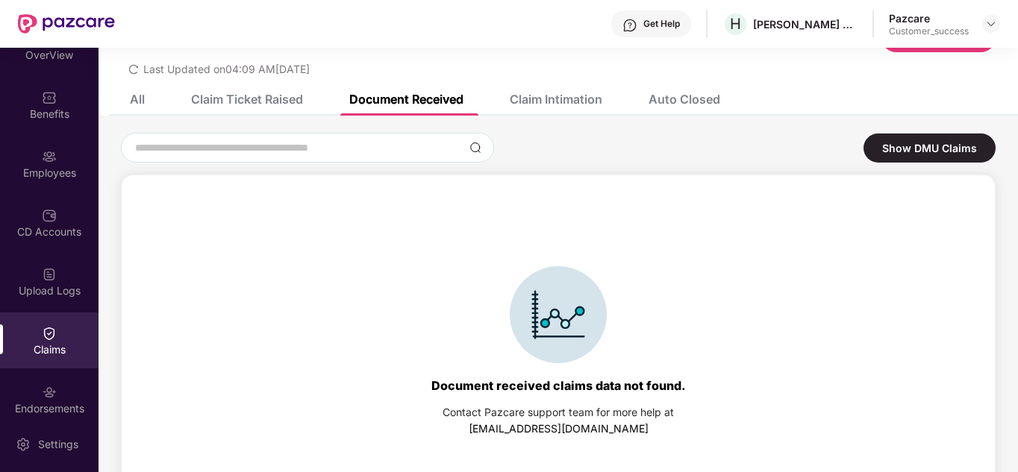
click at [542, 93] on div "Claim Intimation" at bounding box center [556, 99] width 93 height 15
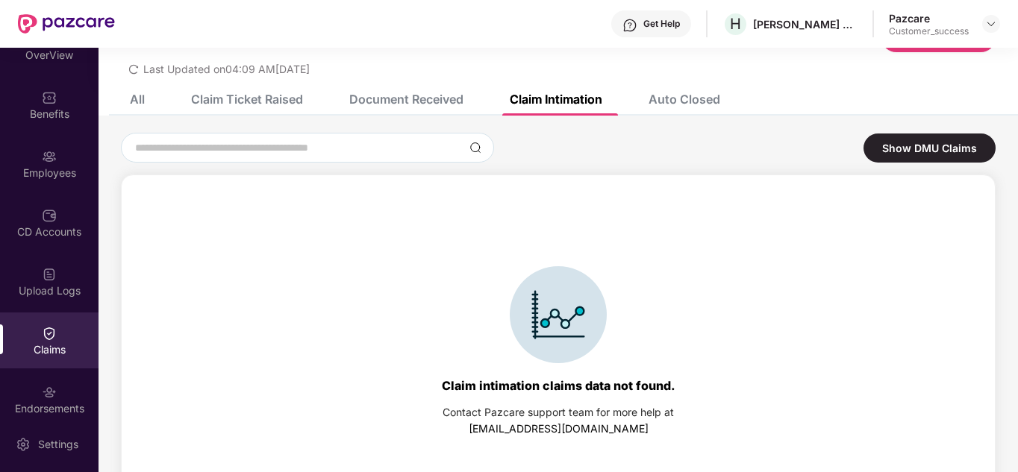
click at [674, 92] on div "Auto Closed" at bounding box center [684, 99] width 72 height 15
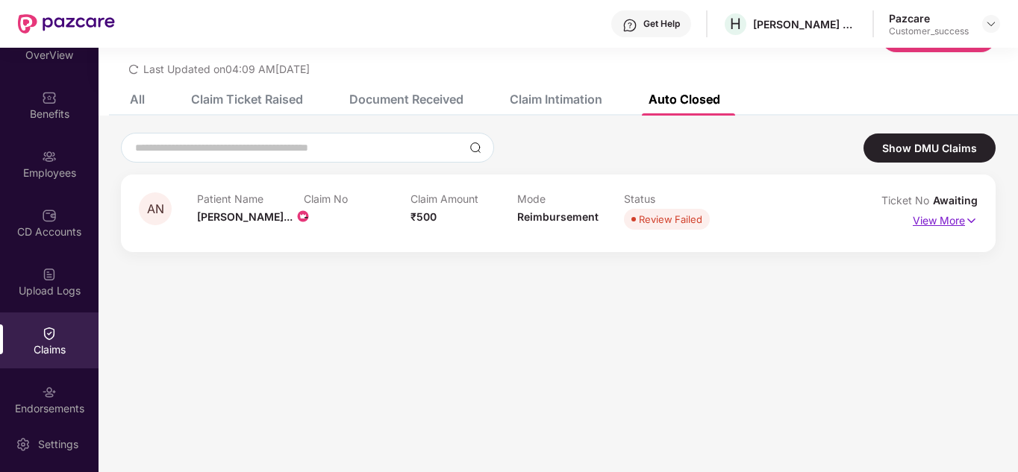
click at [934, 222] on p "View More" at bounding box center [944, 219] width 65 height 20
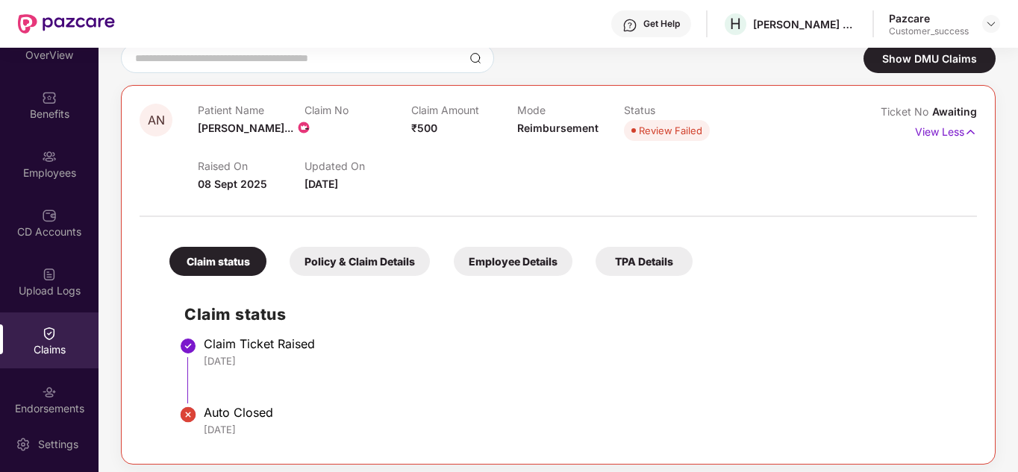
click at [633, 273] on div "TPA Details" at bounding box center [643, 261] width 97 height 29
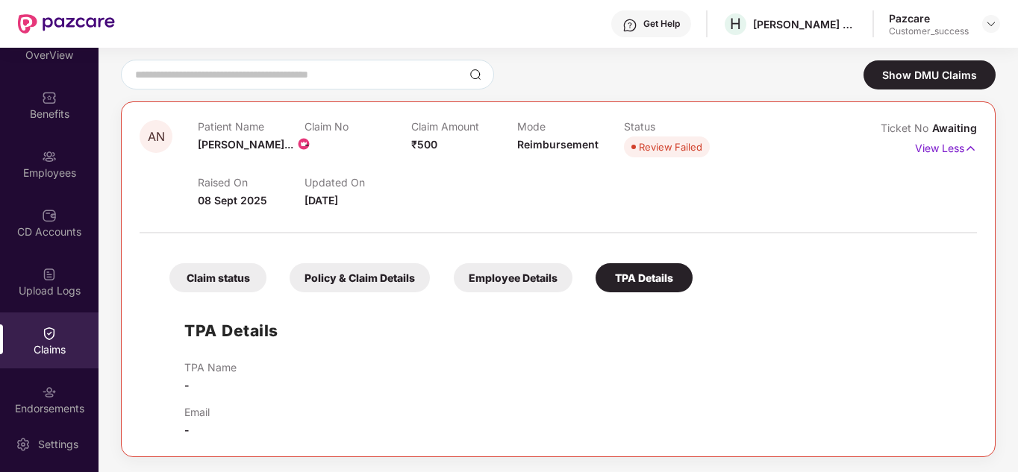
scroll to position [121, 0]
click at [523, 281] on div "Employee Details" at bounding box center [513, 277] width 119 height 29
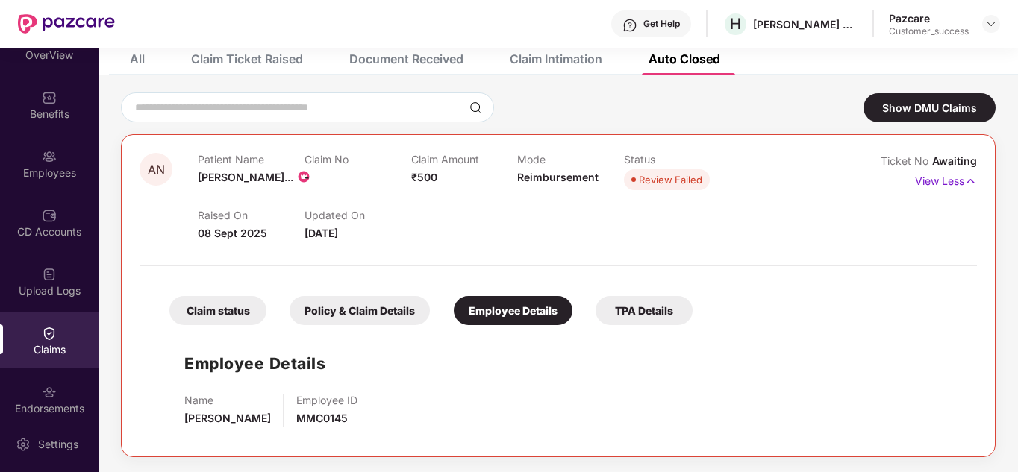
click at [344, 330] on div "Claim status Policy & Claim Details Employee Details TPA Details Employee Detai…" at bounding box center [558, 356] width 837 height 165
click at [312, 311] on div "Policy & Claim Details" at bounding box center [359, 310] width 140 height 29
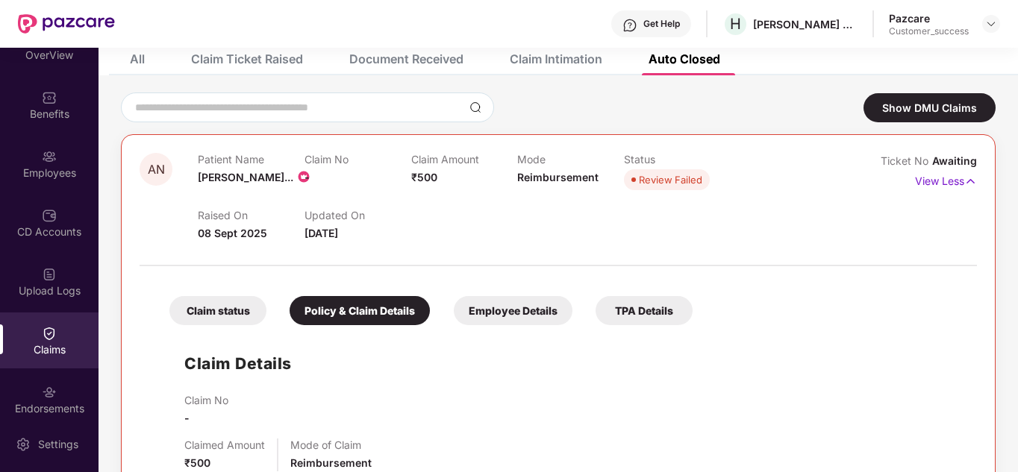
scroll to position [137, 0]
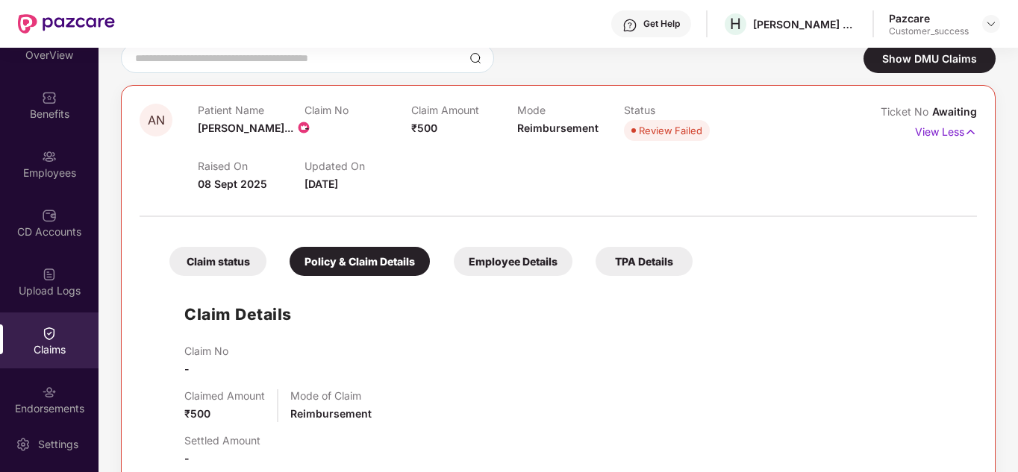
click at [218, 267] on div "Claim status" at bounding box center [217, 261] width 97 height 29
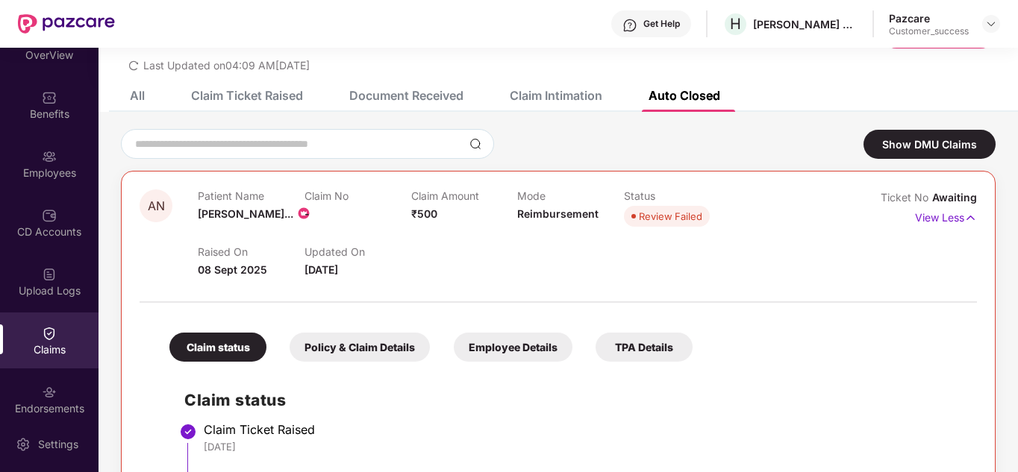
scroll to position [0, 0]
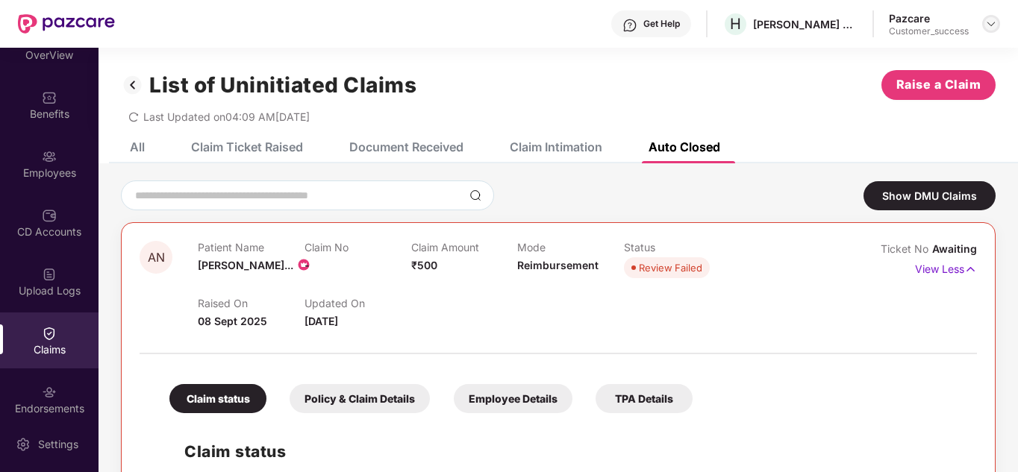
click at [984, 26] on div at bounding box center [991, 24] width 18 height 18
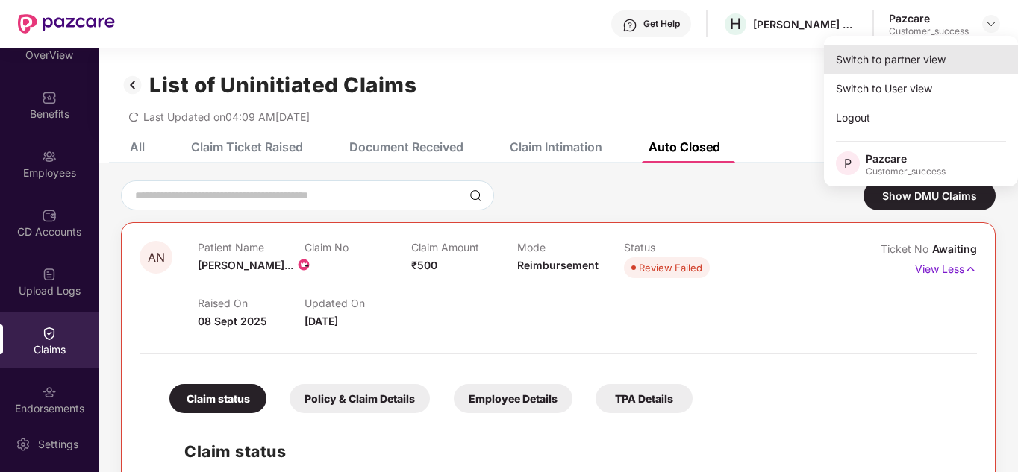
click at [928, 49] on div "Switch to partner view" at bounding box center [921, 59] width 194 height 29
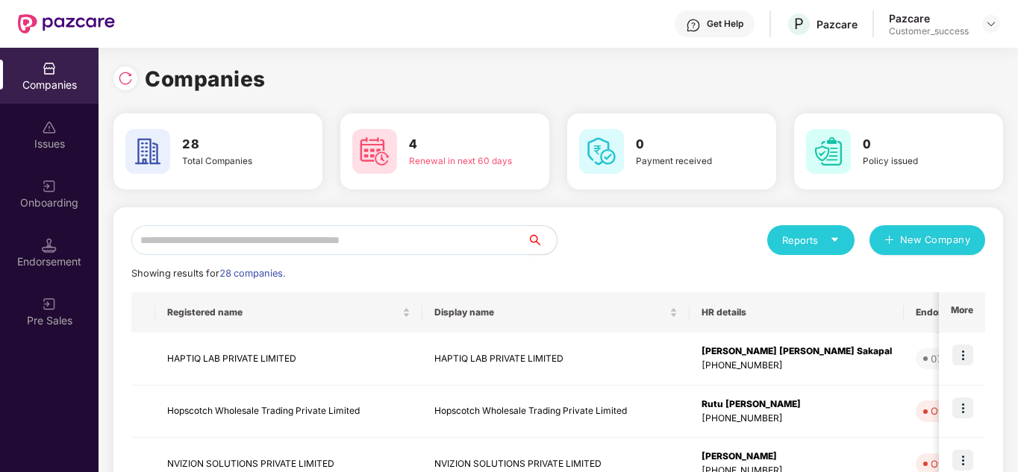
click at [375, 229] on input "text" at bounding box center [328, 240] width 395 height 30
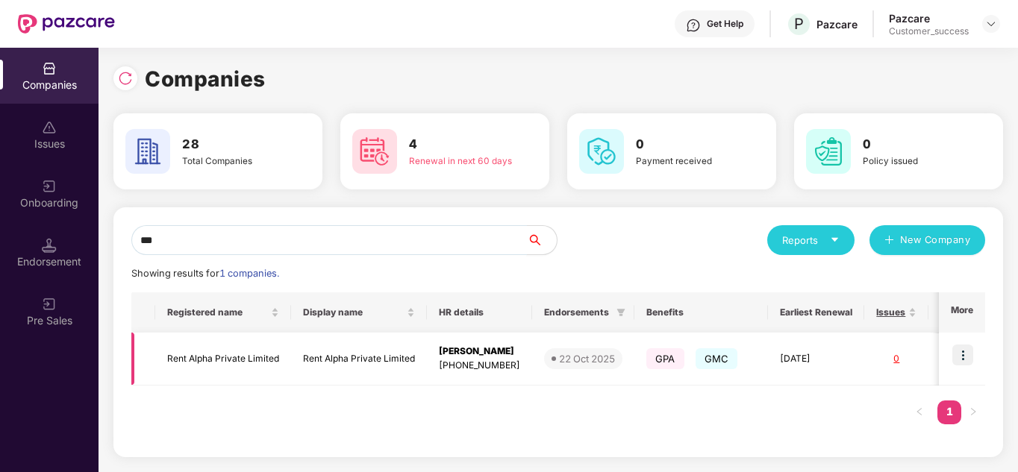
type input "***"
click at [969, 347] on img at bounding box center [962, 355] width 21 height 21
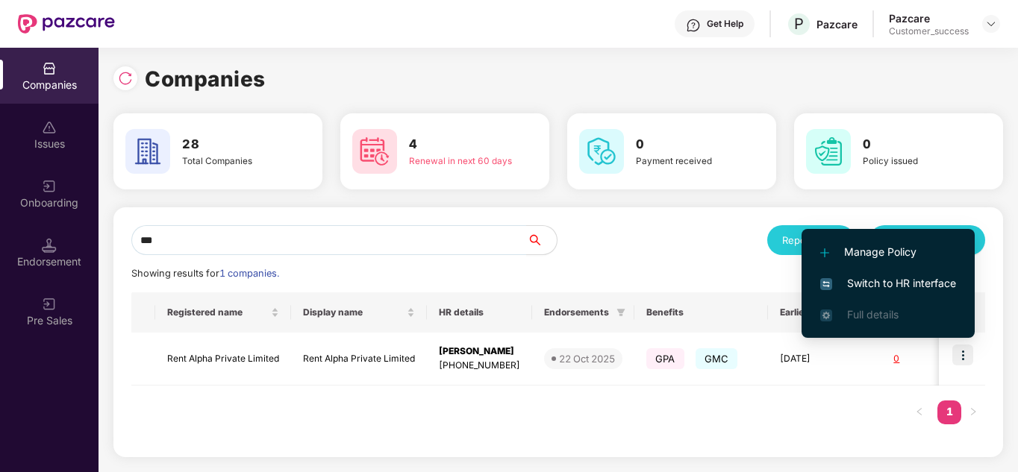
click at [872, 279] on span "Switch to HR interface" at bounding box center [888, 283] width 136 height 16
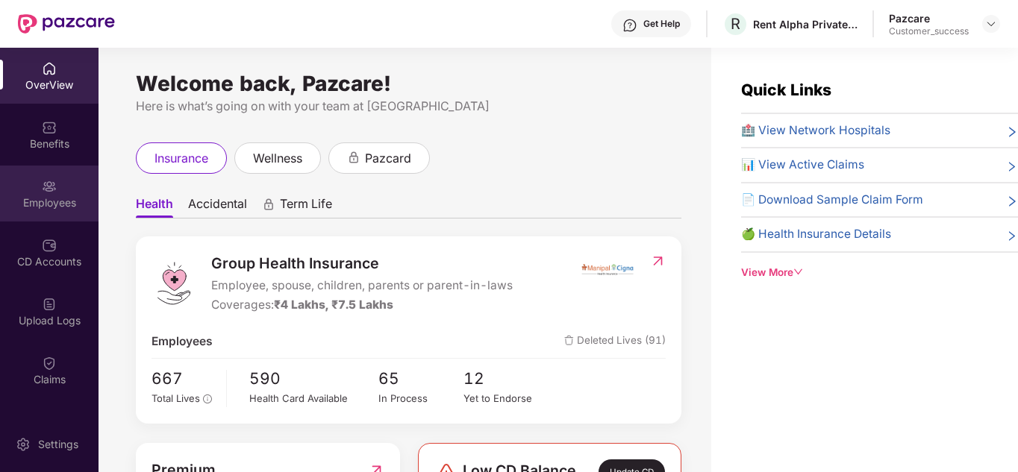
click at [42, 193] on img at bounding box center [49, 186] width 15 height 15
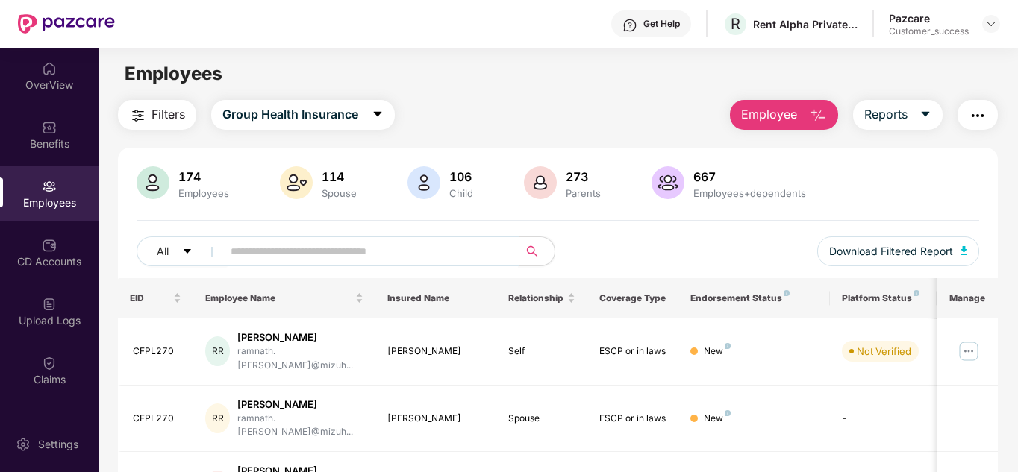
click at [310, 252] on input "text" at bounding box center [365, 251] width 268 height 22
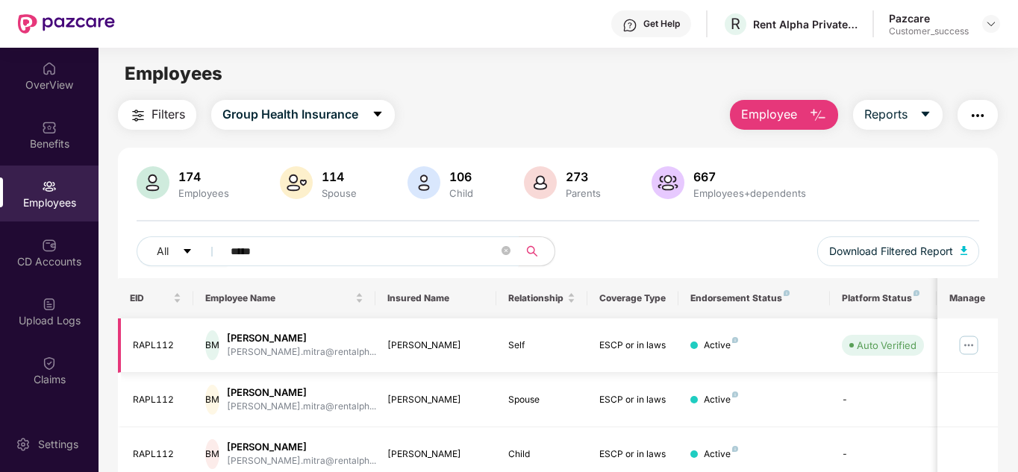
type input "*****"
click at [960, 340] on img at bounding box center [968, 345] width 24 height 24
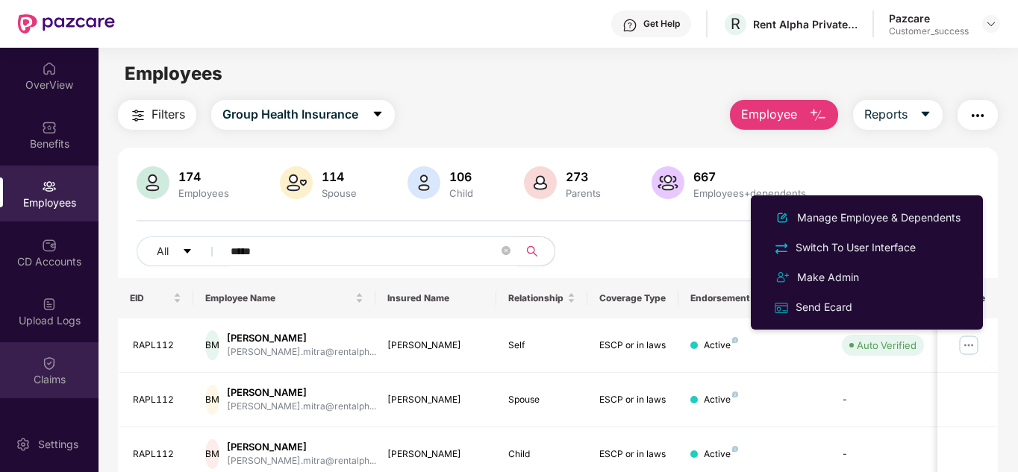
click at [81, 360] on div "Claims" at bounding box center [49, 370] width 98 height 56
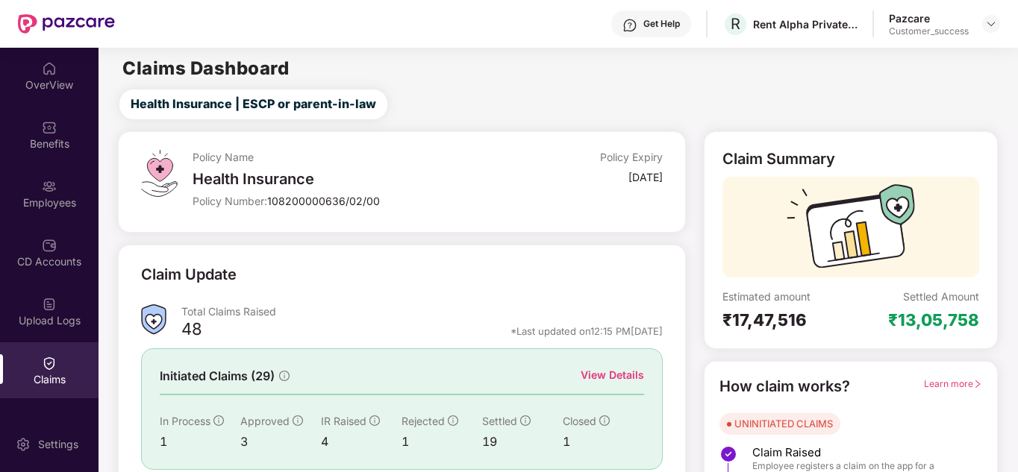
click at [391, 269] on div "Claim Update" at bounding box center [401, 283] width 521 height 41
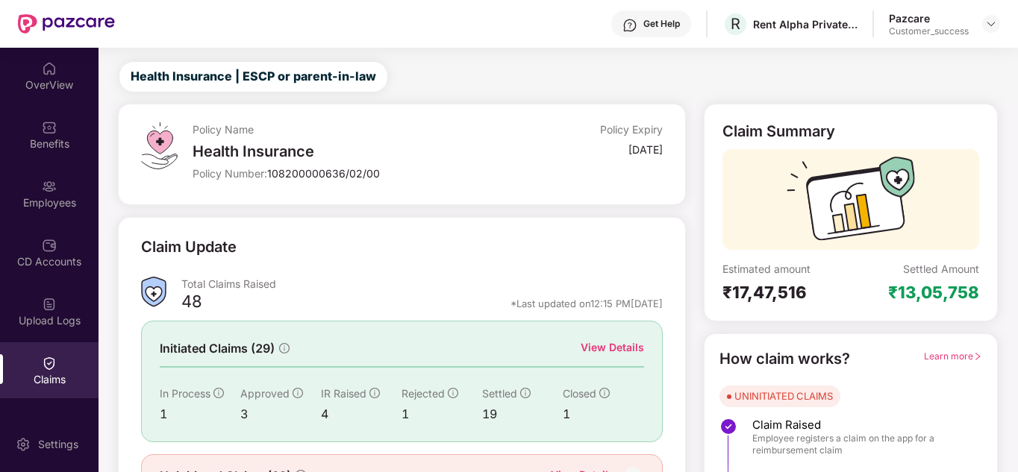
scroll to position [30, 0]
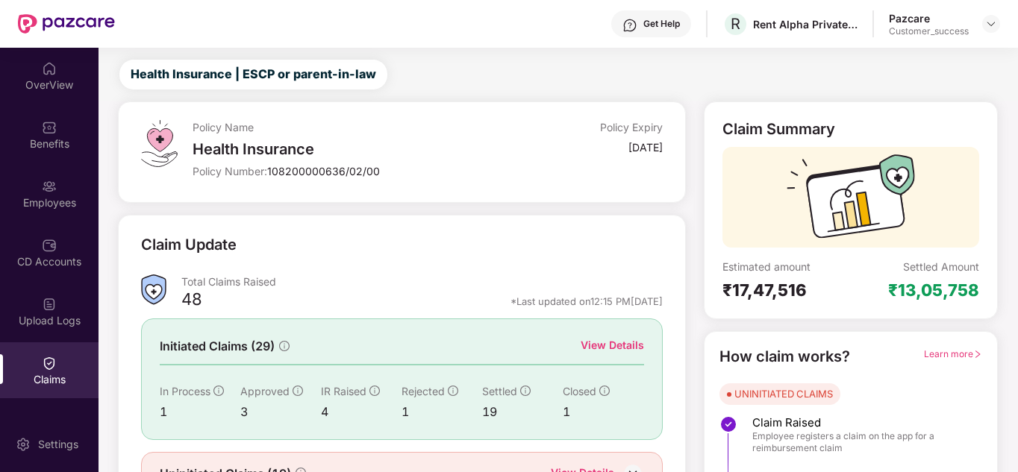
click at [596, 342] on div "View Details" at bounding box center [611, 345] width 63 height 16
click at [483, 209] on div "Policy Name Health Insurance Policy Number: 108200000636/02/00 Policy Expiry 09…" at bounding box center [401, 327] width 585 height 453
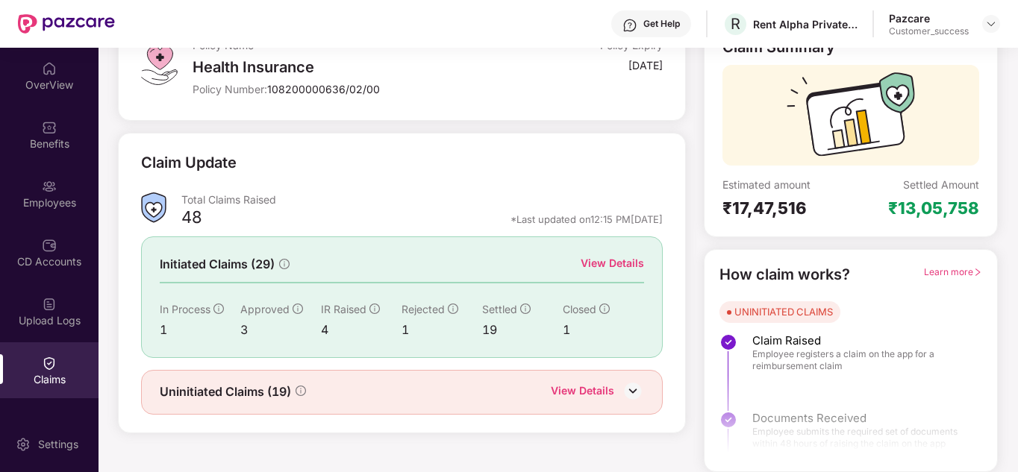
click at [592, 390] on div "View Details" at bounding box center [582, 392] width 63 height 19
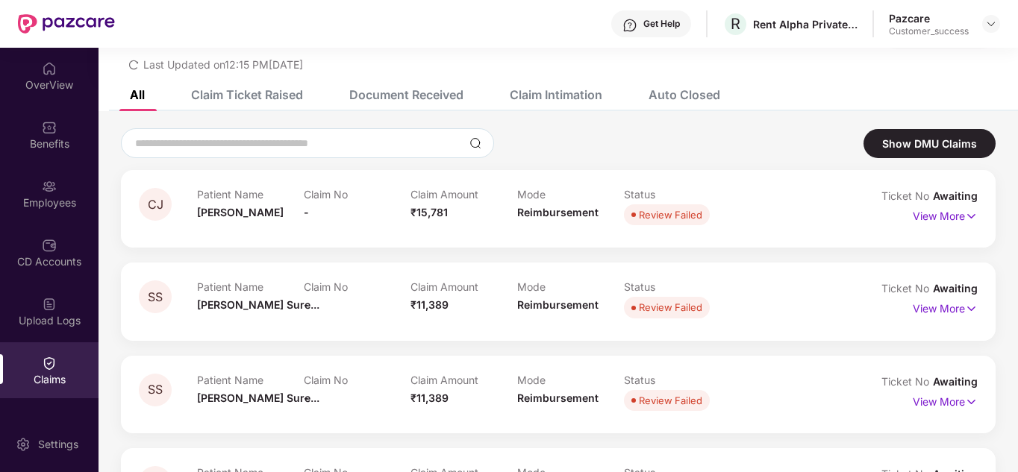
scroll to position [22, 0]
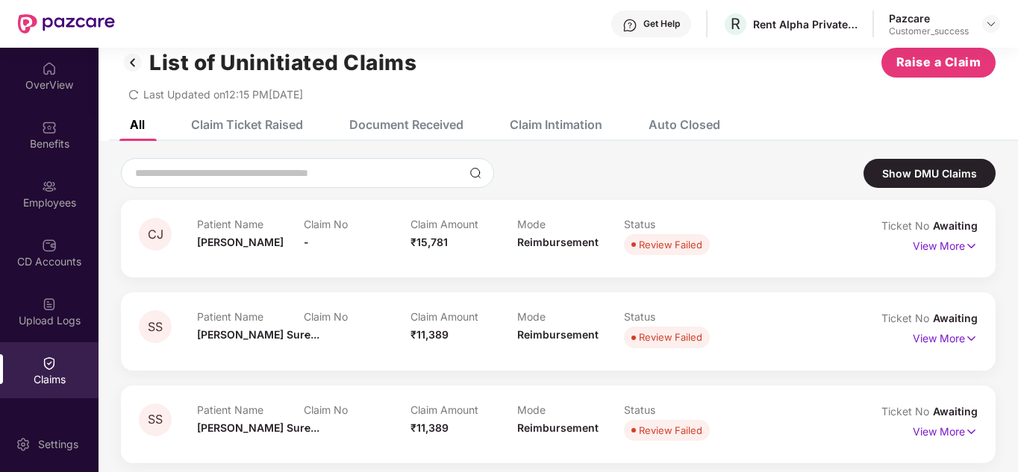
click at [659, 125] on div "Auto Closed" at bounding box center [684, 124] width 72 height 15
click at [561, 127] on div "Claim Intimation" at bounding box center [556, 124] width 93 height 15
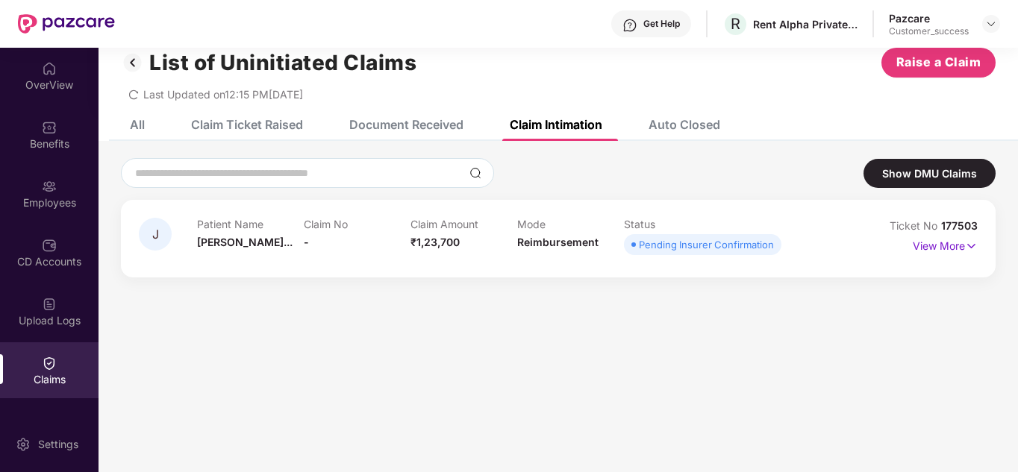
click at [248, 133] on div "Claim Ticket Raised" at bounding box center [236, 124] width 134 height 33
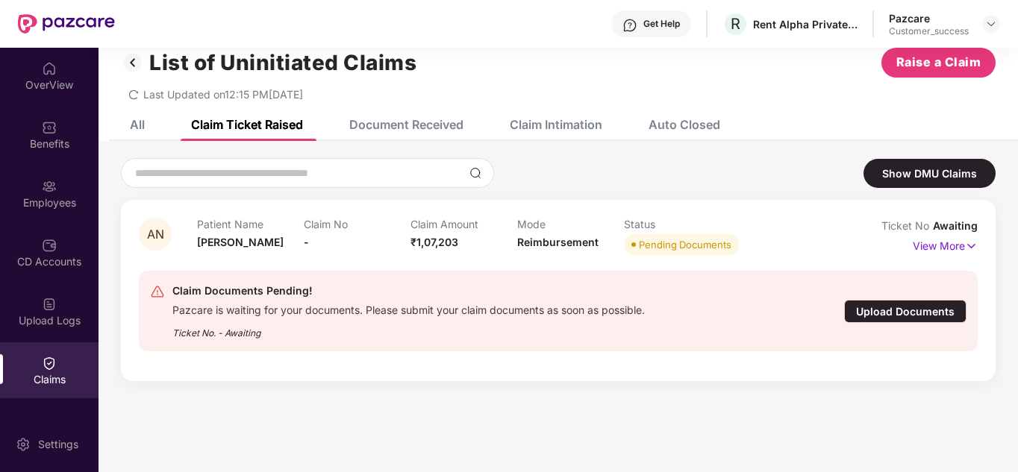
click at [375, 134] on div "Document Received" at bounding box center [395, 124] width 137 height 33
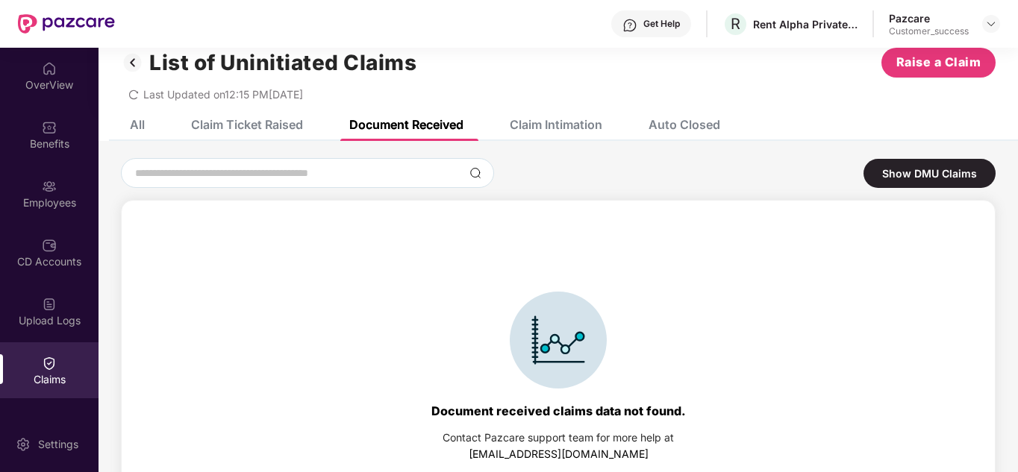
click at [279, 125] on div "Claim Ticket Raised" at bounding box center [247, 124] width 112 height 15
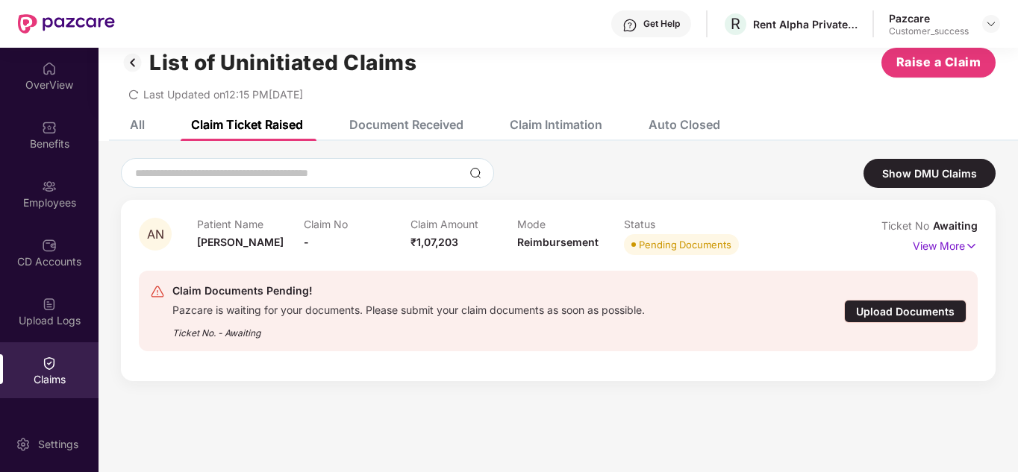
click at [380, 122] on div "Document Received" at bounding box center [406, 124] width 114 height 15
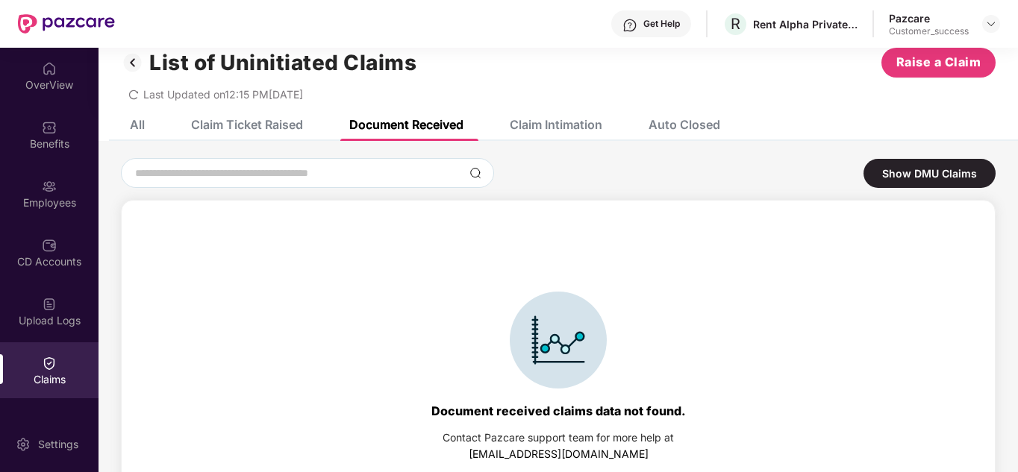
click at [520, 122] on div "Claim Intimation" at bounding box center [556, 124] width 93 height 15
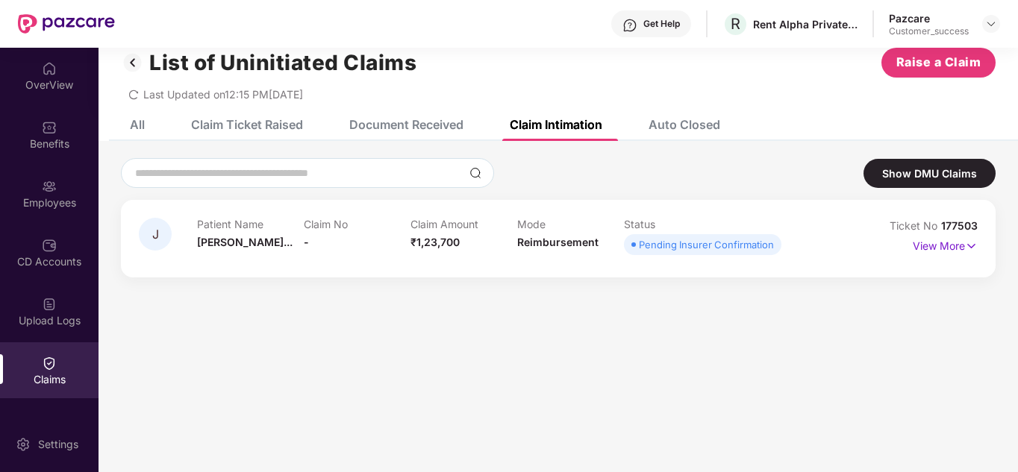
click at [157, 123] on div "All Claim Ticket Raised Document Received Claim Intimation Auto Closed" at bounding box center [413, 124] width 612 height 33
click at [137, 128] on div "All" at bounding box center [137, 124] width 15 height 15
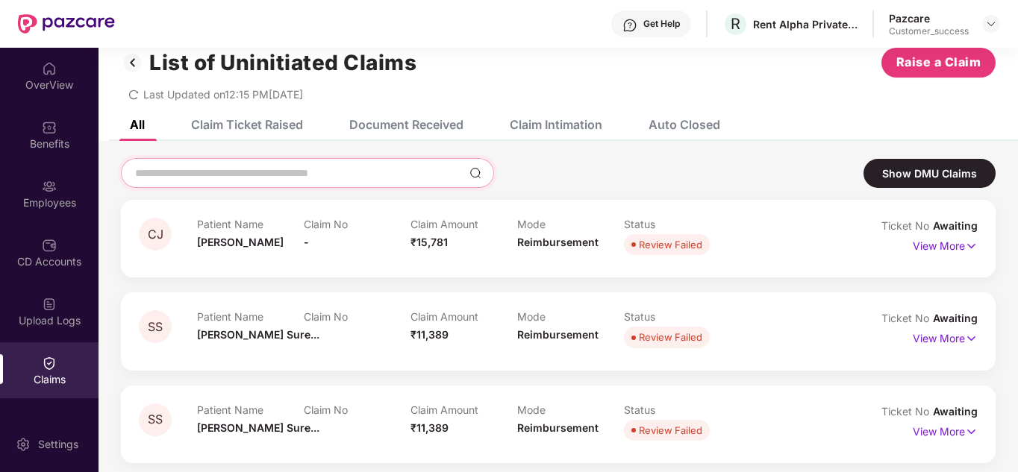
click at [202, 172] on input at bounding box center [299, 174] width 330 height 16
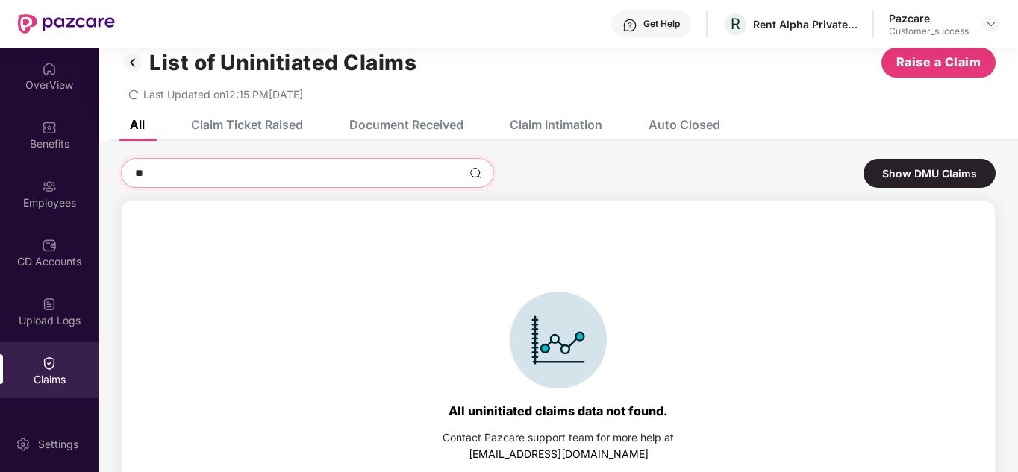
type input "*"
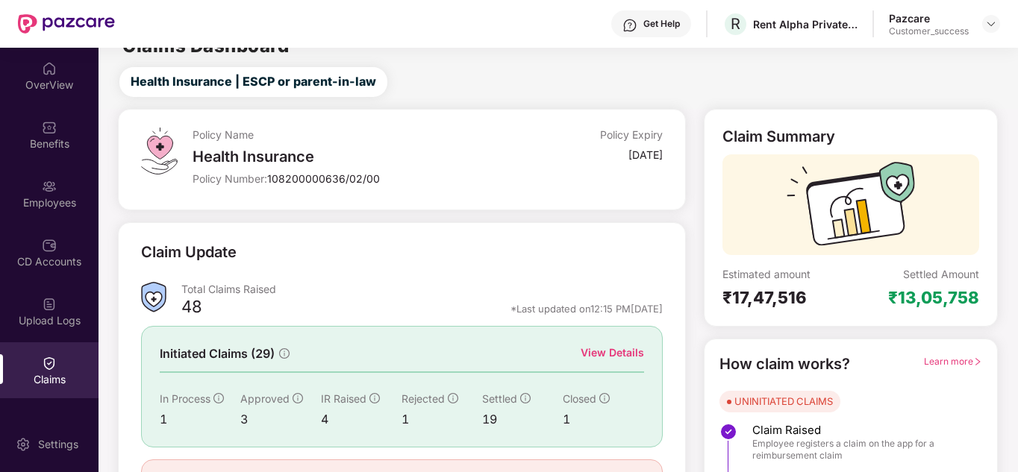
click at [374, 230] on div "Claim Update Total Claims Raised 48 *Last updated on 12:15 PM, 12 Oct 2025 Init…" at bounding box center [401, 372] width 567 height 301
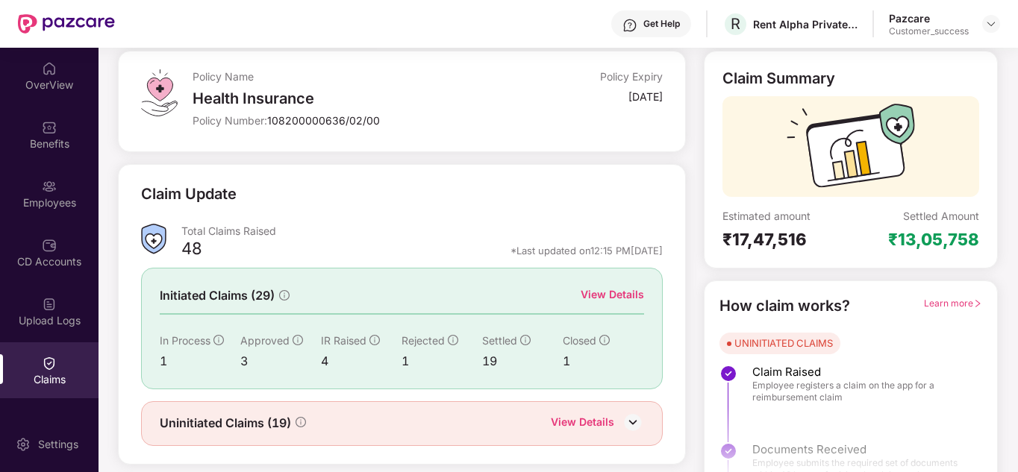
scroll to position [112, 0]
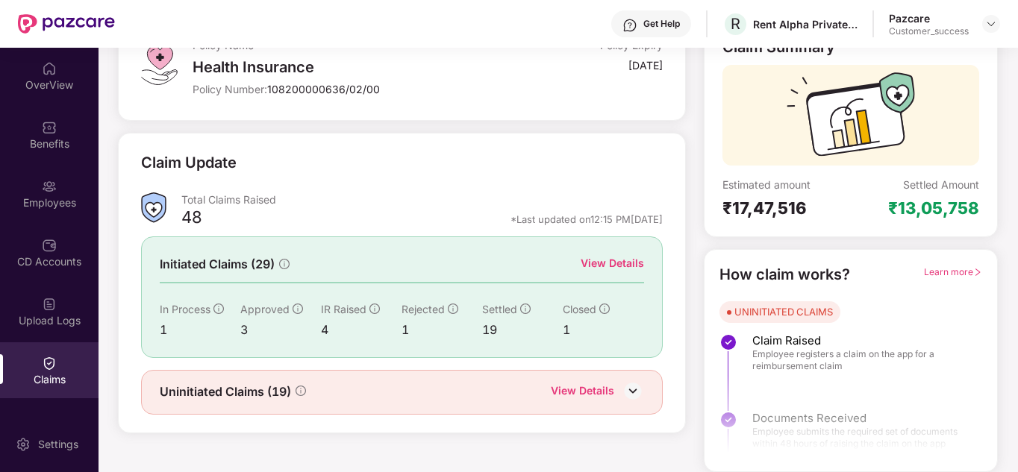
click at [597, 266] on div "View Details" at bounding box center [611, 263] width 63 height 16
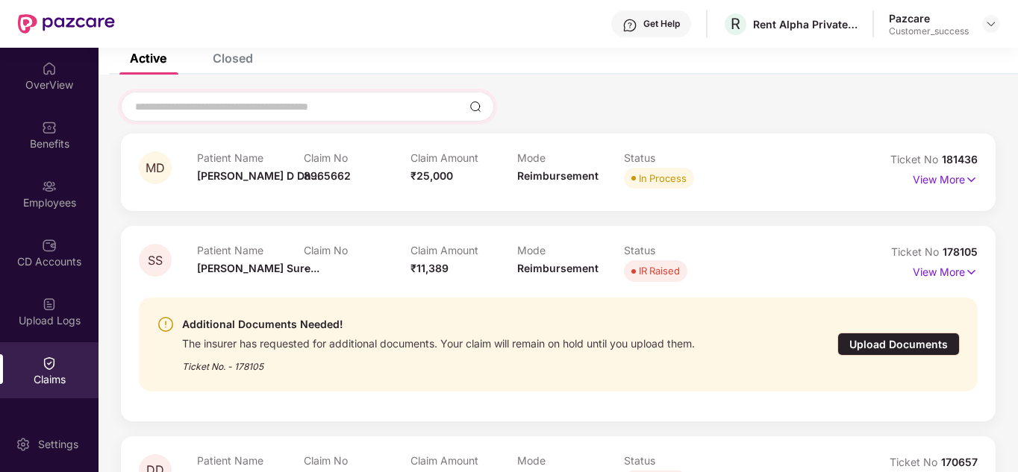
scroll to position [82, 0]
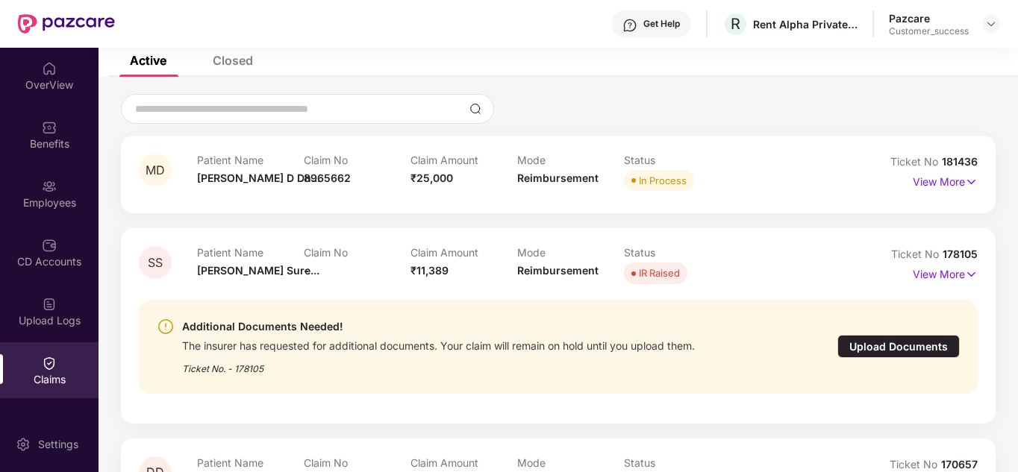
click at [225, 65] on div "Closed" at bounding box center [233, 60] width 40 height 15
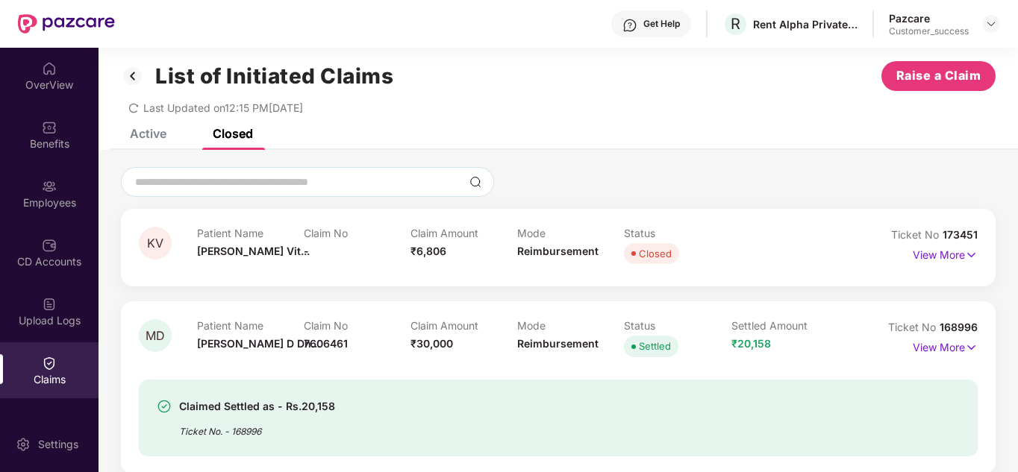
scroll to position [0, 0]
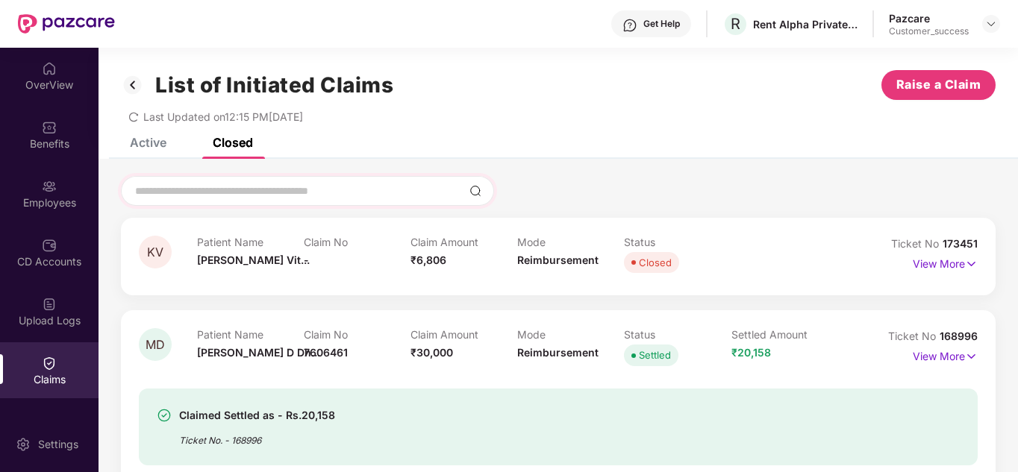
click at [228, 180] on div at bounding box center [307, 191] width 373 height 30
click at [219, 187] on input at bounding box center [299, 192] width 330 height 16
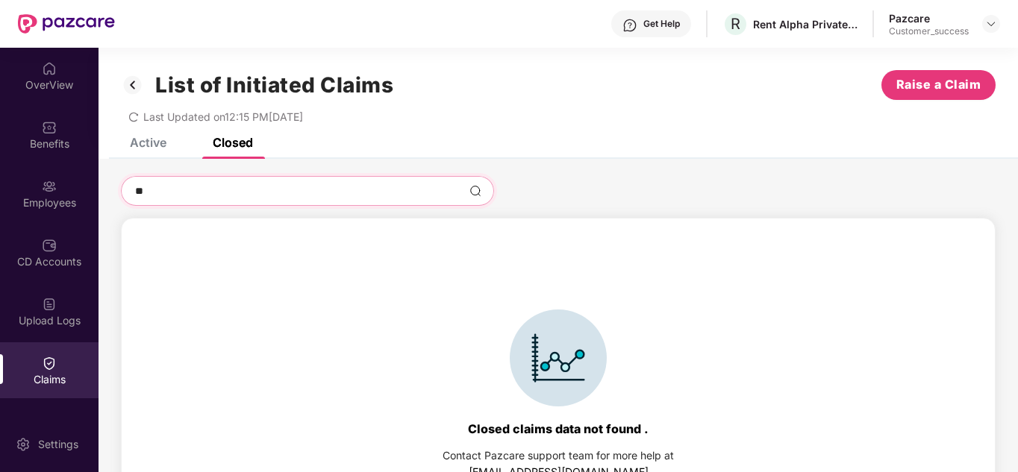
type input "*"
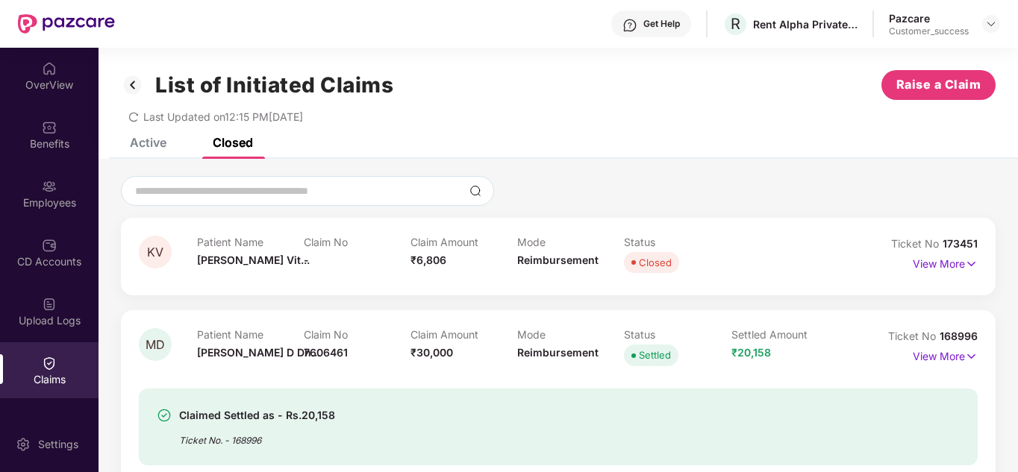
click at [266, 198] on input at bounding box center [299, 192] width 330 height 16
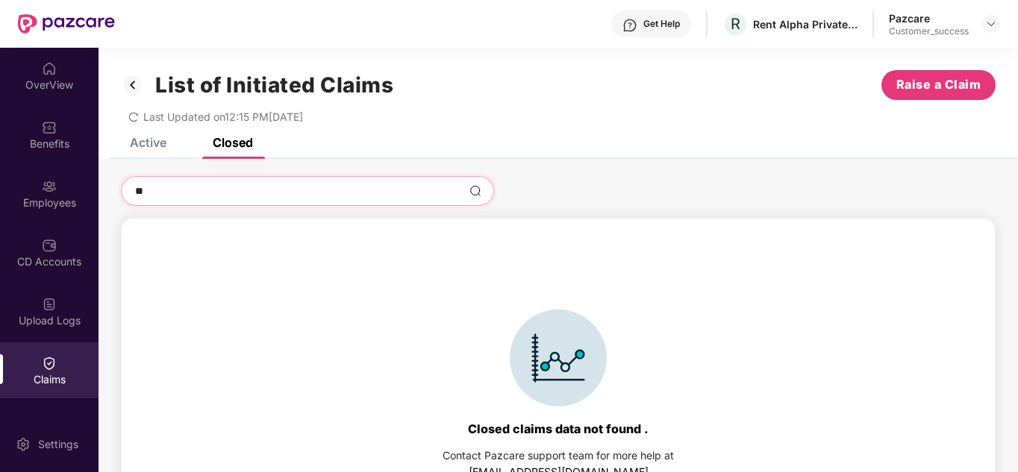
type input "*"
type input "*****"
type input "******"
type input "*******"
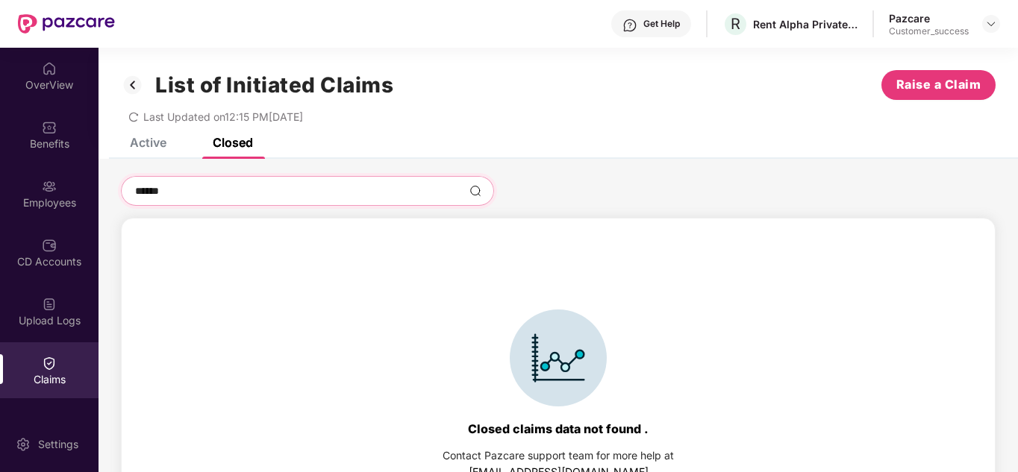
type input "*******"
type input "******"
type input "*****"
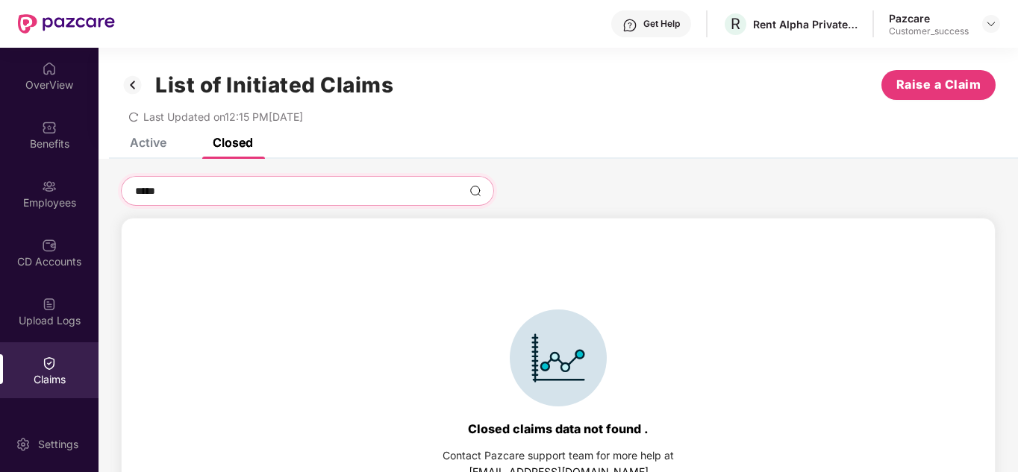
type input "****"
type input "***"
type input "**"
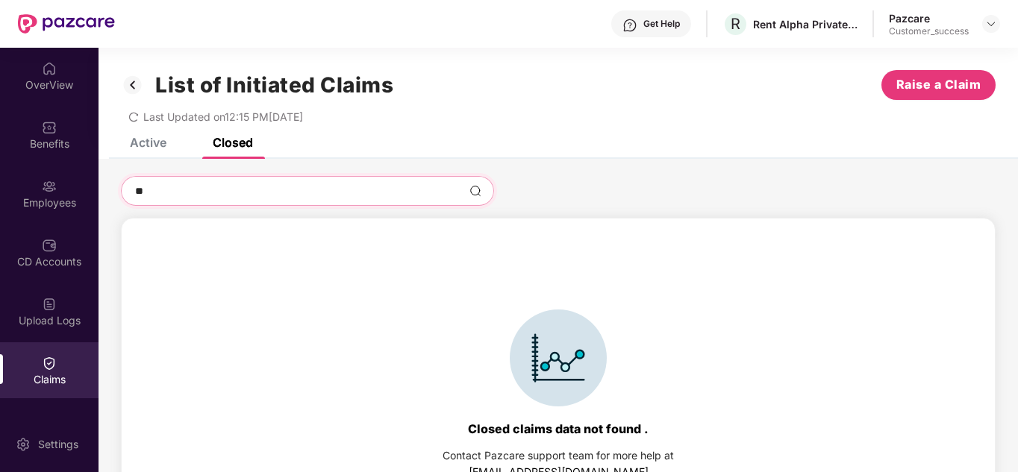
type input "*"
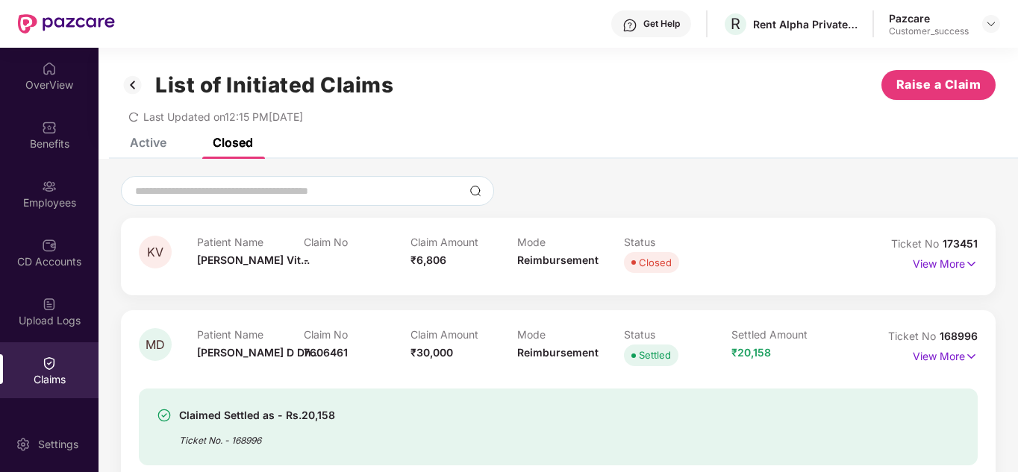
click at [135, 141] on div "Active" at bounding box center [148, 142] width 37 height 15
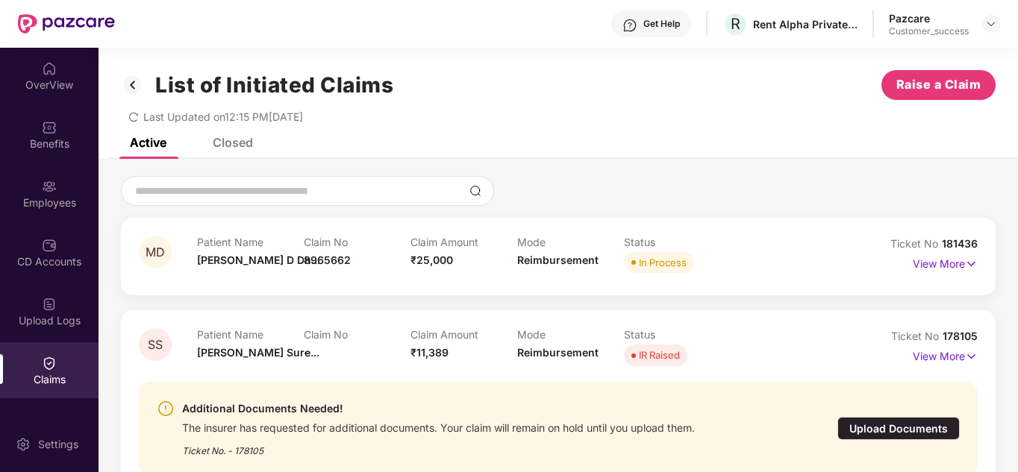
click at [615, 263] on div "Mode Reimbursement" at bounding box center [570, 256] width 107 height 41
click at [614, 235] on div "MD Patient Name Monalisa D Dh... Claim No 8965662 Claim Amount ₹25,000 Mode Rei…" at bounding box center [558, 257] width 874 height 78
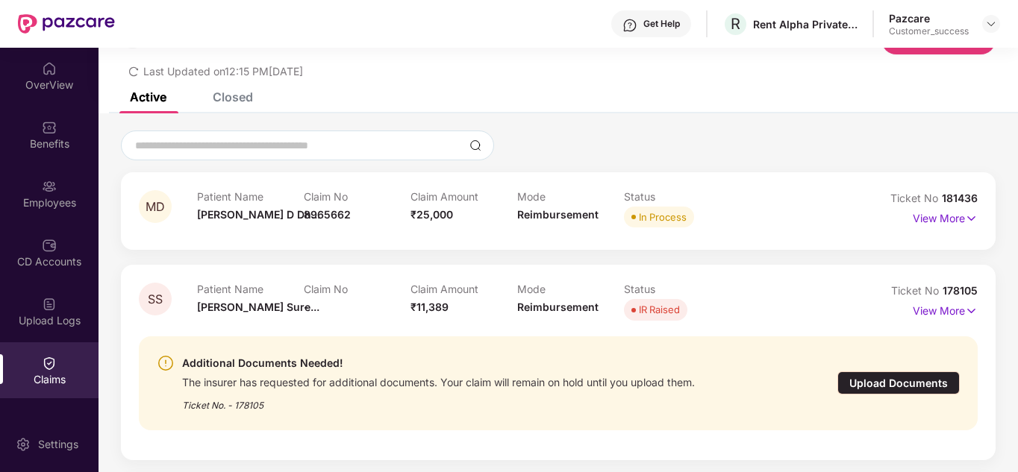
scroll to position [30, 0]
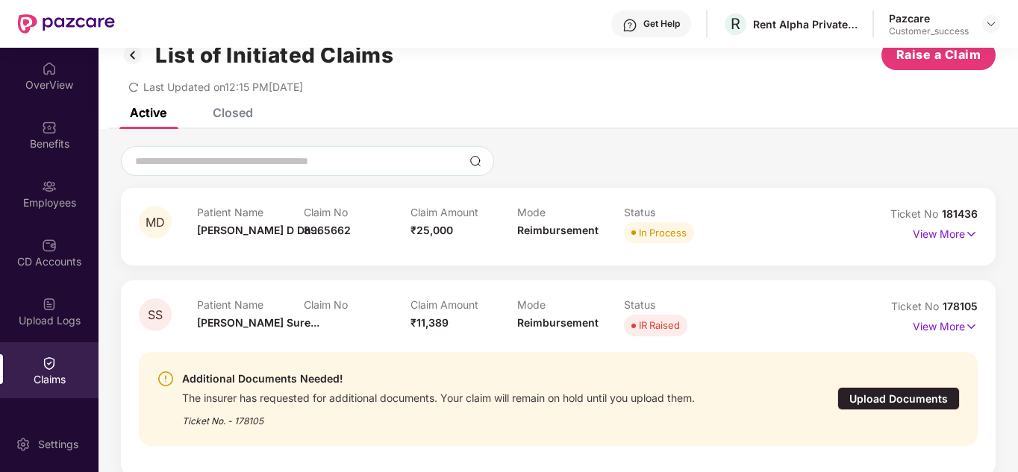
click at [225, 112] on div "Closed" at bounding box center [233, 112] width 40 height 15
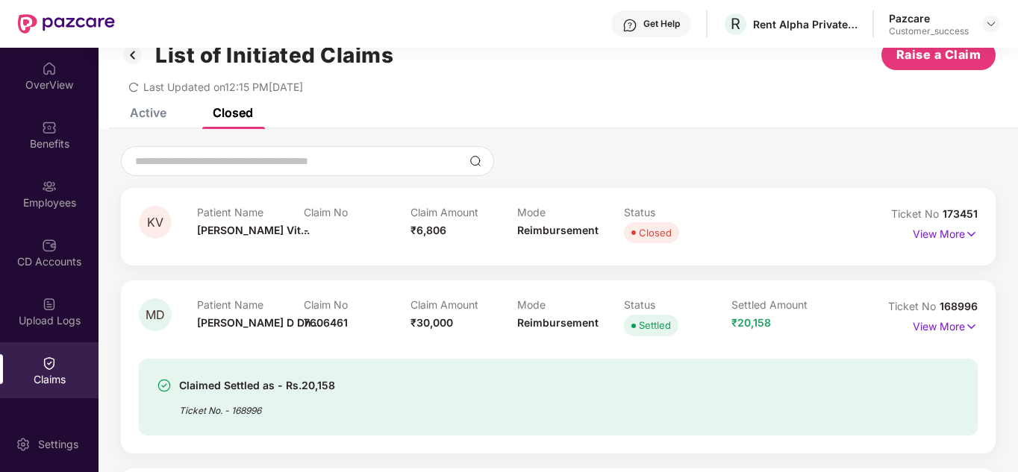
click at [631, 169] on div at bounding box center [558, 161] width 874 height 30
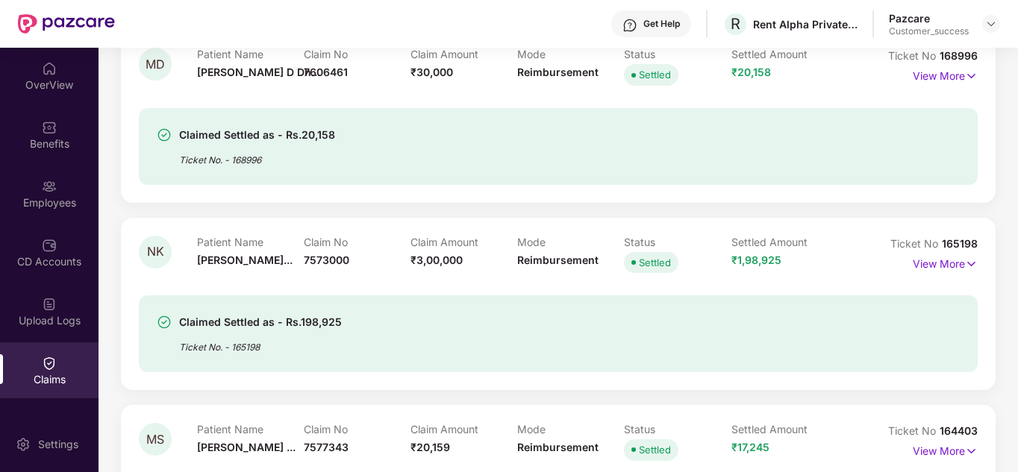
scroll to position [298, 0]
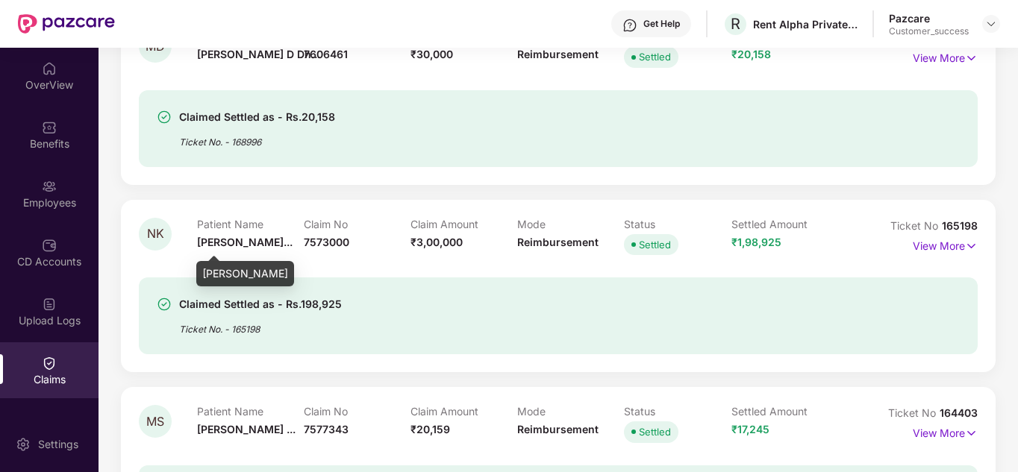
click at [236, 247] on span "Nasreen Kalim..." at bounding box center [244, 242] width 95 height 13
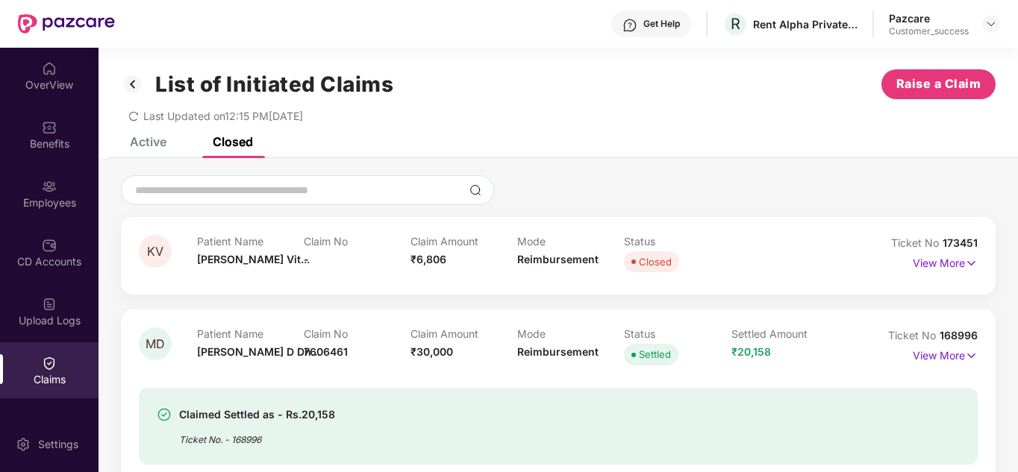
scroll to position [0, 0]
click at [48, 172] on div "Employees" at bounding box center [49, 194] width 98 height 56
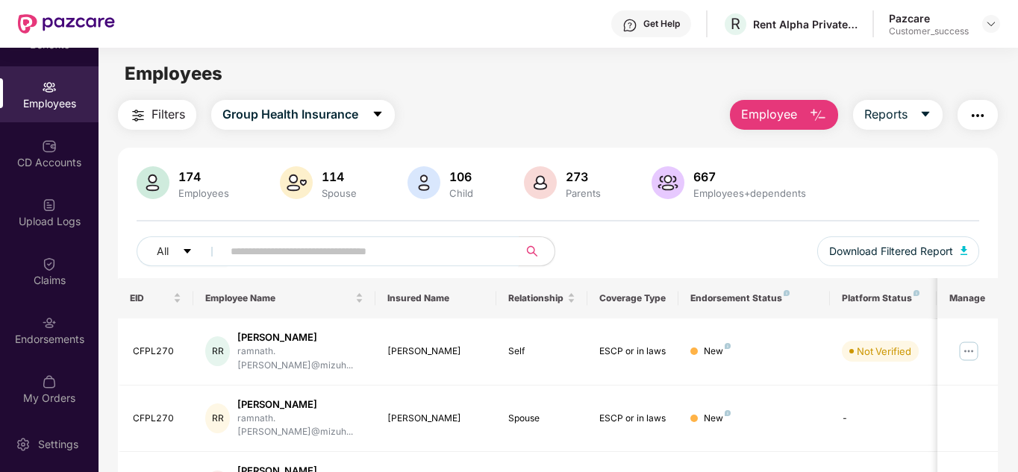
scroll to position [103, 0]
click at [333, 252] on input "text" at bounding box center [365, 251] width 268 height 22
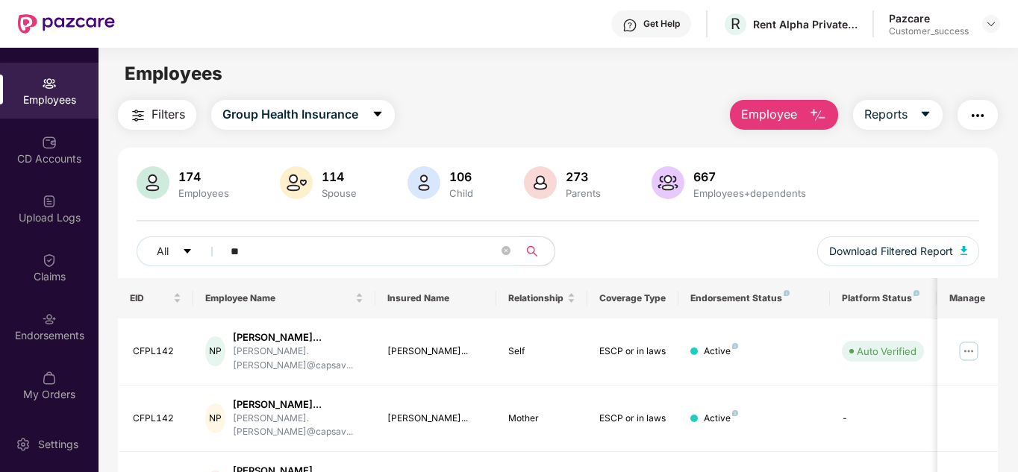
type input "*"
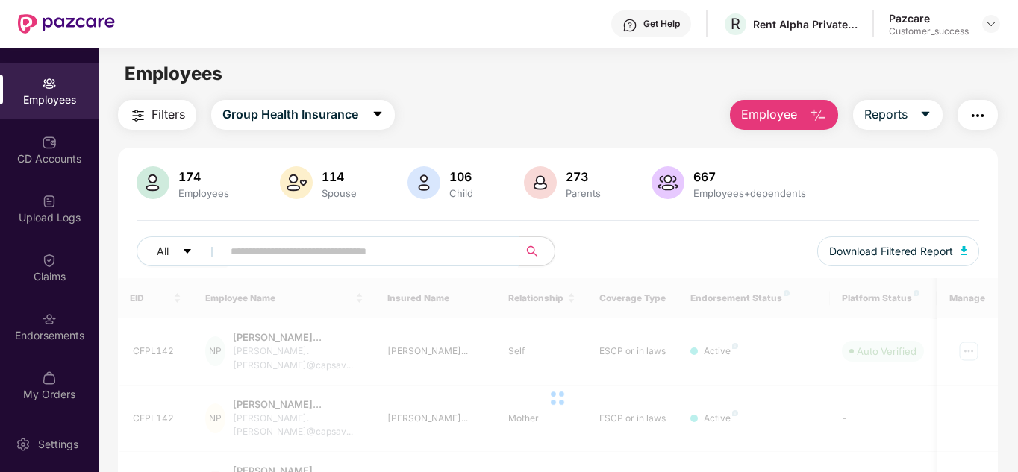
type input "*"
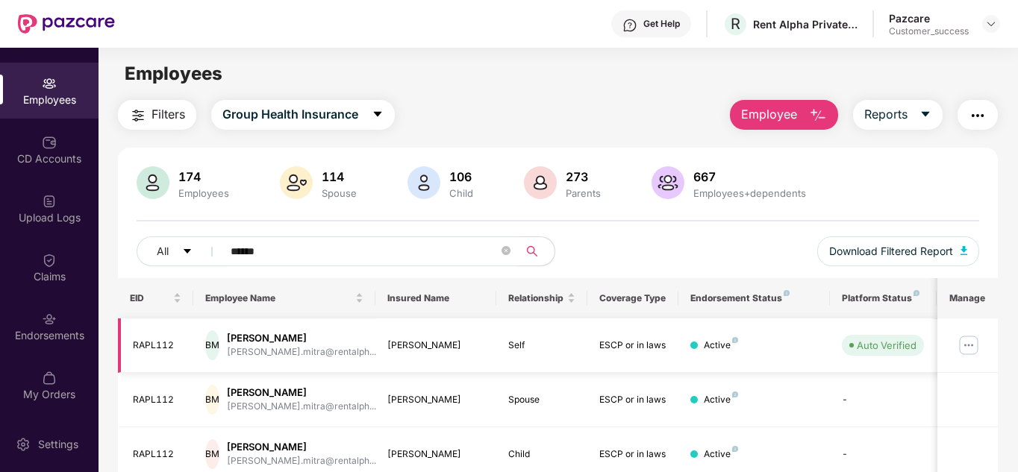
type input "******"
click at [972, 340] on img at bounding box center [968, 345] width 24 height 24
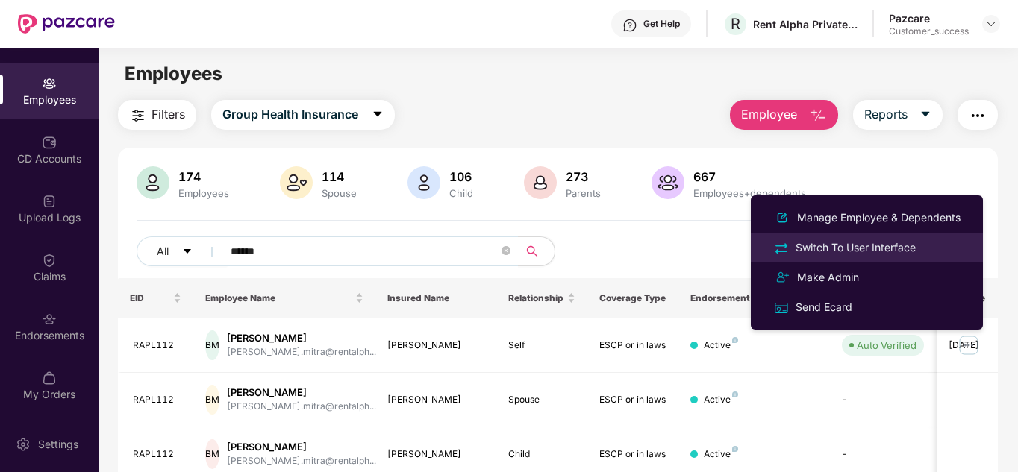
click at [837, 241] on div "Switch To User Interface" at bounding box center [855, 247] width 126 height 16
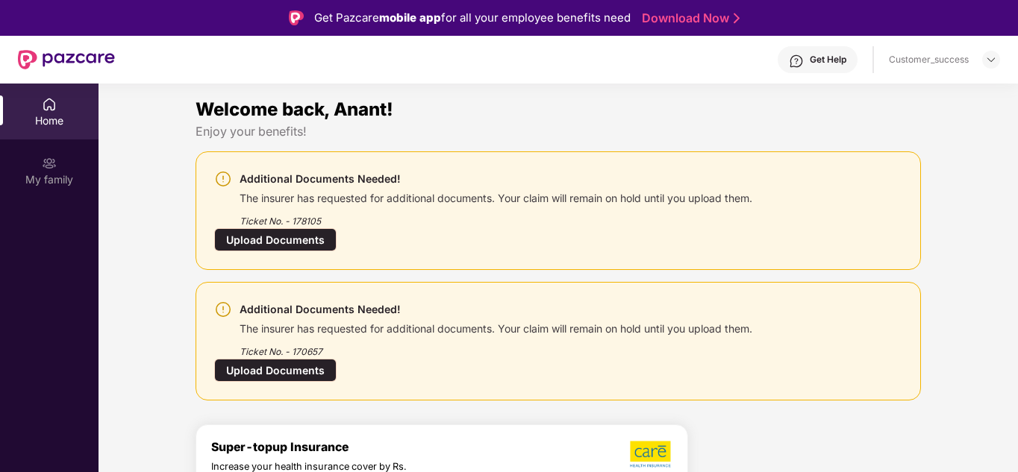
click at [837, 241] on div "Additional Documents Needed! The insurer has requested for additional documents…" at bounding box center [557, 210] width 725 height 119
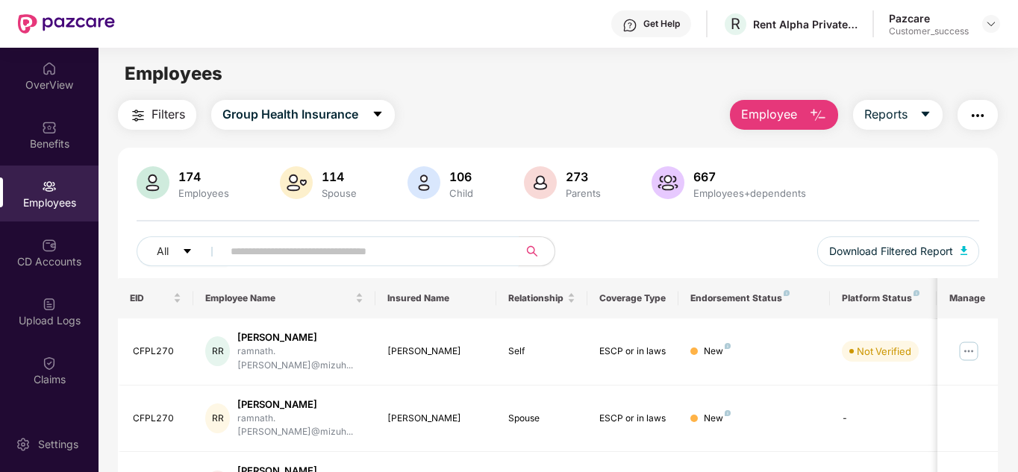
click at [294, 263] on span at bounding box center [366, 251] width 306 height 30
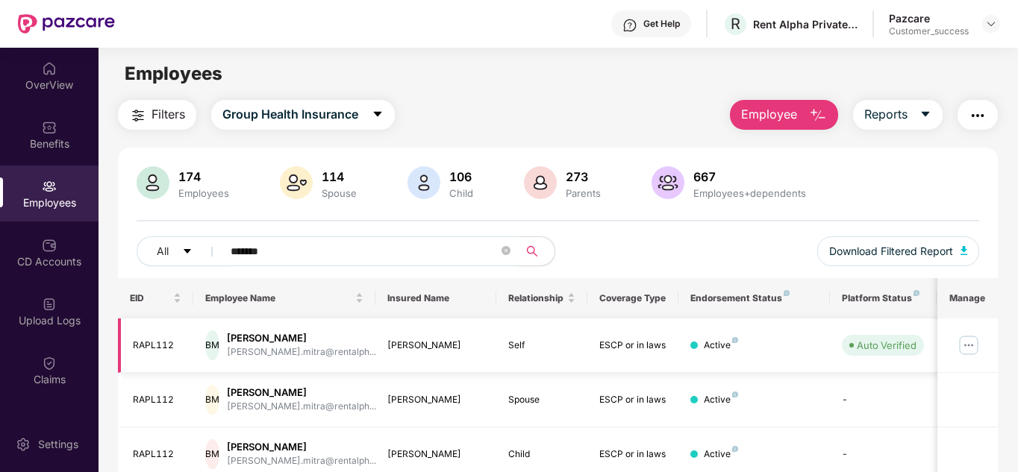
type input "*******"
click at [965, 343] on img at bounding box center [968, 345] width 24 height 24
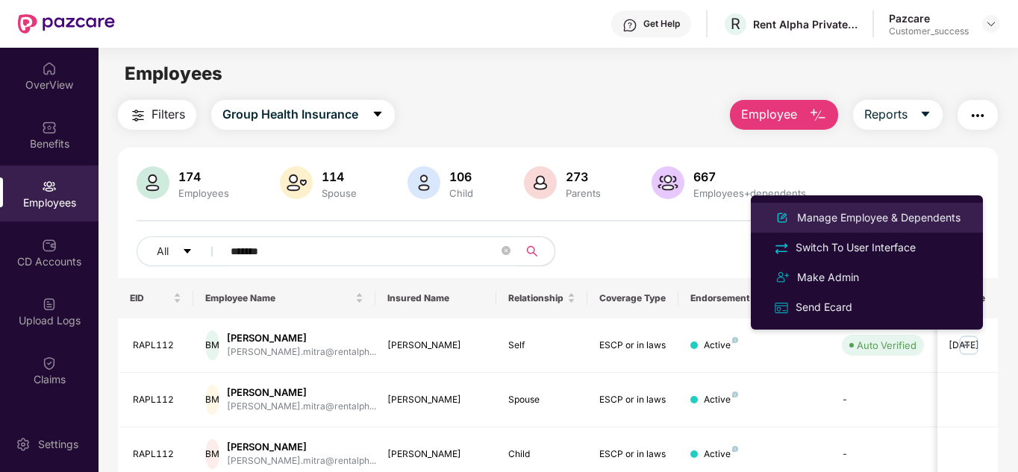
click at [842, 219] on div "Manage Employee & Dependents" at bounding box center [878, 218] width 169 height 16
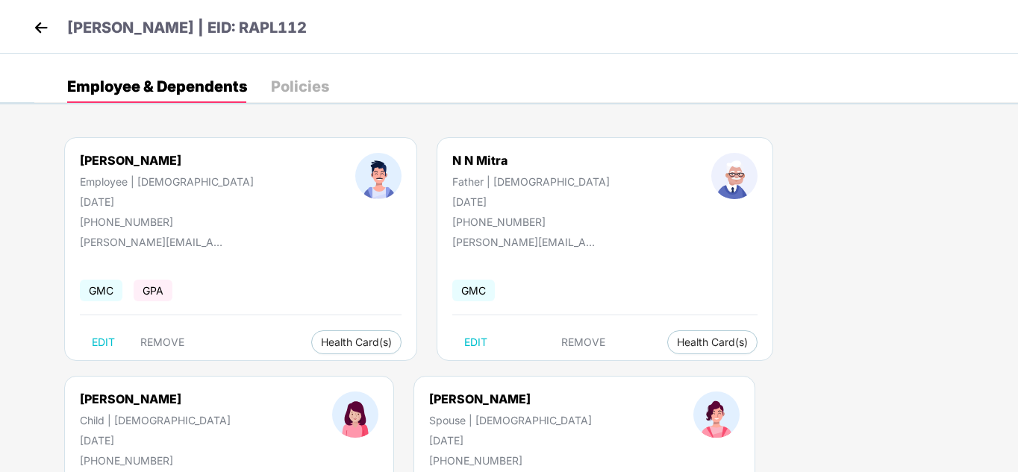
click at [37, 33] on img at bounding box center [41, 27] width 22 height 22
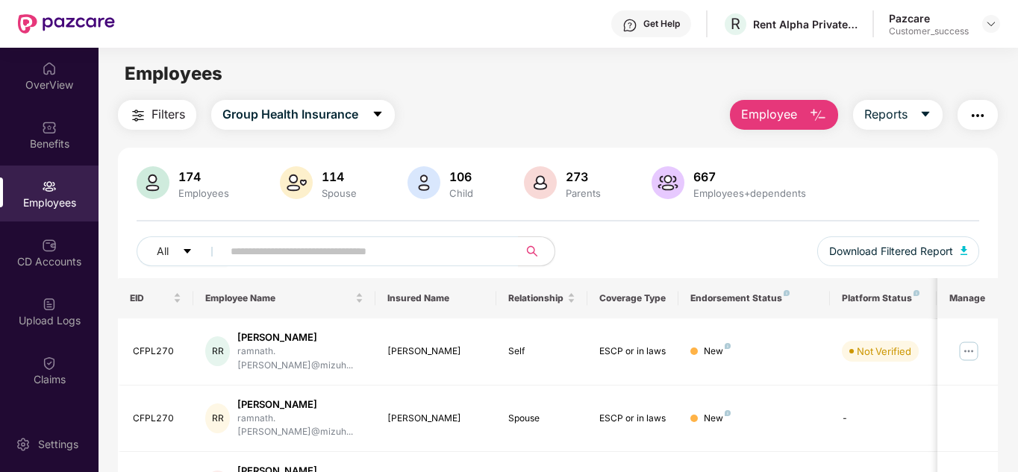
click at [46, 111] on div "Benefits" at bounding box center [49, 135] width 98 height 56
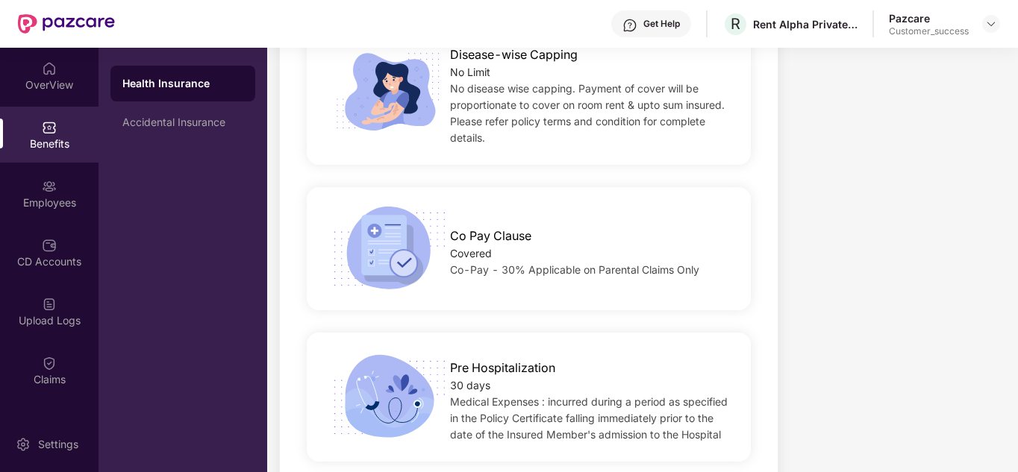
scroll to position [955, 0]
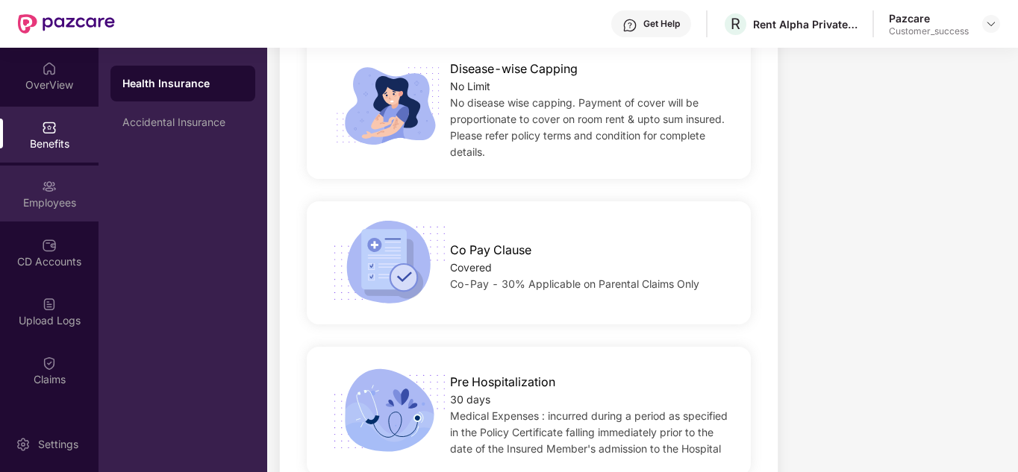
click at [51, 192] on img at bounding box center [49, 186] width 15 height 15
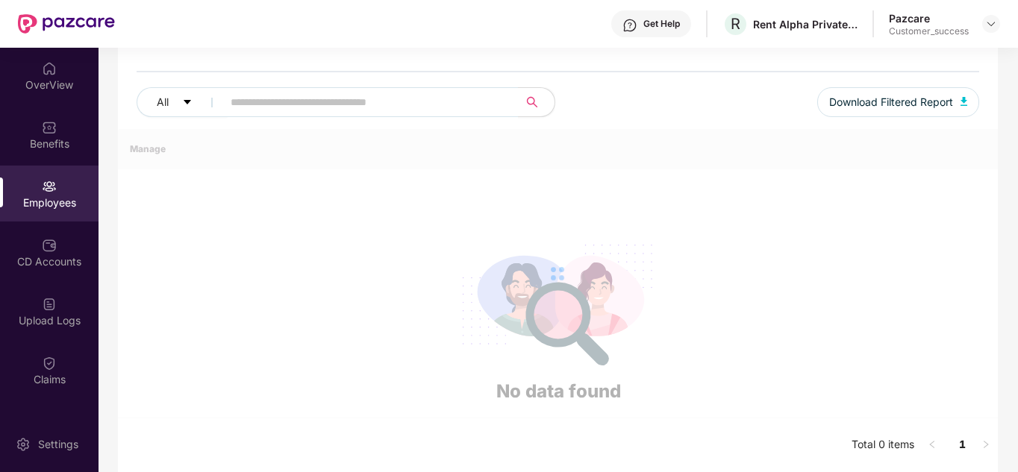
scroll to position [445, 0]
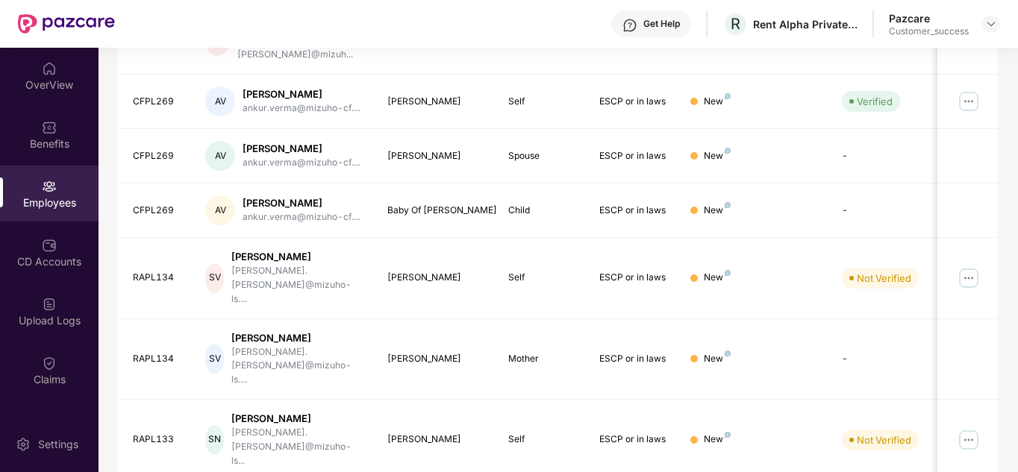
drag, startPoint x: 1017, startPoint y: 299, endPoint x: 1011, endPoint y: 153, distance: 146.3
drag, startPoint x: 1011, startPoint y: 153, endPoint x: 1011, endPoint y: 107, distance: 46.3
click at [1011, 107] on div "Filters Group Health Insurance Employee Reports 174 Employees 114 Spouse 106 Ch…" at bounding box center [557, 135] width 918 height 960
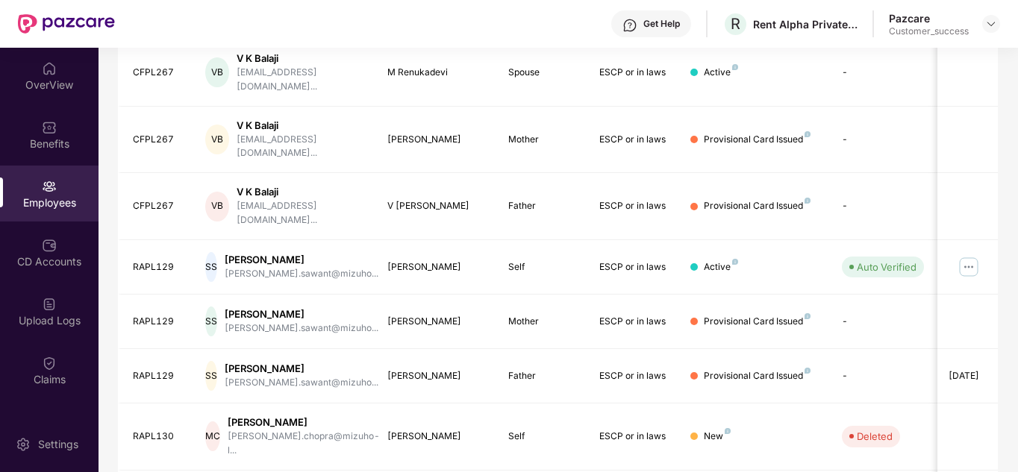
scroll to position [469, 0]
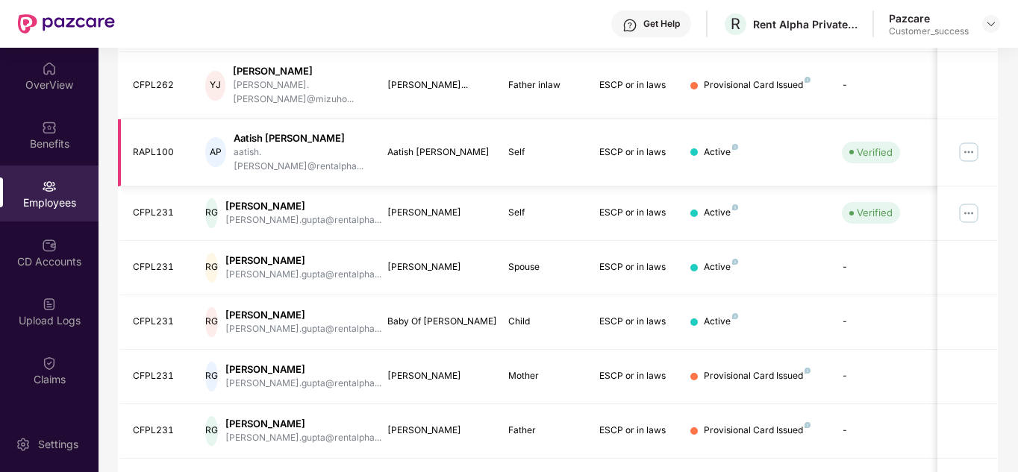
scroll to position [445, 0]
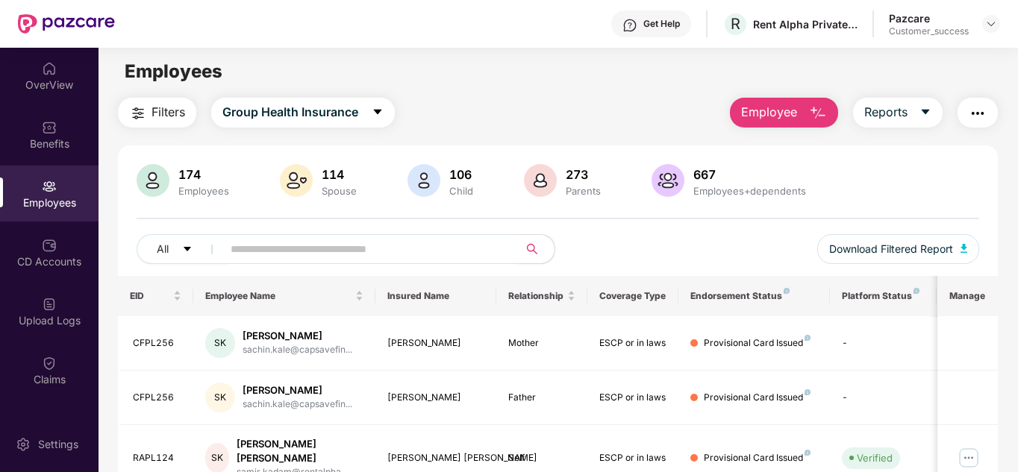
scroll to position [0, 0]
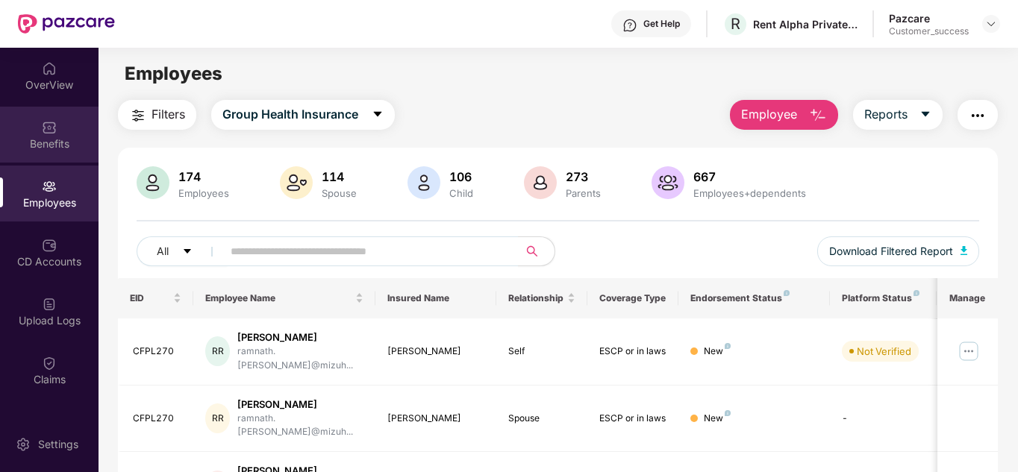
click at [47, 125] on img at bounding box center [49, 127] width 15 height 15
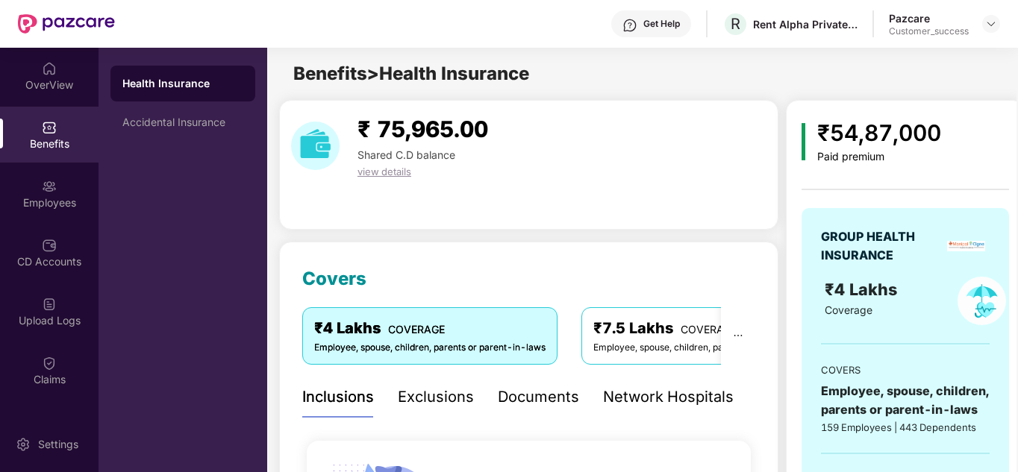
click at [457, 213] on div "₹ 75,965.00 Shared C.D balance view details" at bounding box center [528, 165] width 499 height 130
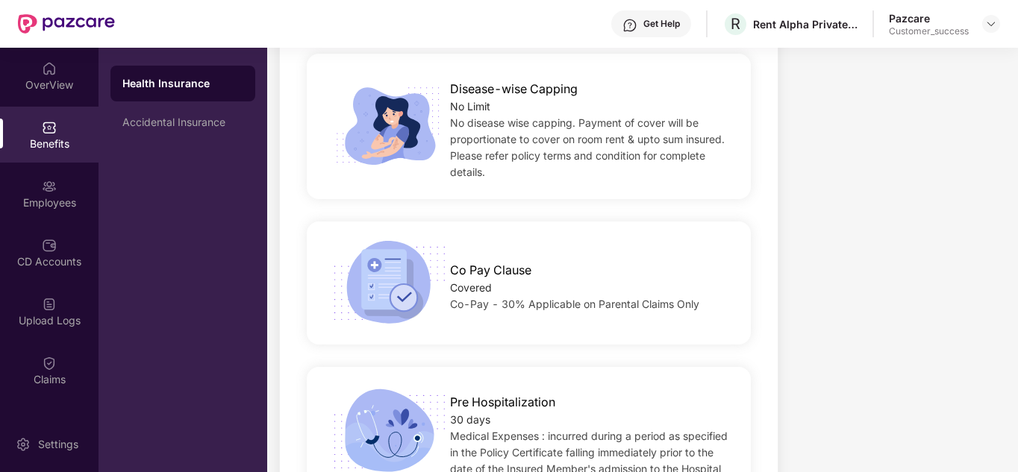
scroll to position [938, 0]
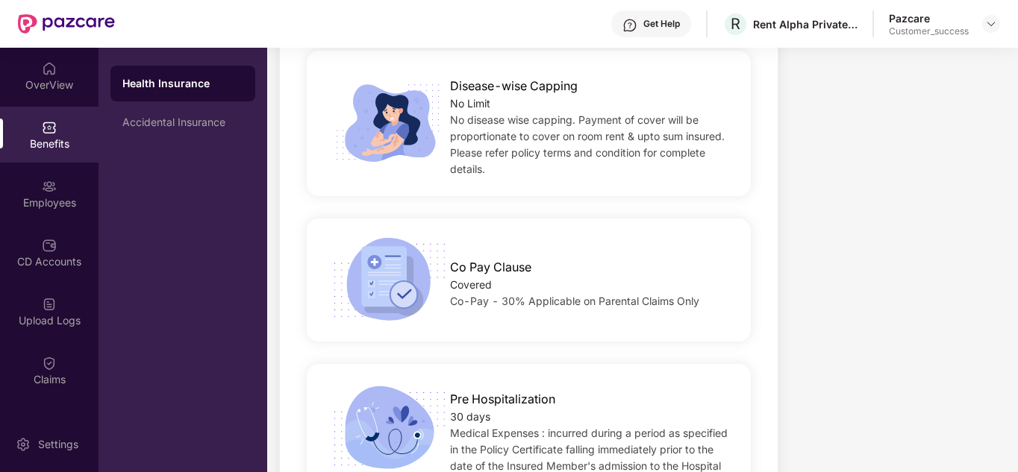
click at [540, 280] on div "Co Pay Clause Covered Co-Pay - 30% Applicable on Parental Claims Only" at bounding box center [529, 280] width 492 height 86
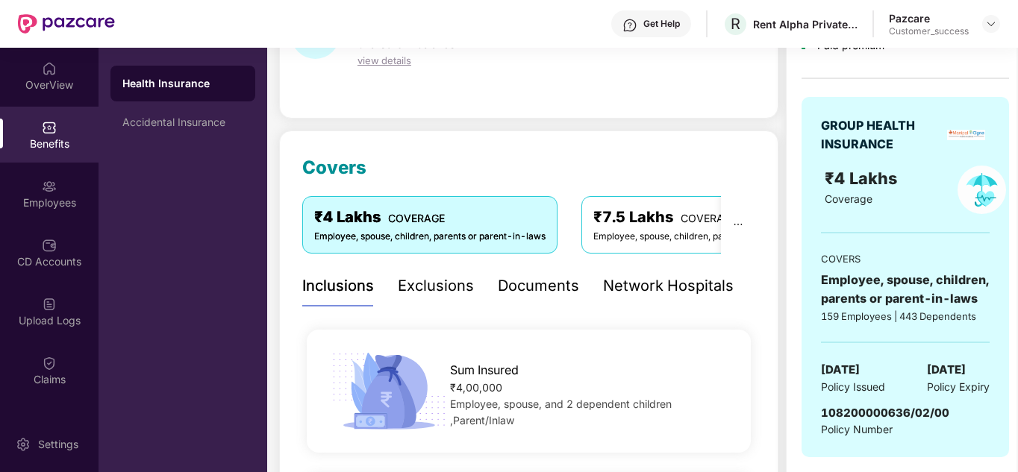
scroll to position [119, 0]
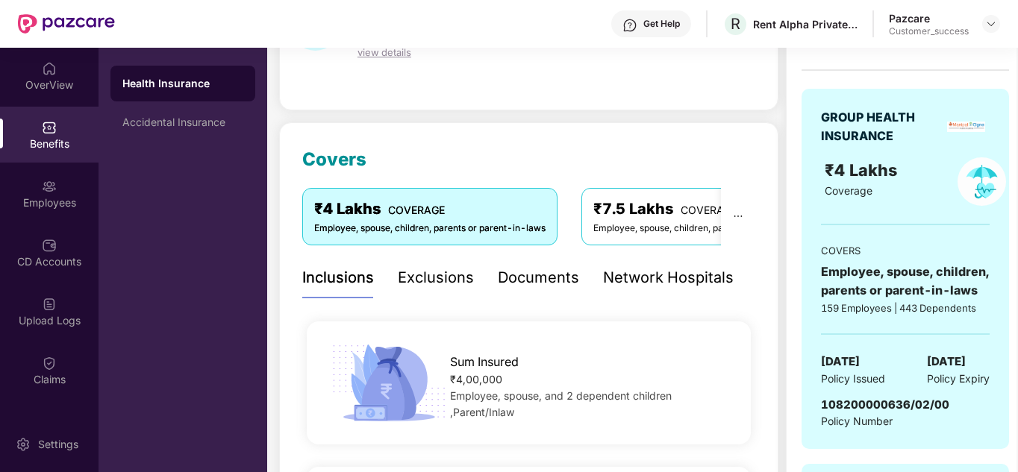
click at [416, 274] on div "Exclusions" at bounding box center [436, 277] width 76 height 23
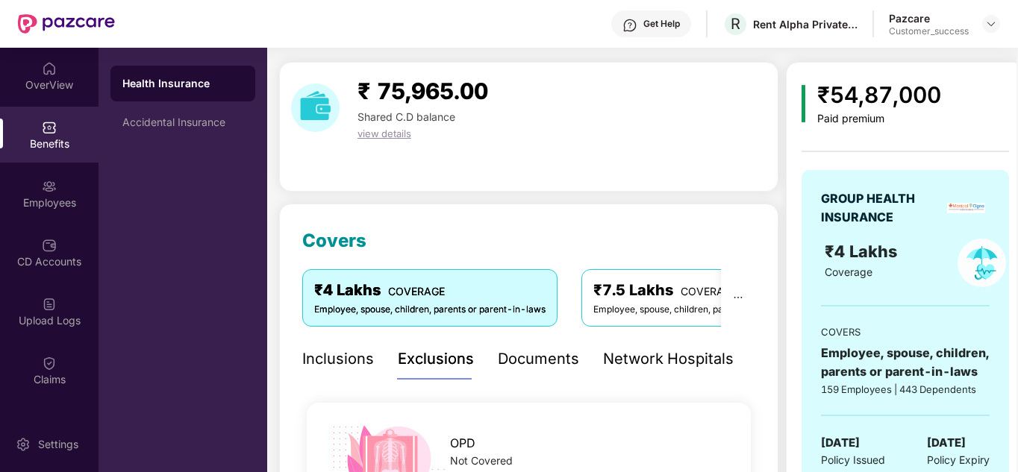
scroll to position [11, 0]
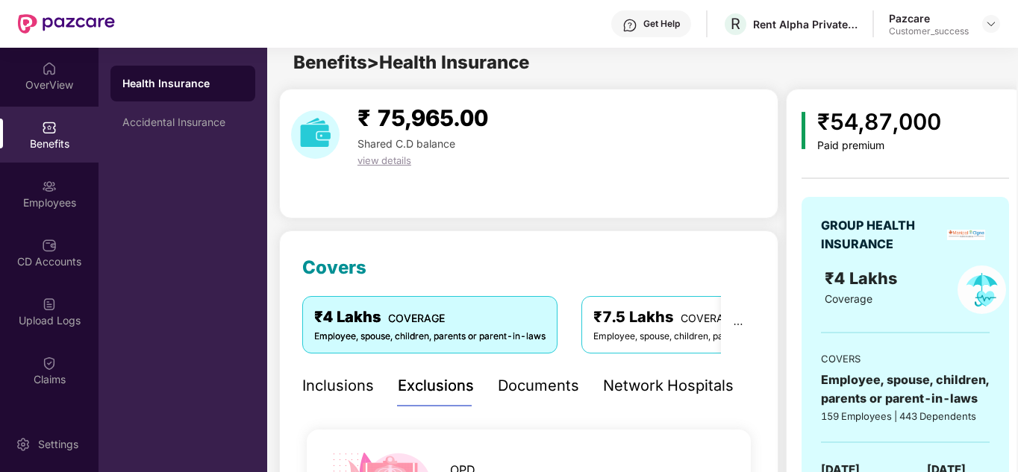
click at [551, 394] on div "Documents" at bounding box center [538, 385] width 81 height 23
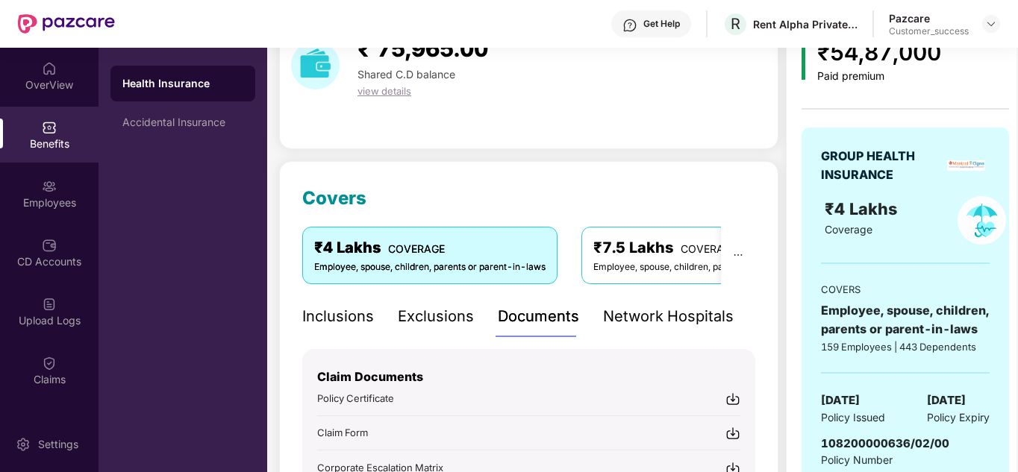
scroll to position [56, 0]
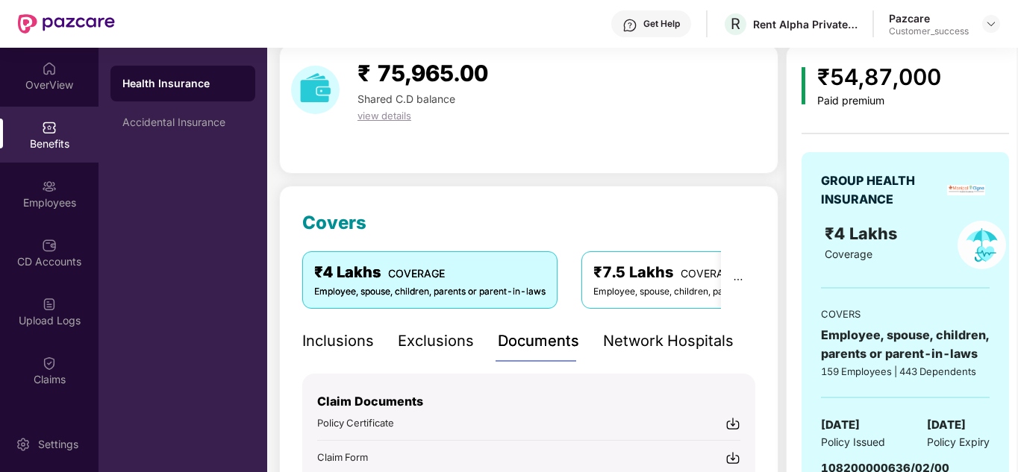
drag, startPoint x: 662, startPoint y: 342, endPoint x: 624, endPoint y: 346, distance: 38.3
click at [624, 346] on div "Network Hospitals" at bounding box center [668, 341] width 131 height 23
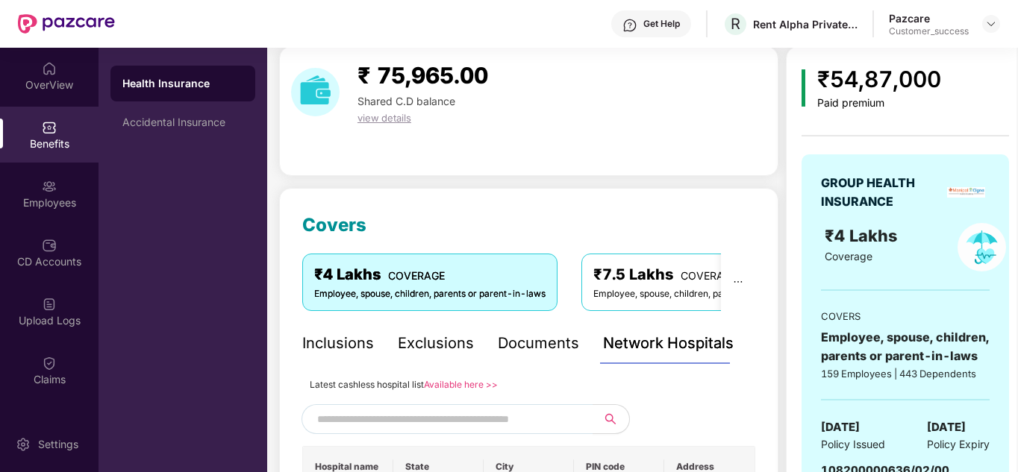
scroll to position [0, 0]
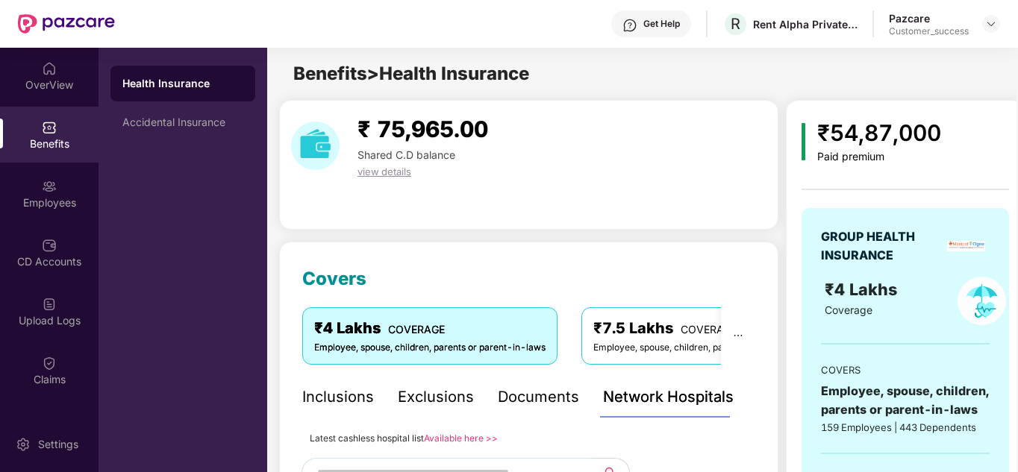
click at [303, 392] on div "Inclusions" at bounding box center [338, 397] width 72 height 23
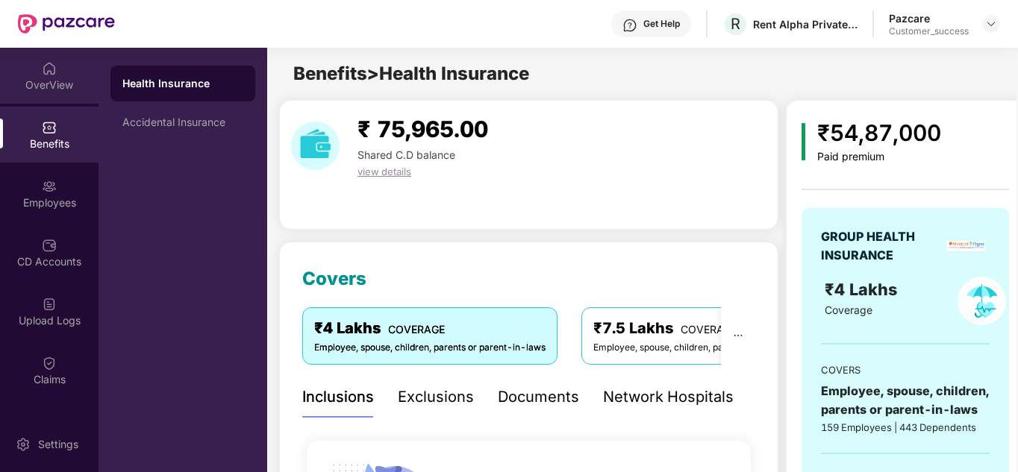
drag, startPoint x: 52, startPoint y: 60, endPoint x: 37, endPoint y: 66, distance: 16.1
click at [37, 66] on div "OverView" at bounding box center [49, 76] width 98 height 56
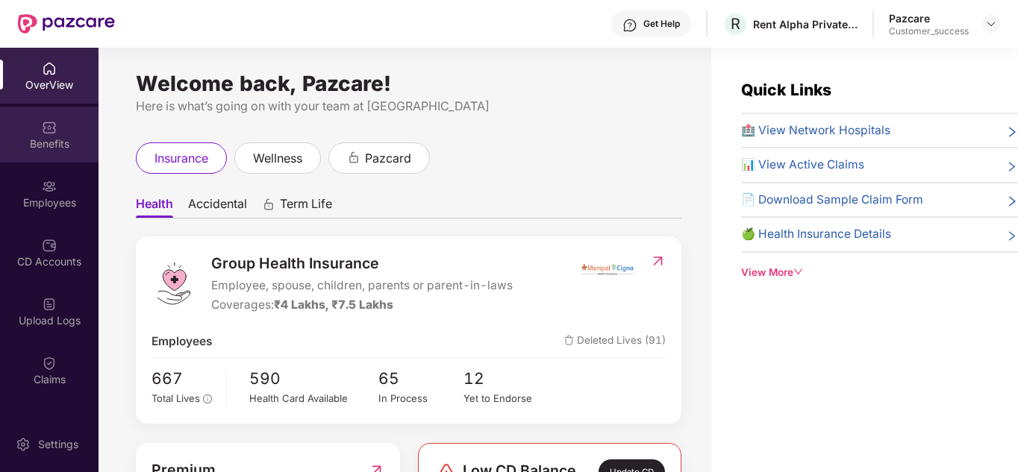
drag, startPoint x: 39, startPoint y: 203, endPoint x: 28, endPoint y: 140, distance: 64.4
click at [28, 140] on div "Benefits" at bounding box center [49, 144] width 98 height 15
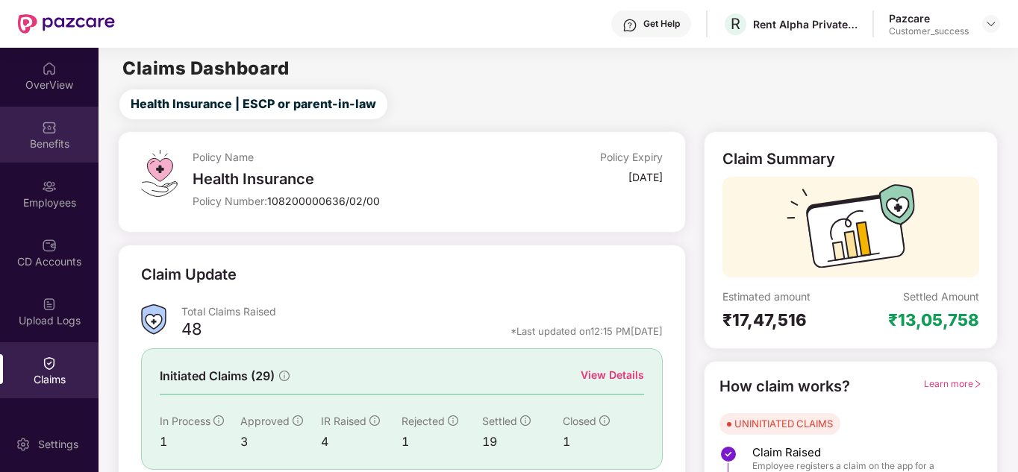
click at [48, 157] on div "Benefits" at bounding box center [49, 135] width 98 height 56
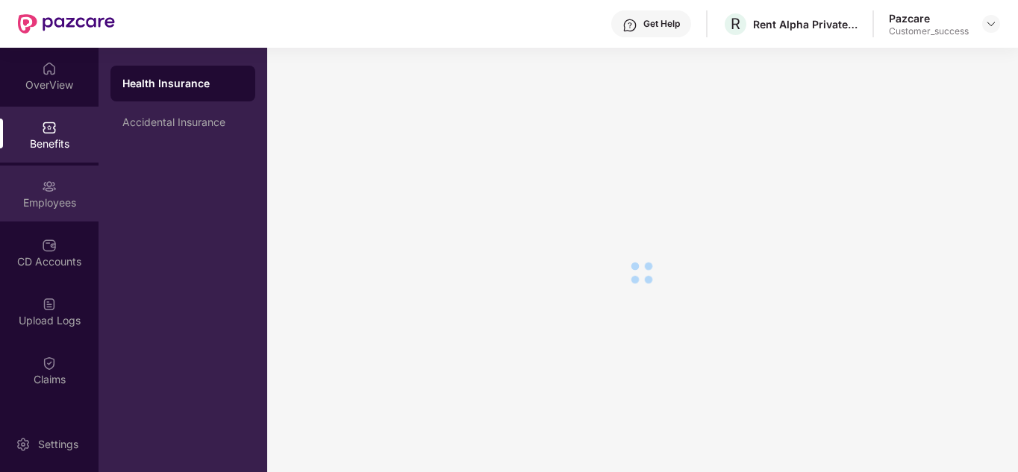
click at [43, 189] on img at bounding box center [49, 186] width 15 height 15
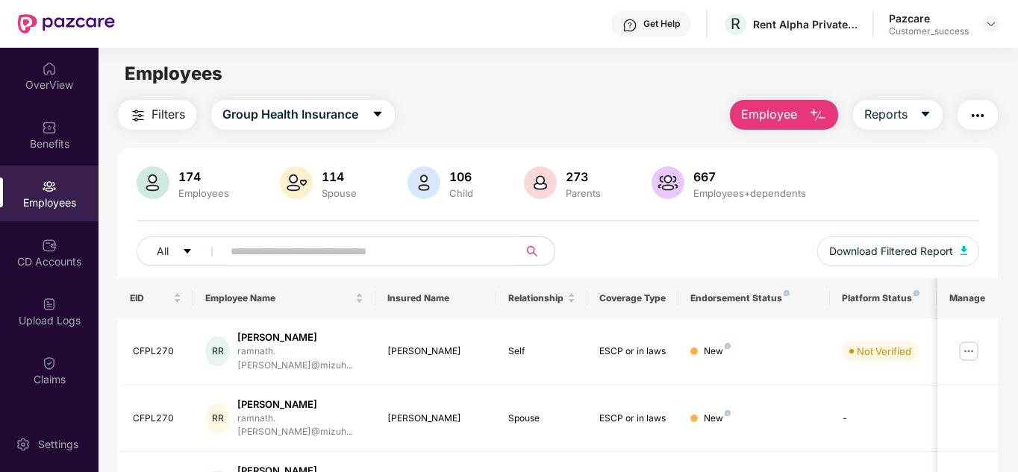
click at [304, 247] on input "text" at bounding box center [365, 251] width 268 height 22
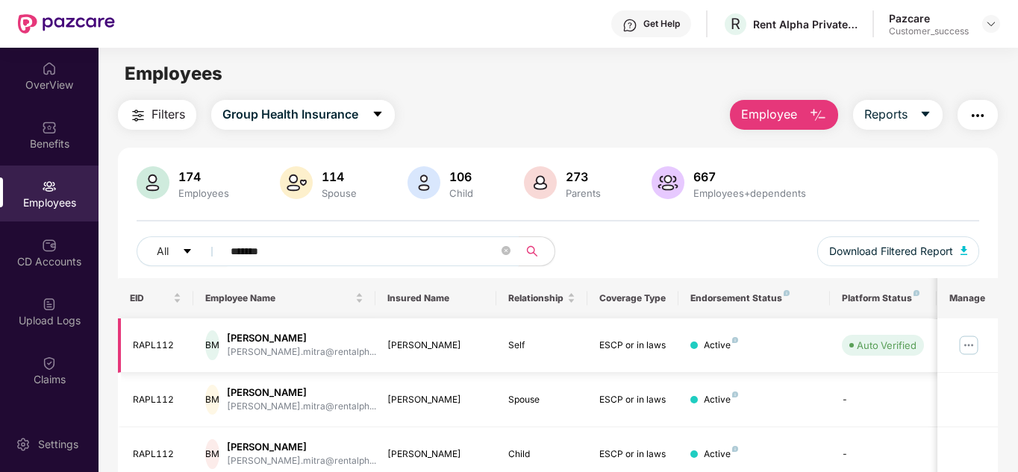
type input "*******"
click at [974, 342] on img at bounding box center [968, 345] width 24 height 24
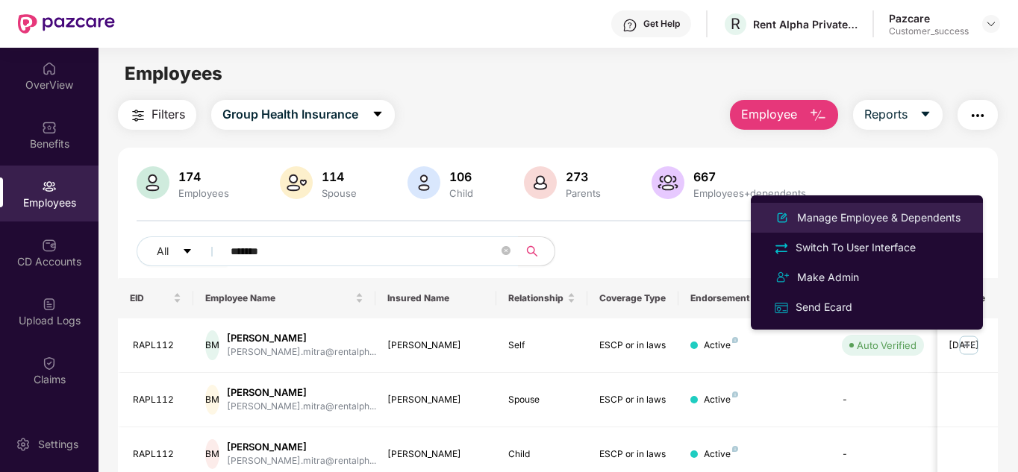
click at [859, 220] on div "Manage Employee & Dependents" at bounding box center [878, 218] width 169 height 16
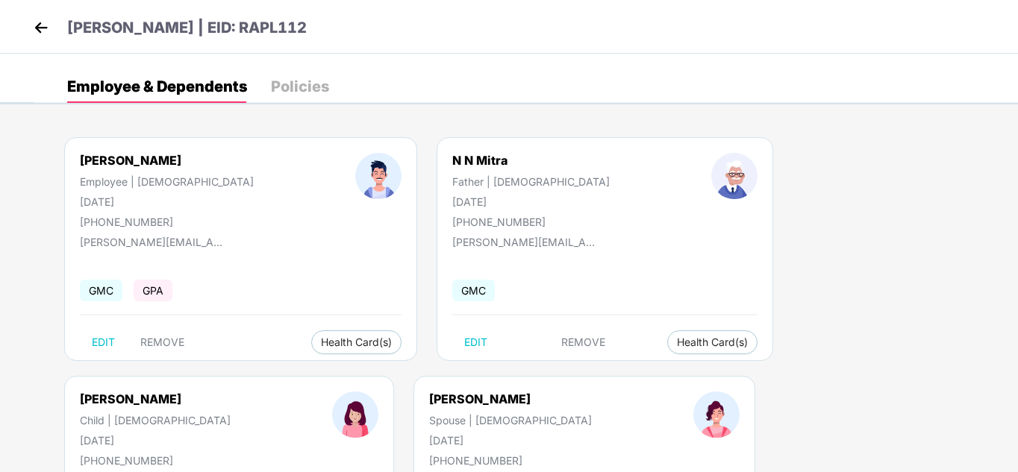
click at [41, 31] on img at bounding box center [41, 27] width 22 height 22
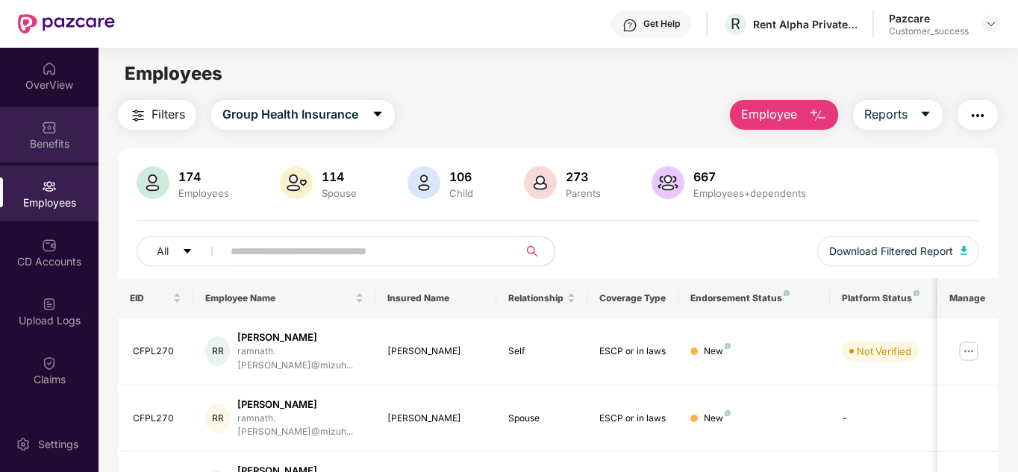
click at [45, 129] on img at bounding box center [49, 127] width 15 height 15
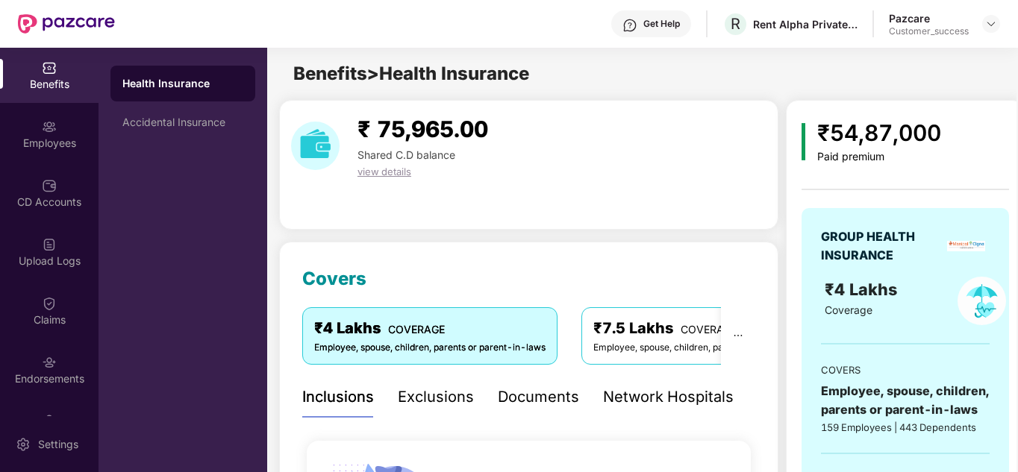
scroll to position [90, 0]
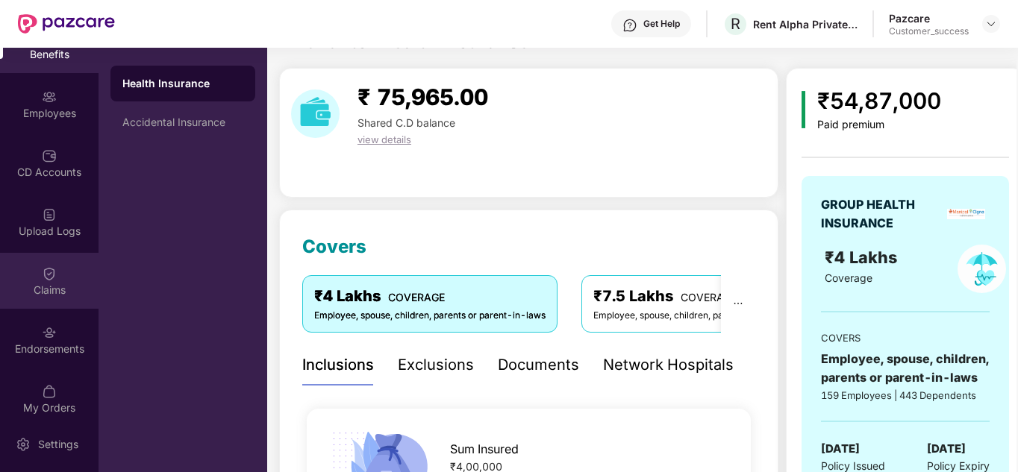
scroll to position [0, 0]
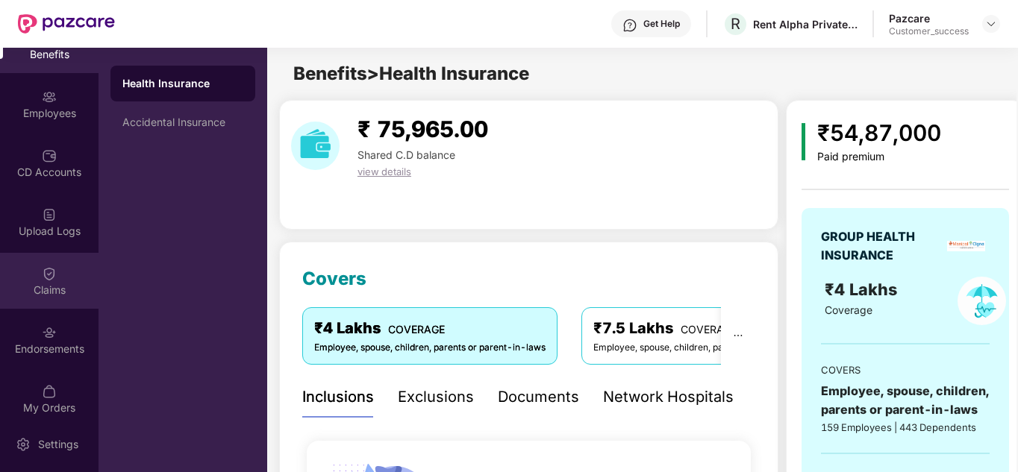
click at [43, 283] on div "Claims" at bounding box center [49, 290] width 98 height 15
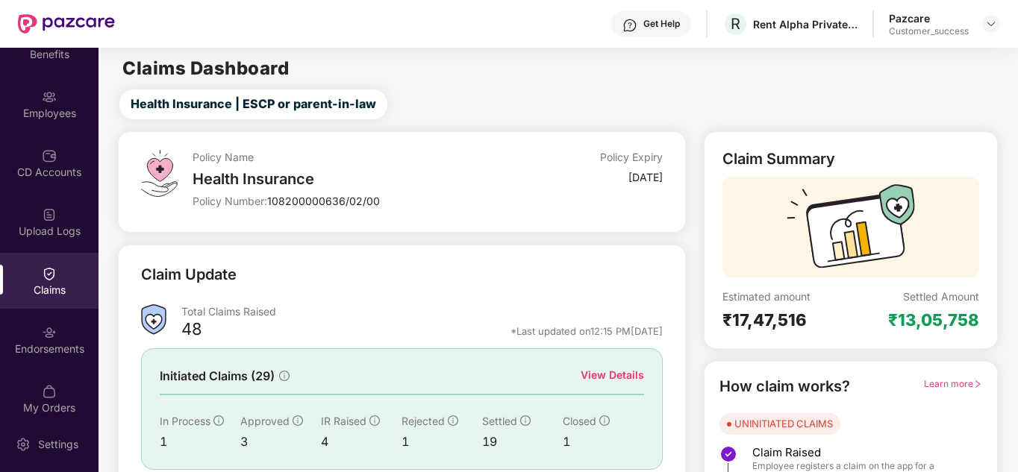
scroll to position [103, 0]
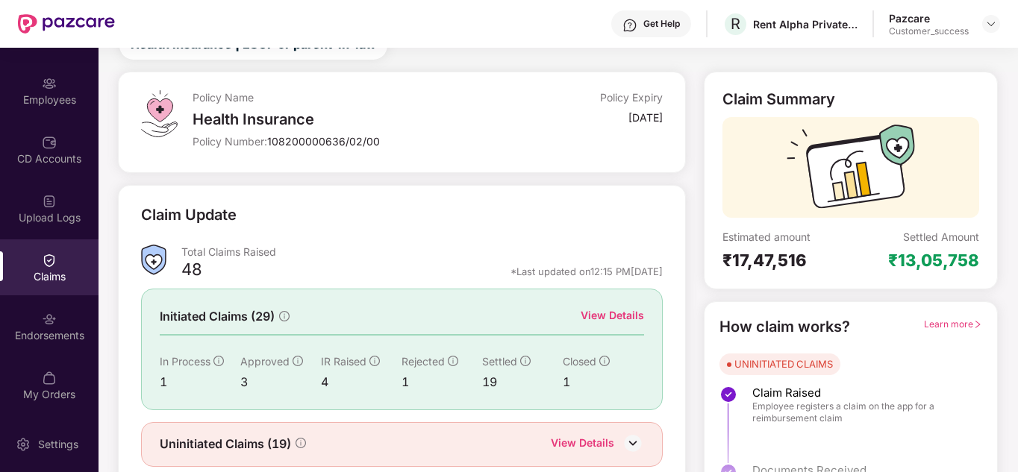
click at [616, 314] on div "View Details" at bounding box center [611, 315] width 63 height 16
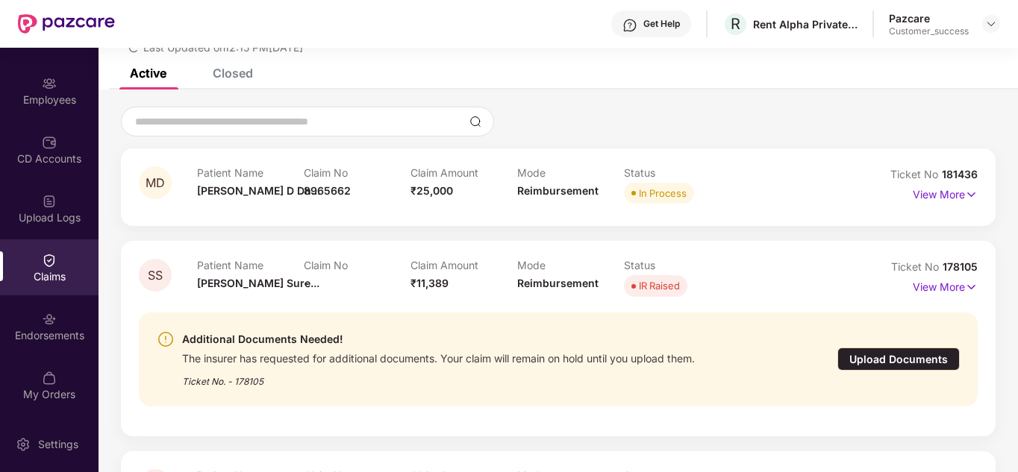
scroll to position [0, 0]
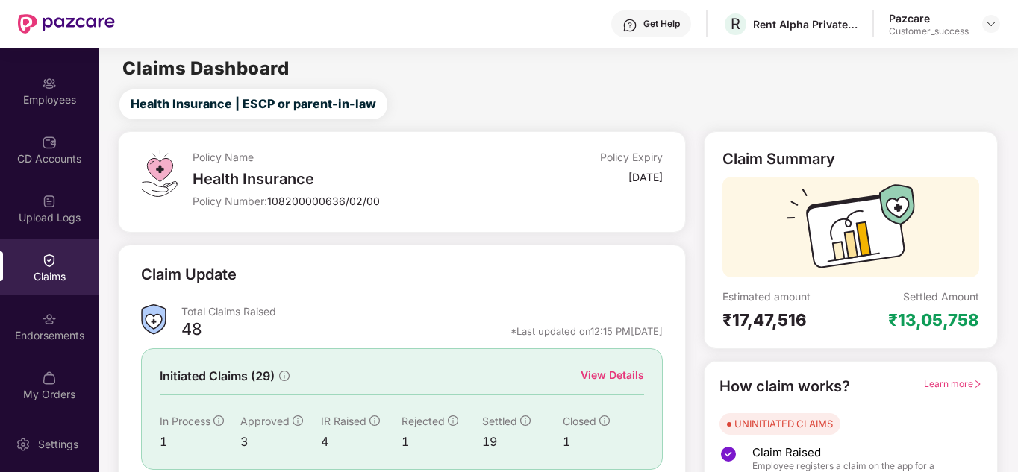
click at [408, 248] on div "Claim Update Total Claims Raised 48 *Last updated on 12:15 PM, 12 Oct 2025 Init…" at bounding box center [401, 395] width 567 height 301
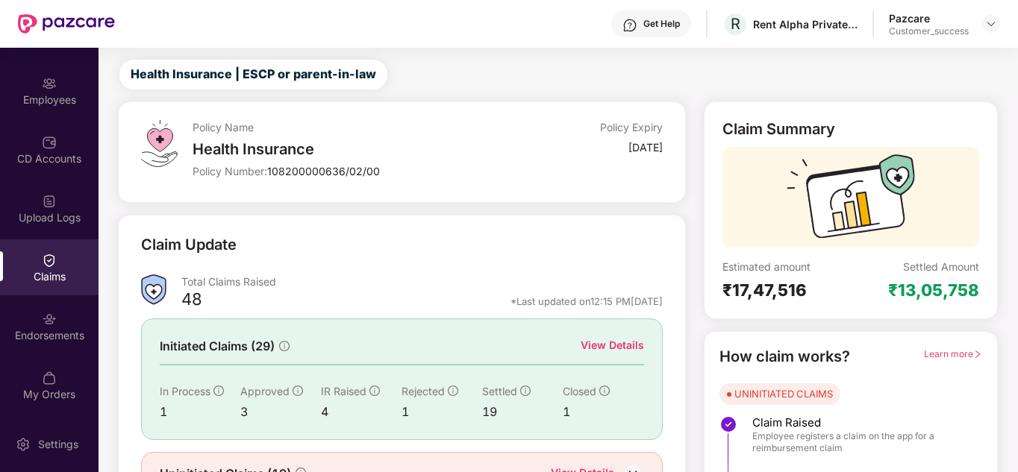
scroll to position [112, 0]
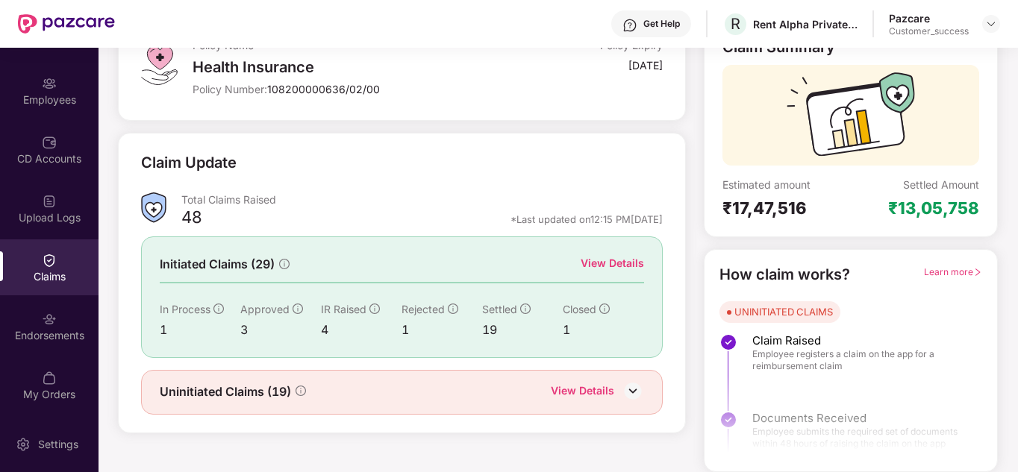
click at [598, 392] on div "View Details" at bounding box center [582, 392] width 63 height 19
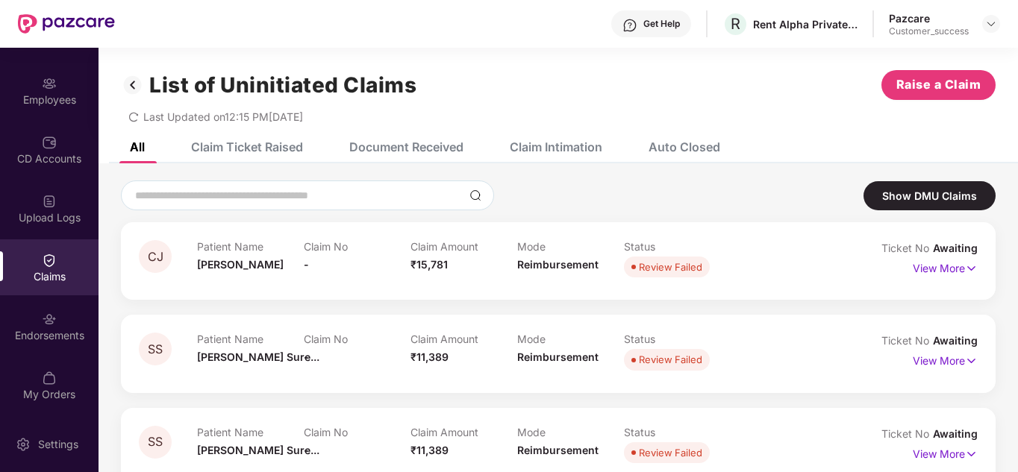
scroll to position [9, 0]
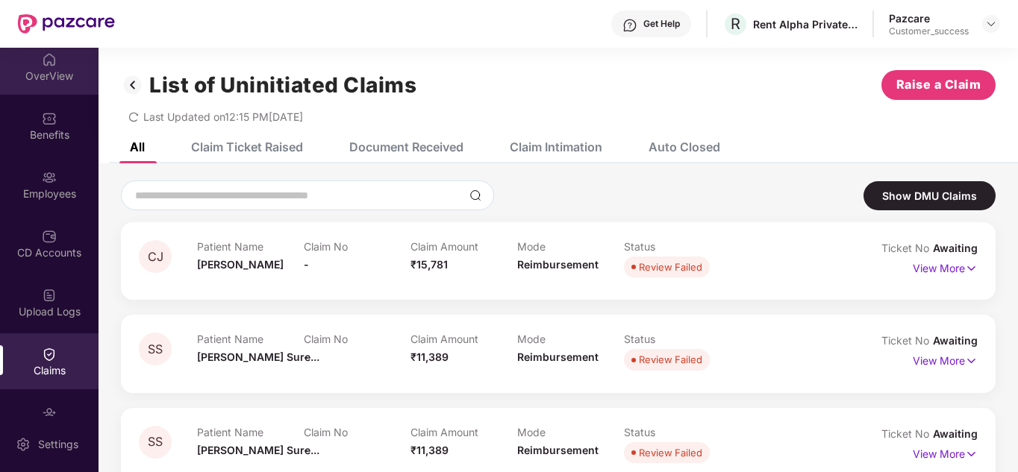
click at [75, 84] on div "OverView" at bounding box center [49, 67] width 98 height 56
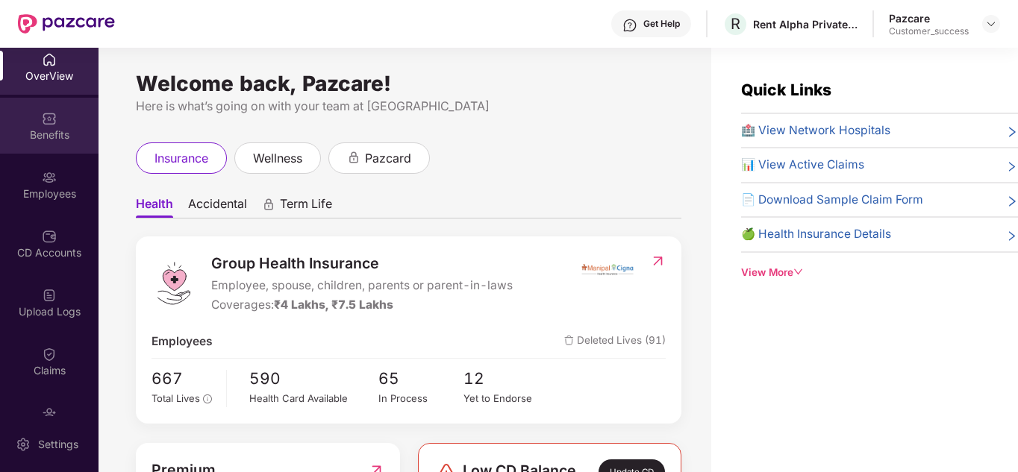
click at [30, 131] on div "Benefits" at bounding box center [49, 135] width 98 height 15
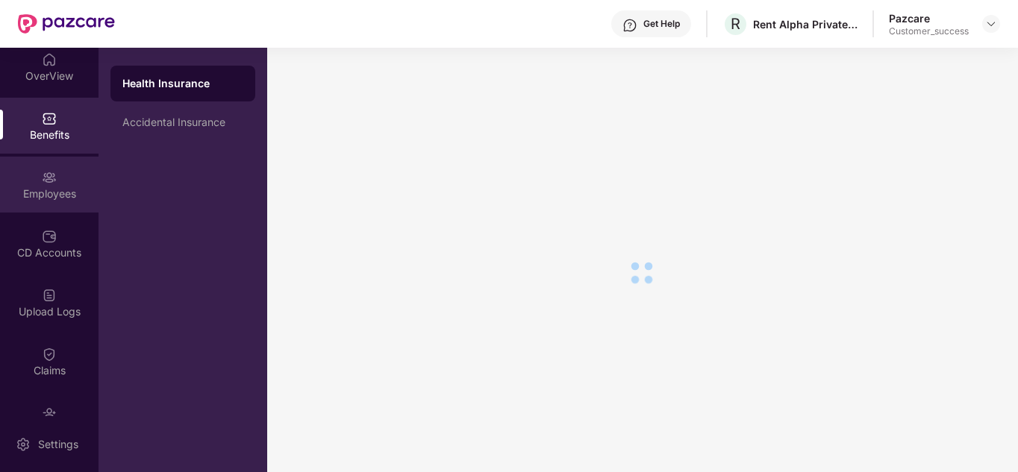
click at [43, 172] on img at bounding box center [49, 177] width 15 height 15
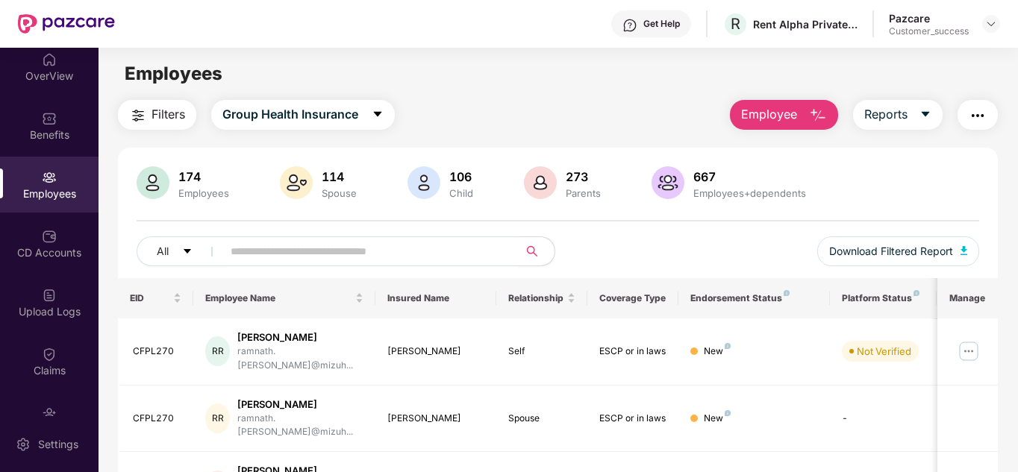
click at [281, 254] on input "text" at bounding box center [365, 251] width 268 height 22
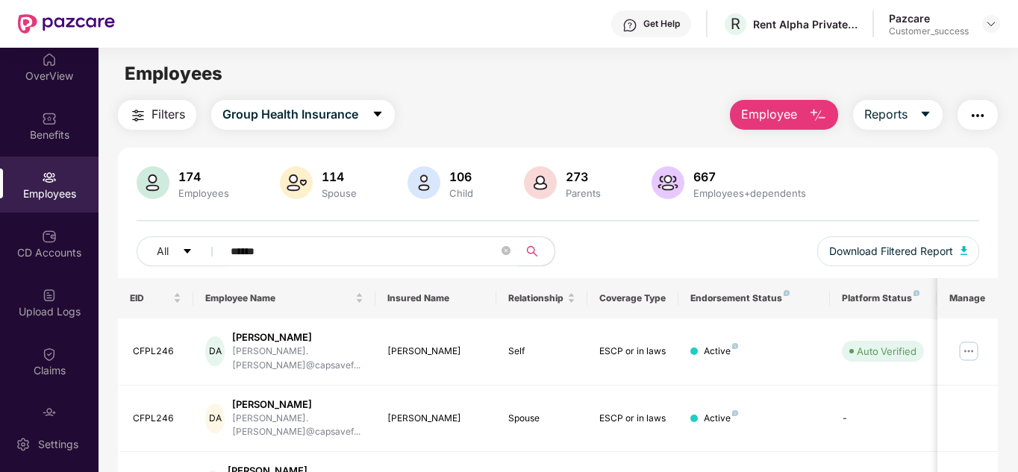
type input "******"
click at [53, 336] on div "Claims" at bounding box center [49, 361] width 98 height 56
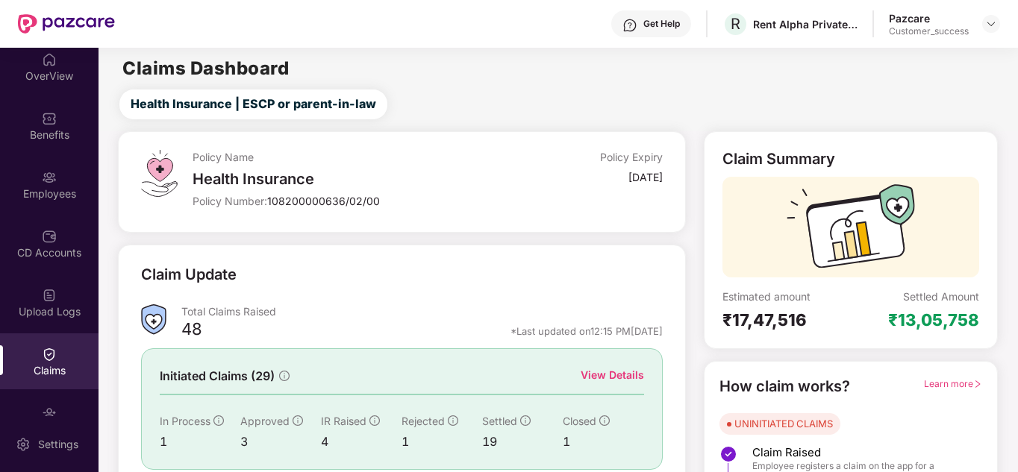
scroll to position [39, 0]
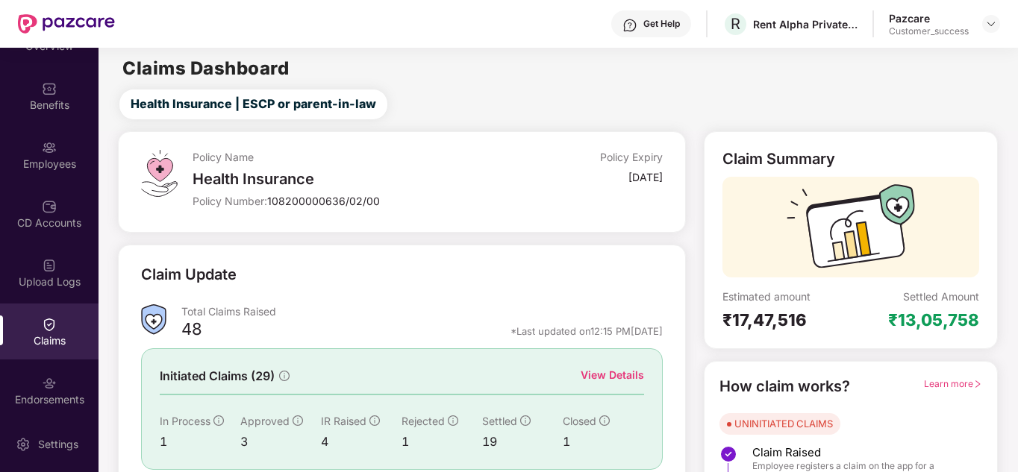
click at [389, 270] on div "Claim Update" at bounding box center [401, 283] width 521 height 41
click at [614, 377] on div "View Details" at bounding box center [611, 375] width 63 height 16
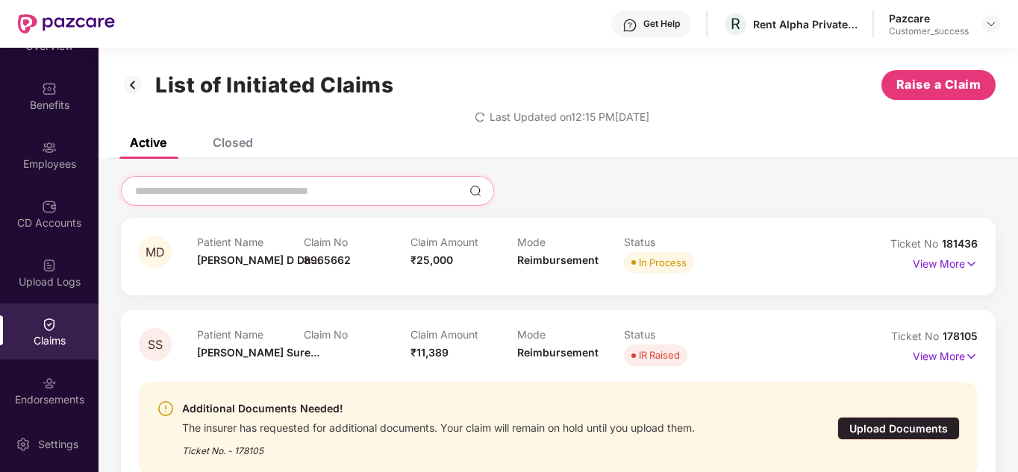
click at [225, 191] on input at bounding box center [299, 192] width 330 height 16
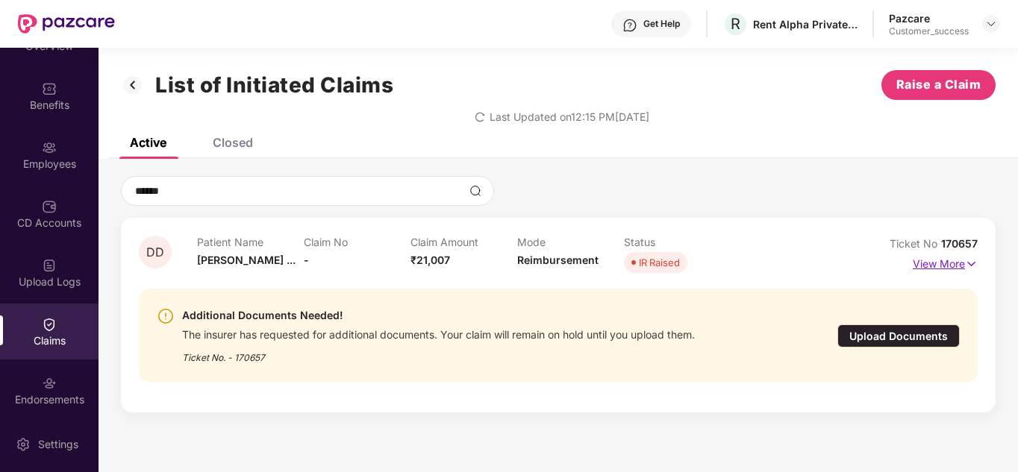
click at [912, 254] on p "View More" at bounding box center [944, 262] width 65 height 20
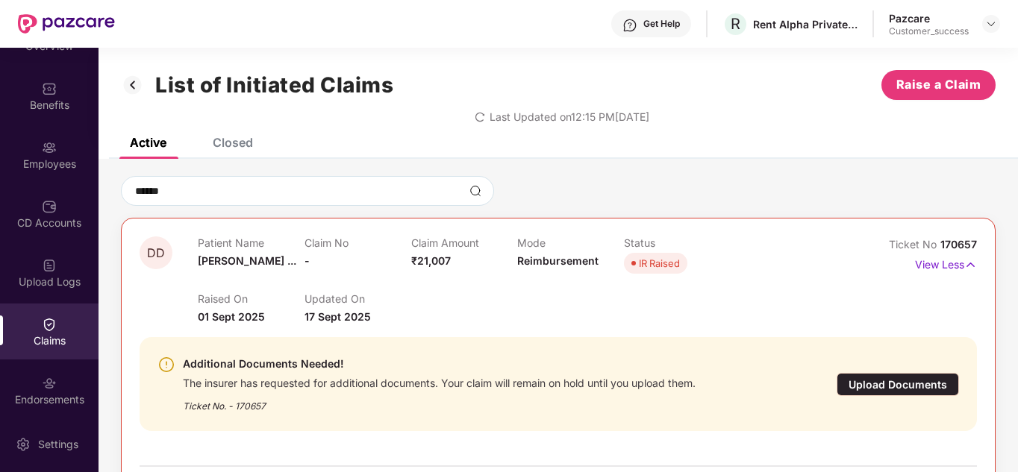
click at [680, 273] on span "IR Raised" at bounding box center [655, 263] width 63 height 21
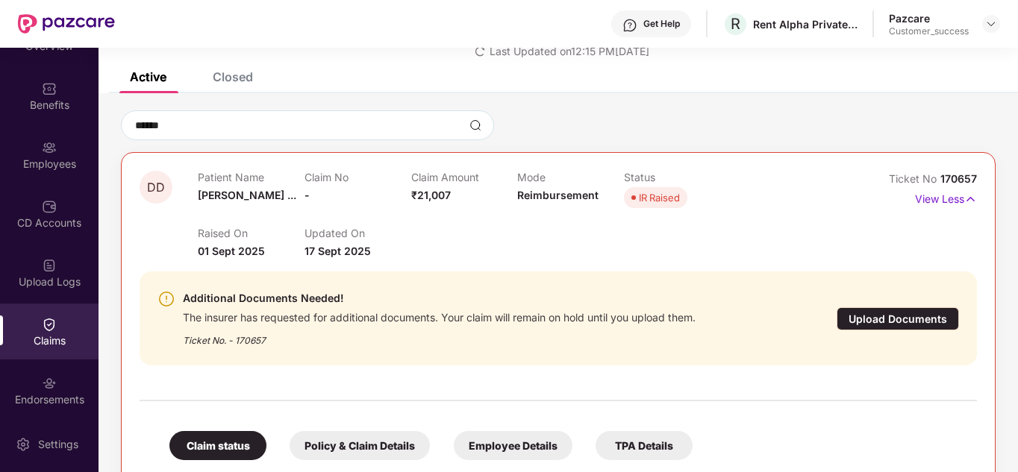
scroll to position [7, 0]
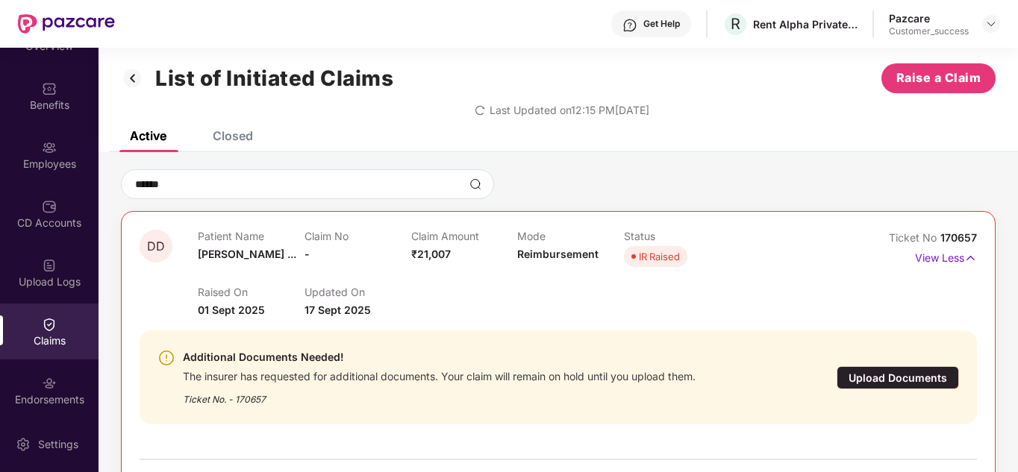
click at [218, 149] on div "Closed" at bounding box center [221, 135] width 63 height 33
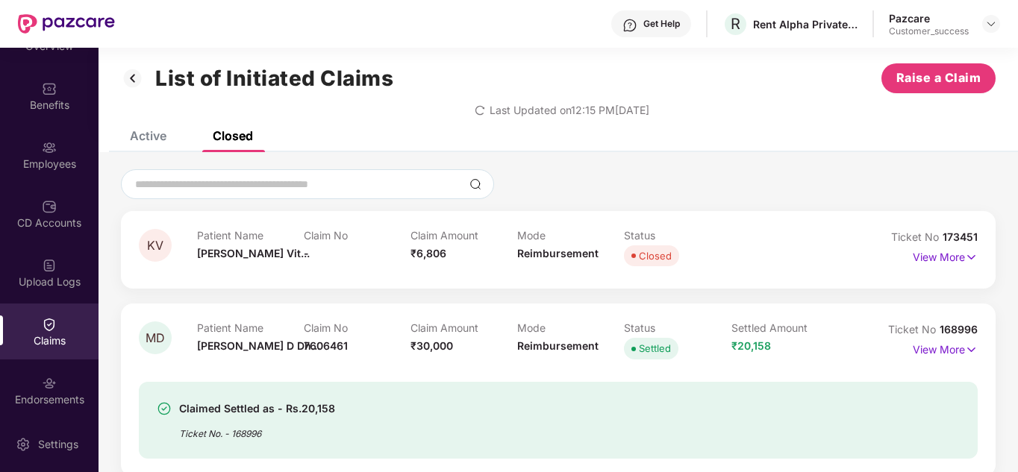
scroll to position [37, 0]
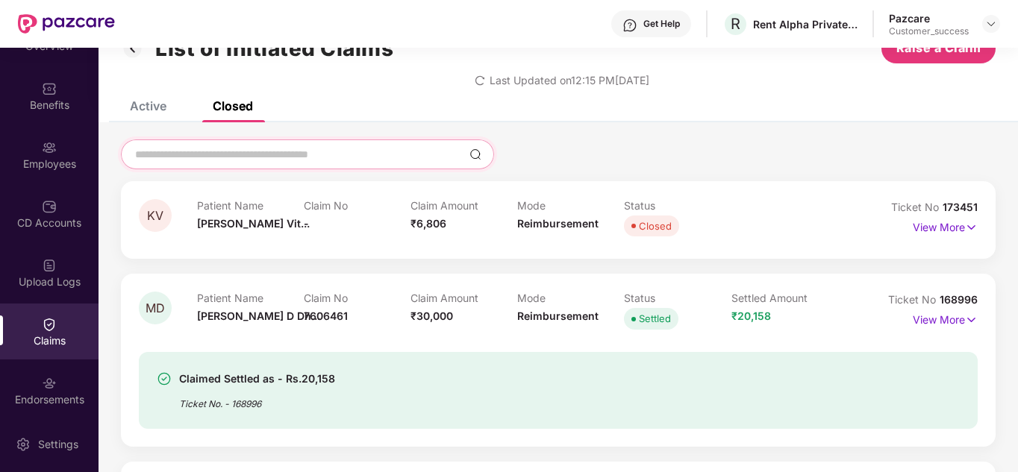
click at [204, 154] on input at bounding box center [299, 155] width 330 height 16
type input "*"
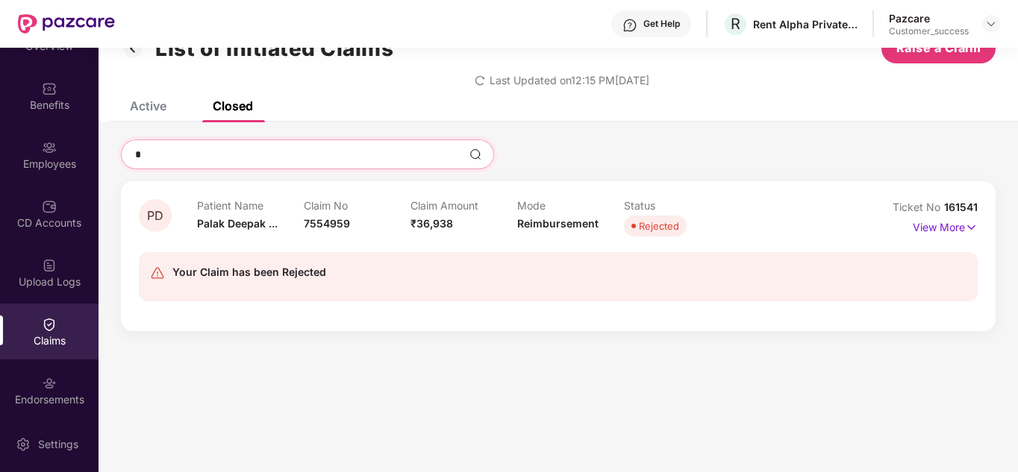
type input "**"
type input "***"
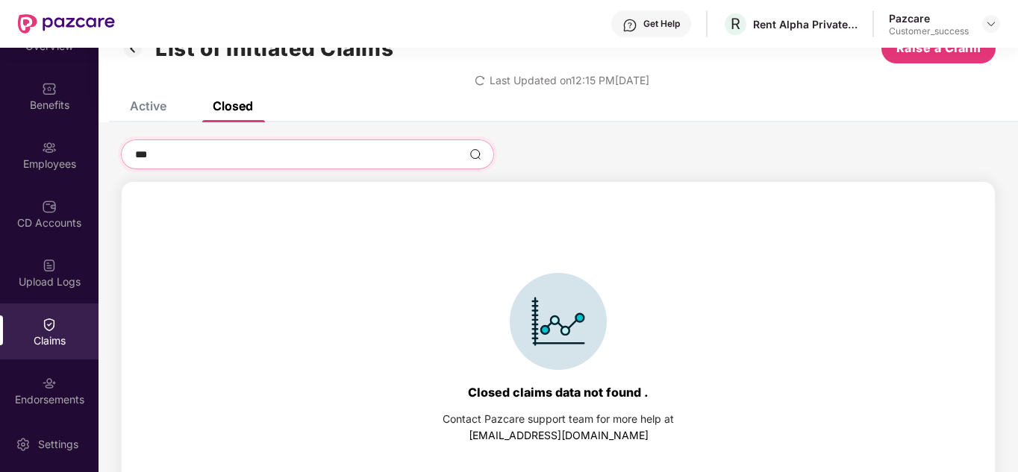
type input "****"
type input "*****"
type input "******"
type input "*****"
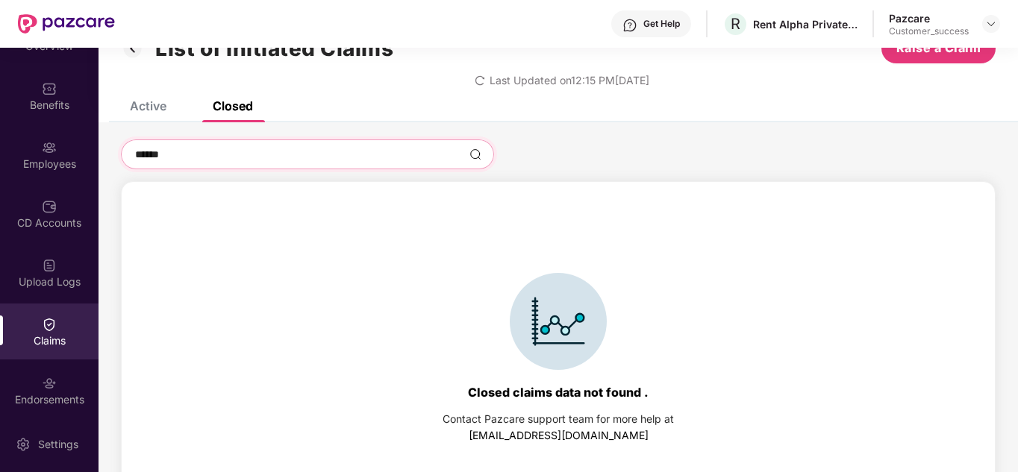
type input "*****"
type input "****"
type input "***"
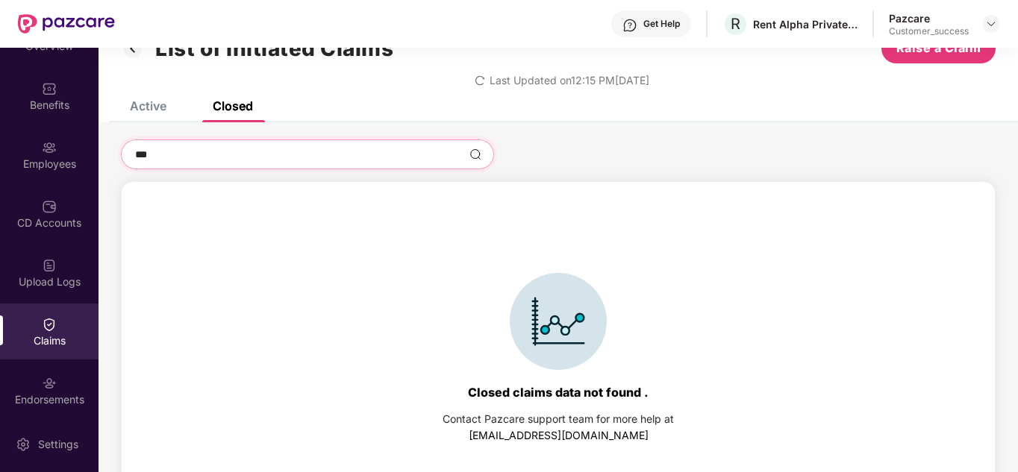
type input "**"
type input "*"
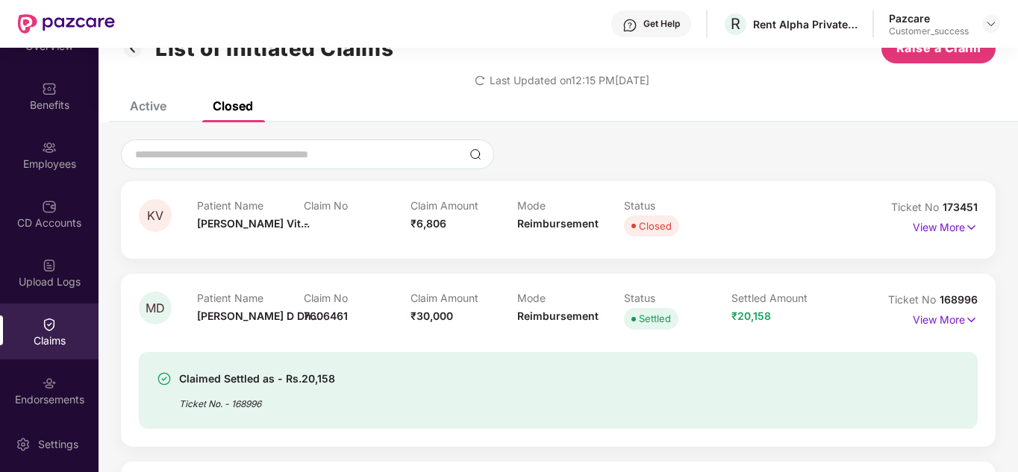
click at [151, 110] on div "Active" at bounding box center [148, 105] width 37 height 15
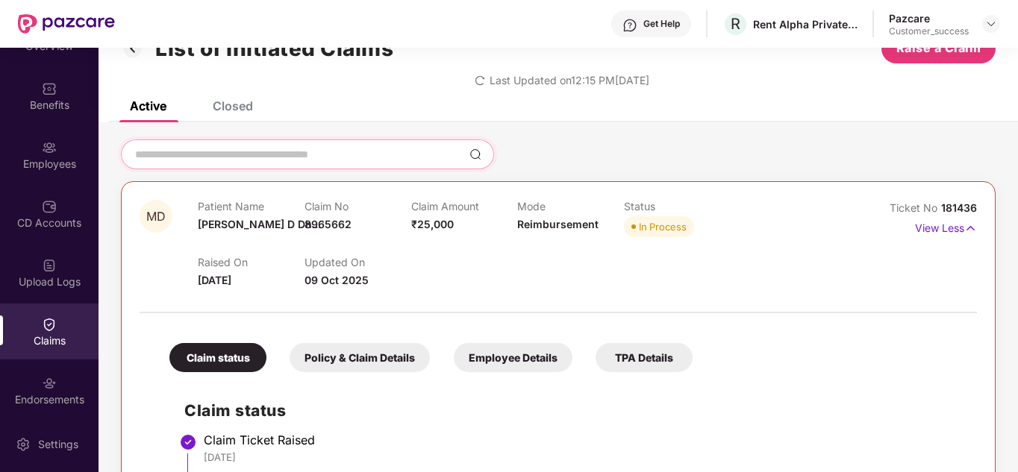
click at [210, 157] on input at bounding box center [299, 155] width 330 height 16
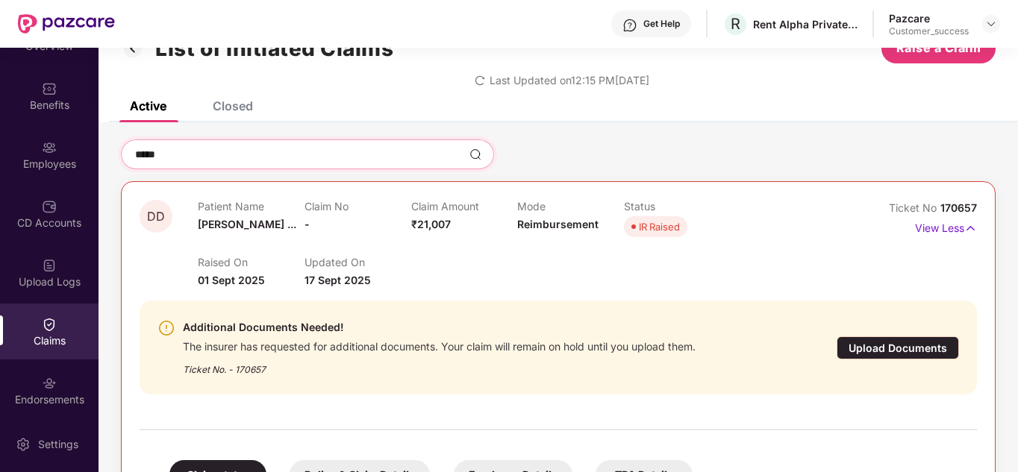
type input "******"
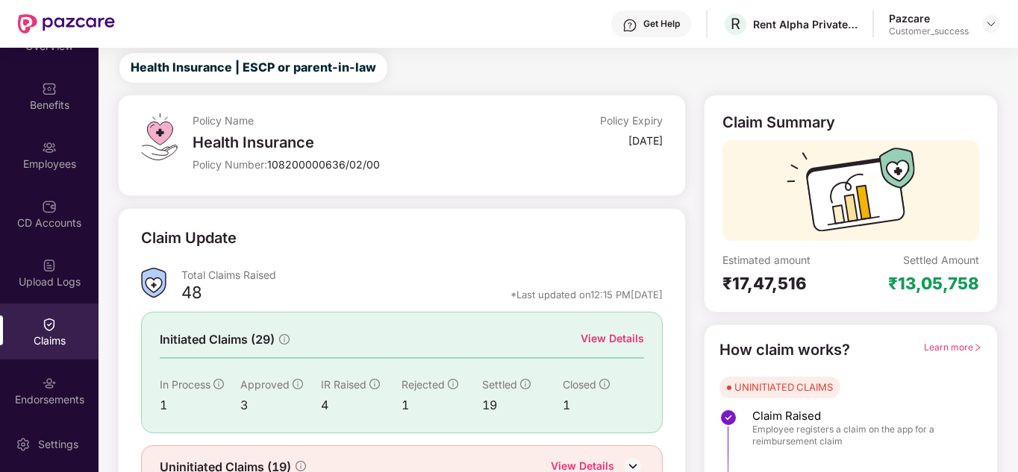
click at [382, 208] on div "Claim Update Total Claims Raised 48 *Last updated on 12:15 PM, 12 Oct 2025 Init…" at bounding box center [401, 358] width 567 height 301
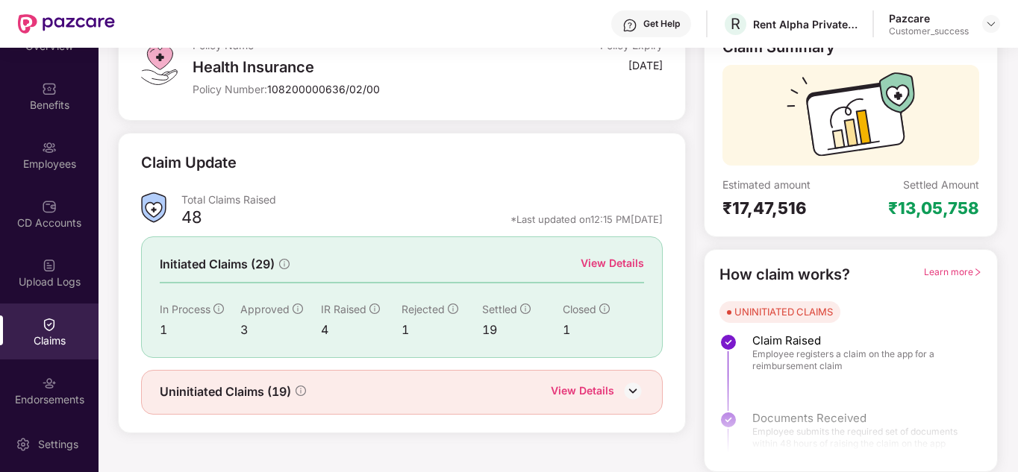
click at [588, 387] on div "View Details" at bounding box center [582, 392] width 63 height 19
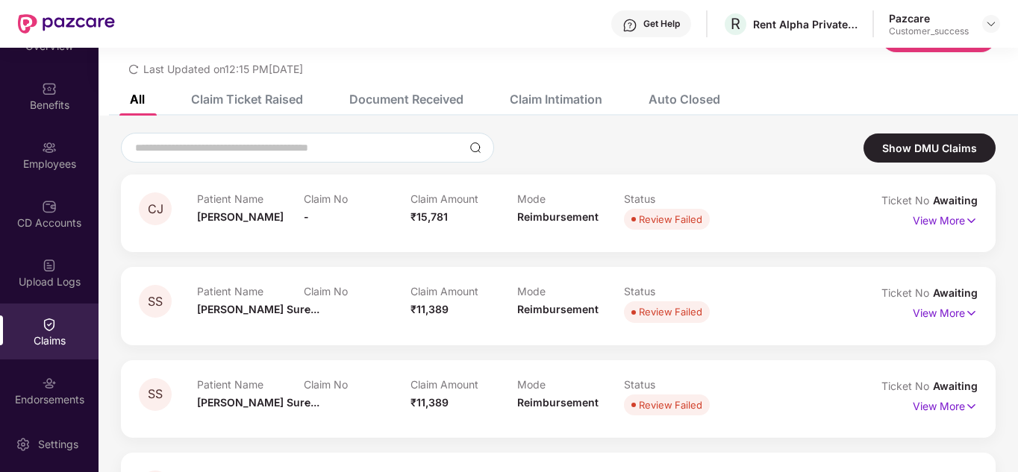
scroll to position [112, 0]
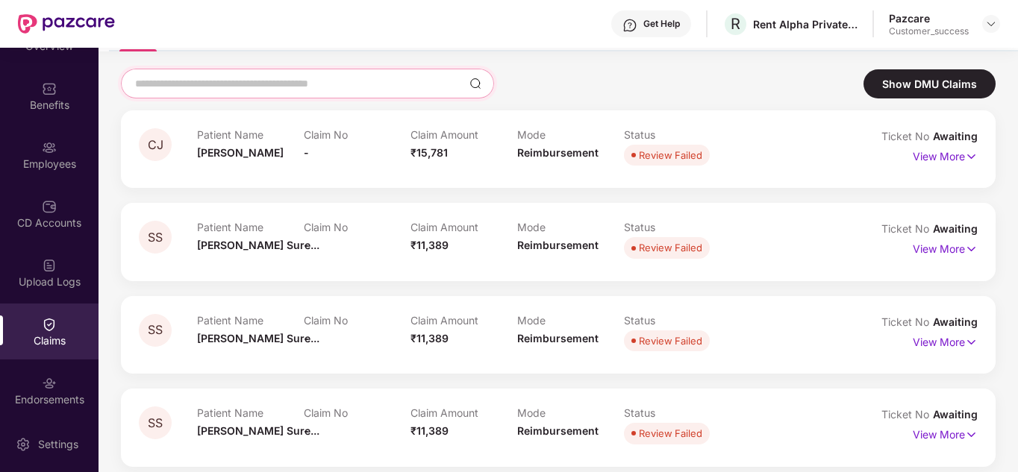
click at [213, 84] on input at bounding box center [299, 84] width 330 height 16
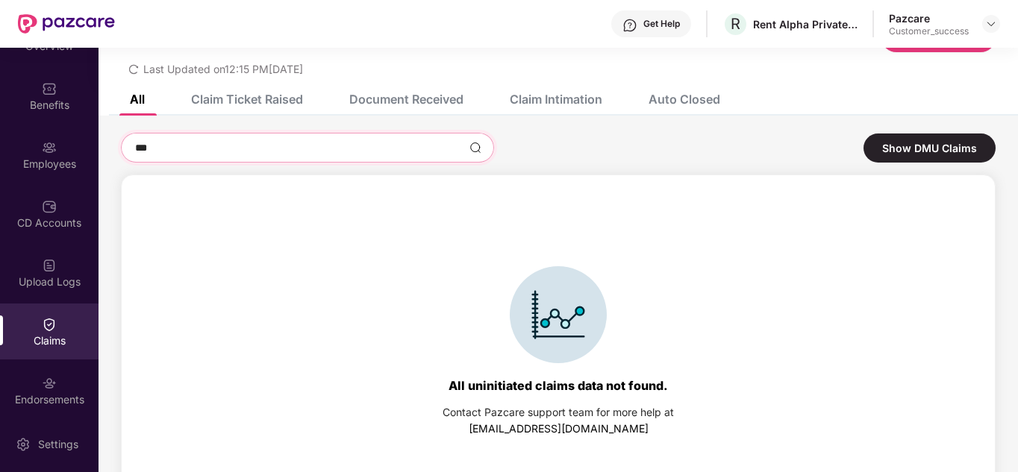
scroll to position [73, 0]
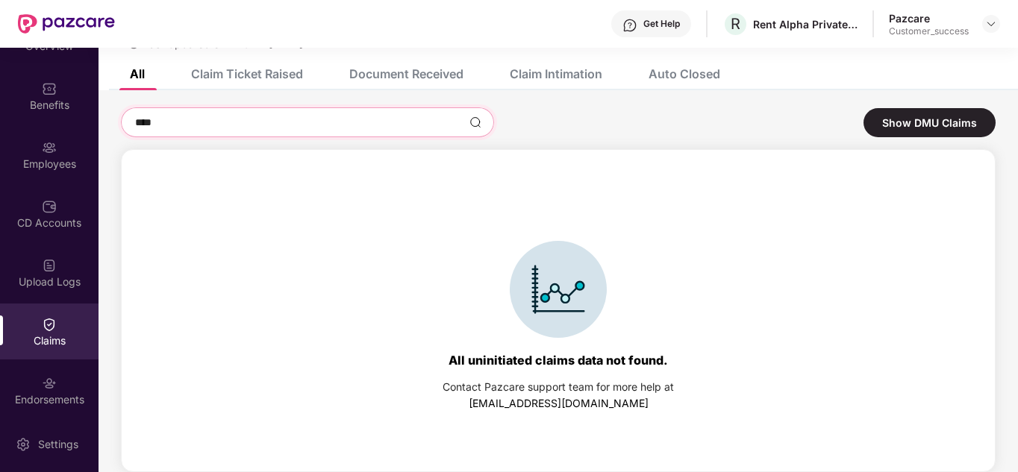
type input "******"
click at [31, 142] on div "Employees" at bounding box center [49, 155] width 98 height 56
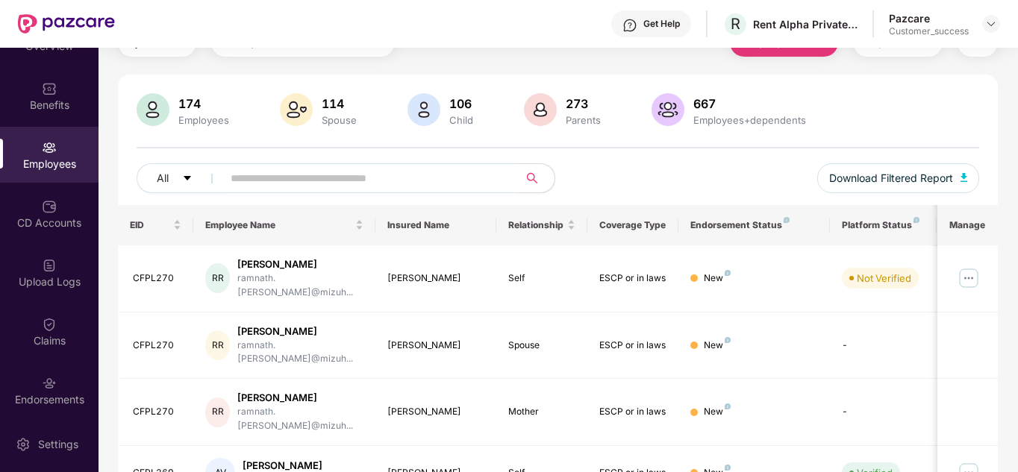
click at [330, 182] on input "text" at bounding box center [365, 178] width 268 height 22
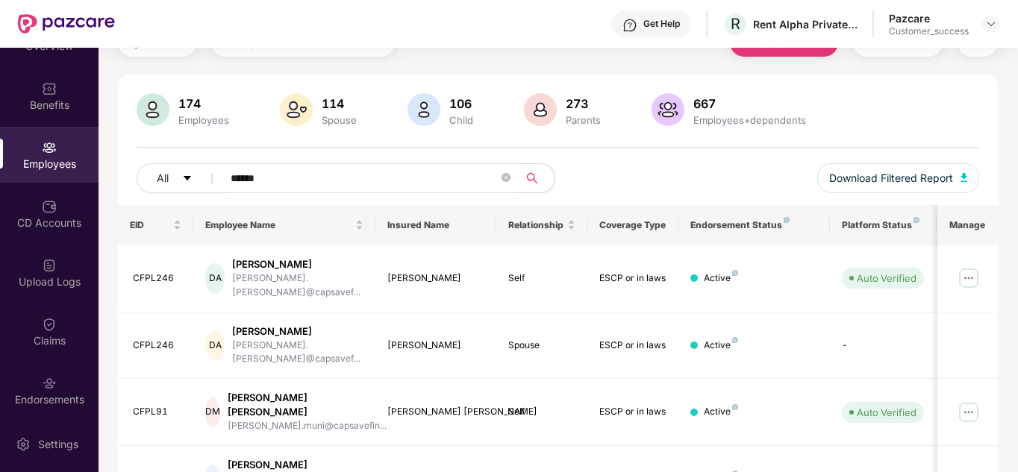
type input "******"
click at [604, 186] on div "All ****** Download Filtered Report" at bounding box center [558, 184] width 843 height 42
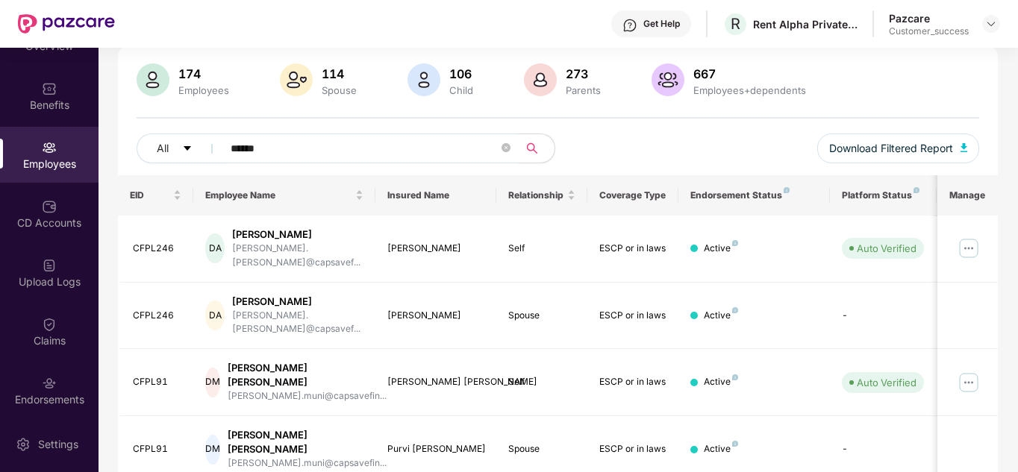
scroll to position [192, 0]
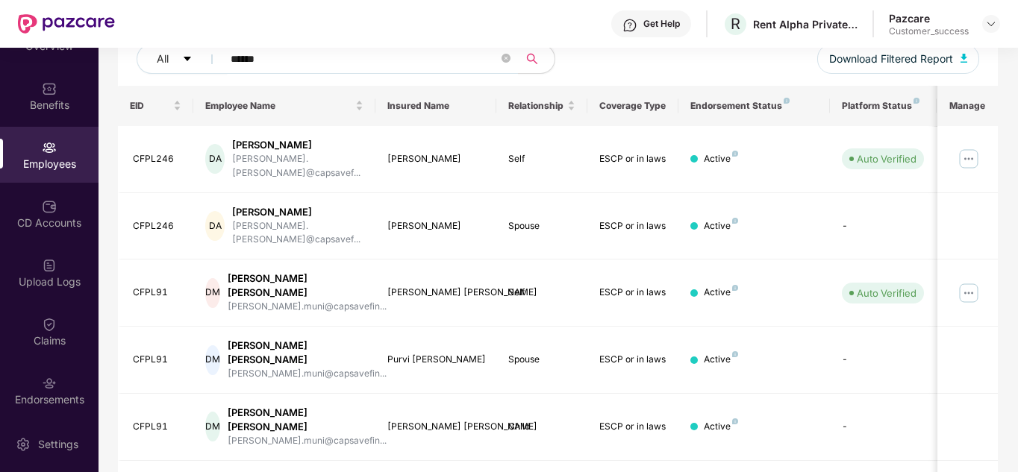
click at [28, 361] on div "OverView Benefits Employees CD Accounts Upload Logs Claims Endorsements My Orde…" at bounding box center [49, 232] width 98 height 369
click at [51, 335] on div "Claims" at bounding box center [49, 340] width 98 height 15
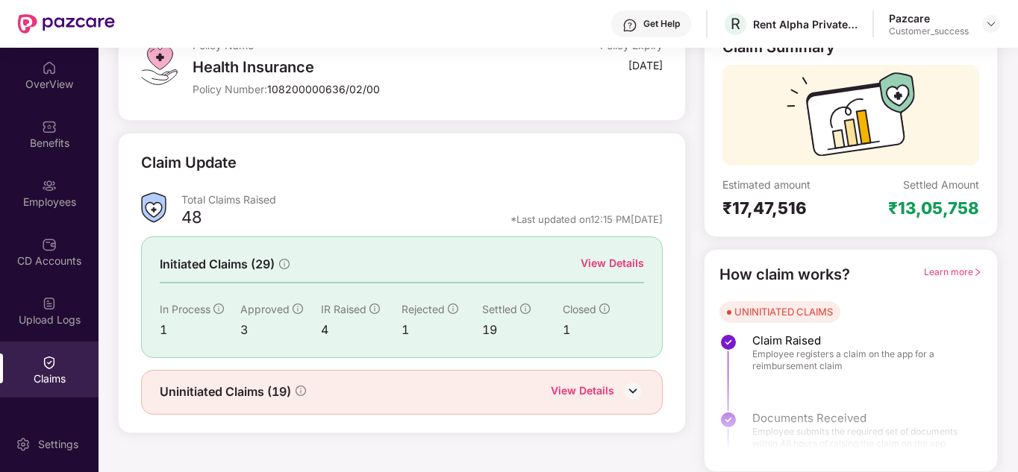
scroll to position [0, 0]
click at [433, 111] on div "Policy Name Health Insurance Policy Number: 108200000636/02/00 Policy Expiry 09…" at bounding box center [401, 69] width 567 height 101
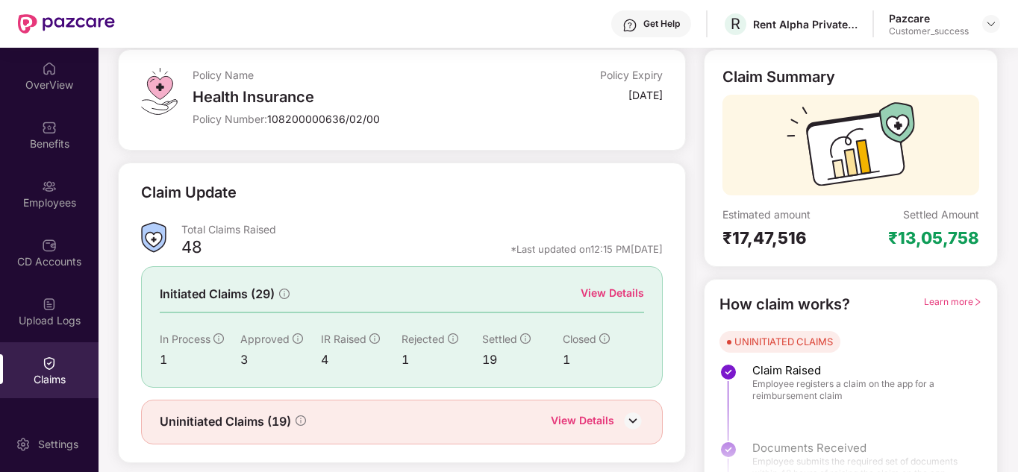
scroll to position [52, 0]
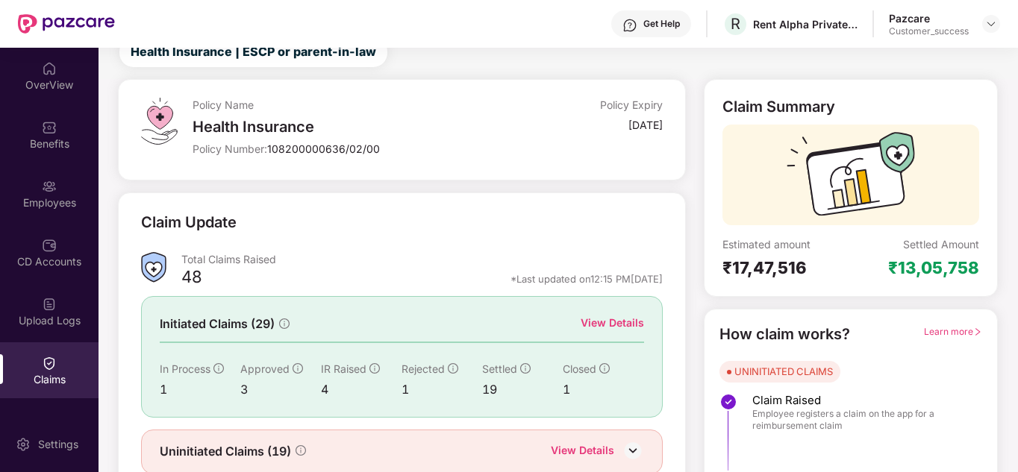
click at [595, 332] on div "View Details" at bounding box center [611, 324] width 63 height 19
click at [609, 322] on div "View Details" at bounding box center [611, 323] width 63 height 16
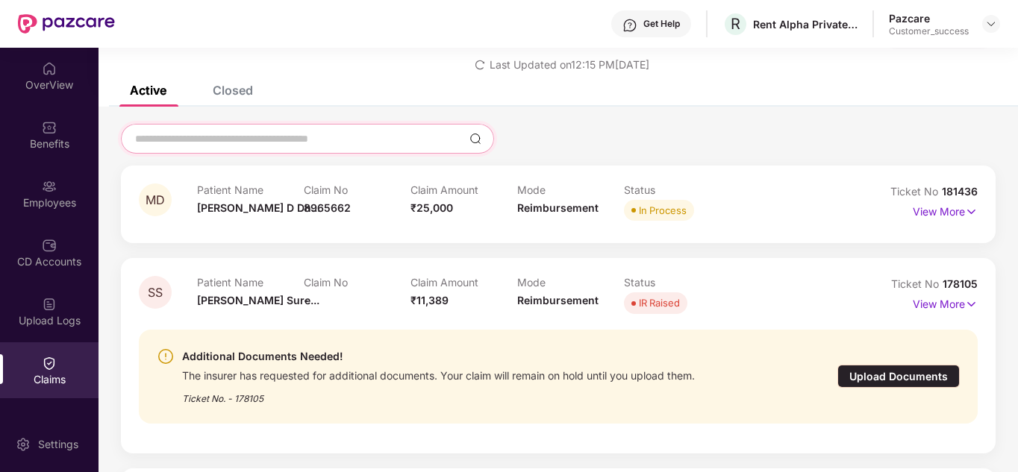
click at [205, 133] on input at bounding box center [299, 139] width 330 height 16
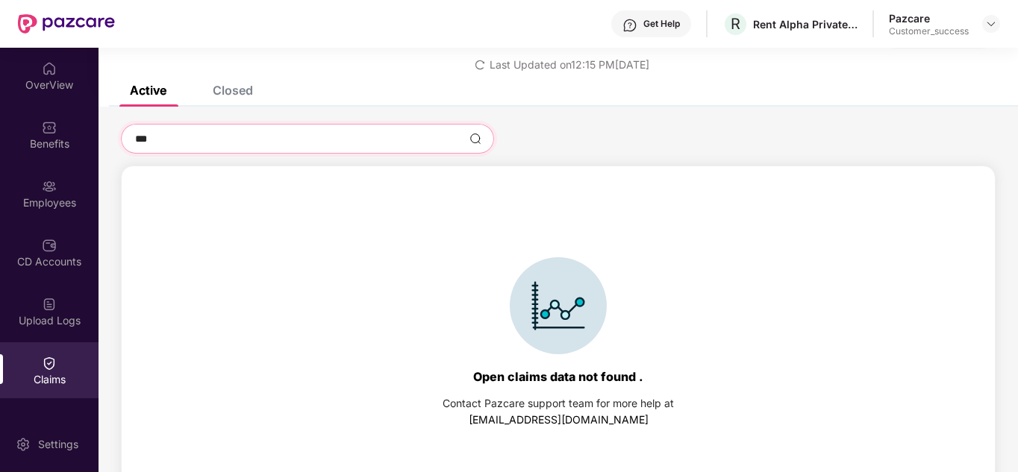
scroll to position [48, 0]
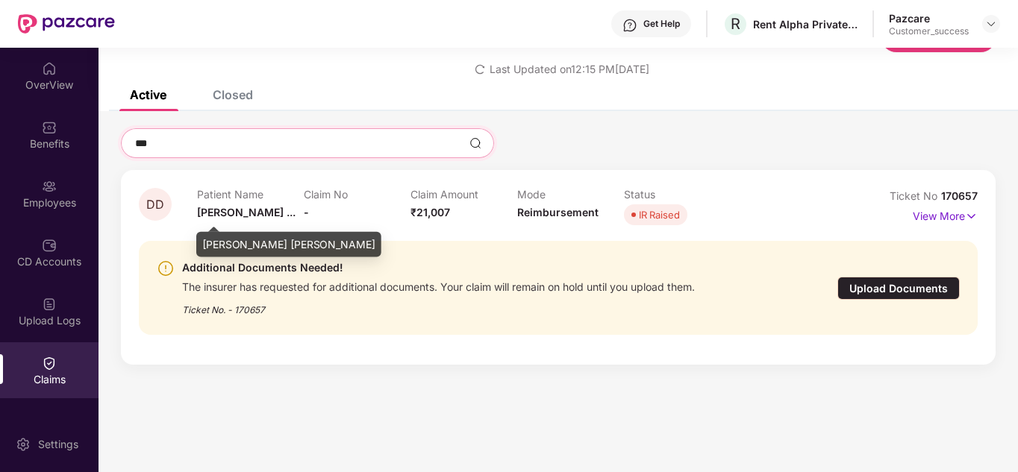
type input "***"
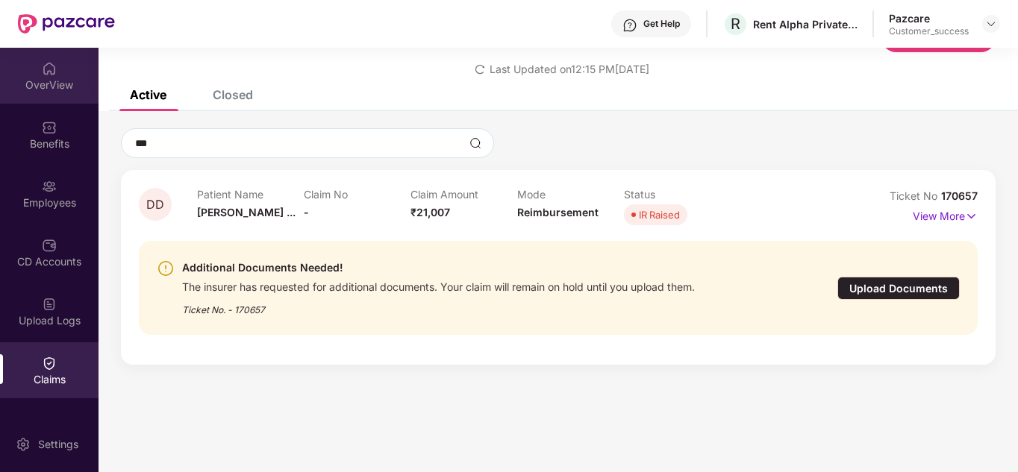
click at [72, 78] on div "OverView" at bounding box center [49, 85] width 98 height 15
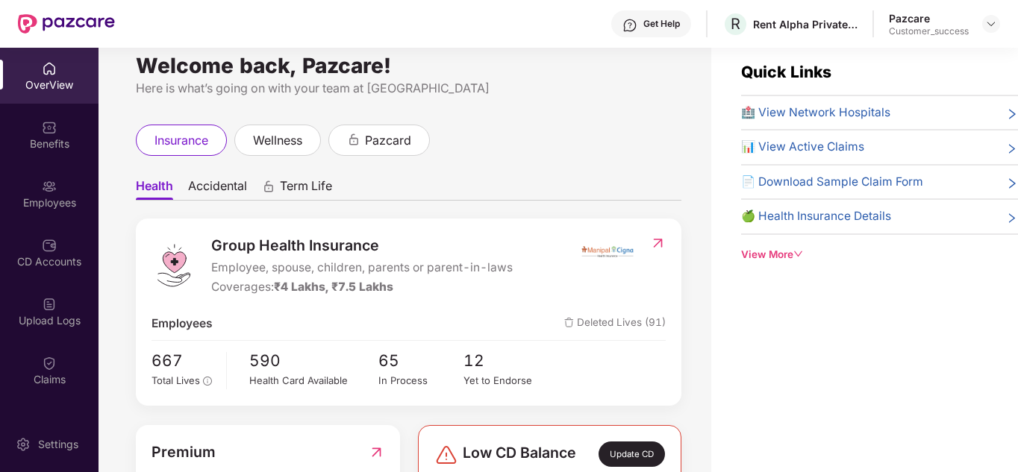
scroll to position [0, 0]
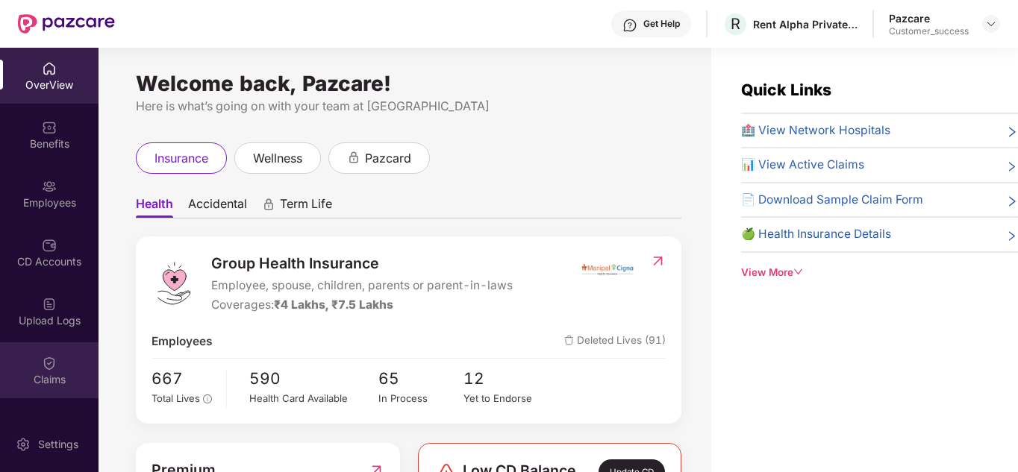
click at [50, 354] on div at bounding box center [49, 361] width 15 height 15
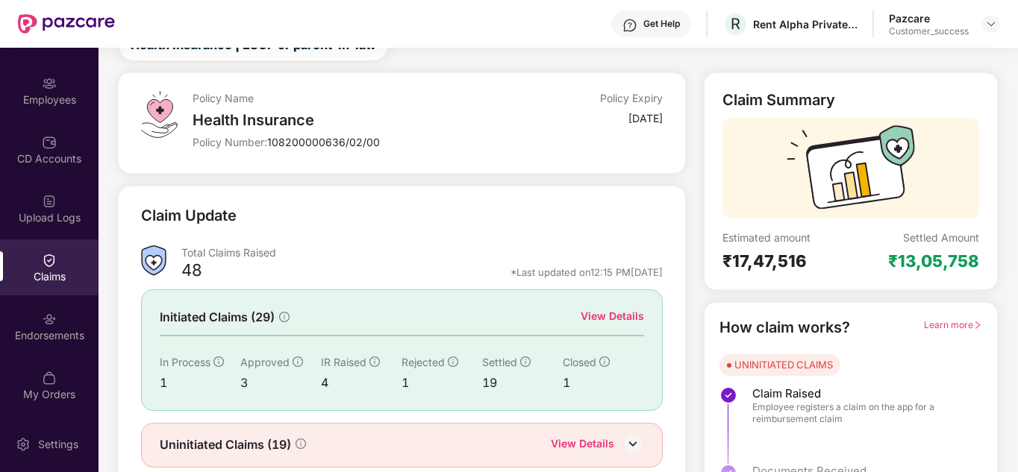
scroll to position [112, 0]
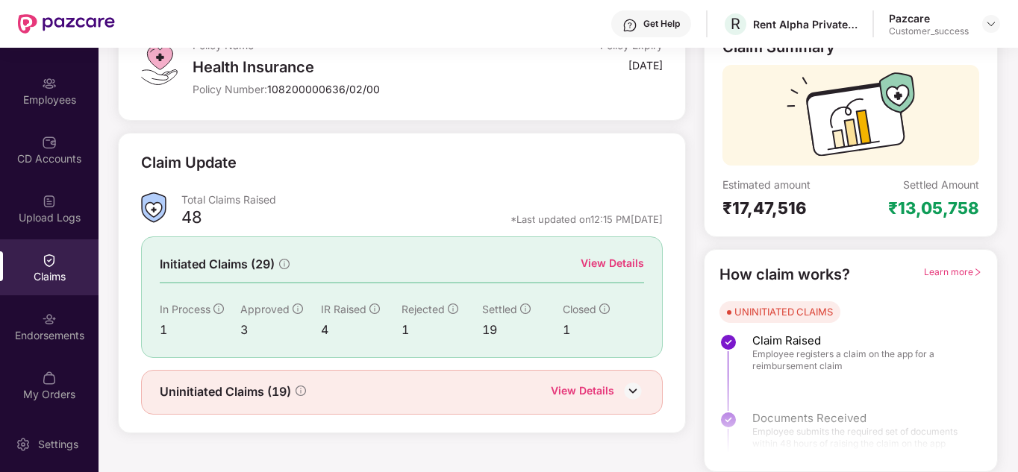
click at [495, 256] on div "Initiated Claims (29) View Details" at bounding box center [401, 264] width 483 height 19
click at [611, 264] on div "View Details" at bounding box center [611, 263] width 63 height 16
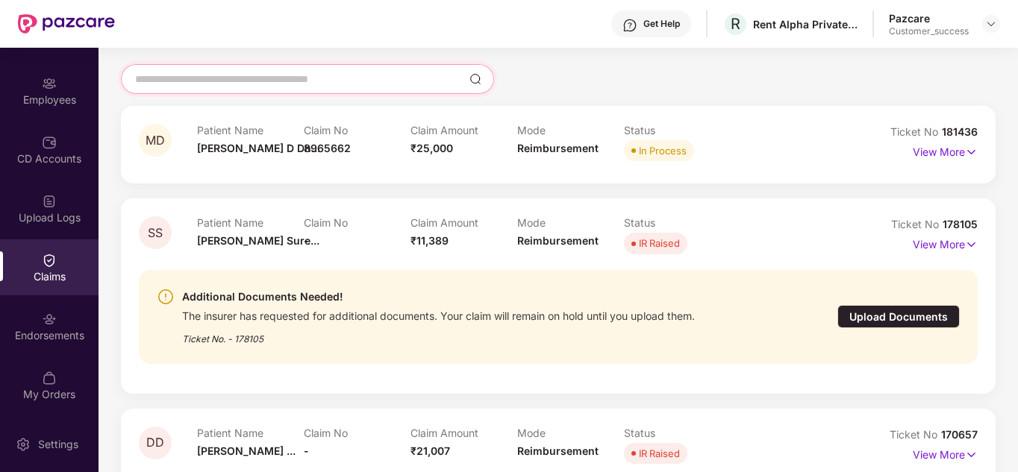
click at [241, 82] on input at bounding box center [299, 80] width 330 height 16
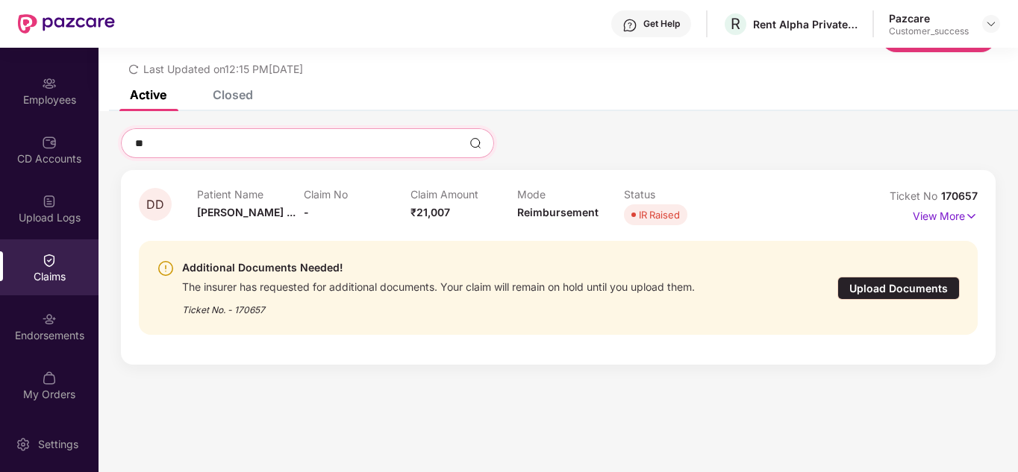
type input "*"
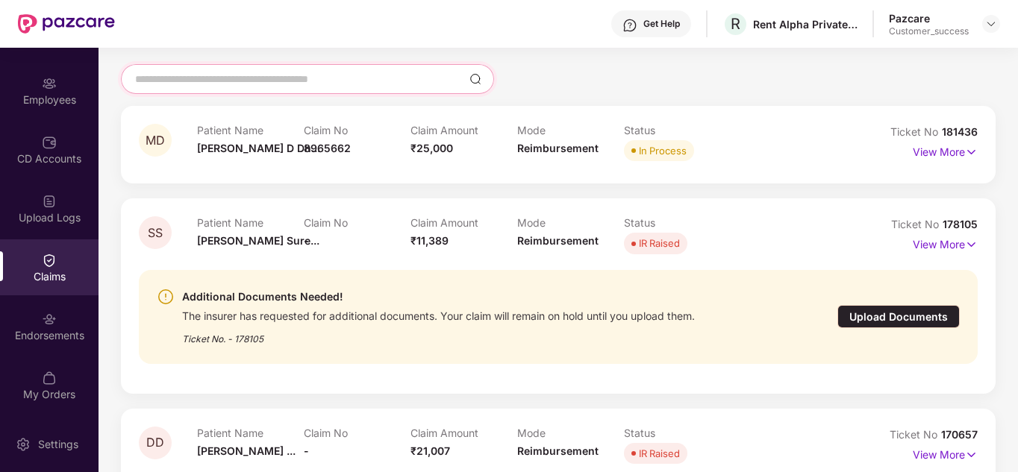
click at [204, 87] on input at bounding box center [299, 80] width 330 height 16
click at [552, 103] on div "MD Patient Name Monalisa D Dh... Claim No 8965662 Claim Amount ₹25,000 Mode Rei…" at bounding box center [557, 426] width 919 height 725
click at [977, 20] on div "Pazcare Customer_success" at bounding box center [943, 24] width 111 height 26
click at [985, 23] on img at bounding box center [991, 24] width 12 height 12
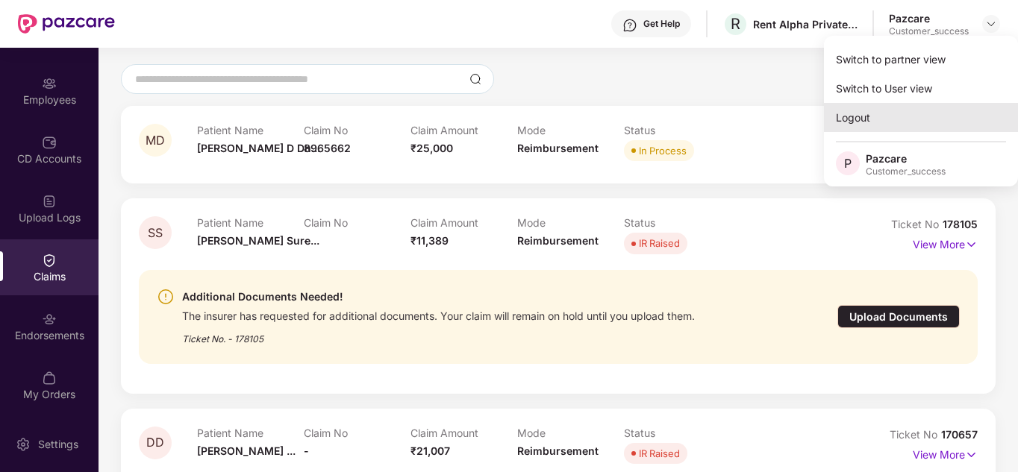
click at [891, 113] on div "Logout" at bounding box center [921, 117] width 194 height 29
